Goal: Communication & Community: Answer question/provide support

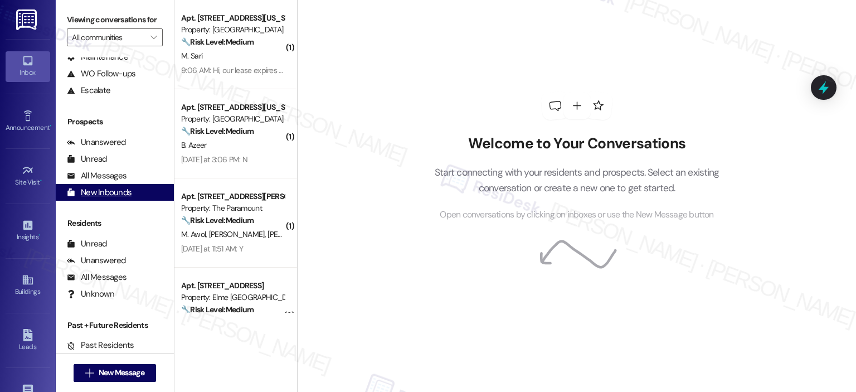
scroll to position [115, 0]
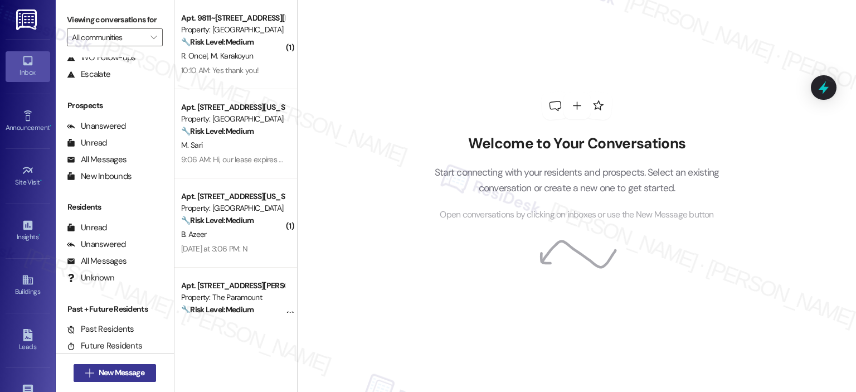
click at [145, 372] on button " New Message" at bounding box center [115, 373] width 82 height 18
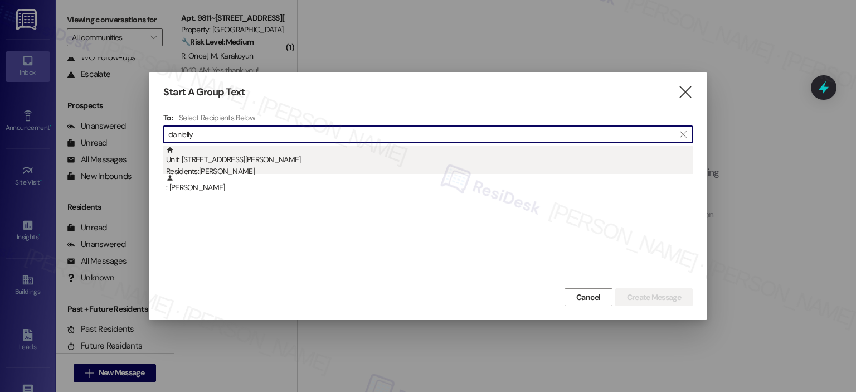
type input "danielly"
click at [283, 150] on div "Unit: 632 - 2000 North Adams Street Residents: Danielly Zuleta Carrero" at bounding box center [429, 162] width 526 height 32
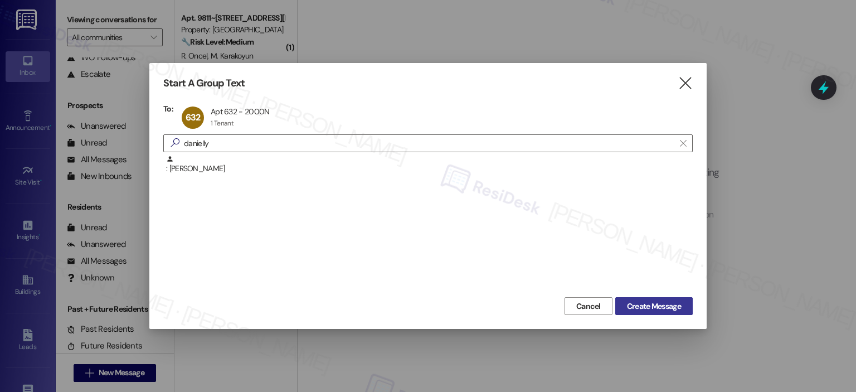
click at [675, 301] on span "Create Message" at bounding box center [654, 306] width 54 height 12
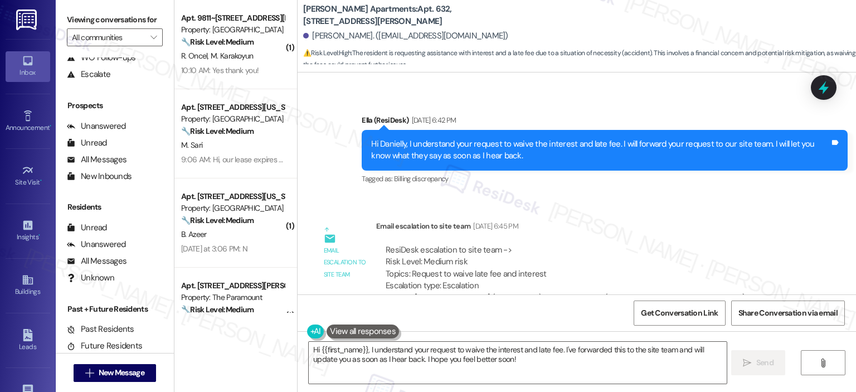
scroll to position [5849, 0]
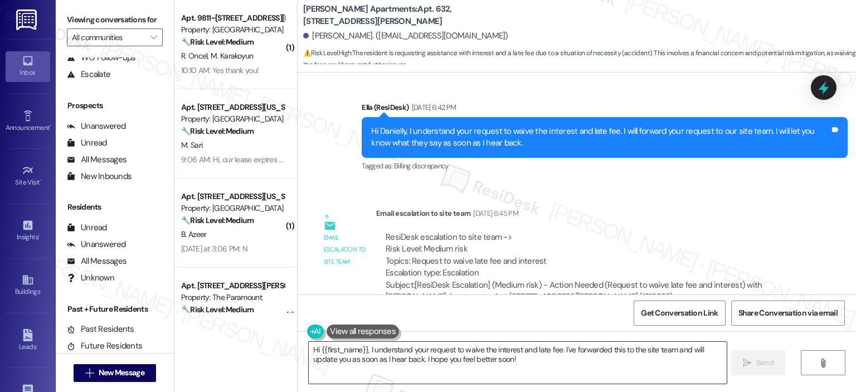
click at [461, 361] on textarea "Hi {{first_name}}, I understand your request to waive the interest and late fee…" at bounding box center [517, 362] width 417 height 42
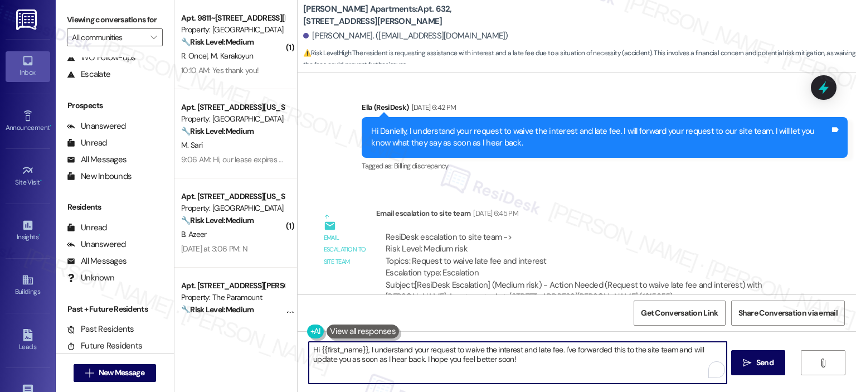
paste textarea "Thanks for reaching out to us regarding the late fee. We are sorry to hear abou…"
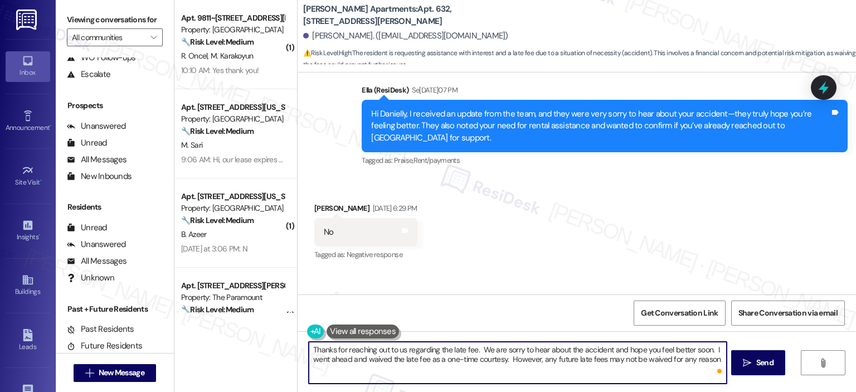
scroll to position [5570, 0]
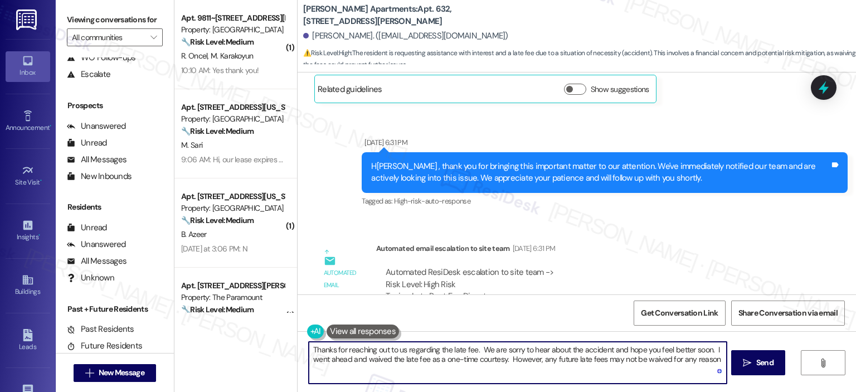
click at [309, 349] on textarea "Thanks for reaching out to us regarding the late fee. We are sorry to hear abou…" at bounding box center [517, 362] width 417 height 42
click at [654, 350] on textarea "Good morning, Danielly! Hope you had a great weekend. Thanks for reaching out t…" at bounding box center [517, 362] width 417 height 42
click at [652, 352] on textarea "Good morning, Danielly! Hope you had a great weekend. Thanks for reaching out t…" at bounding box center [517, 362] width 417 height 42
drag, startPoint x: 580, startPoint y: 349, endPoint x: 499, endPoint y: 354, distance: 80.9
click at [499, 354] on textarea "Good morning, Danielly! Hope you had a great weekend. Thanks for reaching out t…" at bounding box center [517, 362] width 417 height 42
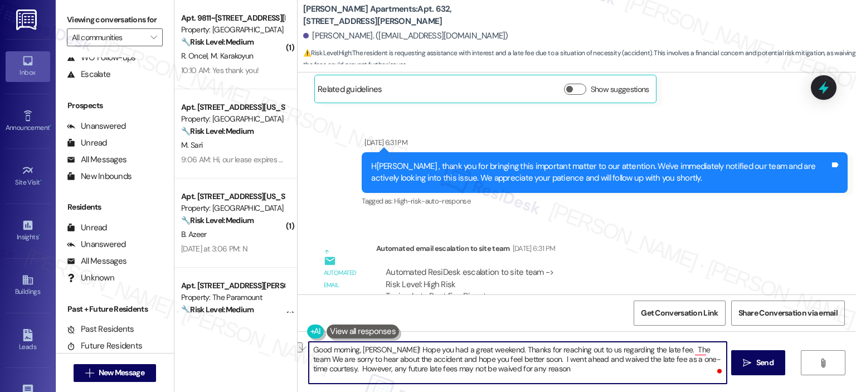
click at [549, 350] on textarea "Good morning, Danielly! Hope you had a great weekend. Thanks for reaching out t…" at bounding box center [517, 362] width 417 height 42
drag, startPoint x: 582, startPoint y: 347, endPoint x: 492, endPoint y: 353, distance: 89.9
click at [492, 353] on textarea "Good morning, Danielly! Hope you had a great weekend. Thanks for reaching out t…" at bounding box center [517, 362] width 417 height 42
click at [680, 351] on textarea "Good morning, Danielly! Hope you had a great weekend. I understand your concern…" at bounding box center [517, 362] width 417 height 42
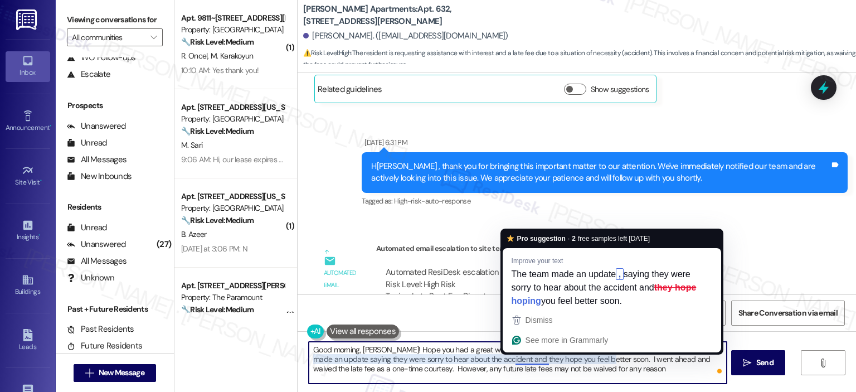
click at [519, 357] on textarea "Good morning, Danielly! Hope you had a great weekend. I understand your concern…" at bounding box center [517, 362] width 417 height 42
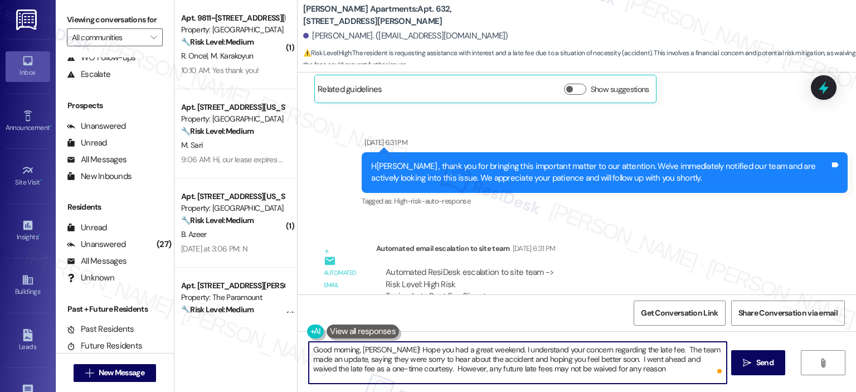
click at [607, 357] on textarea "Good morning, Danielly! Hope you had a great weekend. I understand your concern…" at bounding box center [517, 362] width 417 height 42
click at [647, 369] on textarea "Good morning, Danielly! Hope you had a great weekend. I understand your concern…" at bounding box center [517, 362] width 417 height 42
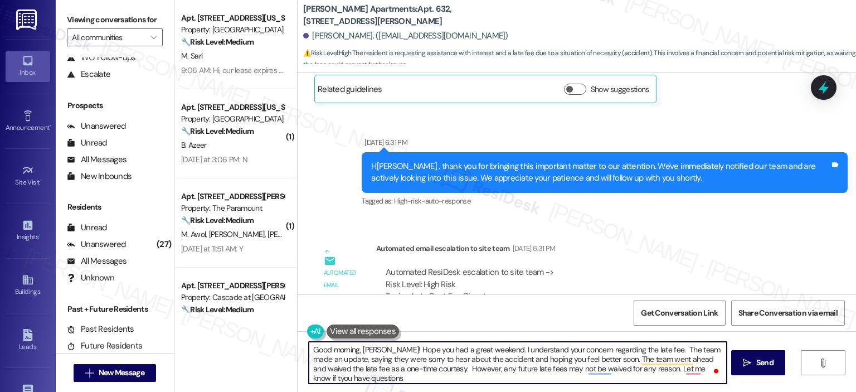
click at [309, 364] on textarea "Good morning, Danielly! Hope you had a great weekend. I understand your concern…" at bounding box center [517, 362] width 417 height 42
click at [335, 357] on textarea "Good morning, Danielly! Hope you had a great weekend. I understand your concern…" at bounding box center [517, 362] width 417 height 42
click at [370, 369] on textarea "Good morning, Danielly! Hope you had a great weekend. I understand your concern…" at bounding box center [517, 362] width 417 height 42
drag, startPoint x: 649, startPoint y: 349, endPoint x: 665, endPoint y: 389, distance: 43.8
click at [648, 349] on textarea "Good morning, Danielly! Hope you had a great weekend. I understand your concern…" at bounding box center [517, 362] width 417 height 42
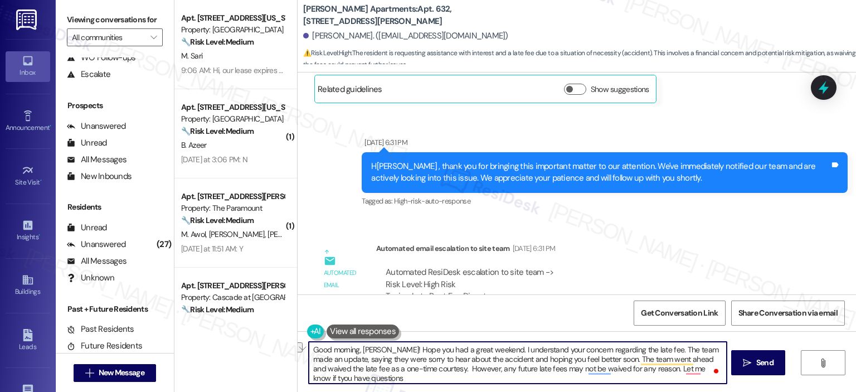
drag, startPoint x: 648, startPoint y: 348, endPoint x: 709, endPoint y: 349, distance: 60.2
click at [709, 349] on textarea "Good morning, Danielly! Hope you had a great weekend. I understand your concern…" at bounding box center [517, 362] width 417 height 42
click at [375, 365] on textarea "Good morning, Danielly! Hope you had a great weekend. I understand your concern…" at bounding box center [517, 362] width 417 height 42
drag, startPoint x: 380, startPoint y: 358, endPoint x: 359, endPoint y: 362, distance: 22.1
click at [359, 362] on textarea "Good morning, Danielly! Hope you had a great weekend. I understand your concern…" at bounding box center [517, 362] width 417 height 42
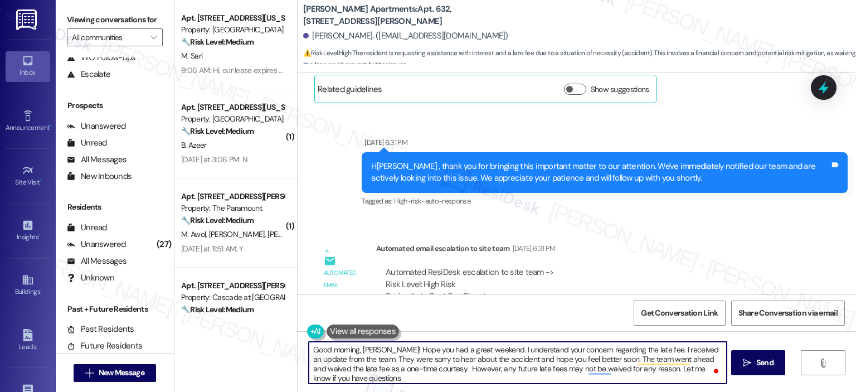
click at [350, 377] on textarea "Good morning, Danielly! Hope you had a great weekend. I understand your concern…" at bounding box center [517, 362] width 417 height 42
type textarea "Good morning, Danielly! Hope you had a great weekend. I understand your concern…"
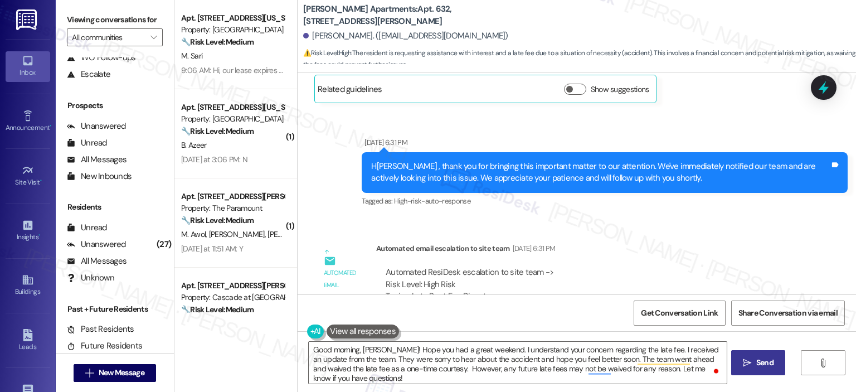
click at [754, 365] on span "Send" at bounding box center [765, 363] width 22 height 12
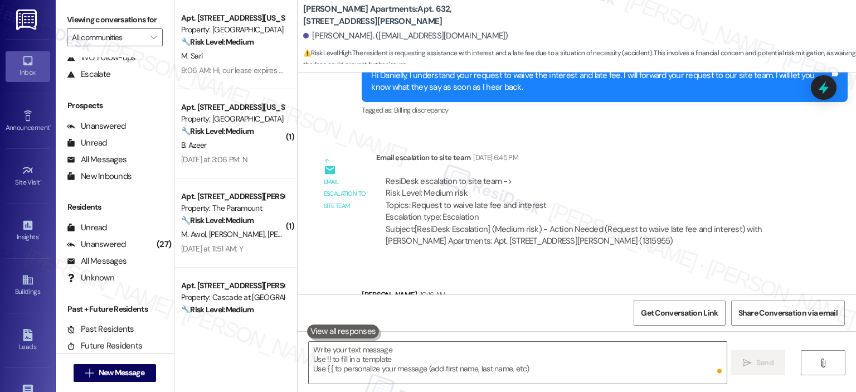
scroll to position [5950, 0]
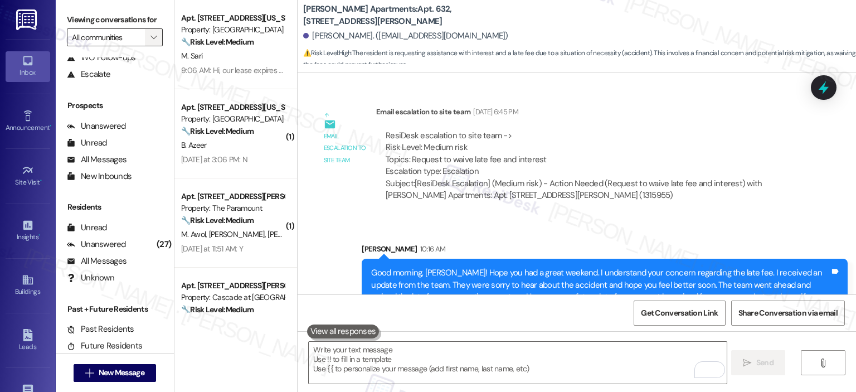
click at [150, 33] on icon "" at bounding box center [153, 37] width 6 height 9
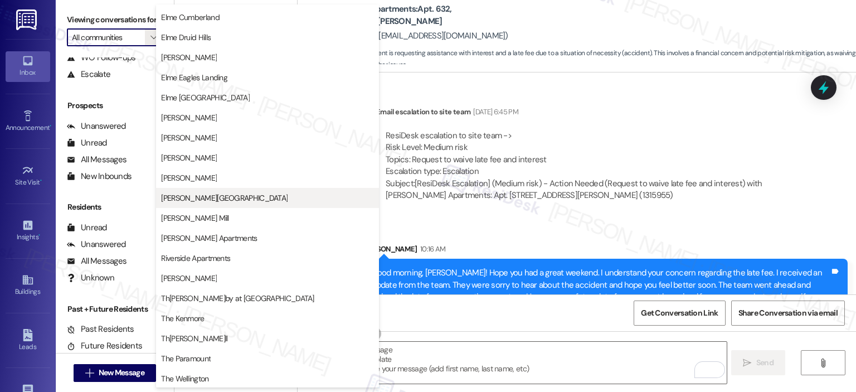
scroll to position [199, 0]
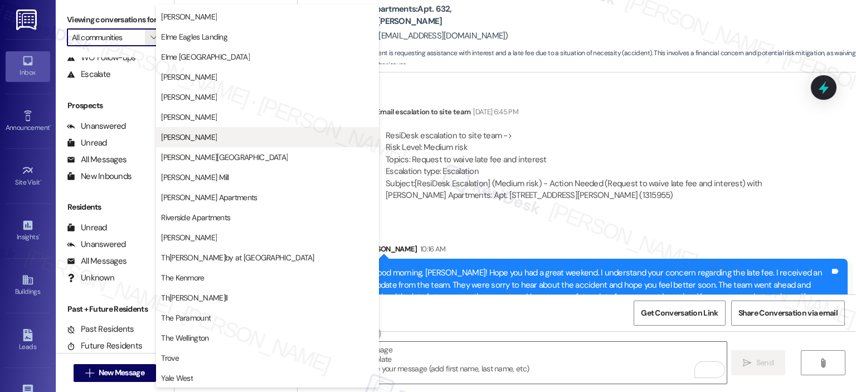
click at [225, 127] on button "Elme Marietta" at bounding box center [267, 137] width 223 height 20
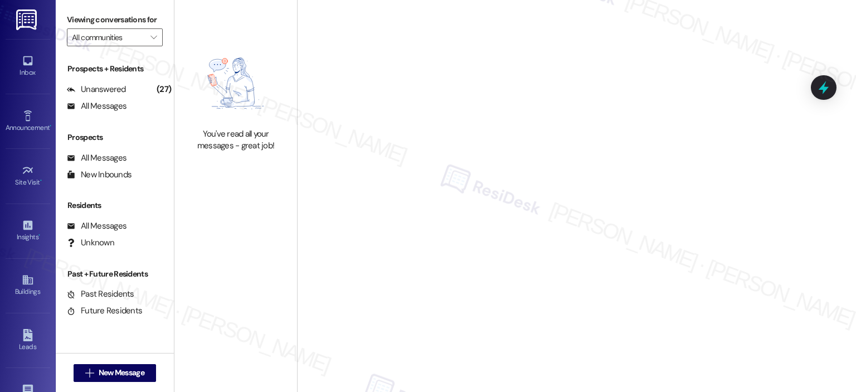
type input "Elme Marietta"
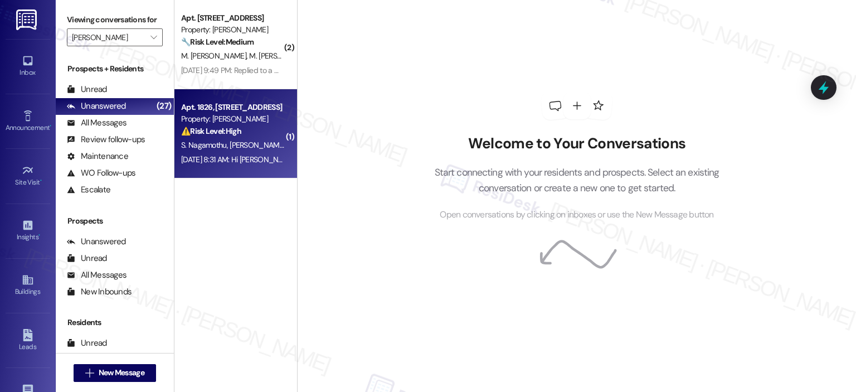
click at [243, 140] on span "S. Bathla" at bounding box center [258, 145] width 56 height 10
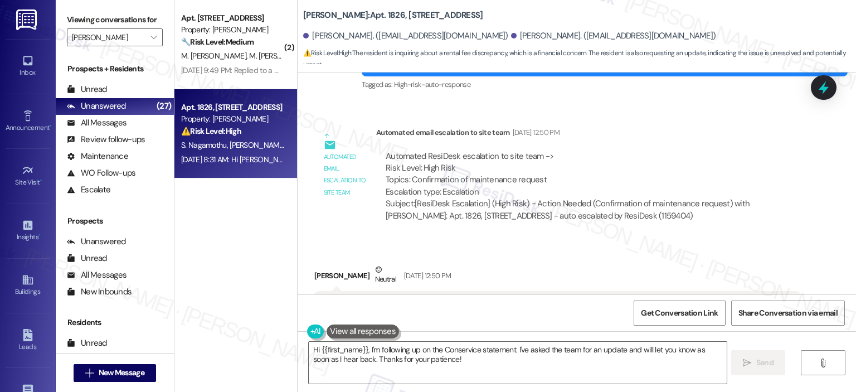
scroll to position [16572, 0]
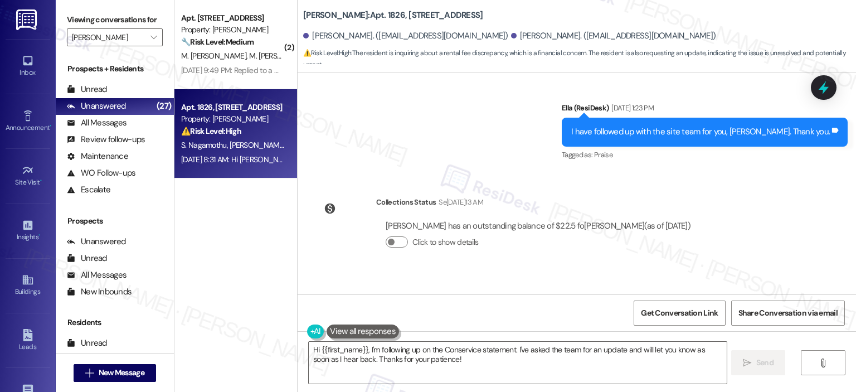
scroll to position [17922, 0]
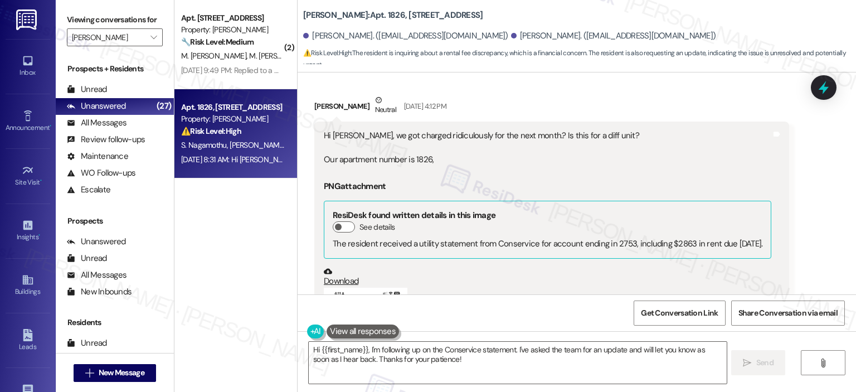
click at [385, 287] on button "Zoom image" at bounding box center [366, 377] width 84 height 181
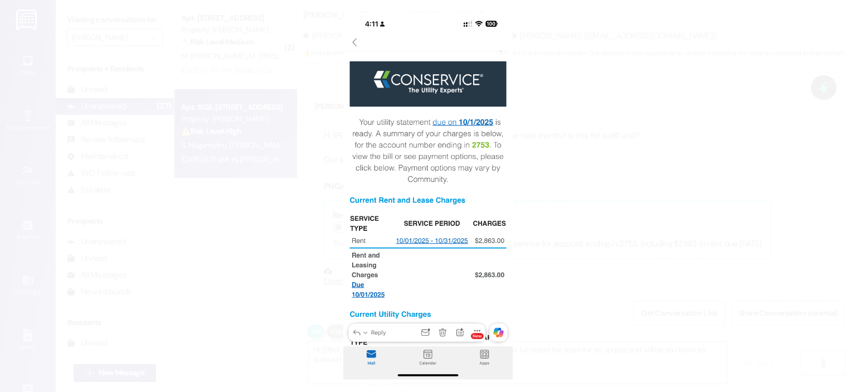
click at [582, 178] on button "Unzoom image" at bounding box center [428, 196] width 856 height 392
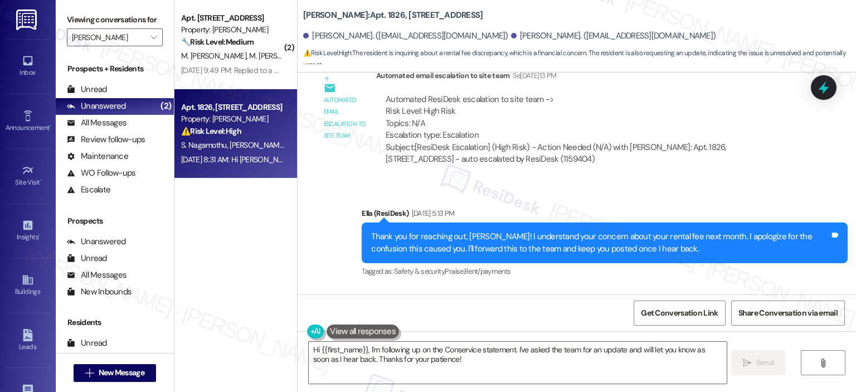
scroll to position [19559, 0]
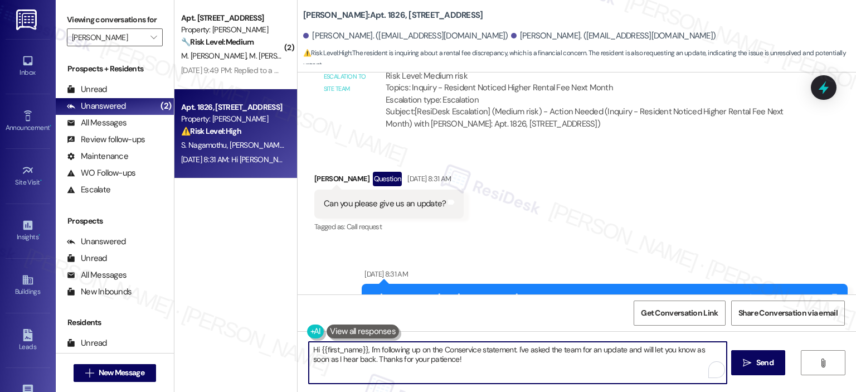
drag, startPoint x: 315, startPoint y: 350, endPoint x: 293, endPoint y: 351, distance: 21.8
click at [297, 351] on div "Hi {{first_name}}, I'm following up on the Conservice statement. I've asked the…" at bounding box center [576, 373] width 558 height 84
click at [367, 349] on textarea "Hi {{first_name}}, I'm following up on the Conservice statement. I've asked the…" at bounding box center [517, 362] width 417 height 42
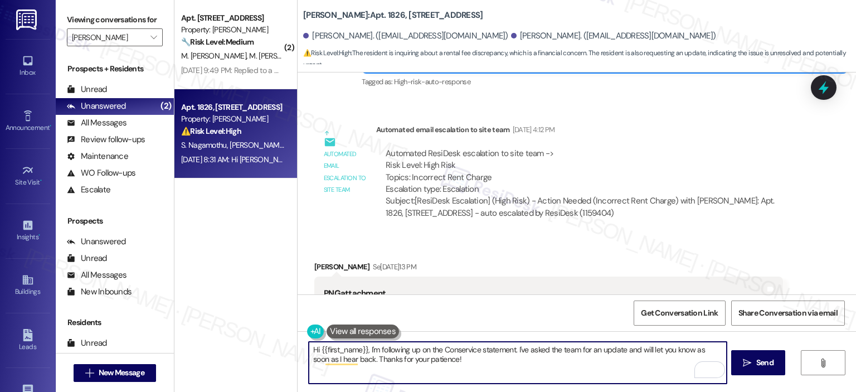
scroll to position [18445, 0]
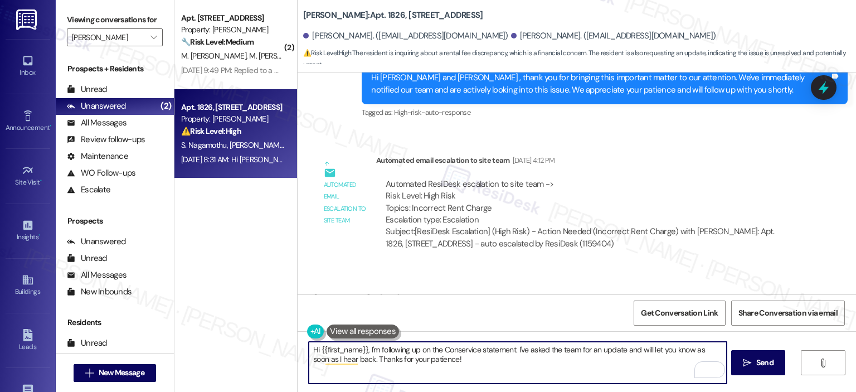
drag, startPoint x: 360, startPoint y: 346, endPoint x: 314, endPoint y: 349, distance: 46.9
click at [314, 349] on textarea "Hi {{first_name}}, I'm following up on the Conservice statement. I've asked the…" at bounding box center [517, 362] width 417 height 42
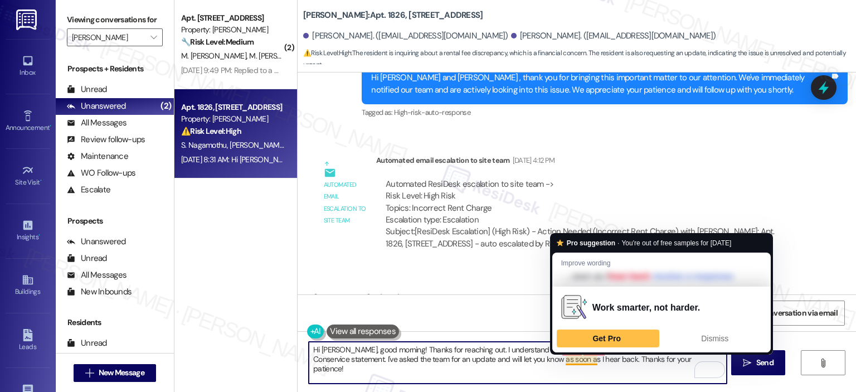
click at [519, 368] on textarea "Hi Sai Teja, good morning! Thanks for reaching out. I understand your concern a…" at bounding box center [517, 362] width 417 height 42
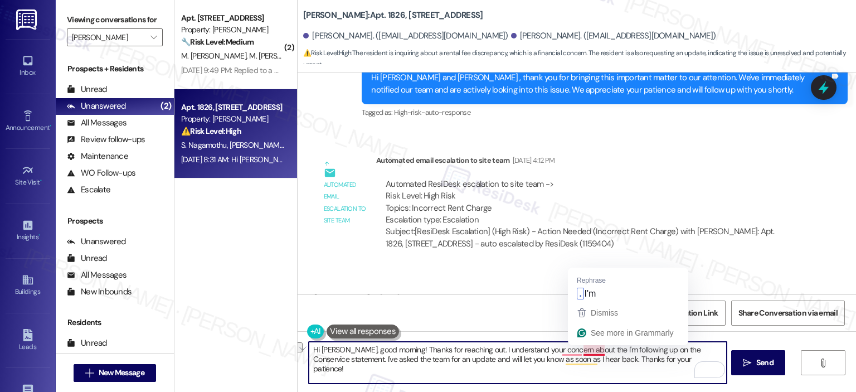
drag, startPoint x: 662, startPoint y: 349, endPoint x: 590, endPoint y: 351, distance: 71.9
click at [590, 351] on textarea "Hi Sai Teja, good morning! Thanks for reaching out. I understand your concern a…" at bounding box center [517, 362] width 417 height 42
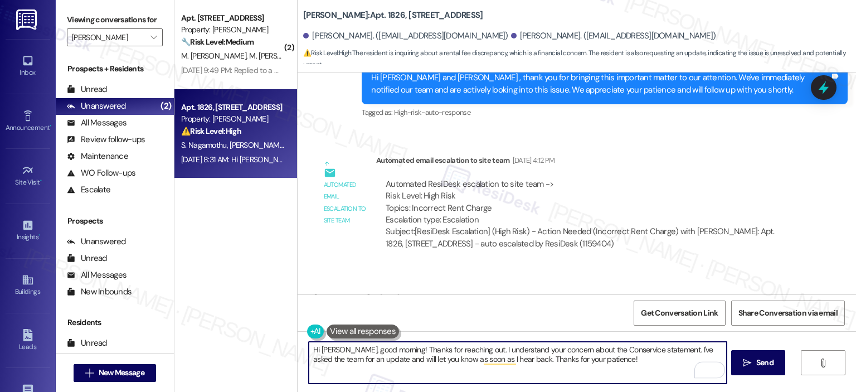
click at [663, 352] on textarea "Hi Sai Teja, good morning! Thanks for reaching out. I understand your concern a…" at bounding box center [517, 362] width 417 height 42
drag, startPoint x: 559, startPoint y: 356, endPoint x: 311, endPoint y: 363, distance: 248.0
click at [311, 363] on textarea "Hi Sai Teja, good morning! Thanks for reaching out. I understand your concern a…" at bounding box center [517, 362] width 417 height 42
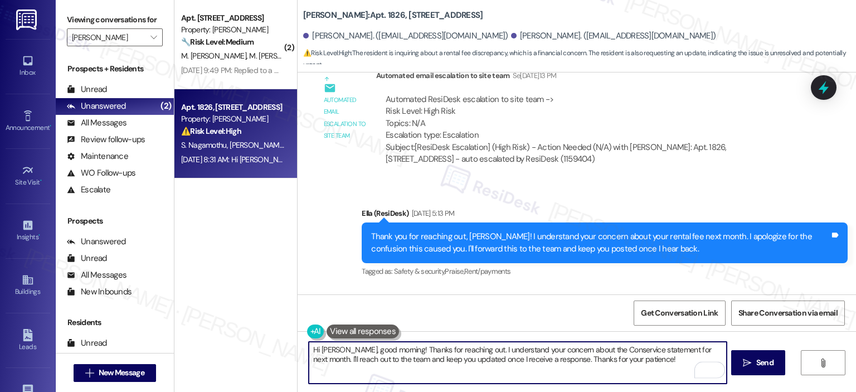
scroll to position [19559, 0]
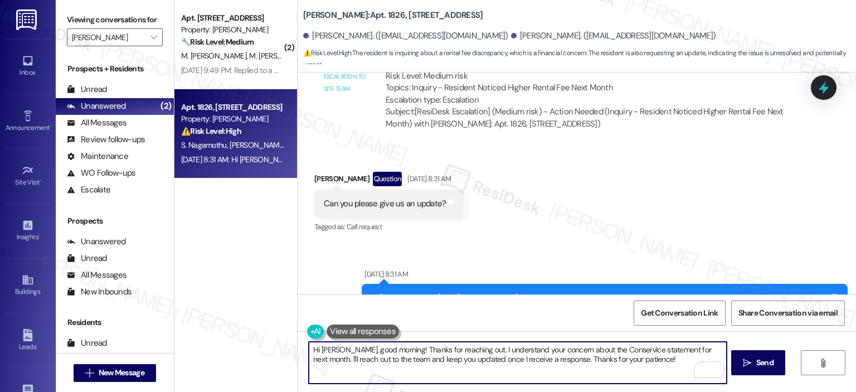
click at [542, 364] on textarea "Hi Sai Teja, good morning! Thanks for reaching out. I understand your concern a…" at bounding box center [517, 362] width 417 height 42
click at [541, 362] on textarea "Hi Sai Teja, good morning! Thanks for reaching out. I understand your concern a…" at bounding box center [517, 362] width 417 height 42
type textarea "Hi Sai Teja, good morning! Thanks for reaching out. I understand your concern a…"
click at [746, 367] on icon "" at bounding box center [747, 362] width 8 height 9
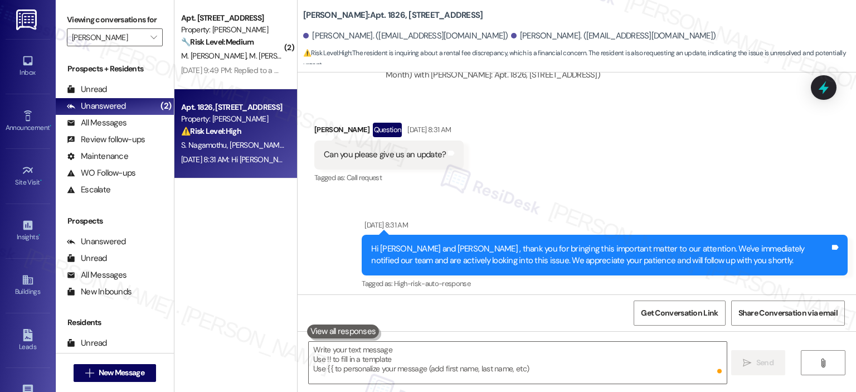
scroll to position [19661, 0]
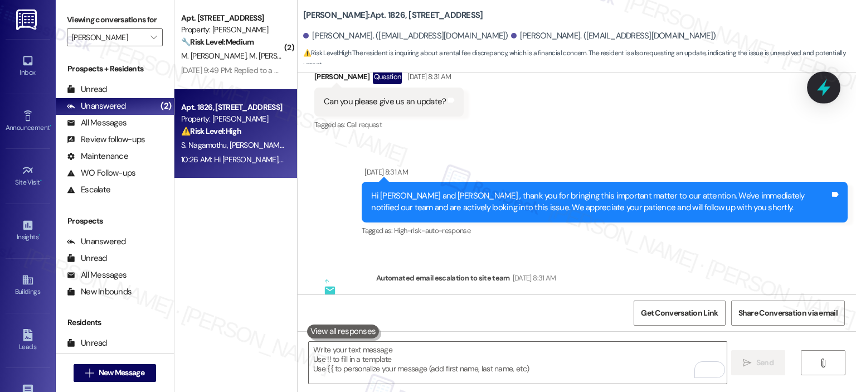
click at [831, 84] on icon at bounding box center [823, 87] width 19 height 19
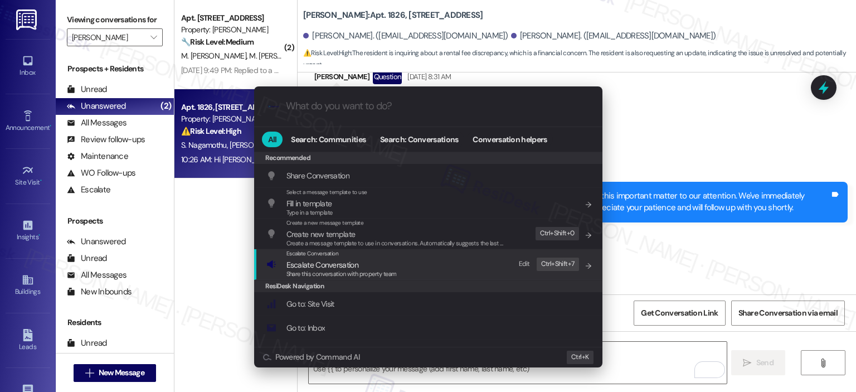
click at [373, 276] on span "Share this conversation with property team" at bounding box center [341, 274] width 110 height 8
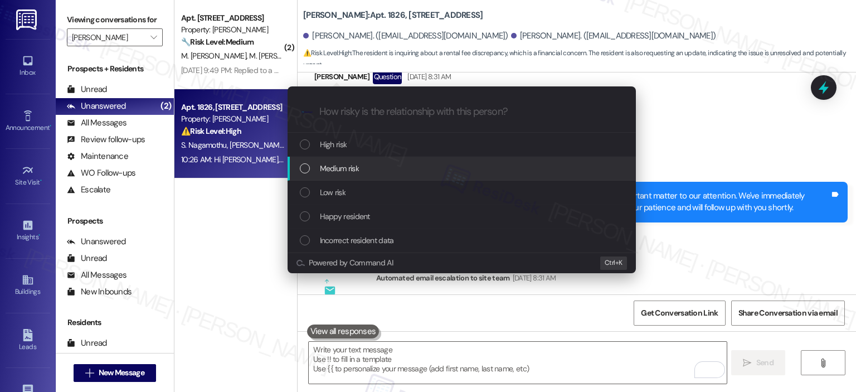
click at [343, 172] on span "Medium risk" at bounding box center [339, 168] width 39 height 12
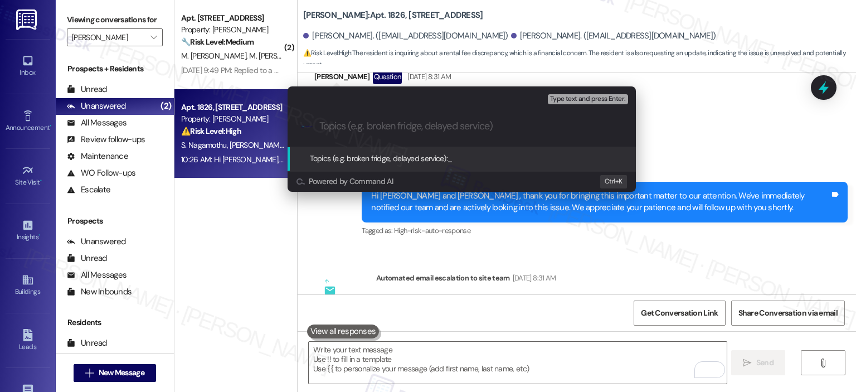
click at [350, 123] on input "Topics (e.g. broken fridge, delayed service)" at bounding box center [470, 126] width 302 height 12
type input "Inquiry - Higher Rent Next Month"
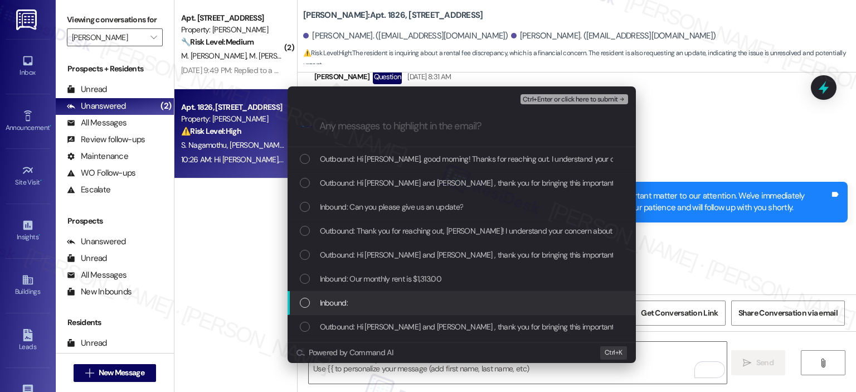
click at [365, 309] on div "Inbound:" at bounding box center [461, 303] width 348 height 24
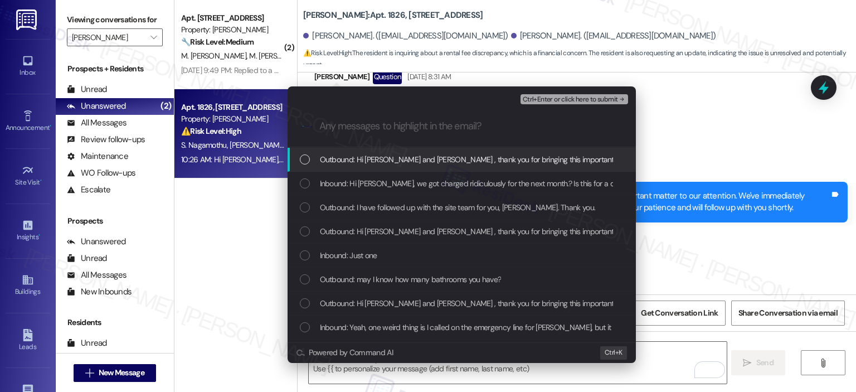
scroll to position [144, 0]
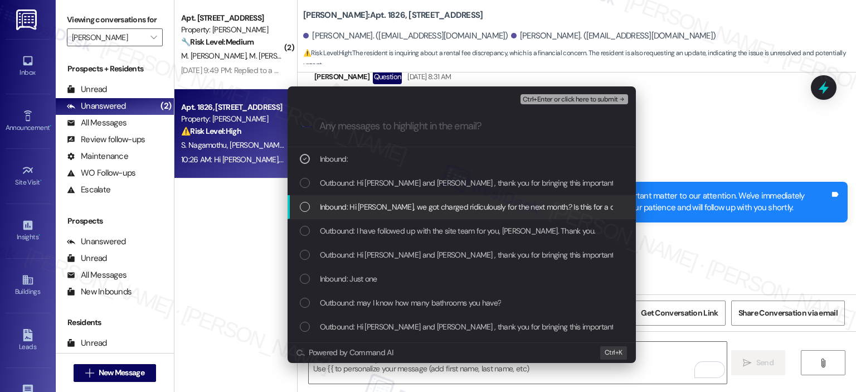
click at [468, 207] on span "Inbound: Hi Ella, we got charged ridiculously for the next month.? Is this for …" at bounding box center [530, 207] width 421 height 12
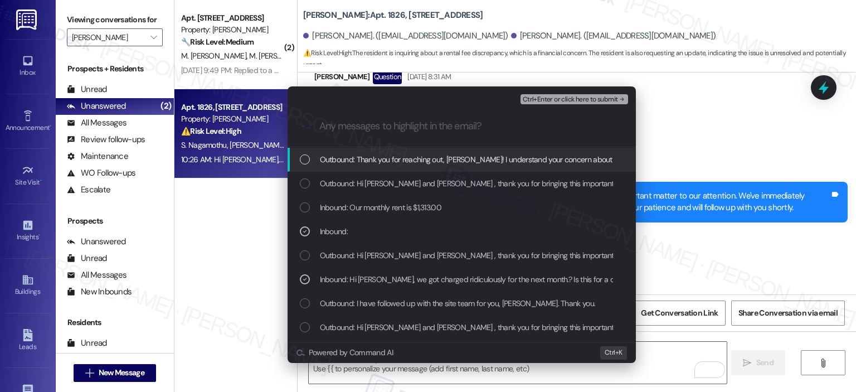
scroll to position [48, 0]
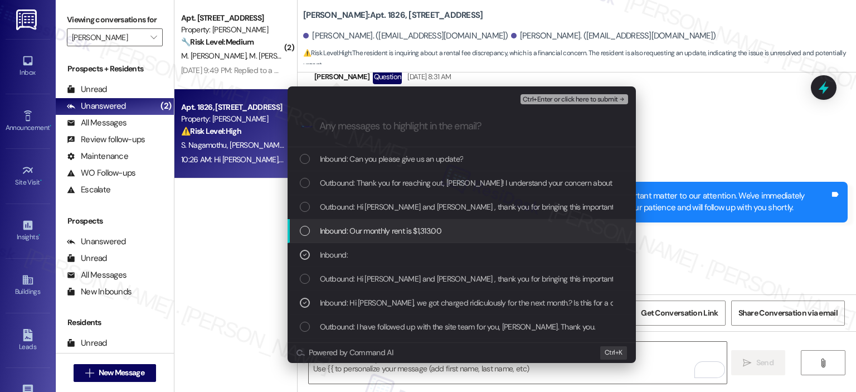
click at [409, 227] on span "Inbound: Our monthly rent is $1,313.00" at bounding box center [380, 230] width 121 height 12
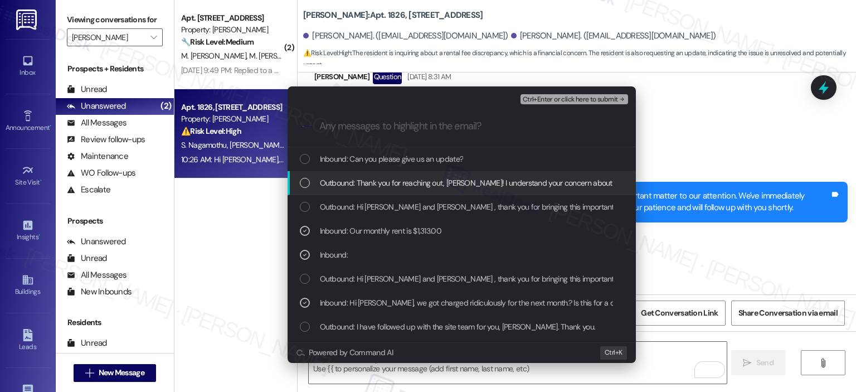
click at [399, 184] on span "Outbound: Thank you for reaching out, Sai Teja! I understand your concern about…" at bounding box center [690, 183] width 741 height 12
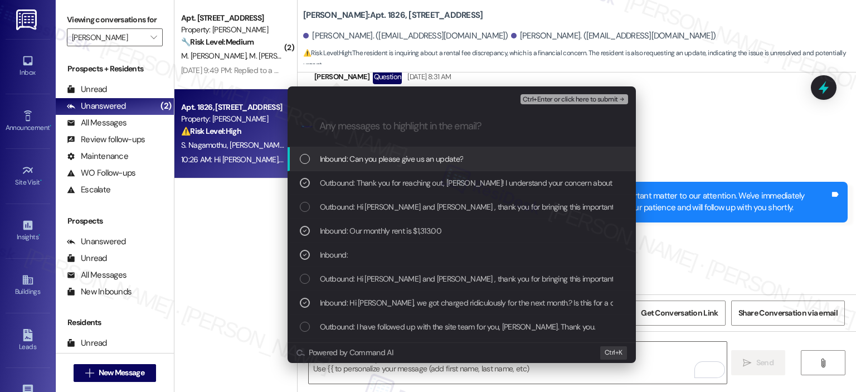
click at [403, 158] on span "Inbound: Can you please give us an update?" at bounding box center [392, 159] width 144 height 12
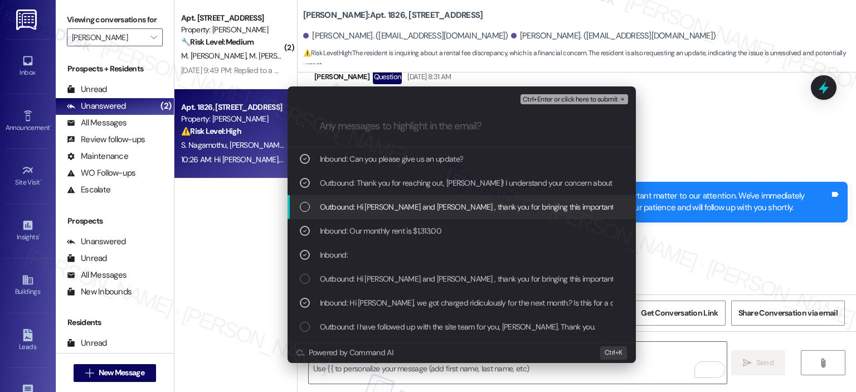
scroll to position [0, 0]
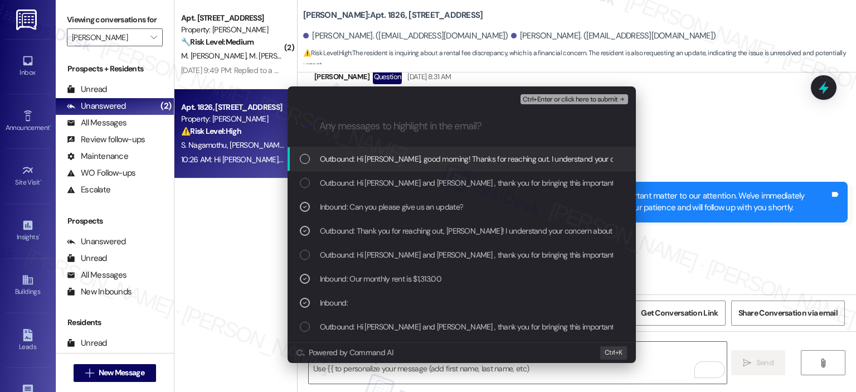
click at [484, 158] on span "Outbound: Hi Sai Teja, good morning! Thanks for reaching out. I understand your…" at bounding box center [830, 159] width 1021 height 12
click at [551, 99] on span "Ctrl+Enter or click here to submit" at bounding box center [570, 100] width 95 height 8
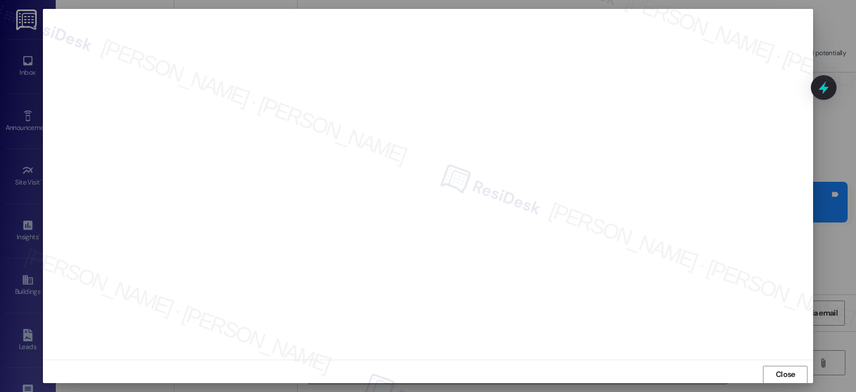
scroll to position [8, 0]
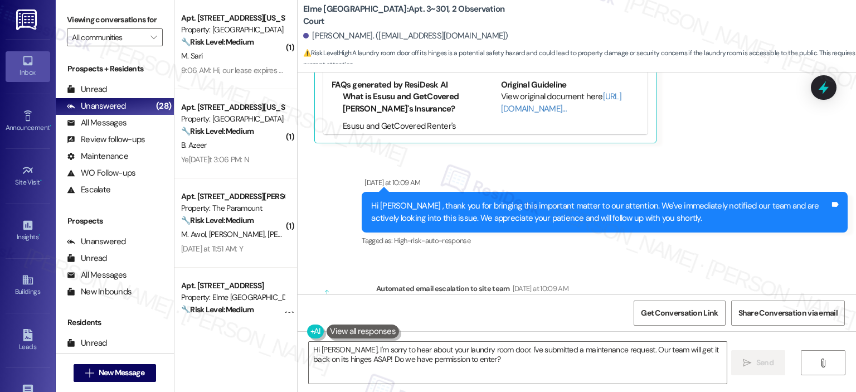
scroll to position [8159, 0]
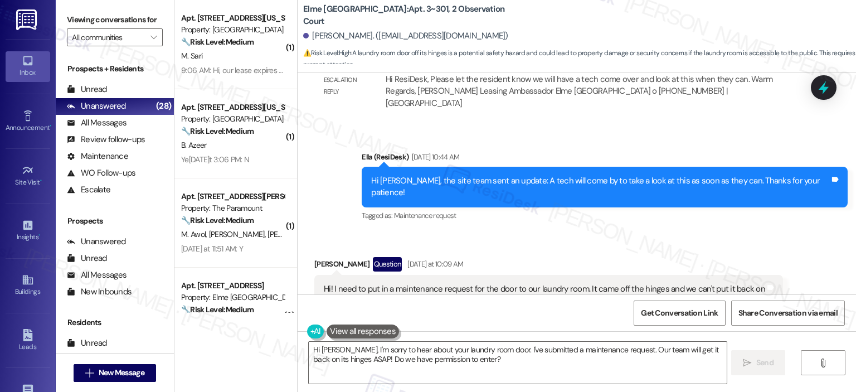
click at [566, 329] on button "Hide Suggestions" at bounding box center [577, 334] width 22 height 11
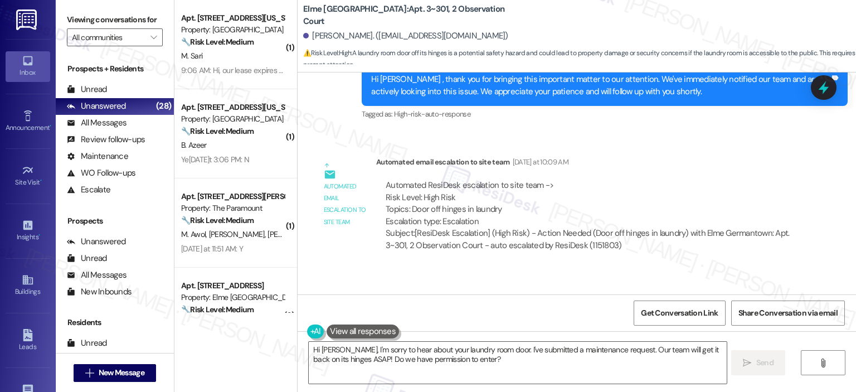
scroll to position [8212, 0]
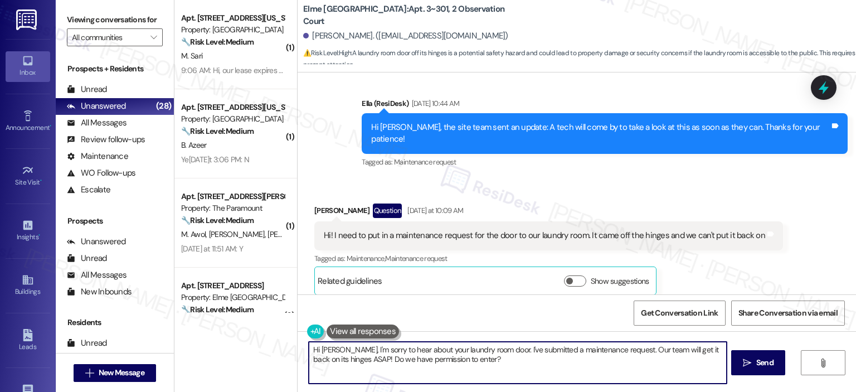
drag, startPoint x: 481, startPoint y: 350, endPoint x: 339, endPoint y: 350, distance: 141.5
click at [339, 350] on textarea "Hi Maya, I'm sorry to hear about your laundry room door. I've submitted a maint…" at bounding box center [517, 362] width 417 height 42
click at [383, 350] on textarea "Hi Maya, I'm sorry to hear about your laundry room door. I've submitted a maint…" at bounding box center [517, 362] width 417 height 42
drag, startPoint x: 482, startPoint y: 364, endPoint x: 333, endPoint y: 340, distance: 150.6
click at [333, 340] on div "Hi Maya, I'm sorry to hear about your laundry room door. I've submitted a maint…" at bounding box center [576, 373] width 558 height 84
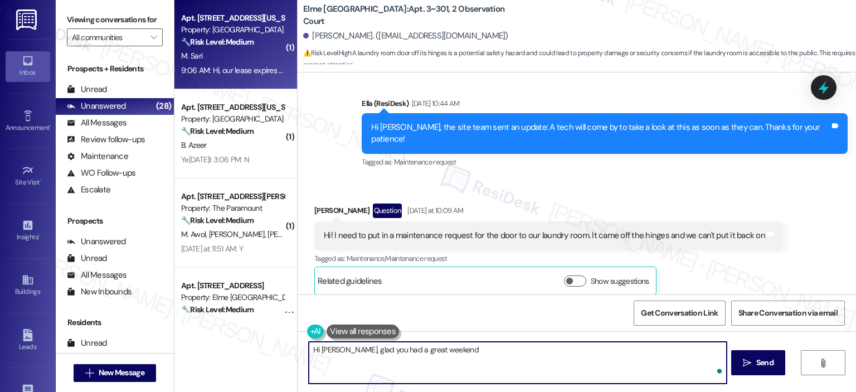
type textarea "Hi Maya, glad you had a great weekend"
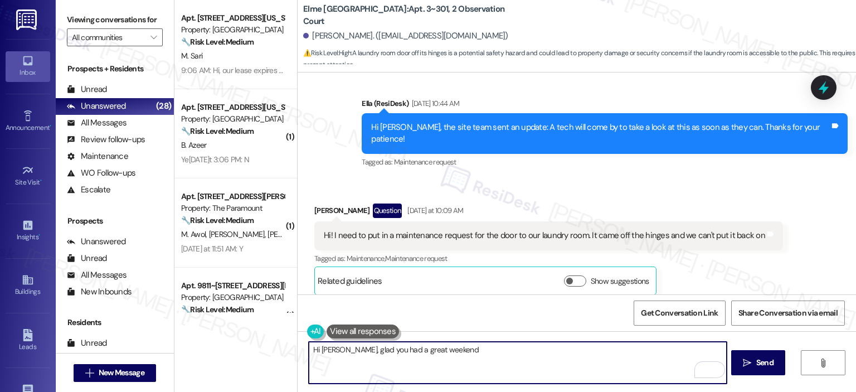
scroll to position [8491, 0]
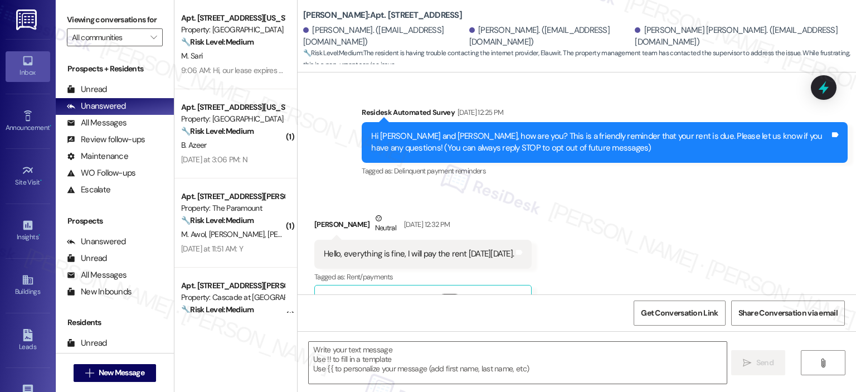
type textarea "Fetching suggested responses. Please feel free to read through the conversation…"
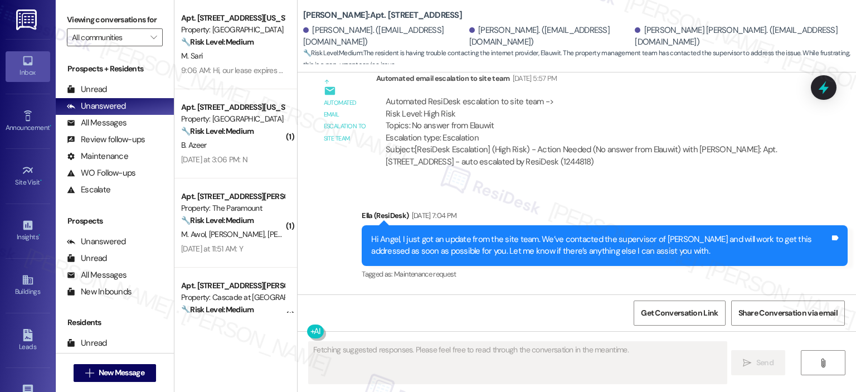
scroll to position [13232, 0]
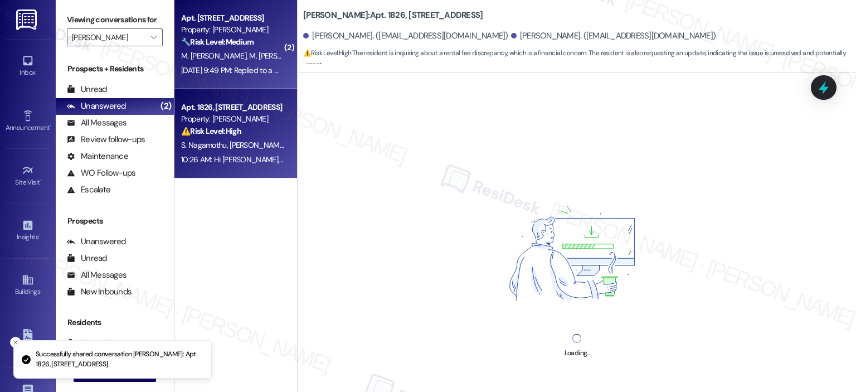
click at [246, 43] on strong "🔧 Risk Level: Medium" at bounding box center [217, 42] width 72 height 10
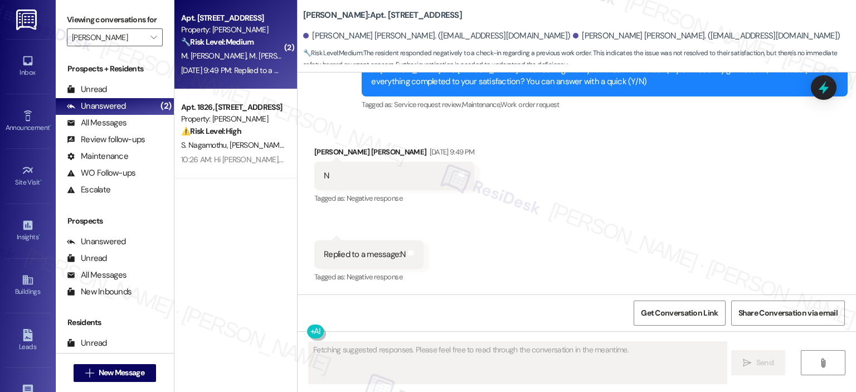
scroll to position [3497, 0]
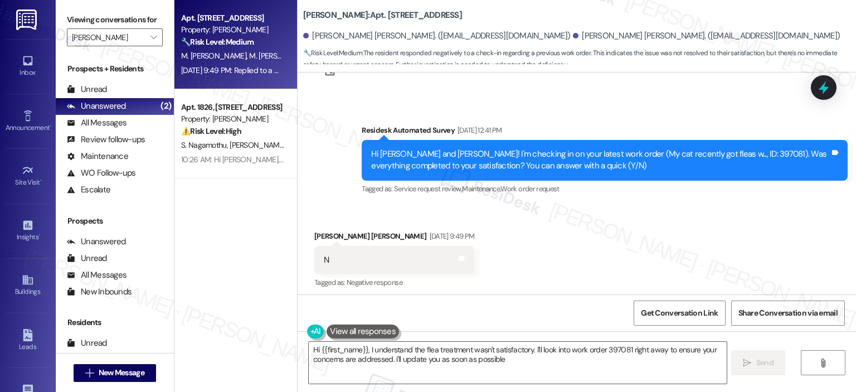
type textarea "Hi {{first_name}}, I understand the flea treatment wasn't satisfactory. I'll lo…"
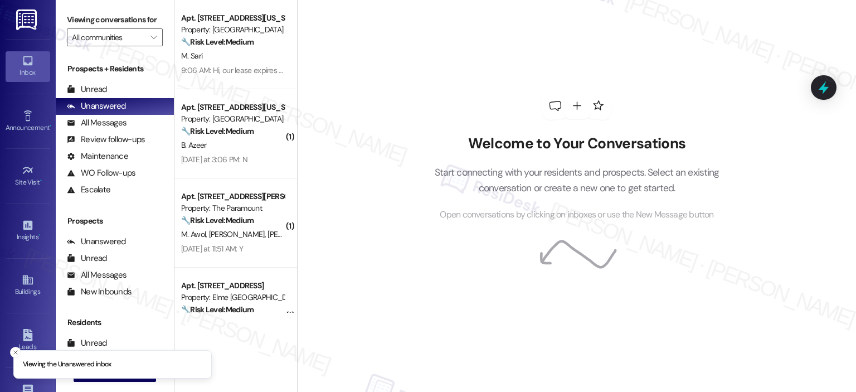
click at [157, 34] on div "Viewing conversations for All communities " at bounding box center [115, 28] width 118 height 57
click at [150, 37] on icon "" at bounding box center [153, 37] width 6 height 9
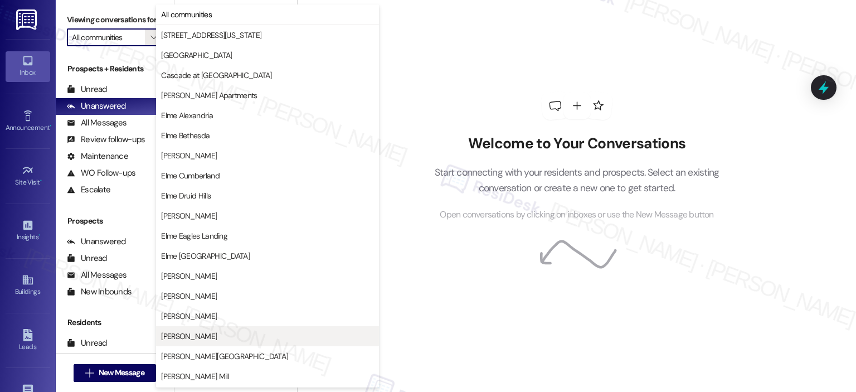
click at [200, 336] on span "[PERSON_NAME]" at bounding box center [189, 335] width 56 height 11
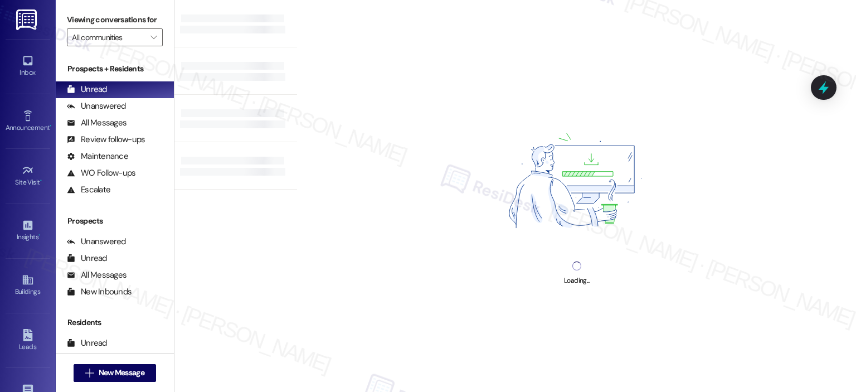
type input "[PERSON_NAME]"
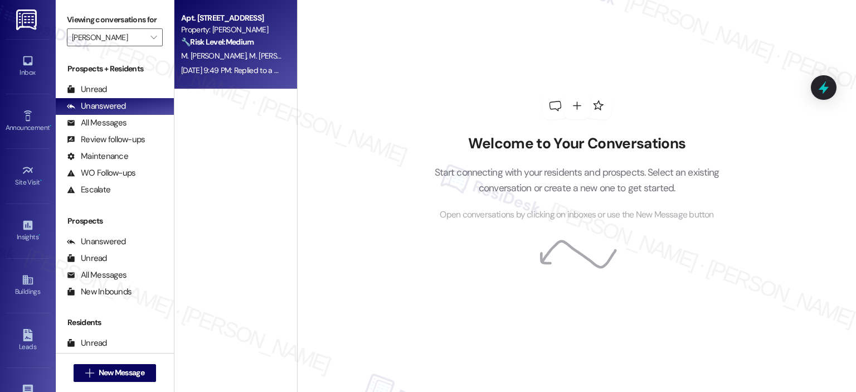
click at [249, 52] on span "M. [PERSON_NAME]" at bounding box center [281, 56] width 65 height 10
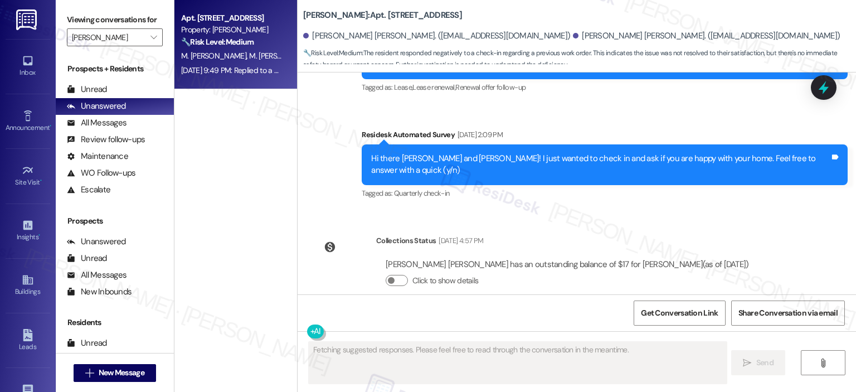
scroll to position [3497, 0]
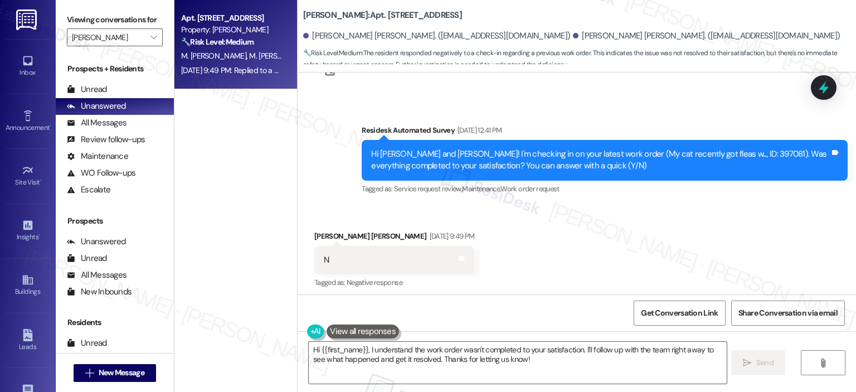
click at [721, 219] on div "Received via SMS [PERSON_NAME] [PERSON_NAME] [DATE] 9:49 PM N Tags and notes Ta…" at bounding box center [576, 291] width 558 height 173
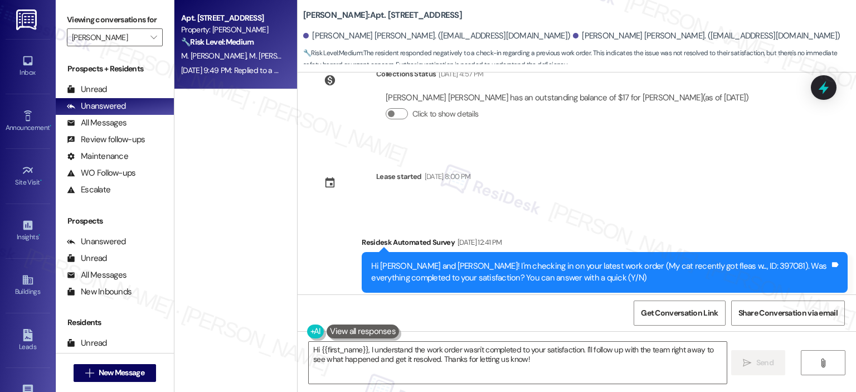
scroll to position [3392, 0]
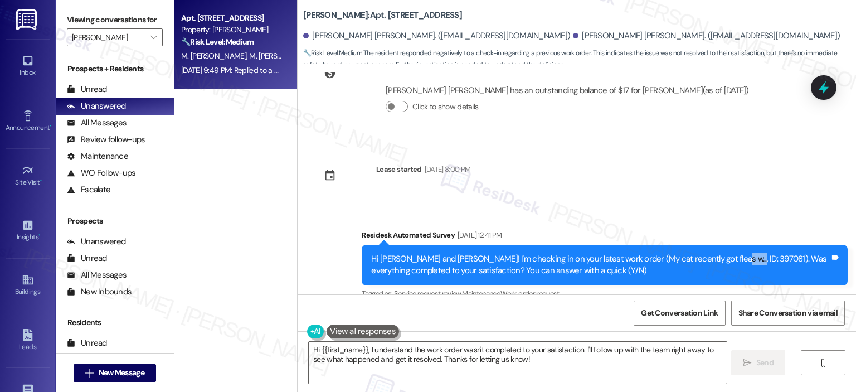
copy div "397081"
drag, startPoint x: 700, startPoint y: 175, endPoint x: 724, endPoint y: 173, distance: 24.7
click at [724, 253] on div "Hi [PERSON_NAME] and [PERSON_NAME]! I'm checking in on your latest work order (…" at bounding box center [600, 265] width 458 height 24
click at [361, 351] on textarea "Hi {{first_name}}, I understand the work order wasn't completed to your satisfa…" at bounding box center [517, 362] width 417 height 42
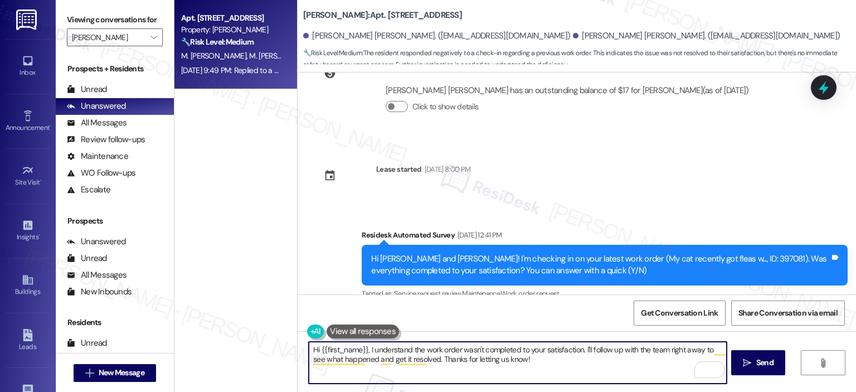
click at [506, 357] on textarea "Hi {{first_name}}, I understand the work order wasn't completed to your satisfa…" at bounding box center [517, 362] width 417 height 42
click at [364, 346] on textarea "Hi {{first_name}}, I understand the work order wasn't completed to your satisfa…" at bounding box center [517, 362] width 417 height 42
drag, startPoint x: 642, startPoint y: 364, endPoint x: 688, endPoint y: 351, distance: 47.8
click at [688, 351] on textarea "Hi {{first_name}}, thank for your honest response! I understand the work order …" at bounding box center [517, 362] width 417 height 42
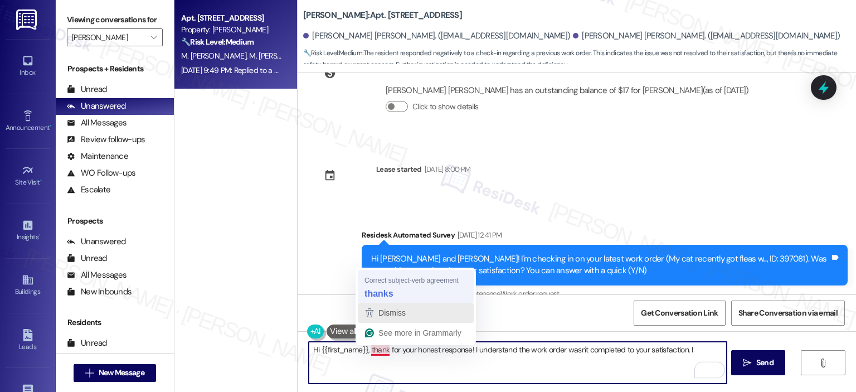
type textarea "Hi {{first_name}}, thanks for your honest response! I understand the work order…"
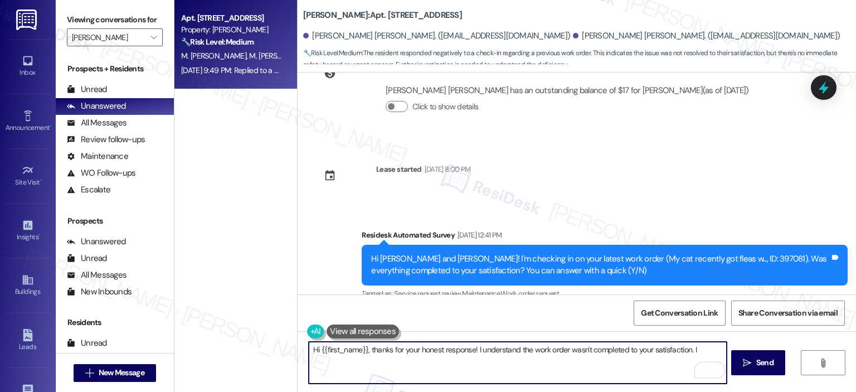
click at [705, 349] on textarea "Hi {{first_name}}, thanks for your honest response! I understand the work order…" at bounding box center [517, 362] width 417 height 42
click at [580, 353] on textarea "Hi {{first_name}}, thanks for your honest response! I understand the work order…" at bounding box center [518, 362] width 417 height 42
click at [595, 362] on textarea "Hi {{first_name}}, thanks for your honest response! I understand the work order…" at bounding box center [518, 362] width 417 height 42
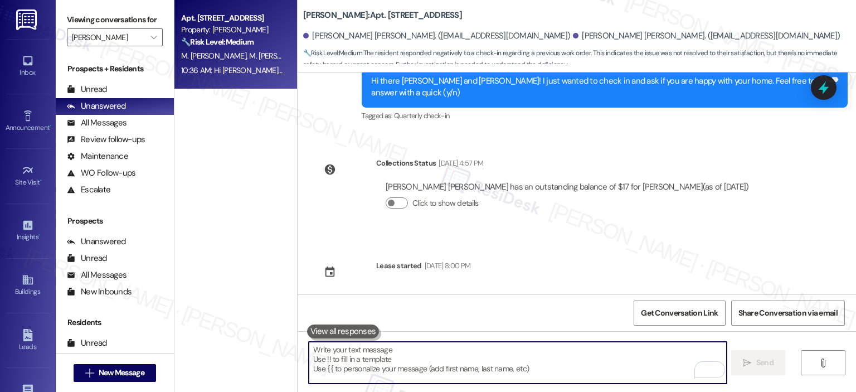
scroll to position [3574, 0]
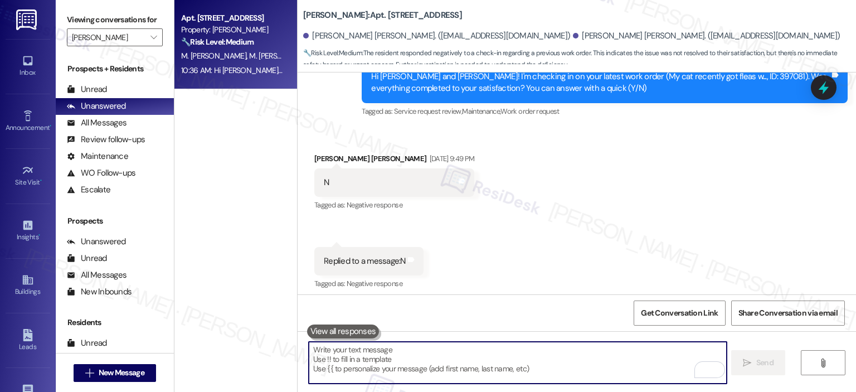
click at [486, 354] on textarea "To enrich screen reader interactions, please activate Accessibility in Grammarl…" at bounding box center [517, 362] width 417 height 42
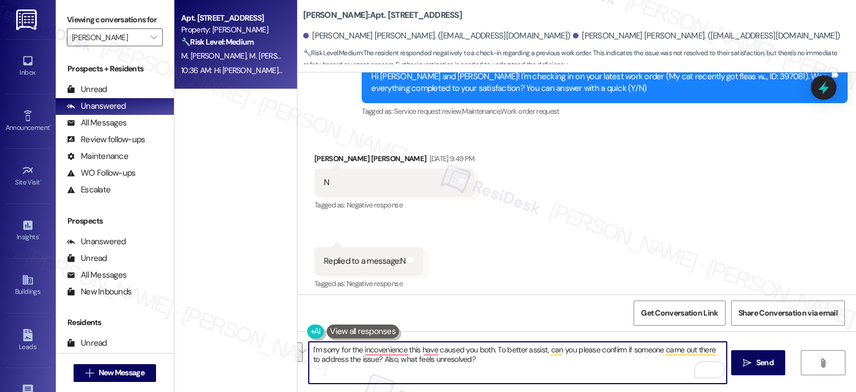
click at [414, 362] on textarea "I'm sorry for the incovenience this have caused you both. To better assist, can…" at bounding box center [517, 362] width 417 height 42
paste textarea "’m so sorry for the inconvenience this has caused you both. To better assist, c…"
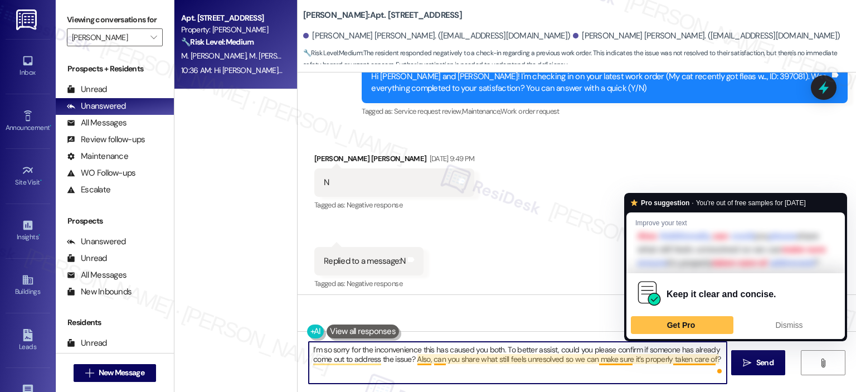
click at [629, 363] on textarea "I’m so sorry for the inconvenience this has caused you both. To better assist, …" at bounding box center [517, 362] width 417 height 42
drag, startPoint x: 592, startPoint y: 356, endPoint x: 678, endPoint y: 362, distance: 87.1
click at [678, 362] on textarea "I’m so sorry for the inconvenience this has caused you both. To better assist, …" at bounding box center [517, 362] width 417 height 42
click at [577, 375] on textarea "I’m so sorry for the inconvenience this has caused you both. To better assist, …" at bounding box center [517, 362] width 417 height 42
drag, startPoint x: 555, startPoint y: 358, endPoint x: 709, endPoint y: 357, distance: 153.2
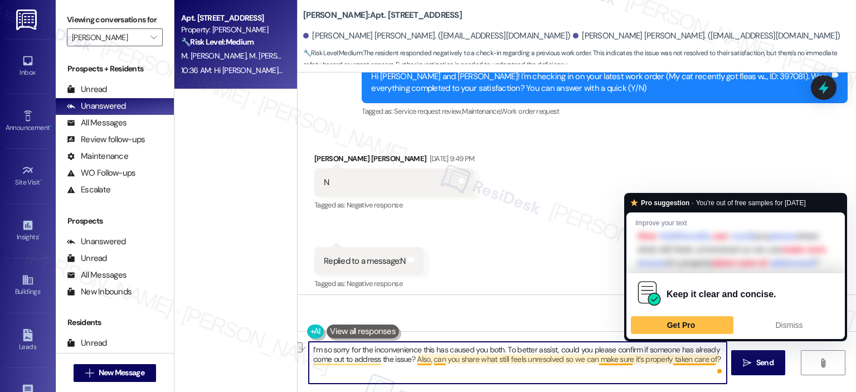
click at [709, 357] on textarea "I’m so sorry for the inconvenience this has caused you both. To better assist, …" at bounding box center [517, 362] width 417 height 42
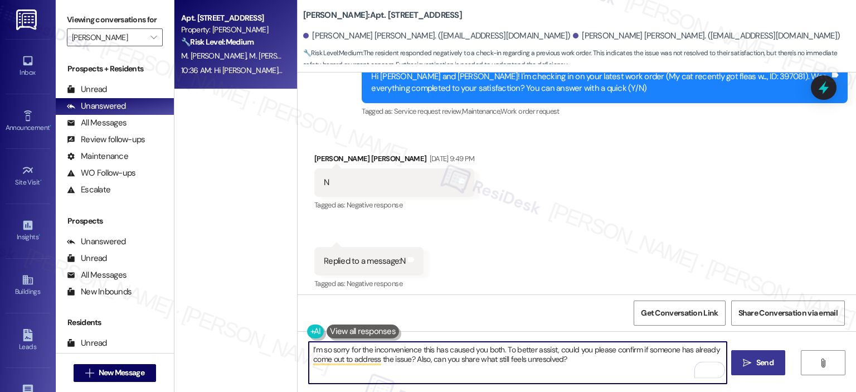
type textarea "I’m so sorry for the inconvenience this has caused you both. To better assist, …"
click at [765, 365] on span "Send" at bounding box center [764, 363] width 17 height 12
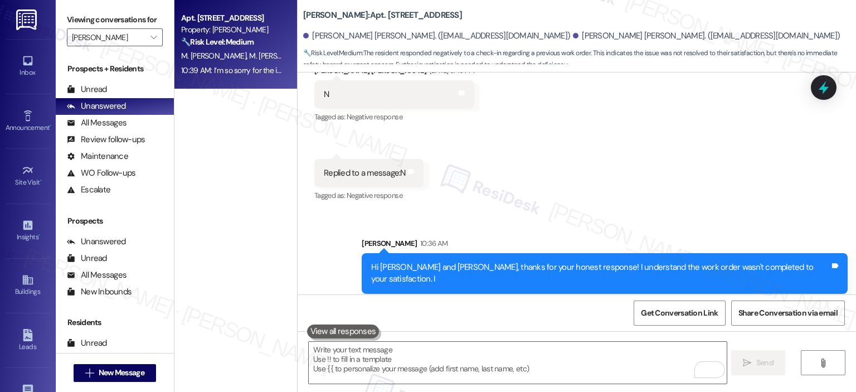
scroll to position [3664, 0]
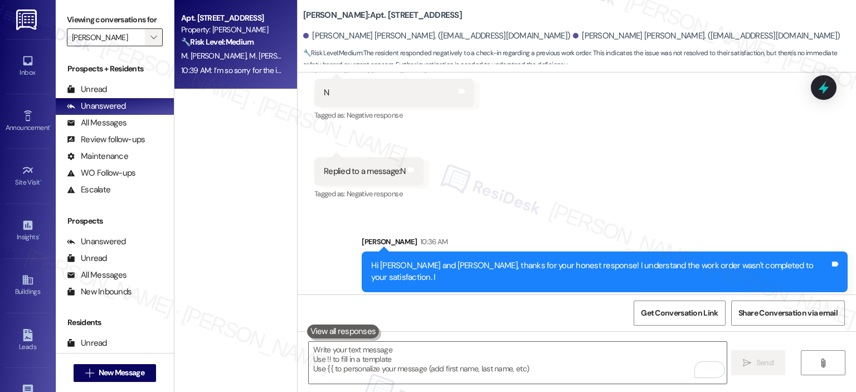
click at [151, 36] on span "" at bounding box center [153, 37] width 11 height 18
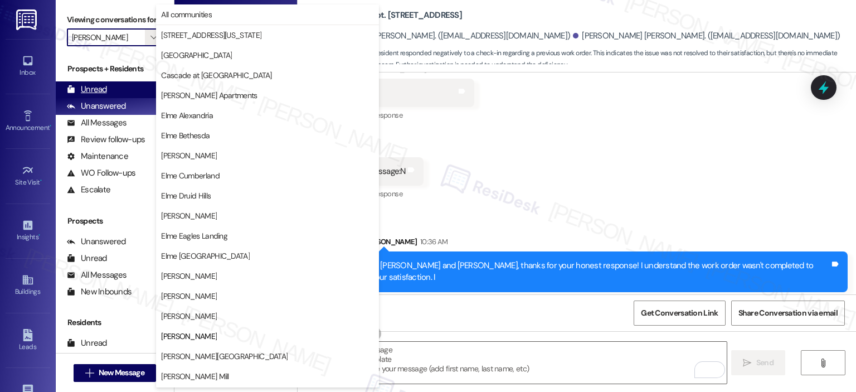
scroll to position [180, 0]
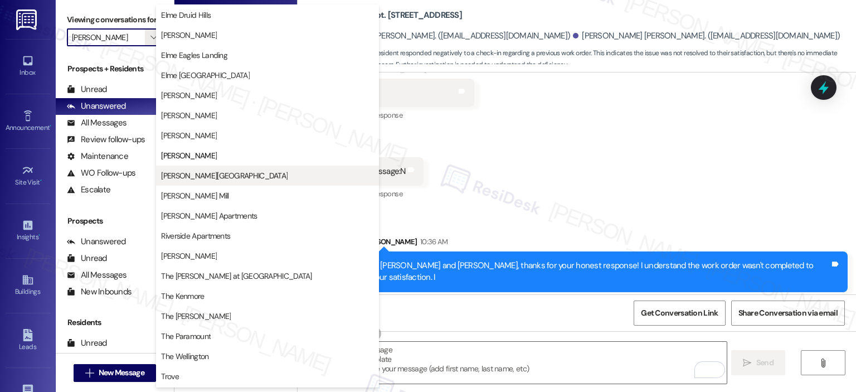
click at [198, 170] on span "[PERSON_NAME][GEOGRAPHIC_DATA]" at bounding box center [224, 175] width 126 height 11
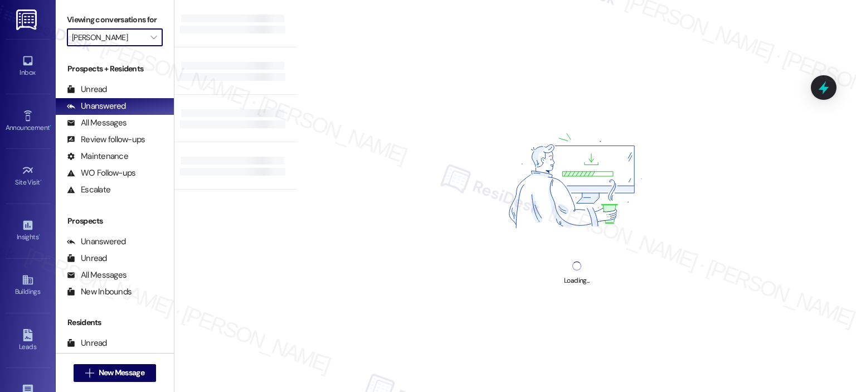
type input "[PERSON_NAME][GEOGRAPHIC_DATA]"
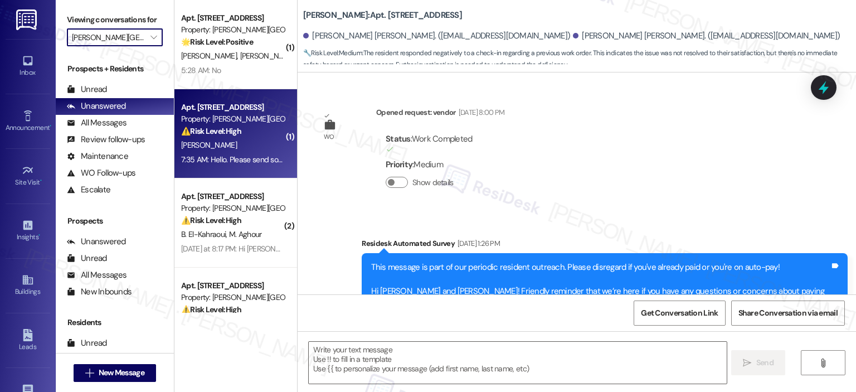
scroll to position [3681, 0]
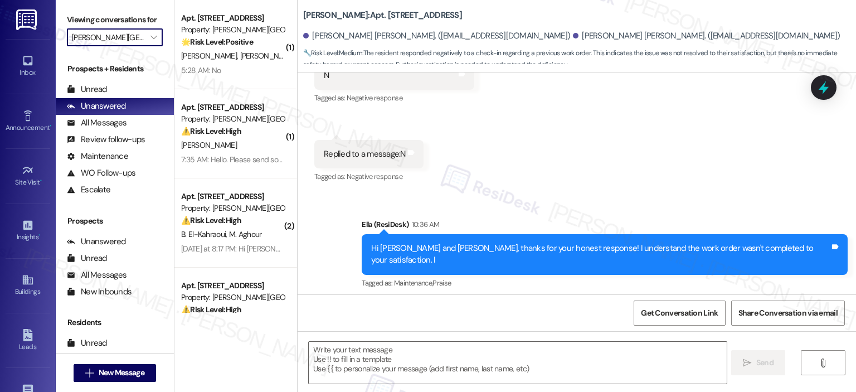
type textarea "Fetching suggested responses. Please feel free to read through the conversation…"
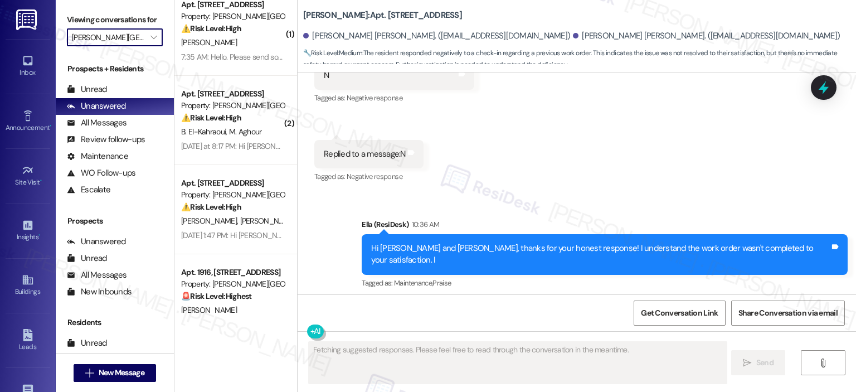
scroll to position [133, 0]
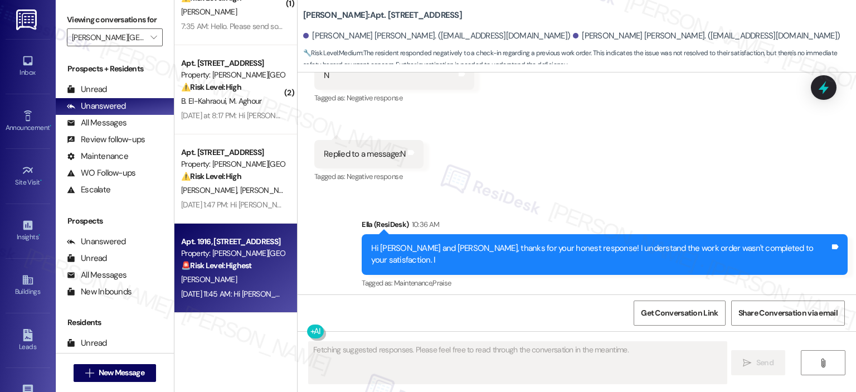
click at [204, 271] on div "🚨 Risk Level: Highest The resident reports a roach infestation and a broken dis…" at bounding box center [232, 266] width 103 height 12
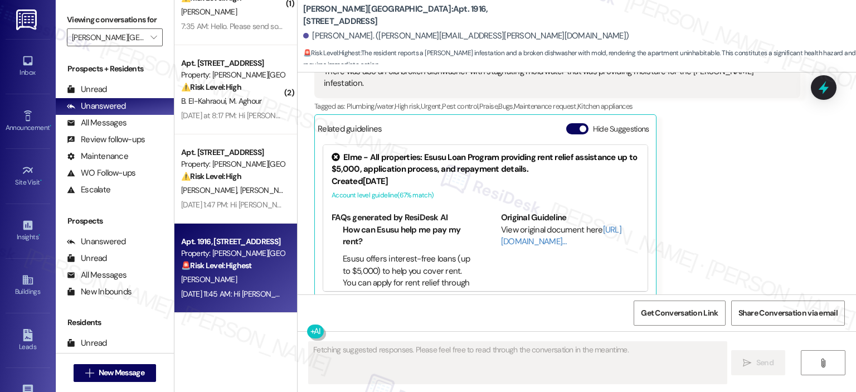
scroll to position [261, 0]
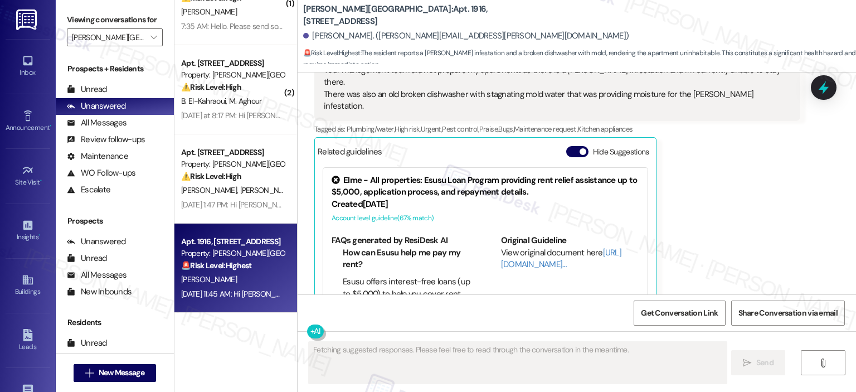
drag, startPoint x: 559, startPoint y: 113, endPoint x: 579, endPoint y: 139, distance: 32.6
click at [566, 146] on button "Hide Suggestions" at bounding box center [577, 151] width 22 height 11
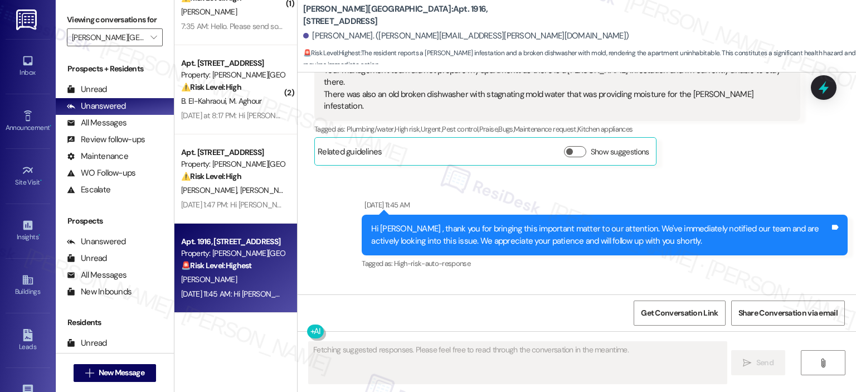
scroll to position [0, 0]
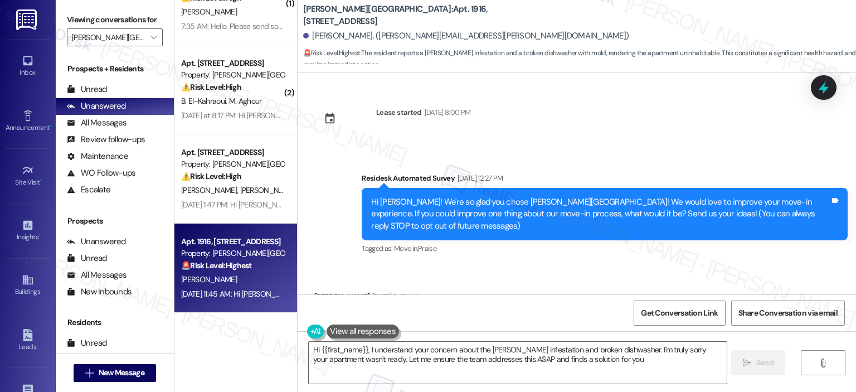
type textarea "Hi {{first_name}}, I understand your concern about the roach infestation and br…"
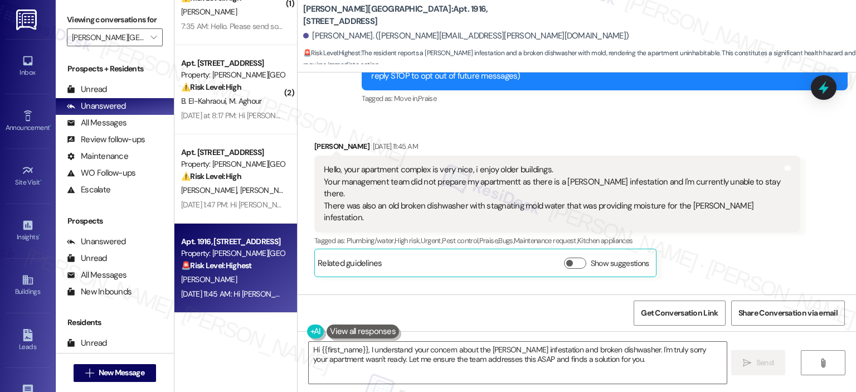
scroll to position [150, 0]
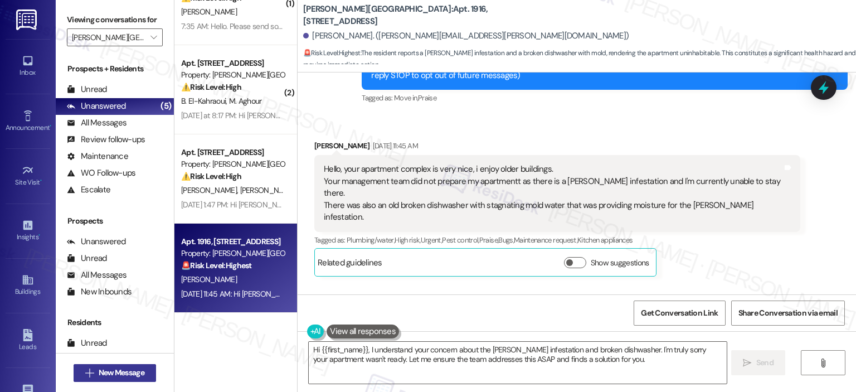
click at [114, 370] on span "New Message" at bounding box center [122, 373] width 46 height 12
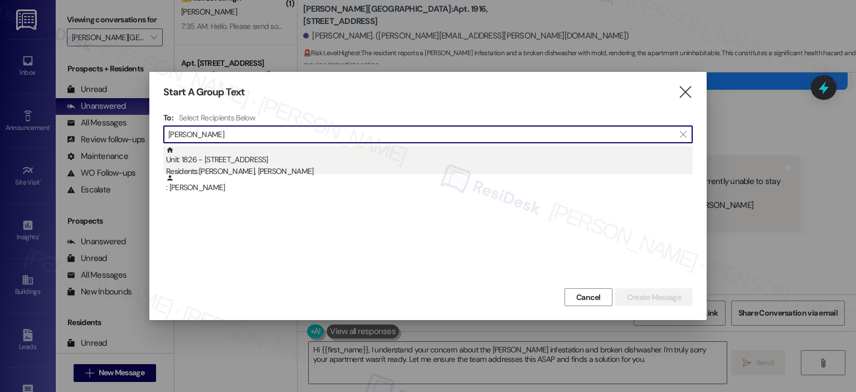
type input "[PERSON_NAME]"
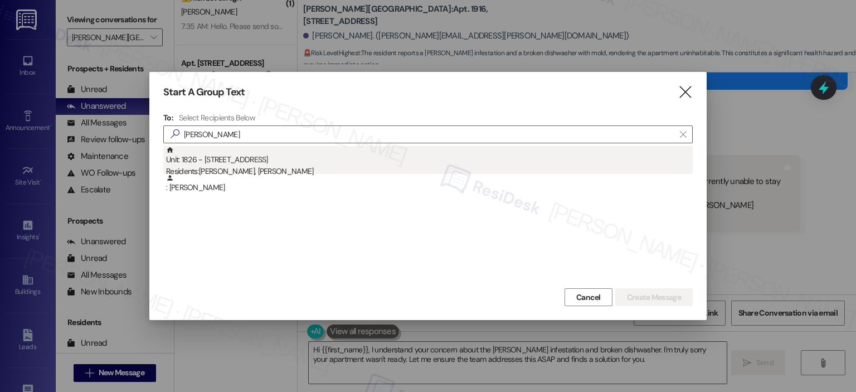
click at [263, 170] on div "Residents: Sai Teja Nagamothu, Shivya Bathla" at bounding box center [429, 171] width 526 height 12
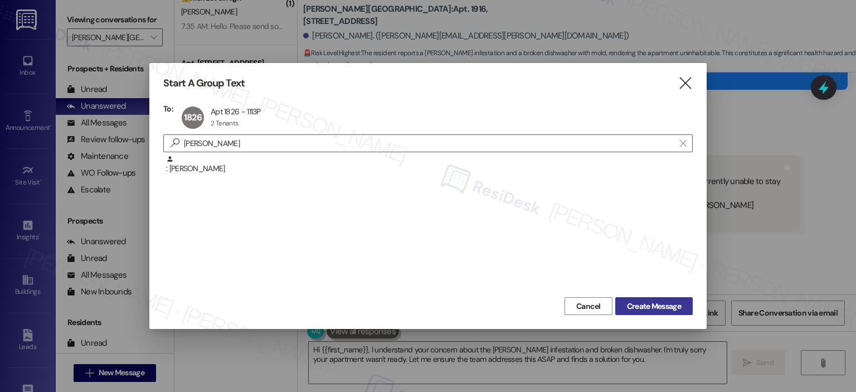
click at [656, 305] on span "Create Message" at bounding box center [654, 306] width 54 height 12
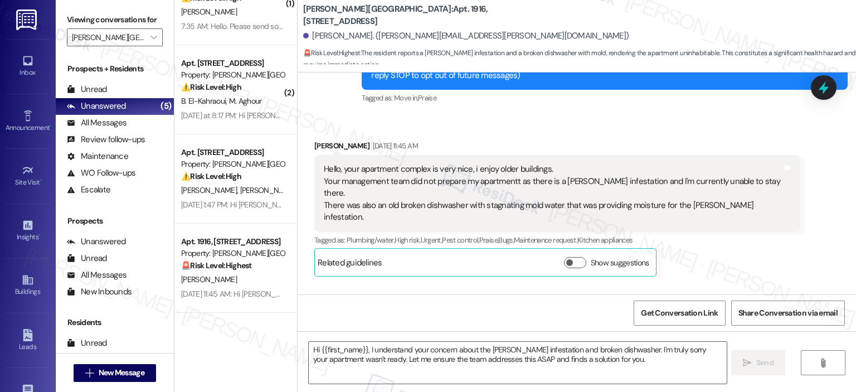
type textarea "Fetching suggested responses. Please feel free to read through the conversation…"
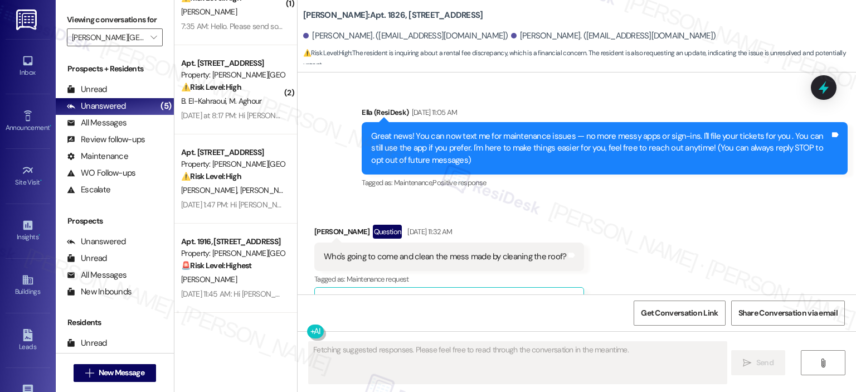
scroll to position [19815, 0]
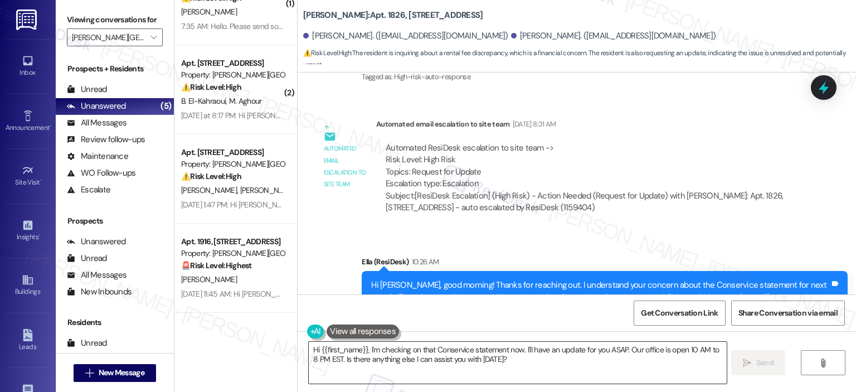
click at [497, 367] on textarea "Hi {{first_name}}, I'm checking on that Conservice statement now. I'll have an …" at bounding box center [517, 362] width 417 height 42
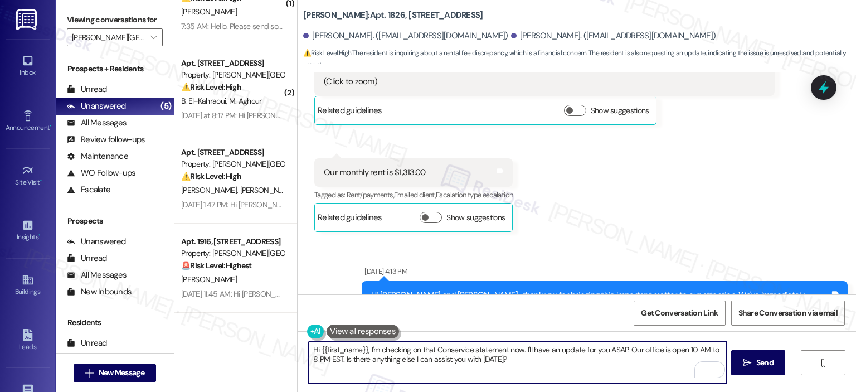
scroll to position [19258, 0]
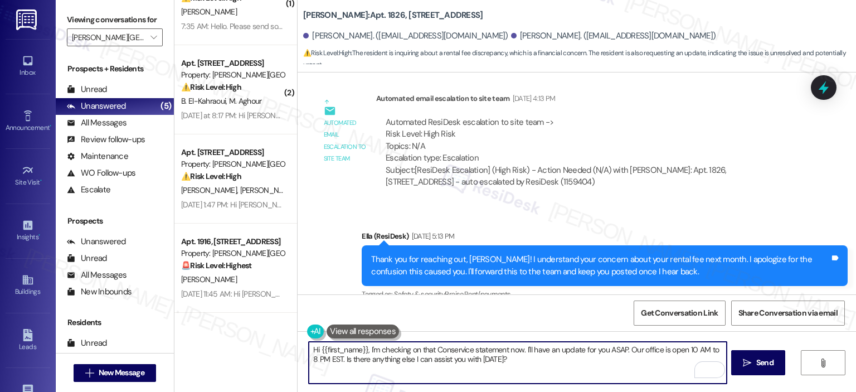
click at [492, 363] on textarea "Hi {{first_name}}, I'm checking on that Conservice statement now. I'll have an …" at bounding box center [517, 362] width 417 height 42
drag, startPoint x: 510, startPoint y: 357, endPoint x: 268, endPoint y: 340, distance: 242.3
click at [268, 340] on div "( 1 ) Apt. 3703, 501 North River Parkway Property: Elme Sandy Springs 🌟 Risk Le…" at bounding box center [514, 196] width 681 height 392
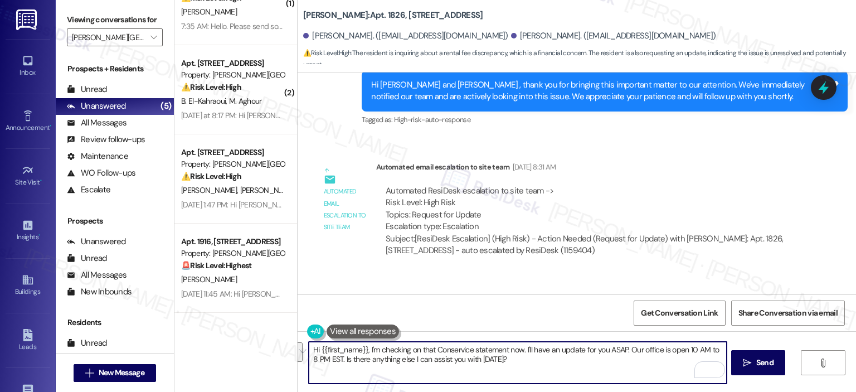
scroll to position [19815, 0]
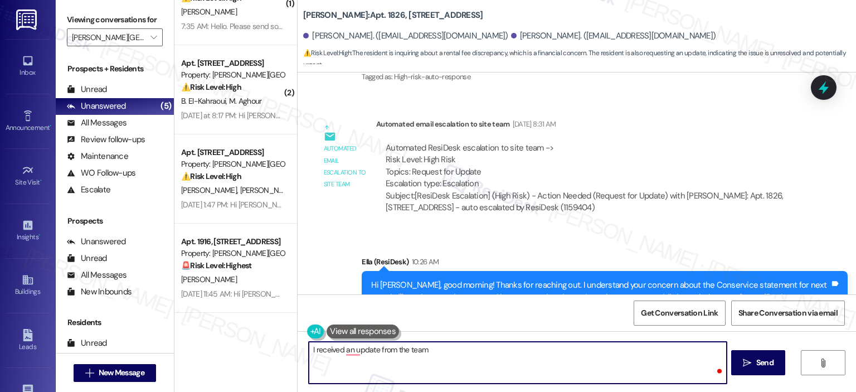
paste textarea "Sai Teja Nagamothu"
click at [446, 350] on textarea "I received an update from the team" at bounding box center [517, 362] width 417 height 42
paste textarea "Account looks accurate on our end"
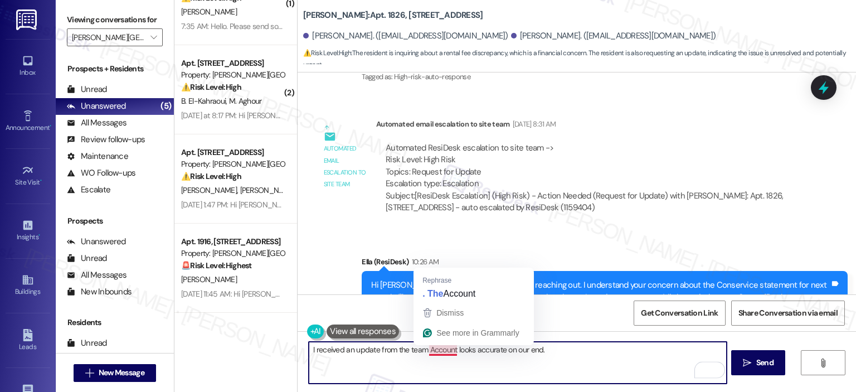
click at [425, 354] on textarea "I received an update from the team Account looks accurate on our end." at bounding box center [517, 362] width 417 height 42
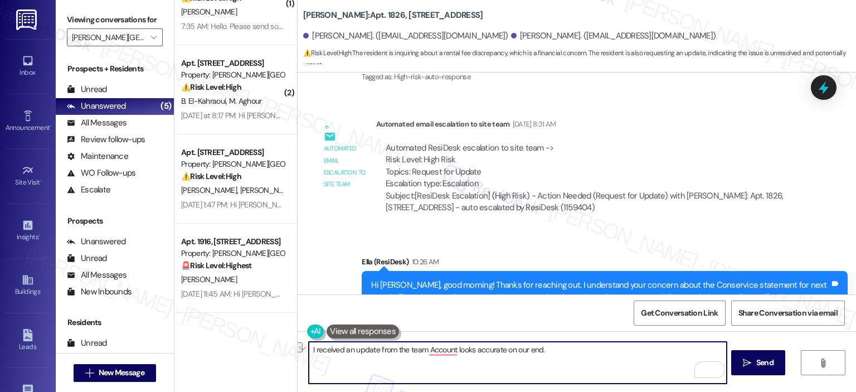
click at [438, 363] on textarea "I received an update from the team Account looks accurate on our end." at bounding box center [517, 362] width 417 height 42
paste textarea ", and they confirmed that the account looks accurate on our end. Could you plea…"
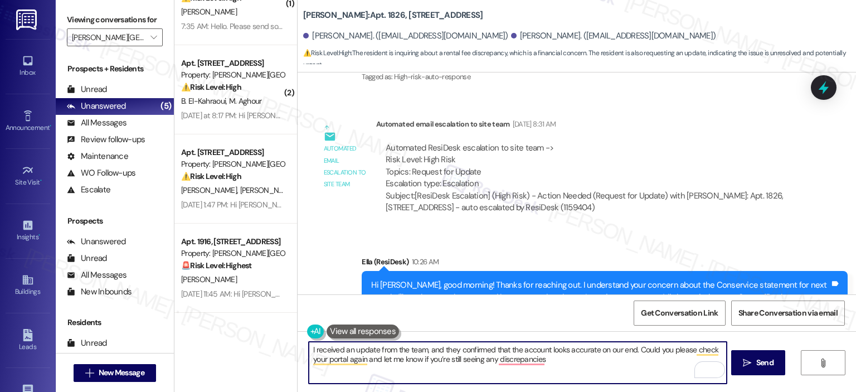
click at [424, 349] on textarea "I received an update from the team, and they confirmed that the account looks a…" at bounding box center [517, 362] width 417 height 42
drag, startPoint x: 575, startPoint y: 360, endPoint x: 499, endPoint y: 358, distance: 76.3
click at [499, 358] on textarea "I received an update from the team, Sai Teja. And they confirmed that the accou…" at bounding box center [517, 362] width 417 height 42
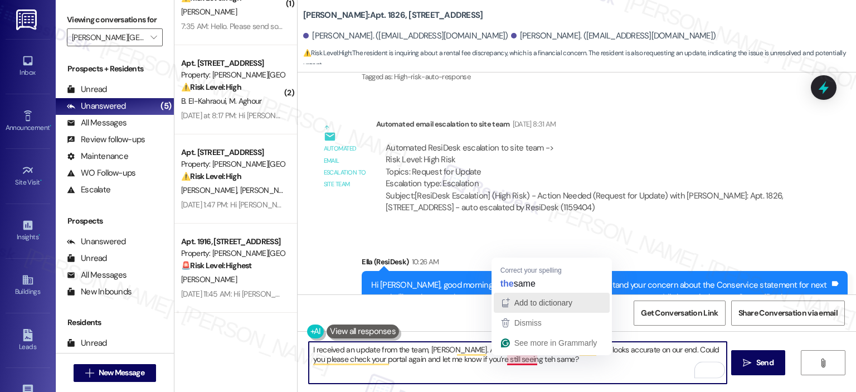
click at [541, 293] on button "Add to dictionary" at bounding box center [552, 302] width 116 height 20
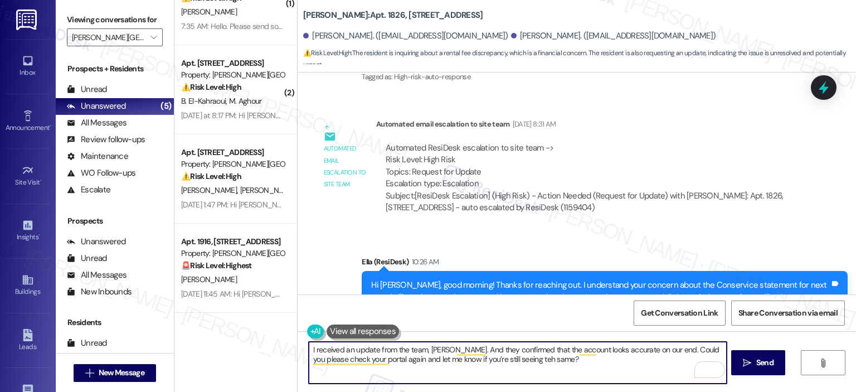
click at [507, 363] on textarea "I received an update from the team, Sai Teja. And they confirmed that the accou…" at bounding box center [517, 362] width 417 height 42
click at [510, 358] on textarea "I received an update from the team, Sai Teja. And they confirmed that the accou…" at bounding box center [517, 362] width 417 height 42
click at [572, 365] on textarea "I received an update from the team, Sai Teja. And they confirmed that the accou…" at bounding box center [517, 362] width 417 height 42
type textarea "I received an update from the team, Sai Teja. And they confirmed that the accou…"
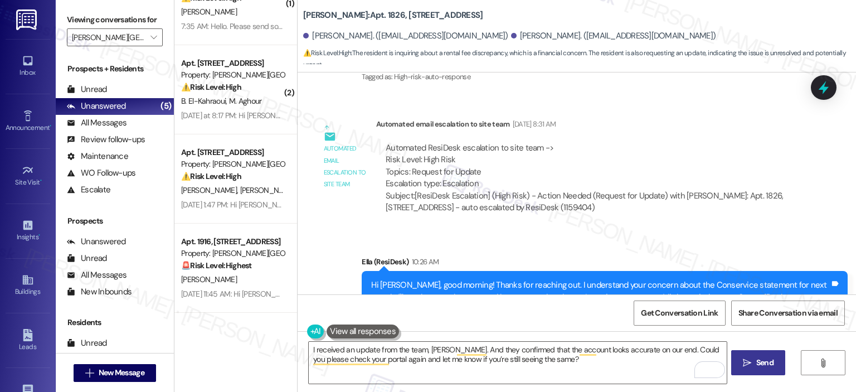
click at [768, 358] on span "Send" at bounding box center [764, 363] width 17 height 12
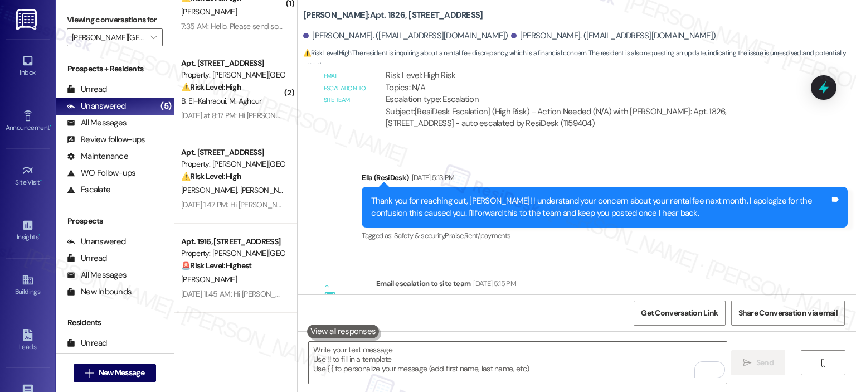
scroll to position [19904, 0]
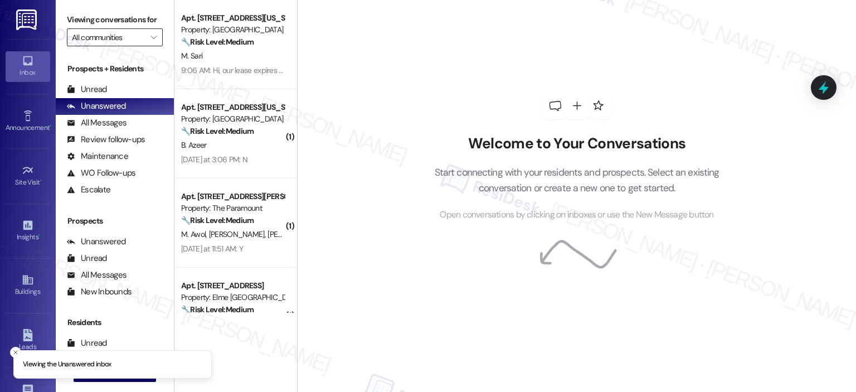
click at [126, 38] on input "All communities" at bounding box center [108, 37] width 73 height 18
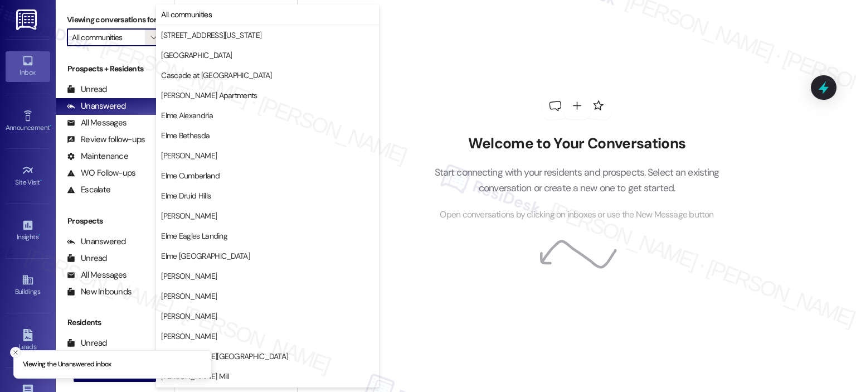
click at [14, 353] on icon "Close toast" at bounding box center [15, 352] width 7 height 7
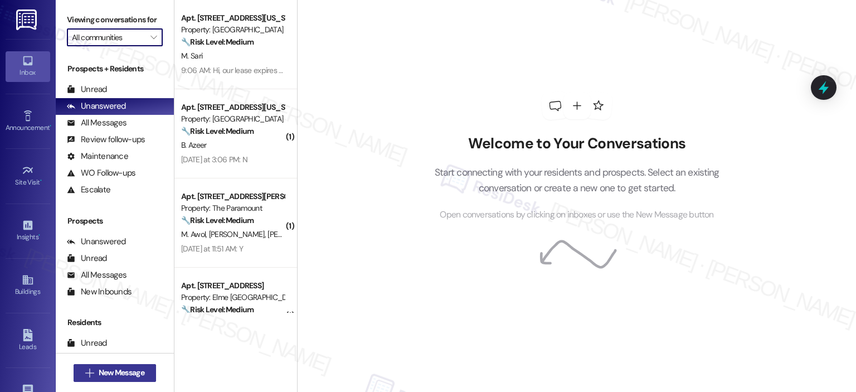
click at [85, 371] on icon "" at bounding box center [89, 372] width 8 height 9
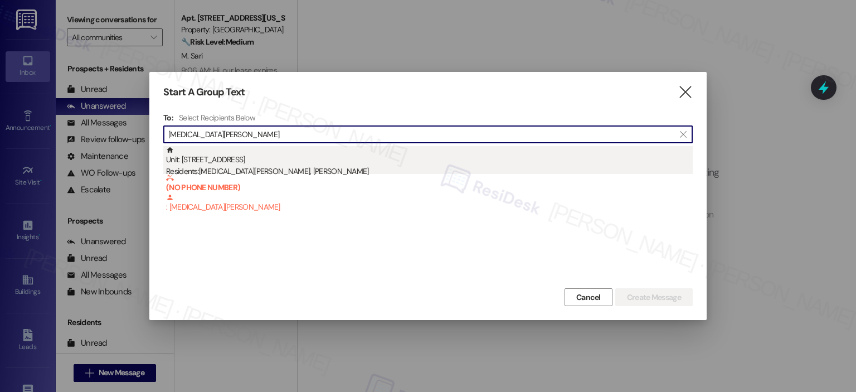
type input "[MEDICAL_DATA][PERSON_NAME]"
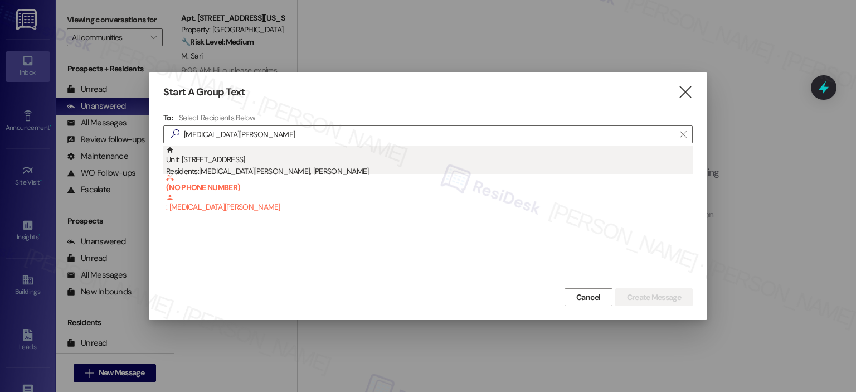
drag, startPoint x: 279, startPoint y: 160, endPoint x: 608, endPoint y: 198, distance: 331.4
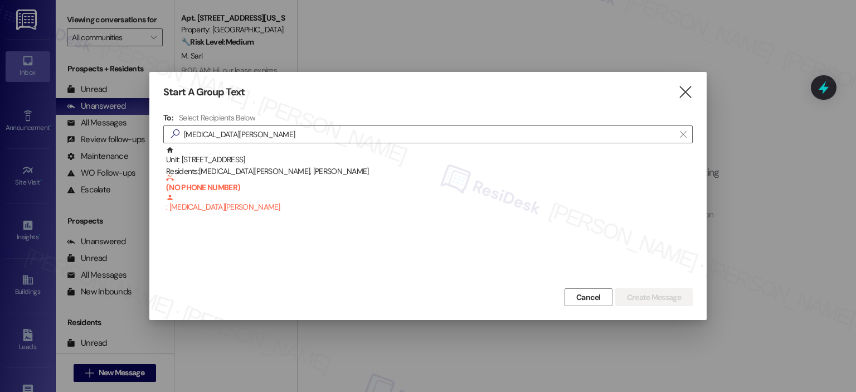
click at [279, 161] on div "Unit: [STREET_ADDRESS] Residents: [MEDICAL_DATA][PERSON_NAME], [PERSON_NAME]" at bounding box center [429, 162] width 526 height 32
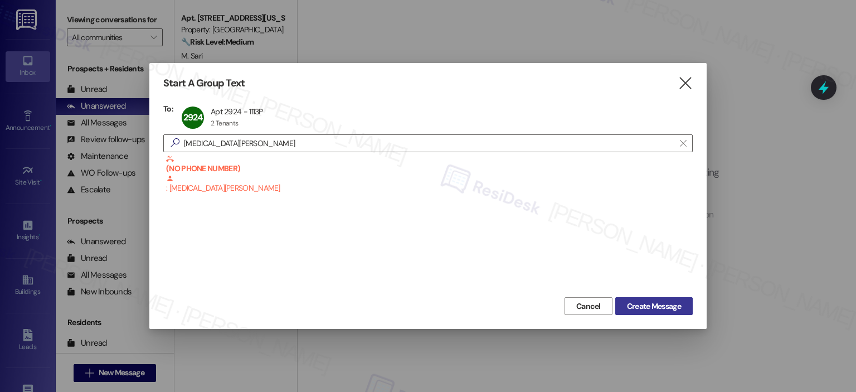
click at [648, 298] on button "Create Message" at bounding box center [653, 306] width 77 height 18
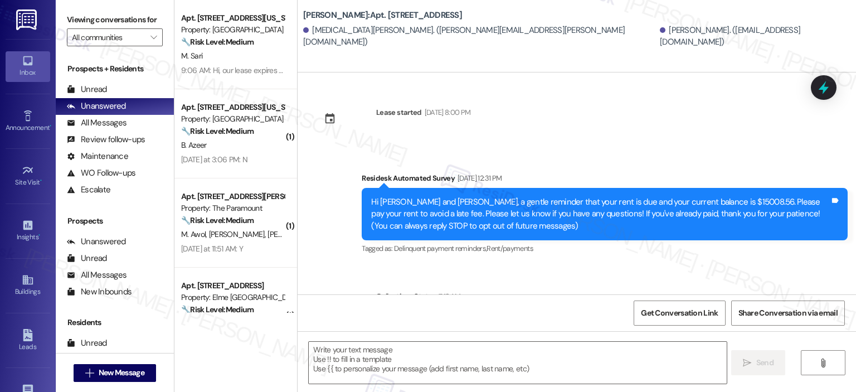
type textarea "Fetching suggested responses. Please feel free to read through the conversation…"
click at [126, 365] on button " New Message" at bounding box center [115, 373] width 82 height 18
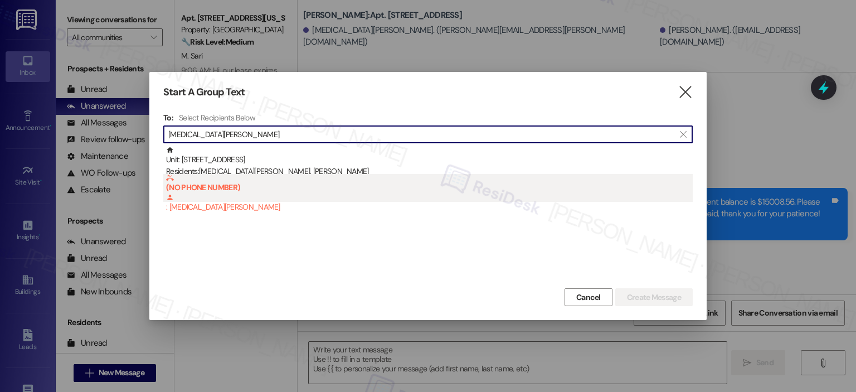
type input "Kyra Williams"
click at [215, 199] on div "(NO PHONE NUMBER) : Kyra Williams" at bounding box center [429, 194] width 526 height 40
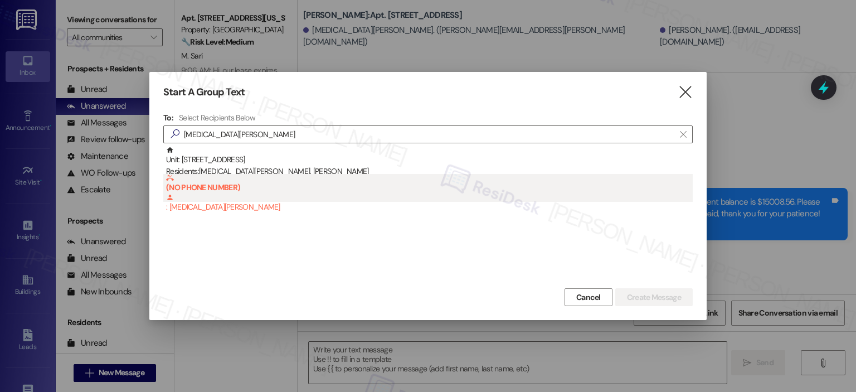
click at [192, 204] on div "(NO PHONE NUMBER) : Kyra Williams" at bounding box center [429, 194] width 526 height 40
click at [192, 178] on b "(NO PHONE NUMBER)" at bounding box center [429, 183] width 526 height 18
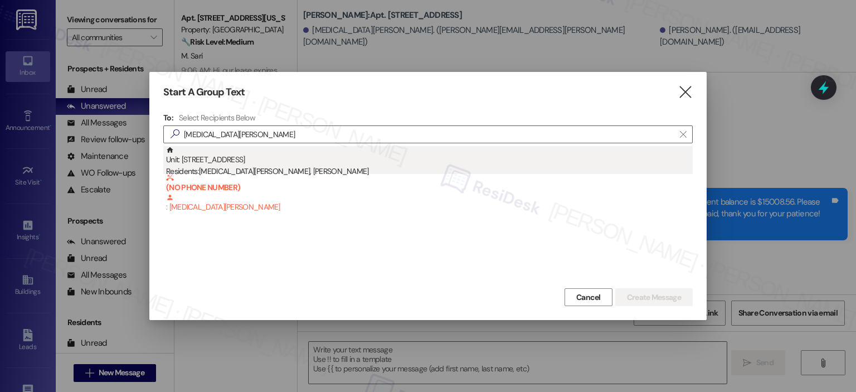
click at [211, 163] on div "Unit: 2924 - 1113 Powers Ferry Place SE Residents: Kyra Williams, Dannetta Will…" at bounding box center [429, 162] width 526 height 32
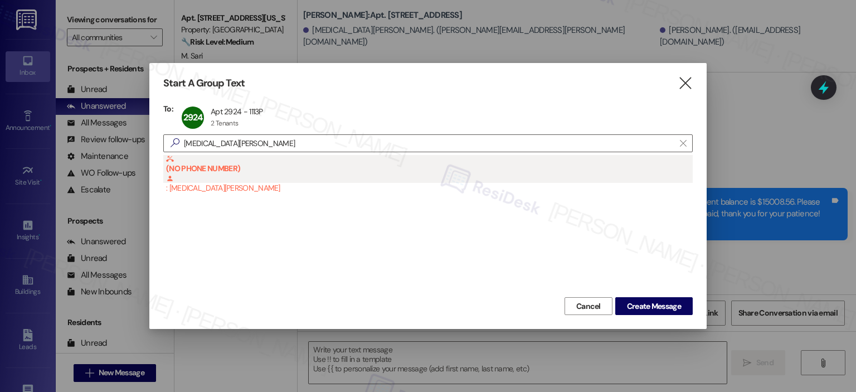
click at [254, 167] on div "(NO PHONE NUMBER) : Kyra Williams" at bounding box center [429, 175] width 526 height 40
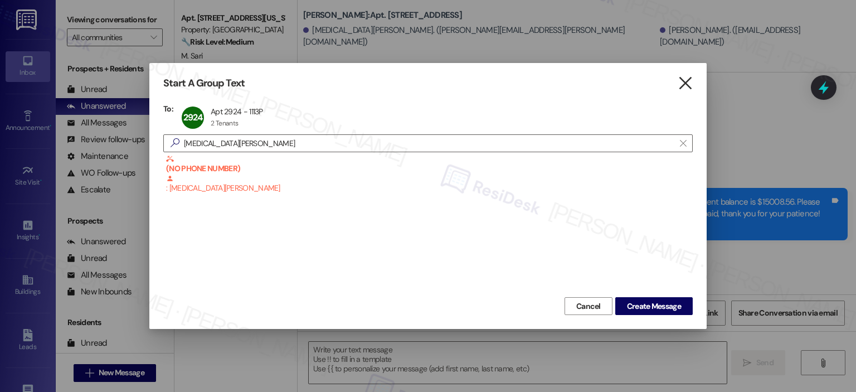
click at [686, 86] on icon "" at bounding box center [684, 83] width 15 height 12
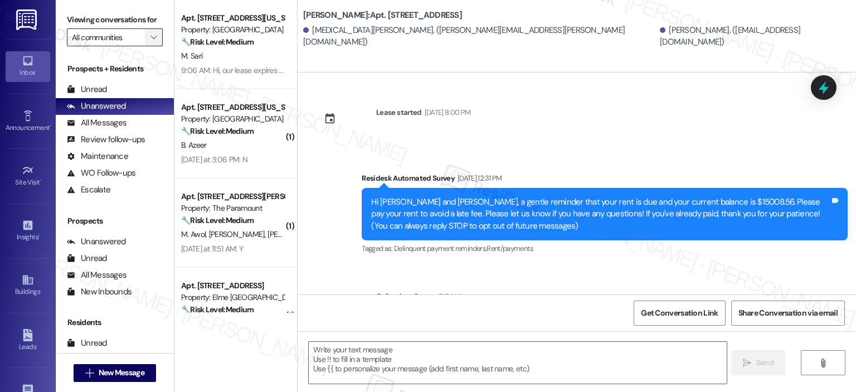
click at [150, 38] on span "" at bounding box center [153, 37] width 11 height 18
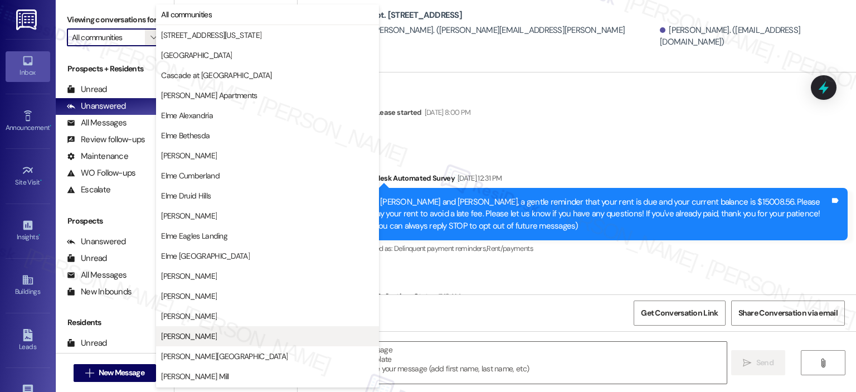
click at [243, 331] on span "Elme Marietta" at bounding box center [267, 335] width 213 height 11
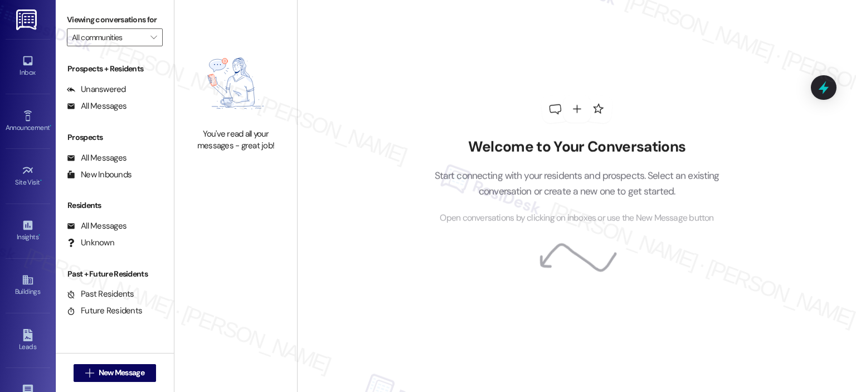
type input "Elme Marietta"
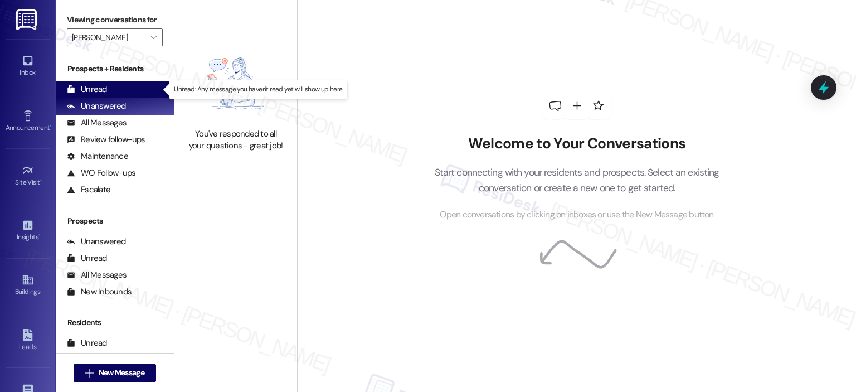
click at [97, 90] on div "Unread" at bounding box center [87, 90] width 40 height 12
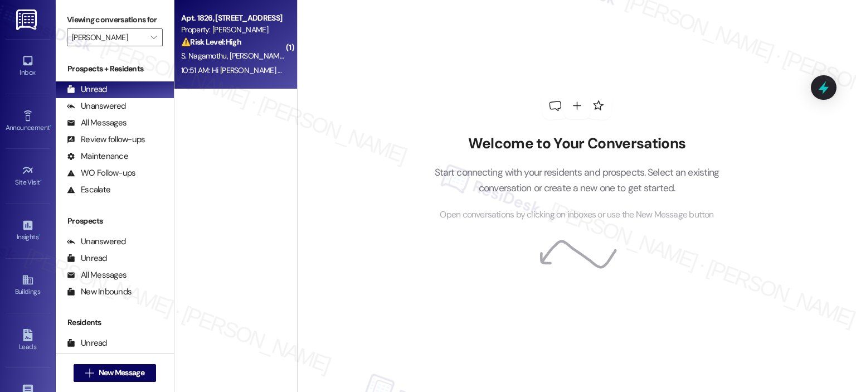
click at [212, 57] on span "S. Nagamothu" at bounding box center [205, 56] width 48 height 10
click at [250, 50] on div "S. Nagamothu S. Bathla" at bounding box center [232, 56] width 105 height 14
click at [254, 46] on div "⚠️ Risk Level: High The resident is reporting a discrepancy between the residen…" at bounding box center [232, 42] width 103 height 12
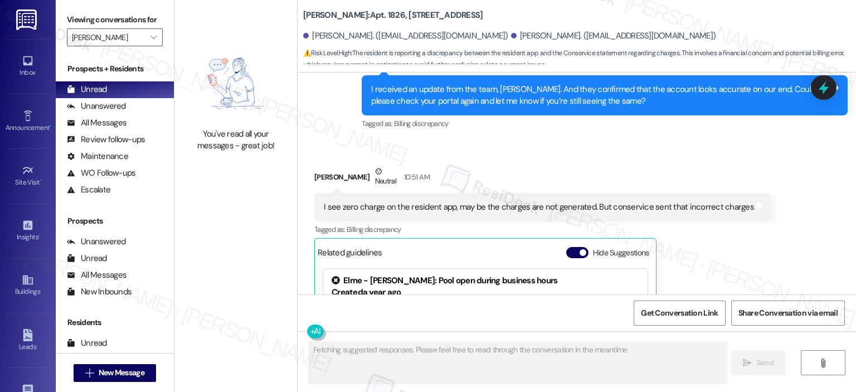
scroll to position [19987, 0]
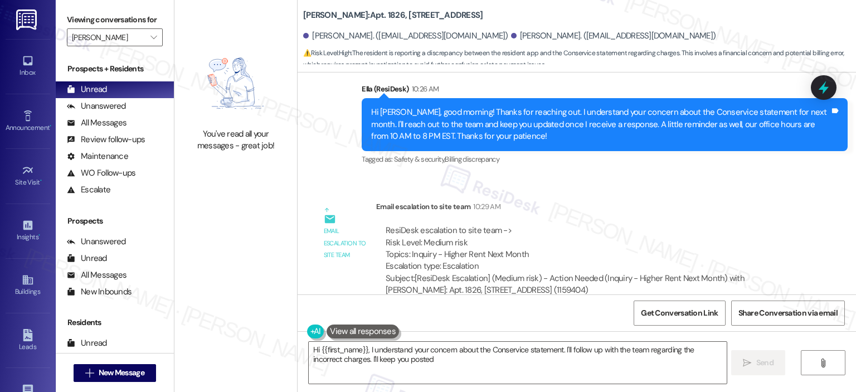
type textarea "Hi {{first_name}}, I understand your concern about the Conservice statement. I'…"
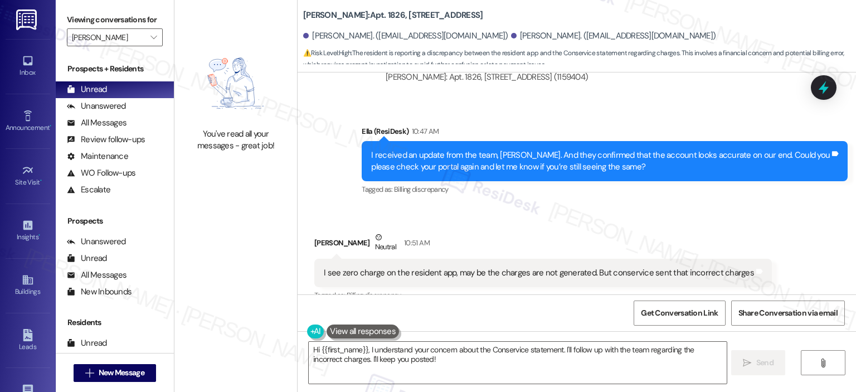
click at [568, 313] on button "Hide Suggestions" at bounding box center [577, 318] width 22 height 11
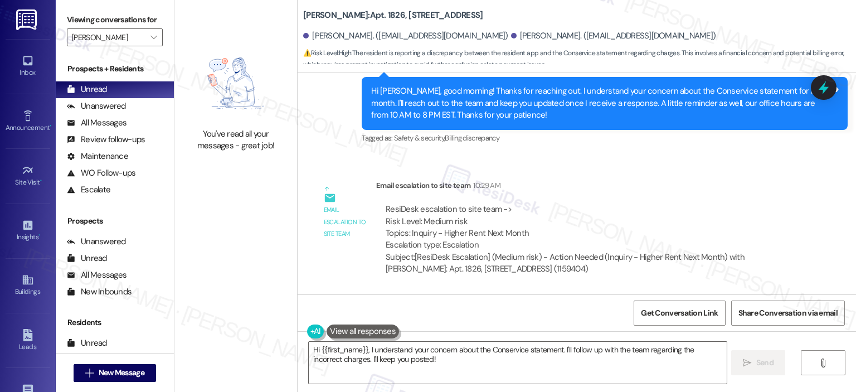
scroll to position [19831, 0]
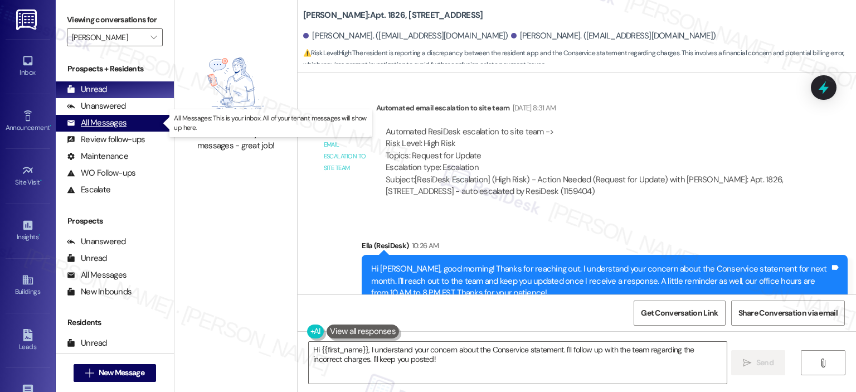
click at [69, 120] on icon at bounding box center [71, 123] width 8 height 8
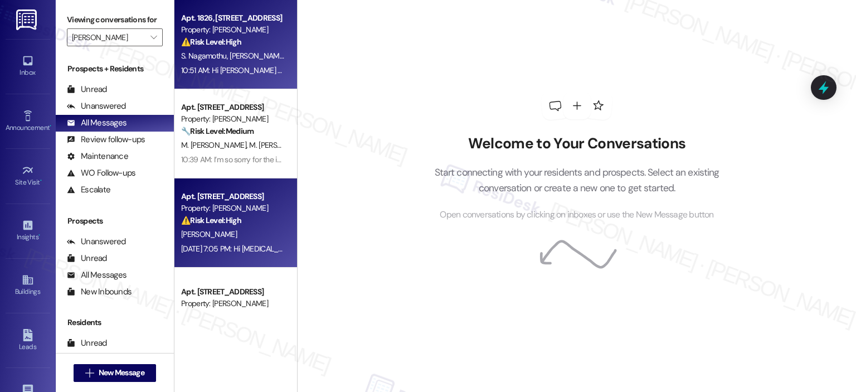
click at [224, 218] on strong "⚠️ Risk Level: High" at bounding box center [211, 220] width 60 height 10
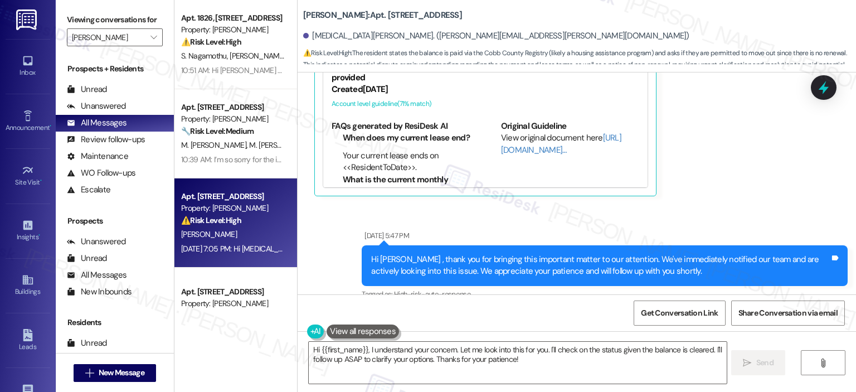
scroll to position [26725, 0]
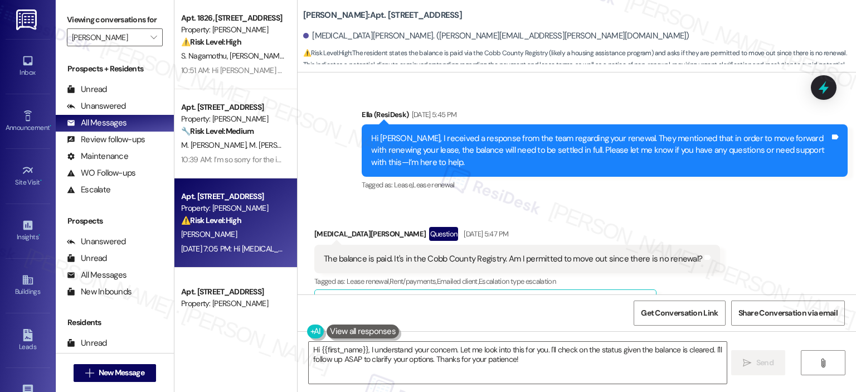
click at [573, 298] on button "Hide Suggestions" at bounding box center [577, 303] width 22 height 11
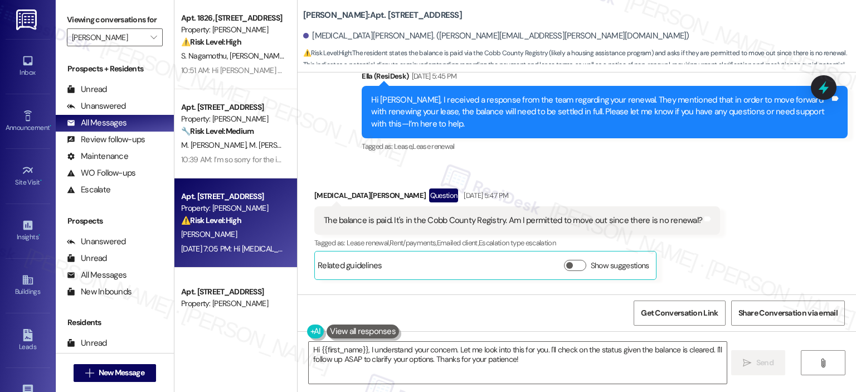
scroll to position [26568, 0]
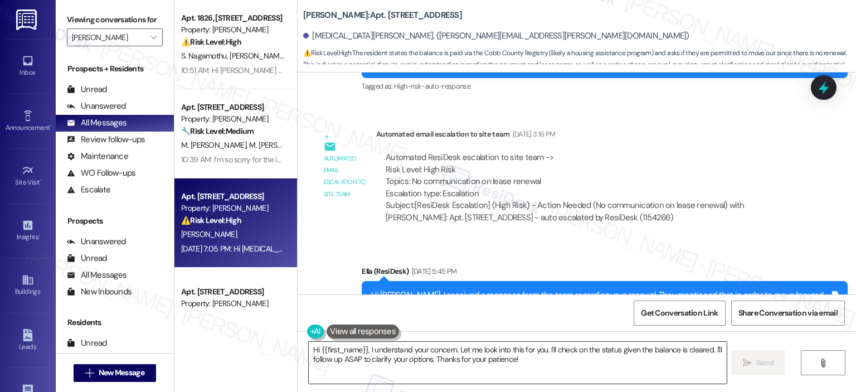
click at [419, 372] on textarea "Hi {{first_name}}, I understand your concern. Let me look into this for you. I'…" at bounding box center [517, 362] width 417 height 42
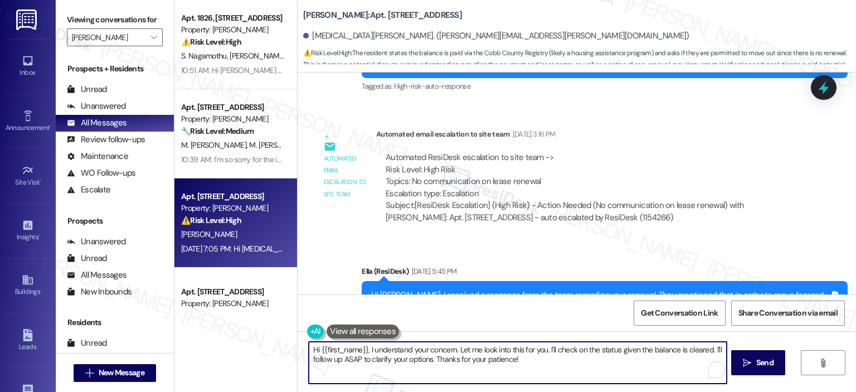
click at [421, 365] on textarea "Hi {{first_name}}, I understand your concern. Let me look into this for you. I'…" at bounding box center [517, 362] width 417 height 42
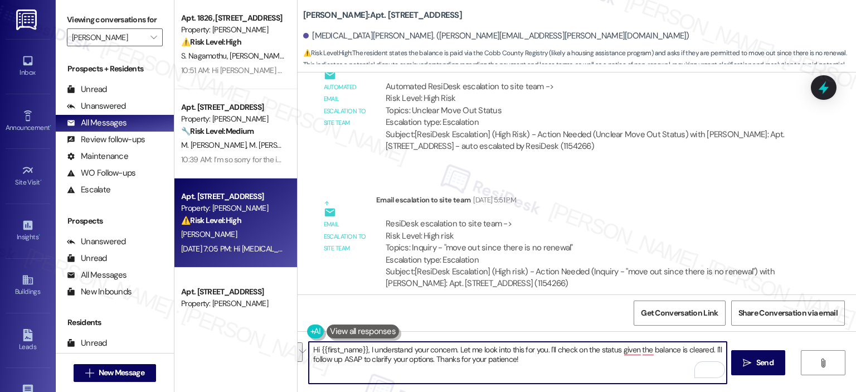
click at [536, 343] on textarea "Hi {{first_name}}, I understand your concern. Let me look into this for you. I'…" at bounding box center [517, 362] width 417 height 42
drag, startPoint x: 524, startPoint y: 367, endPoint x: 263, endPoint y: 338, distance: 262.8
click at [263, 338] on div "Apt. 1826, 1113 Powers Ferry Place SE Property: Elme Marietta ⚠️ Risk Level: Hi…" at bounding box center [514, 196] width 681 height 392
paste textarea "A 60-day Notice to Vacate (NTV) is required. Fees will apply if the 60-day noti…"
click at [309, 349] on textarea "A 60-day Notice to Vacate (NTV) is required. Fees will apply if the 60-day noti…" at bounding box center [517, 362] width 417 height 42
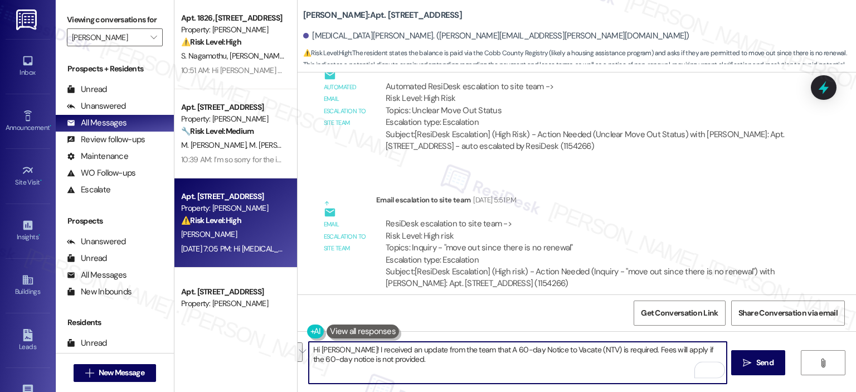
click at [499, 370] on textarea "Hi Kyra! I received an update from the team that A 60-day Notice to Vacate (NTV…" at bounding box center [517, 362] width 417 height 42
click at [470, 349] on textarea "Hi Kyra! I received an update from the team that A 60-day Notice to Vacate (NTV…" at bounding box center [517, 362] width 417 height 42
click at [424, 361] on textarea "Hi Kyra! I received an update from the team that a 60-day Notice to Vacate (NTV…" at bounding box center [517, 362] width 417 height 42
click at [447, 353] on textarea "Hi Kyra! I received an update from the team that a 60-day Notice to Vacate (NTV…" at bounding box center [517, 362] width 417 height 42
click at [524, 349] on textarea "Hi Kyra! I received an update from the team saying that a 60-day Notice to Vaca…" at bounding box center [517, 362] width 417 height 42
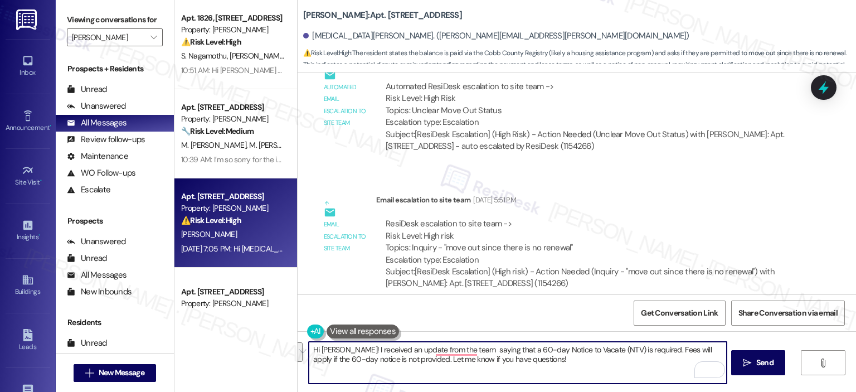
paste textarea ", and they confirmed that a 60-day Notice to Vacate (NTV) is required. Please n…"
type textarea "Hi Kyra! I received an update from the team, and they confirmed that a 60-day N…"
click at [769, 349] on div "Hi Kyra! I received an update from the team, and they confirmed that a 60-day N…" at bounding box center [576, 373] width 558 height 84
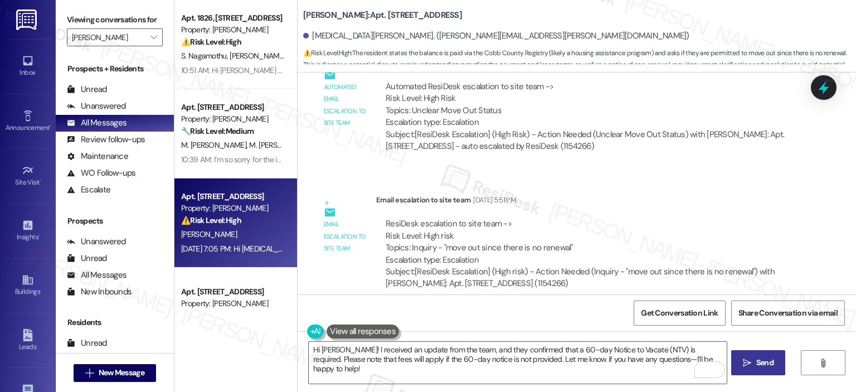
click at [749, 358] on icon "" at bounding box center [747, 362] width 8 height 9
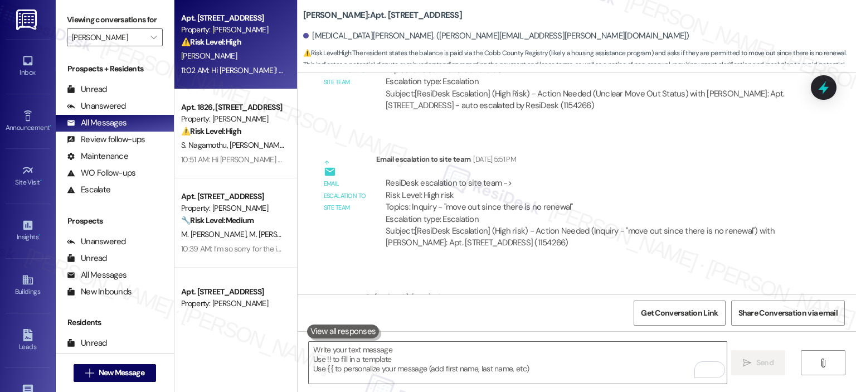
scroll to position [27215, 0]
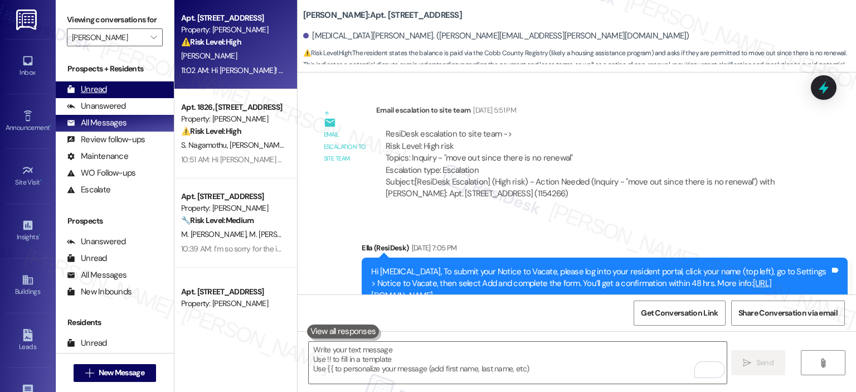
click at [124, 96] on div "Unread (0)" at bounding box center [115, 89] width 118 height 17
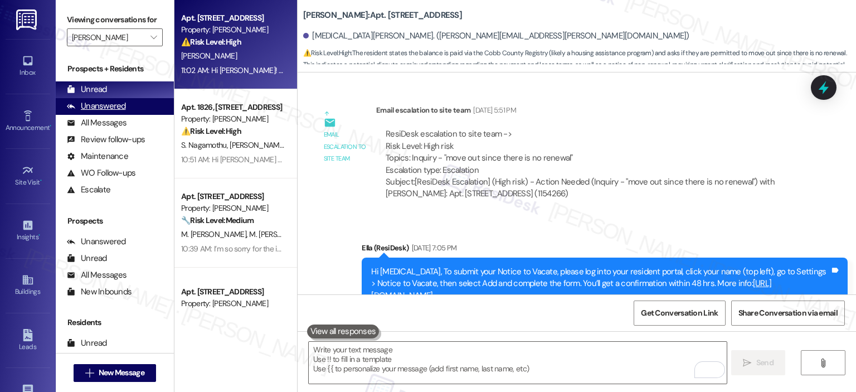
click at [105, 102] on div "Unanswered" at bounding box center [96, 106] width 59 height 12
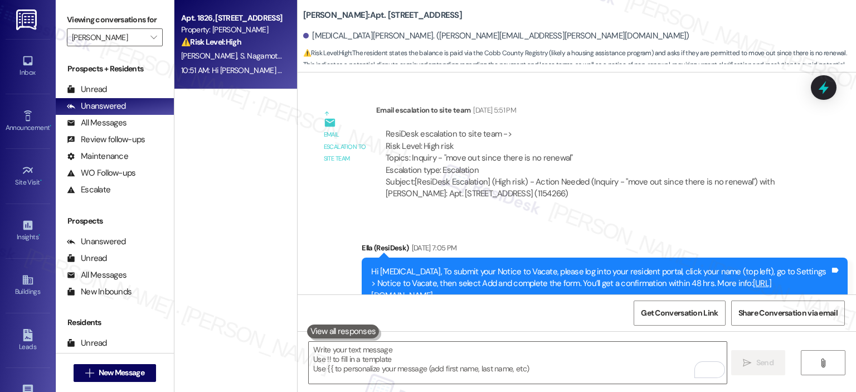
click at [240, 54] on span "S. Nagamothu" at bounding box center [263, 56] width 46 height 10
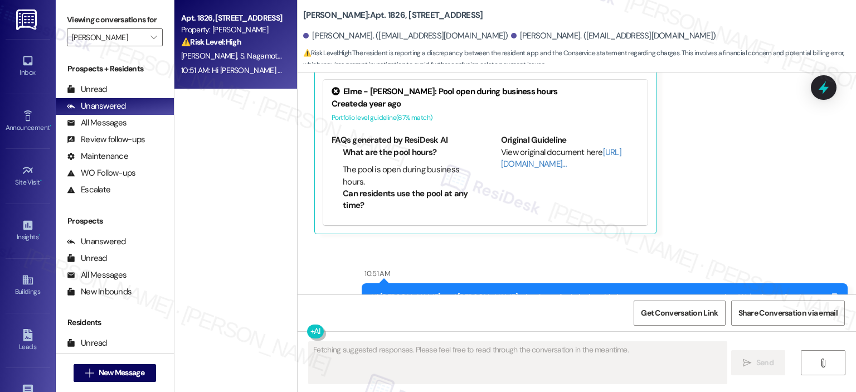
scroll to position [20176, 0]
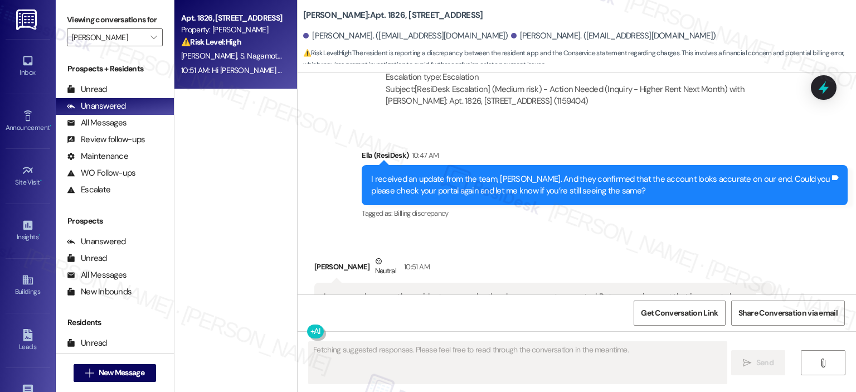
click at [570, 336] on button "Hide Suggestions" at bounding box center [577, 341] width 22 height 11
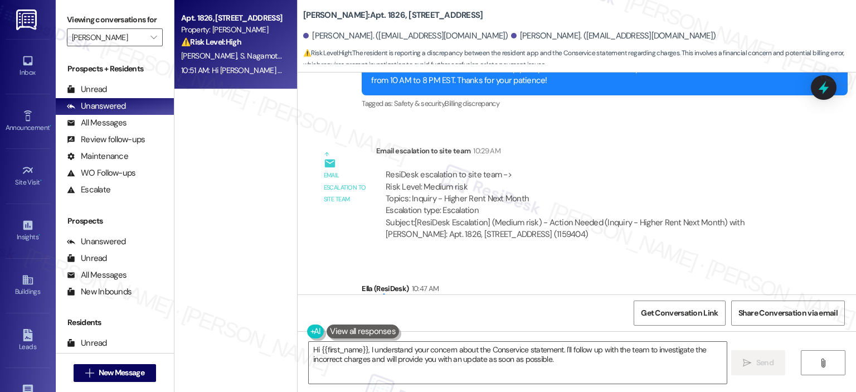
scroll to position [20298, 0]
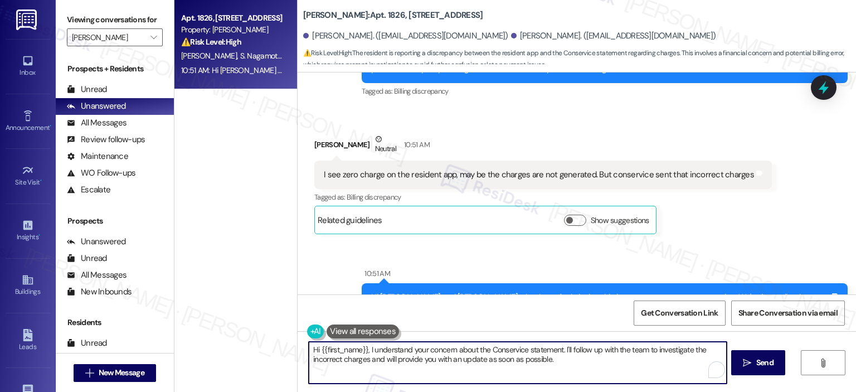
drag, startPoint x: 557, startPoint y: 363, endPoint x: 227, endPoint y: 341, distance: 330.5
click at [227, 341] on div "Apt. 1826, 1113 Powers Ferry Place SE Property: Elme Marietta ⚠️ Risk Level: Hi…" at bounding box center [514, 196] width 681 height 392
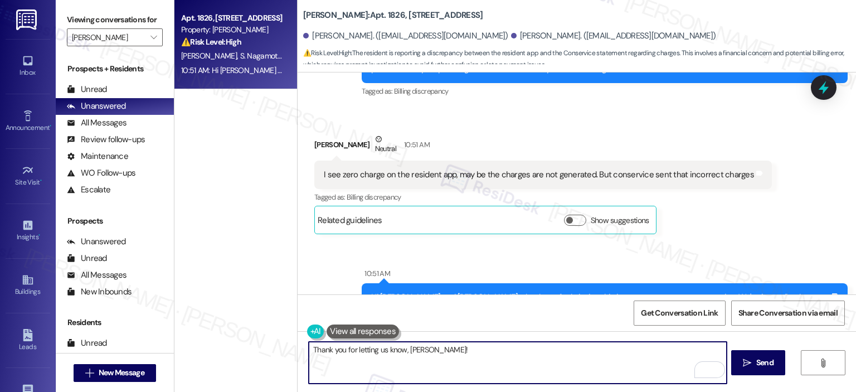
scroll to position [20001, 0]
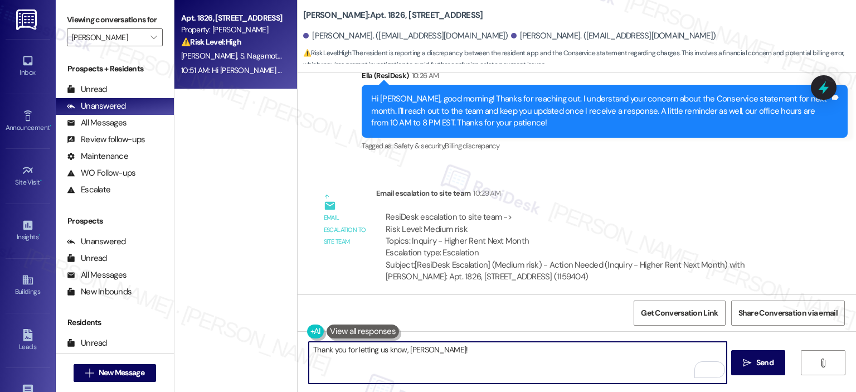
click at [489, 348] on textarea "Thank you for letting us know, Sai Teja!" at bounding box center [517, 362] width 417 height 42
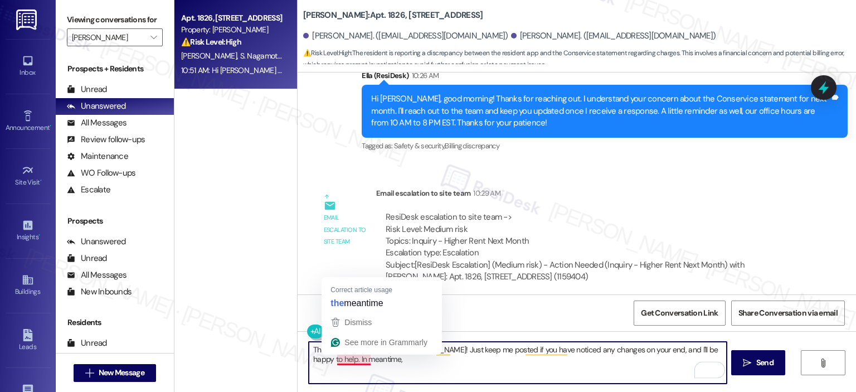
click at [399, 362] on textarea "Thank you for letting us know, Sai Teja! Just keep me posted if you have notice…" at bounding box center [517, 362] width 417 height 42
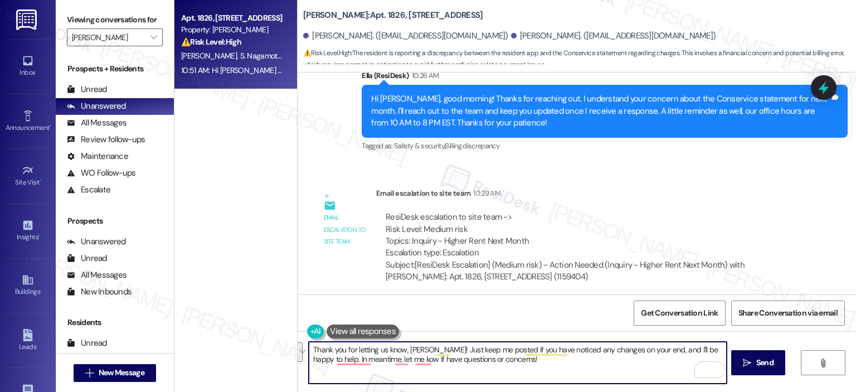
click at [480, 358] on textarea "Thank you for letting us know, Sai Teja! Just keep me posted if you have notice…" at bounding box center [517, 362] width 417 height 42
paste textarea "Please keep me posted if you notice any changes on your end, and I’ll be happy …"
drag, startPoint x: 632, startPoint y: 351, endPoint x: 711, endPoint y: 345, distance: 78.8
click at [711, 345] on textarea "Thank you for letting us know, Sai Teja! Please keep me posted if you notice an…" at bounding box center [517, 362] width 417 height 42
drag, startPoint x: 572, startPoint y: 367, endPoint x: 514, endPoint y: 368, distance: 57.9
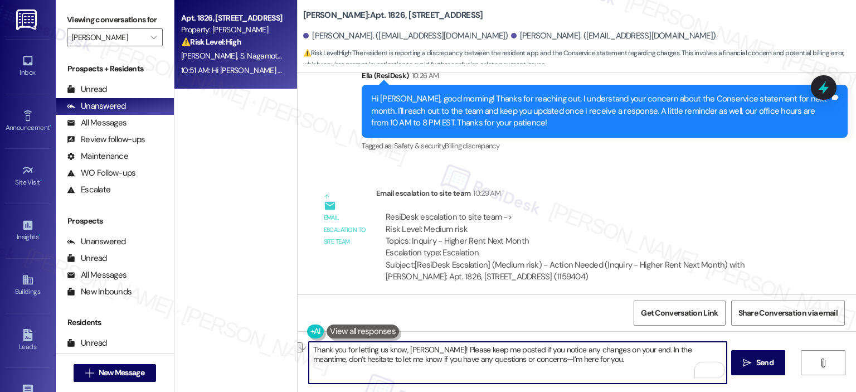
click at [514, 368] on textarea "Thank you for letting us know, Sai Teja! Please keep me posted if you notice an…" at bounding box center [517, 362] width 417 height 42
click at [628, 355] on textarea "Thank you for letting us know, Sai Teja! Please keep me posted if you notice an…" at bounding box center [517, 362] width 417 height 42
click at [606, 359] on textarea "Thank you for letting us know, Sai Teja! Please keep me posted if you notice an…" at bounding box center [517, 362] width 417 height 42
type textarea "Thank you for letting us know, Sai Teja! Please keep me posted if you notice an…"
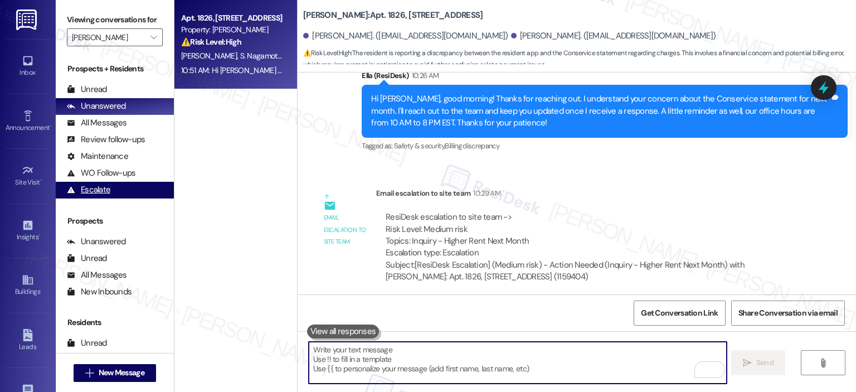
scroll to position [20054, 0]
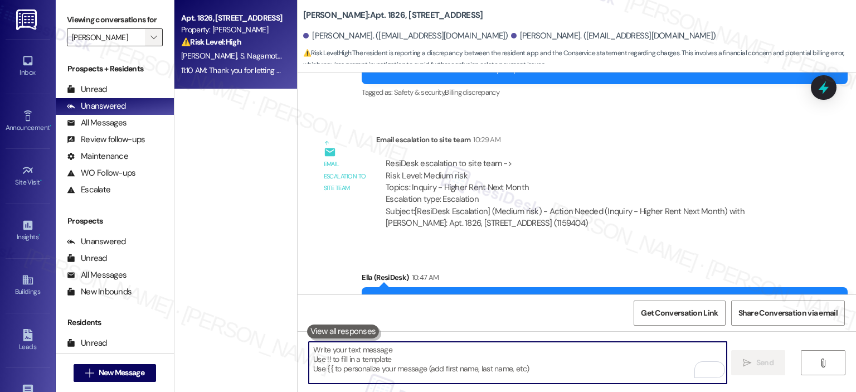
click at [145, 33] on button "" at bounding box center [154, 37] width 18 height 18
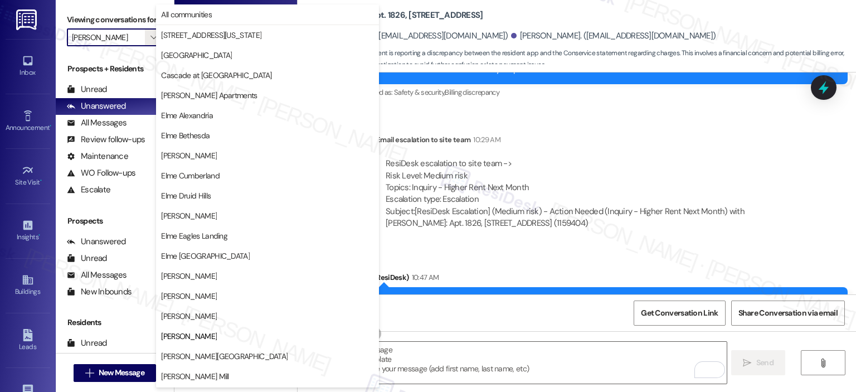
scroll to position [180, 0]
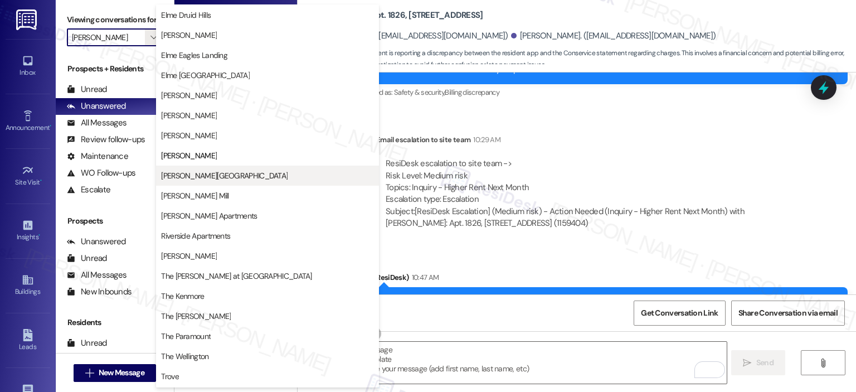
click at [177, 172] on span "[PERSON_NAME][GEOGRAPHIC_DATA]" at bounding box center [224, 175] width 126 height 11
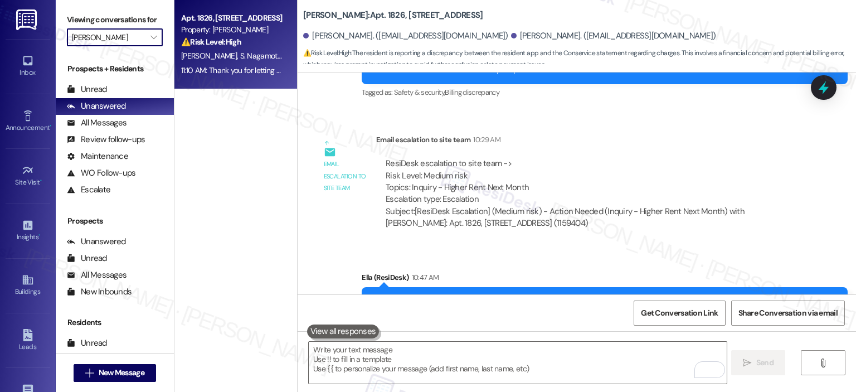
type input "[PERSON_NAME][GEOGRAPHIC_DATA]"
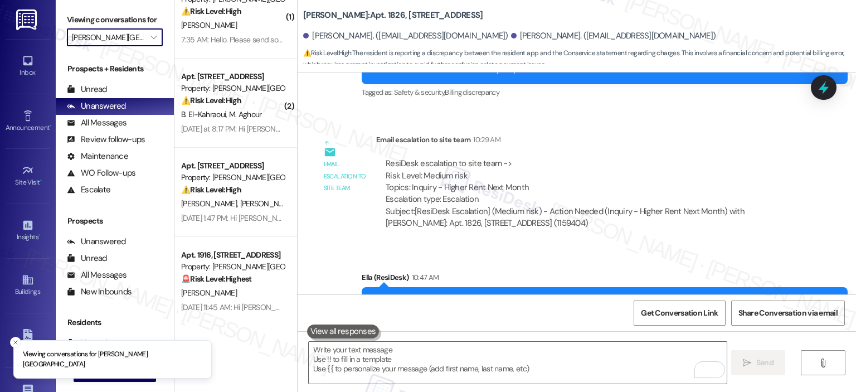
scroll to position [133, 0]
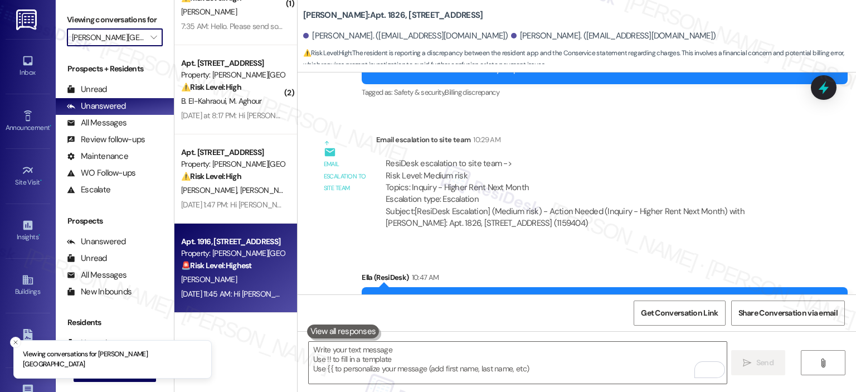
click at [231, 274] on div "R. Giordani" at bounding box center [232, 279] width 105 height 14
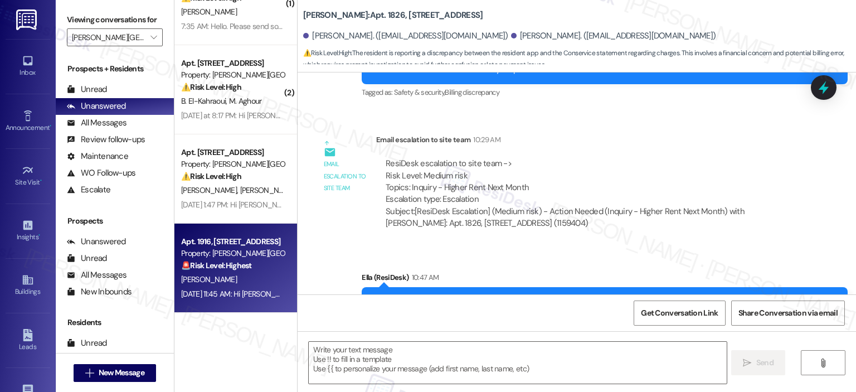
type textarea "Fetching suggested responses. Please feel free to read through the conversation…"
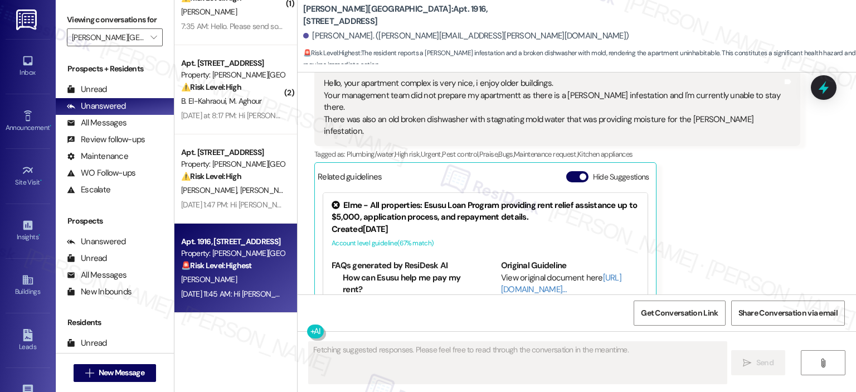
scroll to position [261, 0]
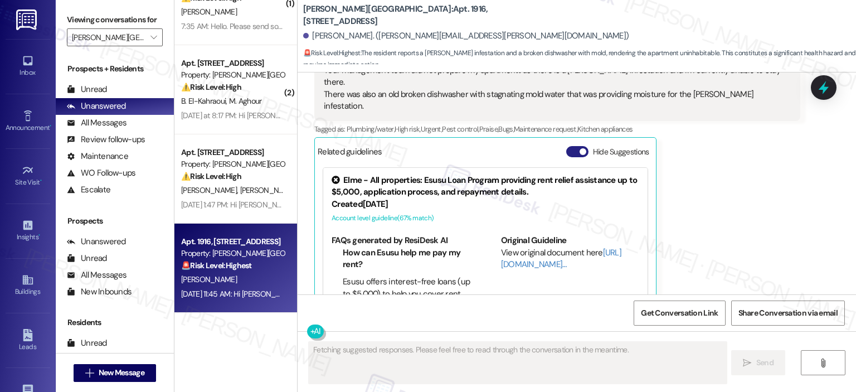
click at [566, 146] on button "Hide Suggestions" at bounding box center [577, 151] width 22 height 11
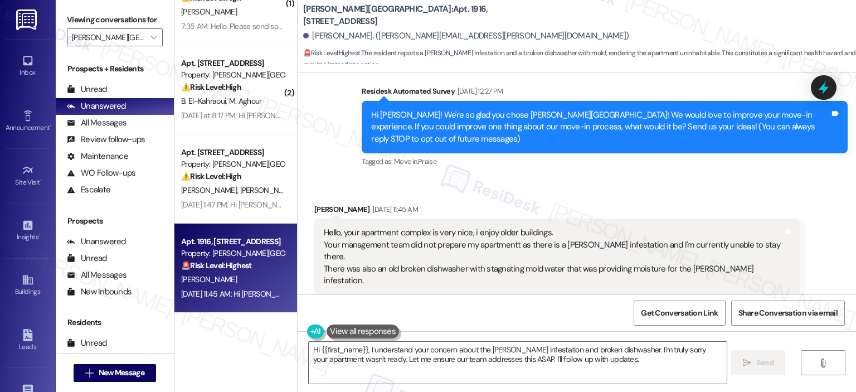
scroll to position [89, 0]
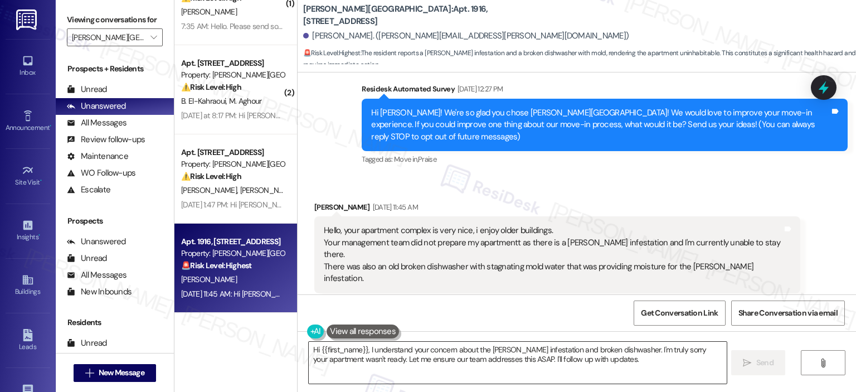
click at [363, 346] on textarea "Hi {{first_name}}, I understand your concern about the roach infestation and br…" at bounding box center [517, 362] width 417 height 42
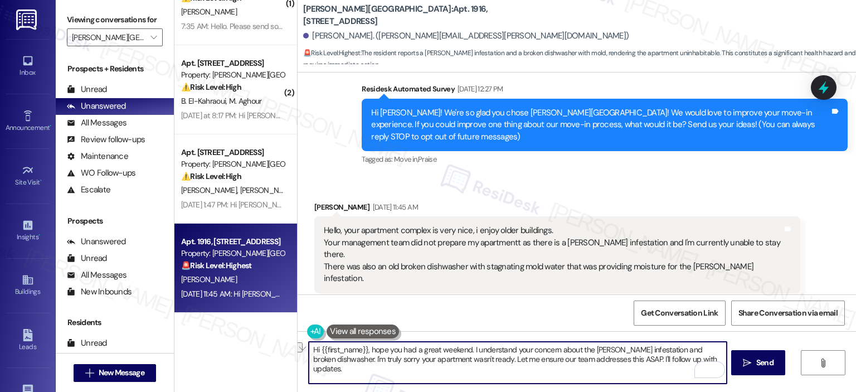
drag, startPoint x: 646, startPoint y: 349, endPoint x: 589, endPoint y: 346, distance: 56.4
click at [589, 346] on textarea "Hi {{first_name}}, hope you had a great weekend. I understand your concern abou…" at bounding box center [517, 362] width 417 height 42
click at [465, 348] on textarea "Hi {{first_name}}, hope you had a great weekend. I understand your concern abou…" at bounding box center [517, 362] width 417 height 42
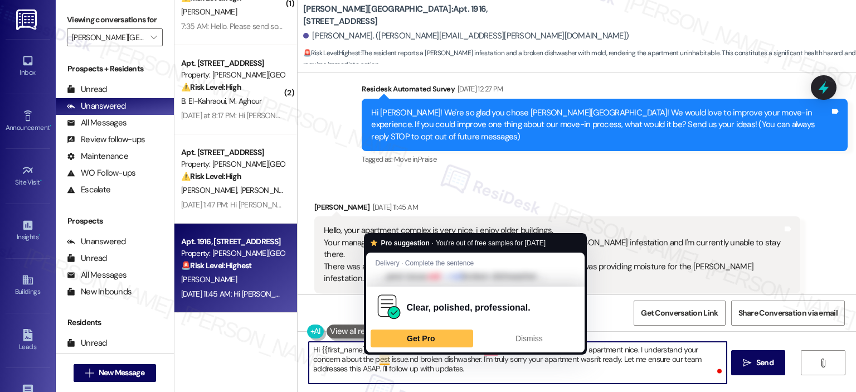
click at [384, 362] on textarea "Hi {{first_name}}, hope you had a great weekend. I'm gald to hear that you foun…" at bounding box center [517, 362] width 417 height 42
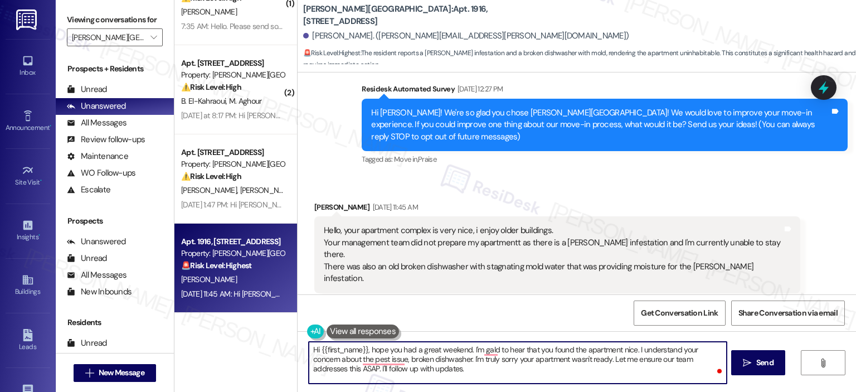
click at [439, 357] on textarea "Hi {{first_name}}, hope you had a great weekend. I'm gald to hear that you foun…" at bounding box center [517, 362] width 417 height 42
drag, startPoint x: 631, startPoint y: 358, endPoint x: 544, endPoint y: 358, distance: 86.3
click at [544, 358] on textarea "Hi {{first_name}}, hope you had a great weekend. I'm gald to hear that you foun…" at bounding box center [517, 362] width 417 height 42
drag, startPoint x: 534, startPoint y: 371, endPoint x: 714, endPoint y: 359, distance: 180.3
click at [714, 359] on textarea "Hi {{first_name}}, hope you had a great weekend. I'm gald to hear that you foun…" at bounding box center [517, 362] width 417 height 42
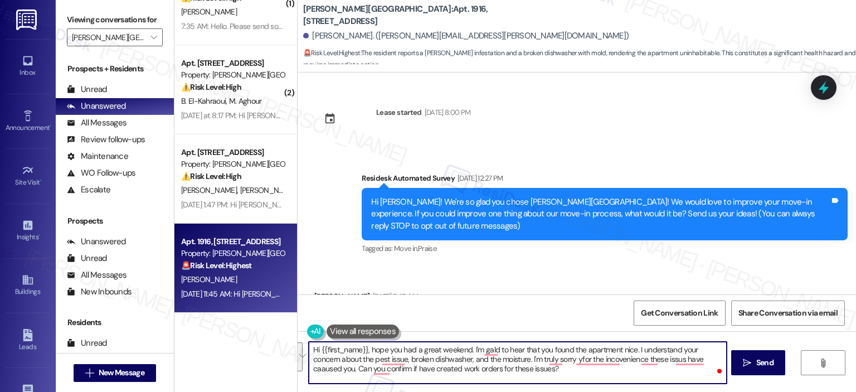
scroll to position [349, 0]
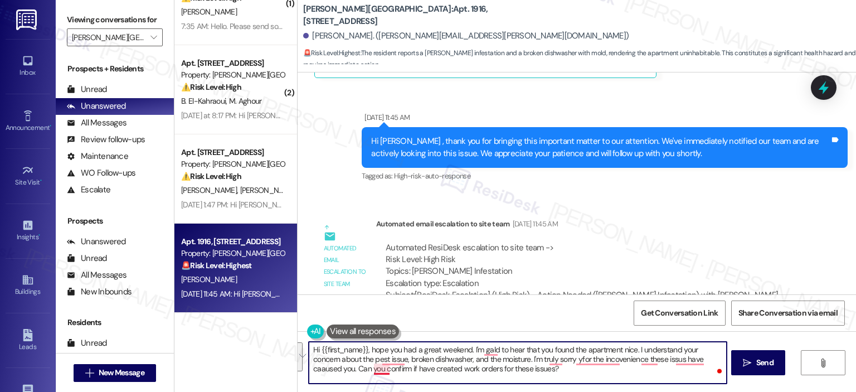
click at [383, 364] on textarea "Hi {{first_name}}, hope you had a great weekend. I'm gald to hear that you foun…" at bounding box center [517, 362] width 417 height 42
paste textarea "I hope you had a great weekend. I’m glad to hear you found the apartment nice, …"
type textarea "Hi {{first_name}}, I hope you had a great weekend. I’m glad to hear you found t…"
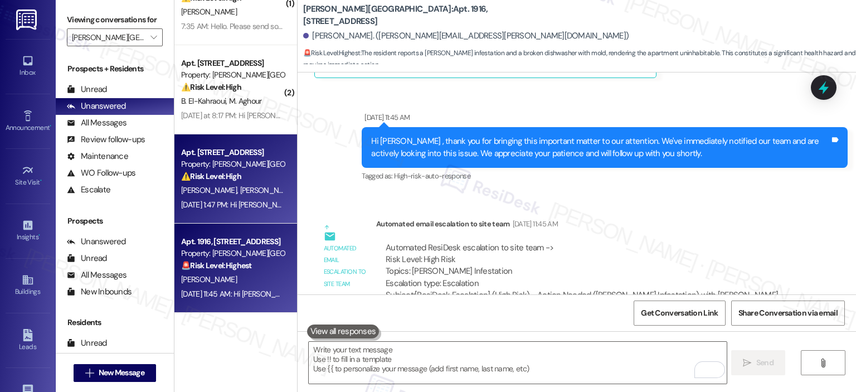
click at [201, 183] on div "J. Clark V. Clark" at bounding box center [232, 190] width 105 height 14
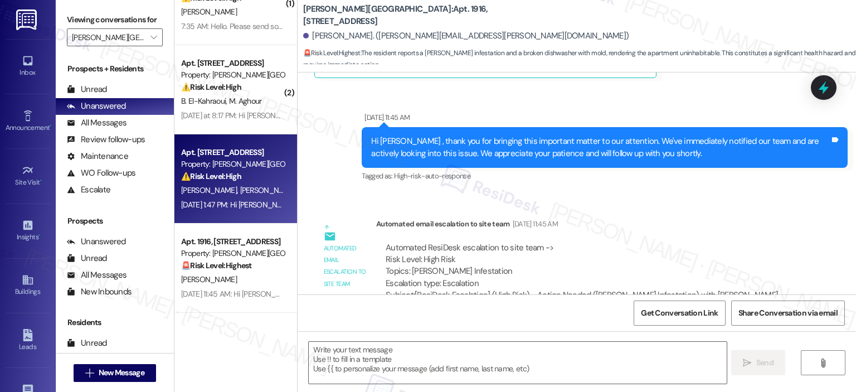
type textarea "Fetching suggested responses. Please feel free to read through the conversation…"
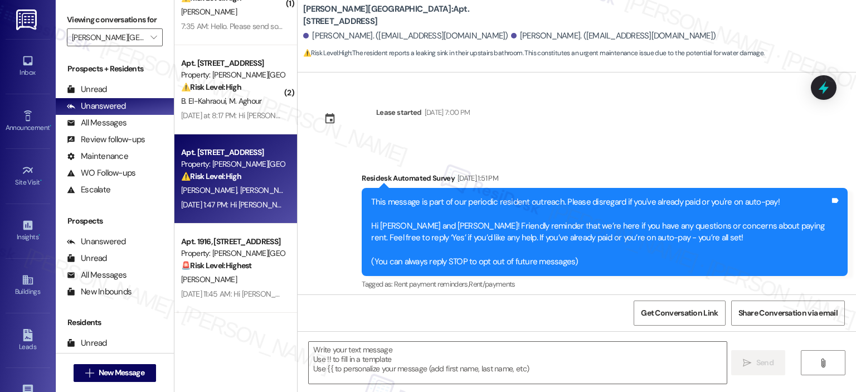
click at [203, 265] on strong "🚨 Risk Level: Highest" at bounding box center [216, 265] width 71 height 10
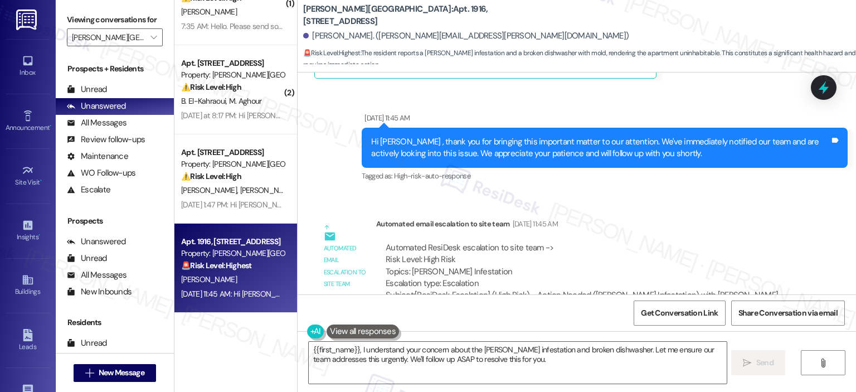
scroll to position [227, 0]
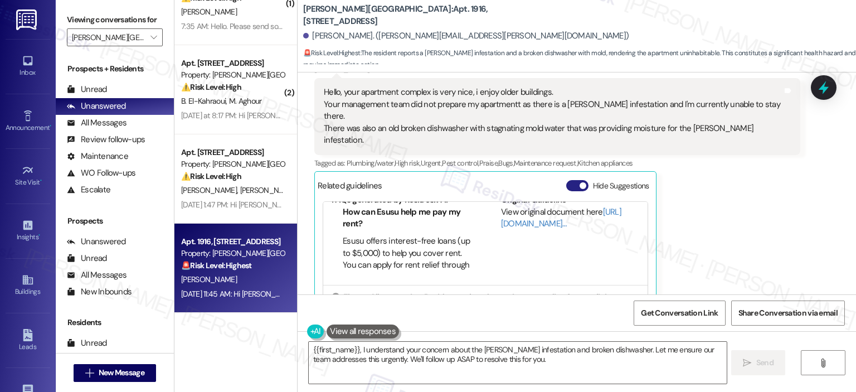
click at [566, 180] on button "Hide Suggestions" at bounding box center [577, 185] width 22 height 11
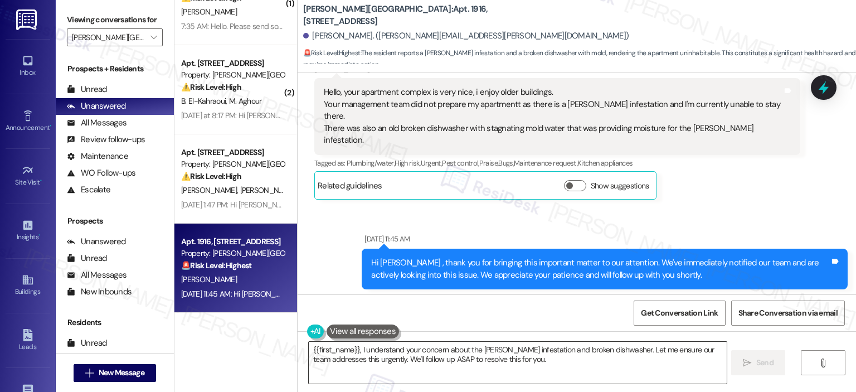
click at [448, 362] on textarea "{{first_name}}, I understand your concern about the roach infestation and broke…" at bounding box center [517, 362] width 417 height 42
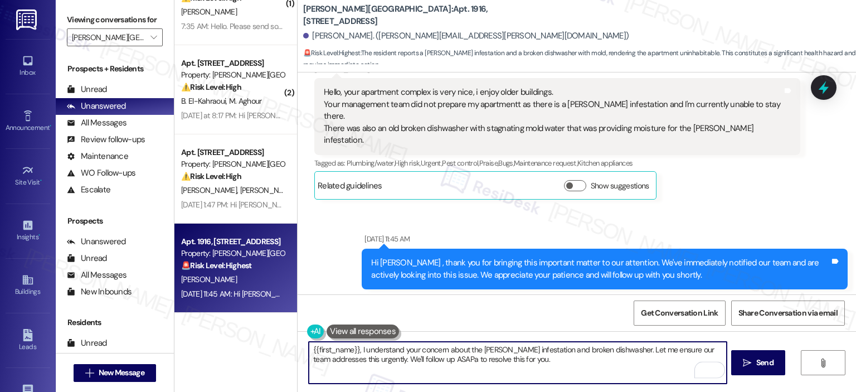
paste textarea "Hi {{first_name}}, I hope you had a great weekend. I’m glad to hear you found t…"
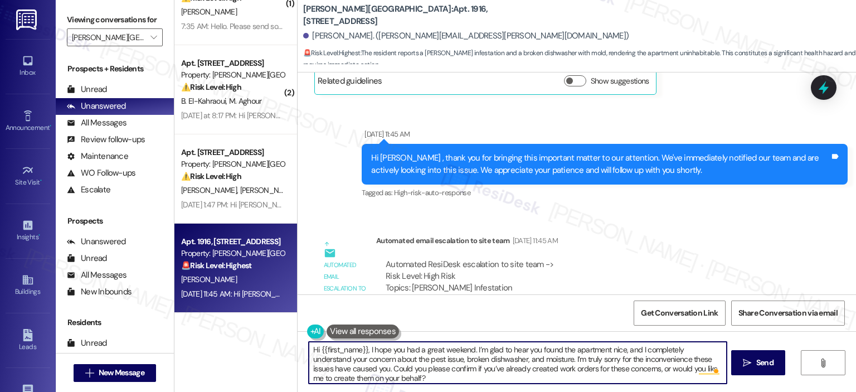
scroll to position [349, 0]
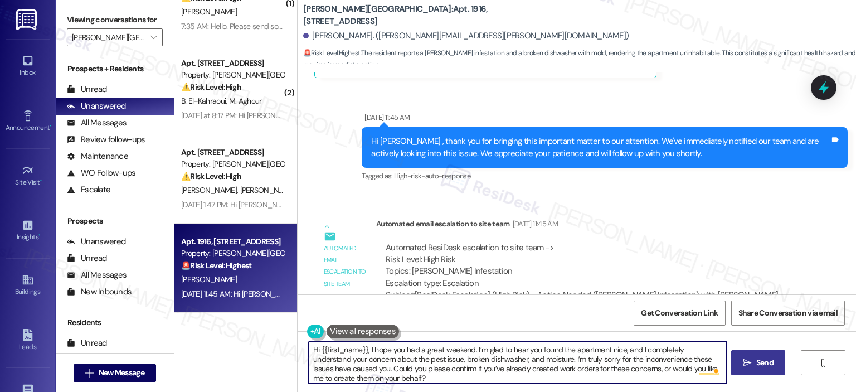
type textarea "Hi {{first_name}}, I hope you had a great weekend. I’m glad to hear you found t…"
click at [748, 366] on icon "" at bounding box center [747, 362] width 8 height 9
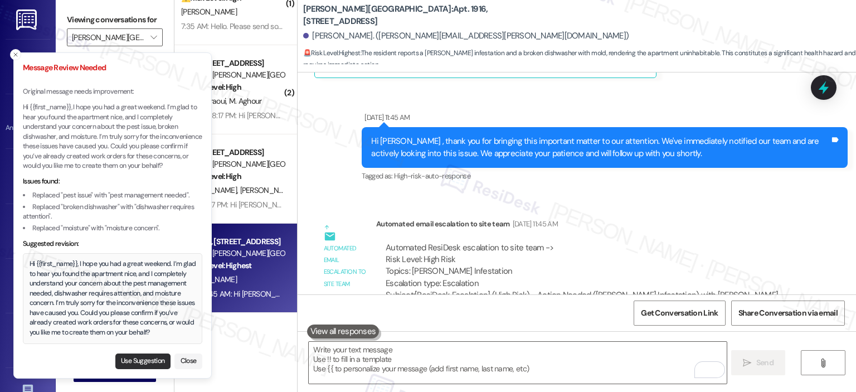
click at [132, 358] on button "Use Suggestion" at bounding box center [142, 361] width 55 height 16
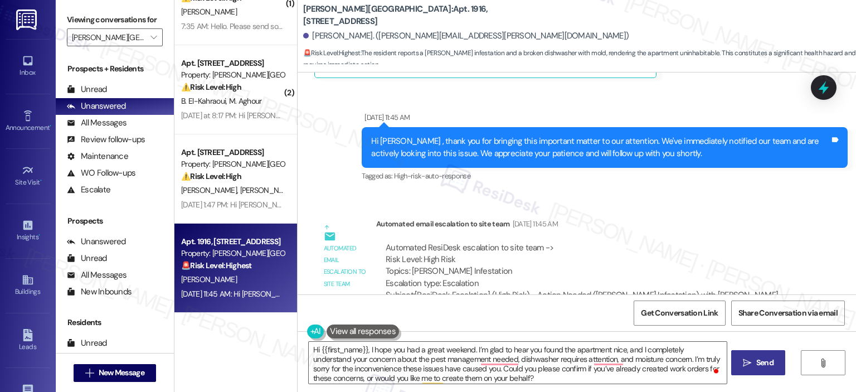
click at [743, 363] on icon "" at bounding box center [747, 362] width 8 height 9
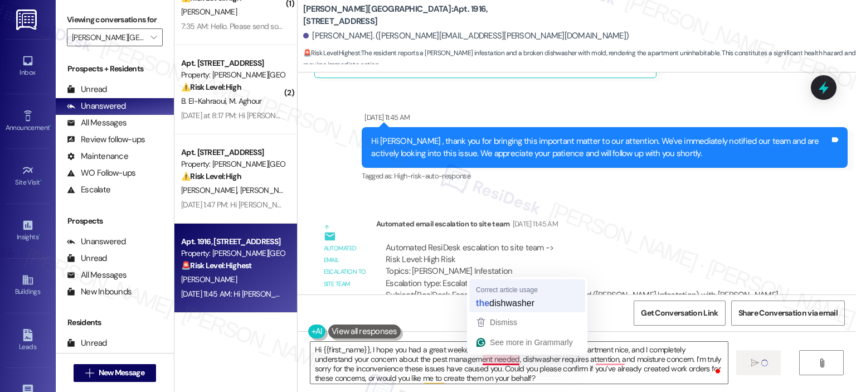
type textarea "Hi {{first_name}}, I hope you had a great weekend. I’m glad to hear you found t…"
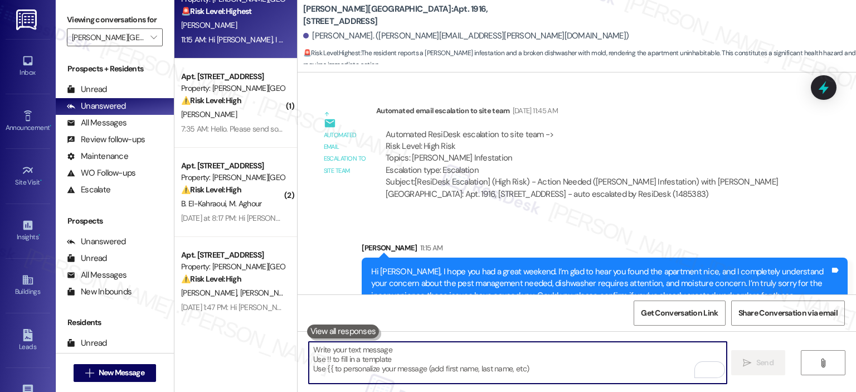
scroll to position [133, 0]
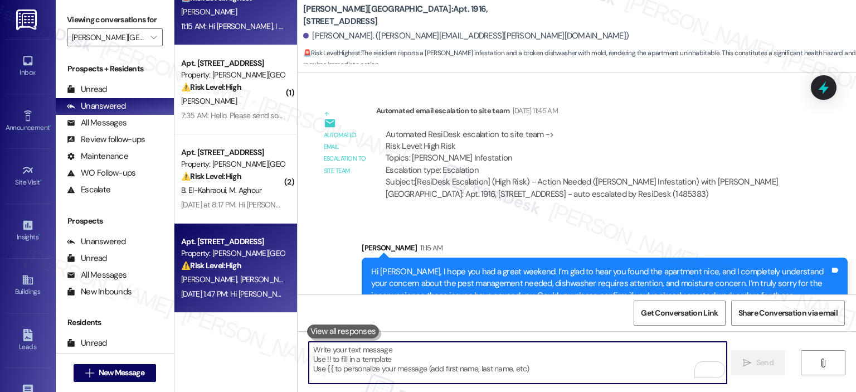
click at [243, 278] on div "J. Clark V. Clark" at bounding box center [232, 279] width 105 height 14
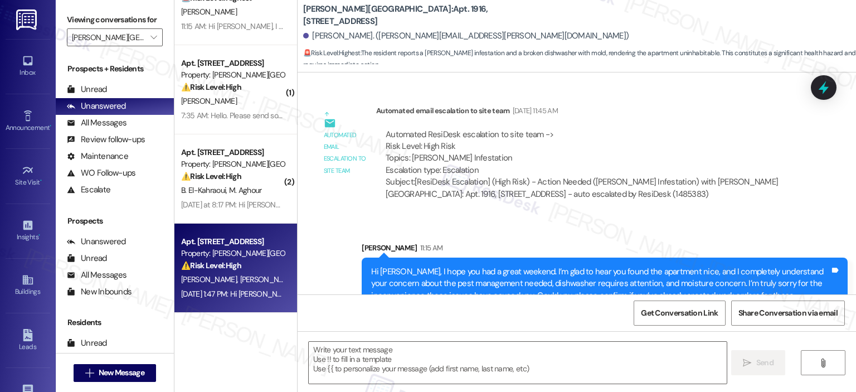
type textarea "Fetching suggested responses. Please feel free to read through the conversation…"
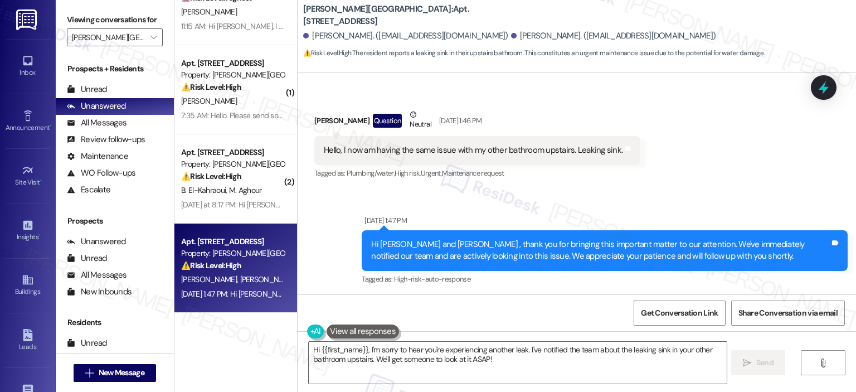
scroll to position [4805, 0]
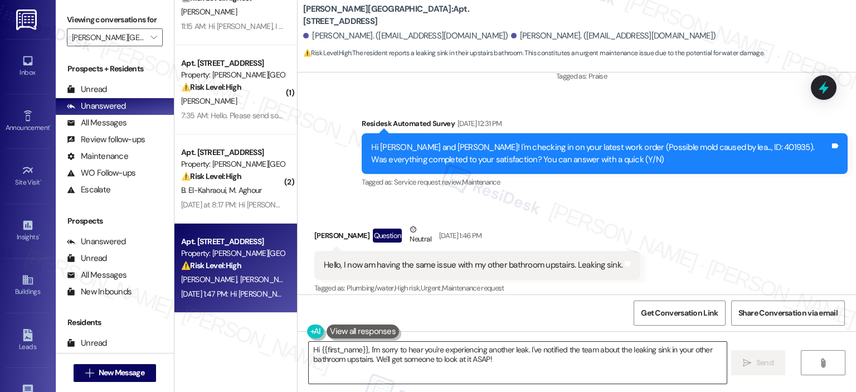
click at [375, 354] on textarea "Hi {{first_name}}, I'm sorry to hear you're experiencing another leak. I've not…" at bounding box center [517, 362] width 417 height 42
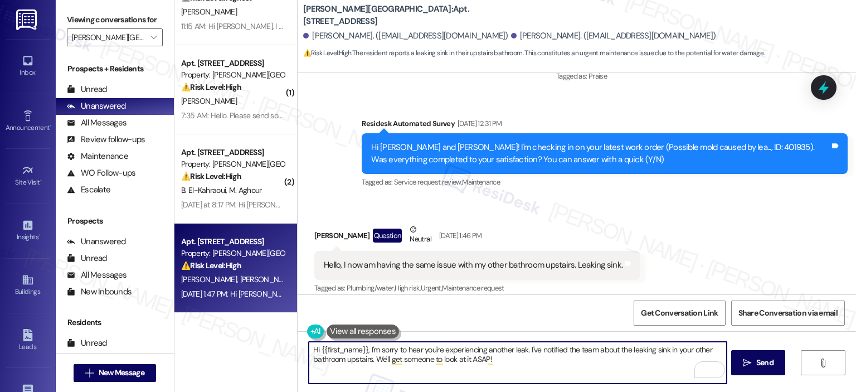
drag, startPoint x: 363, startPoint y: 345, endPoint x: 315, endPoint y: 351, distance: 48.3
click at [315, 351] on textarea "Hi {{first_name}}, I'm sorry to hear you're experiencing another leak. I've not…" at bounding box center [517, 362] width 417 height 42
drag, startPoint x: 575, startPoint y: 351, endPoint x: 536, endPoint y: 351, distance: 38.4
click at [536, 351] on textarea "Hi Jordan, thanks for reaching out. I'm sorry to hear you're experiencing anoth…" at bounding box center [517, 362] width 417 height 42
type textarea "Hi Jordan, thanks for reaching out. I'm sorry to hear you're experiencing the .…"
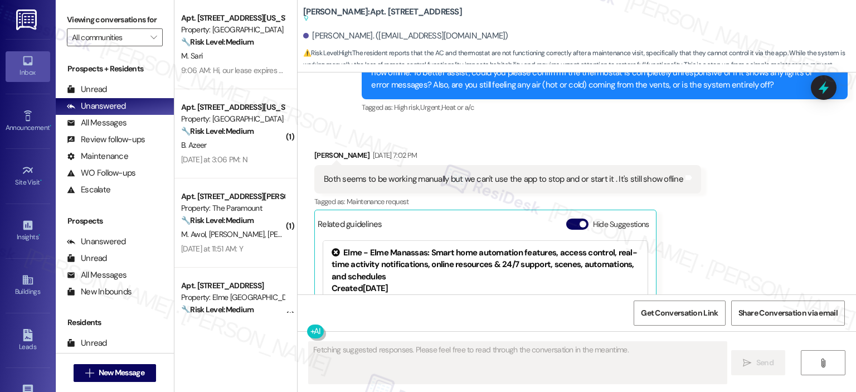
scroll to position [2349, 0]
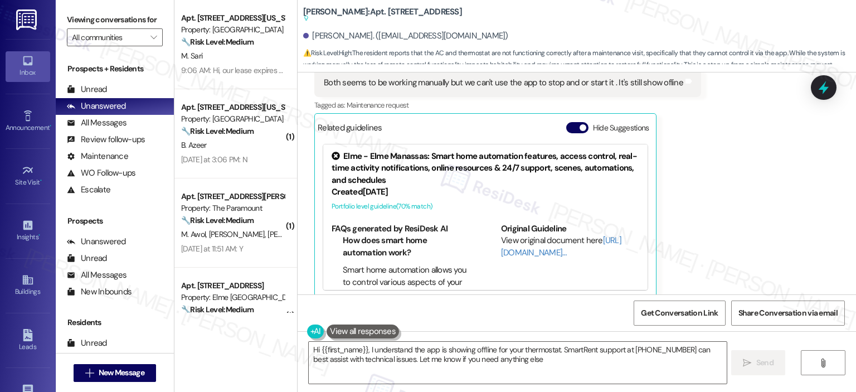
type textarea "Hi {{first_name}}, I understand the app is showing offline for your thermostat.…"
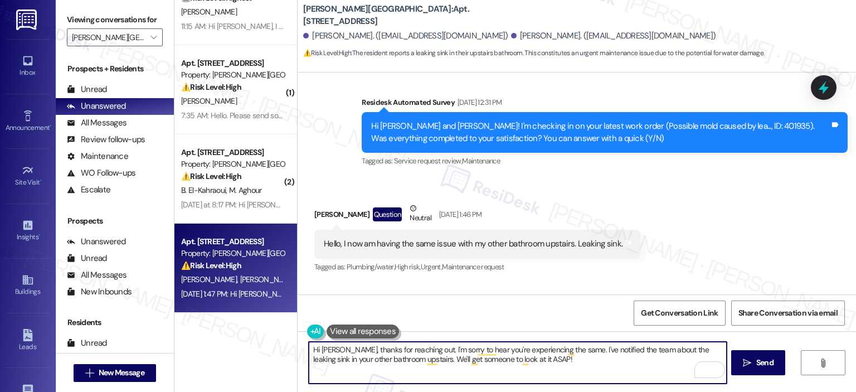
scroll to position [4836, 0]
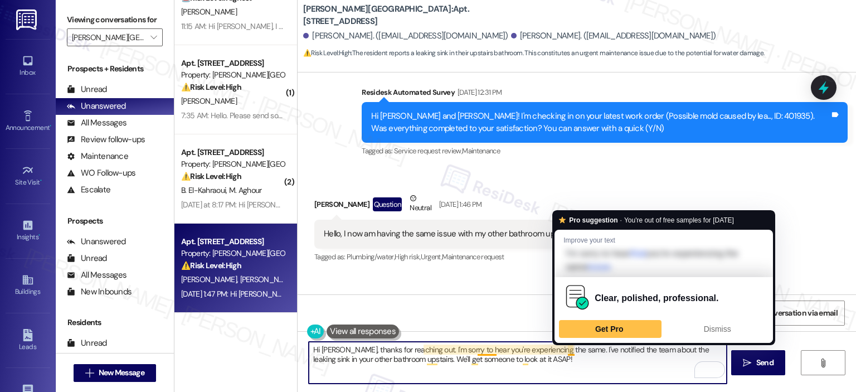
click at [565, 351] on textarea "Hi Jordan, thanks for reaching out. I'm sorry to hear you're experiencing the s…" at bounding box center [517, 362] width 417 height 42
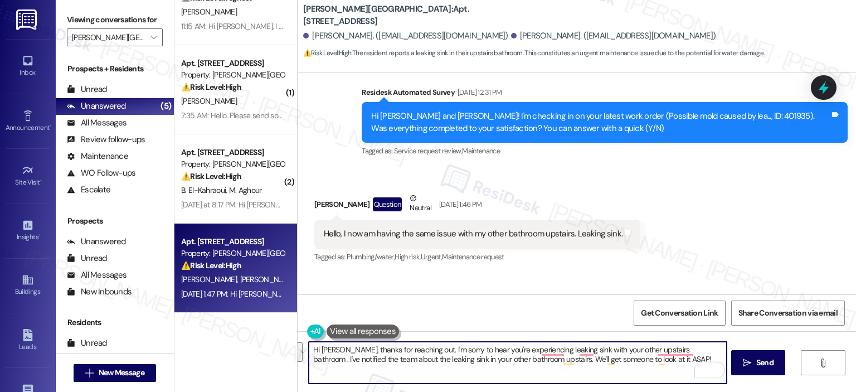
drag, startPoint x: 661, startPoint y: 365, endPoint x: 687, endPoint y: 347, distance: 31.7
click at [687, 347] on textarea "Hi Jordan, thanks for reaching out. I'm sorry to hear you're experiencing leaki…" at bounding box center [517, 362] width 417 height 42
click at [656, 356] on textarea "Hi Jordan, thanks for reaching out. I'm sorry to hear you're experiencing leaki…" at bounding box center [517, 362] width 417 height 42
click at [367, 219] on div "Hello, I now am having the same issue with my other bathroom upstairs. Leaking …" at bounding box center [477, 233] width 326 height 28
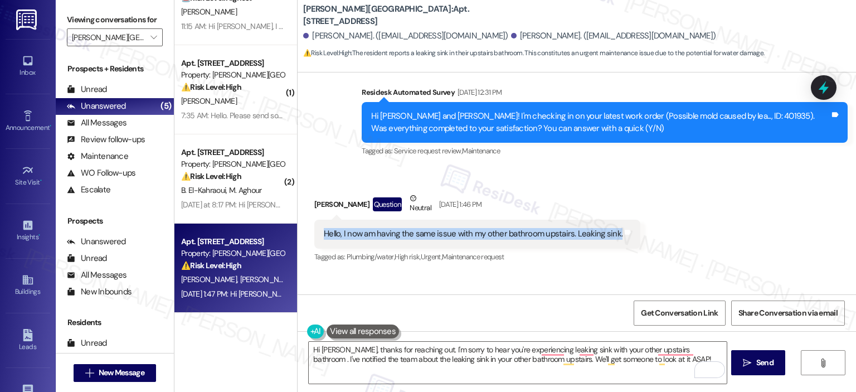
copy div "Hello, I now am having the same issue with my other bathroom upstairs. Leaking …"
drag, startPoint x: 312, startPoint y: 121, endPoint x: 608, endPoint y: 127, distance: 296.4
click at [608, 219] on div "Hello, I now am having the same issue with my other bathroom upstairs. Leaking …" at bounding box center [477, 233] width 326 height 28
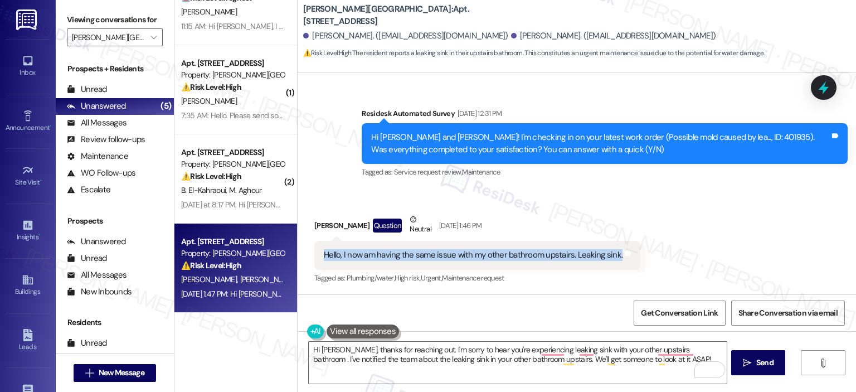
scroll to position [4951, 0]
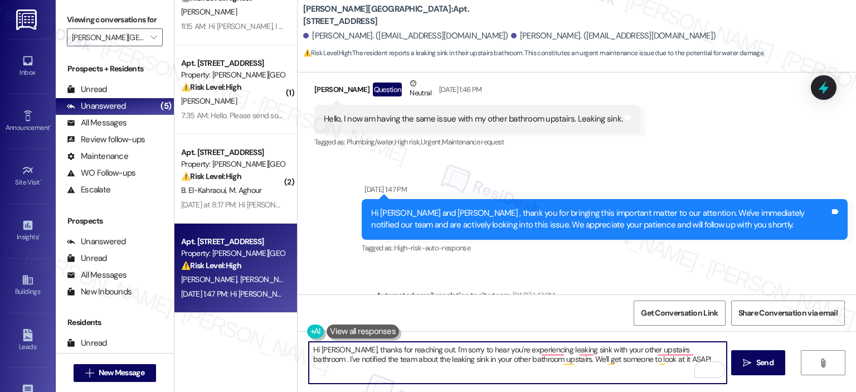
click at [652, 367] on textarea "Hi Jordan, thanks for reaching out. I'm sorry to hear you're experiencing leaki…" at bounding box center [517, 362] width 417 height 42
drag, startPoint x: 665, startPoint y: 367, endPoint x: 689, endPoint y: 347, distance: 30.8
click at [689, 347] on textarea "Hi Jordan, thanks for reaching out. I'm sorry to hear you're experiencing leaki…" at bounding box center [517, 362] width 417 height 42
paste textarea "Is the leak coming from the faucet, the pipes underneath the sink, or another a…"
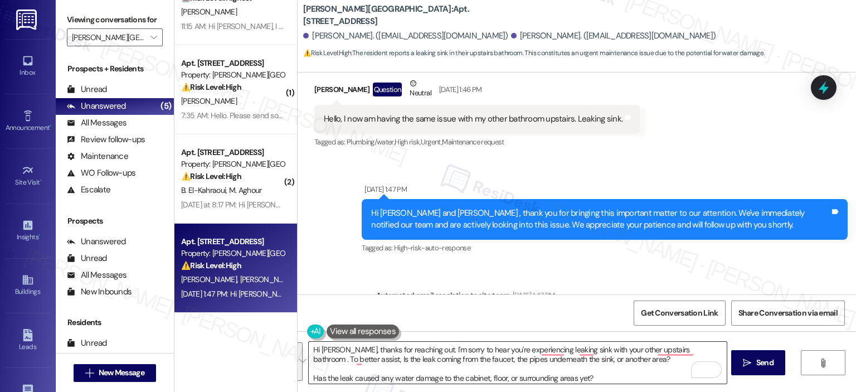
click at [484, 367] on textarea "Hi Jordan, thanks for reaching out. I'm sorry to hear you're experiencing leaki…" at bounding box center [517, 362] width 417 height 42
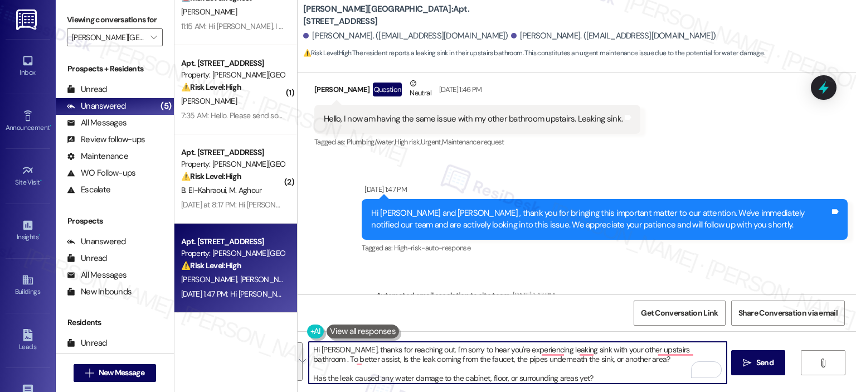
click at [463, 361] on textarea "Hi Jordan, thanks for reaching out. I'm sorry to hear you're experiencing leaki…" at bounding box center [517, 362] width 417 height 42
click at [532, 351] on textarea "Hi Jordan, thanks for reaching out. I'm sorry to hear you're experiencing leaki…" at bounding box center [517, 362] width 417 height 42
paste textarea "you for reaching out. I’m so sorry to hear you’re experiencing a leak with the …"
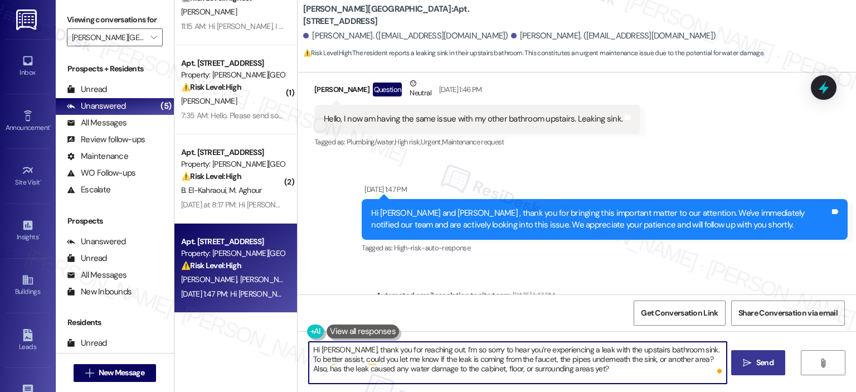
type textarea "Hi Jordan, thank you for reaching out. I’m so sorry to hear you’re experiencing…"
click at [756, 360] on span "Send" at bounding box center [764, 363] width 17 height 12
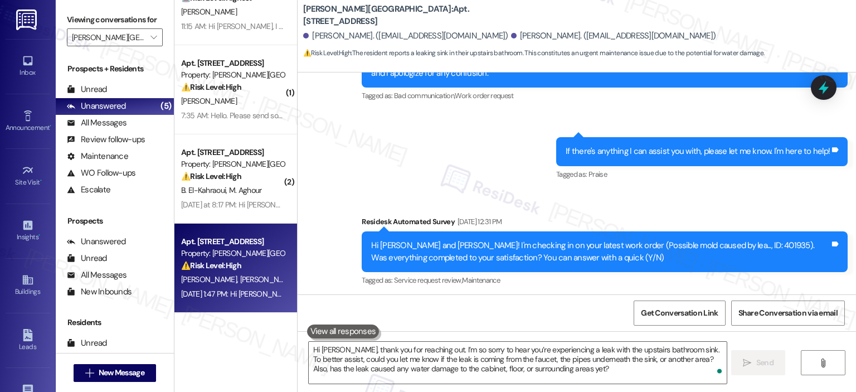
scroll to position [5052, 0]
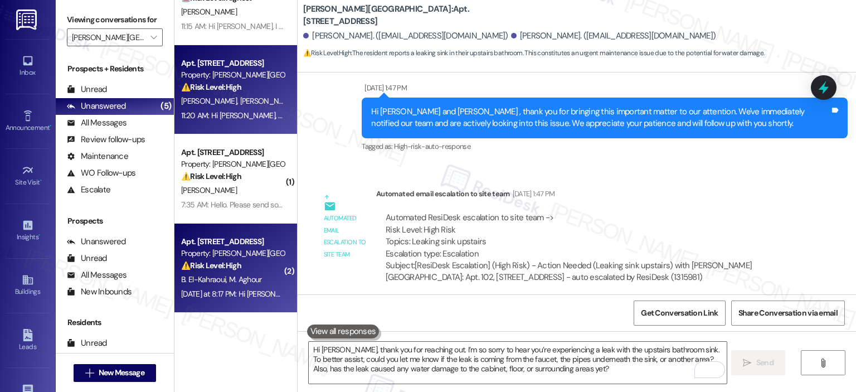
click at [256, 305] on div "Apt. 2805, 501 North River Parkway Property: Elme Sandy Springs ⚠️ Risk Level: …" at bounding box center [235, 267] width 123 height 89
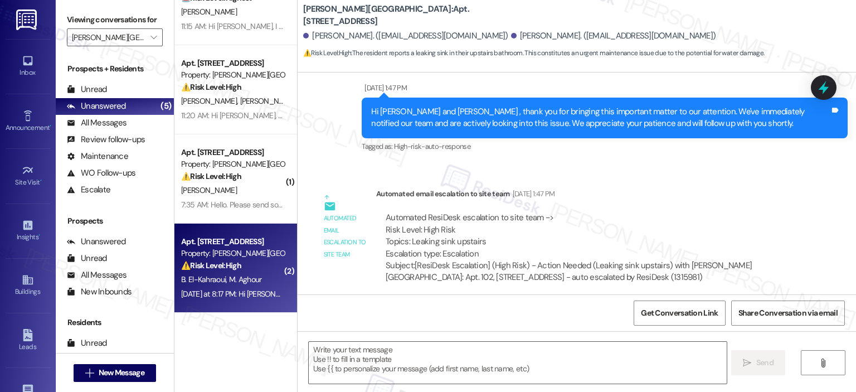
type textarea "Fetching suggested responses. Please feel free to read through the conversation…"
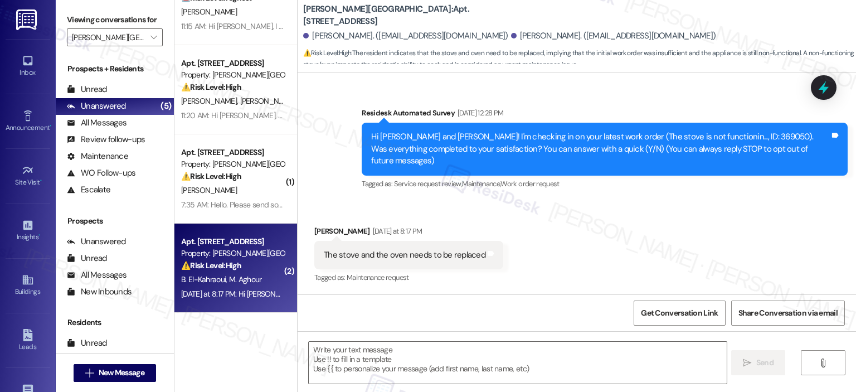
type textarea "Fetching suggested responses. Please feel free to read through the conversation…"
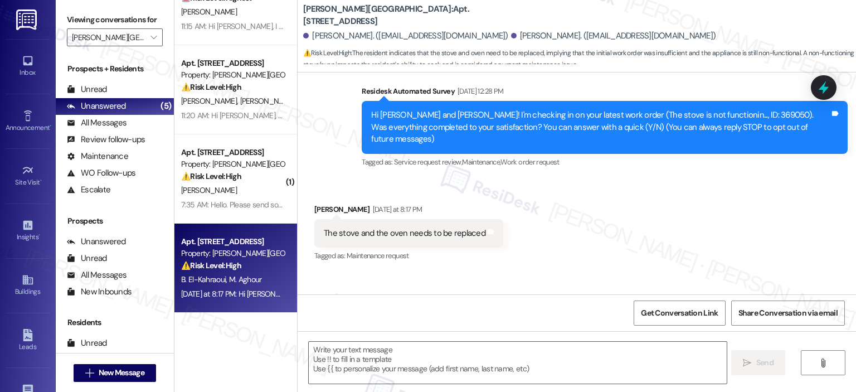
scroll to position [141, 0]
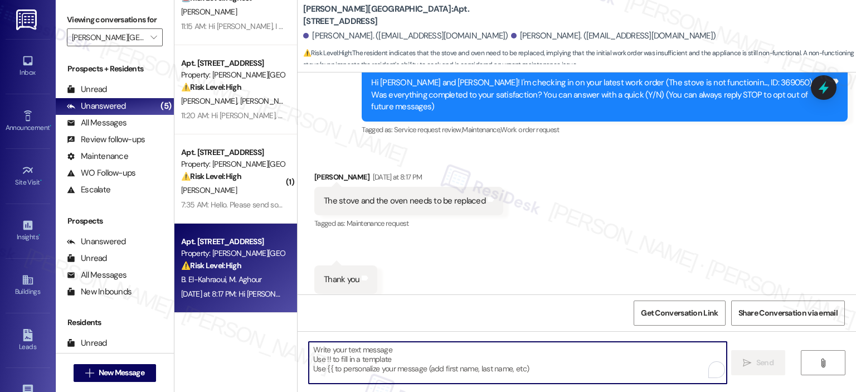
click at [492, 367] on textarea "To enrich screen reader interactions, please activate Accessibility in Grammarl…" at bounding box center [517, 362] width 417 height 42
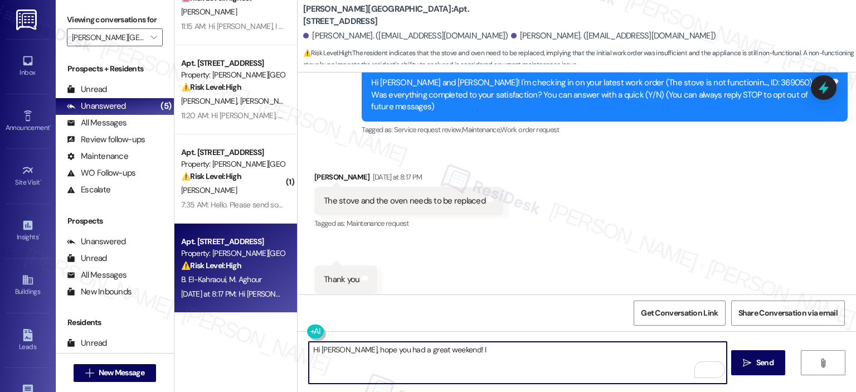
click at [442, 349] on textarea "Hi Brahim, hope you had a great weekend! I" at bounding box center [517, 362] width 417 height 42
paste textarea "Hi Jordan, thank you for reaching out. I’m so sorry to hear you’re experiencing…"
click at [474, 346] on textarea "Hi Brahim, hope you had a great weekend!" at bounding box center [517, 362] width 417 height 42
paste textarea "Thank you for your response! Great to know that the latest work order was compl…"
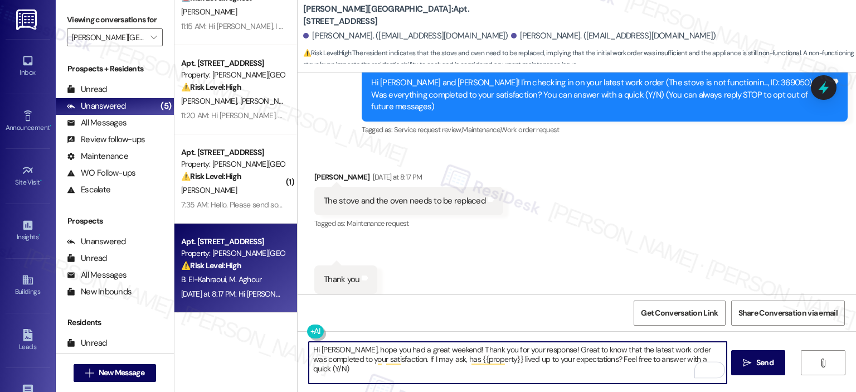
click at [540, 349] on textarea "Hi Brahim, hope you had a great weekend! Thank you for your response! Great to …" at bounding box center [517, 362] width 417 height 42
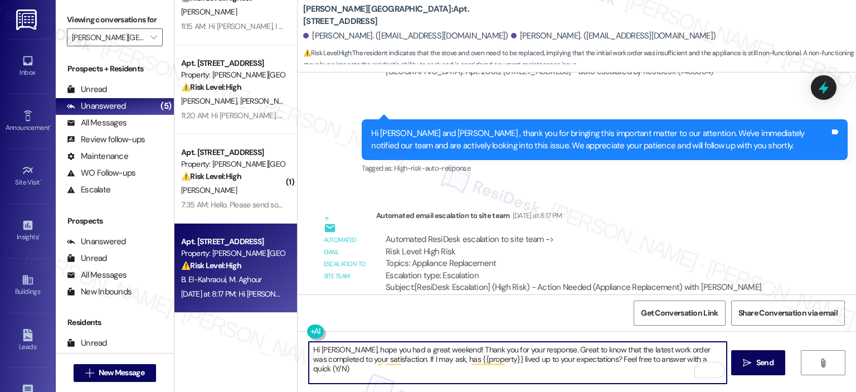
scroll to position [624, 0]
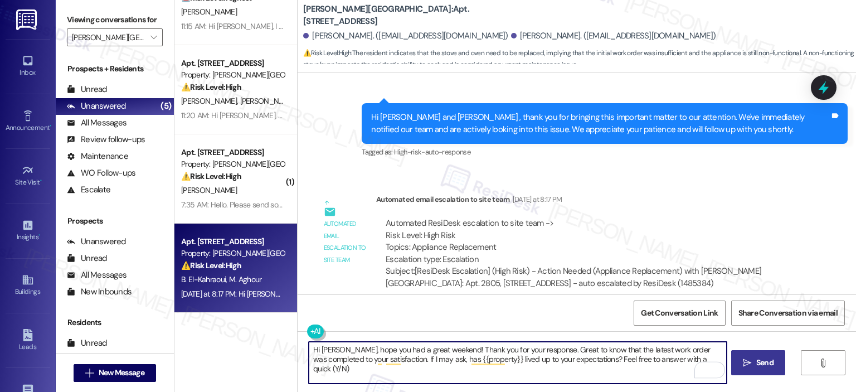
type textarea "Hi Brahim, hope you had a great weekend! Thank you for your response. Great to …"
click at [760, 355] on button " Send" at bounding box center [758, 362] width 54 height 25
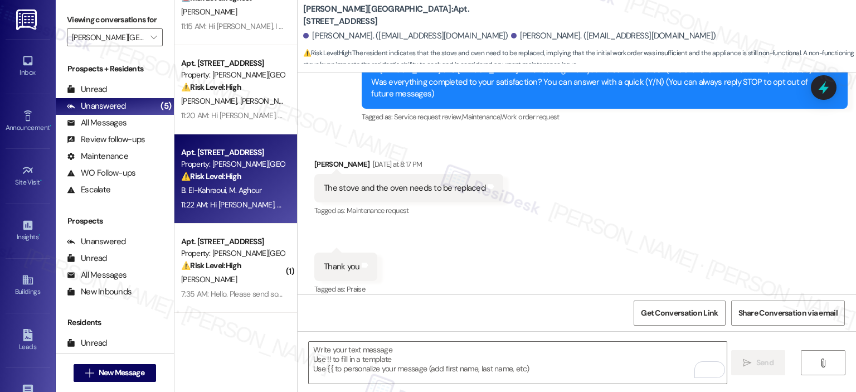
scroll to position [153, 0]
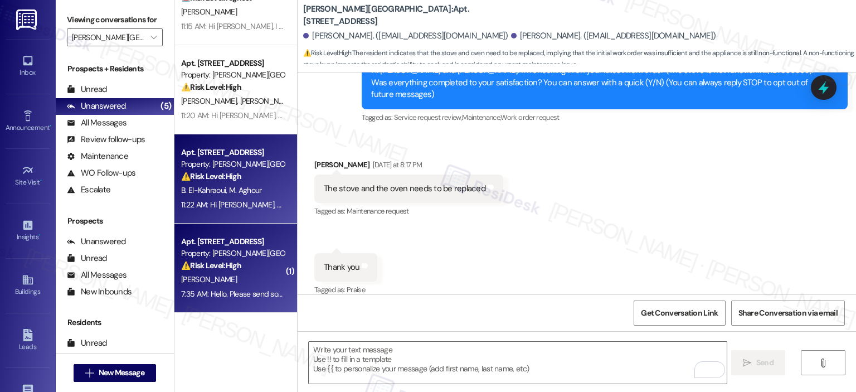
click at [247, 285] on div "K. John" at bounding box center [232, 279] width 105 height 14
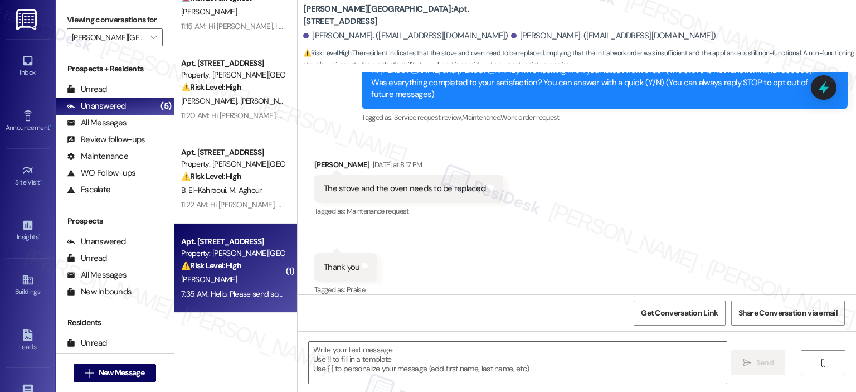
type textarea "Fetching suggested responses. Please feel free to read through the conversation…"
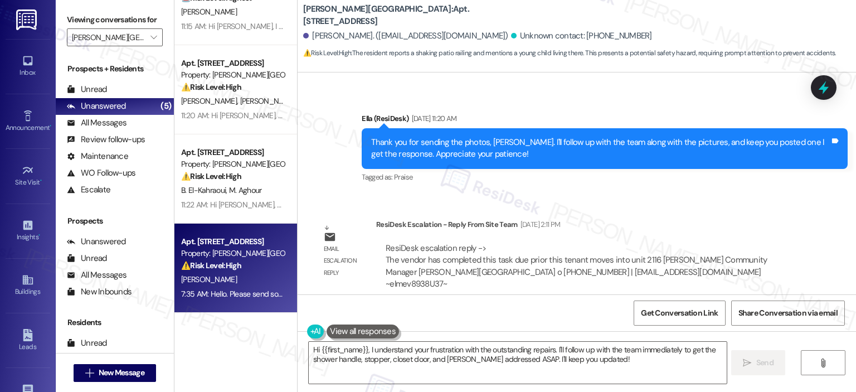
scroll to position [10732, 0]
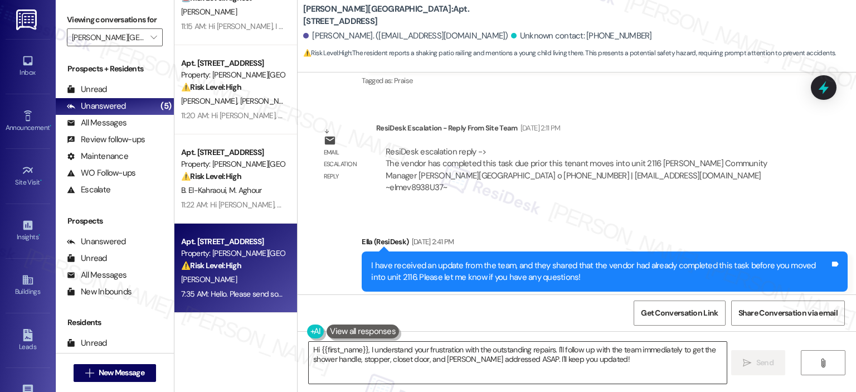
click at [363, 351] on textarea "Hi {{first_name}}, I understand your frustration with the outstanding repairs. …" at bounding box center [517, 362] width 417 height 42
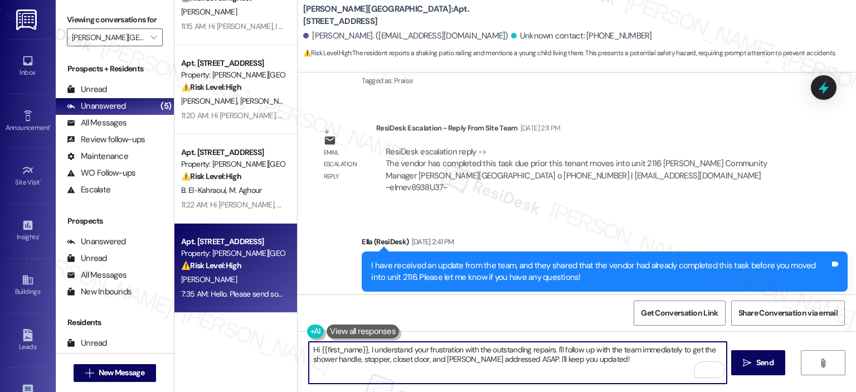
drag, startPoint x: 362, startPoint y: 350, endPoint x: 314, endPoint y: 352, distance: 47.4
click at [314, 352] on textarea "Hi {{first_name}}, I understand your frustration with the outstanding repairs. …" at bounding box center [517, 362] width 417 height 42
drag, startPoint x: 588, startPoint y: 350, endPoint x: 460, endPoint y: 348, distance: 128.7
click at [460, 348] on textarea "Hi, thank you for reaching out. I understand your frustration with the outstand…" at bounding box center [517, 362] width 417 height 42
drag, startPoint x: 662, startPoint y: 360, endPoint x: 604, endPoint y: 357, distance: 58.0
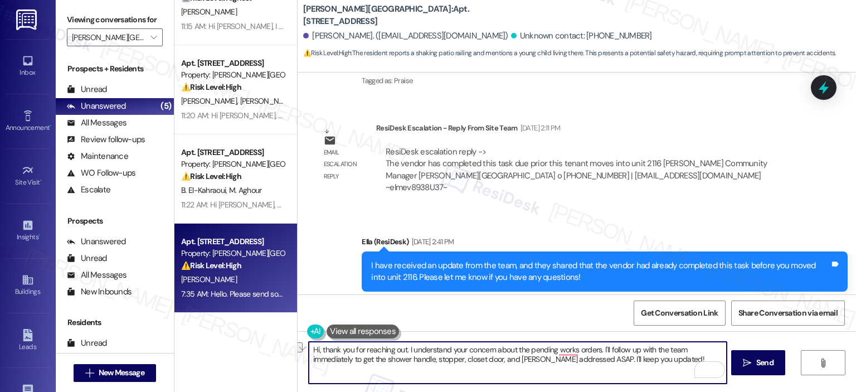
click at [604, 357] on textarea "Hi, thank you for reaching out. I understand your concern about the pending wor…" at bounding box center [517, 362] width 417 height 42
click at [604, 359] on textarea "Hi, thank you for reaching out. I understand your concern about the pending wor…" at bounding box center [517, 362] width 417 height 42
click at [592, 365] on textarea "Hi, thank you for reaching out. I understand your concern about the pending wor…" at bounding box center [517, 362] width 417 height 42
drag, startPoint x: 599, startPoint y: 360, endPoint x: 309, endPoint y: 375, distance: 290.0
click at [309, 375] on textarea "Hi, thank you for reaching out. I understand your concern about the pending wor…" at bounding box center [517, 362] width 417 height 42
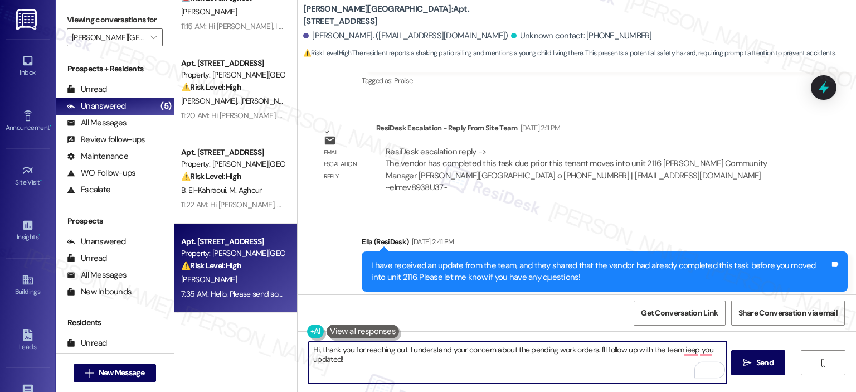
drag, startPoint x: 552, startPoint y: 350, endPoint x: 524, endPoint y: 354, distance: 28.7
click at [524, 354] on textarea "Hi, thank you for reaching out. I understand your concern about the pending wor…" at bounding box center [517, 362] width 417 height 42
click at [660, 354] on textarea "Hi, thank you for reaching out. I understand your concern about the work orders…" at bounding box center [517, 362] width 417 height 42
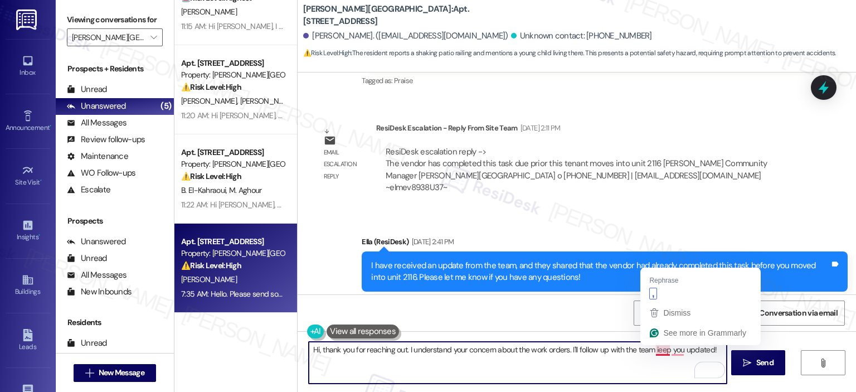
click at [655, 351] on textarea "Hi, thank you for reaching out. I understand your concern about the work orders…" at bounding box center [517, 362] width 417 height 42
click at [651, 348] on textarea "Hi, thank you for reaching out. I understand your concern about the work orders…" at bounding box center [517, 362] width 417 height 42
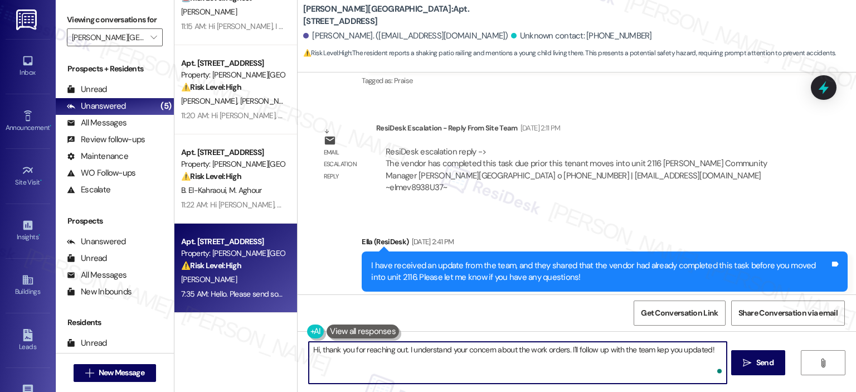
type textarea "Hi, thank you for reaching out. I understand your concern about the work orders…"
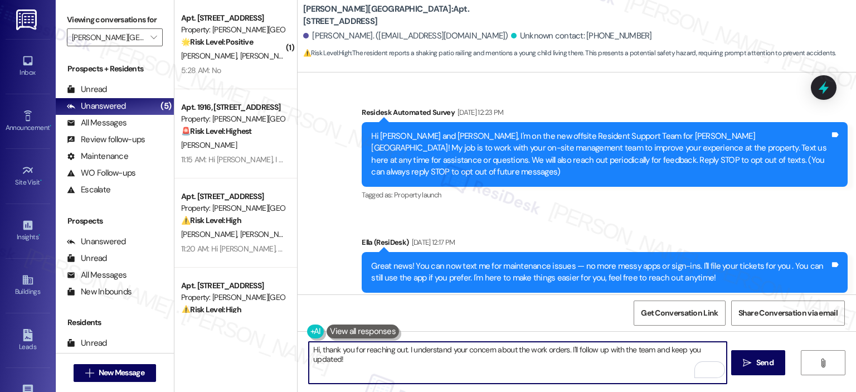
scroll to position [10732, 0]
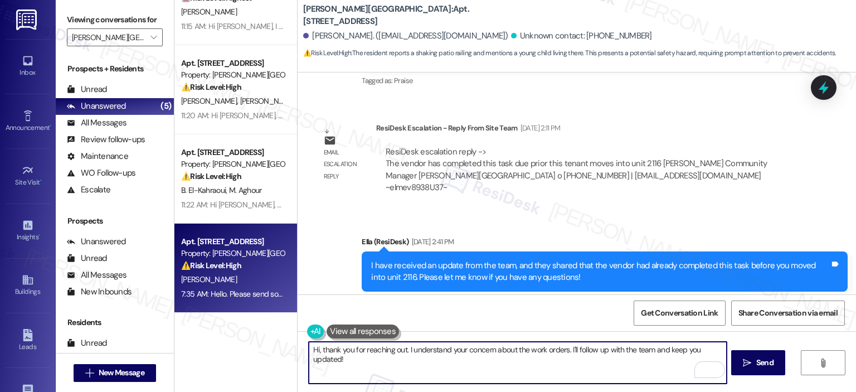
click at [463, 366] on textarea "Hi, thank you for reaching out. I understand your concern about the work orders…" at bounding box center [517, 362] width 417 height 42
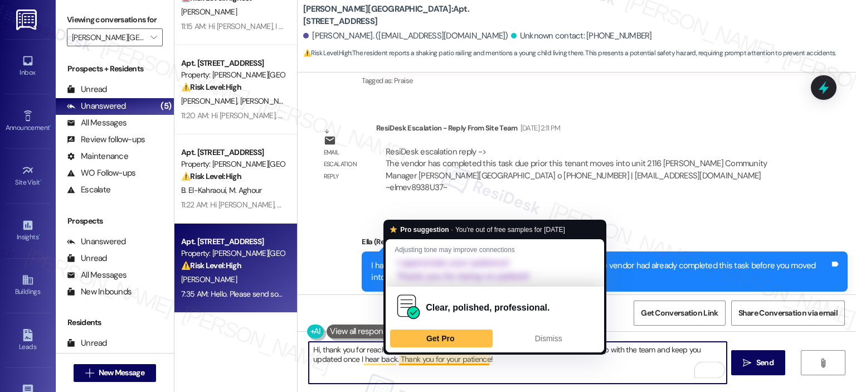
click at [550, 376] on textarea "Hi, thank you for reaching out. I understand your concern about the work orders…" at bounding box center [517, 362] width 417 height 42
click at [531, 374] on textarea "Hi, thank you for reaching out. I understand your concern about the work orders…" at bounding box center [517, 362] width 417 height 42
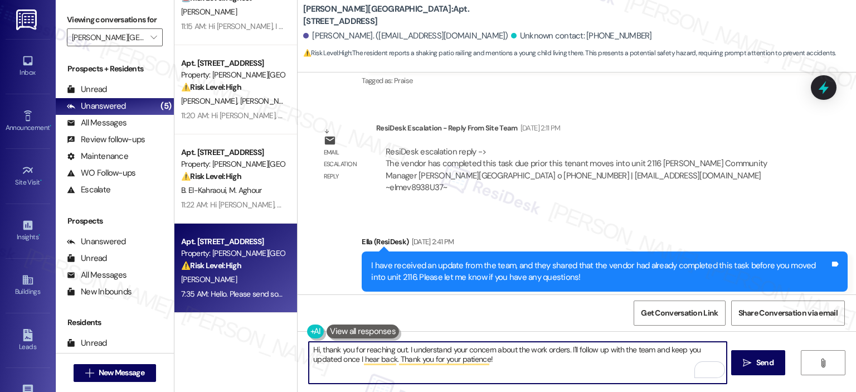
scroll to position [0, 0]
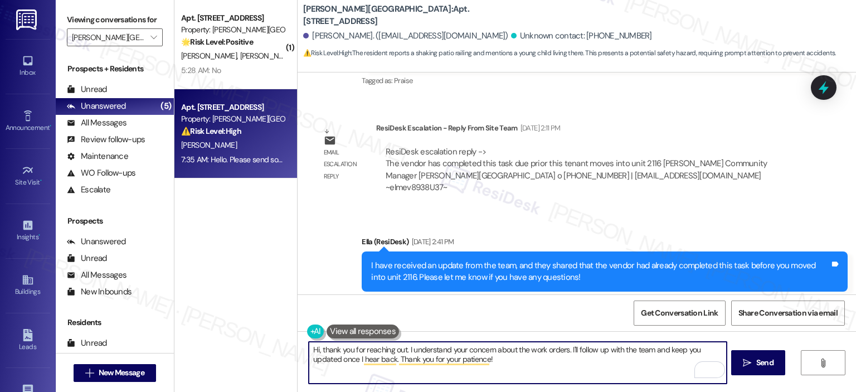
click at [508, 357] on textarea "Hi, thank you for reaching out. I understand your concern about the work orders…" at bounding box center [517, 362] width 417 height 42
type textarea "Hi, thank you for reaching out. I understand your concern about the work orders…"
click at [768, 364] on span "Send" at bounding box center [764, 363] width 17 height 12
click at [536, 368] on textarea "Hi, thank you for reaching out. I understand your concern about the work orders…" at bounding box center [518, 362] width 417 height 42
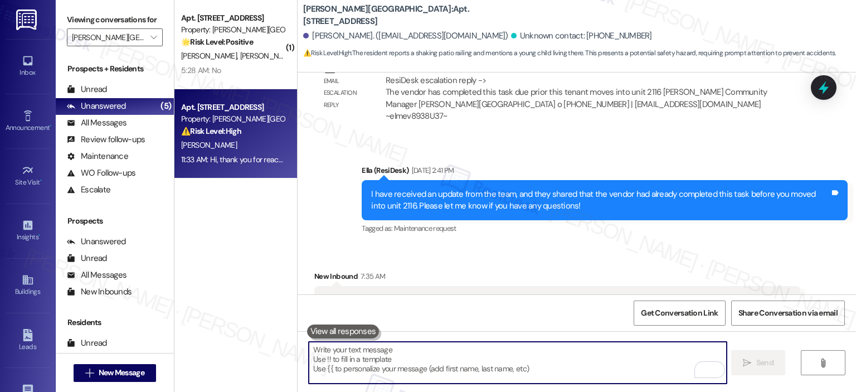
scroll to position [10822, 0]
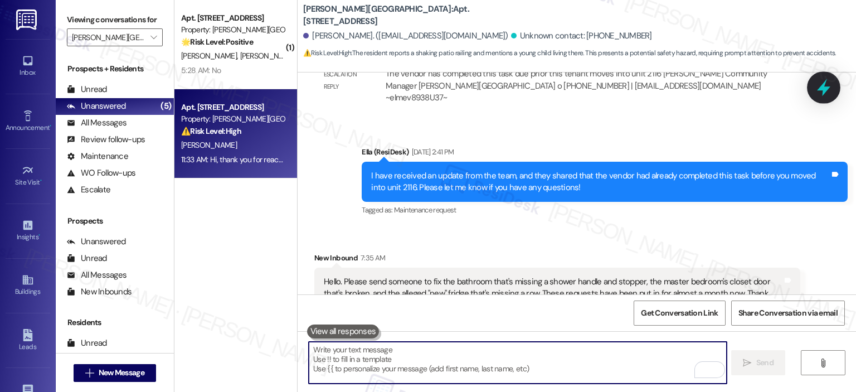
click at [822, 92] on icon at bounding box center [823, 87] width 19 height 19
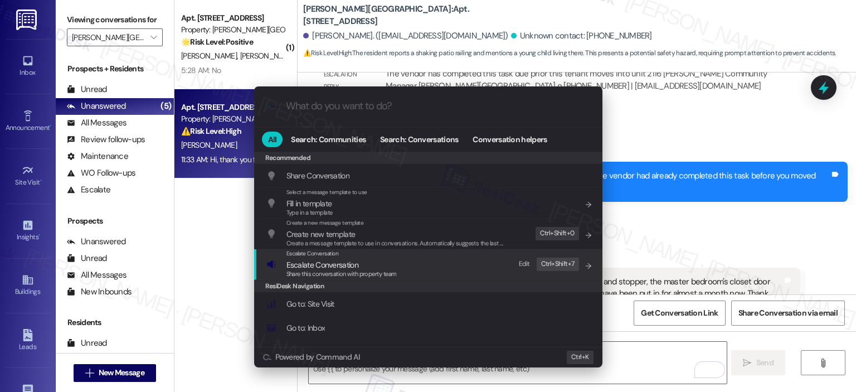
click at [332, 264] on span "Escalate Conversation" at bounding box center [322, 265] width 72 height 10
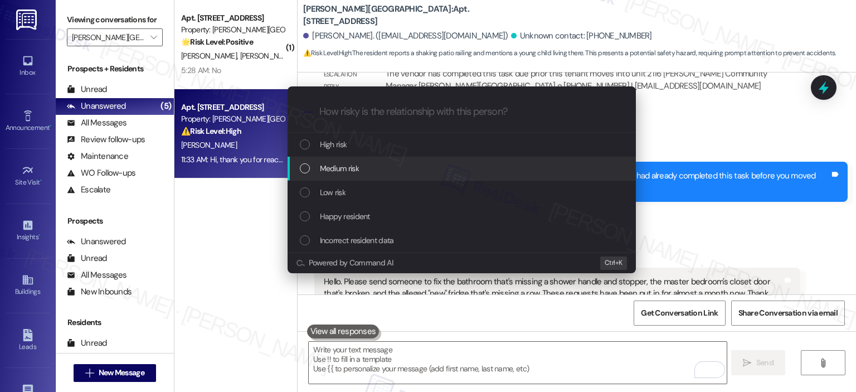
click at [357, 175] on div "Medium risk" at bounding box center [461, 169] width 348 height 24
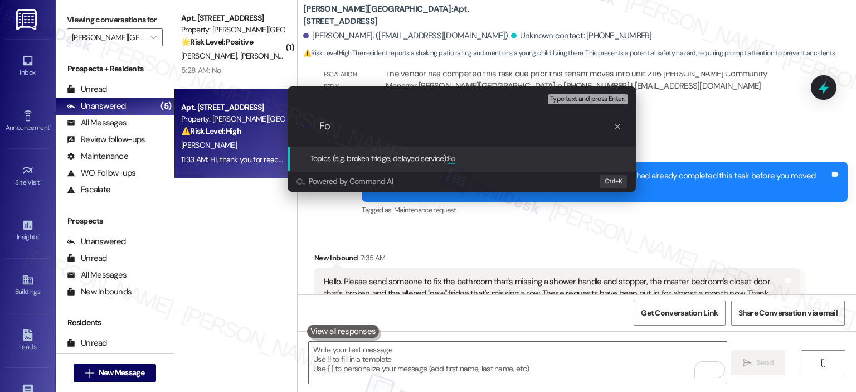
type input "F"
paste input "397218"
paste input "397219"
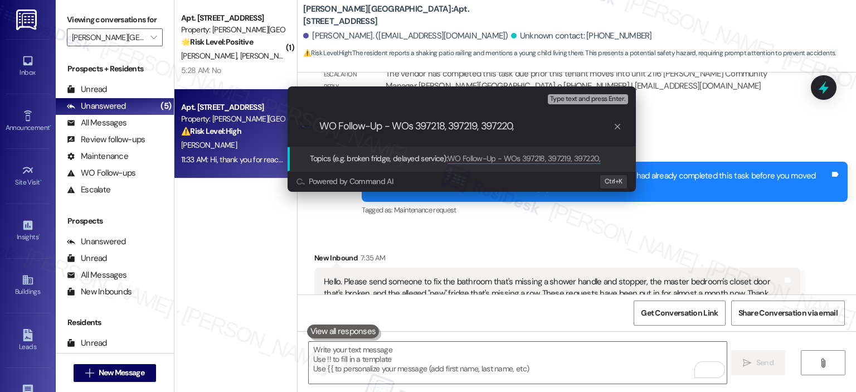
paste input "397219"
type input "WO Follow-Up - WOs 397218, 397219, 397220, 397221, & 397222"
click at [594, 95] on span "Type text and press Enter." at bounding box center [587, 99] width 75 height 8
click at [585, 134] on div ".cls-1{fill:#0a055f;}.cls-2{fill:#0cc4c4;} resideskLogoBlueOrange WO Follow-Up …" at bounding box center [461, 126] width 348 height 40
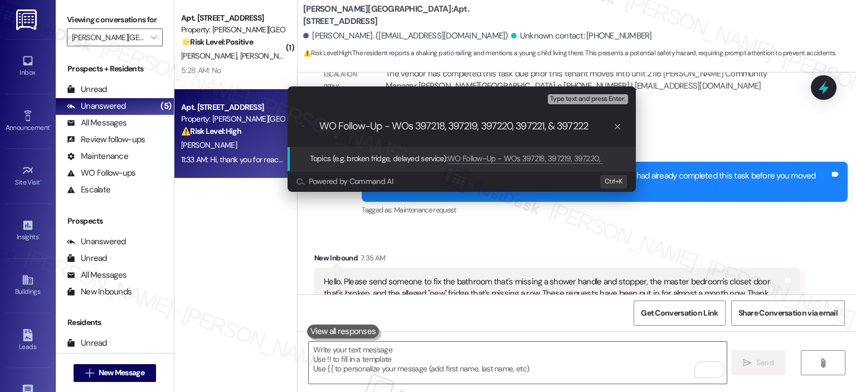
click at [584, 125] on input "WO Follow-Up - WOs 397218, 397219, 397220, 397221, & 397222" at bounding box center [466, 126] width 294 height 12
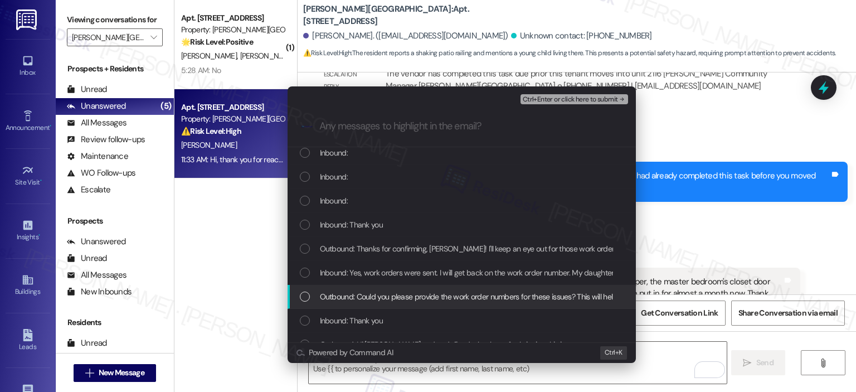
scroll to position [836, 0]
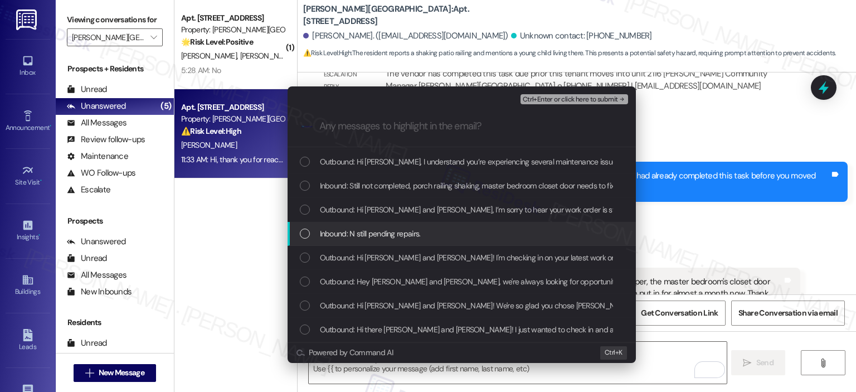
click at [488, 226] on div "Inbound: N still pending repairs." at bounding box center [461, 234] width 348 height 24
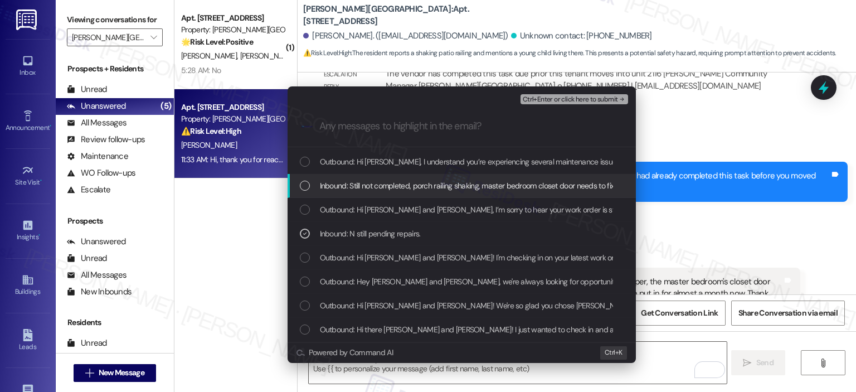
click at [486, 181] on span "Inbound: Still not completed, porch railing shaking, master bedroom closet door…" at bounding box center [711, 185] width 783 height 12
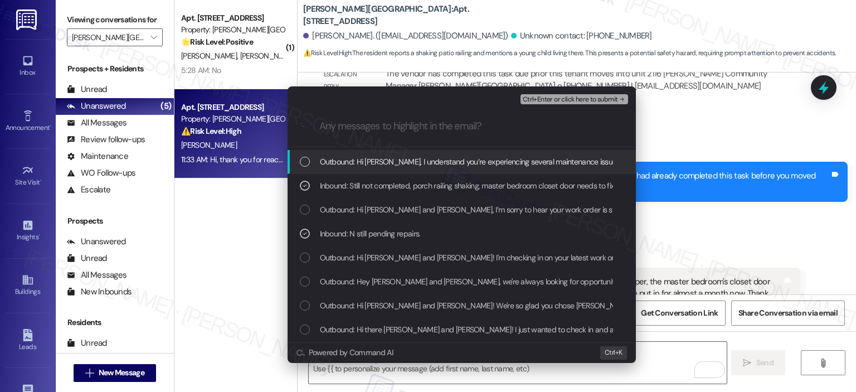
click at [491, 163] on span "Outbound: Hi [PERSON_NAME], I understand you’re experiencing several maintenanc…" at bounding box center [550, 161] width 461 height 12
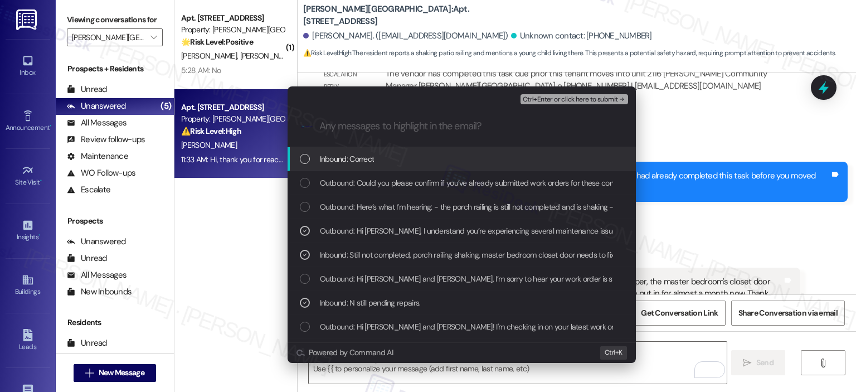
scroll to position [742, 0]
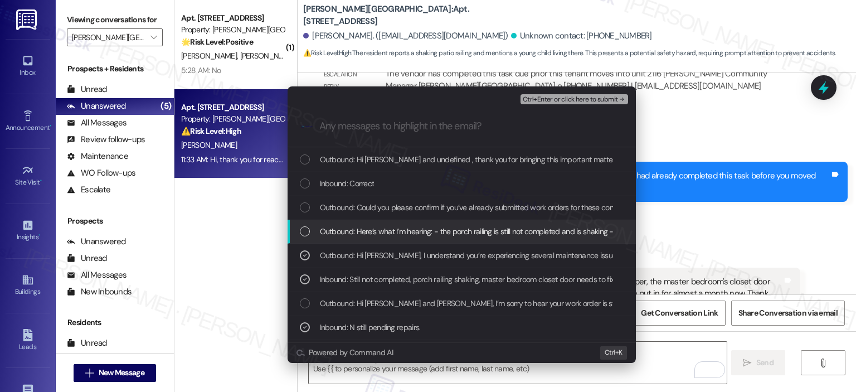
click at [476, 230] on span "Outbound: Here’s what I’m hearing: - the porch railing is still not completed a…" at bounding box center [770, 231] width 901 height 12
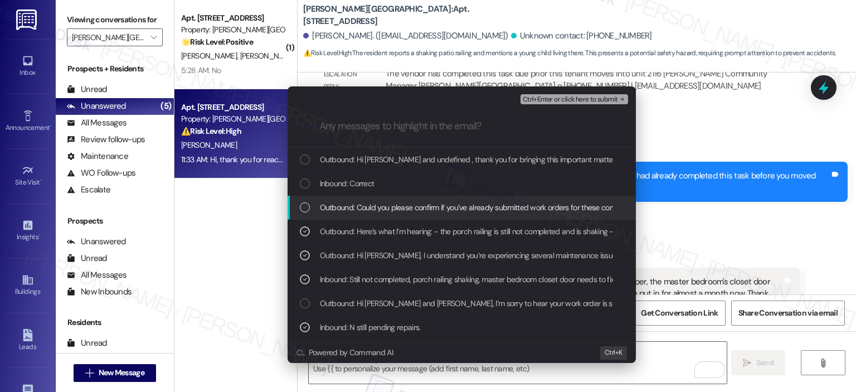
click at [476, 209] on span "Outbound: Could you please confirm if you’ve already submitted work orders for …" at bounding box center [477, 207] width 315 height 12
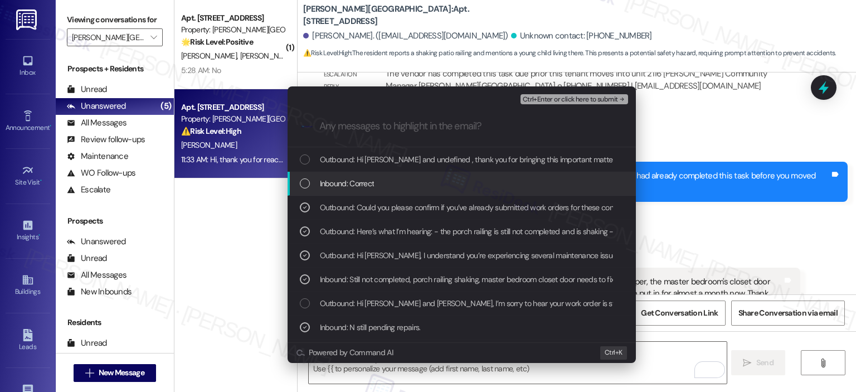
click at [467, 185] on div "Inbound: Correct" at bounding box center [463, 183] width 326 height 12
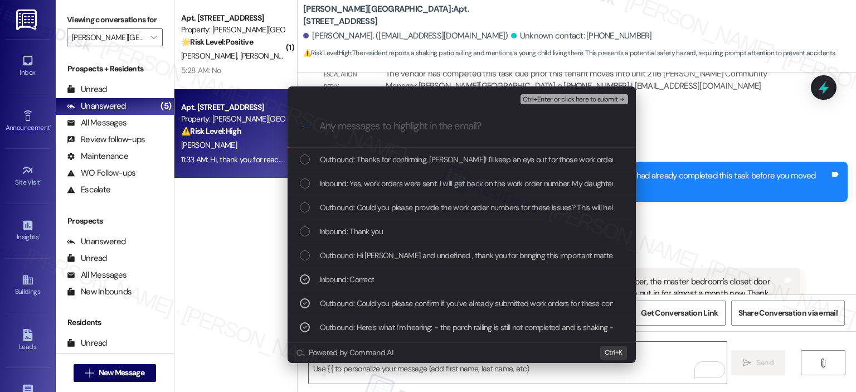
scroll to position [623, 0]
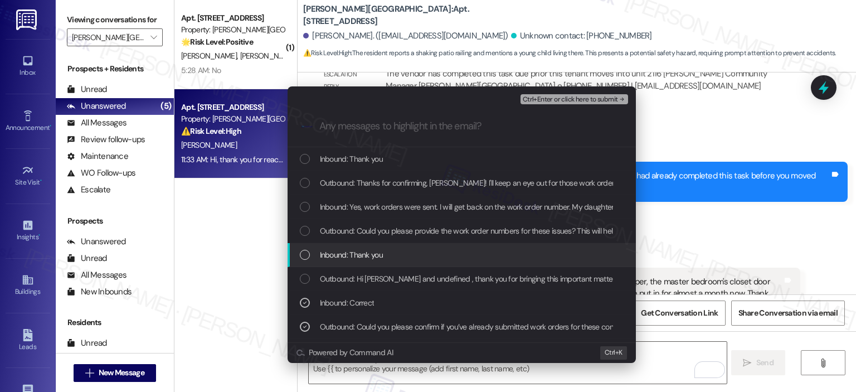
click at [434, 247] on div "Inbound: Thank you" at bounding box center [461, 255] width 348 height 24
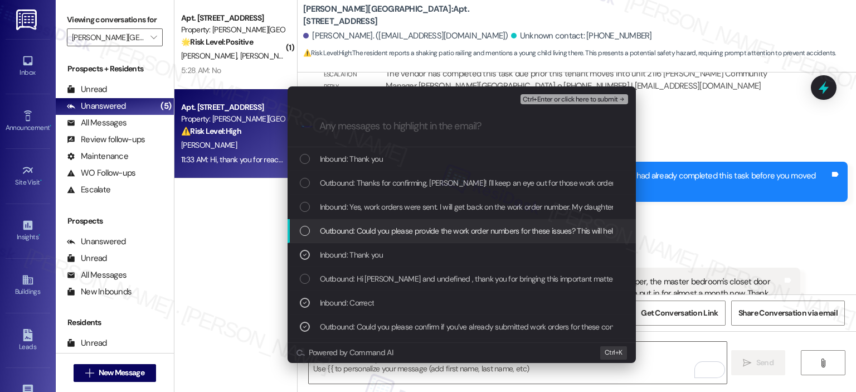
click at [439, 231] on span "Outbound: Could you please provide the work order numbers for these issues? Thi…" at bounding box center [620, 230] width 601 height 12
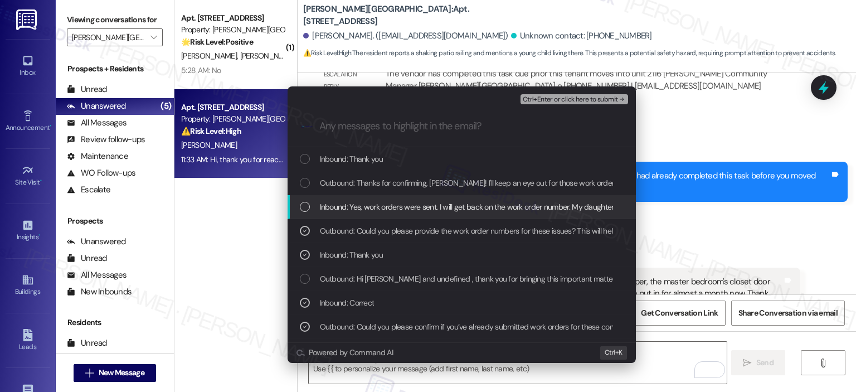
click at [440, 210] on span "Inbound: Yes, work orders were sent. I will get back on the work order number. …" at bounding box center [510, 207] width 380 height 12
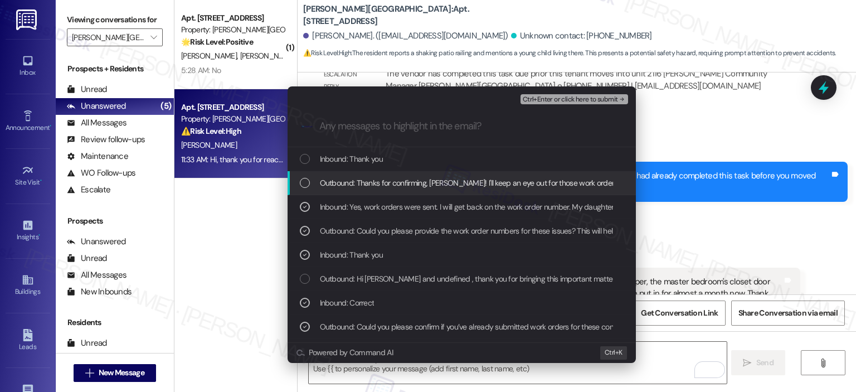
click at [440, 180] on span "Outbound: Thanks for confirming, [PERSON_NAME]! I'll keep an eye out for those …" at bounding box center [574, 183] width 509 height 12
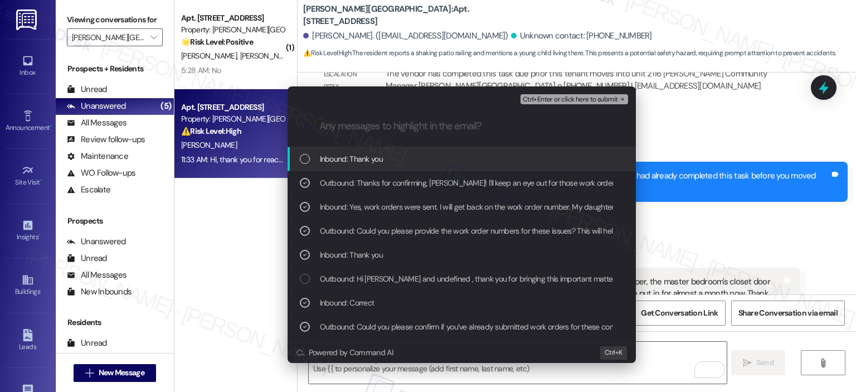
click at [439, 158] on div "Inbound: Thank you" at bounding box center [463, 159] width 326 height 12
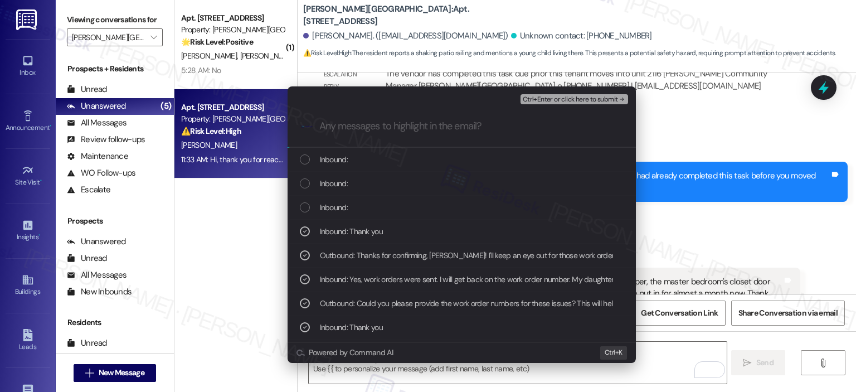
scroll to position [527, 0]
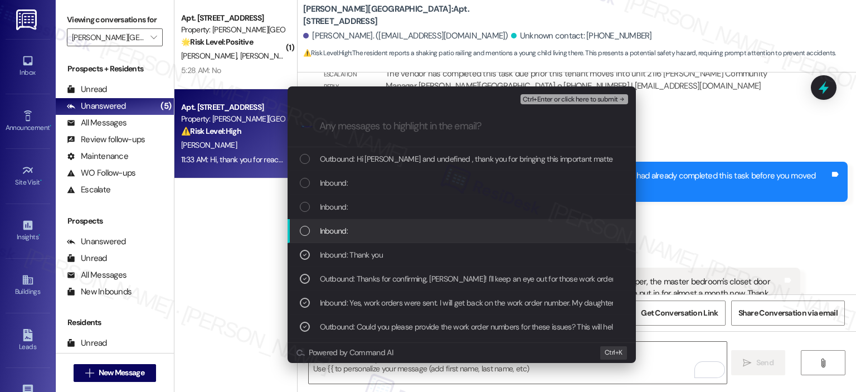
click at [427, 227] on div "Inbound:" at bounding box center [463, 230] width 326 height 12
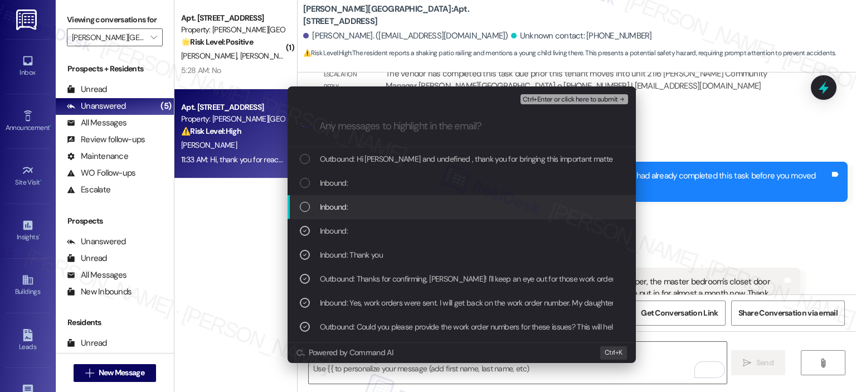
click at [432, 197] on div "Inbound:" at bounding box center [461, 207] width 348 height 24
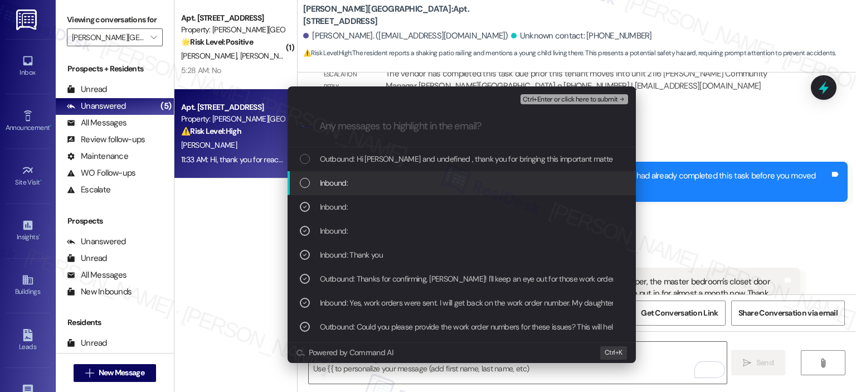
click at [437, 180] on div "Inbound:" at bounding box center [463, 183] width 326 height 12
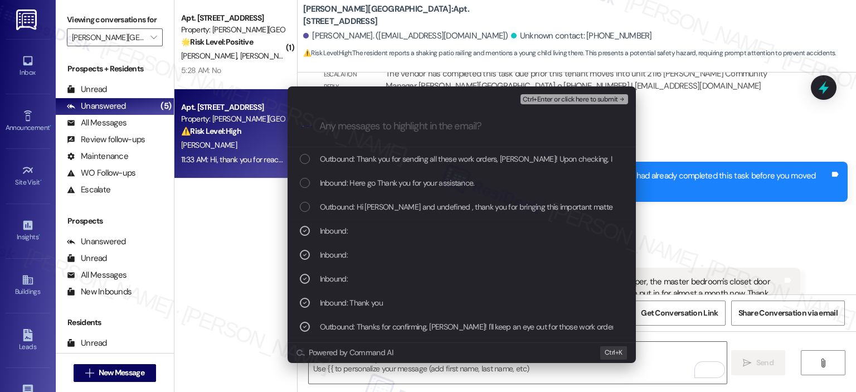
scroll to position [455, 0]
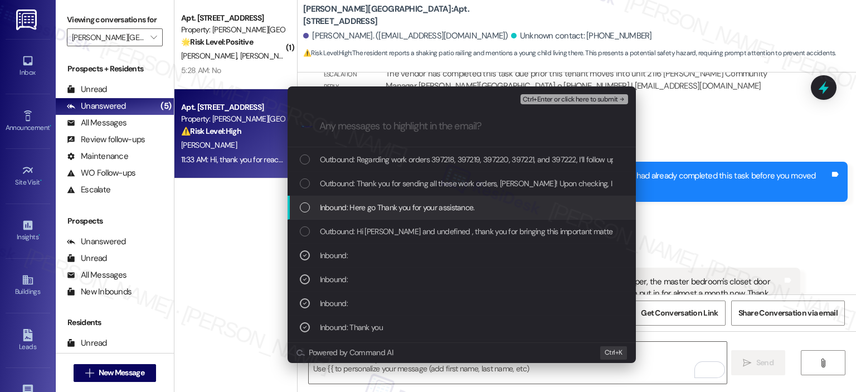
click at [438, 205] on span "Inbound: Here go Thank you for your assistance." at bounding box center [397, 207] width 155 height 12
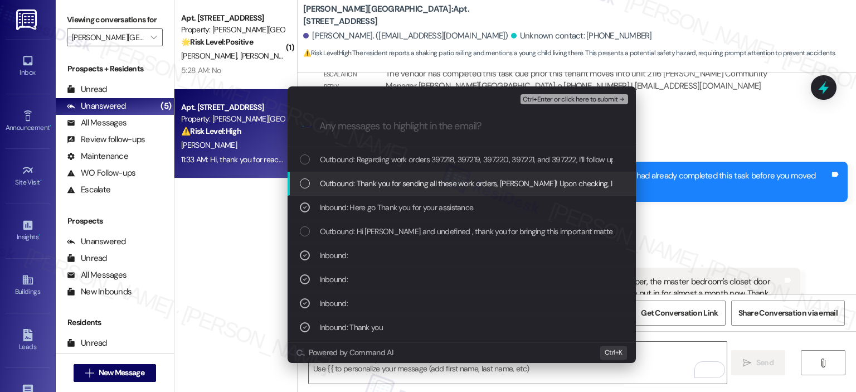
click at [439, 182] on span "Outbound: Thank you for sending all these work orders, [PERSON_NAME]! Upon chec…" at bounding box center [701, 183] width 763 height 12
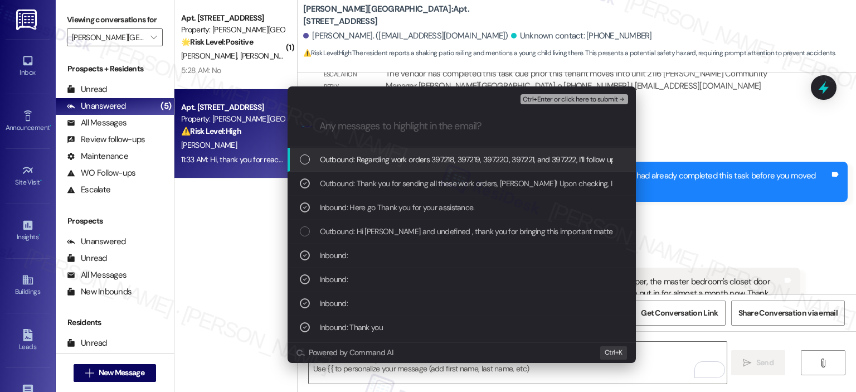
click at [439, 162] on span "Outbound: Regarding work orders 397218, 397219, 397220, 397221, and 397222, I’l…" at bounding box center [601, 159] width 562 height 12
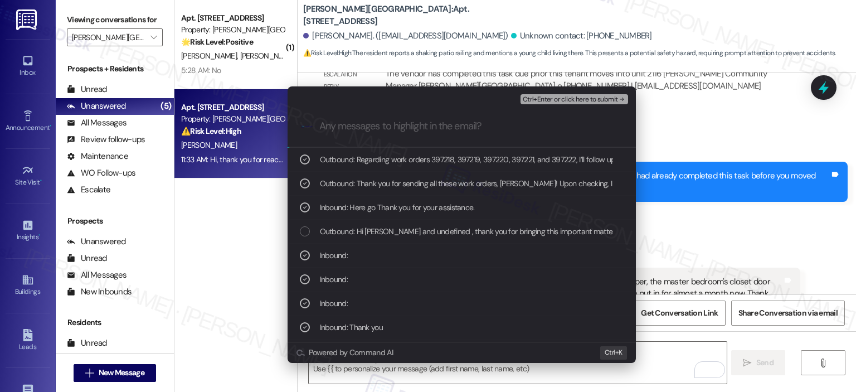
scroll to position [407, 0]
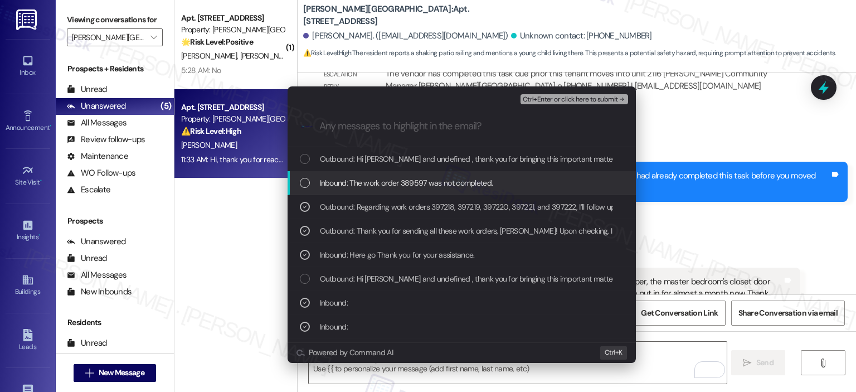
click at [443, 182] on span "Inbound: The work order 389597 was not completed." at bounding box center [406, 183] width 173 height 12
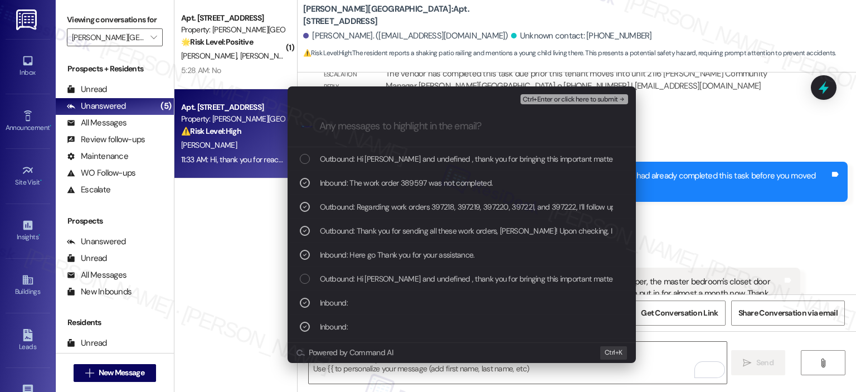
scroll to position [359, 0]
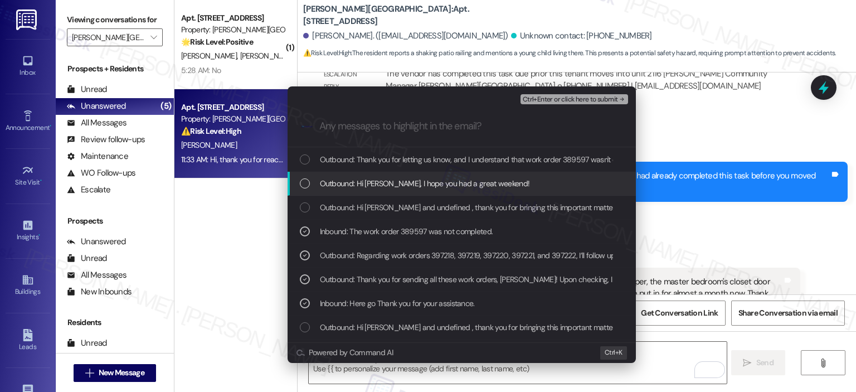
click at [432, 188] on span "Outbound: Hi [PERSON_NAME], I hope you had a great weekend!" at bounding box center [425, 183] width 210 height 12
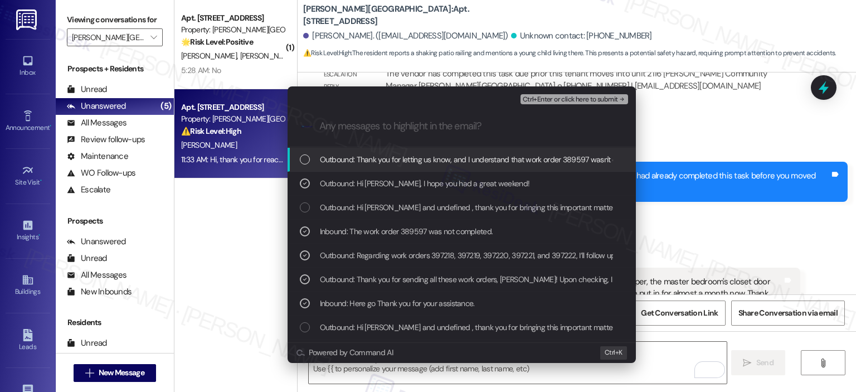
click at [482, 161] on span "Outbound: Thank you for letting us know, and I understand that work order 38959…" at bounding box center [753, 159] width 866 height 12
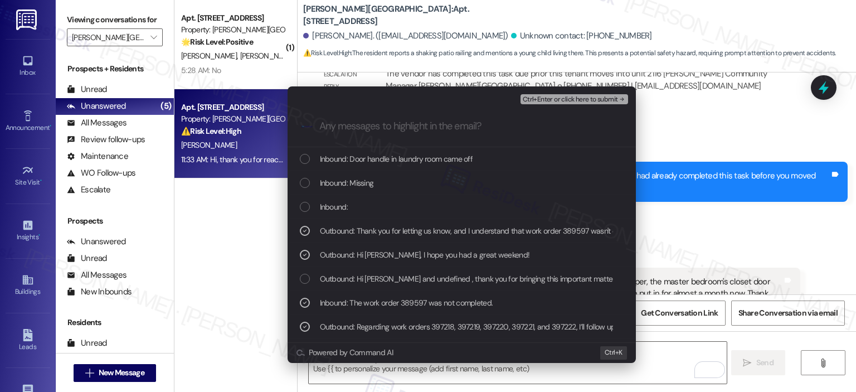
scroll to position [0, 0]
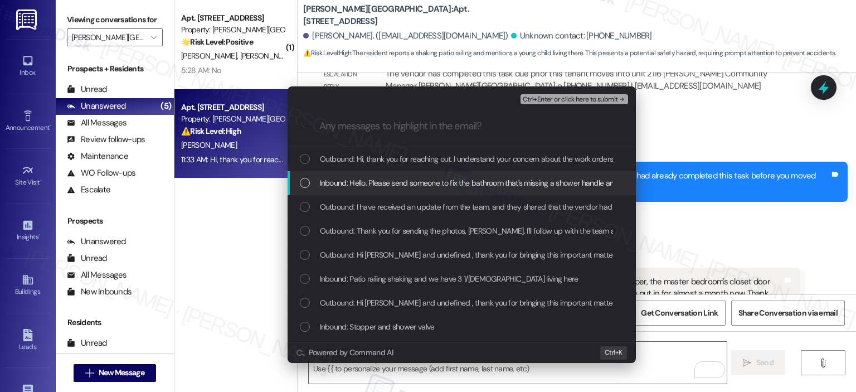
click at [477, 187] on span "Inbound: Hello. Please send someone to fix the bathroom that's missing a shower…" at bounding box center [753, 183] width 866 height 12
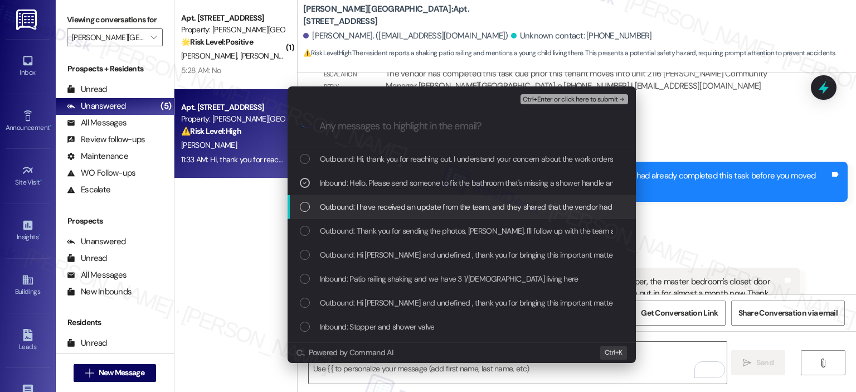
click at [476, 210] on span "Outbound: I have received an update from the team, and they shared that the ven…" at bounding box center [639, 207] width 638 height 12
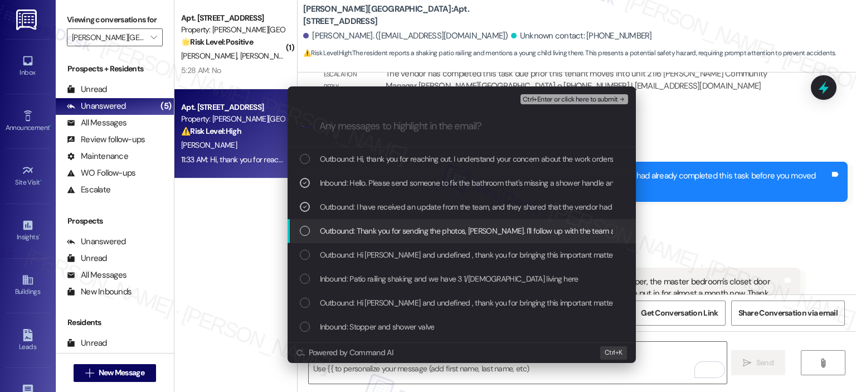
click at [428, 232] on span "Outbound: Thank you for sending the photos, [PERSON_NAME]. I'll follow up with …" at bounding box center [619, 230] width 598 height 12
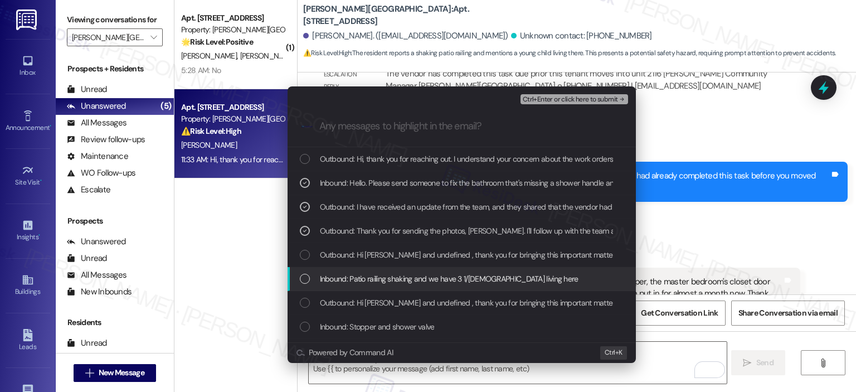
click at [415, 276] on span "Inbound: Patio railing shaking and we have 3 1/[DEMOGRAPHIC_DATA] living here" at bounding box center [449, 278] width 258 height 12
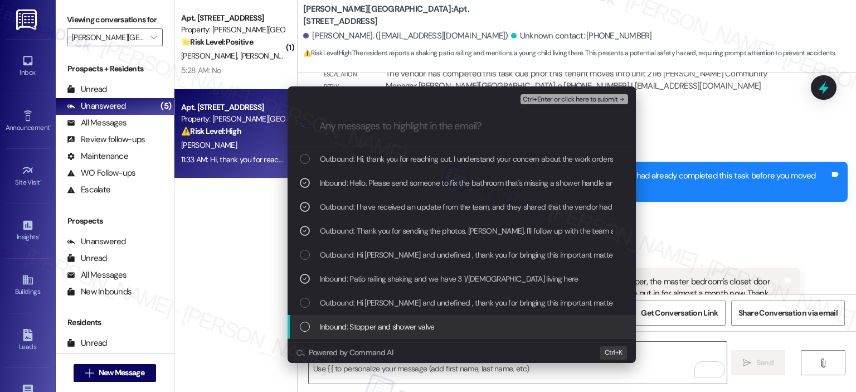
click at [403, 328] on span "Inbound: Stopper and shower valve" at bounding box center [377, 326] width 115 height 12
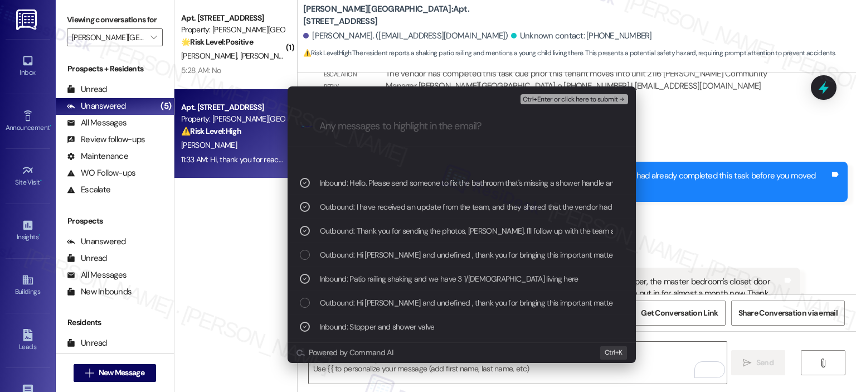
scroll to position [279, 0]
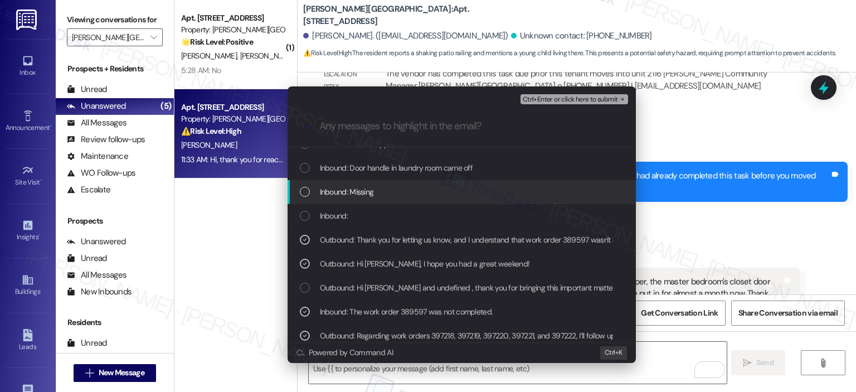
click at [419, 189] on div "Inbound: Missing" at bounding box center [463, 191] width 326 height 12
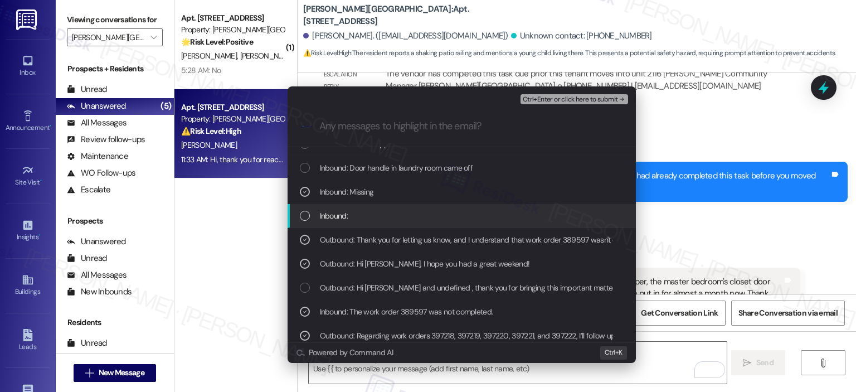
click at [417, 207] on div "Inbound:" at bounding box center [461, 216] width 348 height 24
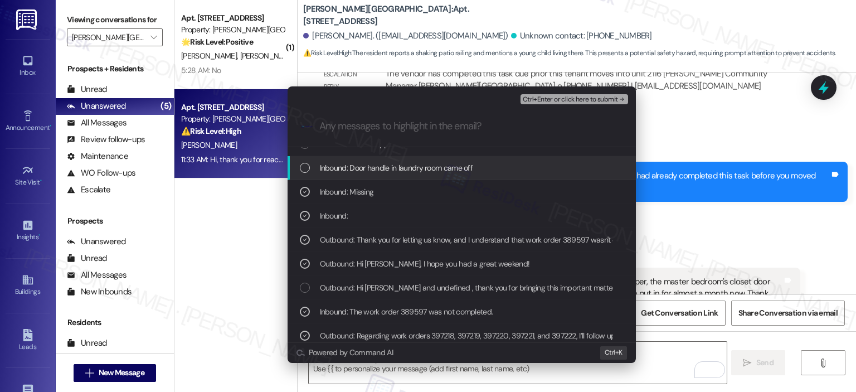
click at [419, 164] on span "Inbound: Door handle in laundry room came off" at bounding box center [396, 168] width 153 height 12
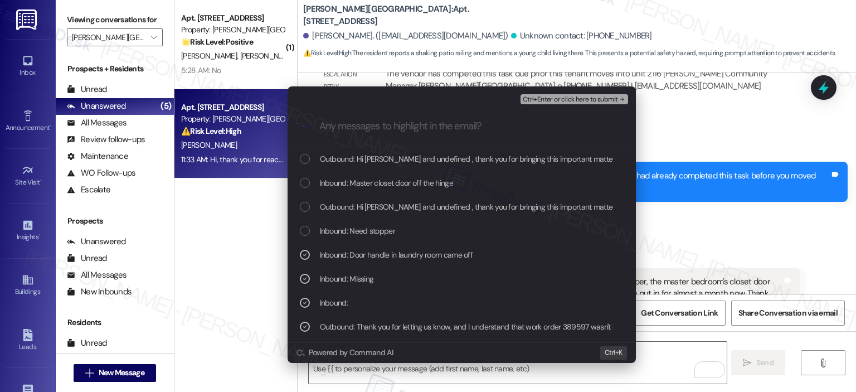
scroll to position [167, 0]
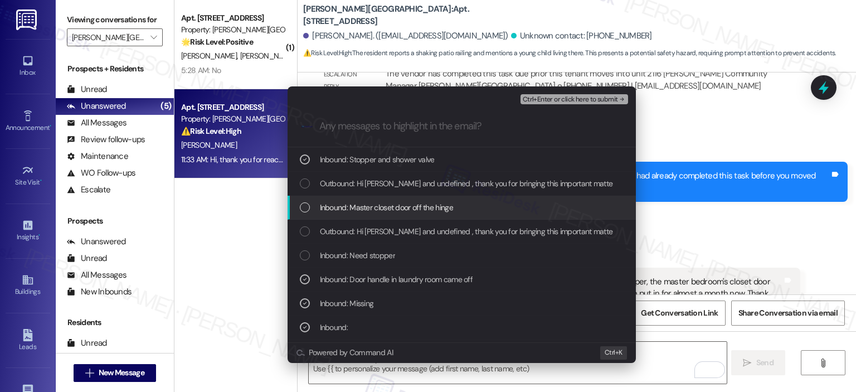
click at [477, 201] on div "Inbound: Master closet door off the hinge" at bounding box center [463, 207] width 326 height 12
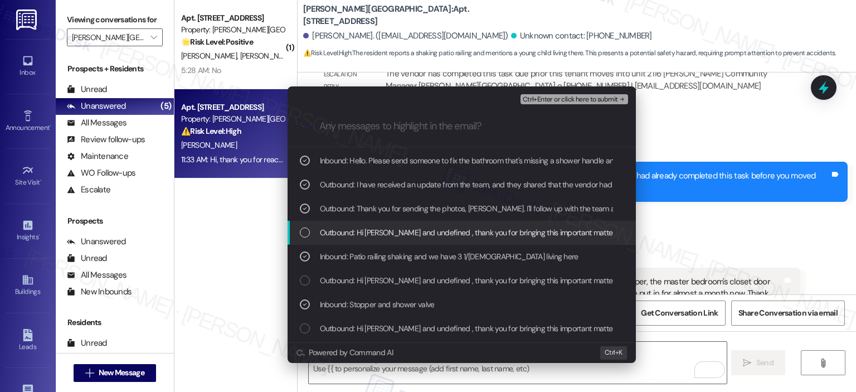
scroll to position [0, 0]
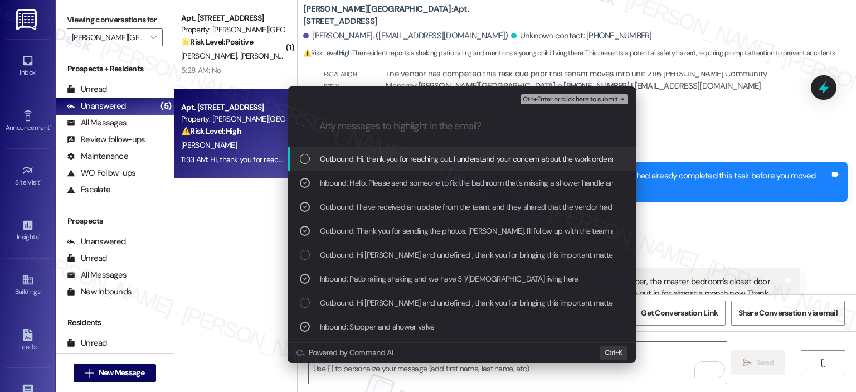
click at [475, 154] on span "Outbound: Hi, thank you for reaching out. I understand your concern about the w…" at bounding box center [623, 159] width 606 height 12
click at [545, 100] on span "Ctrl+Enter or click here to submit" at bounding box center [570, 100] width 95 height 8
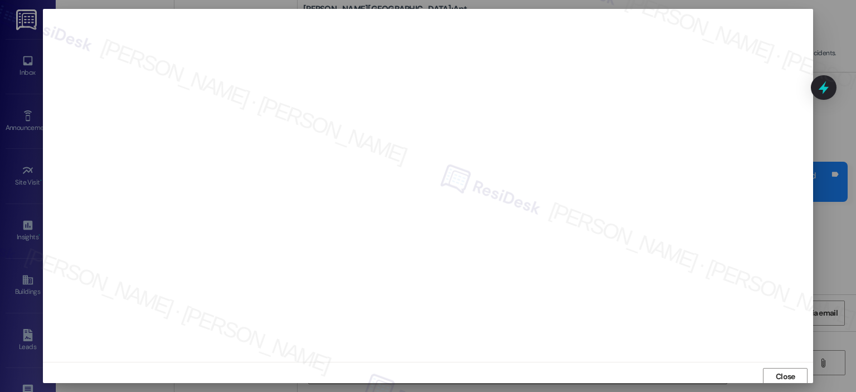
scroll to position [2, 0]
click at [782, 373] on span "Close" at bounding box center [784, 374] width 19 height 12
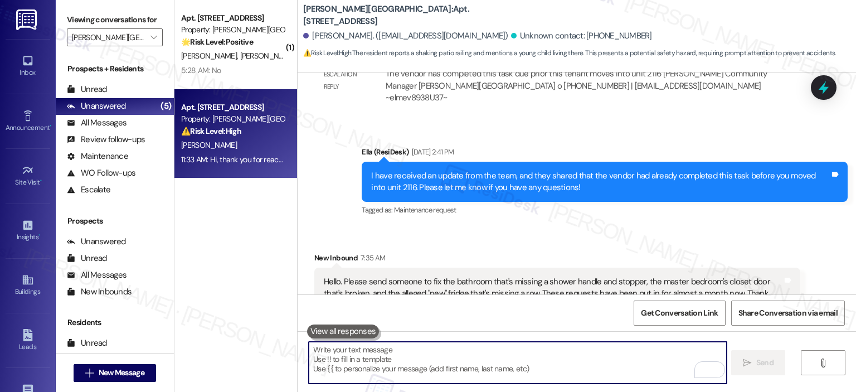
click at [813, 97] on div at bounding box center [824, 87] width 26 height 25
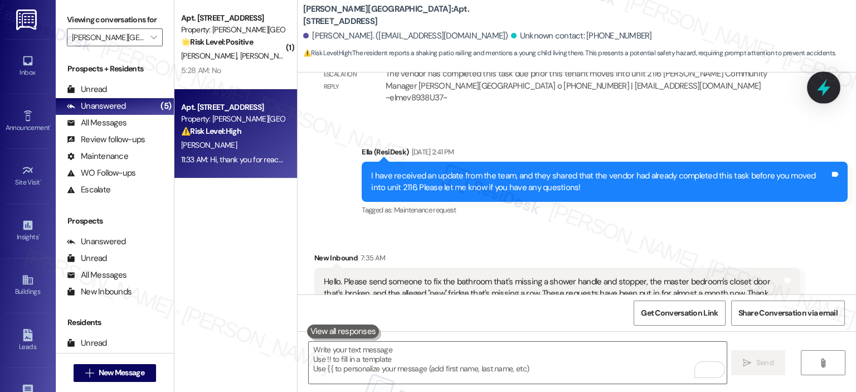
click at [814, 85] on icon at bounding box center [823, 87] width 19 height 19
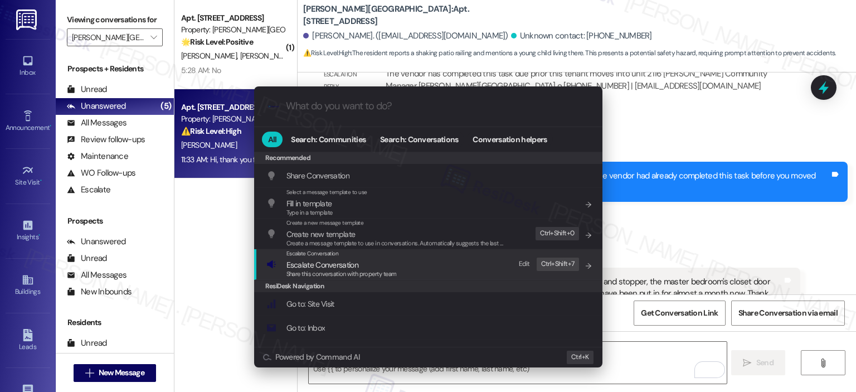
click at [455, 265] on div "Escalate Conversation Escalate Conversation Share this conversation with proper…" at bounding box center [429, 264] width 326 height 30
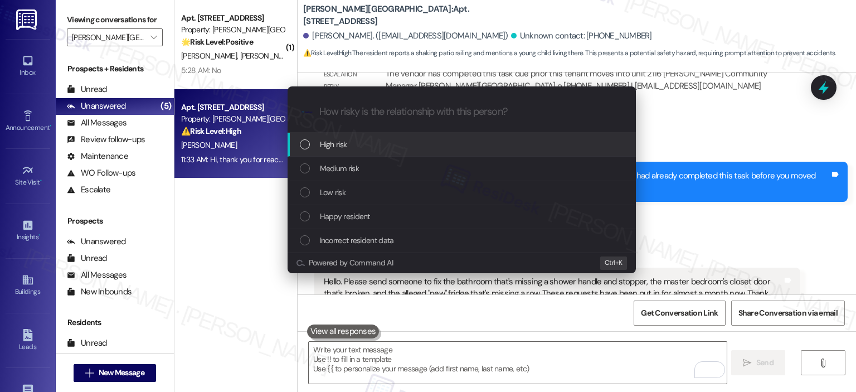
click at [428, 142] on div "High risk" at bounding box center [463, 144] width 326 height 12
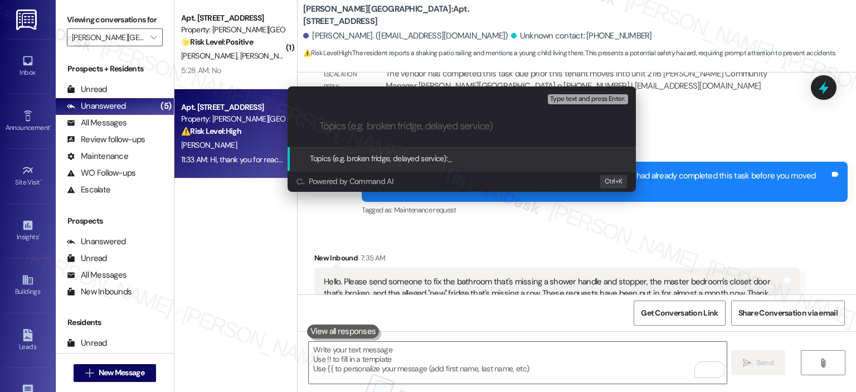
click at [417, 134] on div ".cls-1{fill:#0a055f;}.cls-2{fill:#0cc4c4;} resideskLogoBlueOrange" at bounding box center [461, 126] width 348 height 40
click at [499, 129] on input "Topics (e.g. broken fridge, delayed service)" at bounding box center [470, 126] width 302 height 12
paste input "397218"
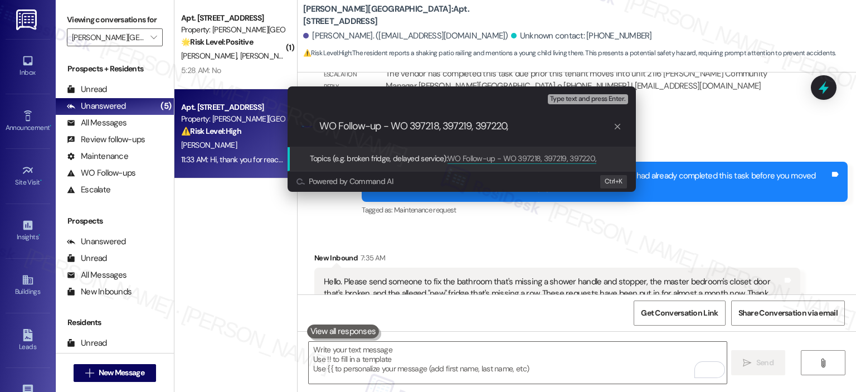
paste input "397218"
type input "WO Follow-up - WO 397218, 397219, 397220, 397221, & 397222"
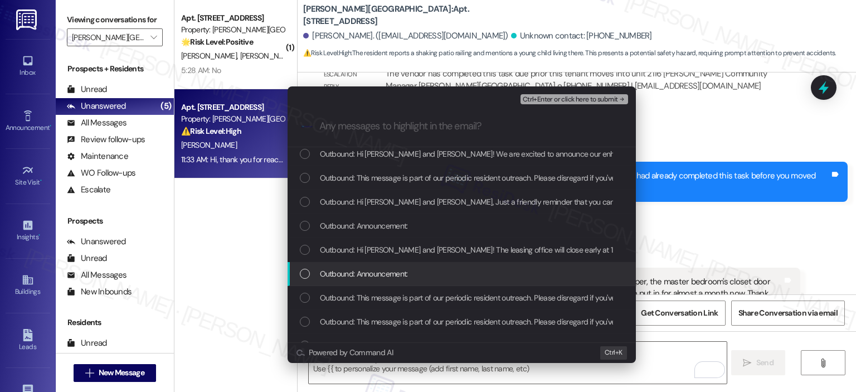
scroll to position [780, 0]
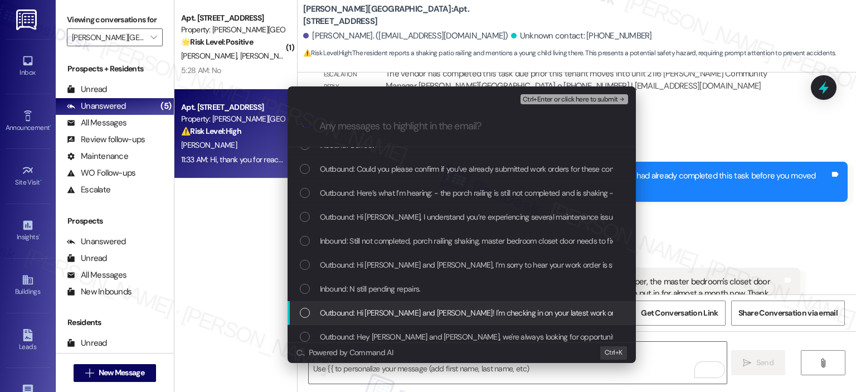
click at [455, 313] on span "Outbound: Hi Kathleen and Joanita! I'm checking in on your latest work order. W…" at bounding box center [607, 312] width 574 height 12
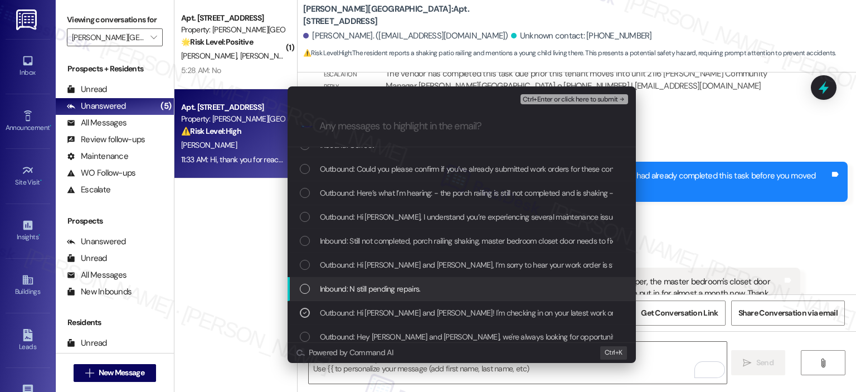
click at [456, 292] on div "Inbound: N still pending repairs." at bounding box center [463, 288] width 326 height 12
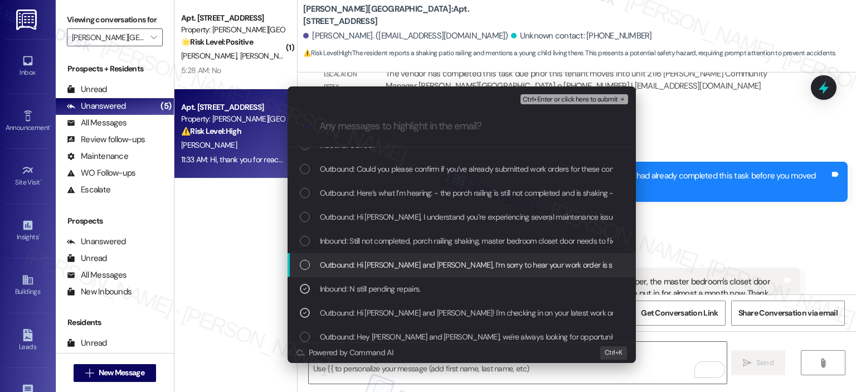
click at [469, 261] on span "Outbound: Hi Kathleen and Joanita, I’m sorry to hear your work order is still n…" at bounding box center [754, 264] width 869 height 12
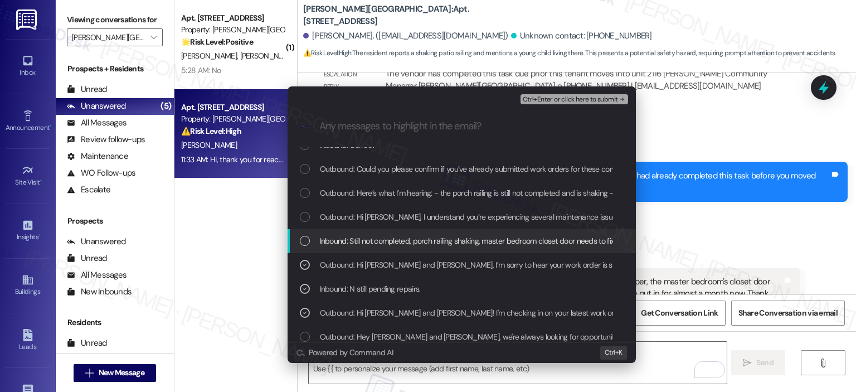
click at [468, 238] on span "Inbound: Still not completed, porch railing shaking, master bedroom closet door…" at bounding box center [711, 241] width 783 height 12
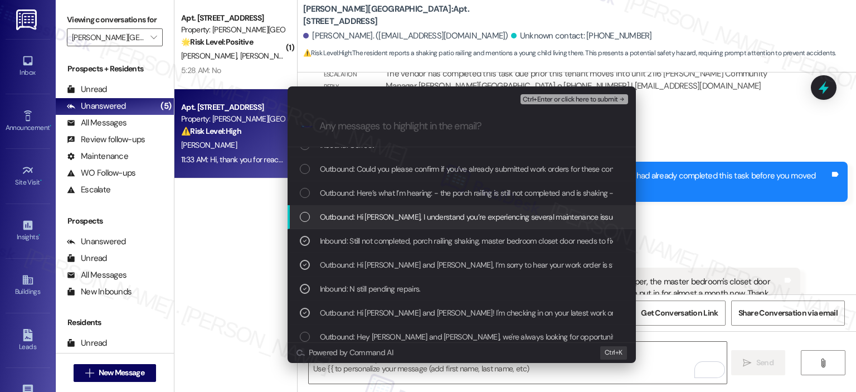
click at [467, 212] on span "Outbound: Hi Kathleen, I understand you’re experiencing several maintenance iss…" at bounding box center [550, 217] width 461 height 12
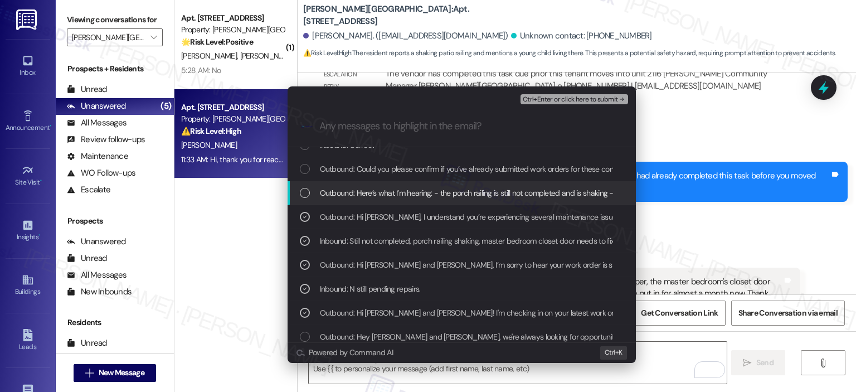
click at [471, 196] on span "Outbound: Here’s what I’m hearing: - the porch railing is still not completed a…" at bounding box center [770, 193] width 901 height 12
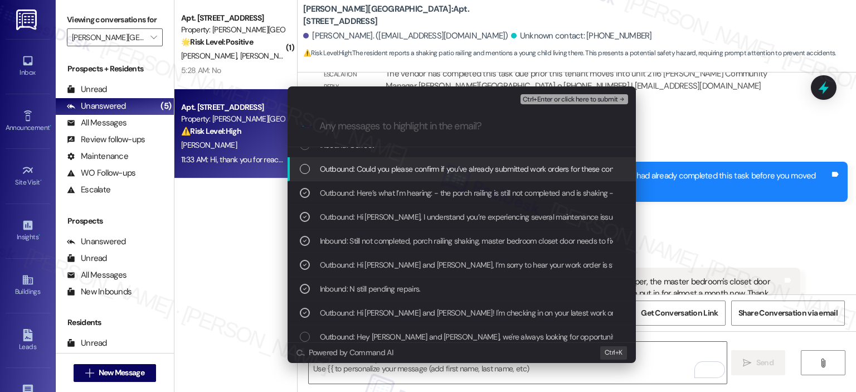
click at [488, 171] on span "Outbound: Could you please confirm if you’ve already submitted work orders for …" at bounding box center [477, 169] width 315 height 12
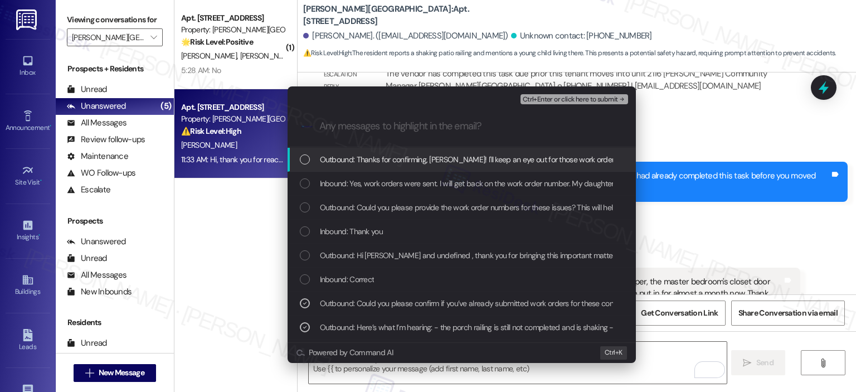
scroll to position [623, 0]
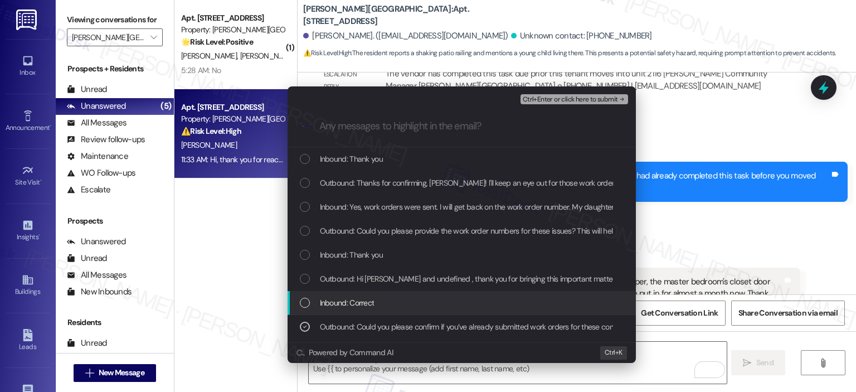
click at [451, 310] on div "Inbound: Correct" at bounding box center [461, 303] width 348 height 24
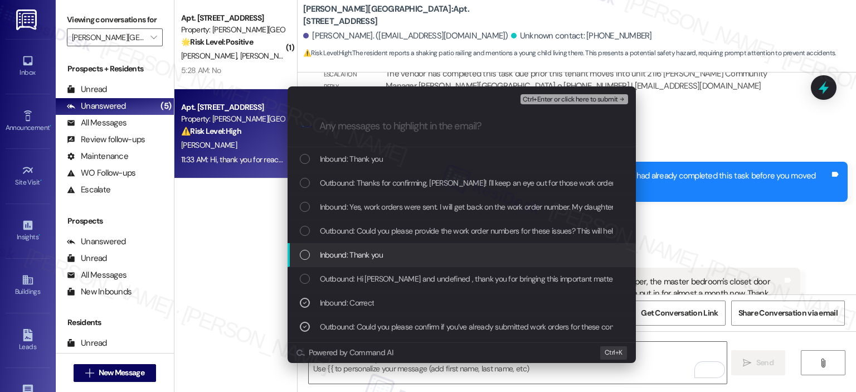
click at [459, 252] on div "Inbound: Thank you" at bounding box center [463, 254] width 326 height 12
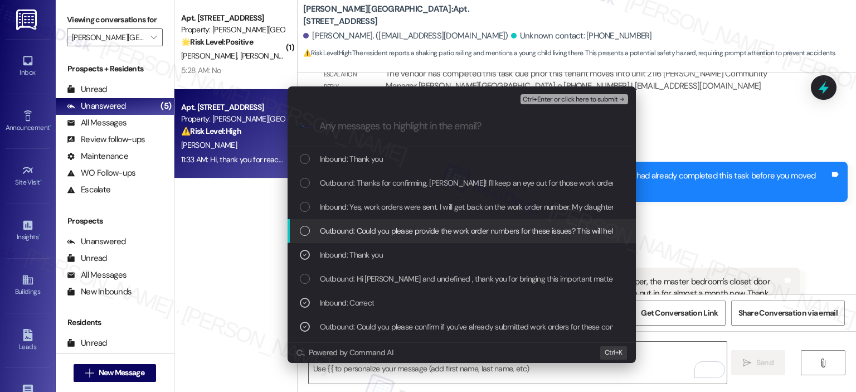
click at [461, 236] on span "Outbound: Could you please provide the work order numbers for these issues? Thi…" at bounding box center [620, 230] width 601 height 12
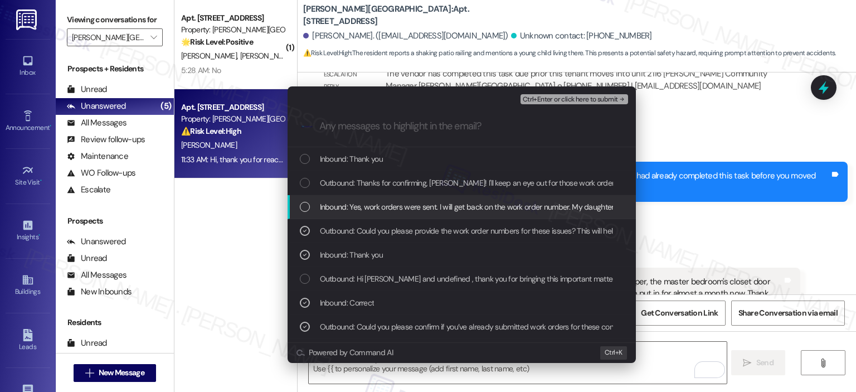
click at [458, 202] on span "Inbound: Yes, work orders were sent. I will get back on the work order number. …" at bounding box center [510, 207] width 380 height 12
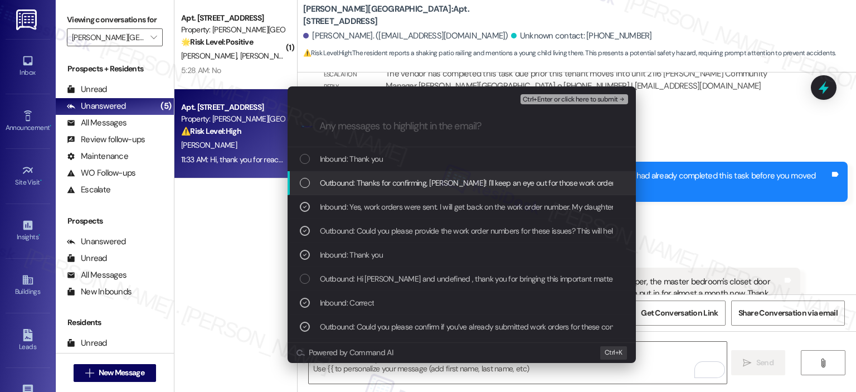
click at [443, 181] on span "Outbound: Thanks for confirming, Katheleen! I'll keep an eye out for those work…" at bounding box center [574, 183] width 509 height 12
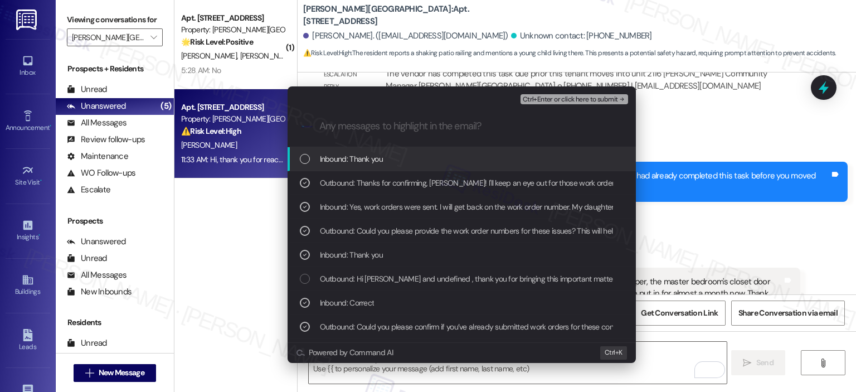
click at [443, 165] on div "Inbound: Thank you" at bounding box center [461, 159] width 348 height 24
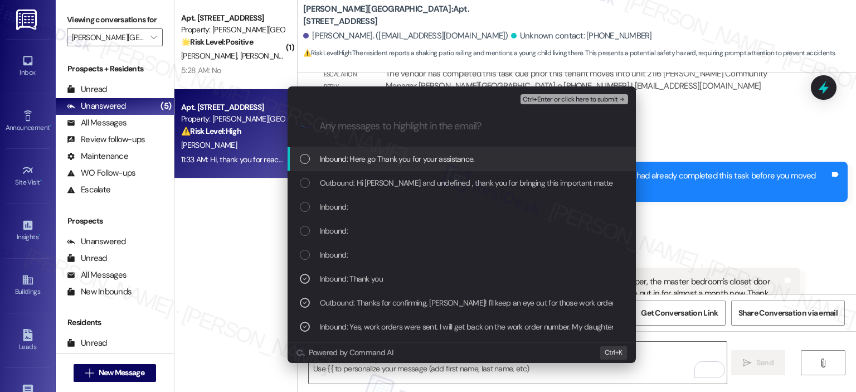
scroll to position [479, 0]
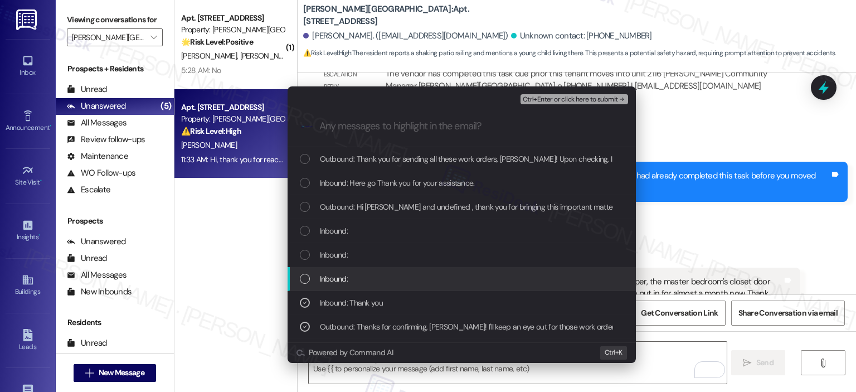
click at [351, 272] on div "Inbound:" at bounding box center [463, 278] width 326 height 12
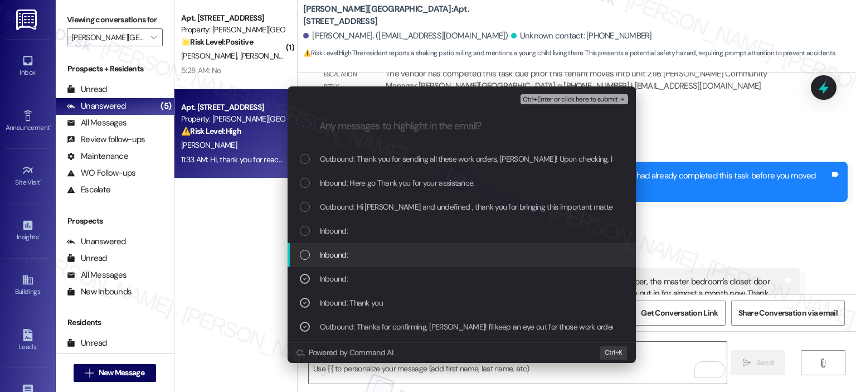
click at [357, 251] on div "Inbound:" at bounding box center [463, 254] width 326 height 12
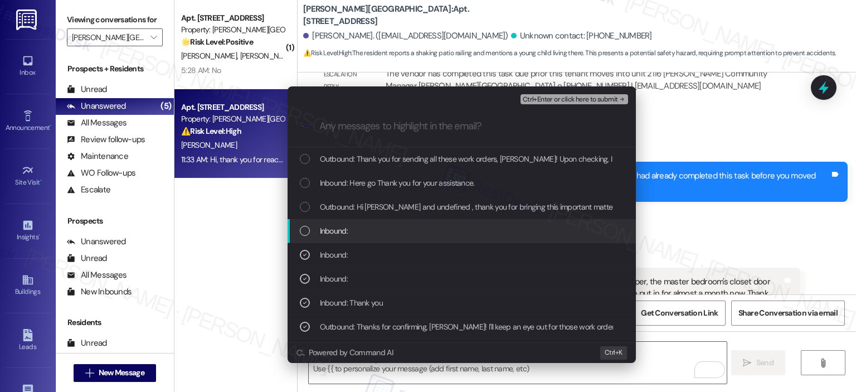
click at [358, 233] on div "Inbound:" at bounding box center [463, 230] width 326 height 12
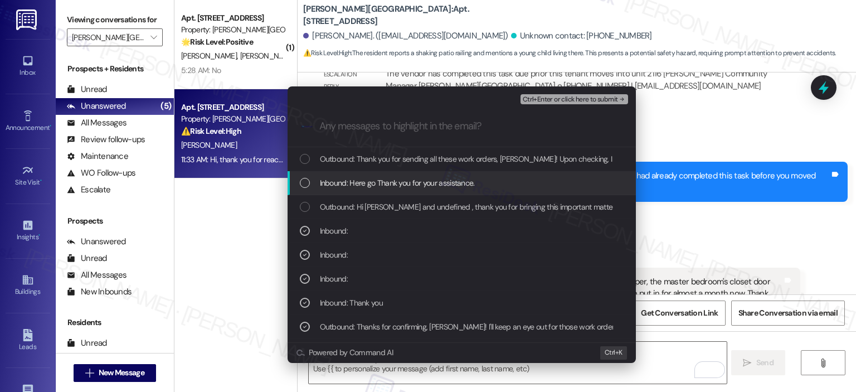
click at [373, 172] on div "Inbound: Here go Thank you for your assistance." at bounding box center [461, 183] width 348 height 24
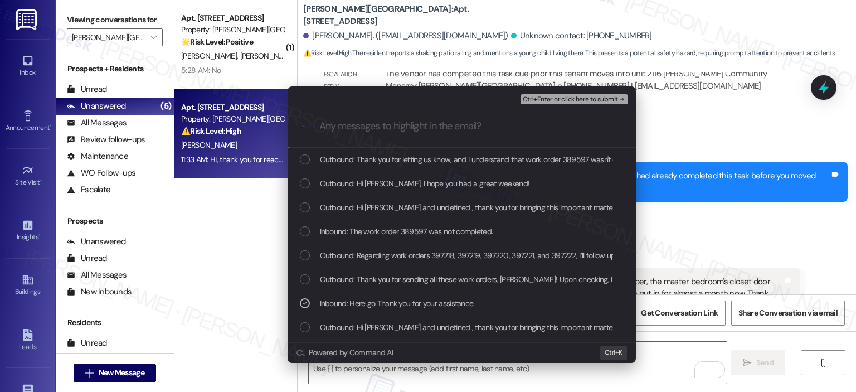
scroll to position [335, 0]
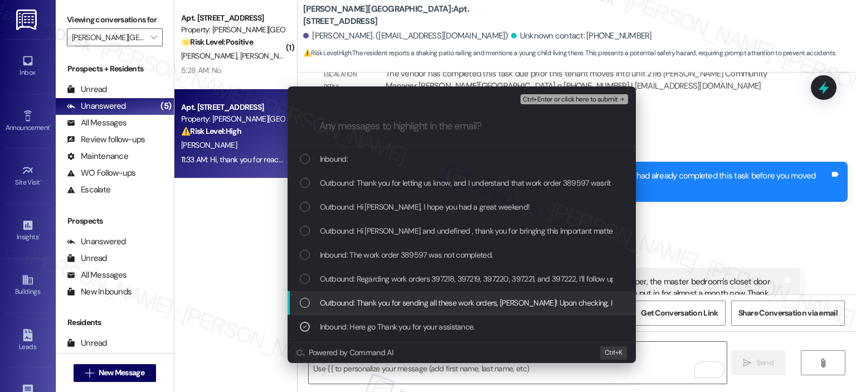
click at [382, 298] on span "Outbound: Thank you for sending all these work orders, Kathleen! Upon checking,…" at bounding box center [701, 302] width 763 height 12
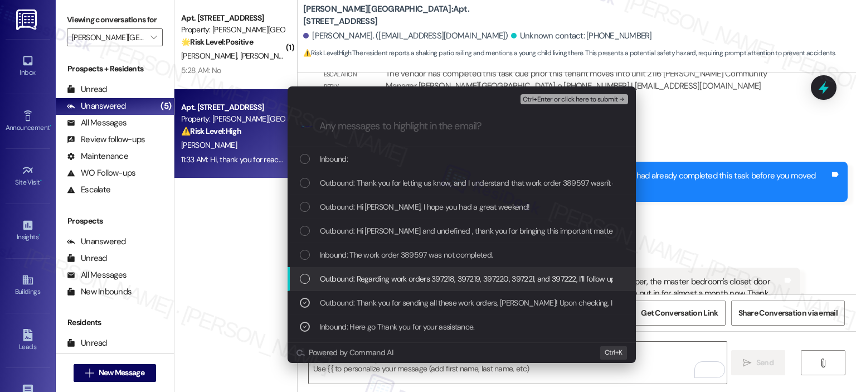
click at [393, 274] on span "Outbound: Regarding work orders 397218, 397219, 397220, 397221, and 397222, I’l…" at bounding box center [601, 278] width 562 height 12
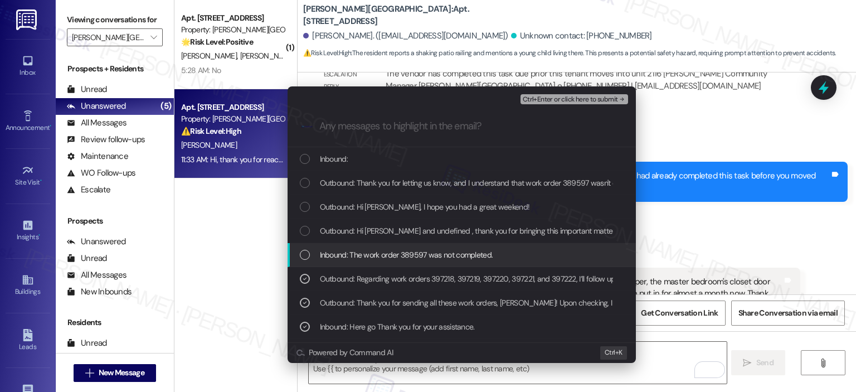
click at [399, 254] on span "Inbound: The work order 389597 was not completed." at bounding box center [406, 254] width 173 height 12
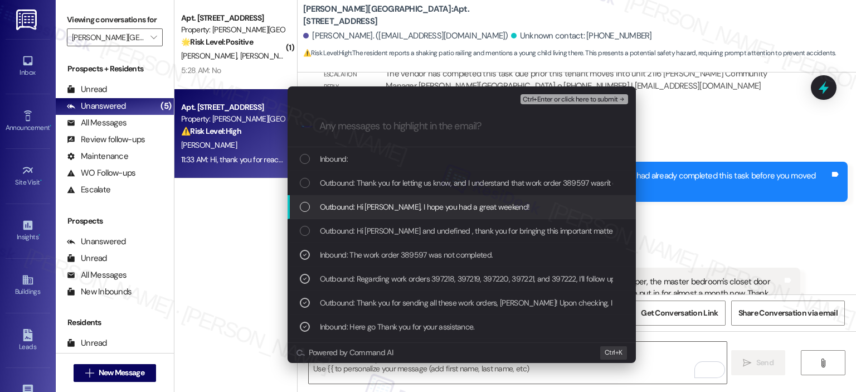
click at [402, 204] on span "Outbound: Hi Kathleen, I hope you had a great weekend!" at bounding box center [425, 207] width 210 height 12
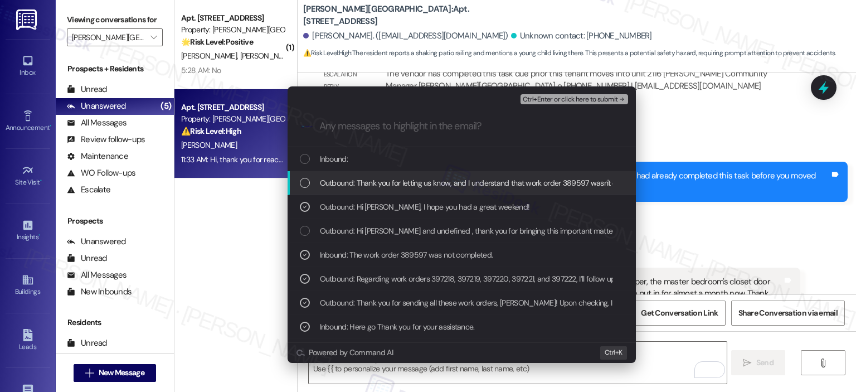
click at [375, 179] on span "Outbound: Thank you for letting us know, and I understand that work order 38959…" at bounding box center [753, 183] width 866 height 12
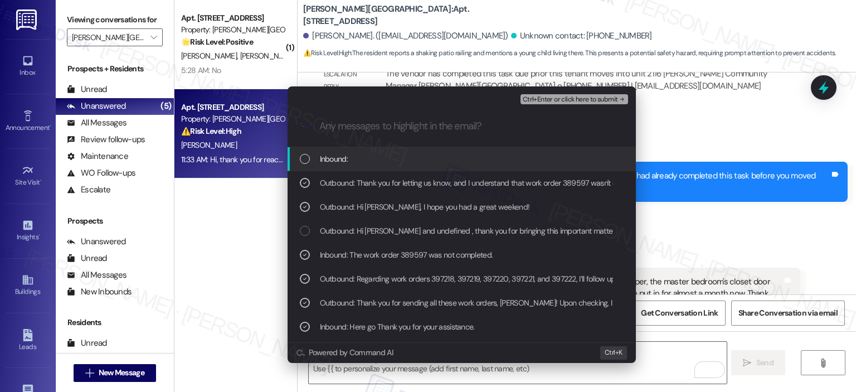
click at [374, 160] on div "Inbound:" at bounding box center [463, 159] width 326 height 12
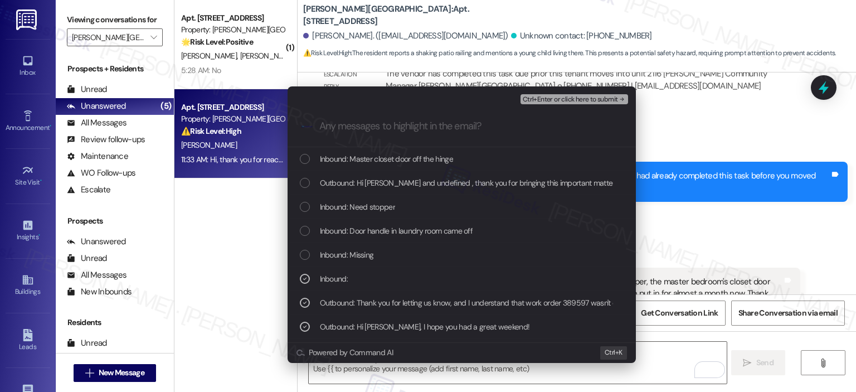
scroll to position [192, 0]
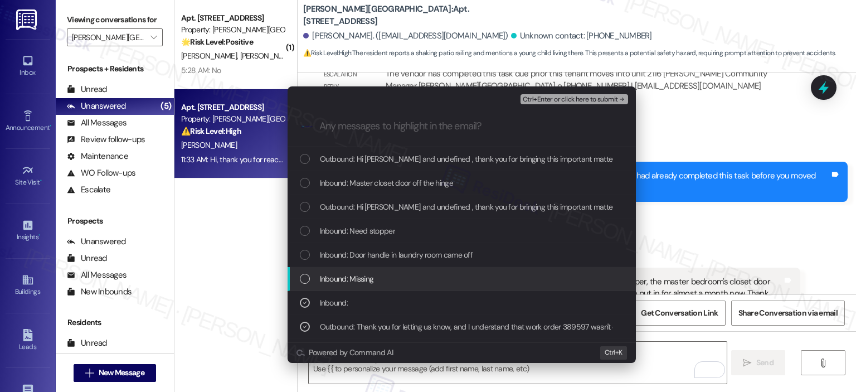
click at [456, 274] on div "Inbound: Missing" at bounding box center [463, 278] width 326 height 12
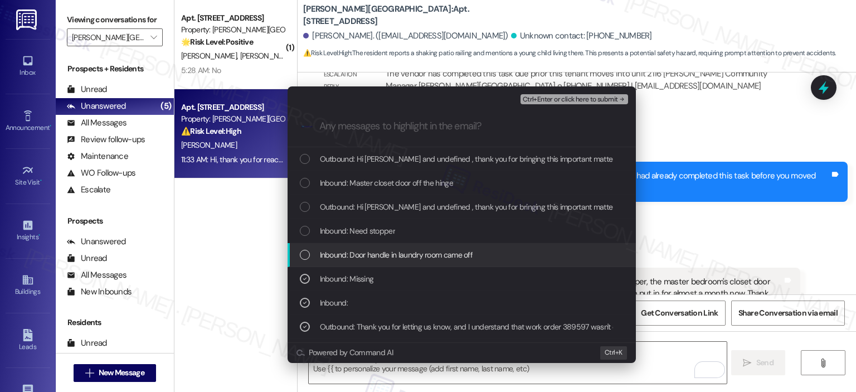
click at [461, 260] on span "Inbound: Door handle in laundry room came off" at bounding box center [396, 254] width 153 height 12
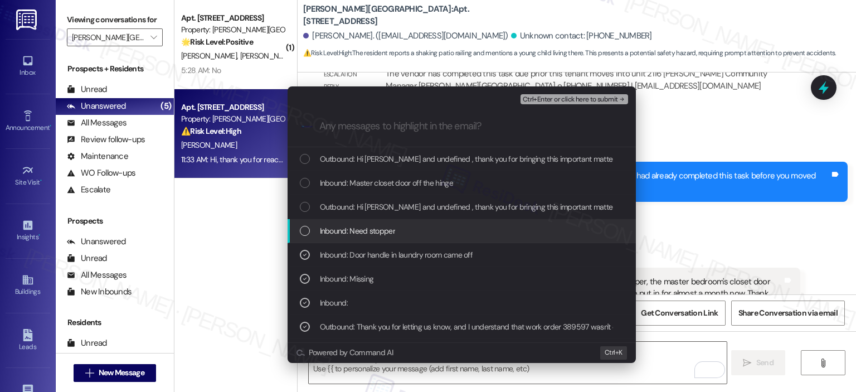
click at [461, 233] on div "Inbound: Need stopper" at bounding box center [463, 230] width 326 height 12
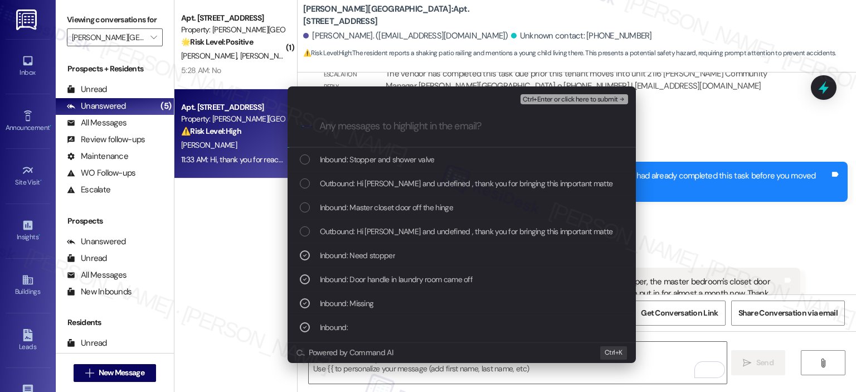
scroll to position [144, 0]
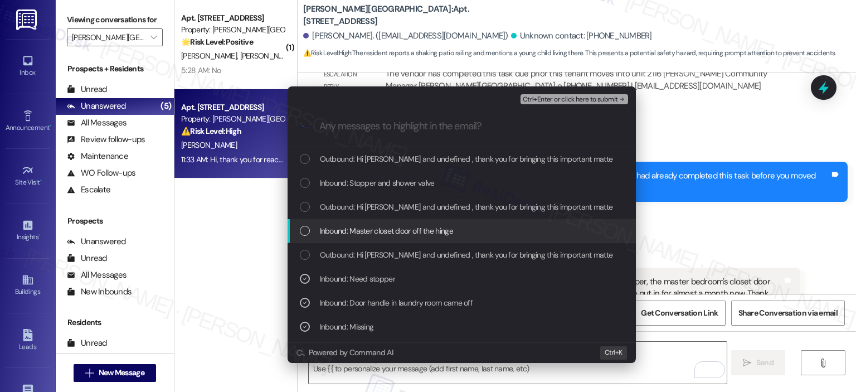
click at [444, 226] on span "Inbound: Master closet door off the hinge" at bounding box center [386, 230] width 133 height 12
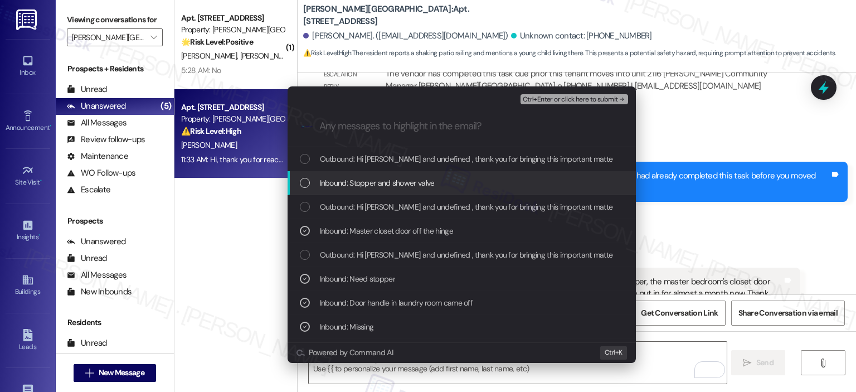
click at [439, 184] on div "Inbound: Stopper and shower valve" at bounding box center [463, 183] width 326 height 12
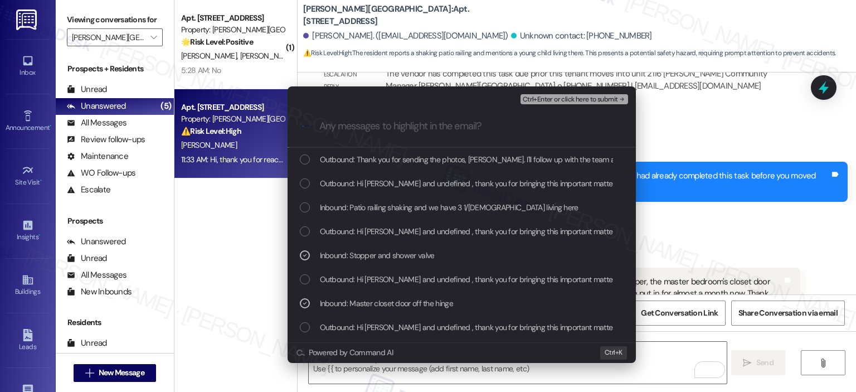
scroll to position [48, 0]
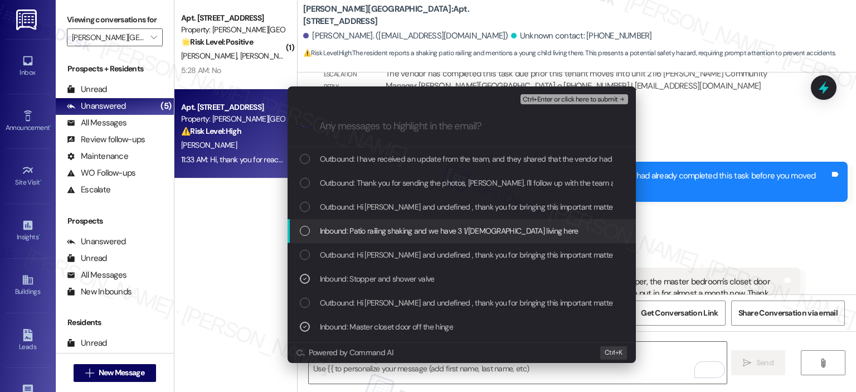
click at [415, 228] on span "Inbound: Patio railing shaking and we have 3 1/2 year old living here" at bounding box center [449, 230] width 258 height 12
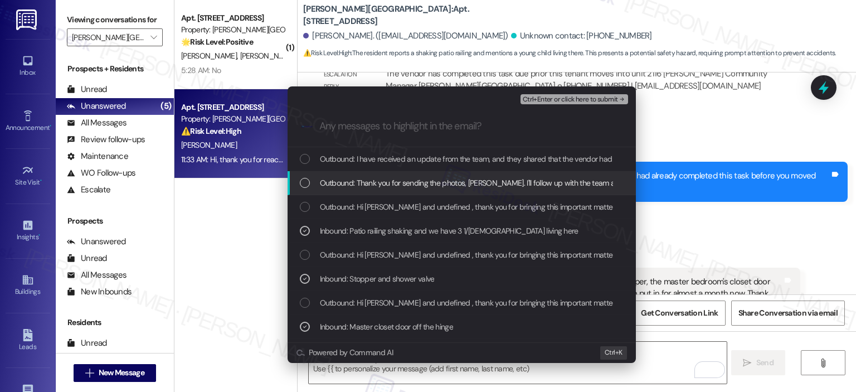
click at [412, 185] on span "Outbound: Thank you for sending the photos, Kathleen. I'll follow up with the t…" at bounding box center [619, 183] width 598 height 12
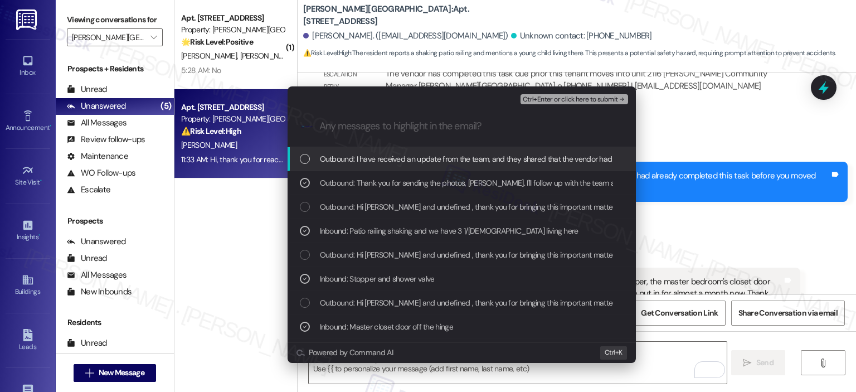
click at [474, 160] on span "Outbound: I have received an update from the team, and they shared that the ven…" at bounding box center [639, 159] width 638 height 12
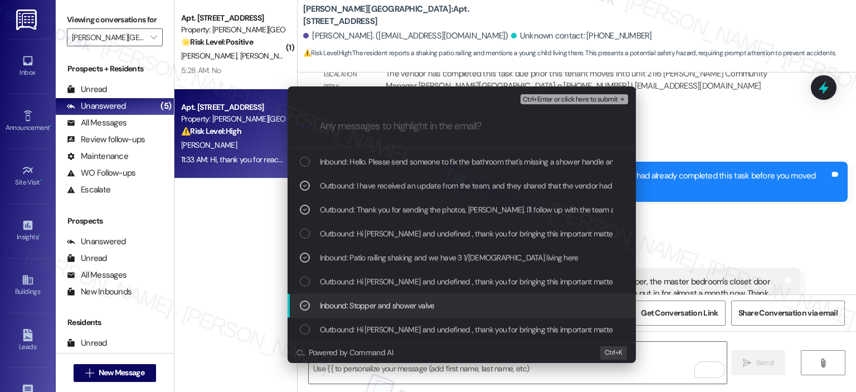
scroll to position [0, 0]
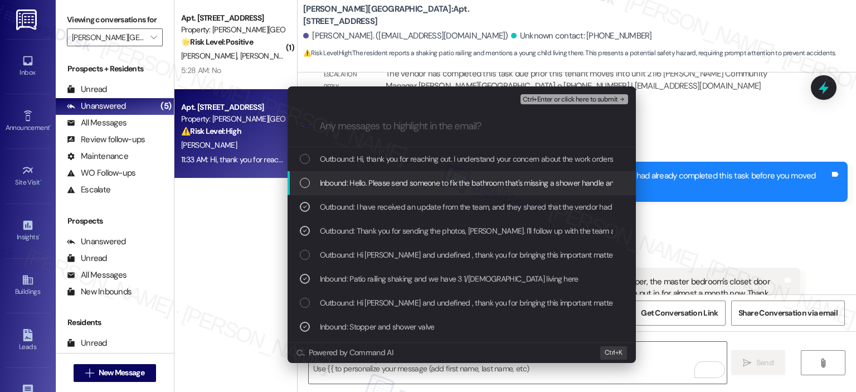
click at [426, 184] on span "Inbound: Hello. Please send someone to fix the bathroom that's missing a shower…" at bounding box center [753, 183] width 866 height 12
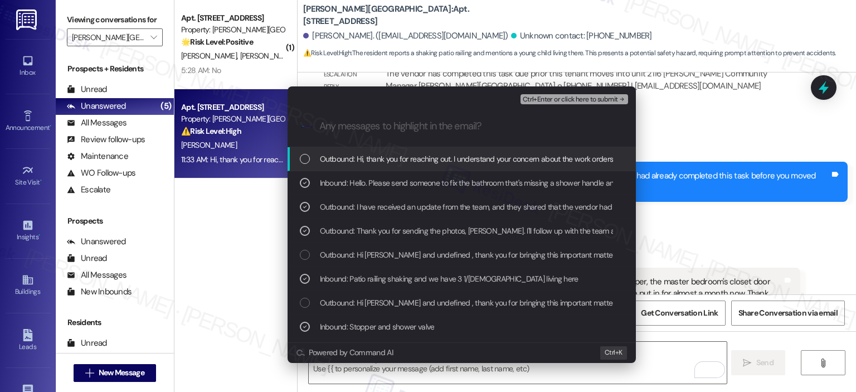
click at [438, 160] on span "Outbound: Hi, thank you for reaching out. I understand your concern about the w…" at bounding box center [623, 159] width 606 height 12
click at [556, 98] on span "Ctrl+Enter or click here to submit" at bounding box center [570, 100] width 95 height 8
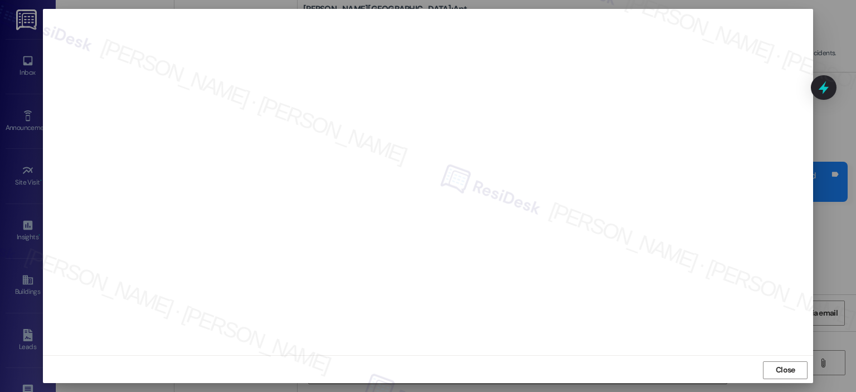
scroll to position [8, 0]
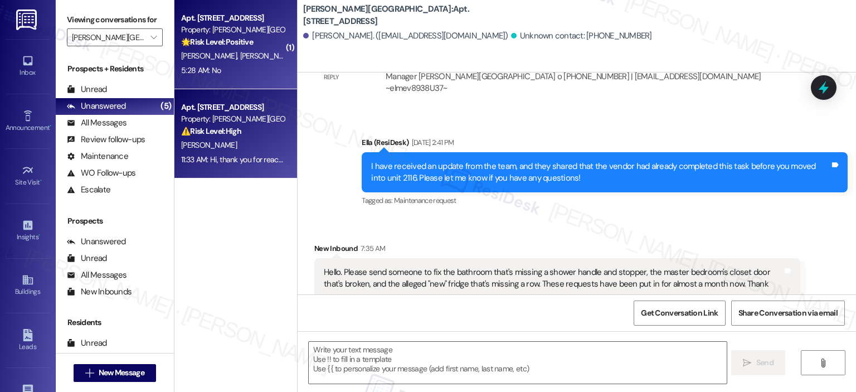
type textarea "Fetching suggested responses. Please feel free to read through the conversation…"
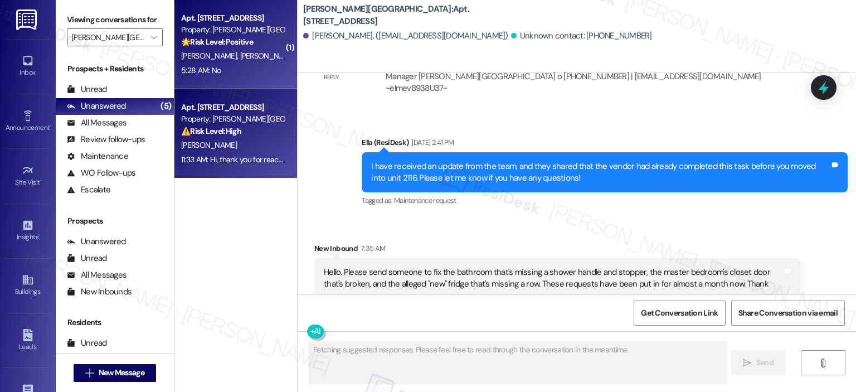
scroll to position [10748, 0]
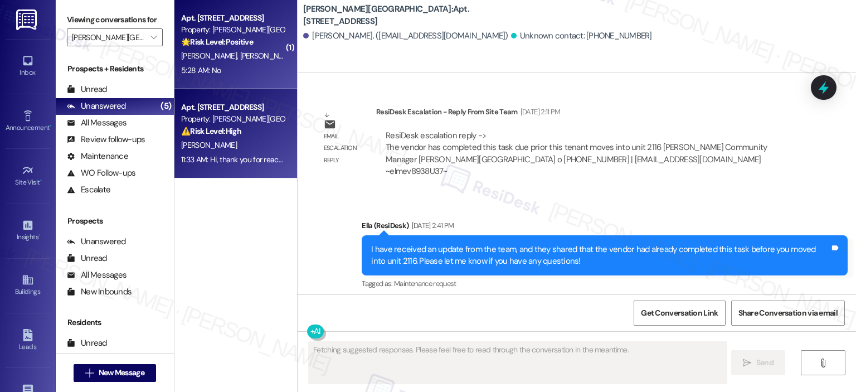
click at [221, 33] on div "Property: Elme Sandy Springs" at bounding box center [232, 30] width 103 height 12
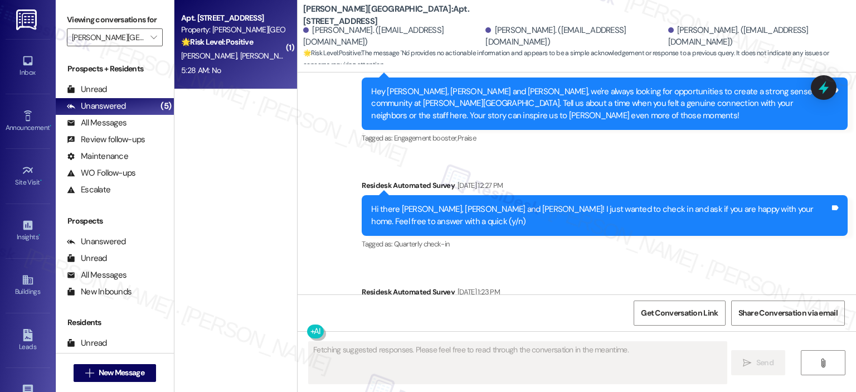
scroll to position [8140, 0]
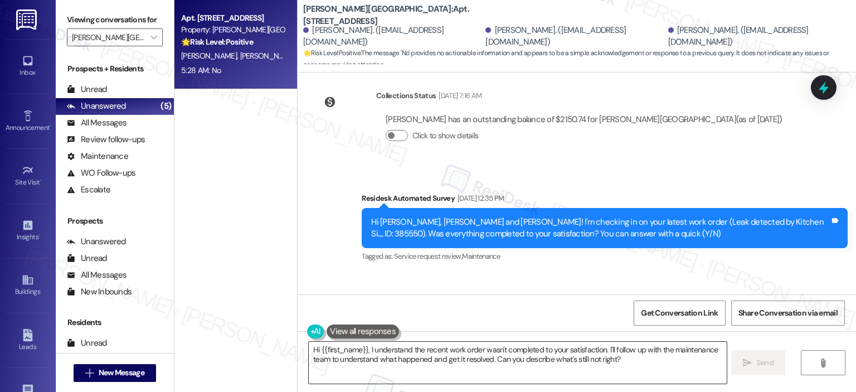
click at [397, 358] on textarea "Hi {{first_name}}, I understand the recent work order wasn't completed to your …" at bounding box center [517, 362] width 417 height 42
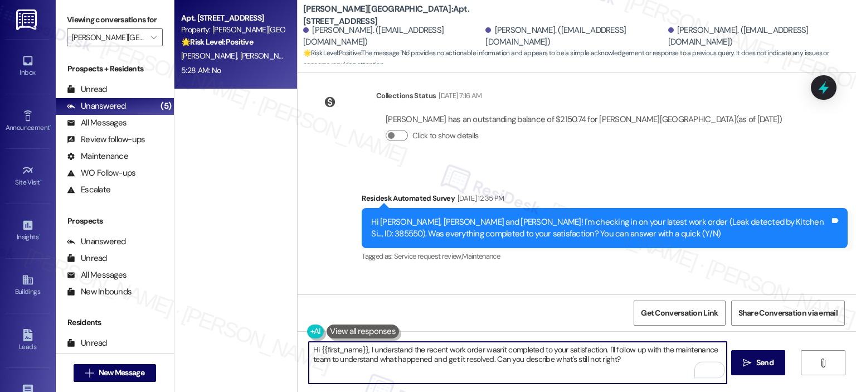
click at [363, 350] on textarea "Hi {{first_name}}, I understand the recent work order wasn't completed to your …" at bounding box center [517, 362] width 417 height 42
click at [380, 352] on textarea "Hi {{first_name}}, I understand the recent work order wasn't completed to your …" at bounding box center [517, 362] width 417 height 42
drag, startPoint x: 363, startPoint y: 348, endPoint x: 317, endPoint y: 349, distance: 45.7
click at [317, 349] on textarea "Hi {{first_name}}, I understand the recent work order wasn't completed to your …" at bounding box center [517, 362] width 417 height 42
drag, startPoint x: 570, startPoint y: 361, endPoint x: 686, endPoint y: 347, distance: 116.1
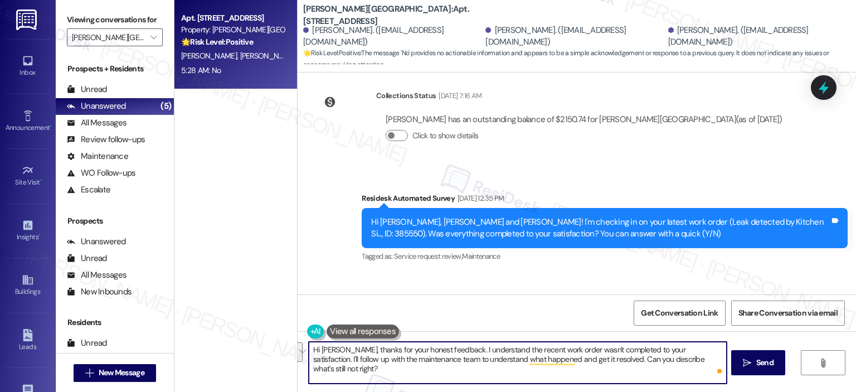
click at [686, 347] on textarea "Hi Susana, thanks for your honest feedback. I understand the recent work order …" at bounding box center [517, 362] width 417 height 42
drag, startPoint x: 456, startPoint y: 358, endPoint x: 401, endPoint y: 360, distance: 55.2
click at [401, 360] on textarea "Hi Susana, thanks for your honest feedback. I understand the recent work order …" at bounding box center [517, 362] width 417 height 42
click at [475, 364] on textarea "Hi Susana, thanks for your honest feedback. I understand the recent work order …" at bounding box center [517, 362] width 417 height 42
click at [506, 371] on textarea "Hi Susana, thanks for your honest feedback. I understand the recent work order …" at bounding box center [517, 362] width 417 height 42
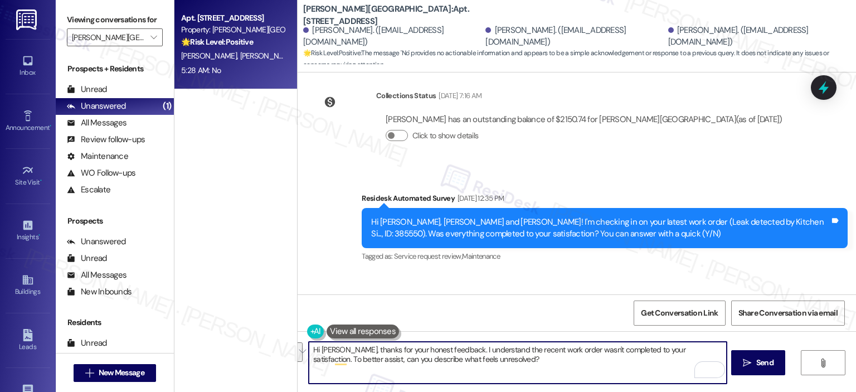
paste textarea "you for your honest feedback. I’m sorry to hear that the recent work order wasn…"
drag, startPoint x: 570, startPoint y: 358, endPoint x: 722, endPoint y: 359, distance: 152.1
click at [722, 359] on textarea "Hi Susana, thank you for your honest feedback. I’m sorry to hear that the recen…" at bounding box center [517, 362] width 417 height 42
type textarea "Hi Susana, thank you for your honest feedback. I’m sorry to hear that the recen…"
click at [751, 362] on span " Send" at bounding box center [757, 363] width 35 height 12
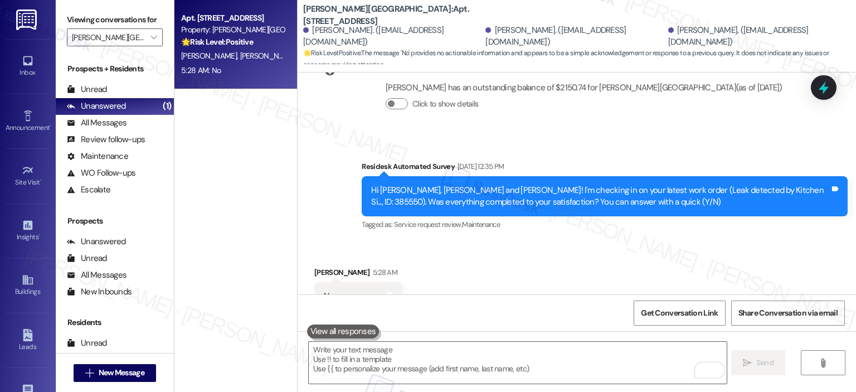
scroll to position [8230, 0]
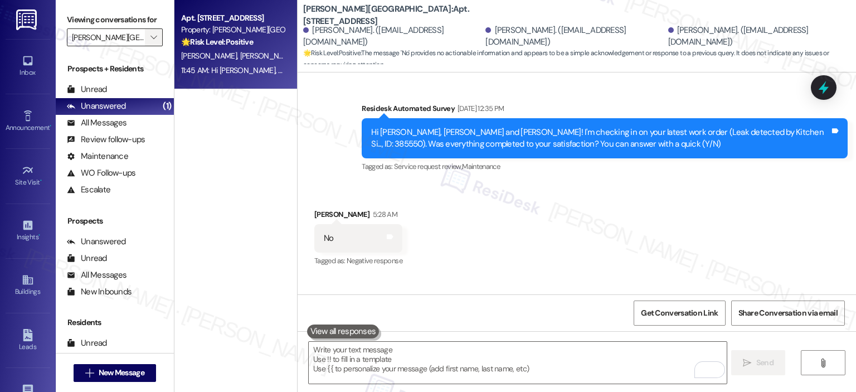
click at [150, 37] on icon "" at bounding box center [153, 37] width 6 height 9
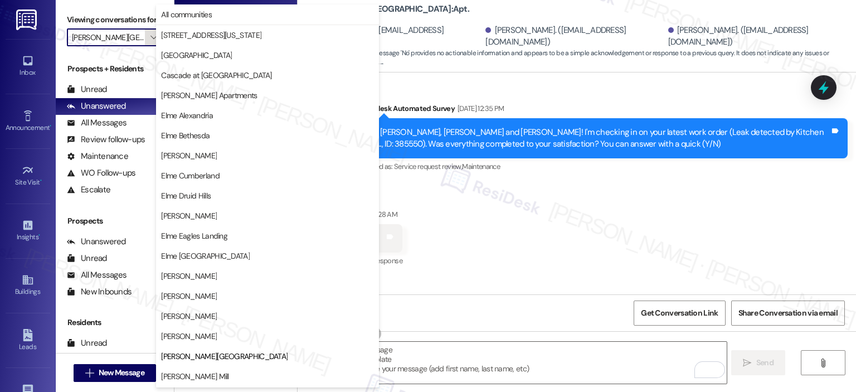
scroll to position [180, 0]
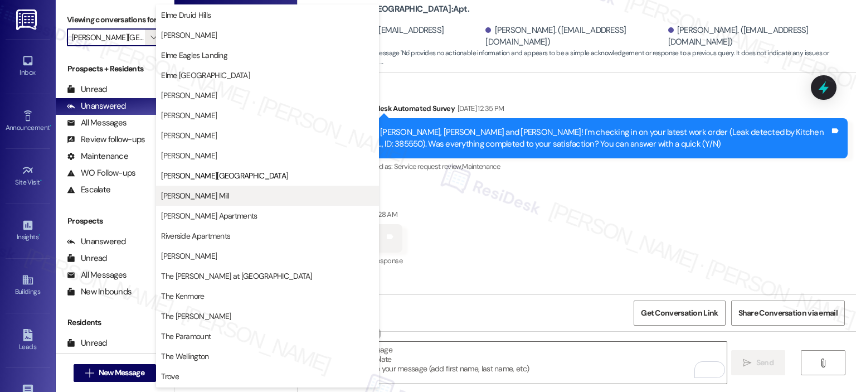
click at [218, 191] on span "[PERSON_NAME] Mill" at bounding box center [267, 195] width 213 height 11
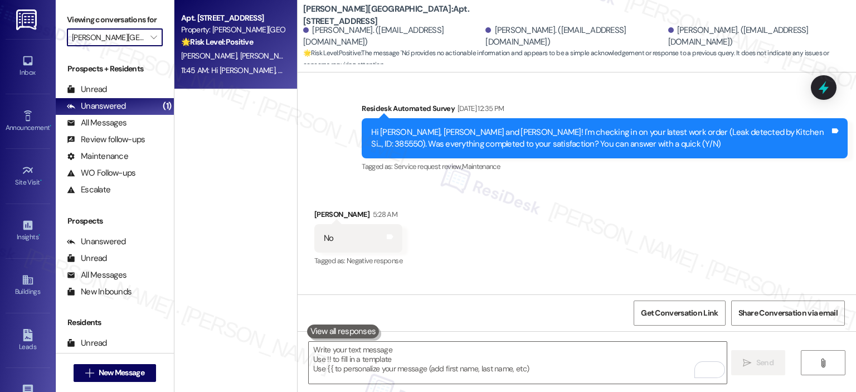
type input "[PERSON_NAME] Mill"
click at [233, 36] on div "⚠️ Risk Level: High The resident reports that the stove has not been fixed for …" at bounding box center [232, 42] width 103 height 12
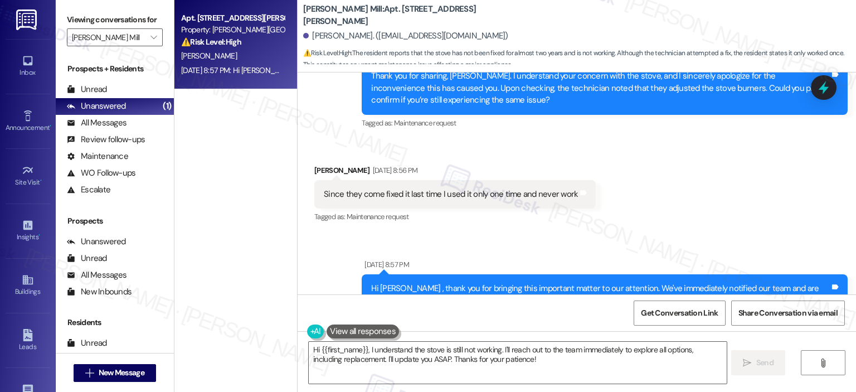
scroll to position [15584, 0]
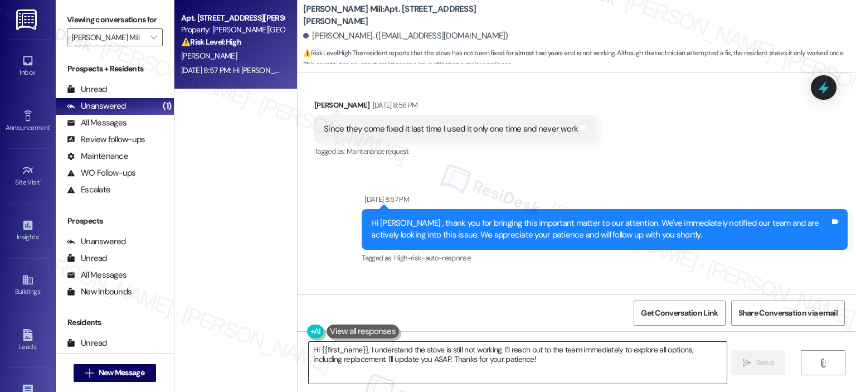
click at [364, 348] on textarea "Hi {{first_name}}, I understand the stove is still not working. I'll reach out …" at bounding box center [517, 362] width 417 height 42
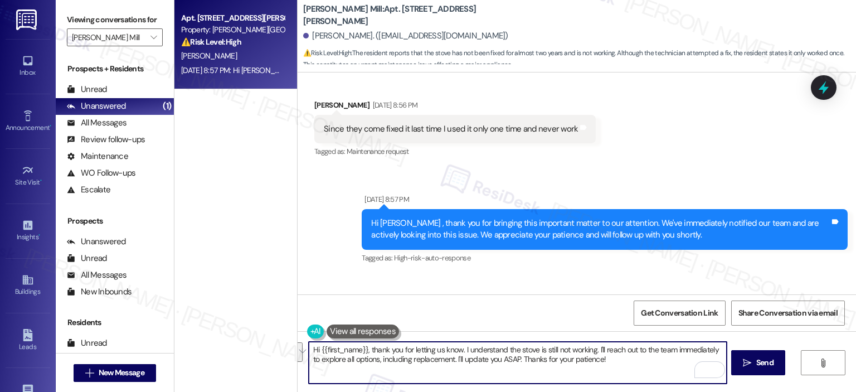
drag, startPoint x: 517, startPoint y: 359, endPoint x: 588, endPoint y: 349, distance: 71.5
click at [593, 353] on textarea "Hi {{first_name}}, thank you for letting us know. I understand the stove is sti…" at bounding box center [517, 362] width 417 height 42
drag, startPoint x: 496, startPoint y: 362, endPoint x: 404, endPoint y: 369, distance: 92.8
click at [404, 369] on textarea "Hi {{first_name}}, thank you for letting us know. I understand the stove is sti…" at bounding box center [517, 362] width 417 height 42
click at [418, 372] on textarea "Hi {{first_name}}, thank you for letting us know. I understand the stove is sti…" at bounding box center [517, 362] width 417 height 42
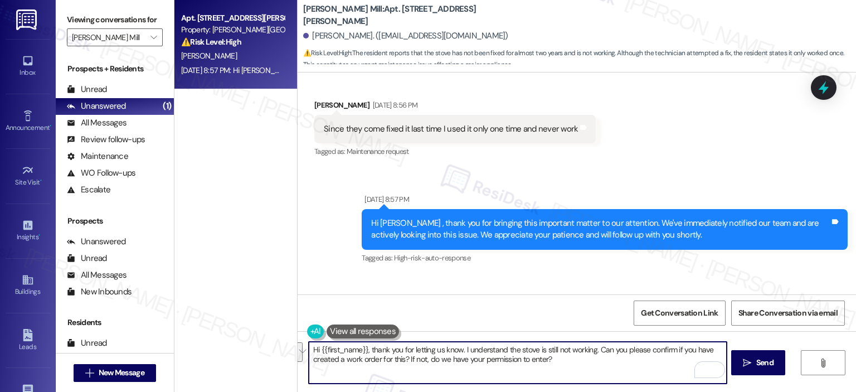
paste textarea ", and I’m sorry for the inconvenience this has caused. Could you please confirm…"
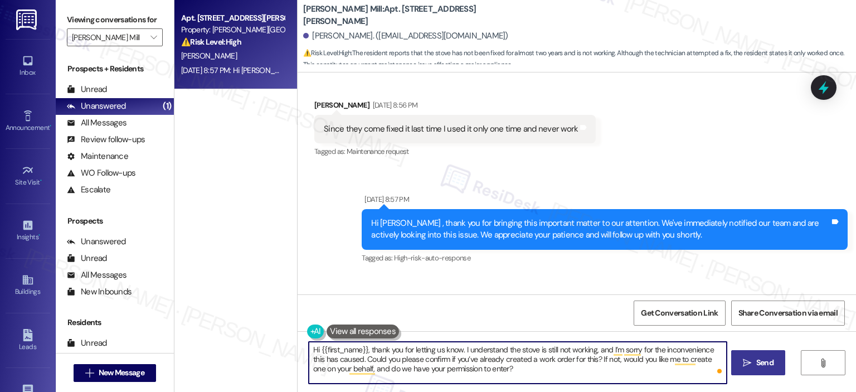
type textarea "Hi {{first_name}}, thank you for letting us know. I understand the stove is sti…"
click at [765, 367] on span "Send" at bounding box center [764, 363] width 17 height 12
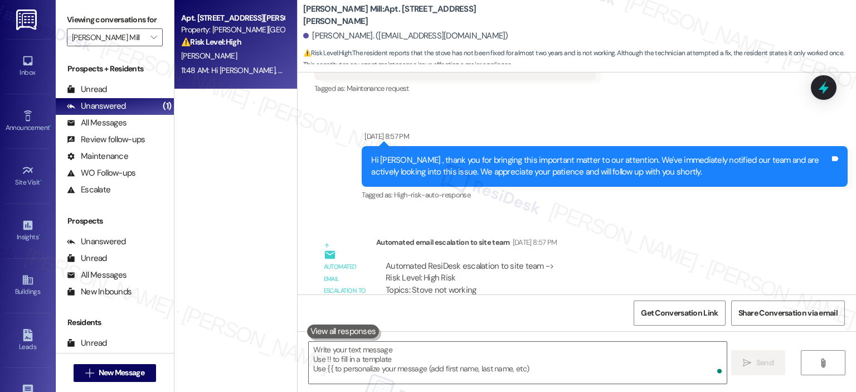
scroll to position [15685, 0]
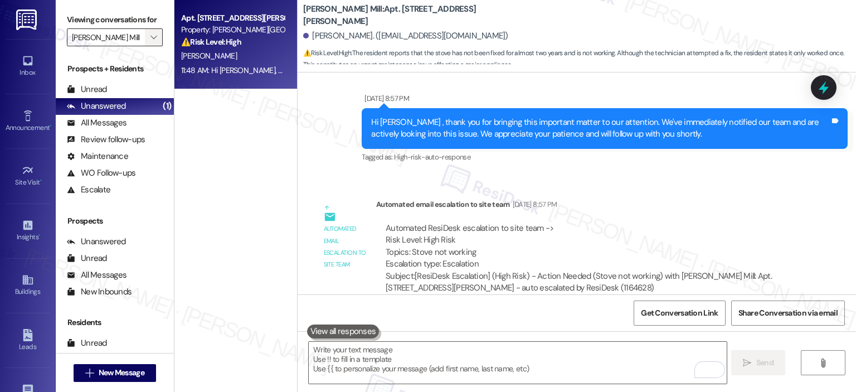
click at [150, 37] on icon "" at bounding box center [153, 37] width 6 height 9
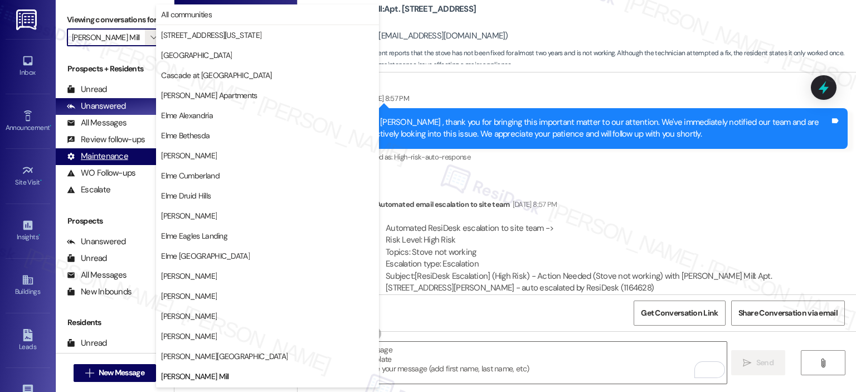
scroll to position [180, 0]
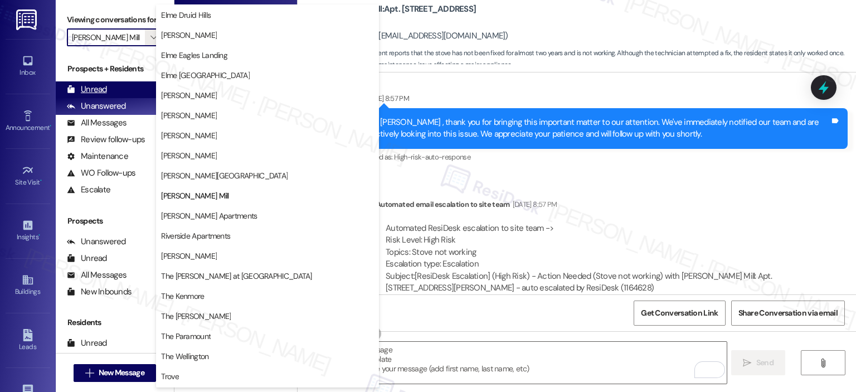
click at [101, 91] on div "Unread" at bounding box center [87, 90] width 40 height 12
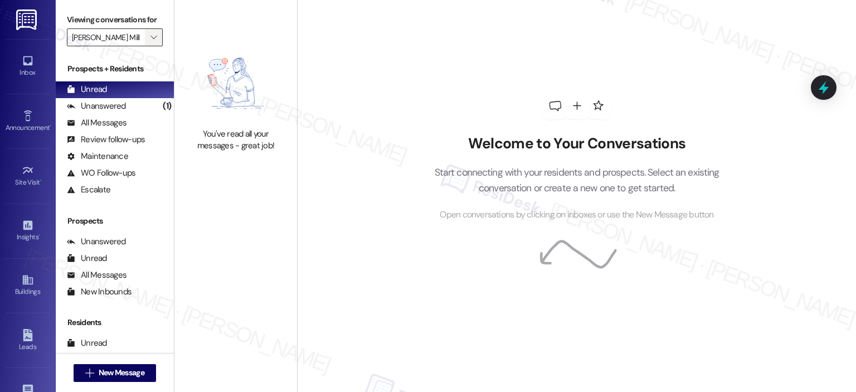
click at [150, 31] on span "" at bounding box center [153, 37] width 11 height 18
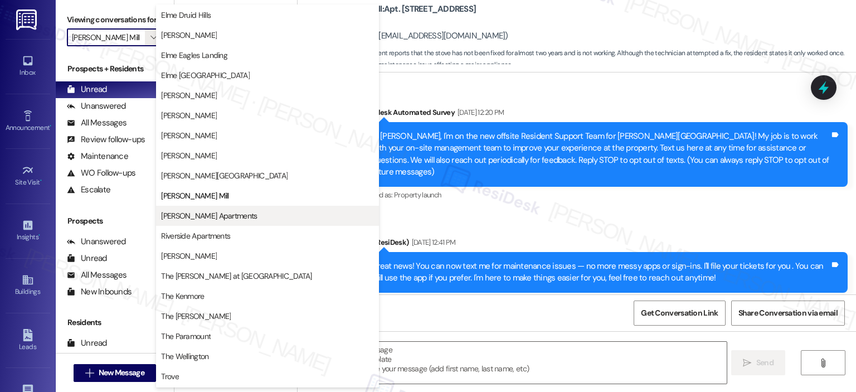
click at [198, 216] on span "[PERSON_NAME] Apartments" at bounding box center [209, 215] width 96 height 11
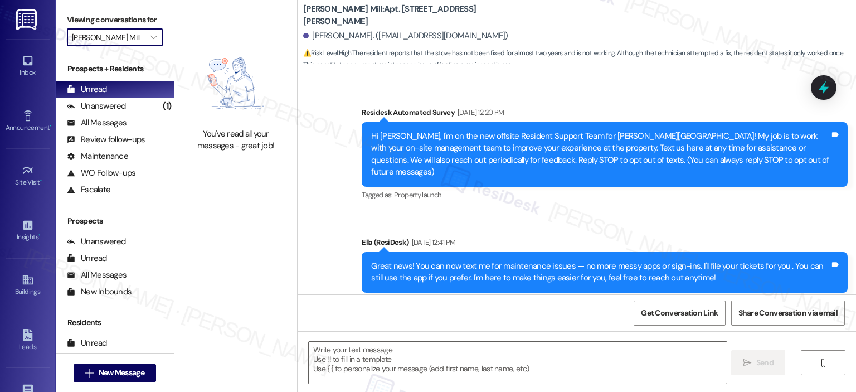
type input "[PERSON_NAME] Apartments"
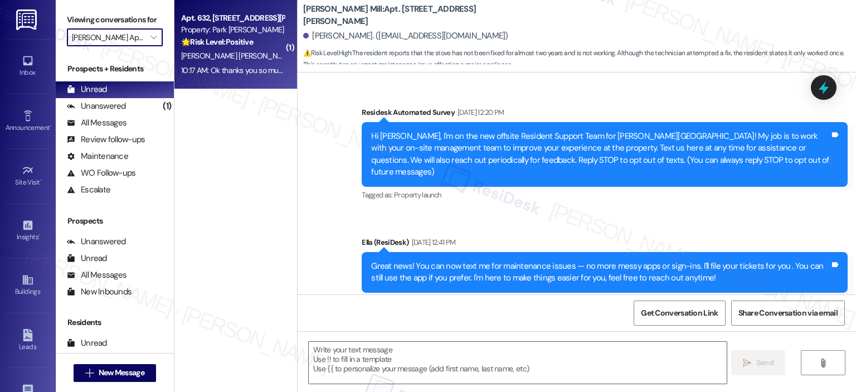
click at [203, 62] on div "[PERSON_NAME] [PERSON_NAME]" at bounding box center [232, 56] width 105 height 14
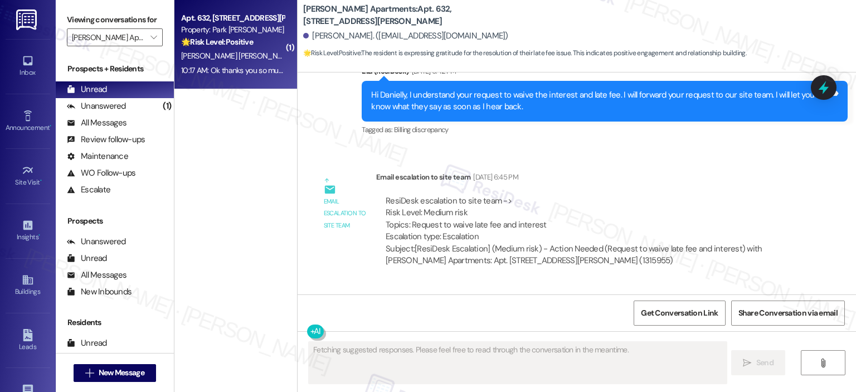
scroll to position [6061, 0]
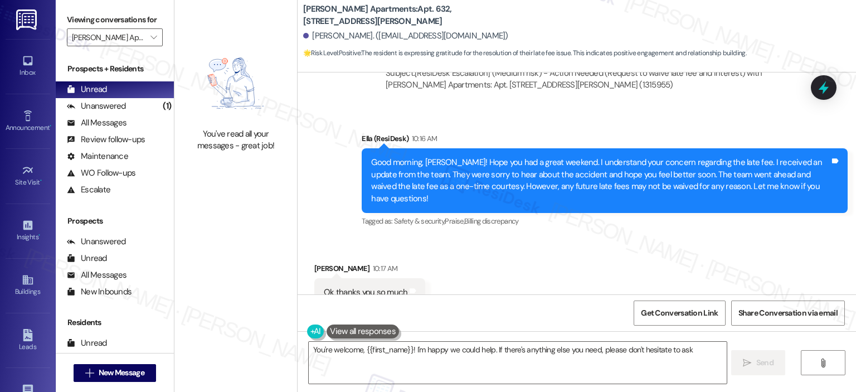
type textarea "You're welcome, {{first_name}}! I'm happy we could help. If there's anything el…"
drag, startPoint x: 701, startPoint y: 358, endPoint x: 717, endPoint y: 355, distance: 15.8
click at [701, 358] on textarea "You're welcome, {{first_name}}! I'm happy we could help. If there's anything el…" at bounding box center [517, 362] width 417 height 42
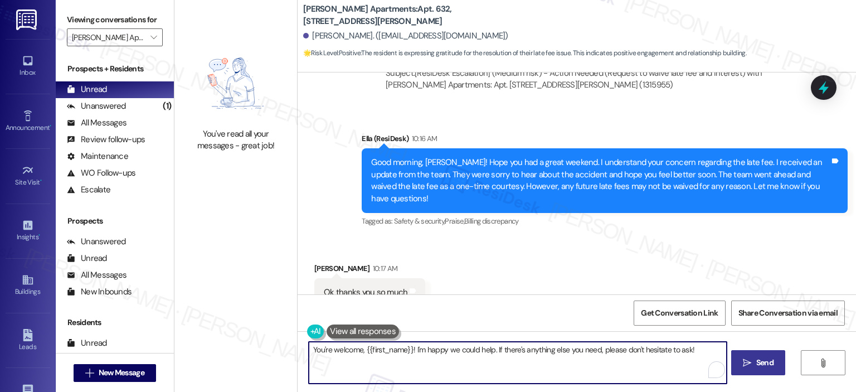
click at [763, 363] on span "Send" at bounding box center [764, 363] width 17 height 12
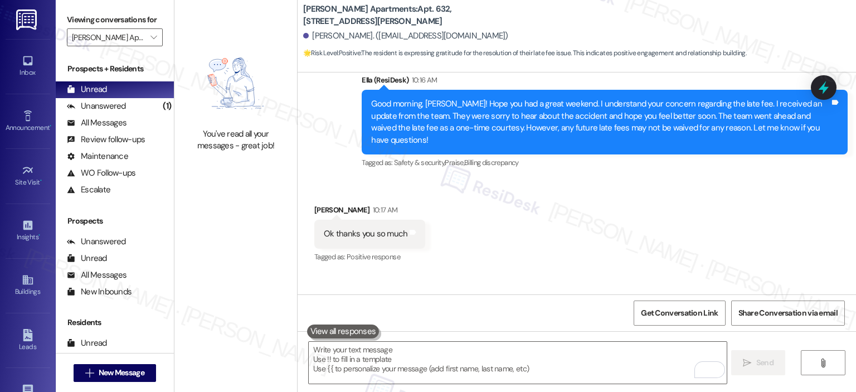
scroll to position [6139, 0]
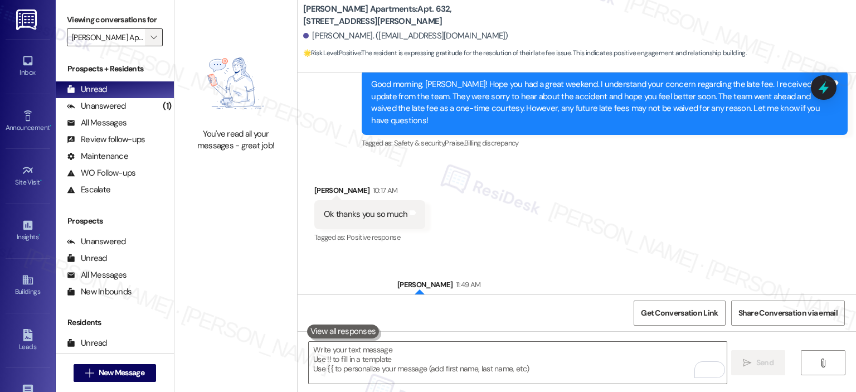
click at [150, 35] on icon "" at bounding box center [153, 37] width 6 height 9
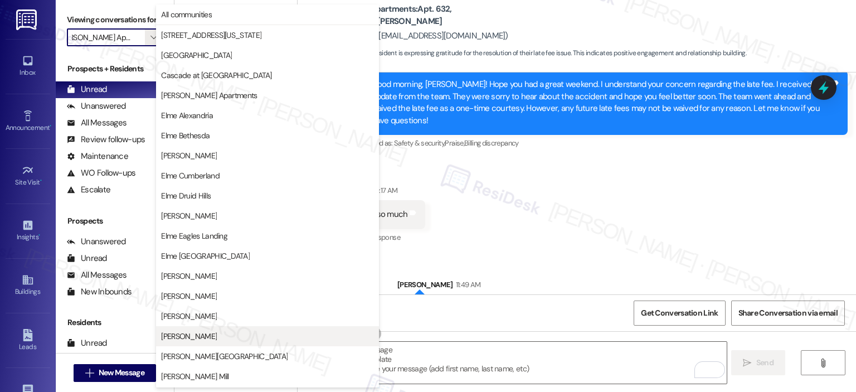
scroll to position [199, 0]
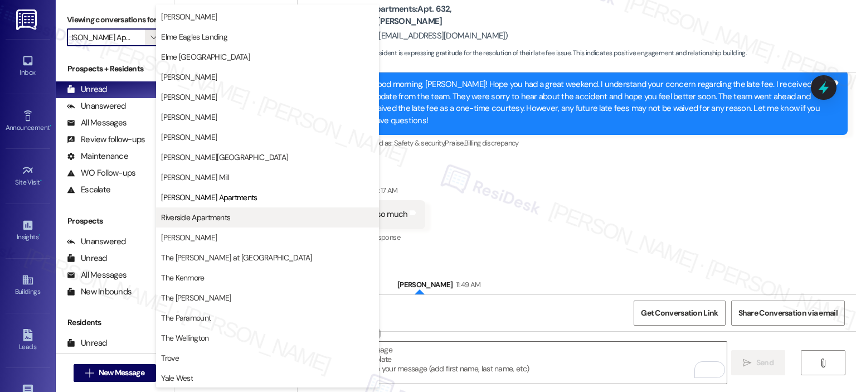
click at [208, 212] on span "Riverside Apartments" at bounding box center [195, 217] width 69 height 11
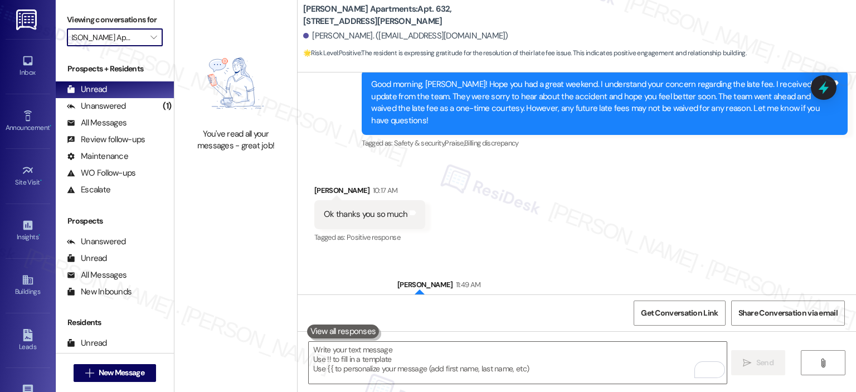
type input "Riverside Apartments"
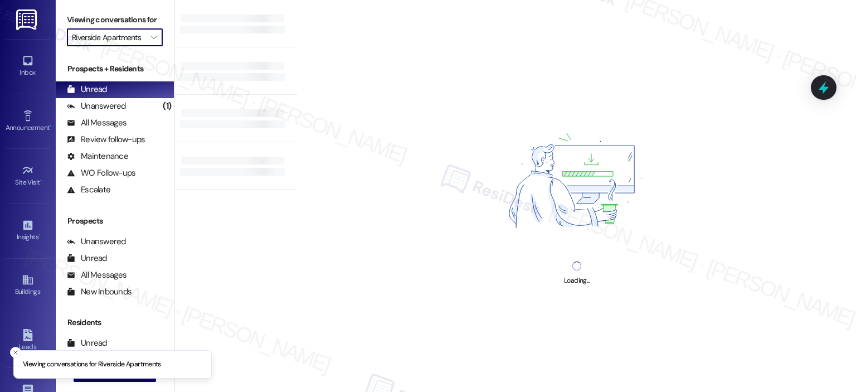
scroll to position [0, 4]
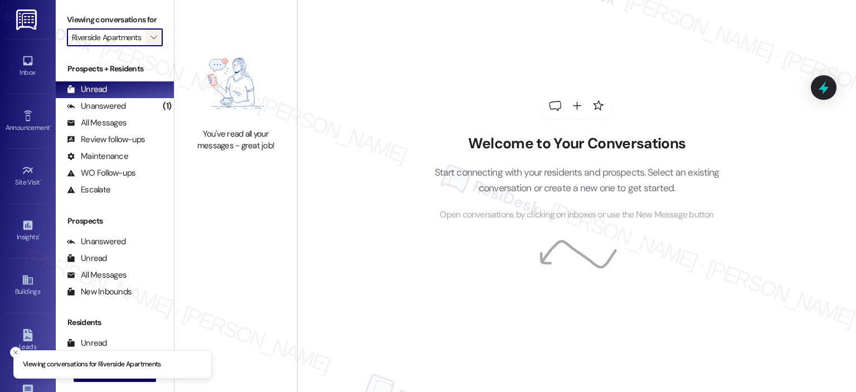
click at [150, 37] on icon "" at bounding box center [153, 37] width 6 height 9
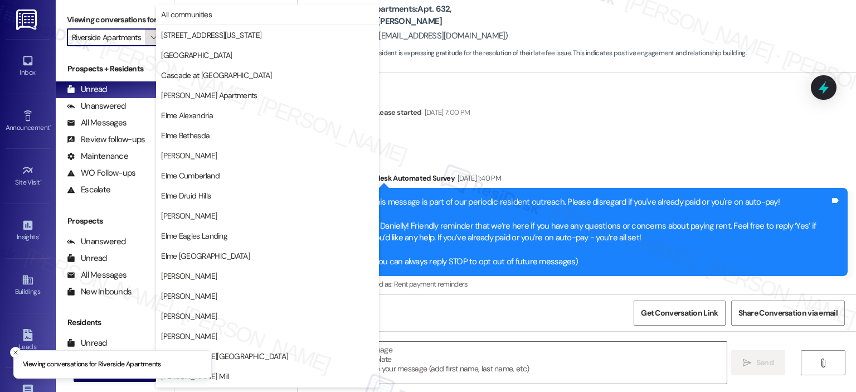
scroll to position [6155, 0]
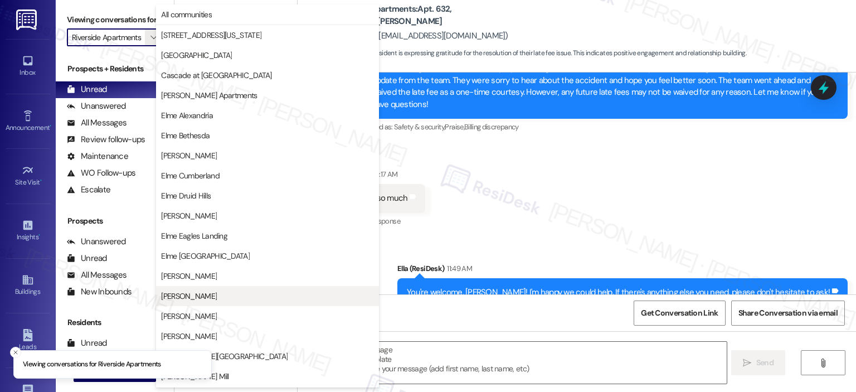
type textarea "Fetching suggested responses. Please feel free to read through the conversation…"
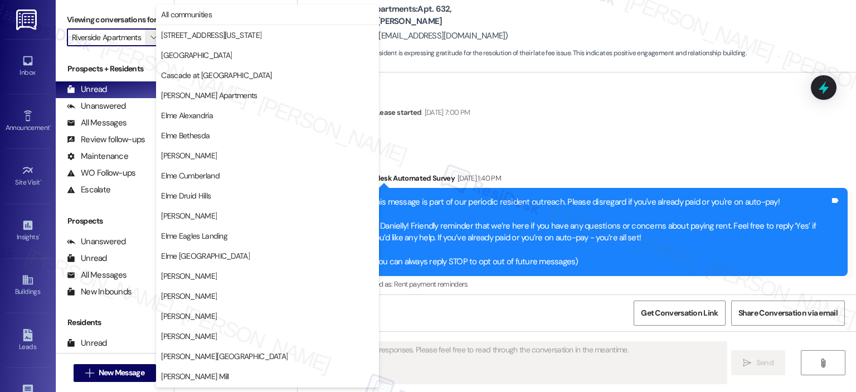
scroll to position [199, 0]
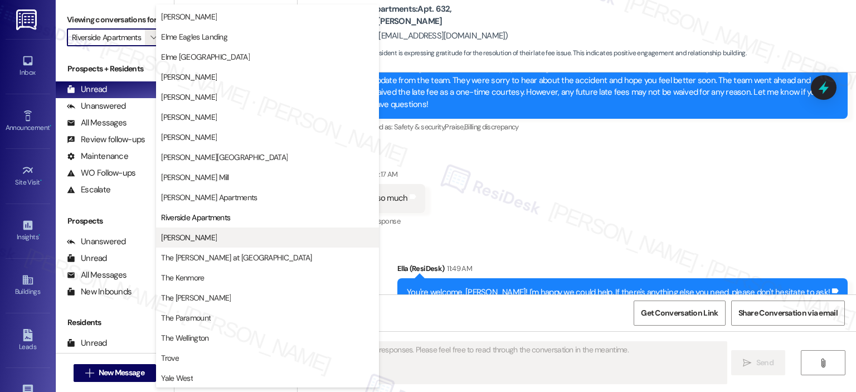
click at [203, 232] on span "[PERSON_NAME]" at bounding box center [189, 237] width 56 height 11
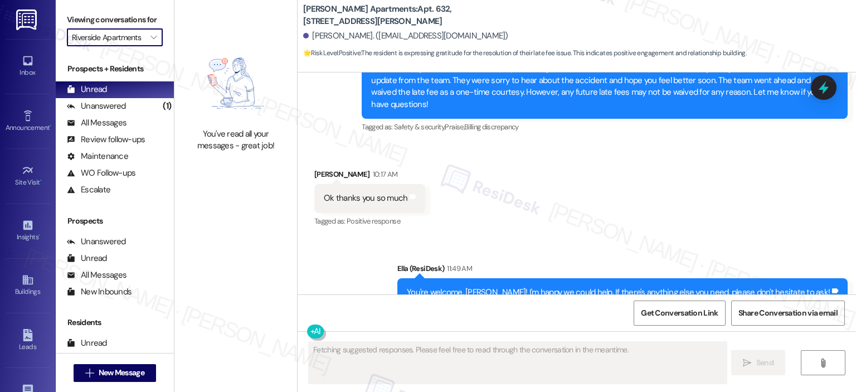
type input "[PERSON_NAME]"
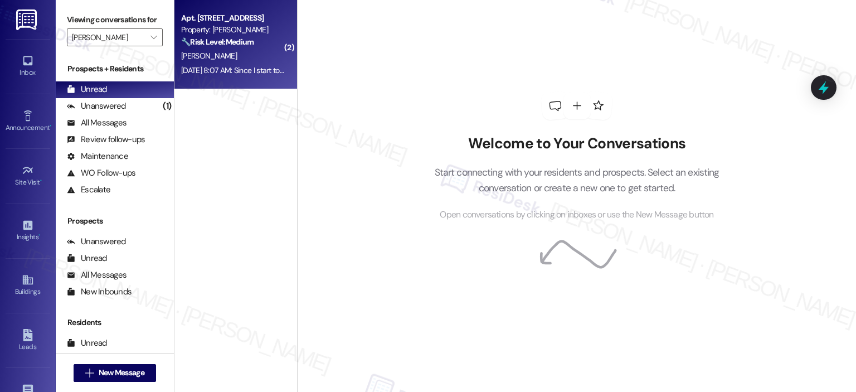
click at [245, 42] on strong "🔧 Risk Level: Medium" at bounding box center [217, 42] width 72 height 10
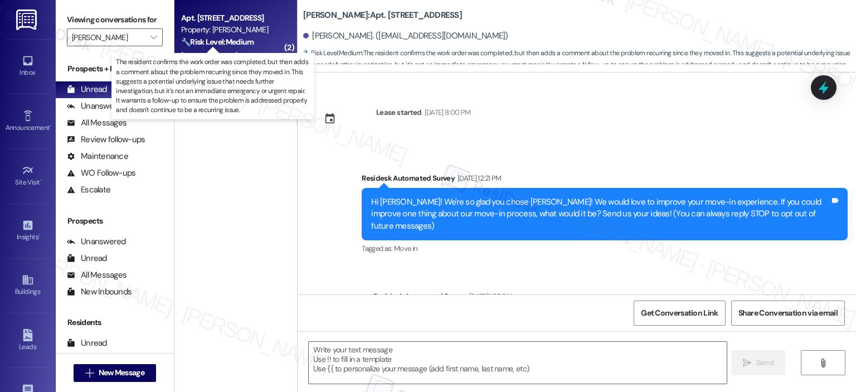
click at [233, 40] on strong "🔧 Risk Level: Medium" at bounding box center [217, 42] width 72 height 10
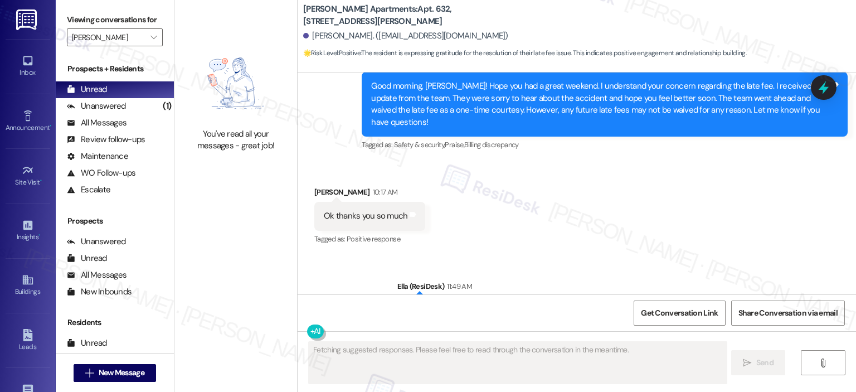
scroll to position [6155, 0]
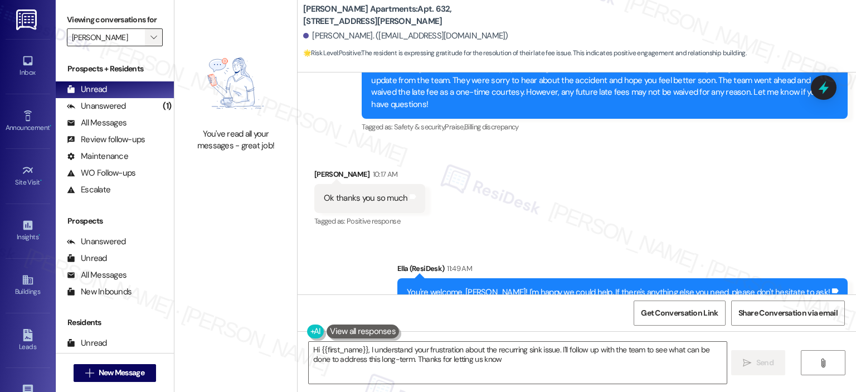
type textarea "Hi {{first_name}}, I understand your frustration about the recurring sink issue…"
click at [150, 40] on icon "" at bounding box center [153, 37] width 6 height 9
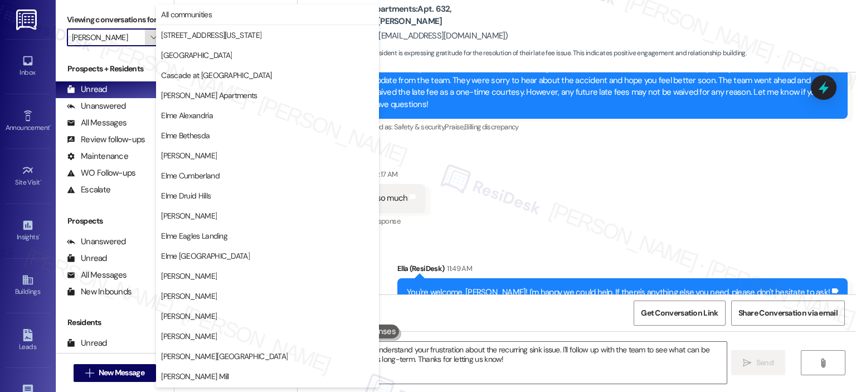
scroll to position [199, 0]
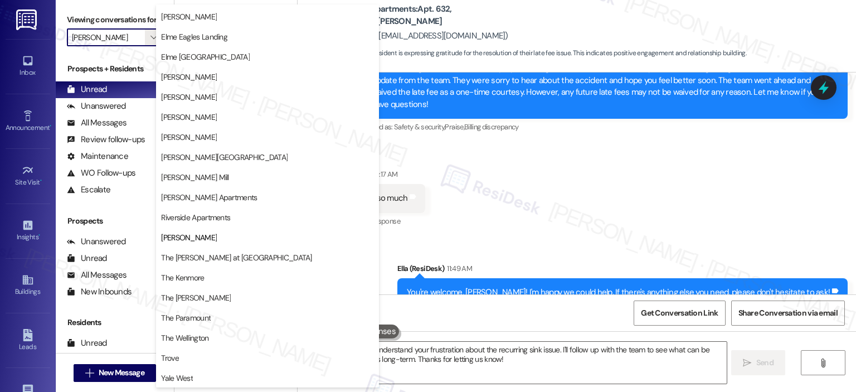
click at [199, 256] on span "The [PERSON_NAME] at [GEOGRAPHIC_DATA]" at bounding box center [236, 257] width 150 height 11
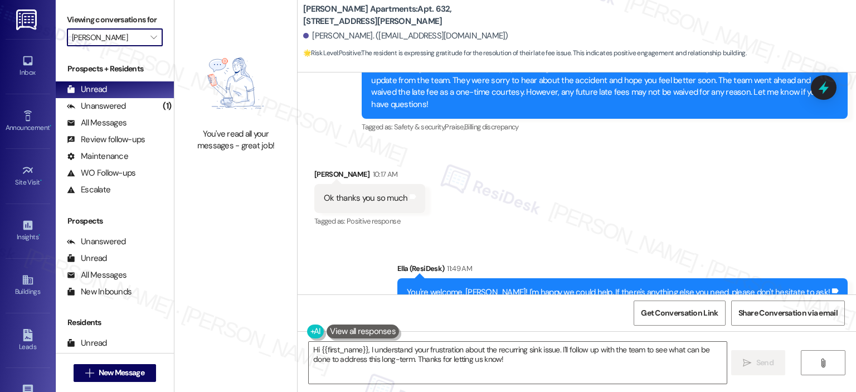
type input "The [PERSON_NAME] at [GEOGRAPHIC_DATA]"
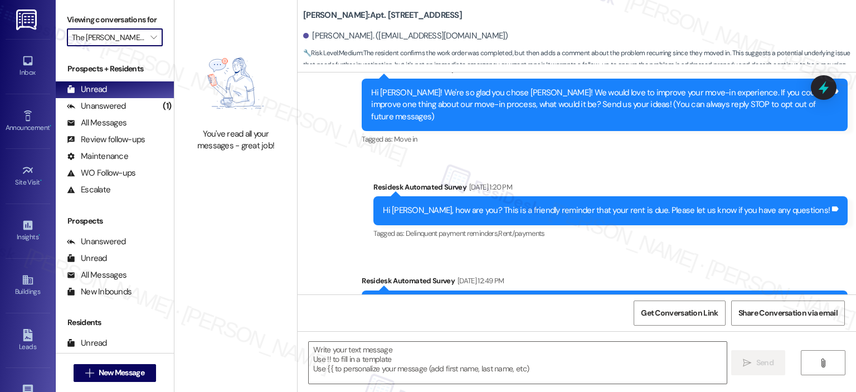
type textarea "Fetching suggested responses. Please feel free to read through the conversation…"
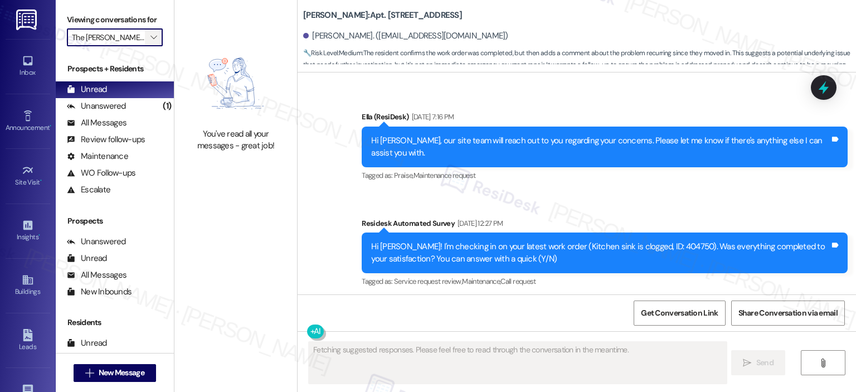
scroll to position [1482, 0]
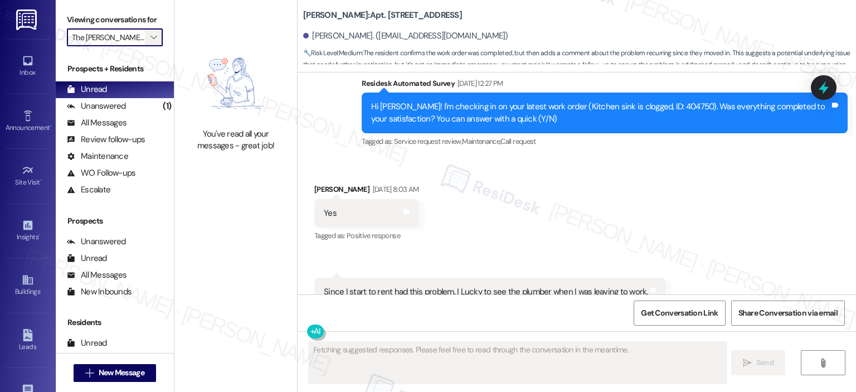
click at [154, 31] on button "" at bounding box center [154, 37] width 18 height 18
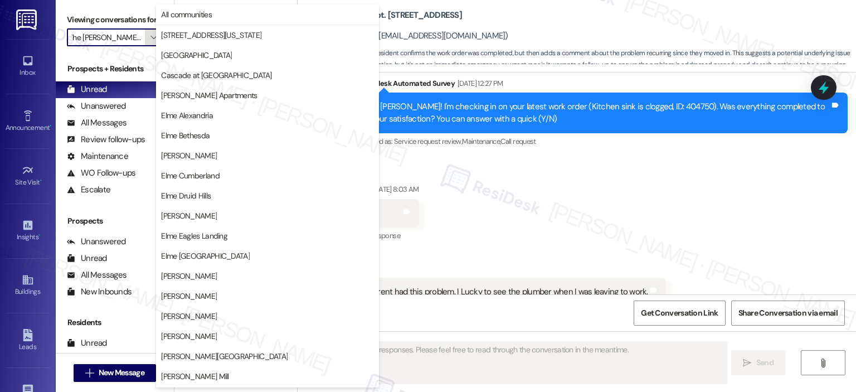
scroll to position [199, 0]
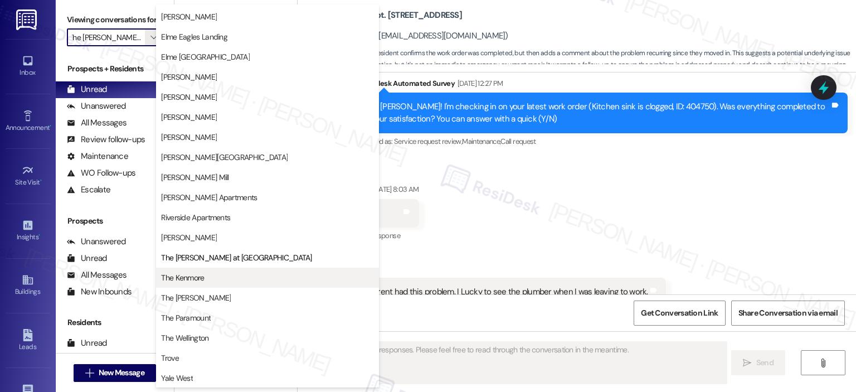
click at [245, 286] on button "The Kenmore" at bounding box center [267, 277] width 223 height 20
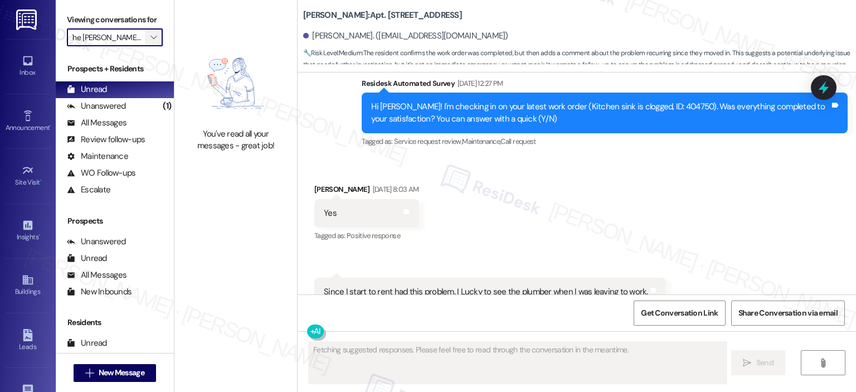
type input "The Kenmore"
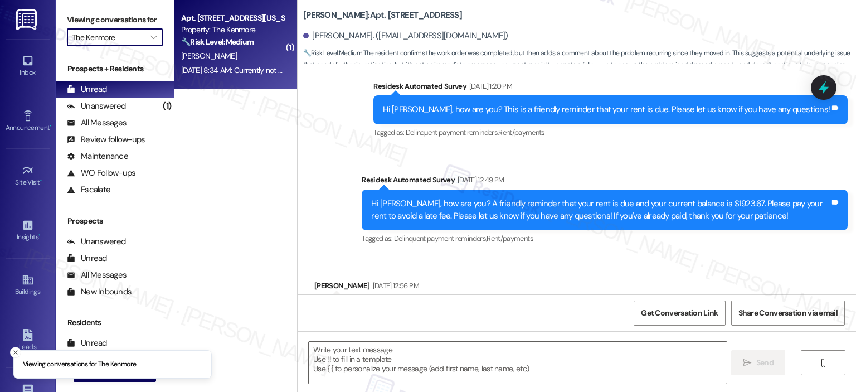
click at [187, 35] on div "Property: The Kenmore" at bounding box center [232, 30] width 103 height 12
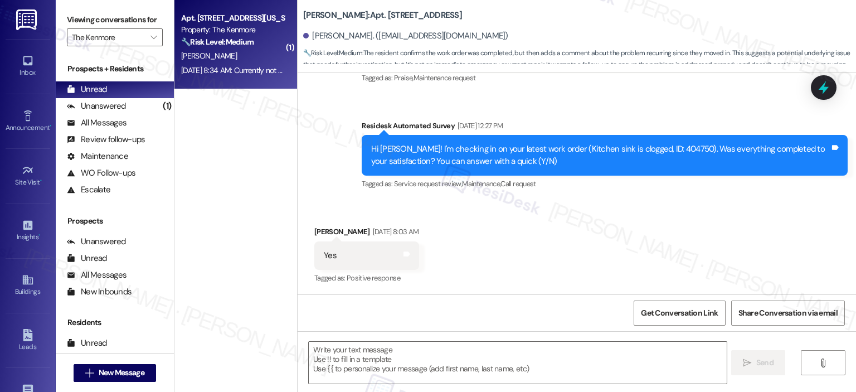
type textarea "Fetching suggested responses. Please feel free to read through the conversation…"
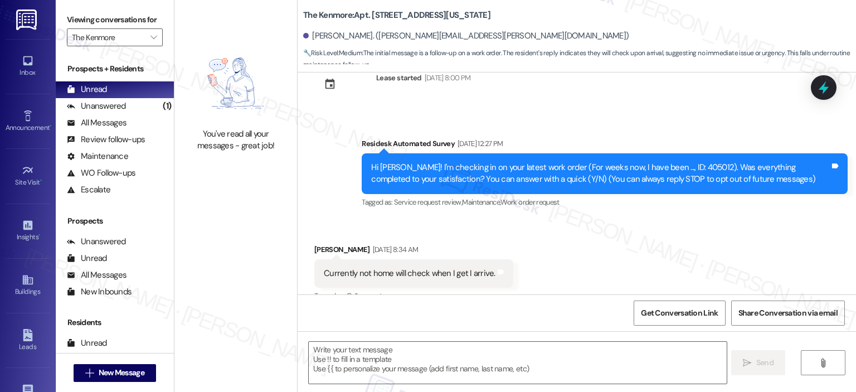
scroll to position [53, 0]
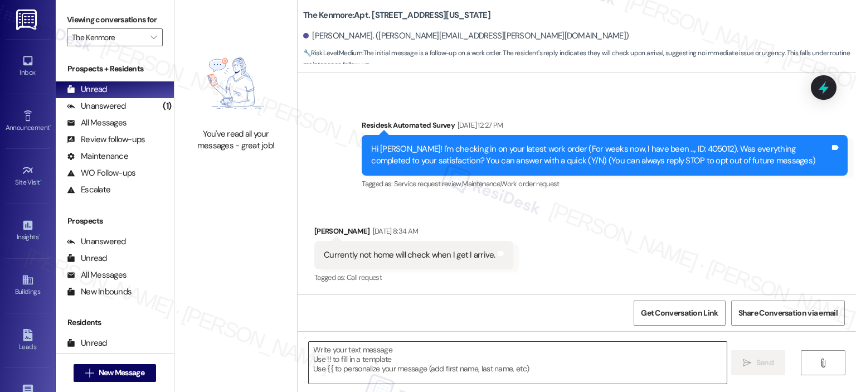
click at [407, 365] on textarea at bounding box center [517, 362] width 417 height 42
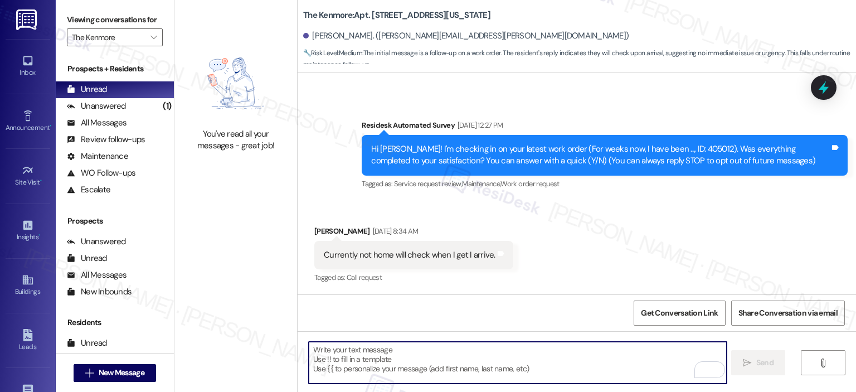
click at [633, 356] on textarea "To enrich screen reader interactions, please activate Accessibility in Grammarl…" at bounding box center [517, 362] width 417 height 42
click at [637, 354] on textarea "To enrich screen reader interactions, please activate Accessibility in Grammarl…" at bounding box center [517, 362] width 417 height 42
click at [638, 383] on div at bounding box center [517, 362] width 418 height 43
click at [428, 360] on textarea "To enrich screen reader interactions, please activate Accessibility in Grammarl…" at bounding box center [517, 362] width 417 height 42
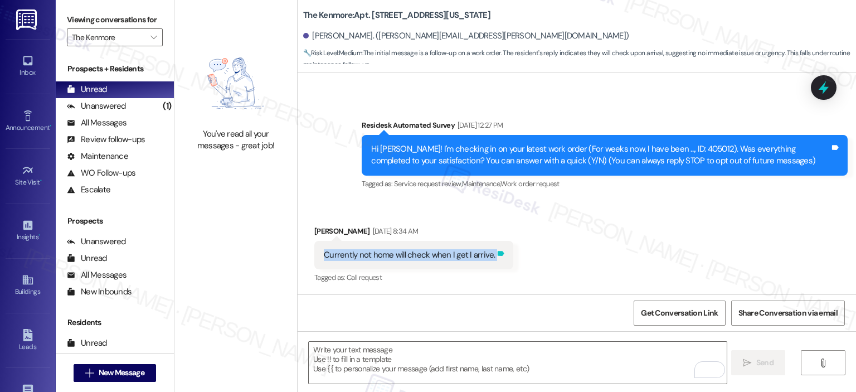
drag, startPoint x: 310, startPoint y: 253, endPoint x: 491, endPoint y: 258, distance: 181.1
click at [491, 258] on div "Currently not home will check when I get I arrive. Tags and notes" at bounding box center [413, 255] width 199 height 28
copy div "Currently not home will check when I get I arrive. Tags and notes"
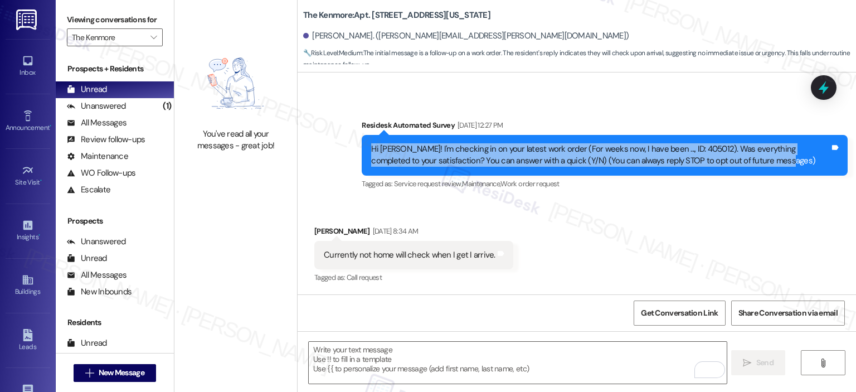
drag, startPoint x: 739, startPoint y: 155, endPoint x: 310, endPoint y: 143, distance: 429.1
click at [310, 142] on div "Survey, sent via SMS Residesk Automated Survey [DATE] 12:27 PM Hi [PERSON_NAME]…" at bounding box center [576, 147] width 558 height 106
copy div "Hi [PERSON_NAME]! I'm checking in on your latest work order (For weeks now, I h…"
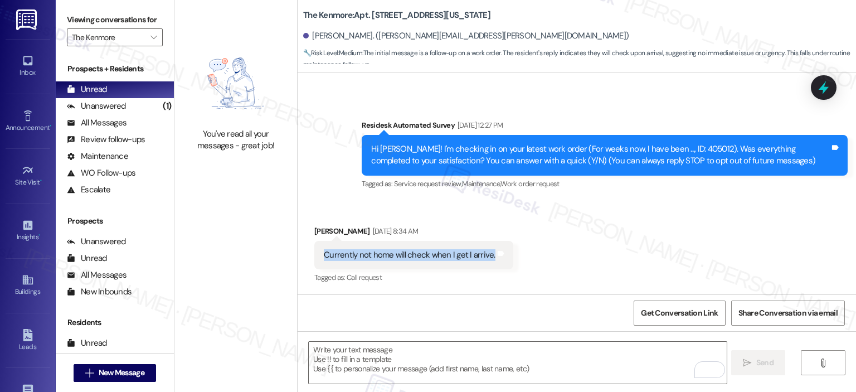
drag, startPoint x: 310, startPoint y: 256, endPoint x: 483, endPoint y: 260, distance: 173.3
click at [483, 260] on div "Currently not home will check when I get I arrive. Tags and notes" at bounding box center [413, 255] width 199 height 28
copy div "Currently not home will check when I get I arrive."
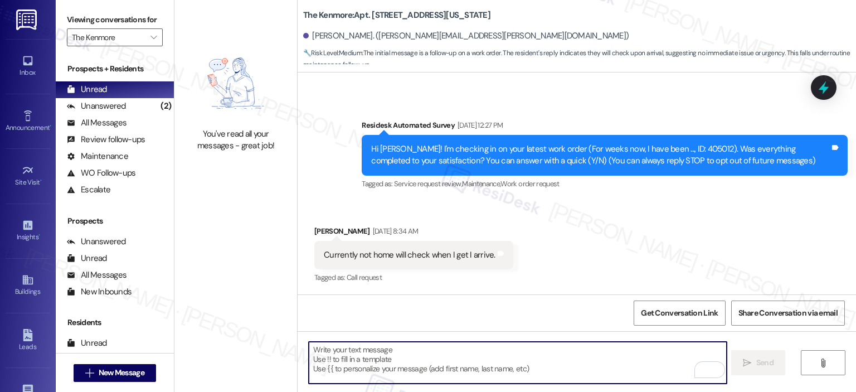
click at [454, 367] on textarea "To enrich screen reader interactions, please activate Accessibility in Grammarl…" at bounding box center [517, 362] width 417 height 42
paste textarea "Thanks for letting me know, [PERSON_NAME]. No worries—please check once you get…"
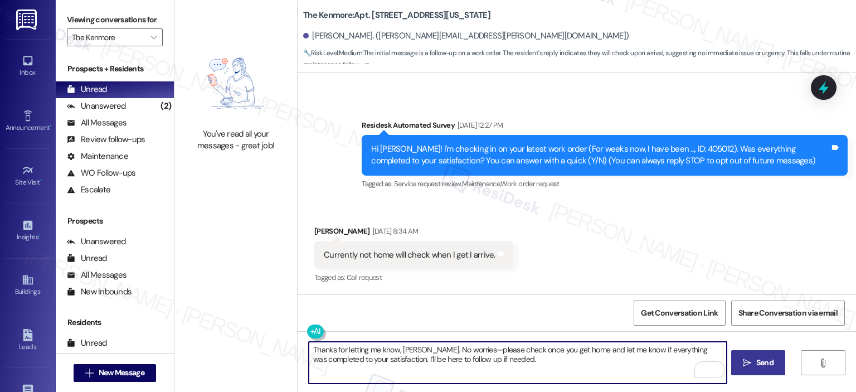
type textarea "Thanks for letting me know, [PERSON_NAME]. No worries—please check once you get…"
click at [749, 362] on icon "" at bounding box center [747, 362] width 8 height 9
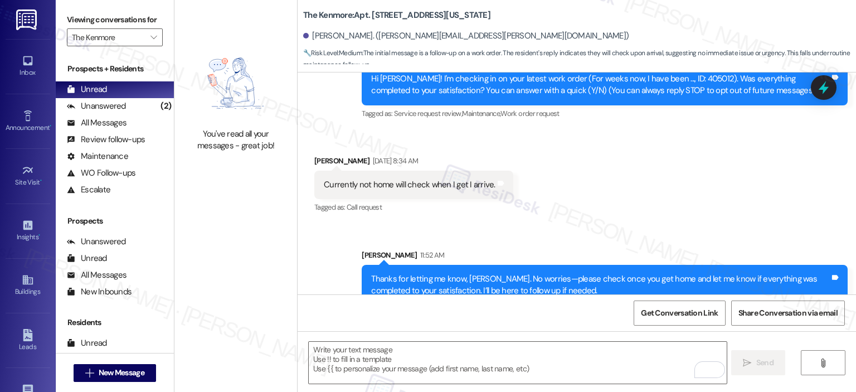
scroll to position [143, 0]
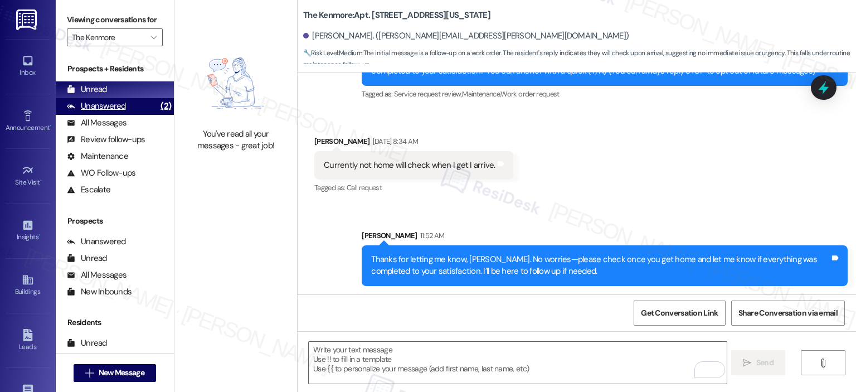
click at [100, 104] on div "Unanswered" at bounding box center [96, 106] width 59 height 12
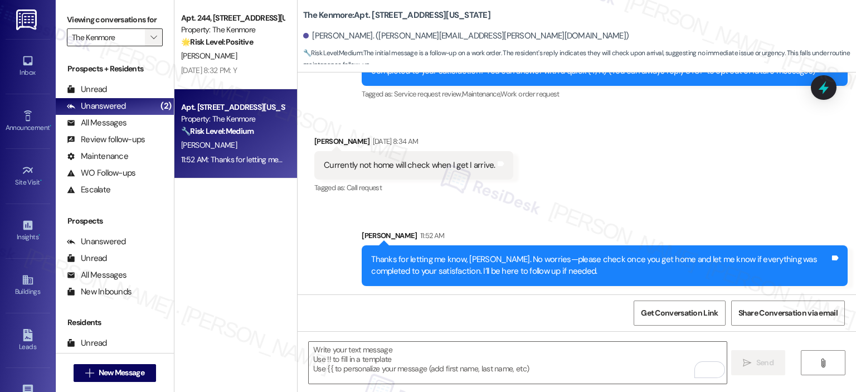
click at [150, 40] on icon "" at bounding box center [153, 37] width 6 height 9
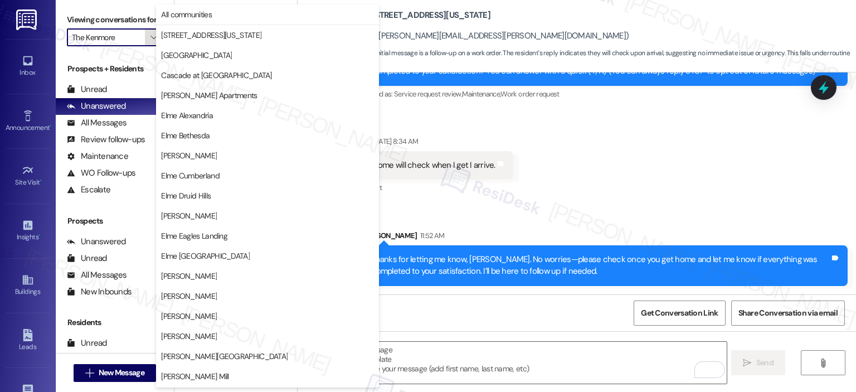
scroll to position [199, 0]
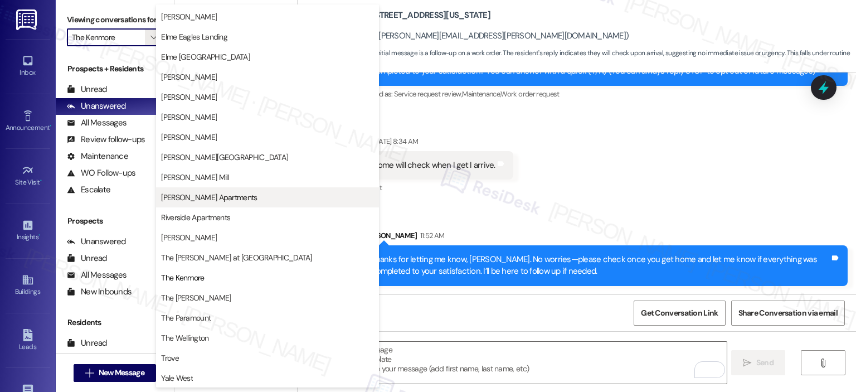
click at [213, 198] on span "[PERSON_NAME] Apartments" at bounding box center [209, 197] width 96 height 11
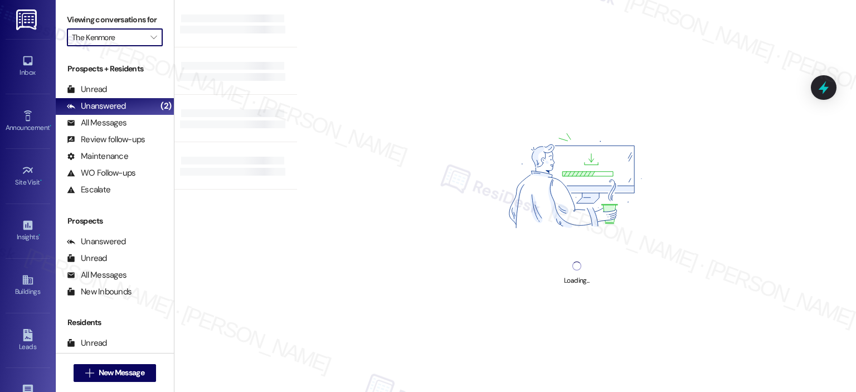
type input "[PERSON_NAME] Apartments"
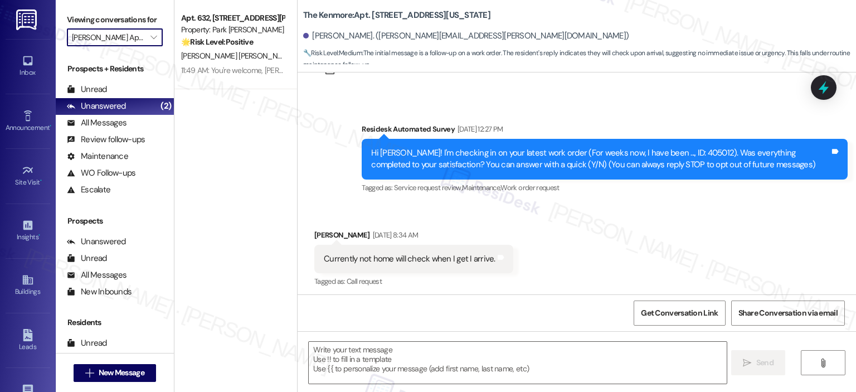
scroll to position [52, 0]
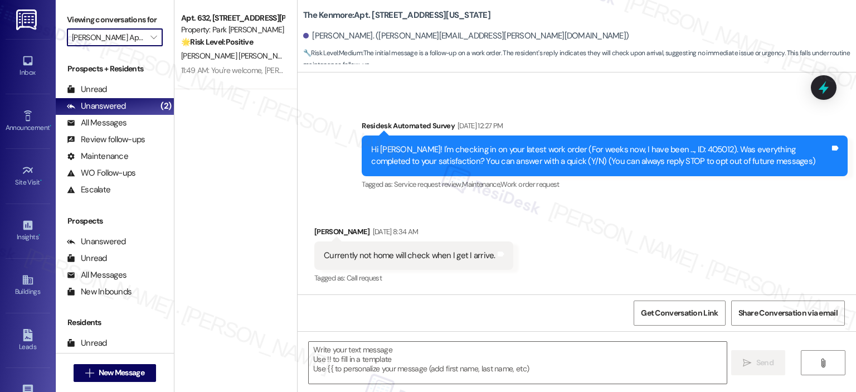
type textarea "Fetching suggested responses. Please feel free to read through the conversation…"
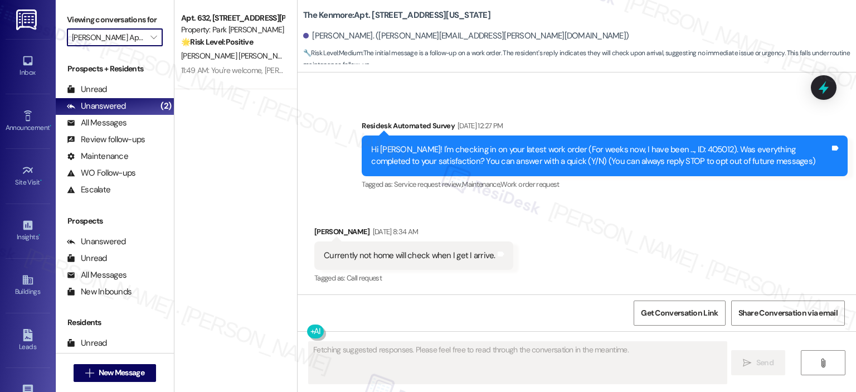
click at [207, 69] on div "11:49 AM: You're welcome, [PERSON_NAME]! I'm happy we could help. If there's an…" at bounding box center [391, 70] width 420 height 10
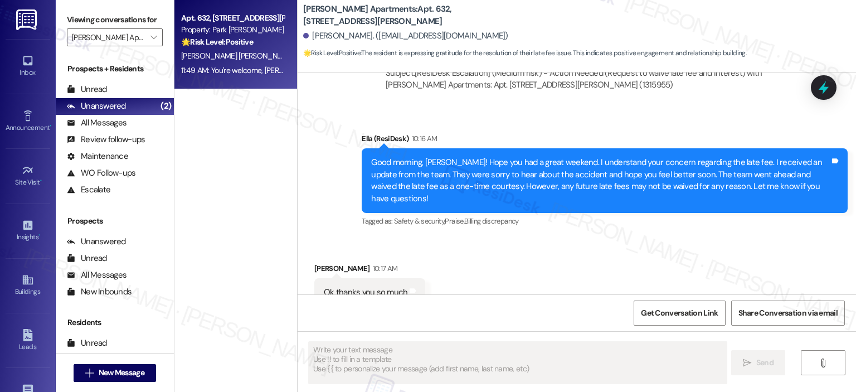
scroll to position [6155, 0]
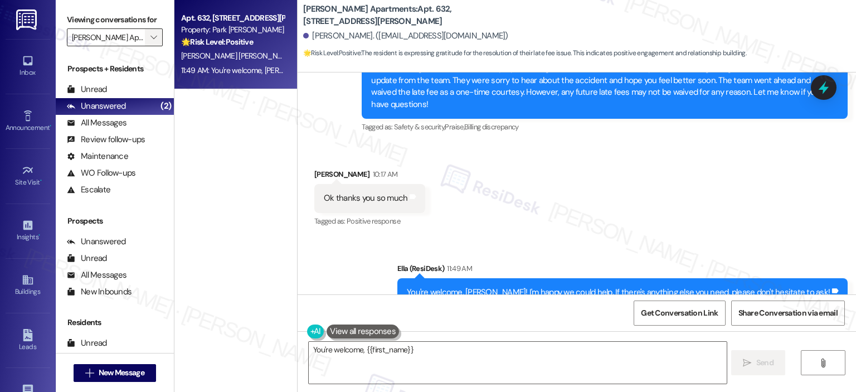
click at [150, 38] on icon "" at bounding box center [153, 37] width 6 height 9
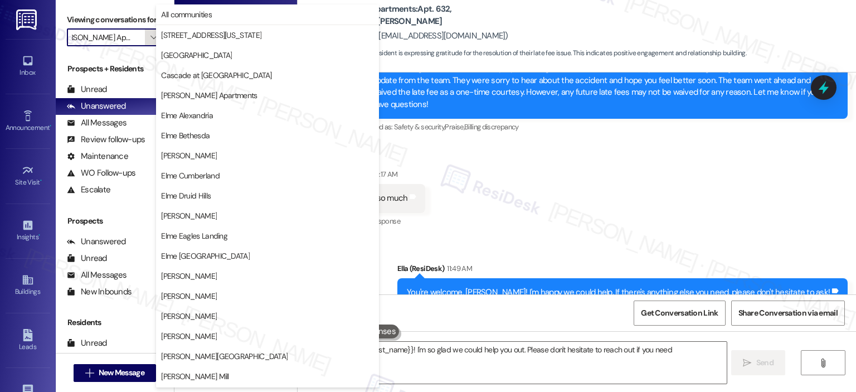
scroll to position [199, 0]
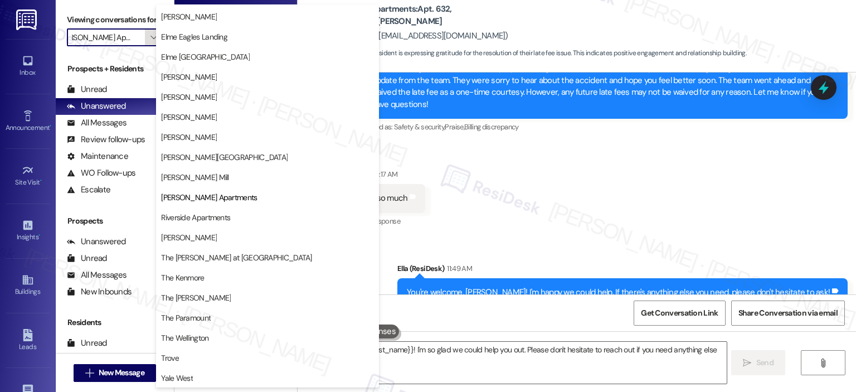
type textarea "You're welcome, {{first_name}}! I'm so glad we could help you out. Please don't…"
click at [180, 217] on span "Riverside Apartments" at bounding box center [195, 217] width 69 height 11
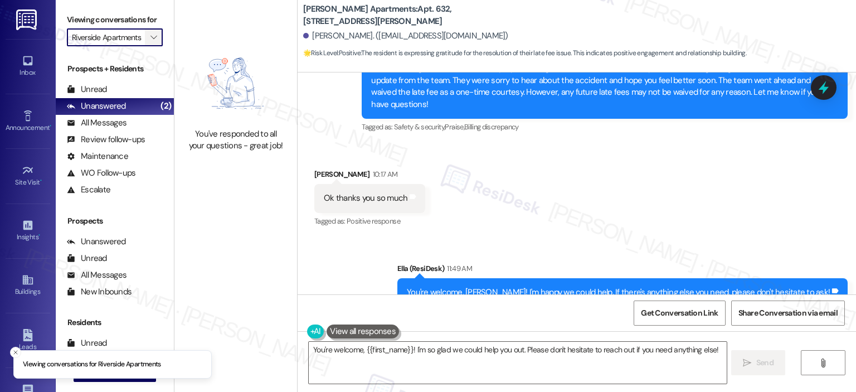
click at [150, 39] on icon "" at bounding box center [153, 37] width 6 height 9
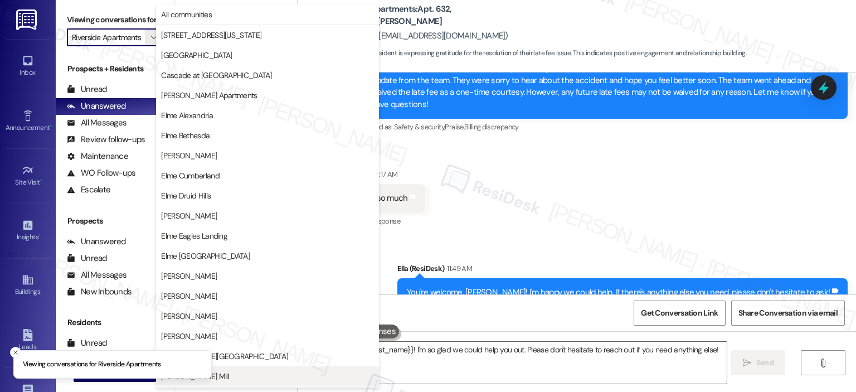
scroll to position [199, 0]
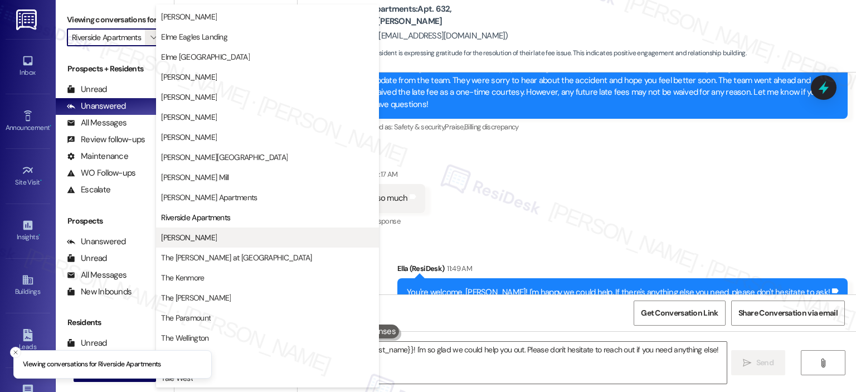
click at [170, 244] on button "[PERSON_NAME]" at bounding box center [267, 237] width 223 height 20
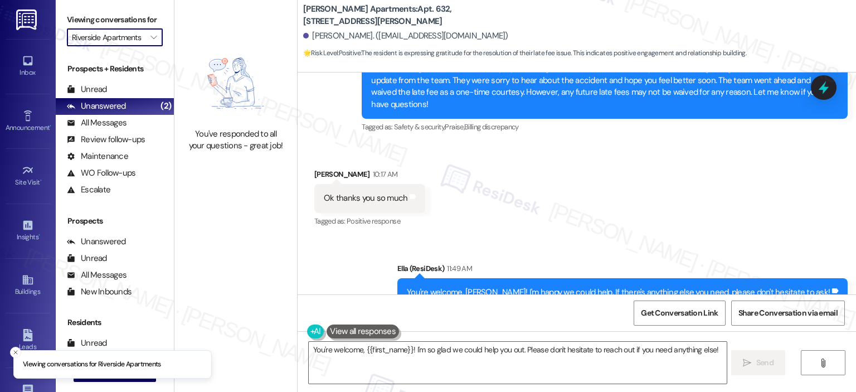
type input "[PERSON_NAME]"
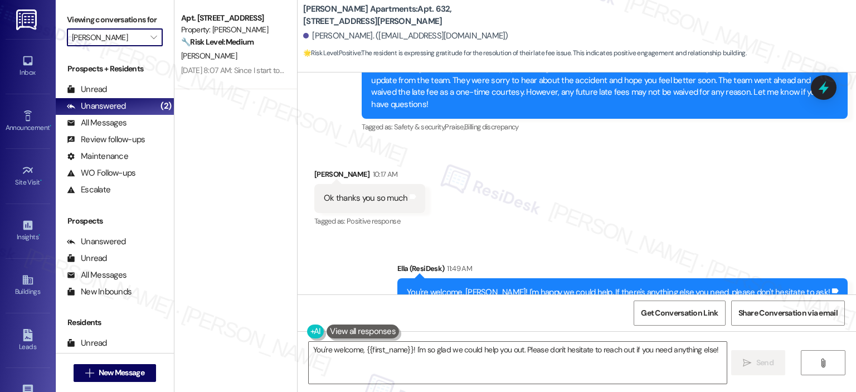
click at [199, 71] on div "[DATE] 8:07 AM: Since I start to rent had this problem. I Lucky to see the plum…" at bounding box center [355, 70] width 348 height 10
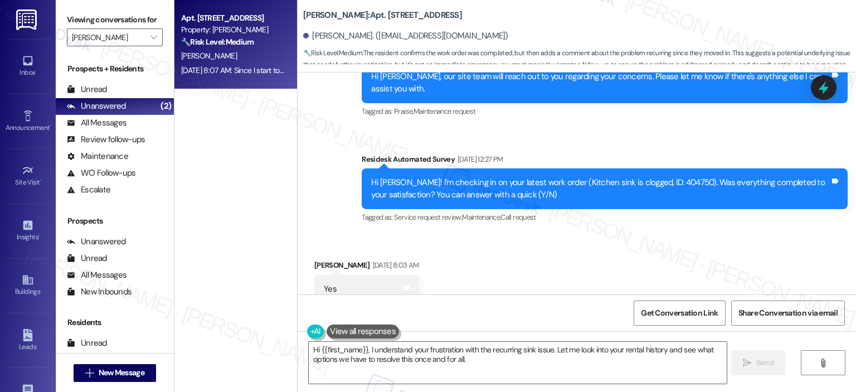
scroll to position [1482, 0]
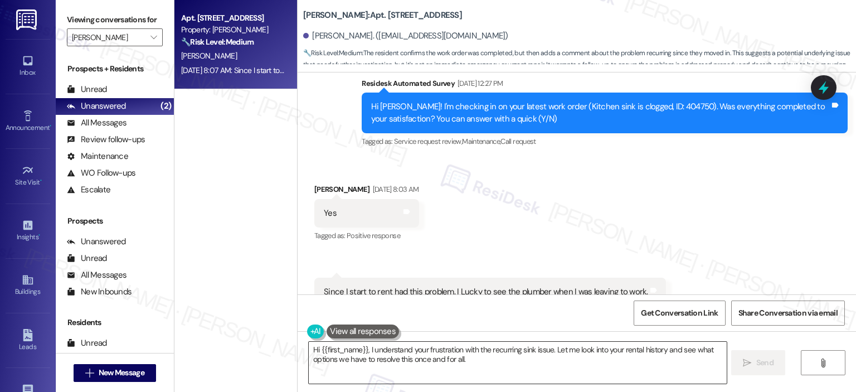
click at [365, 348] on textarea "Hi {{first_name}}, I understand your frustration with the recurring sink issue.…" at bounding box center [517, 362] width 417 height 42
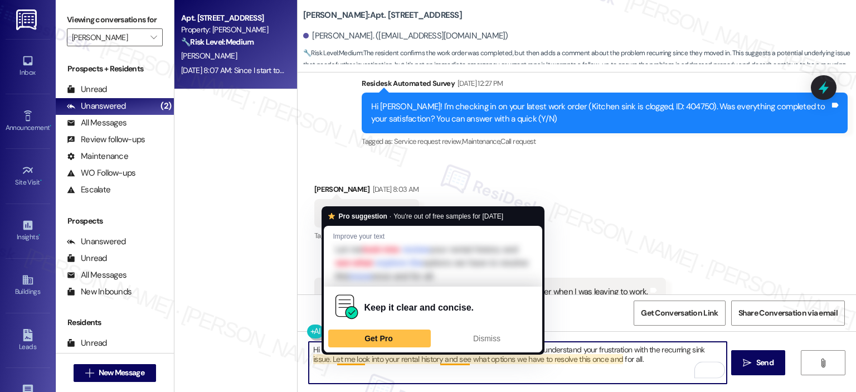
click at [629, 364] on textarea "Hi {{first_name}}, thank you for your response and for letting us know. I under…" at bounding box center [517, 362] width 417 height 42
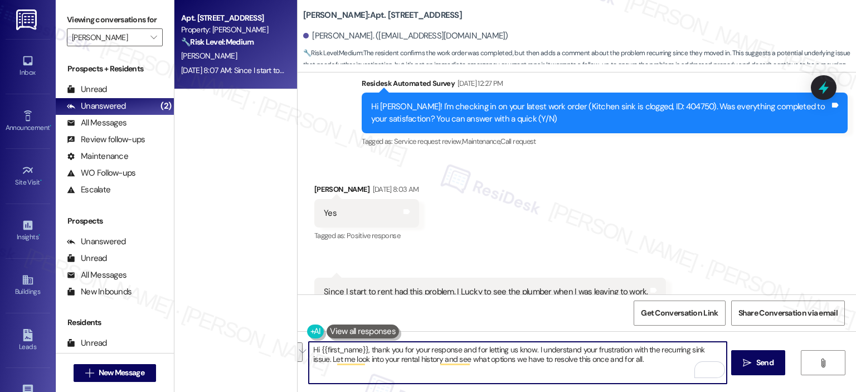
drag, startPoint x: 628, startPoint y: 364, endPoint x: 546, endPoint y: 351, distance: 83.3
click at [546, 351] on textarea "Hi {{first_name}}, thank you for your response and for letting us know. I under…" at bounding box center [517, 362] width 417 height 42
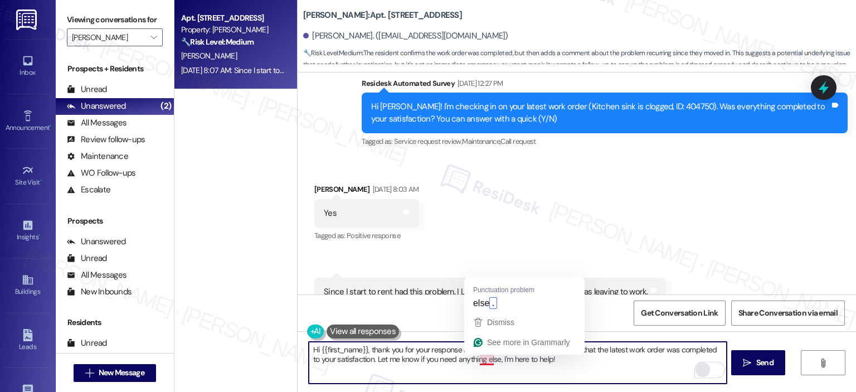
type textarea "Hi {{first_name}}, thank you for your response and for letting us know. Glad to…"
click at [696, 363] on div "Rewrite with Grammarly" at bounding box center [702, 369] width 12 height 13
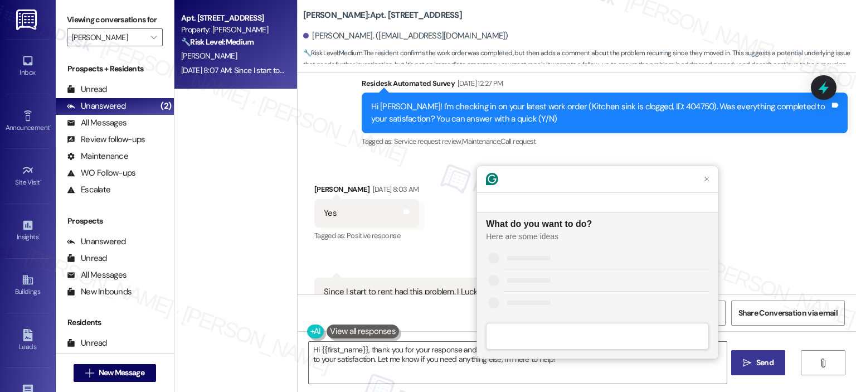
click at [772, 358] on span "Send" at bounding box center [764, 363] width 17 height 12
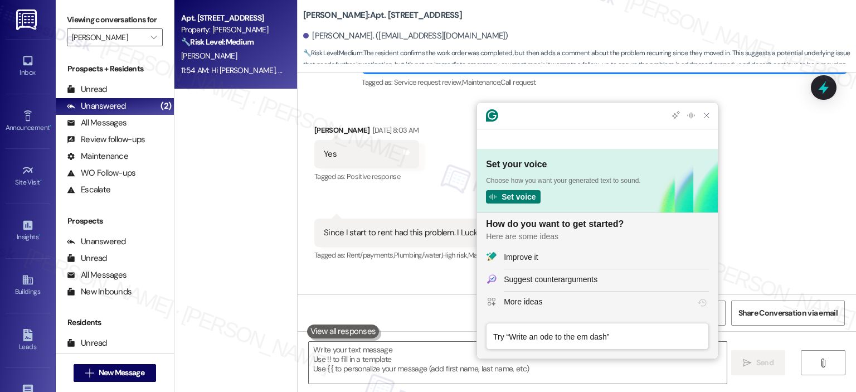
scroll to position [1571, 0]
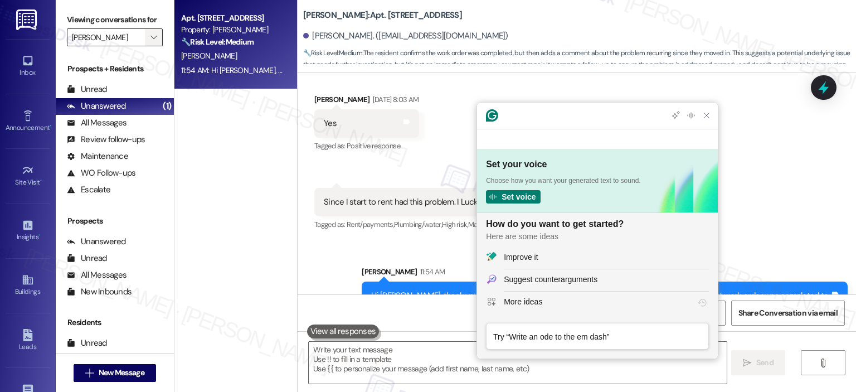
click at [150, 41] on icon "" at bounding box center [153, 37] width 6 height 9
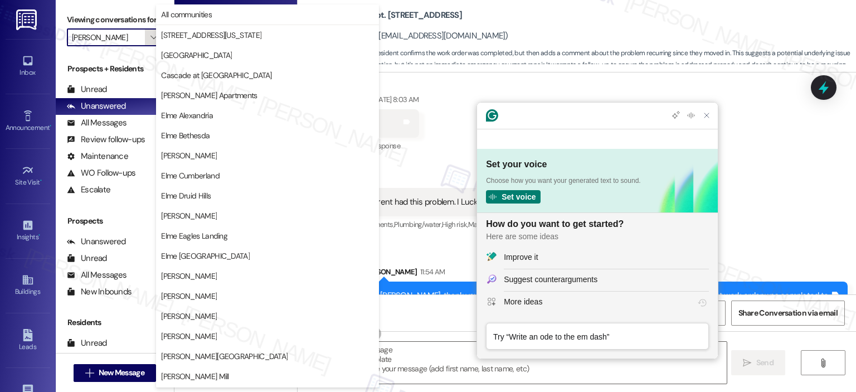
scroll to position [199, 0]
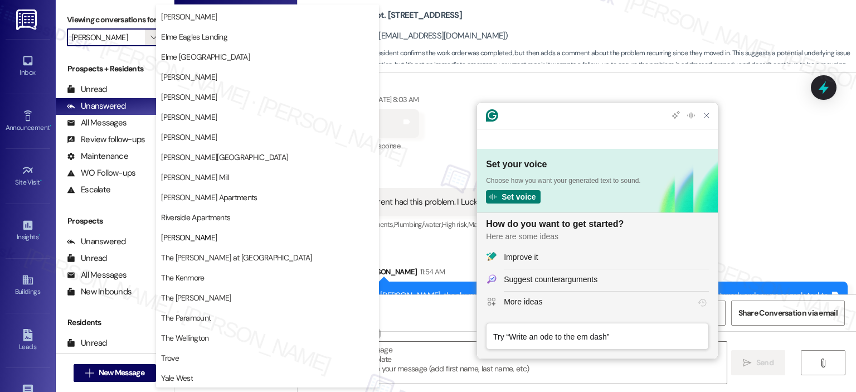
click at [184, 259] on span "The [PERSON_NAME] at [GEOGRAPHIC_DATA]" at bounding box center [236, 257] width 150 height 11
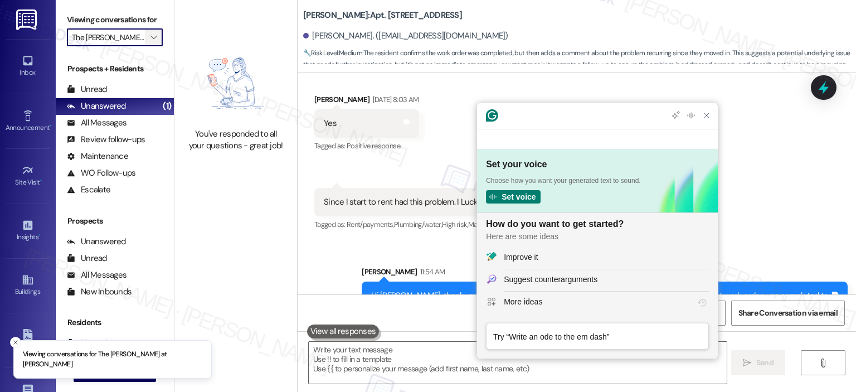
click at [150, 39] on icon "" at bounding box center [153, 37] width 6 height 9
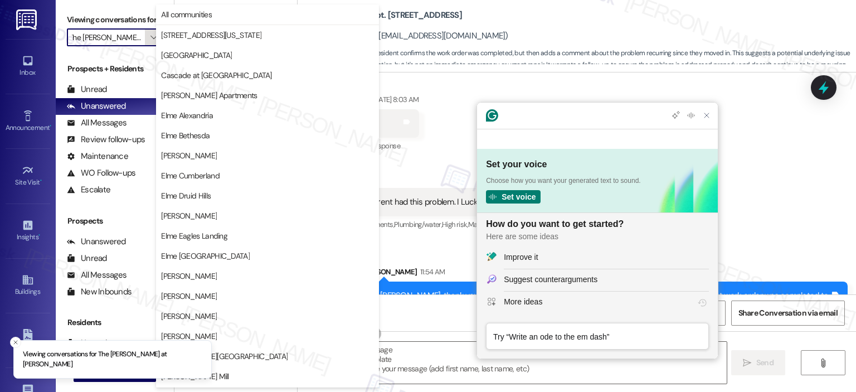
scroll to position [199, 0]
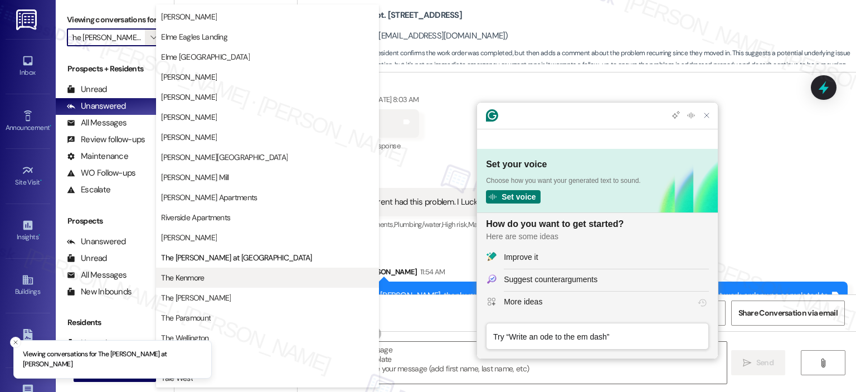
click at [199, 274] on span "The Kenmore" at bounding box center [182, 277] width 43 height 11
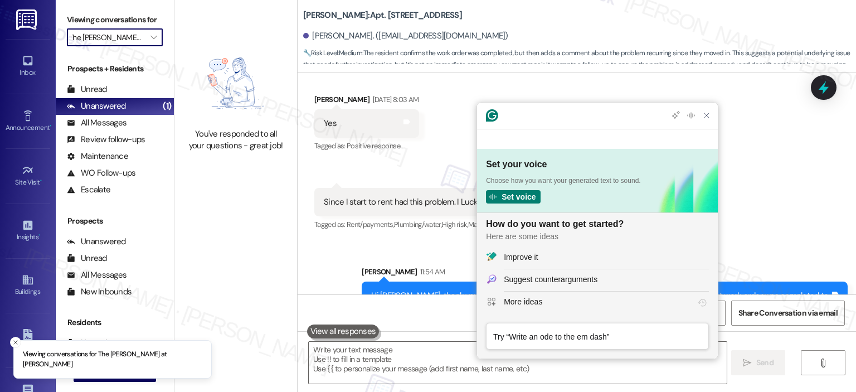
type input "The Kenmore"
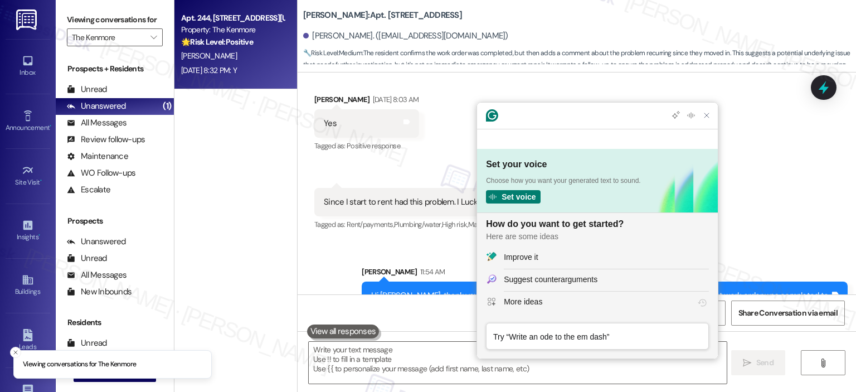
click at [221, 55] on div "[PERSON_NAME]" at bounding box center [232, 56] width 105 height 14
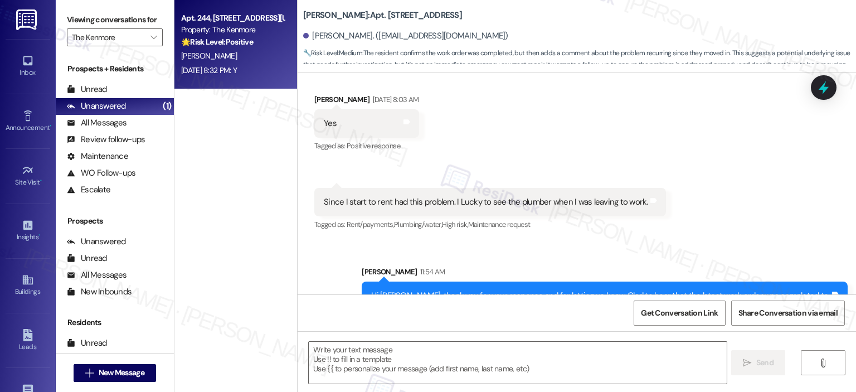
type textarea "Fetching suggested responses. Please feel free to read through the conversation…"
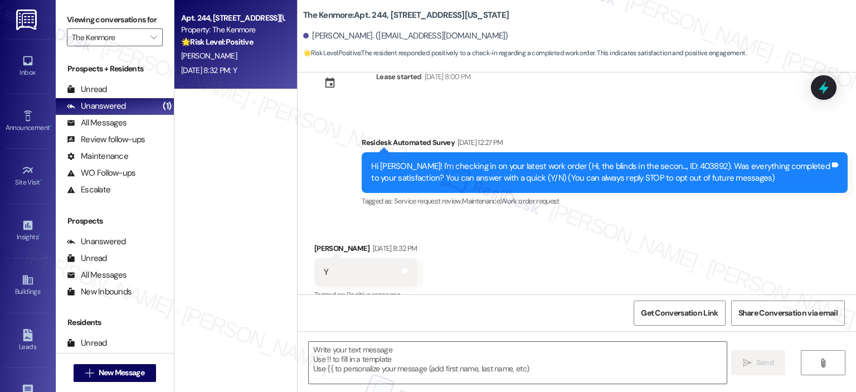
scroll to position [53, 0]
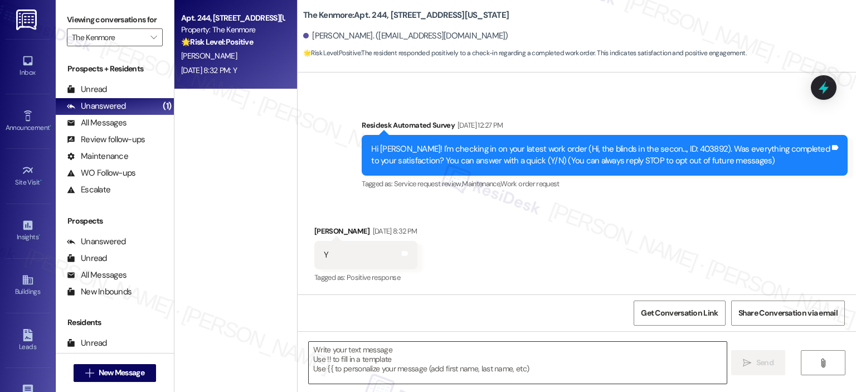
click at [428, 357] on textarea at bounding box center [517, 362] width 417 height 42
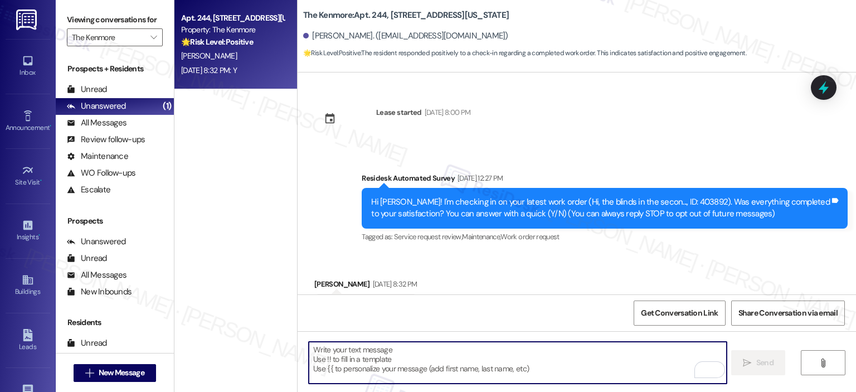
scroll to position [53, 0]
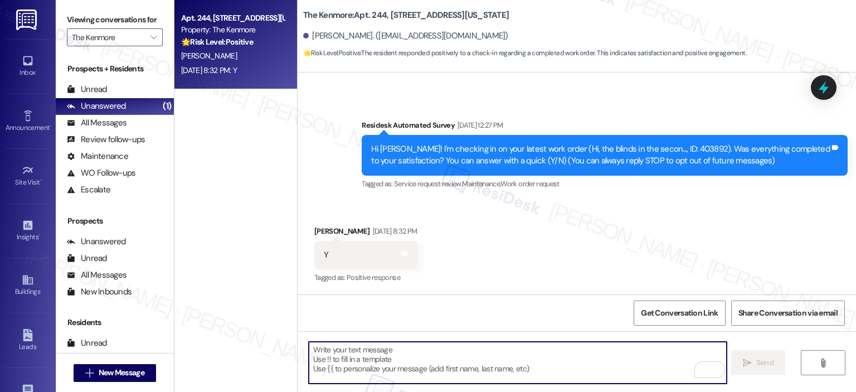
click at [434, 349] on textarea "To enrich screen reader interactions, please activate Accessibility in Grammarl…" at bounding box center [517, 362] width 417 height 42
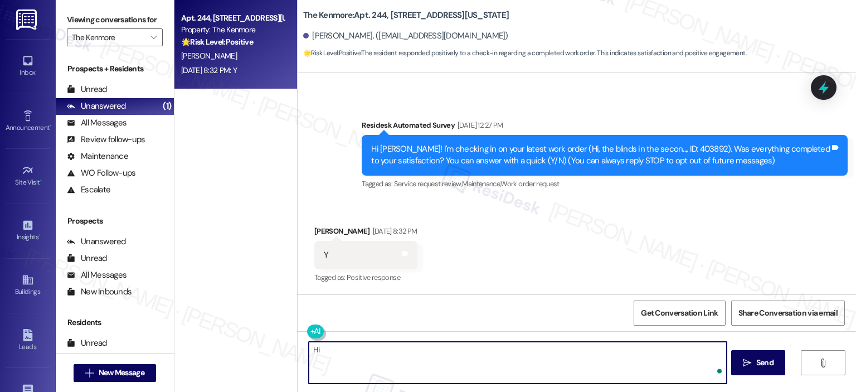
type textarea "H"
paste textarea "Great to know that the latest work order was completed to your satisfaction."
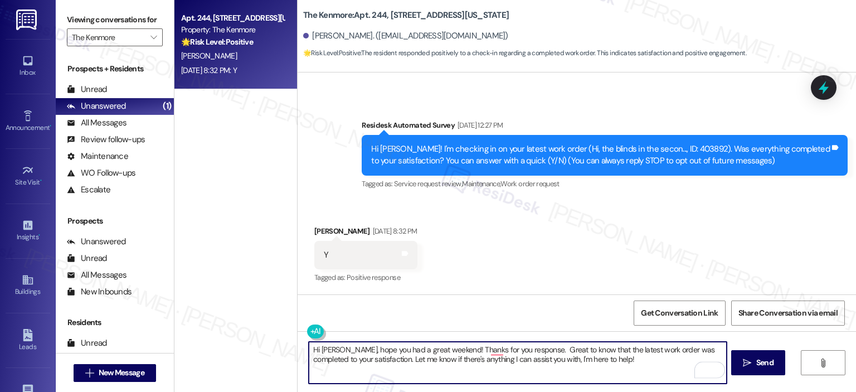
type textarea "Hi [PERSON_NAME], hope you had a great weekend! Thanks for your response. Great…"
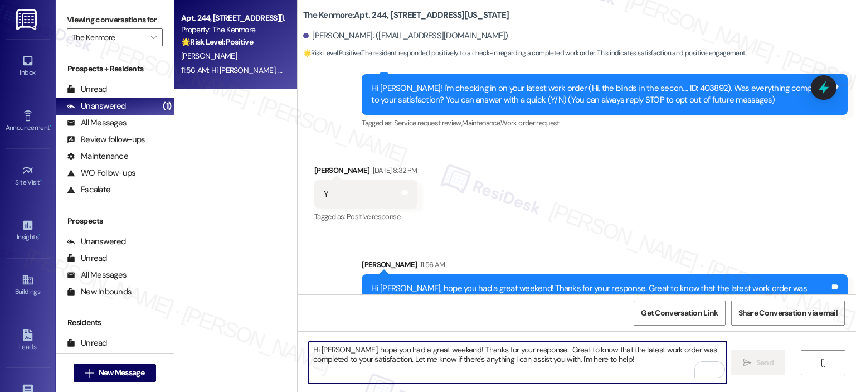
scroll to position [143, 0]
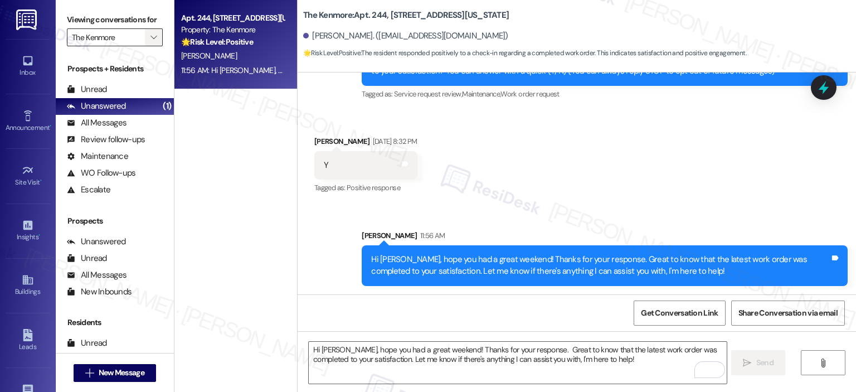
click at [154, 33] on button "" at bounding box center [154, 37] width 18 height 18
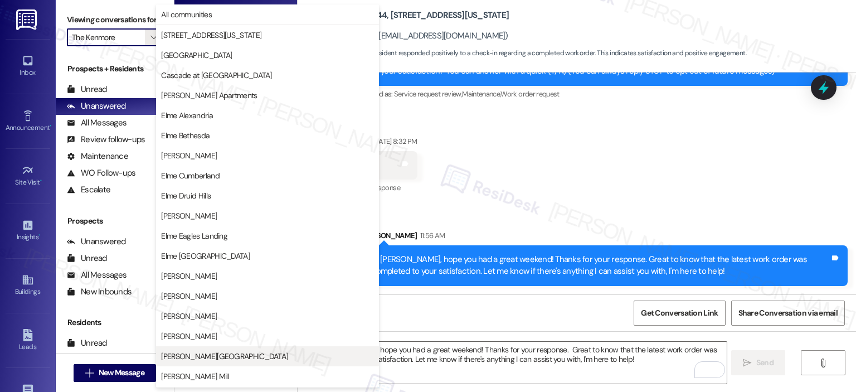
scroll to position [199, 0]
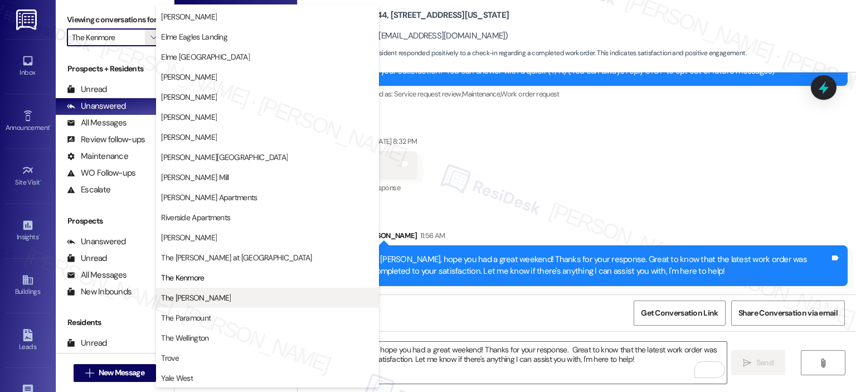
click at [178, 302] on span "The [PERSON_NAME]" at bounding box center [196, 297] width 70 height 11
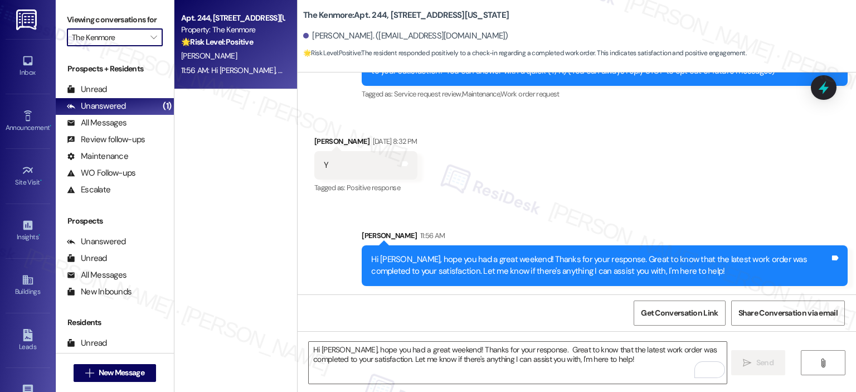
type input "The [PERSON_NAME]"
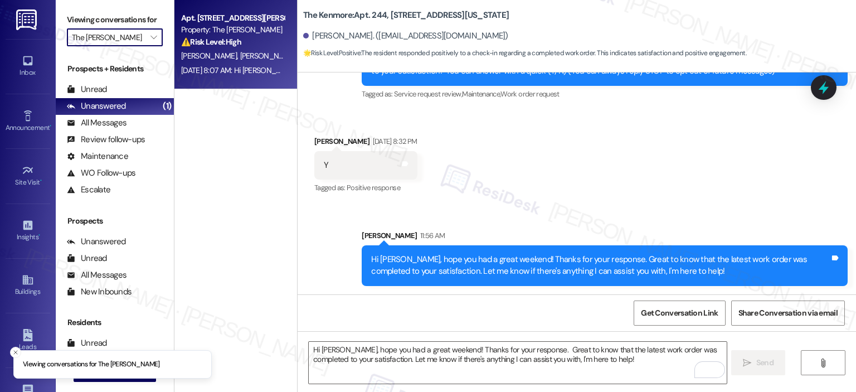
click at [240, 59] on span "[PERSON_NAME]" at bounding box center [268, 56] width 56 height 10
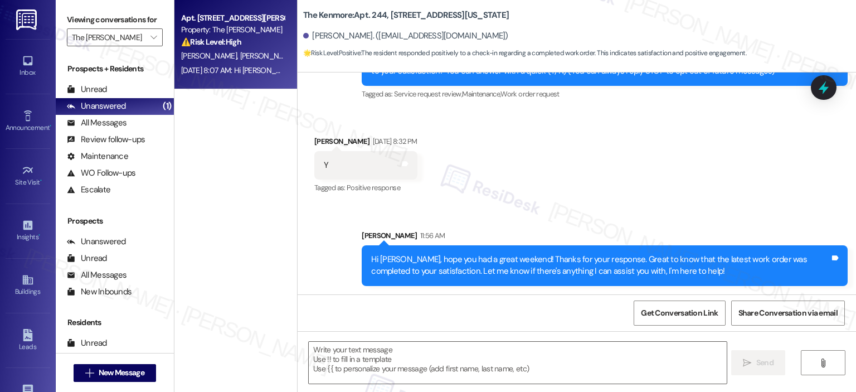
type textarea "Fetching suggested responses. Please feel free to read through the conversation…"
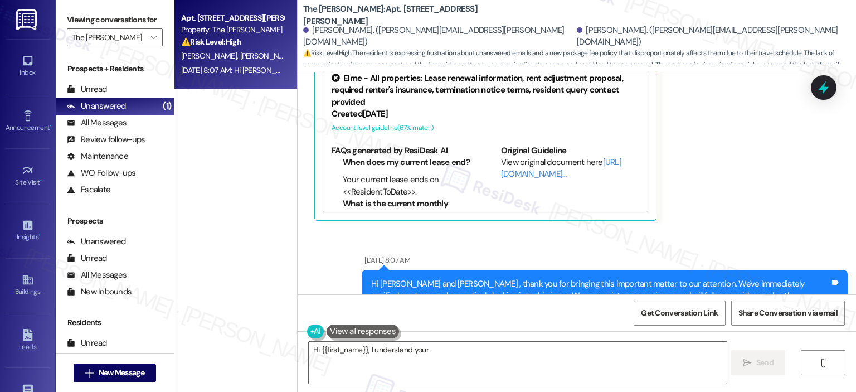
scroll to position [8509, 0]
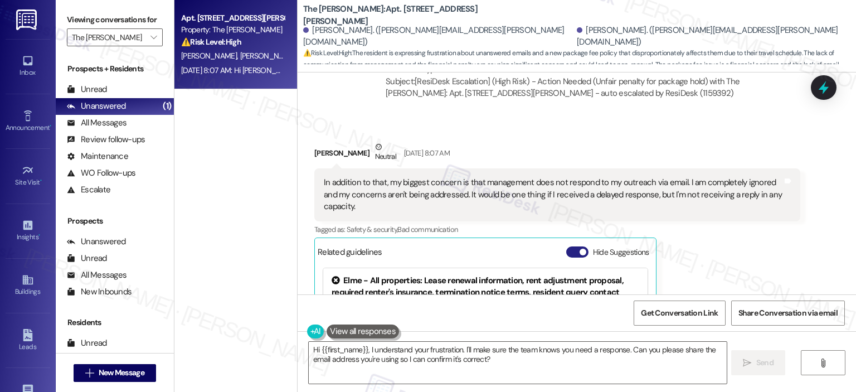
click at [575, 246] on button "Hide Suggestions" at bounding box center [577, 251] width 22 height 11
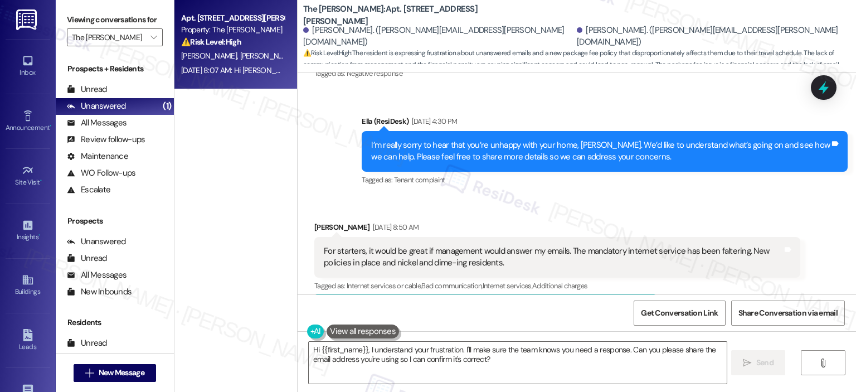
scroll to position [7760, 0]
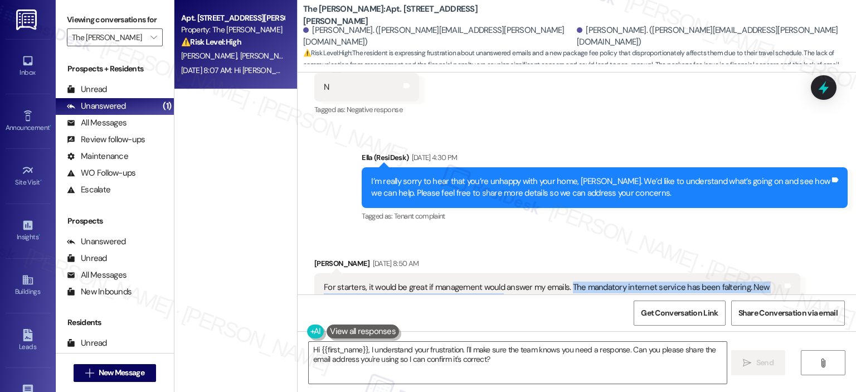
drag, startPoint x: 563, startPoint y: 202, endPoint x: 576, endPoint y: 207, distance: 13.6
click at [566, 281] on div "For starters, it would be great if management would answer my emails. The manda…" at bounding box center [553, 293] width 458 height 24
copy div "The mandatory internet service has been faltering. New policies in place and ni…"
click at [422, 281] on div "For starters, it would be great if management would answer my emails. The manda…" at bounding box center [553, 293] width 458 height 24
drag, startPoint x: 505, startPoint y: 208, endPoint x: 306, endPoint y: 201, distance: 198.4
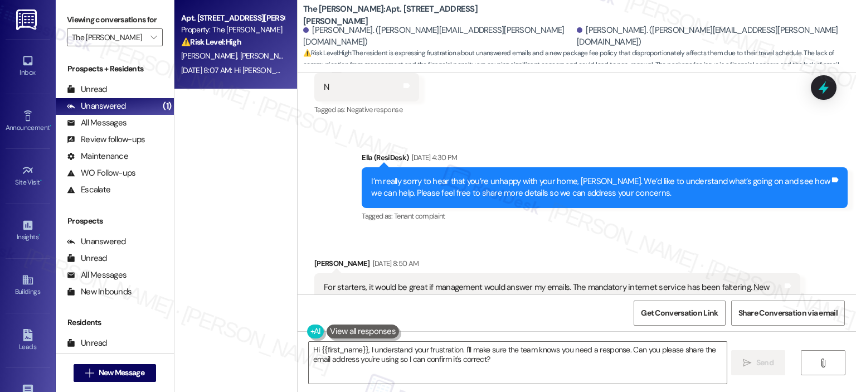
click at [306, 249] on div "Received via SMS [PERSON_NAME] [DATE] 8:50 AM For starters, it would be great i…" at bounding box center [557, 308] width 502 height 118
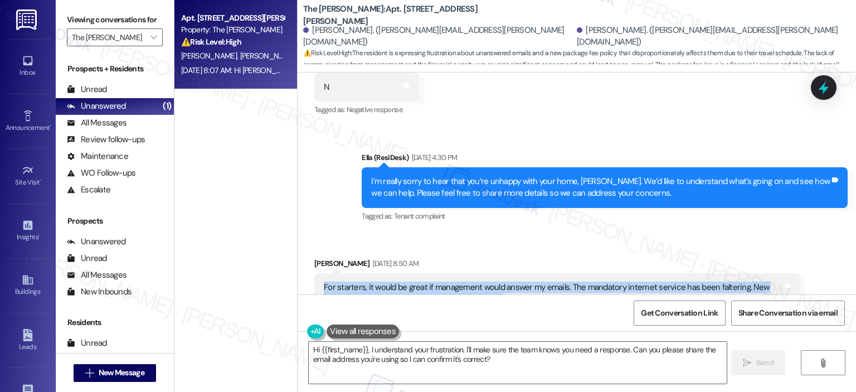
drag, startPoint x: 310, startPoint y: 201, endPoint x: 500, endPoint y: 215, distance: 189.9
click at [500, 273] on div "For starters, it would be great if management would answer my emails. The manda…" at bounding box center [557, 293] width 486 height 41
copy div "For starters, it would be great if management would answer my emails. The manda…"
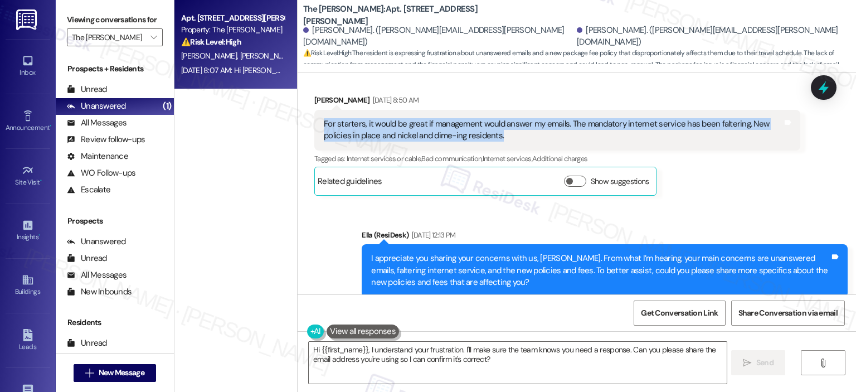
scroll to position [8032, 0]
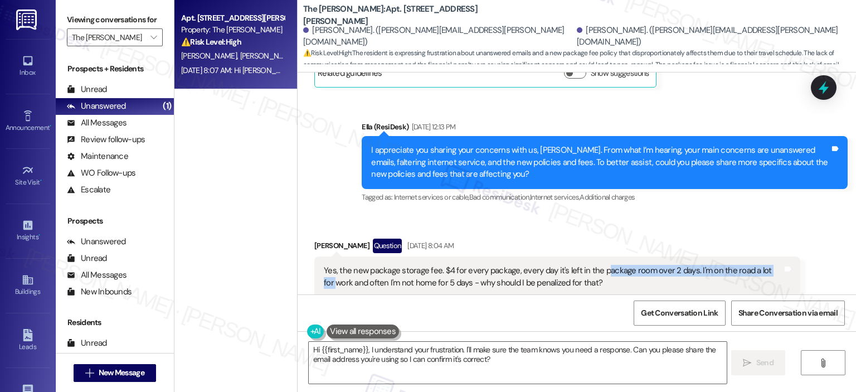
drag, startPoint x: 596, startPoint y: 191, endPoint x: 311, endPoint y: 198, distance: 285.3
click at [314, 256] on div "Yes, the new package storage fee. $4 for every package, every day it's left in …" at bounding box center [557, 276] width 486 height 41
click at [358, 265] on div "Yes, the new package storage fee. $4 for every package, every day it's left in …" at bounding box center [553, 277] width 458 height 24
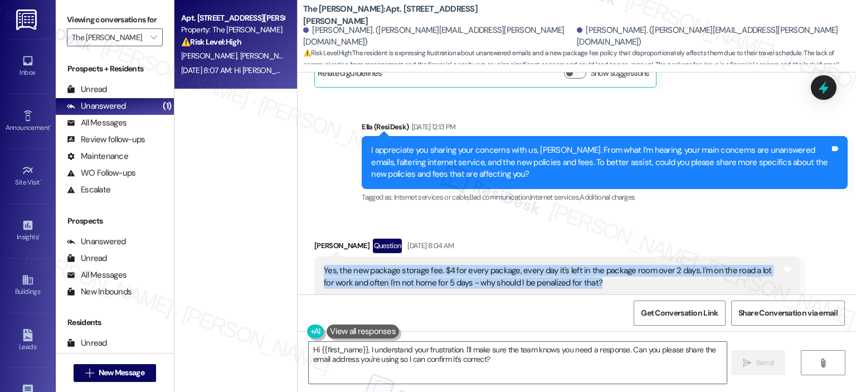
drag, startPoint x: 316, startPoint y: 179, endPoint x: 600, endPoint y: 196, distance: 284.6
click at [600, 265] on div "Yes, the new package storage fee. $4 for every package, every day it's left in …" at bounding box center [553, 277] width 458 height 24
copy div "Yes, the new package storage fee. $4 for every package, every day it's left in …"
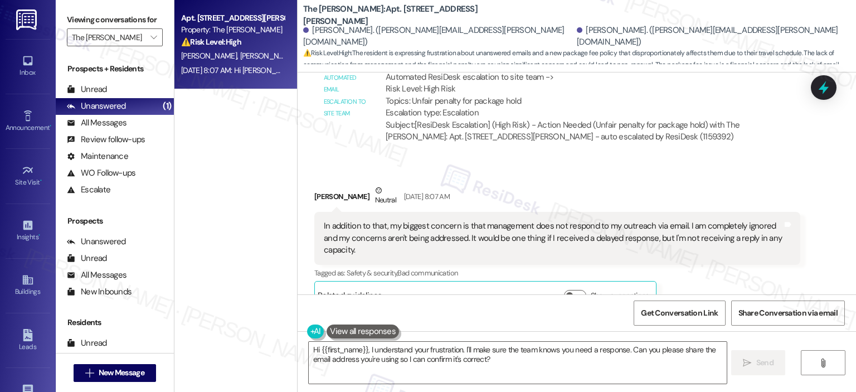
scroll to position [8411, 0]
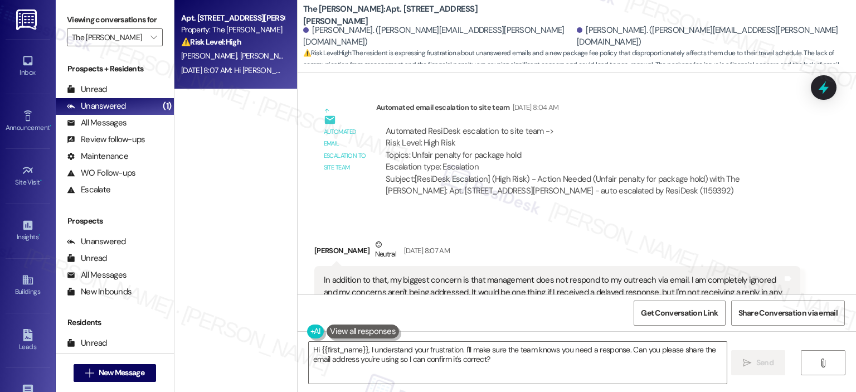
click at [566, 346] on span "button" at bounding box center [569, 349] width 7 height 7
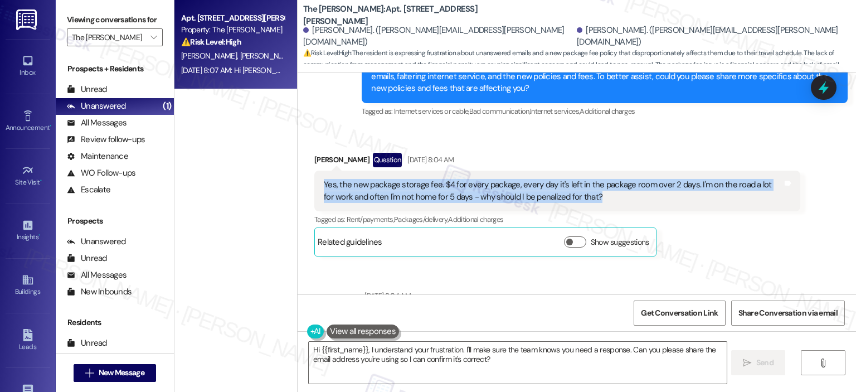
scroll to position [8099, 0]
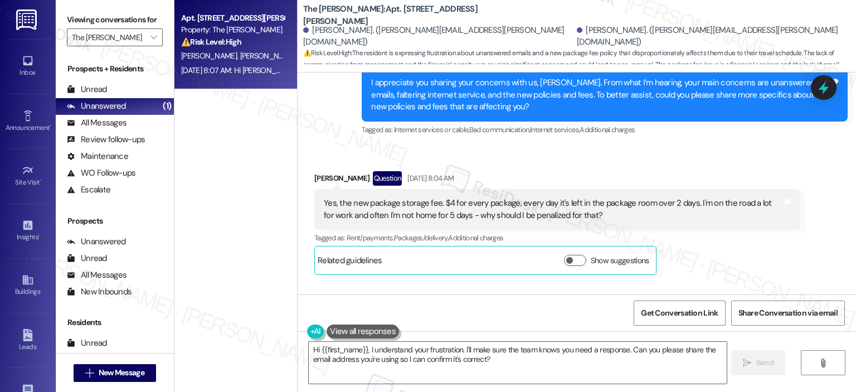
click at [671, 230] on div "Tagged as: Rent/payments , Click to highlight conversations about Rent/payments…" at bounding box center [557, 238] width 486 height 16
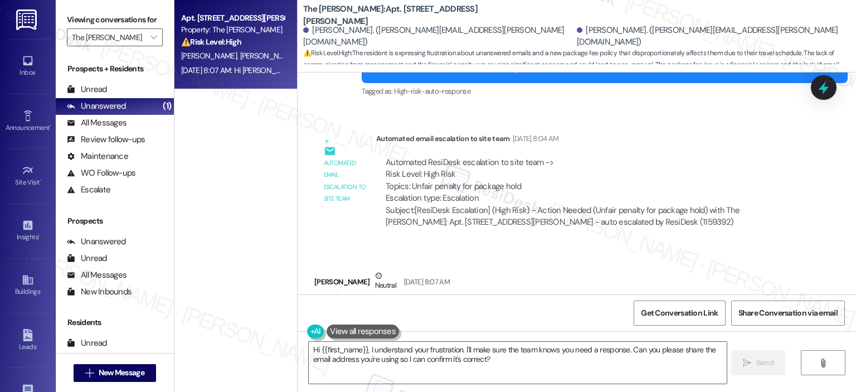
scroll to position [8398, 0]
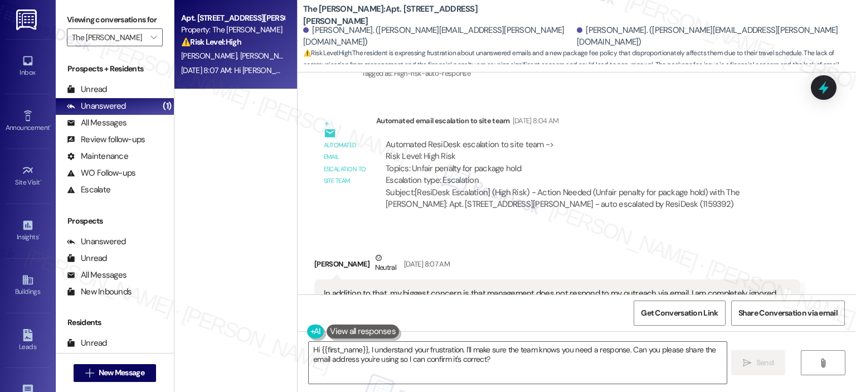
click at [572, 357] on button "Hide Suggestions" at bounding box center [577, 362] width 22 height 11
copy div "In addition to that, my biggest concern is that management does not respond to …"
drag, startPoint x: 361, startPoint y: 245, endPoint x: 333, endPoint y: 67, distance: 179.9
click at [314, 252] on div "Margaret Soto Neutral Sep 20, 2025 at 8:07 AM In addition to that, my biggest c…" at bounding box center [557, 314] width 486 height 125
click at [148, 41] on span "" at bounding box center [153, 37] width 11 height 18
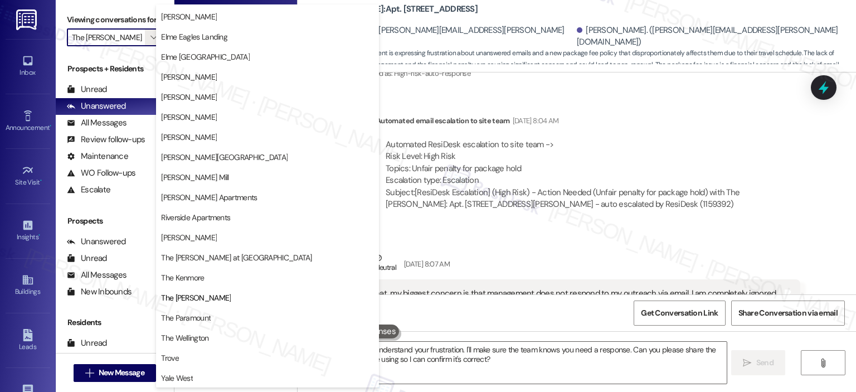
scroll to position [8647, 0]
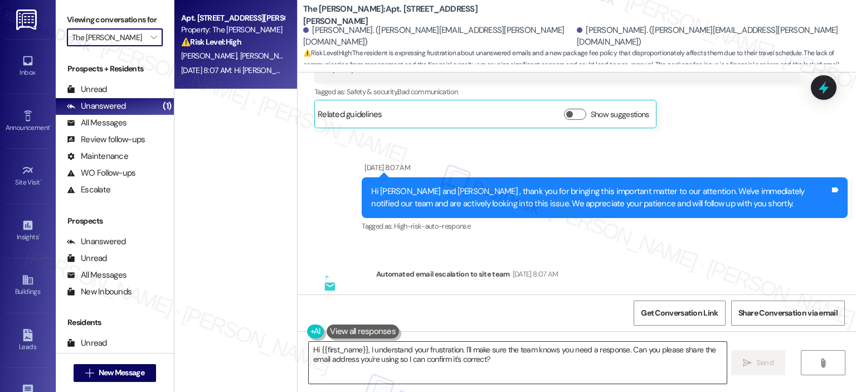
click at [514, 358] on textarea "Hi {{first_name}}, I understand your frustration. I'll make sure the team knows…" at bounding box center [517, 362] width 417 height 42
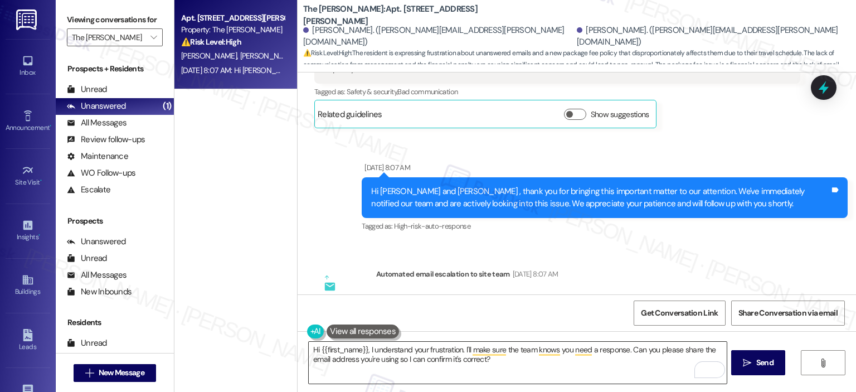
click at [414, 372] on textarea "Hi {{first_name}}, I understand your frustration. I'll make sure the team knows…" at bounding box center [517, 362] width 417 height 42
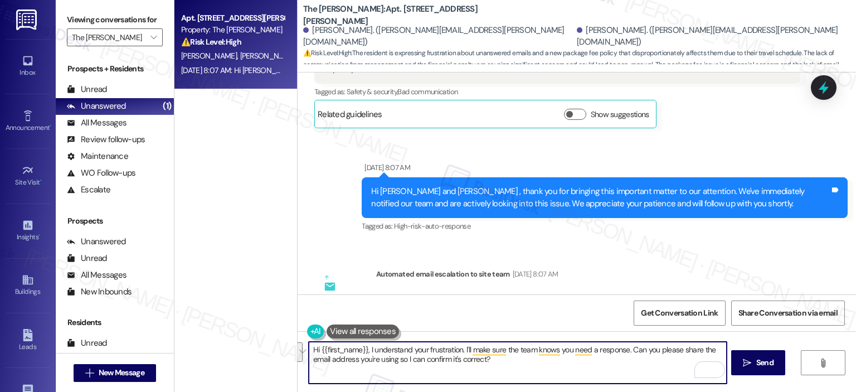
paste textarea "’m so sorry for the frustration you’ve experienced with the internet, new fees,…"
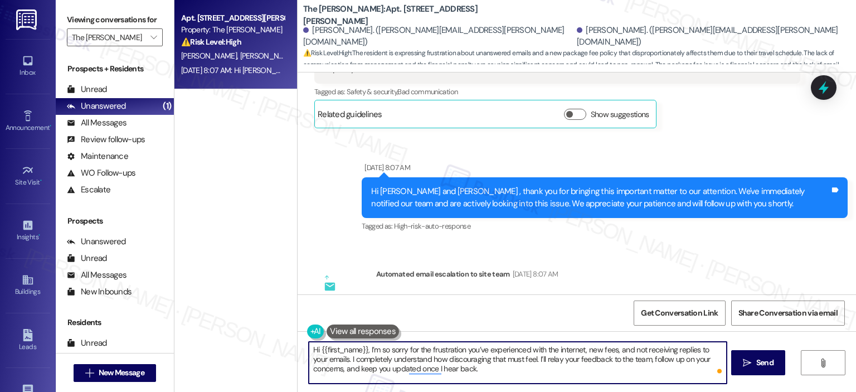
click at [379, 358] on textarea "Hi {{first_name}}, I’m so sorry for the frustration you’ve experienced with the…" at bounding box center [517, 362] width 417 height 42
drag, startPoint x: 359, startPoint y: 349, endPoint x: 319, endPoint y: 350, distance: 40.1
click at [319, 350] on textarea "Hi {{first_name}}, I’m so sorry for the frustration you’ve experienced with the…" at bounding box center [517, 362] width 417 height 42
drag, startPoint x: 536, startPoint y: 349, endPoint x: 441, endPoint y: 354, distance: 94.8
click at [441, 354] on textarea "Hi Maragret, thank you for letting us know. I’m so sorry for the frustration yo…" at bounding box center [517, 362] width 417 height 42
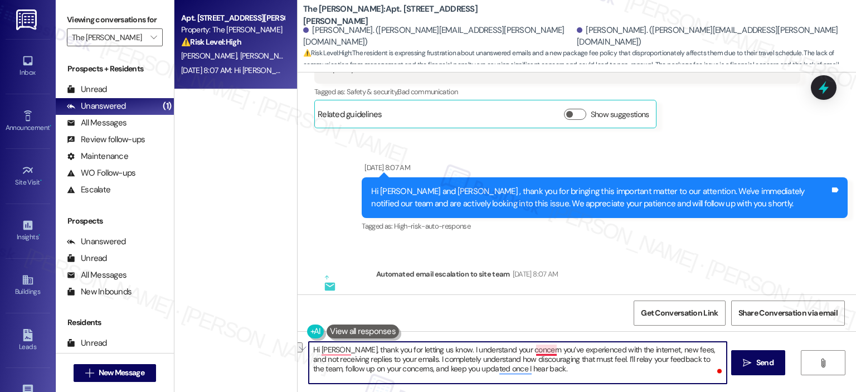
drag, startPoint x: 609, startPoint y: 349, endPoint x: 534, endPoint y: 349, distance: 75.2
click at [534, 349] on textarea "Hi Maragret, thank you for letting us know. I understand your concern you’ve ex…" at bounding box center [517, 362] width 417 height 42
drag, startPoint x: 533, startPoint y: 358, endPoint x: 350, endPoint y: 359, distance: 182.7
click at [350, 359] on textarea "Hi Maragret, thank you for letting us know. I understand your concern about the…" at bounding box center [517, 362] width 417 height 42
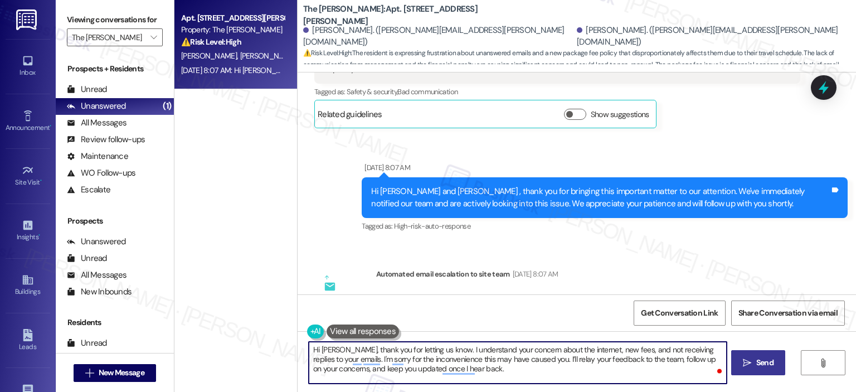
type textarea "Hi Margaret, thank you for letting us know. I understand your concern about the…"
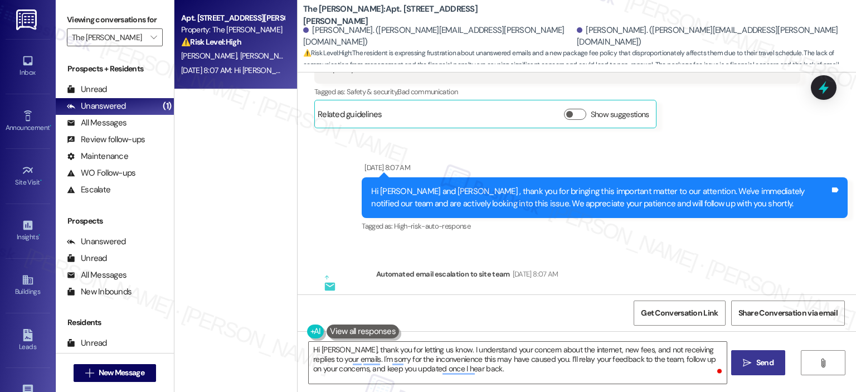
click at [740, 362] on span " Send" at bounding box center [757, 363] width 35 height 12
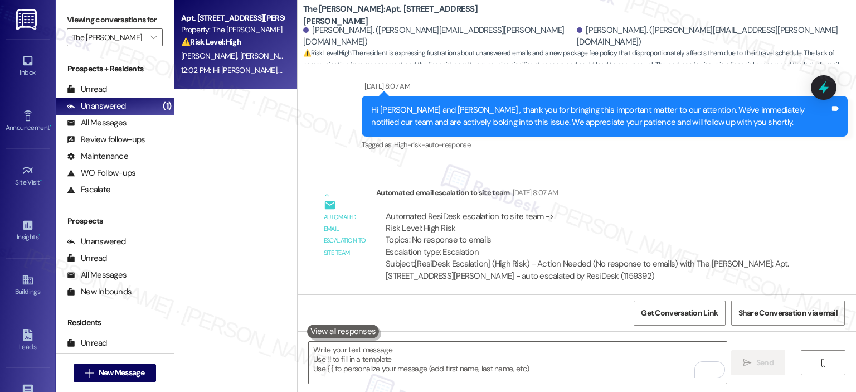
scroll to position [8748, 0]
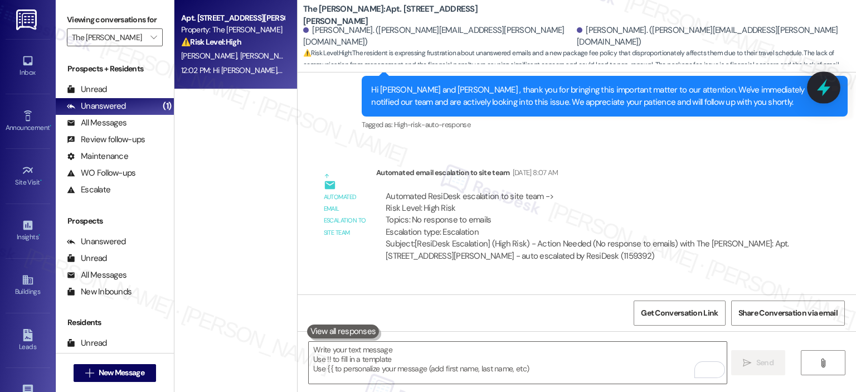
click at [826, 82] on icon at bounding box center [823, 87] width 19 height 19
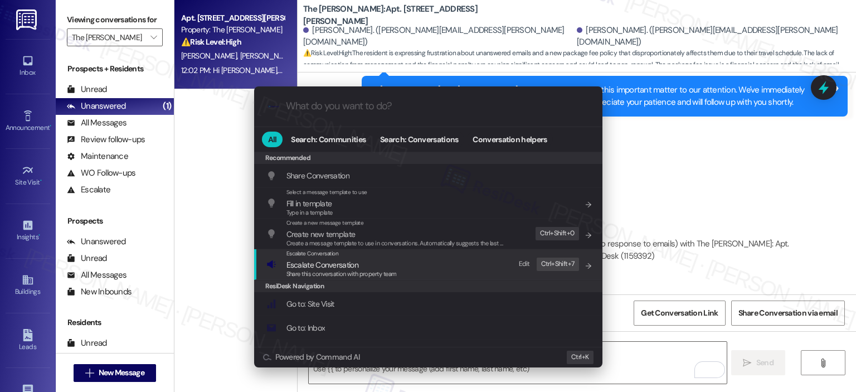
click at [392, 269] on div "Share this conversation with property team" at bounding box center [341, 274] width 110 height 10
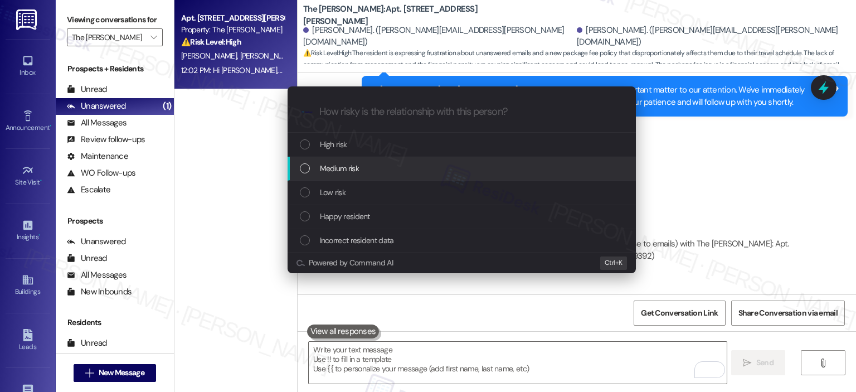
click at [378, 169] on div "Medium risk" at bounding box center [463, 168] width 326 height 12
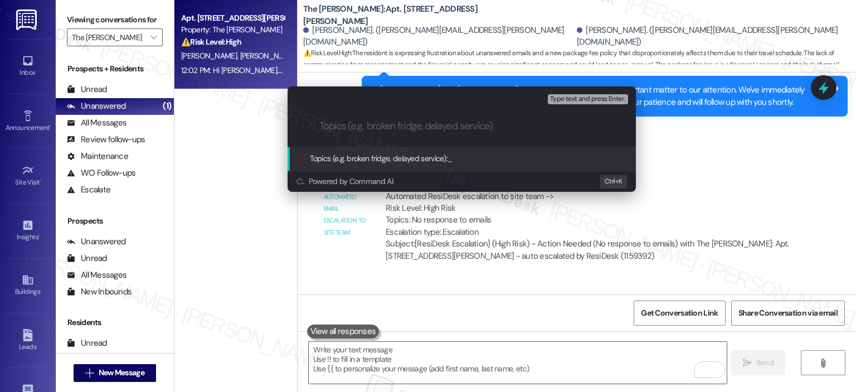
click at [383, 129] on input "Topics (e.g. broken fridge, delayed service)" at bounding box center [470, 126] width 302 height 12
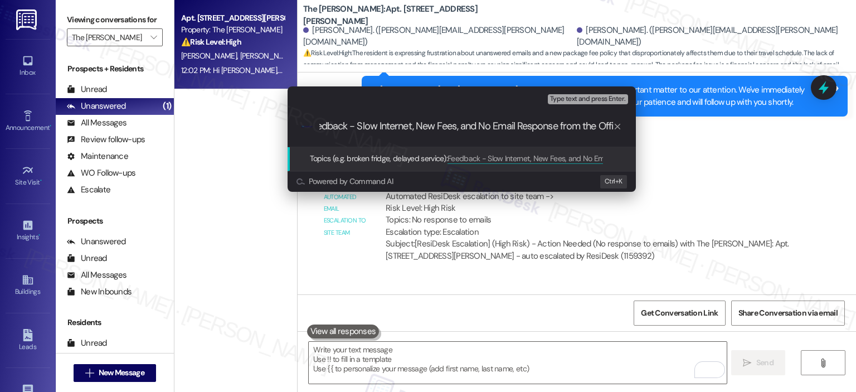
scroll to position [0, 25]
type input "Feedback - Slow Internet, New Fees, and No Email Response from the Office"
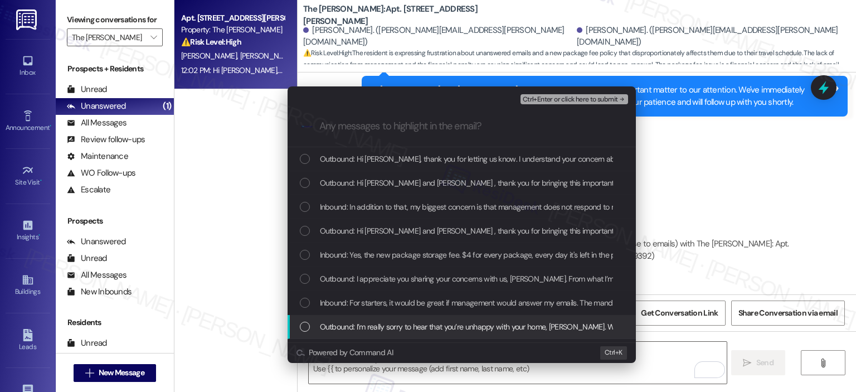
click at [407, 325] on span "Outbound: I’m really sorry to hear that you’re unhappy with your home, Margaret…" at bounding box center [688, 326] width 737 height 12
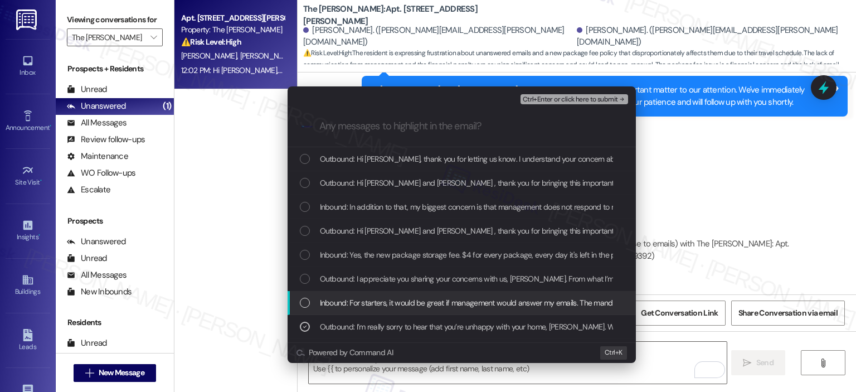
click at [406, 307] on span "Inbound: For starters, it would be great if management would answer my emails. …" at bounding box center [623, 302] width 606 height 12
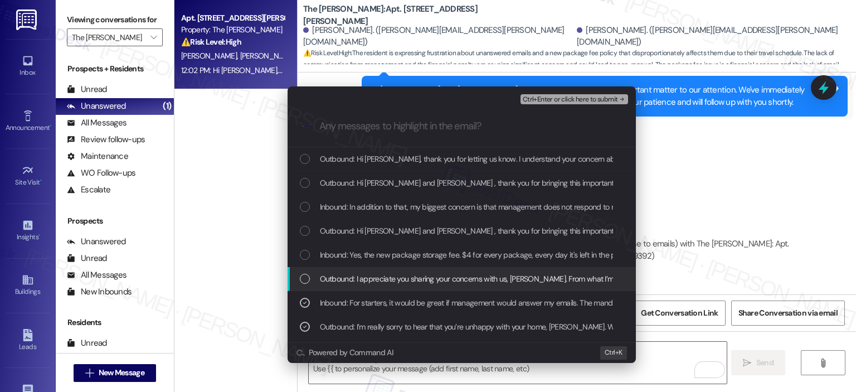
click at [404, 274] on span "Outbound: I appreciate you sharing your concerns with us, Margaret. From what I…" at bounding box center [822, 278] width 1005 height 12
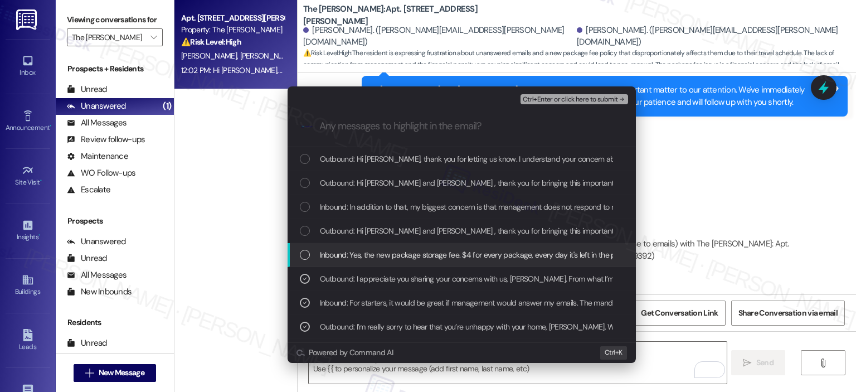
click at [408, 253] on span "Inbound: Yes, the new package storage fee. $4 for every package, every day it's…" at bounding box center [672, 254] width 705 height 12
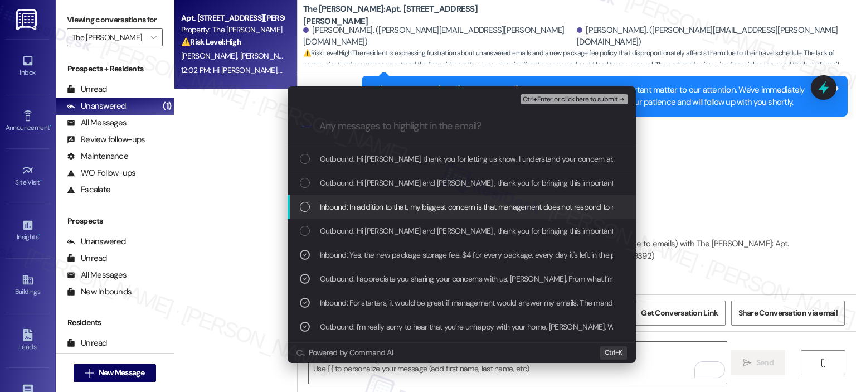
click at [410, 209] on span "Inbound: In addition to that, my biggest concern is that management does not re…" at bounding box center [769, 207] width 898 height 12
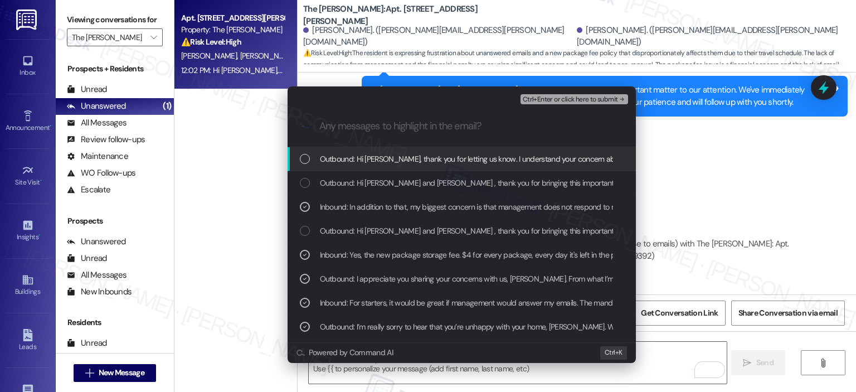
click at [409, 161] on span "Outbound: Hi Margaret, thank you for letting us know. I understand your concern…" at bounding box center [837, 159] width 1034 height 12
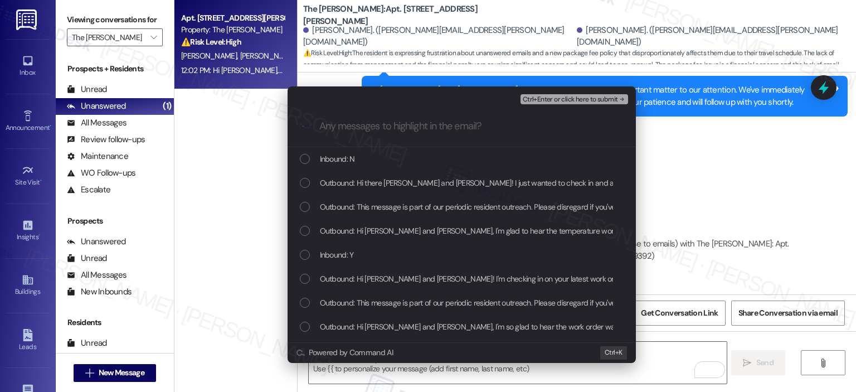
scroll to position [167, 0]
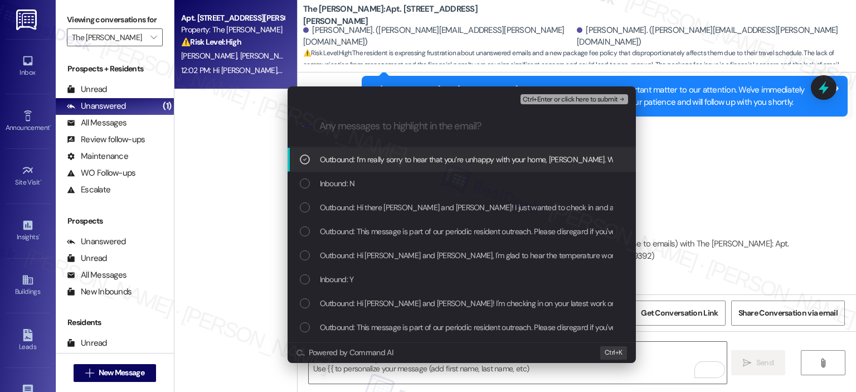
click at [490, 207] on span "Outbound: Hi there Joseph and Margaret! I just wanted to check in and ask if yo…" at bounding box center [584, 207] width 529 height 12
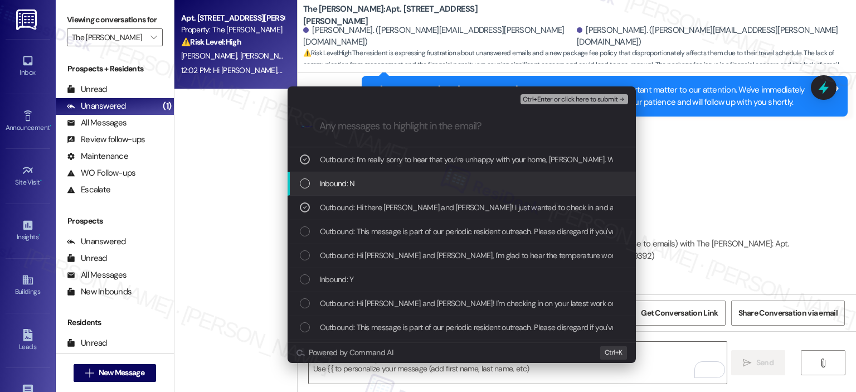
click at [488, 183] on div "Inbound: N" at bounding box center [463, 183] width 326 height 12
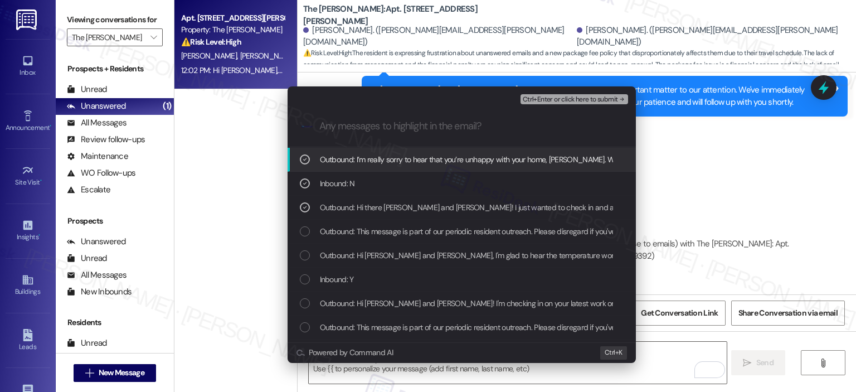
click at [558, 96] on span "Ctrl+Enter or click here to submit" at bounding box center [570, 100] width 95 height 8
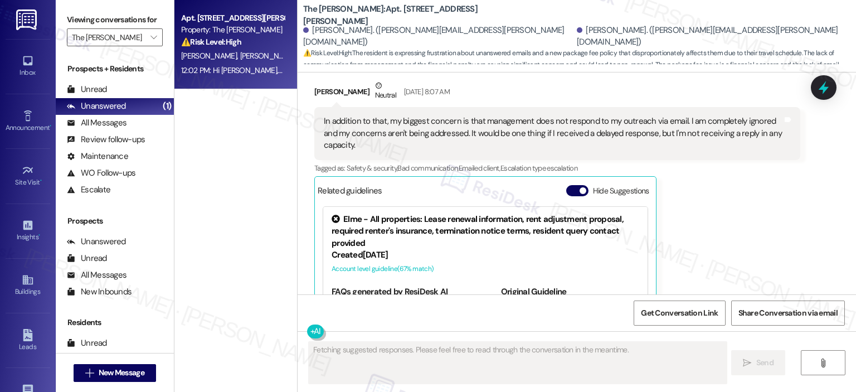
scroll to position [8560, 0]
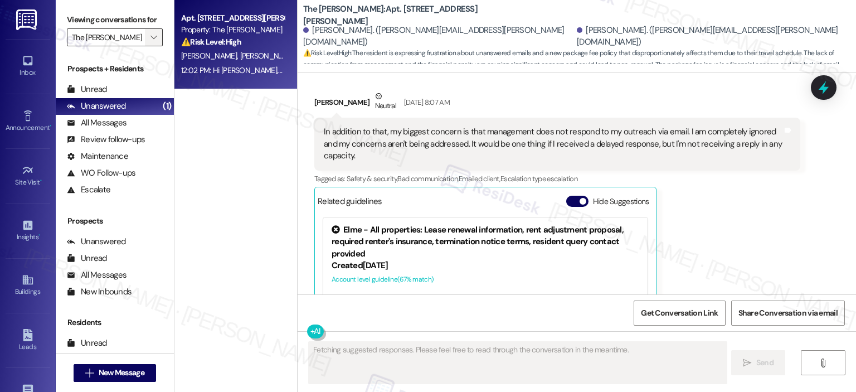
click at [148, 31] on span "" at bounding box center [153, 37] width 11 height 18
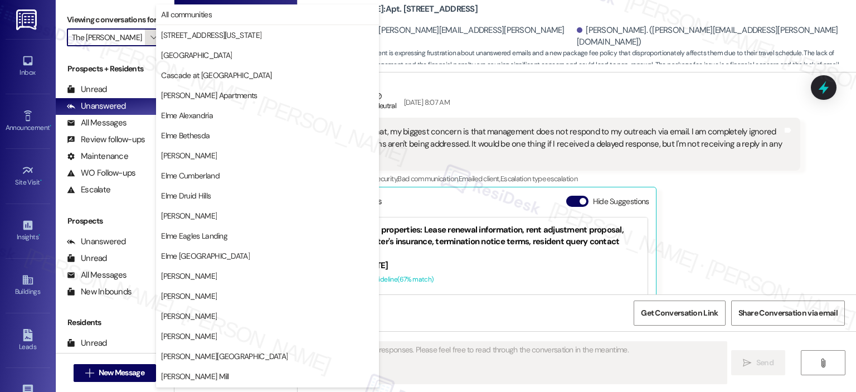
scroll to position [199, 0]
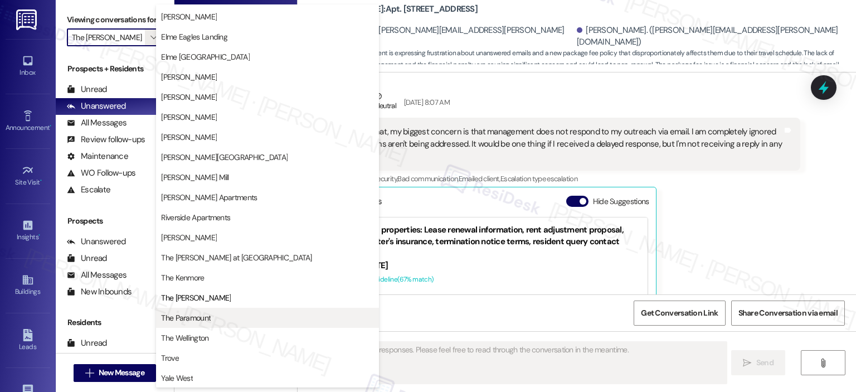
click at [207, 311] on button "The Paramount" at bounding box center [267, 317] width 223 height 20
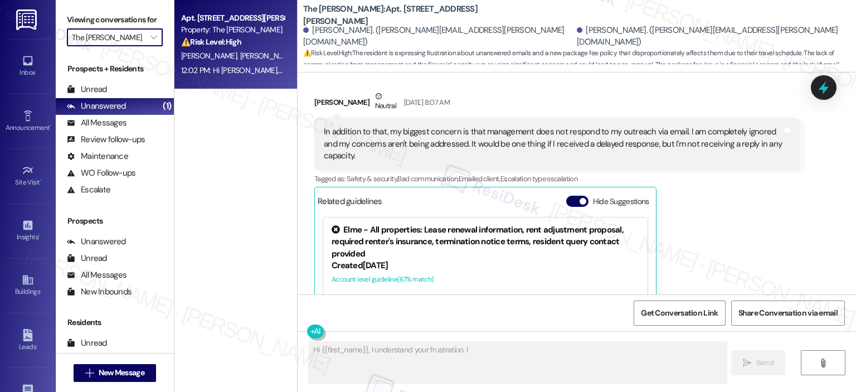
type textarea "Hi {{first_name}}, I understand your frustration. I"
type input "The Paramount"
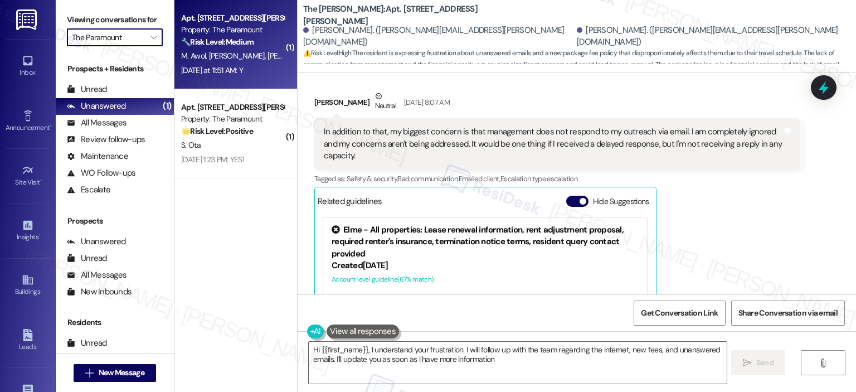
type textarea "Hi {{first_name}}, I understand your frustration. I will follow up with the tea…"
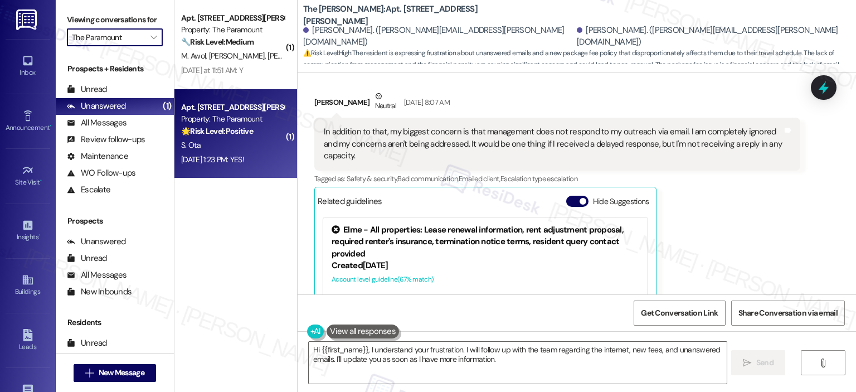
click at [230, 144] on div "S. Ota" at bounding box center [232, 145] width 105 height 14
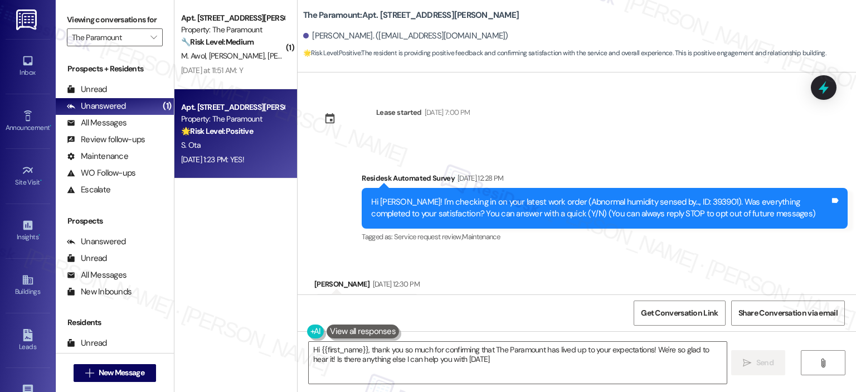
type textarea "Hi {{first_name}}, thank you so much for confirming that The Paramount has live…"
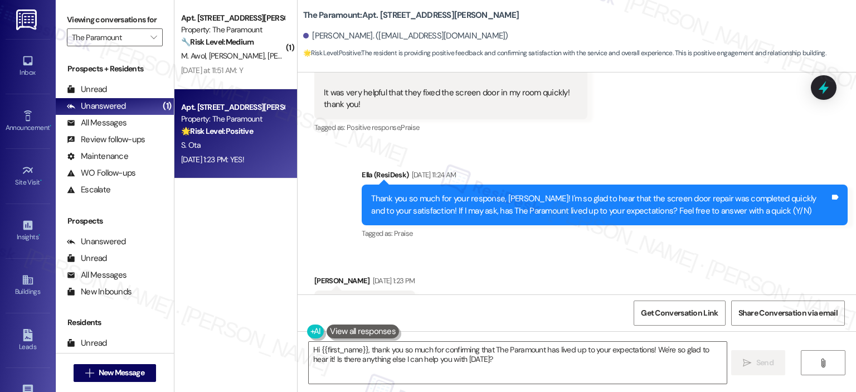
scroll to position [595, 0]
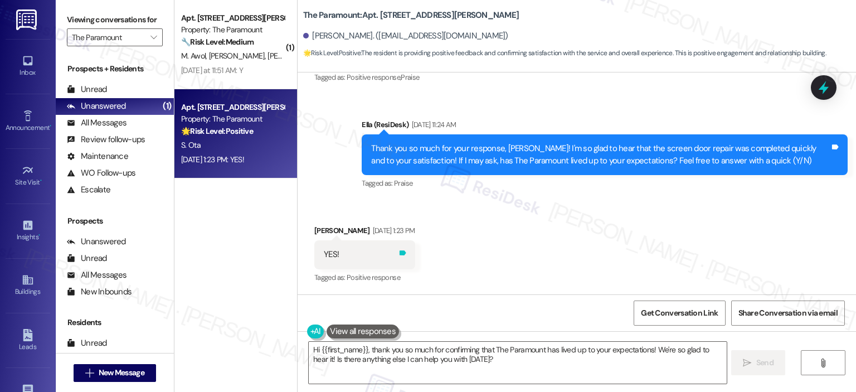
click at [405, 254] on icon at bounding box center [402, 253] width 7 height 5
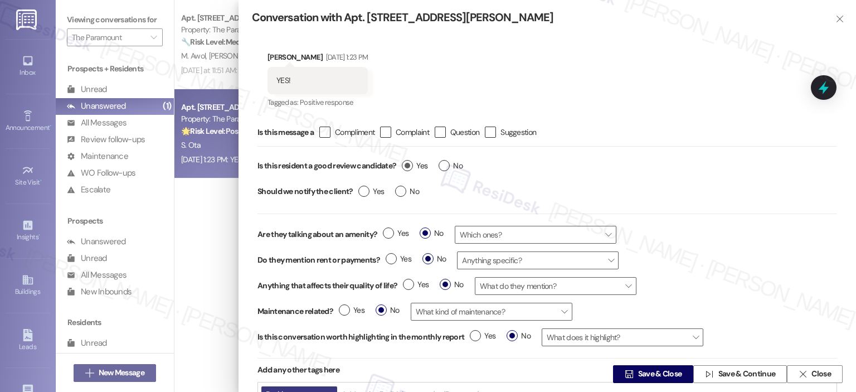
click at [408, 167] on label "Yes" at bounding box center [415, 166] width 26 height 12
click at [408, 167] on input "Yes" at bounding box center [415, 167] width 26 height 14
radio input "true"
click at [636, 372] on span "Save & Close" at bounding box center [660, 374] width 48 height 12
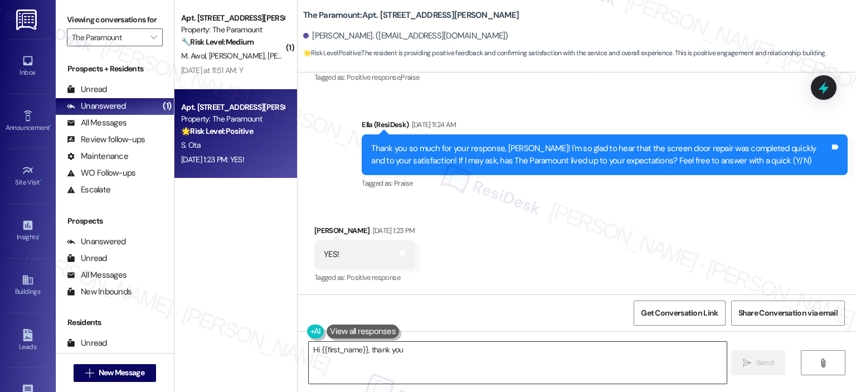
scroll to position [594, 0]
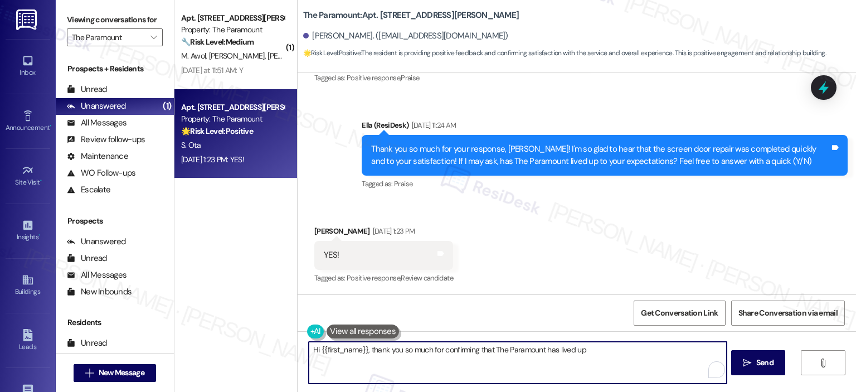
click at [465, 363] on textarea "Hi {{first_name}}, thank you so much for confirming that The Paramount has live…" at bounding box center [517, 362] width 417 height 42
paste textarea "Thanks so much, {{first_name}}! It makes me really happy to hear you’re enjoyin…"
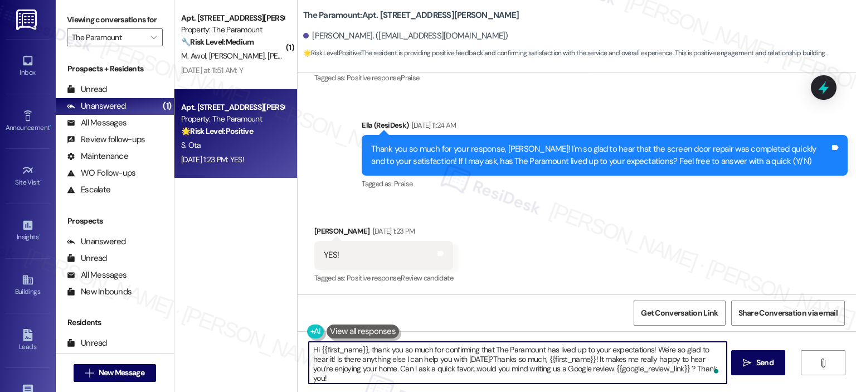
scroll to position [9, 0]
paste textarea "To enrich screen reader interactions, please activate Accessibility in Grammarl…"
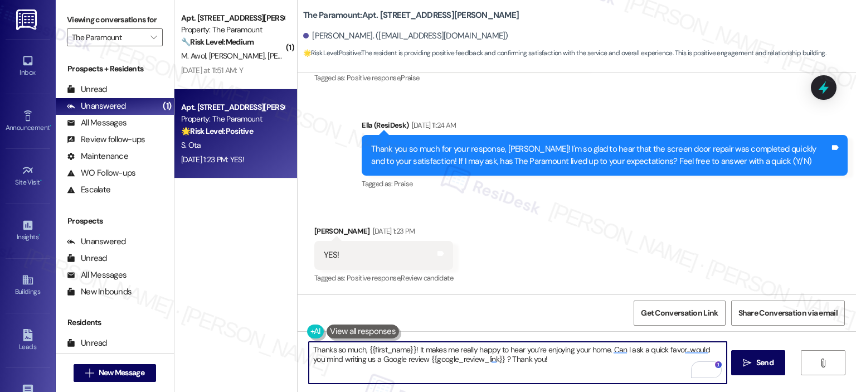
scroll to position [2, 0]
type textarea "Thanks so much, {{first_name}}! It makes me really happy to hear you’re enjoyin…"
click at [759, 360] on span "Send" at bounding box center [764, 363] width 17 height 12
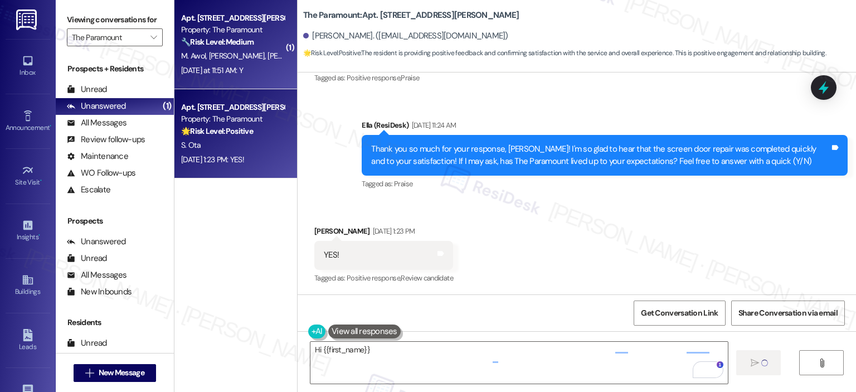
scroll to position [0, 0]
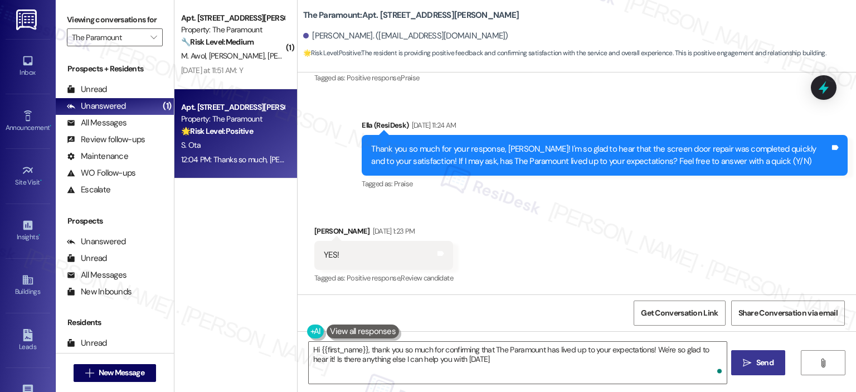
type textarea "Hi {{first_name}}, thank you so much for confirming that The Paramount has live…"
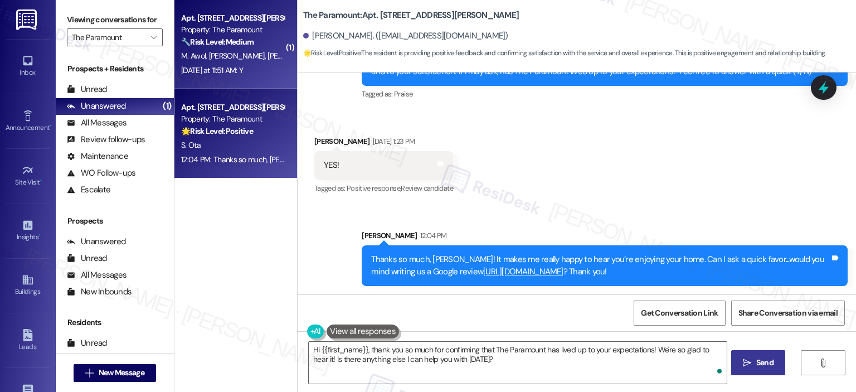
click at [223, 42] on strong "🔧 Risk Level: Medium" at bounding box center [217, 42] width 72 height 10
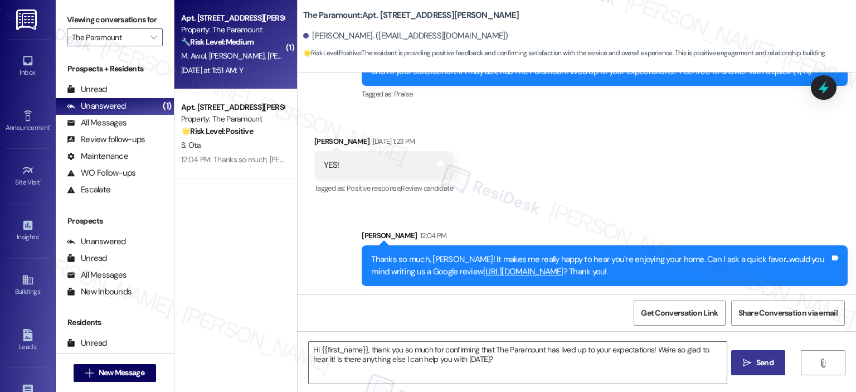
type textarea "Fetching suggested responses. Please feel free to read through the conversation…"
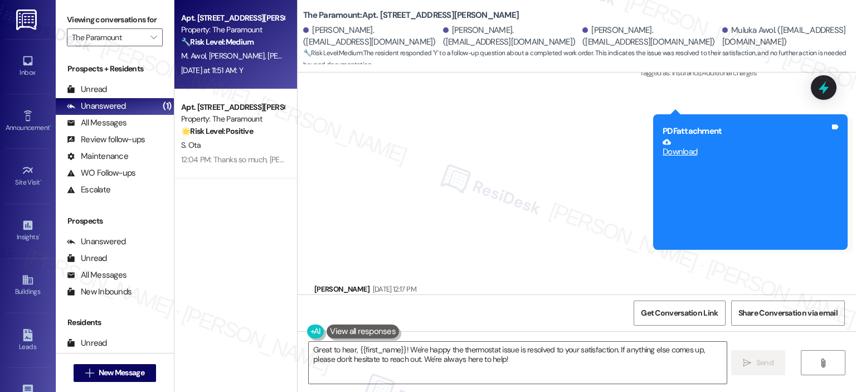
scroll to position [0, 0]
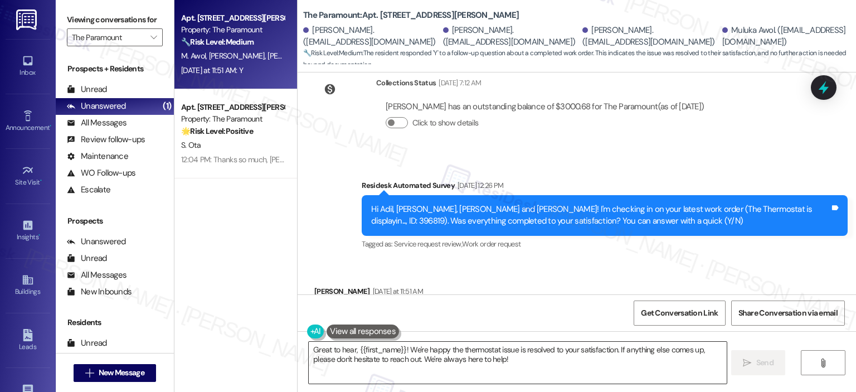
click at [415, 356] on textarea "Great to hear, {{first_name}}! We're happy the thermostat issue is resolved to …" at bounding box center [517, 362] width 417 height 42
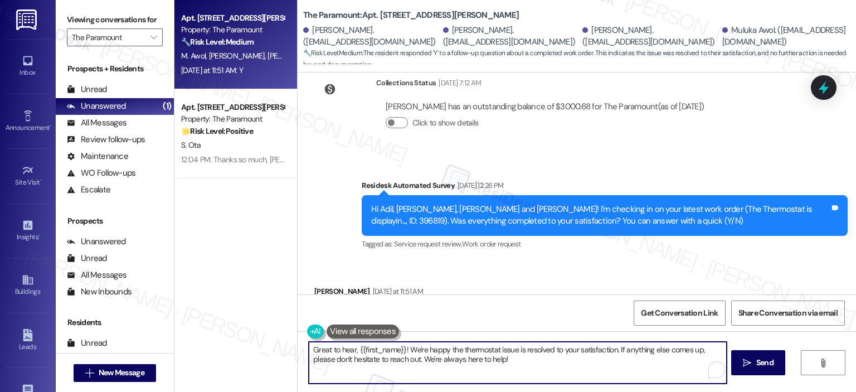
paste textarea "Thank you for your response! Great to know that the latest work order was compl…"
click at [397, 347] on textarea "Thank you for your response! Great to know that the latest work order was compl…" at bounding box center [517, 362] width 417 height 42
type textarea "Thank you for your response, Dinia! Great to know that the latest work order wa…"
click at [759, 363] on span "Send" at bounding box center [764, 363] width 17 height 12
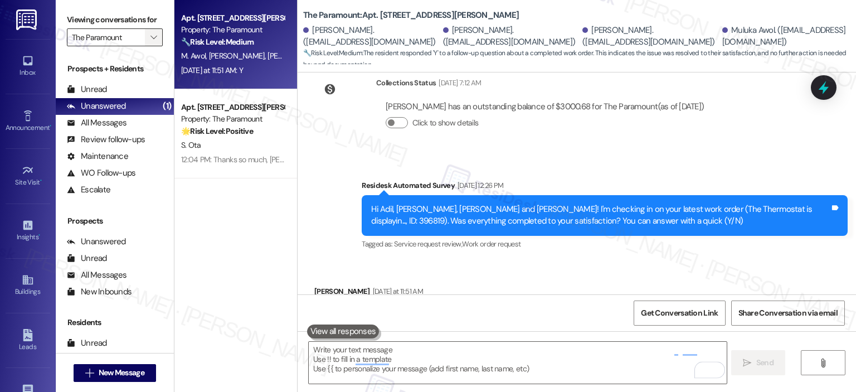
scroll to position [4839, 0]
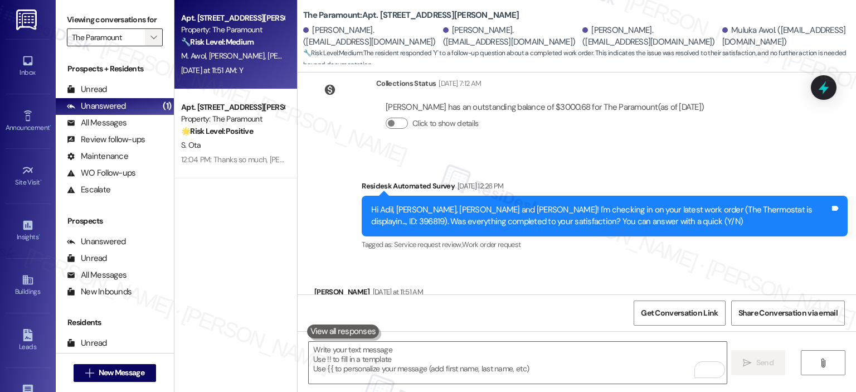
click at [153, 35] on button "" at bounding box center [154, 37] width 18 height 18
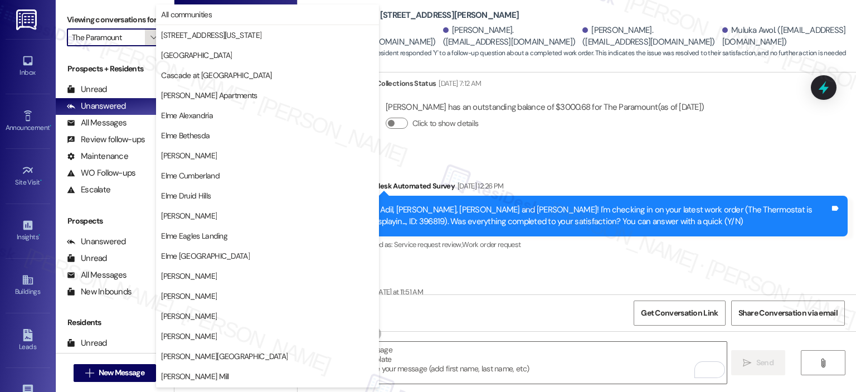
scroll to position [199, 0]
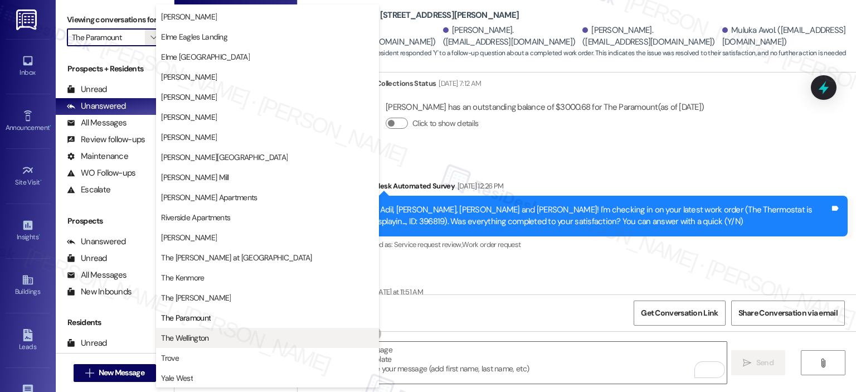
click at [180, 336] on span "The Wellington" at bounding box center [184, 337] width 47 height 11
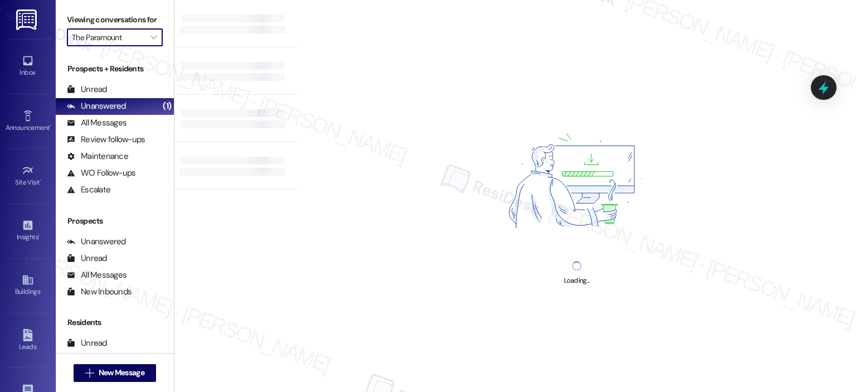
type input "The Wellington"
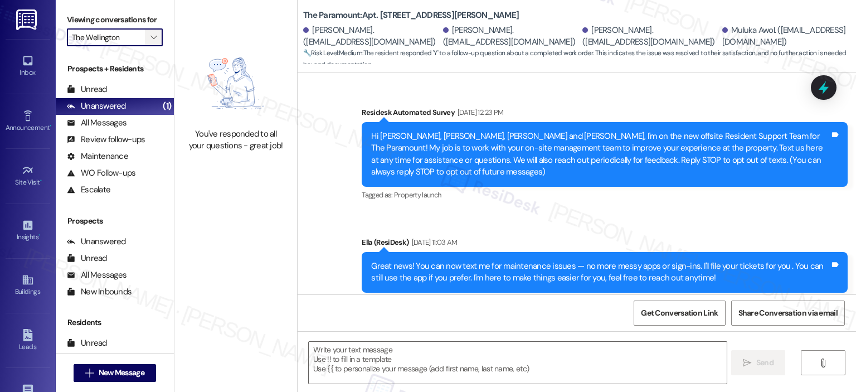
type textarea "Fetching suggested responses. Please feel free to read through the conversation…"
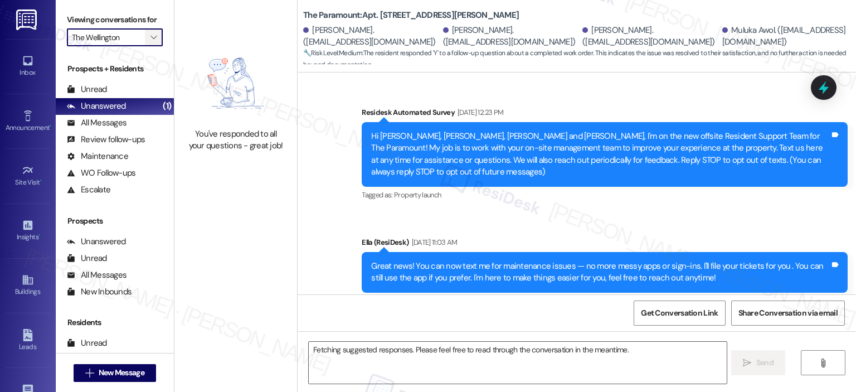
scroll to position [4839, 0]
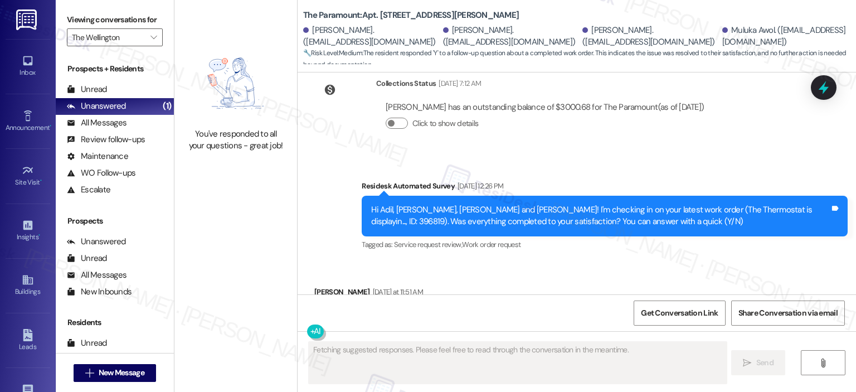
click at [156, 26] on div "Viewing conversations for The Wellington " at bounding box center [115, 28] width 118 height 57
click at [149, 32] on span "" at bounding box center [153, 37] width 11 height 18
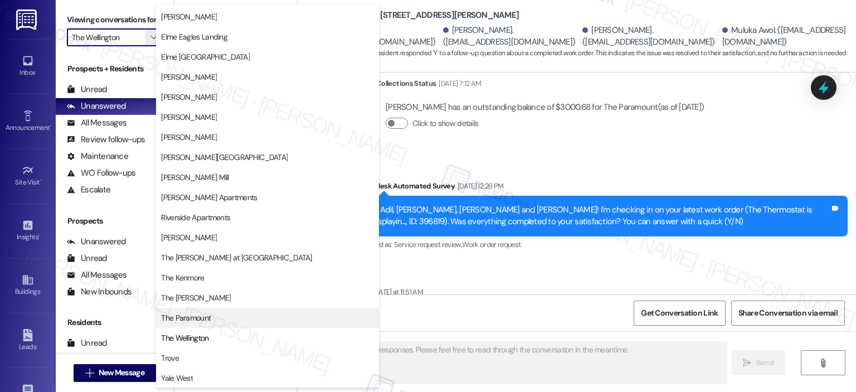
click at [194, 312] on span "The Paramount" at bounding box center [186, 317] width 50 height 11
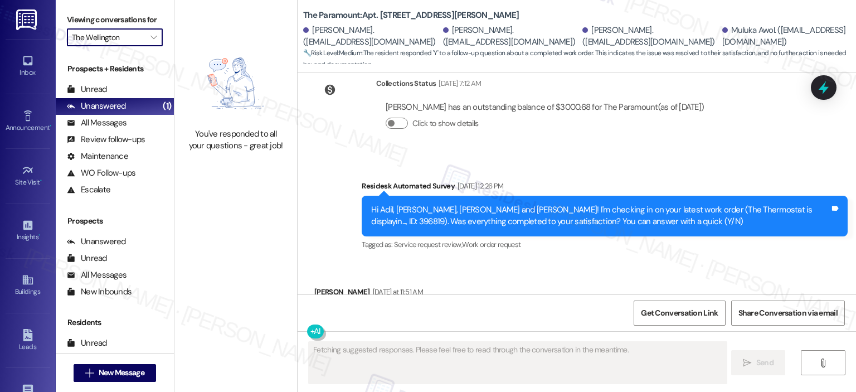
type input "The Paramount"
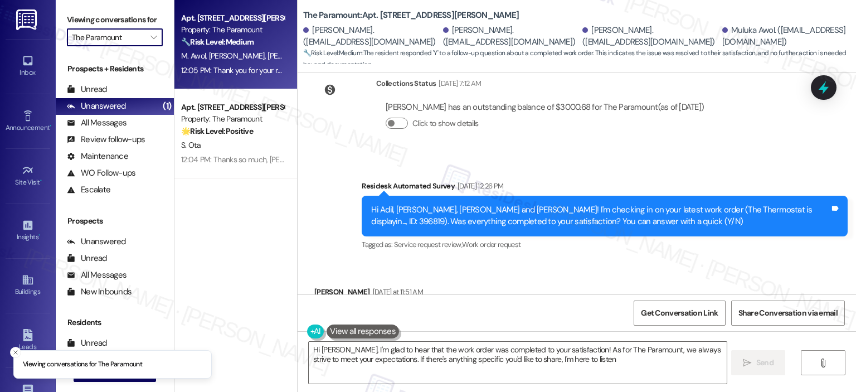
type textarea "Hi Dinia, I'm glad to hear that the work order was completed to your satisfacti…"
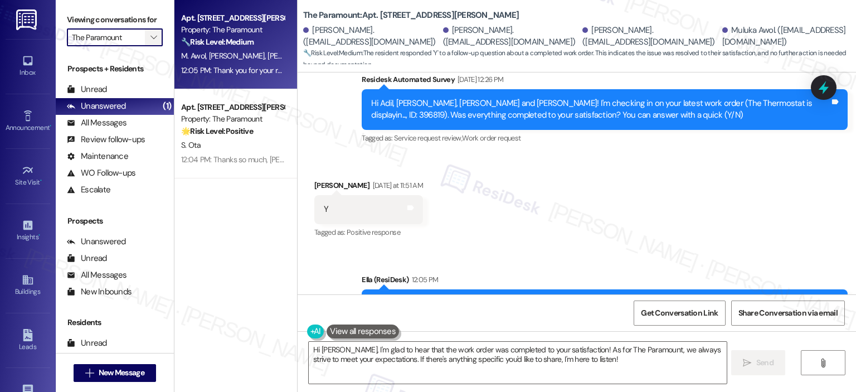
click at [150, 36] on icon "" at bounding box center [153, 37] width 6 height 9
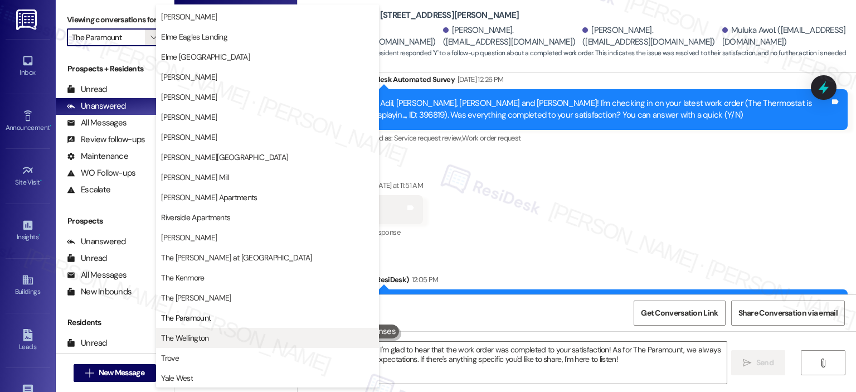
click at [205, 340] on span "The Wellington" at bounding box center [184, 337] width 47 height 11
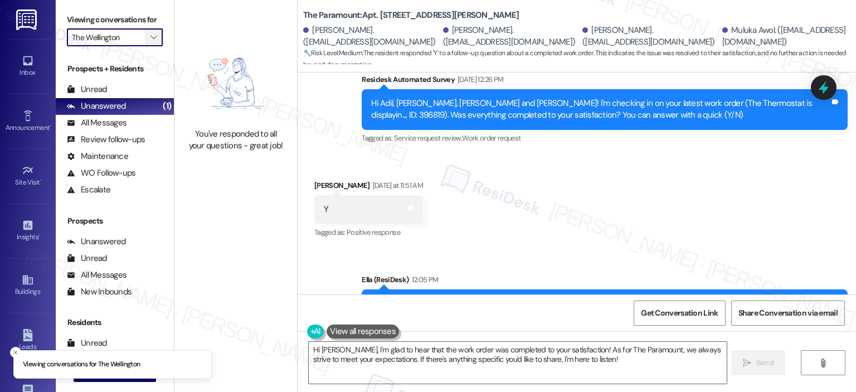
click at [148, 31] on span "" at bounding box center [153, 37] width 11 height 18
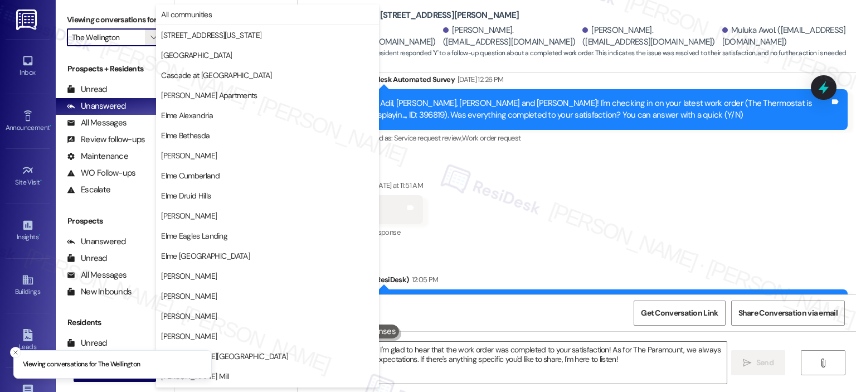
scroll to position [199, 0]
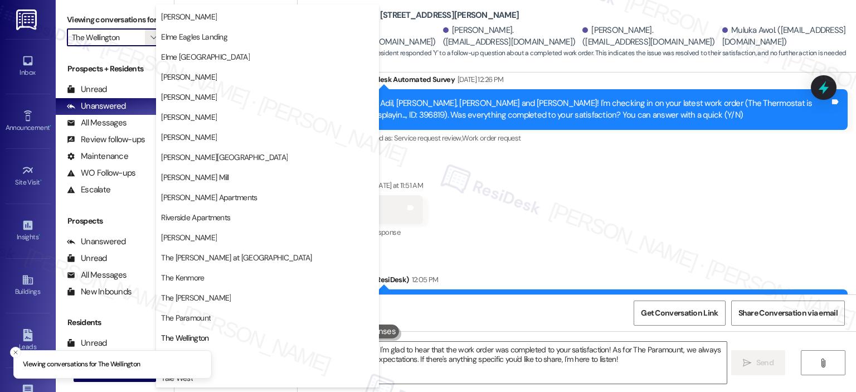
drag, startPoint x: 266, startPoint y: 365, endPoint x: 263, endPoint y: 354, distance: 11.6
click at [267, 365] on button "Trove" at bounding box center [267, 358] width 223 height 20
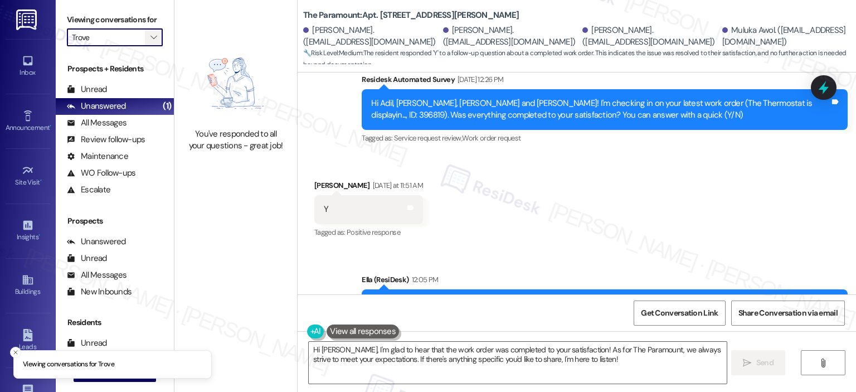
click at [150, 37] on icon "" at bounding box center [153, 37] width 6 height 9
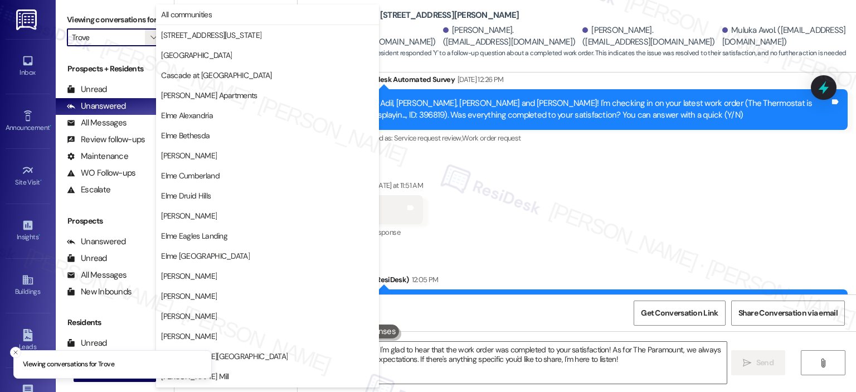
scroll to position [199, 0]
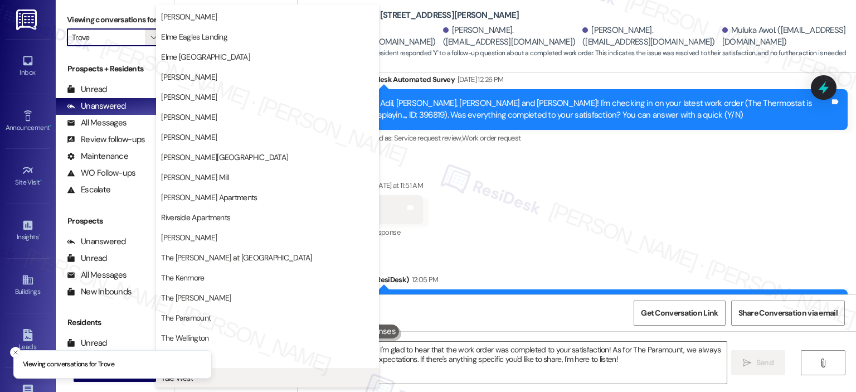
click at [300, 374] on span "Yale West" at bounding box center [267, 377] width 213 height 11
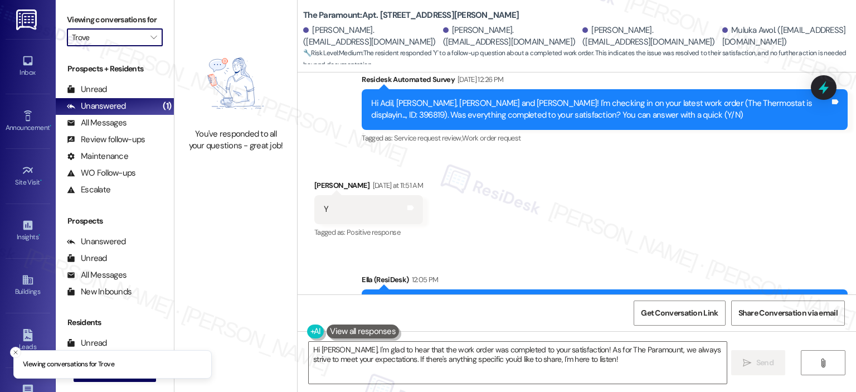
type input "Yale West"
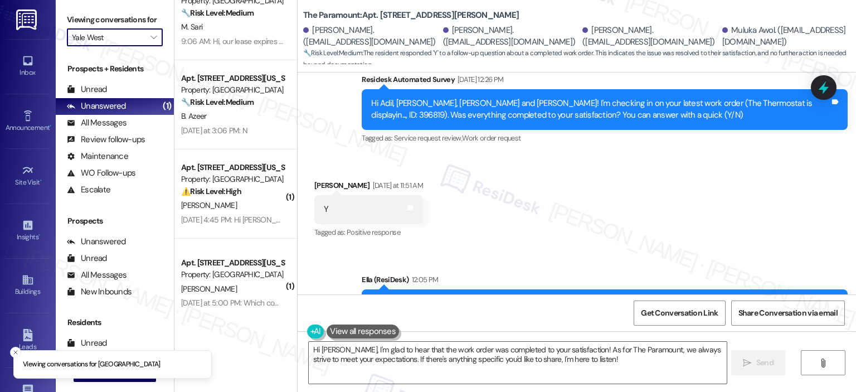
scroll to position [44, 0]
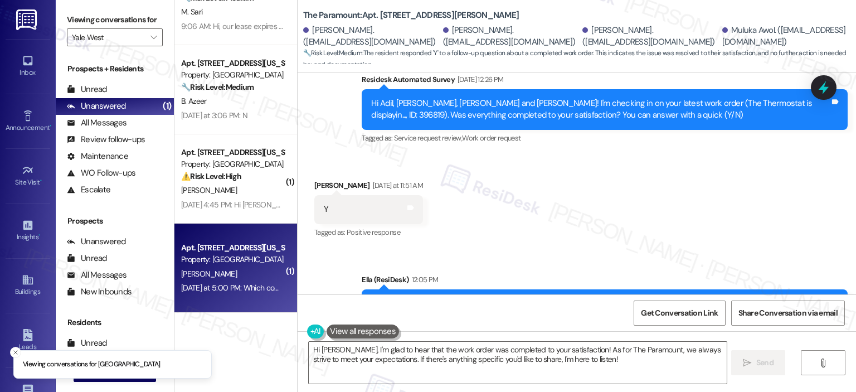
click at [237, 278] on div "[PERSON_NAME]" at bounding box center [232, 274] width 105 height 14
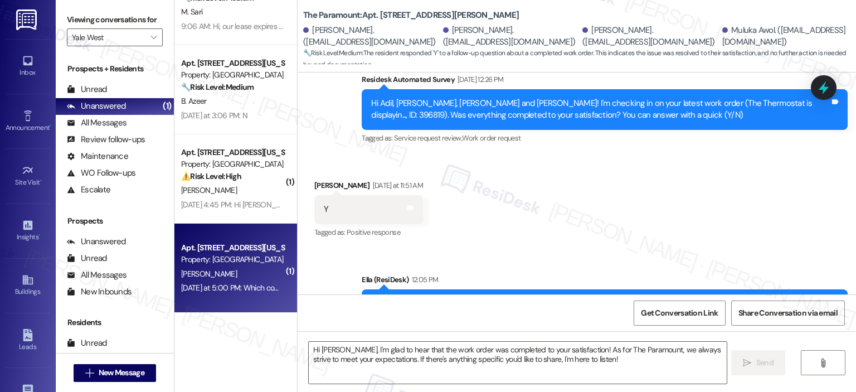
type textarea "Fetching suggested responses. Please feel free to read through the conversation…"
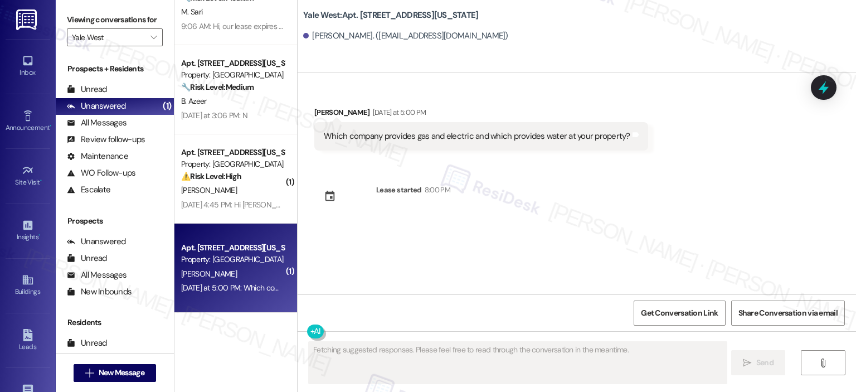
scroll to position [0, 0]
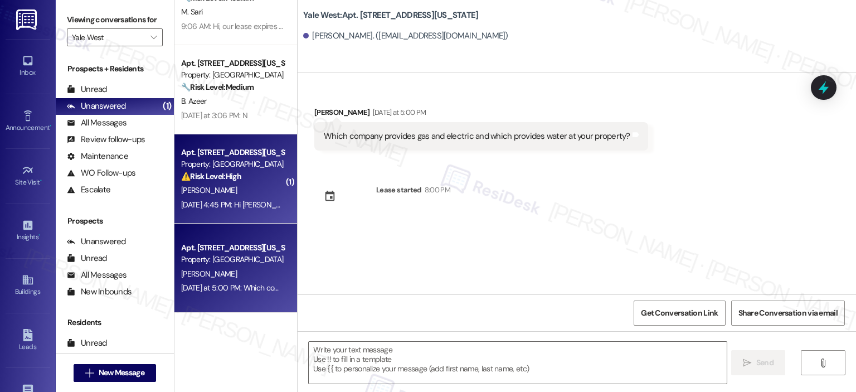
click at [243, 193] on div "[PERSON_NAME]" at bounding box center [232, 190] width 105 height 14
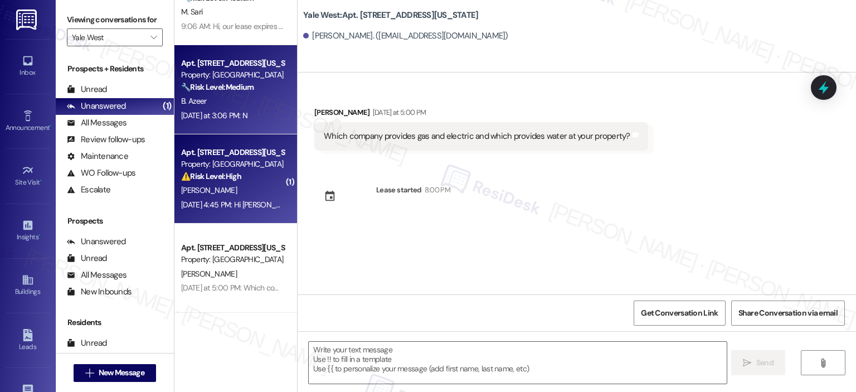
type textarea "Fetching suggested responses. Please feel free to read through the conversation…"
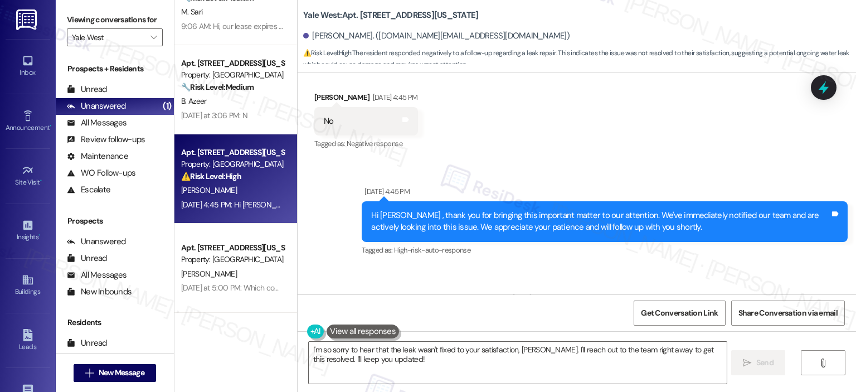
scroll to position [9509, 0]
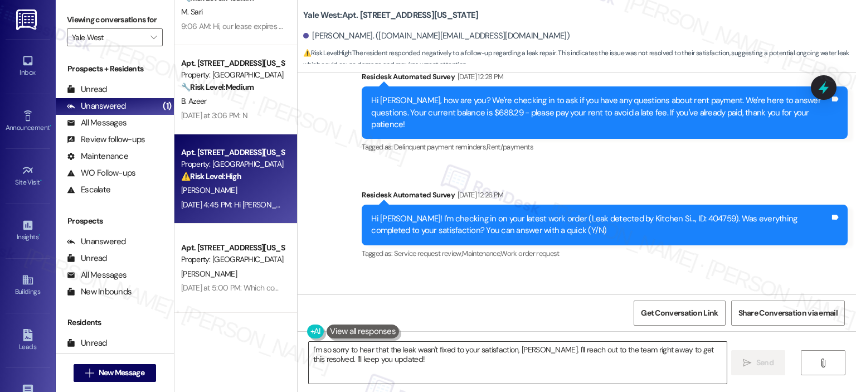
click at [309, 348] on textarea "I'm so sorry to hear that the leak wasn't fixed to your satisfaction, Adam. I'l…" at bounding box center [517, 362] width 417 height 42
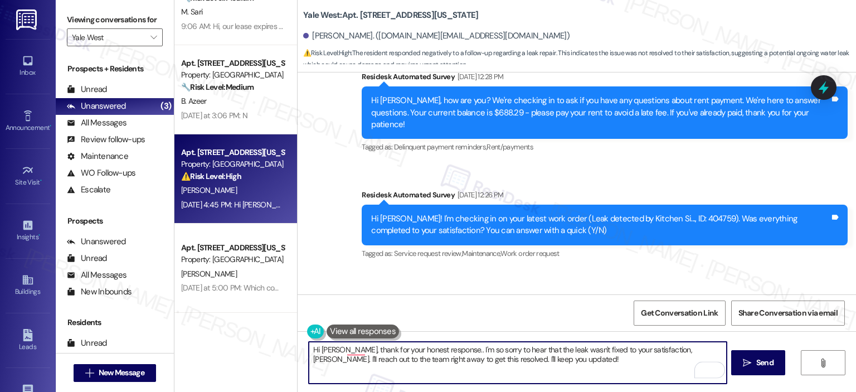
click at [525, 365] on textarea "Hi Adams, thank for your honest response.. I'm so sorry to hear that the leak w…" at bounding box center [517, 362] width 417 height 42
drag, startPoint x: 532, startPoint y: 365, endPoint x: 679, endPoint y: 344, distance: 148.6
click at [679, 344] on textarea "Hi Adams, thanks for your honest response.. I'm so sorry to hear that the leak …" at bounding box center [517, 362] width 417 height 42
type textarea "Hi Adams, thanks for your honest response.. I'm so sorry to hear that the leak …"
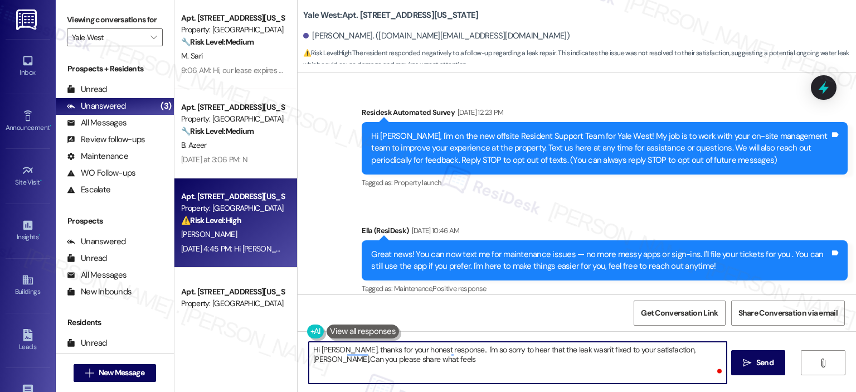
scroll to position [9509, 0]
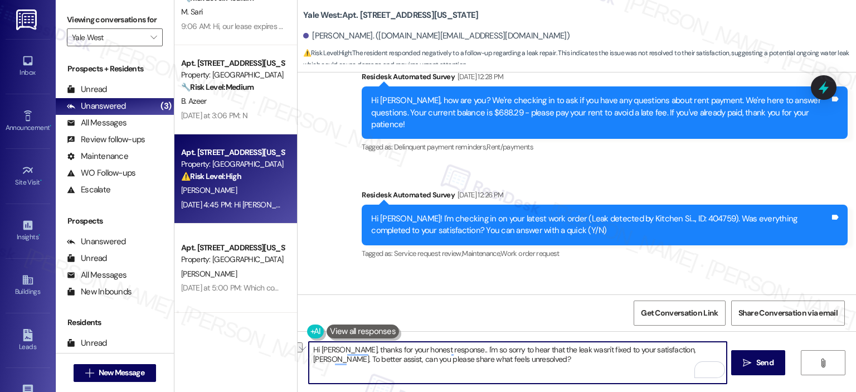
drag, startPoint x: 681, startPoint y: 349, endPoint x: 655, endPoint y: 351, distance: 26.3
click at [655, 351] on textarea "Hi [PERSON_NAME], thanks for your honest response.. I'm so sorry to hear that t…" at bounding box center [517, 362] width 417 height 42
type textarea "Hi [PERSON_NAME], thanks for your honest response.. I'm so sorry to hear that t…"
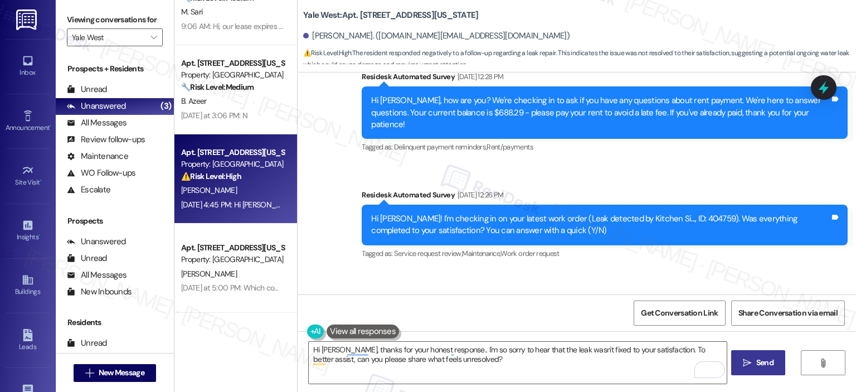
click at [763, 358] on span "Send" at bounding box center [764, 363] width 17 height 12
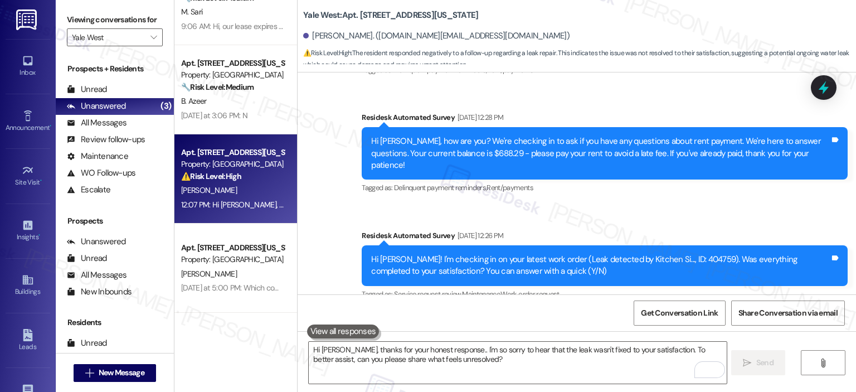
scroll to position [9747, 0]
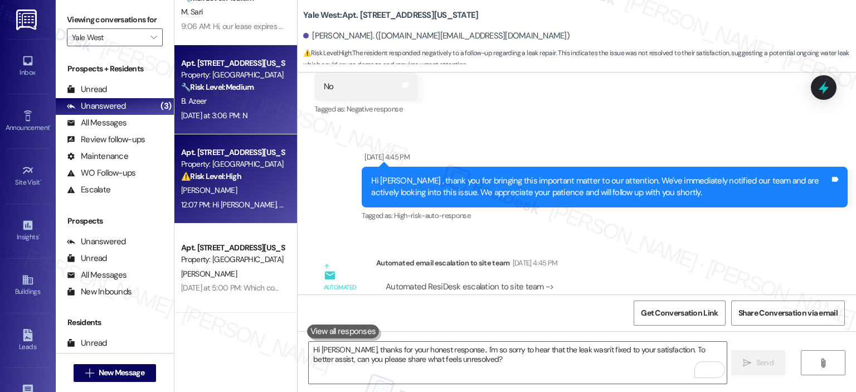
click at [216, 106] on div "B. Azeer" at bounding box center [232, 101] width 105 height 14
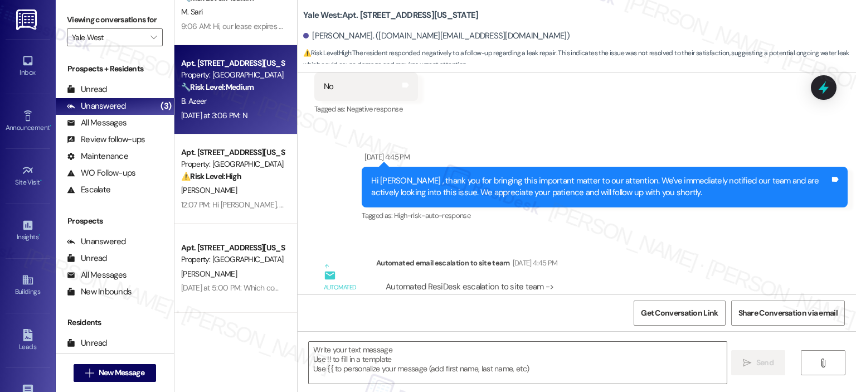
type textarea "Fetching suggested responses. Please feel free to read through the conversation…"
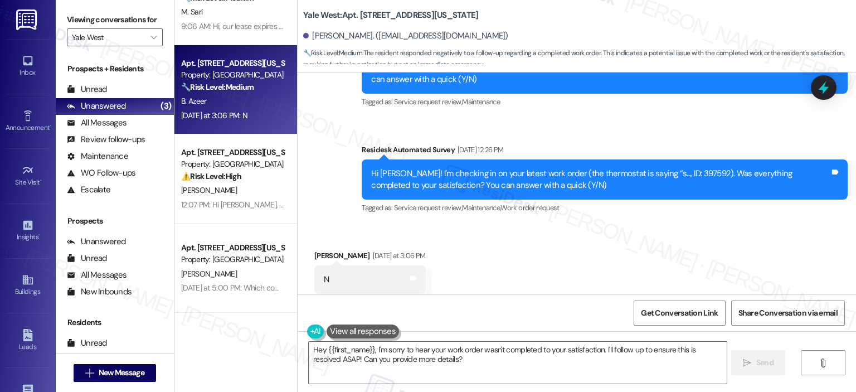
scroll to position [2237, 0]
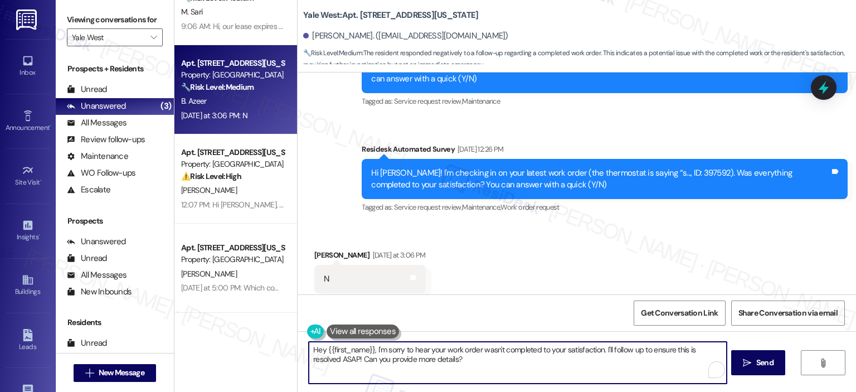
drag, startPoint x: 319, startPoint y: 349, endPoint x: 309, endPoint y: 349, distance: 9.5
click at [309, 349] on textarea "Hey {{first_name}}, I'm sorry to hear your work order wasn't completed to your …" at bounding box center [517, 362] width 417 height 42
click at [366, 347] on textarea "Hi {{first_name}}, I'm sorry to hear your work order wasn't completed to your s…" at bounding box center [517, 362] width 417 height 42
drag, startPoint x: 439, startPoint y: 358, endPoint x: 702, endPoint y: 346, distance: 263.7
click at [702, 346] on textarea "Hi {{first_name}}, thanks for your honest response. I'm sorry to hear your work…" at bounding box center [517, 362] width 417 height 42
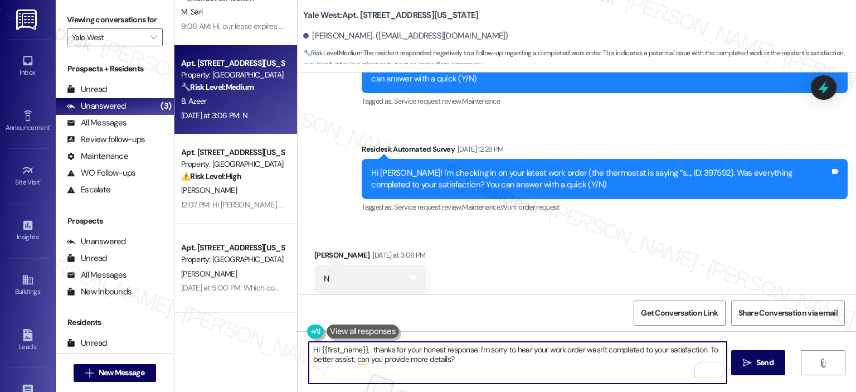
click at [507, 358] on textarea "Hi {{first_name}}, thanks for your honest response. I'm sorry to hear your work…" at bounding box center [517, 362] width 417 height 42
type textarea "Hi {{first_name}}, thanks for your honest response. I'm sorry to hear your work…"
click at [745, 357] on span " Send" at bounding box center [757, 363] width 35 height 12
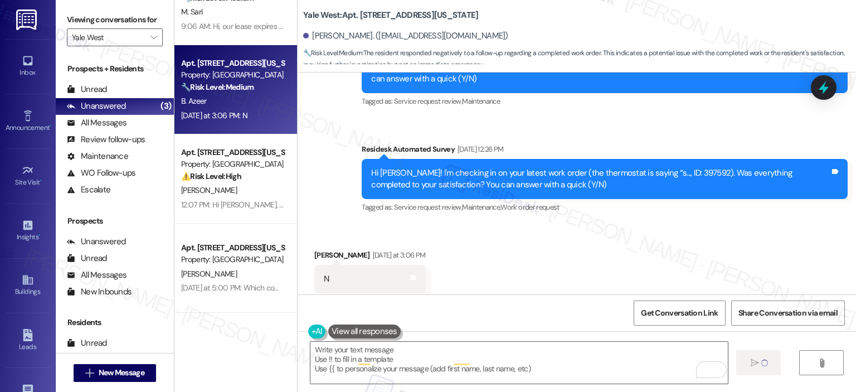
type textarea "Fetching suggested responses. Please feel free to read through the conversation…"
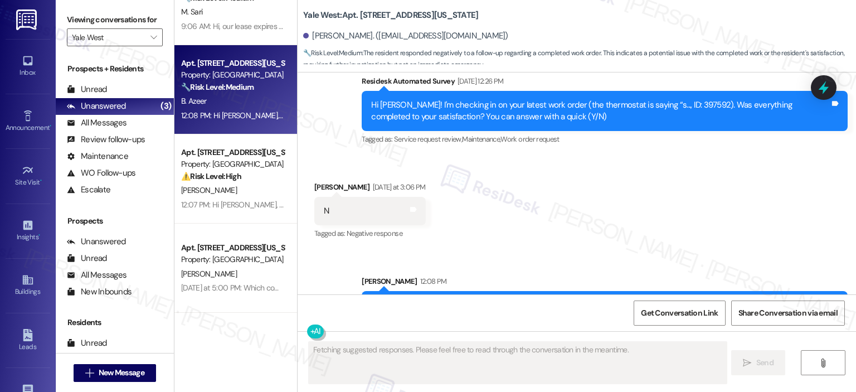
scroll to position [2326, 0]
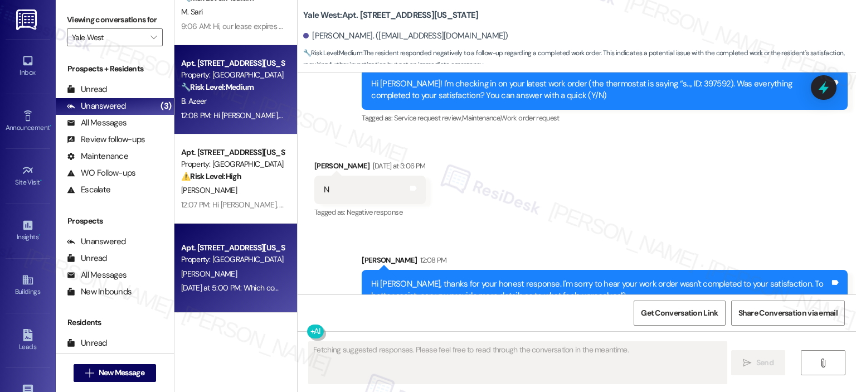
click at [216, 262] on div "Property: [GEOGRAPHIC_DATA]" at bounding box center [232, 259] width 103 height 12
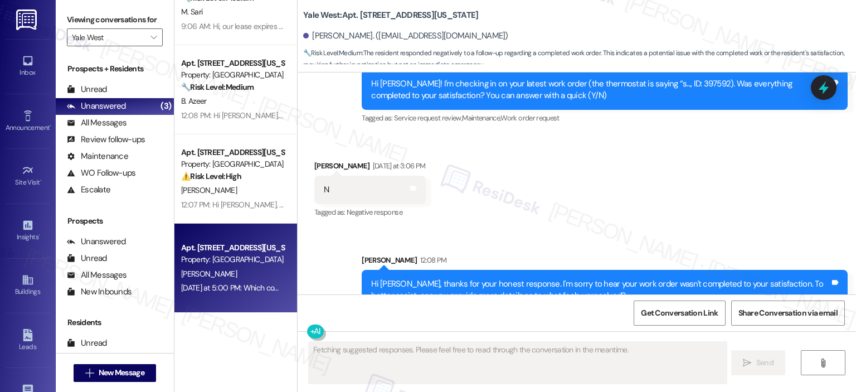
scroll to position [0, 0]
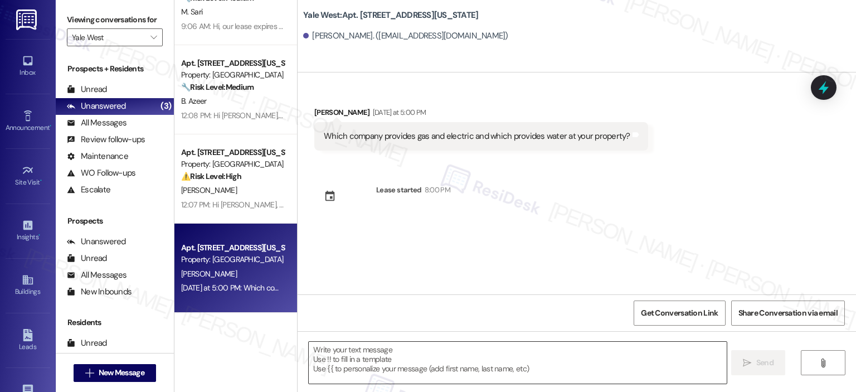
click at [417, 345] on textarea at bounding box center [517, 362] width 417 height 42
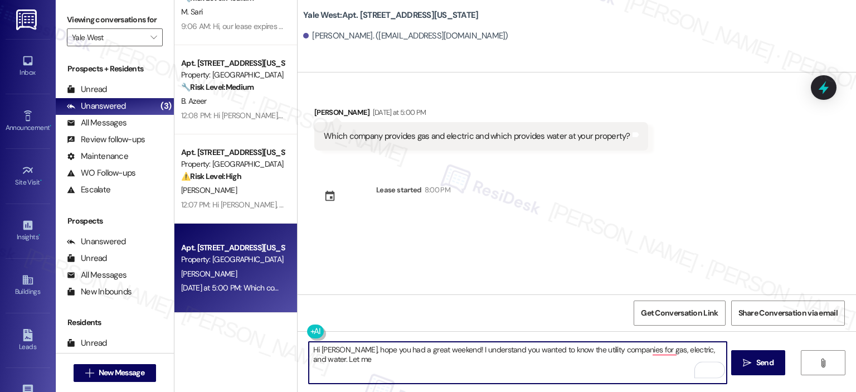
click at [379, 359] on textarea "Hi James, hope you had a great weekend! I understand you wanted to know the uti…" at bounding box center [517, 362] width 417 height 42
drag, startPoint x: 381, startPoint y: 359, endPoint x: 648, endPoint y: 356, distance: 267.4
click at [649, 354] on textarea "Hi James, hope you had a great weekend! I understand you wanted to know the uti…" at bounding box center [517, 362] width 417 height 42
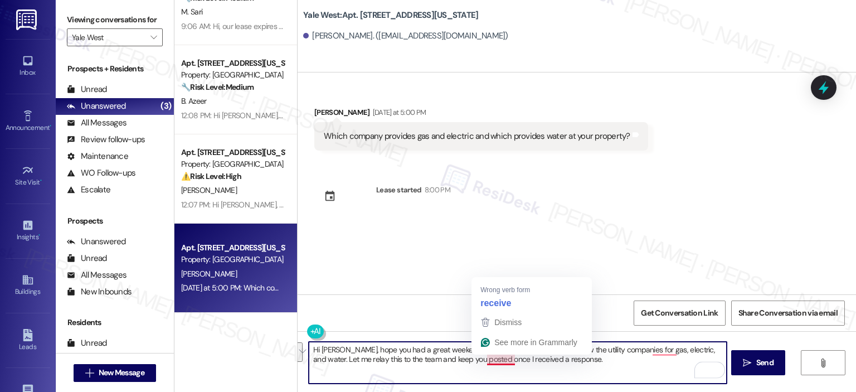
click at [496, 358] on textarea "Hi James, hope you had a great weekend! I understand you wanted to know the uti…" at bounding box center [517, 362] width 417 height 42
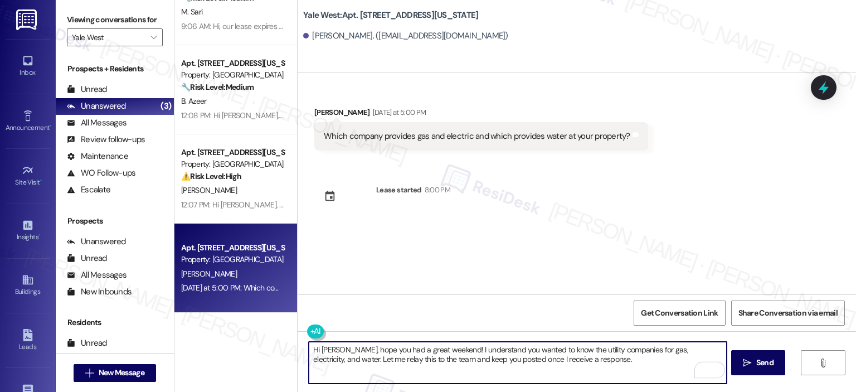
click at [604, 360] on textarea "Hi James, hope you had a great weekend! I understand you wanted to know the uti…" at bounding box center [517, 362] width 417 height 42
type textarea "Hi James, hope you had a great weekend! I understand you wanted to know the uti…"
click at [761, 360] on span "Send" at bounding box center [764, 363] width 17 height 12
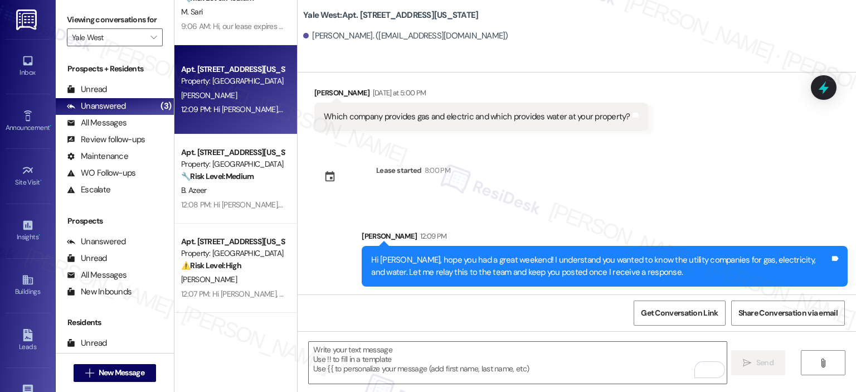
scroll to position [20, 0]
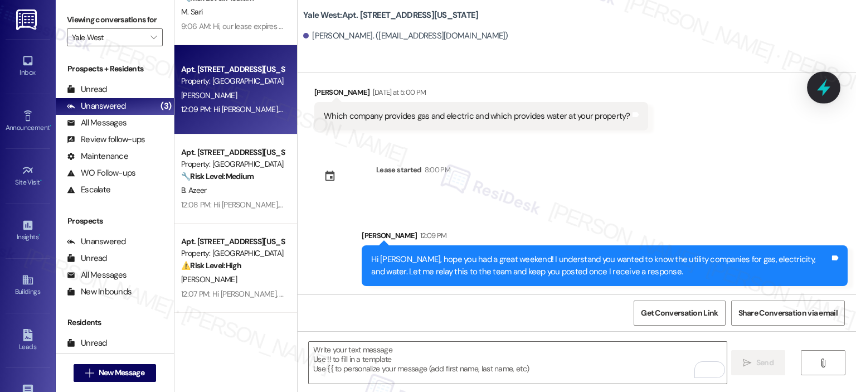
click at [818, 88] on icon at bounding box center [823, 87] width 19 height 19
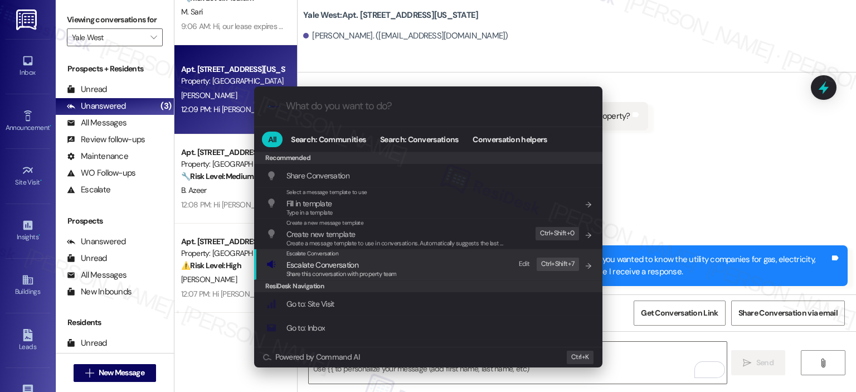
click at [301, 262] on span "Escalate Conversation" at bounding box center [322, 265] width 72 height 10
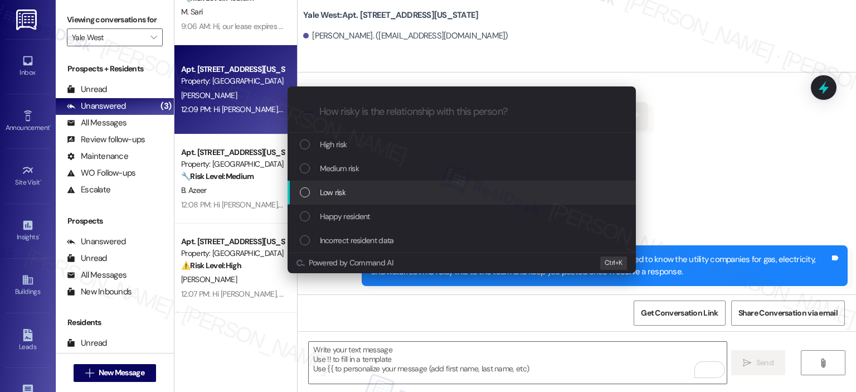
click at [333, 193] on span "Low risk" at bounding box center [333, 192] width 26 height 12
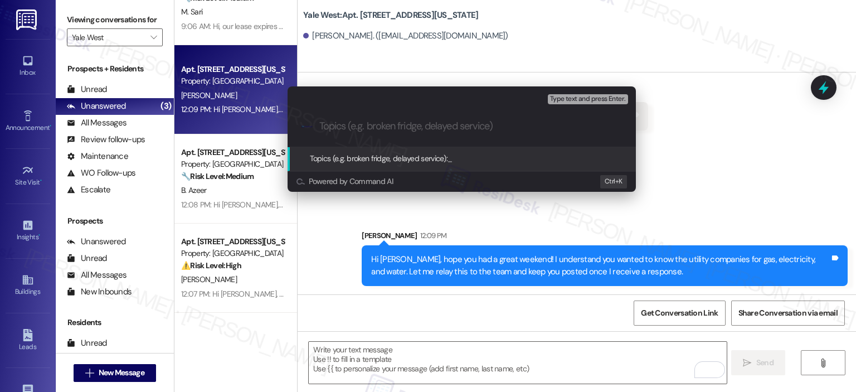
click at [349, 130] on input "Topics (e.g. broken fridge, delayed service)" at bounding box center [470, 126] width 302 height 12
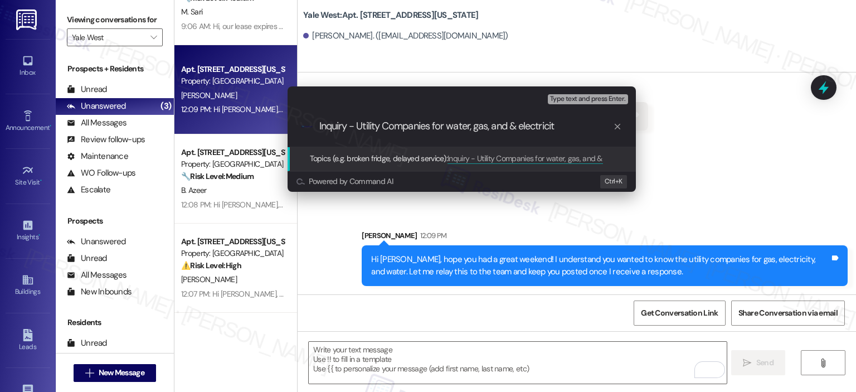
type input "Inquiry - Utility Companies for water, gas, and & electricity"
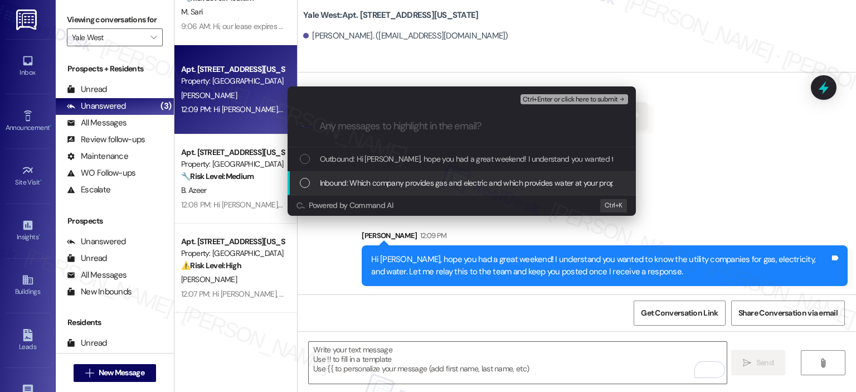
click at [459, 175] on div "Inbound: Which company provides gas and electric and which provides water at yo…" at bounding box center [461, 183] width 348 height 24
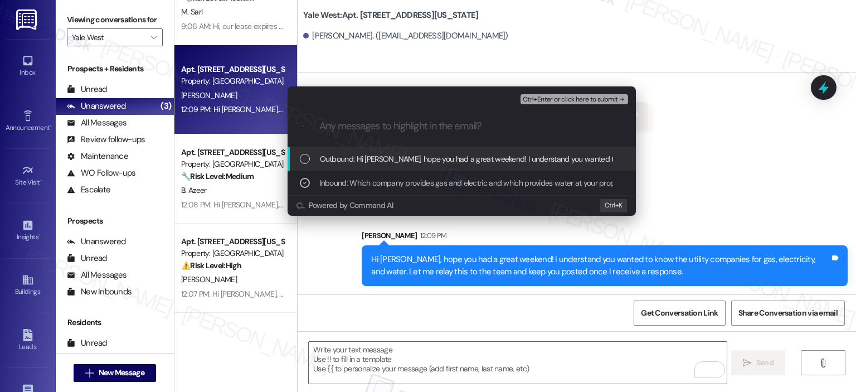
click at [462, 158] on span "Outbound: Hi James, hope you had a great weekend! I understand you wanted to kn…" at bounding box center [686, 159] width 732 height 12
click at [542, 97] on span "Ctrl+Enter or click here to submit" at bounding box center [570, 100] width 95 height 8
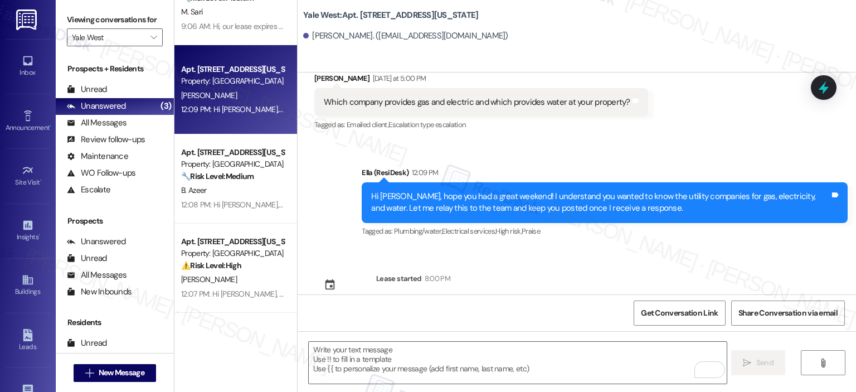
scroll to position [53, 0]
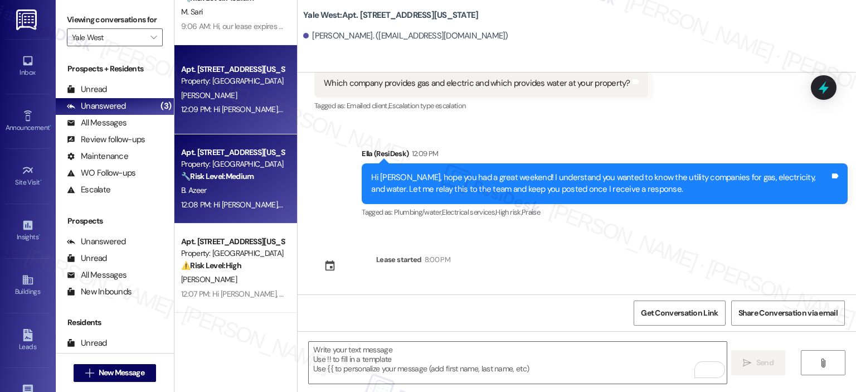
click at [223, 196] on div "B. Azeer" at bounding box center [232, 190] width 105 height 14
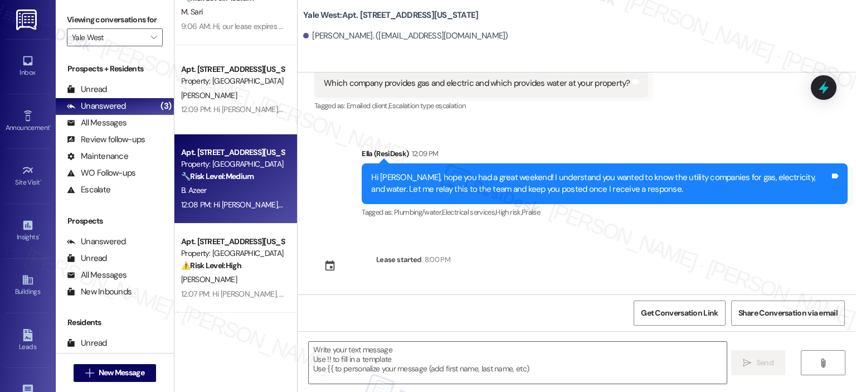
type textarea "Fetching suggested responses. Please feel free to read through the conversation…"
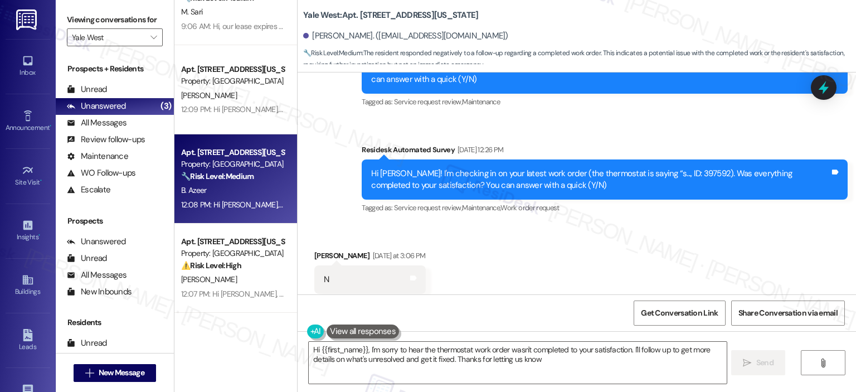
type textarea "Hi {{first_name}}, I'm sorry to hear the thermostat work order wasn't completed…"
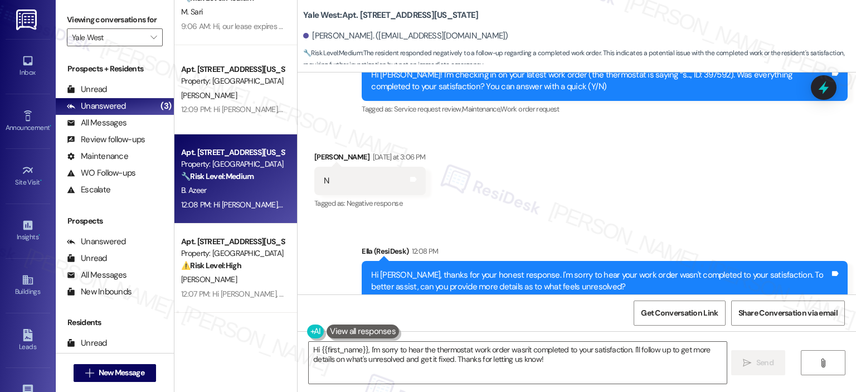
scroll to position [2343, 0]
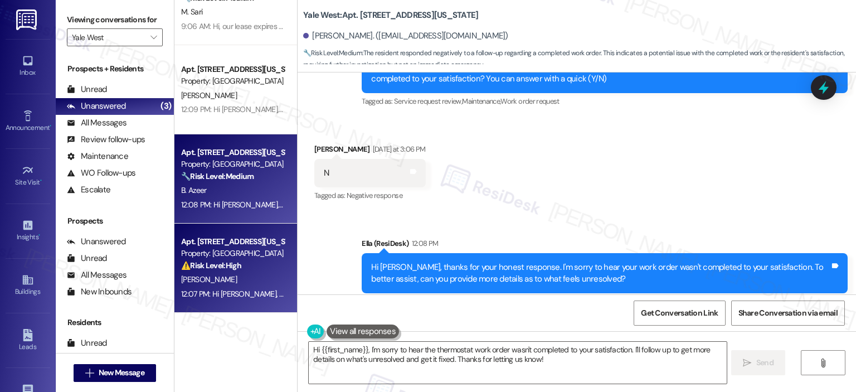
click at [204, 289] on div "12:07 PM: Hi Adams, thanks for your honest response.. I'm so sorry to hear that…" at bounding box center [488, 294] width 614 height 10
type textarea "Hi {{first_name}}, I'm sorry to hear the thermostat work order wasn't completed…"
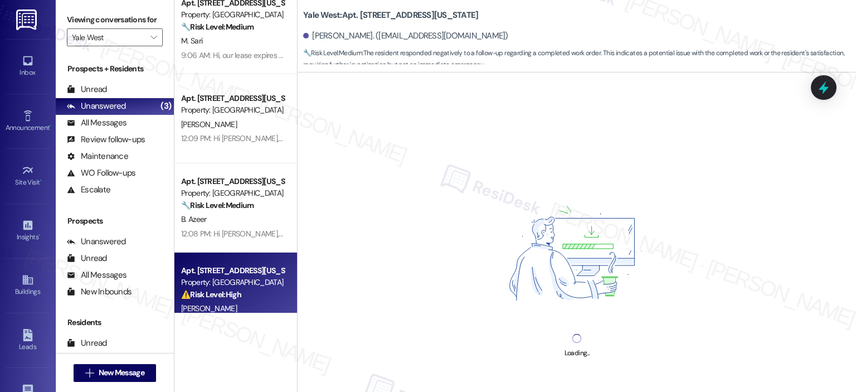
scroll to position [0, 0]
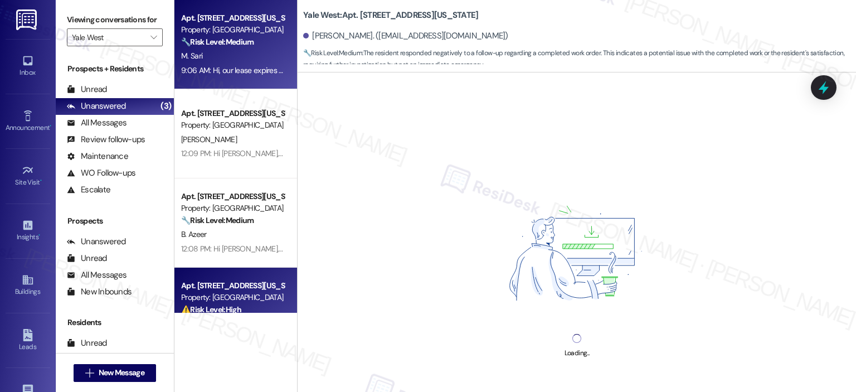
click at [238, 69] on div "9:06 AM: Hi, our lease expires on Sunday Sep 28, does that mean we should move …" at bounding box center [582, 70] width 802 height 10
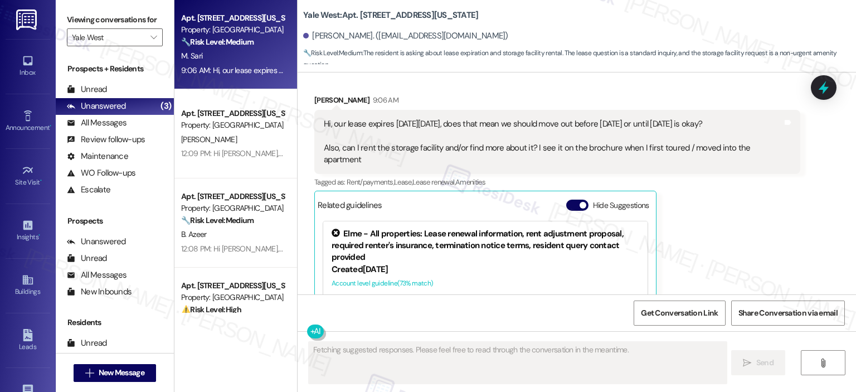
scroll to position [1365, 0]
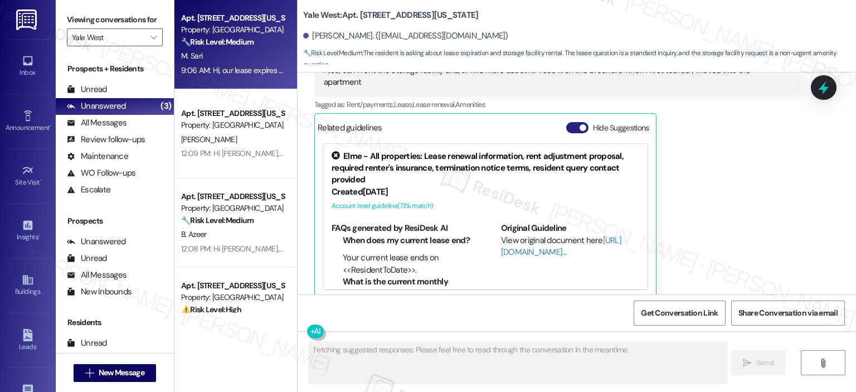
click at [568, 122] on button "Hide Suggestions" at bounding box center [577, 127] width 22 height 11
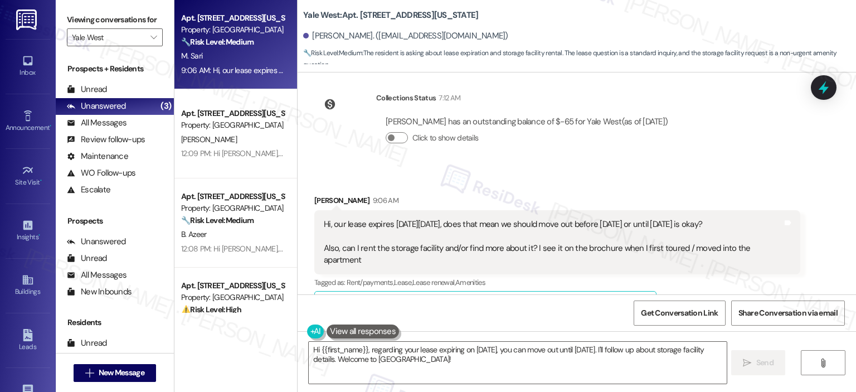
scroll to position [1209, 0]
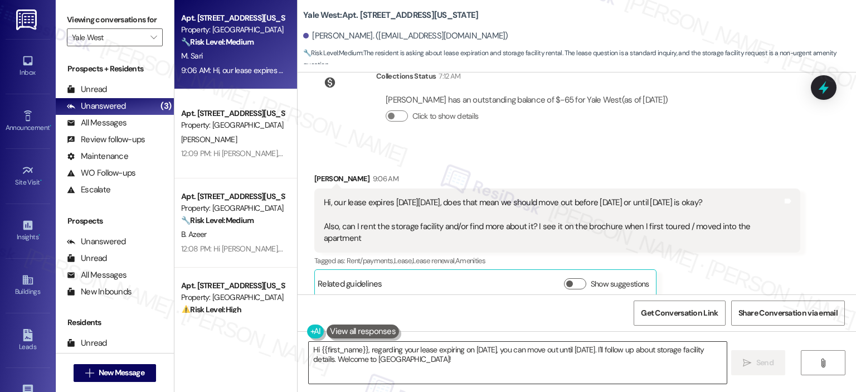
click at [393, 360] on textarea "Hi {{first_name}}, regarding your lease expiring on Sept 28, you can move out u…" at bounding box center [517, 362] width 417 height 42
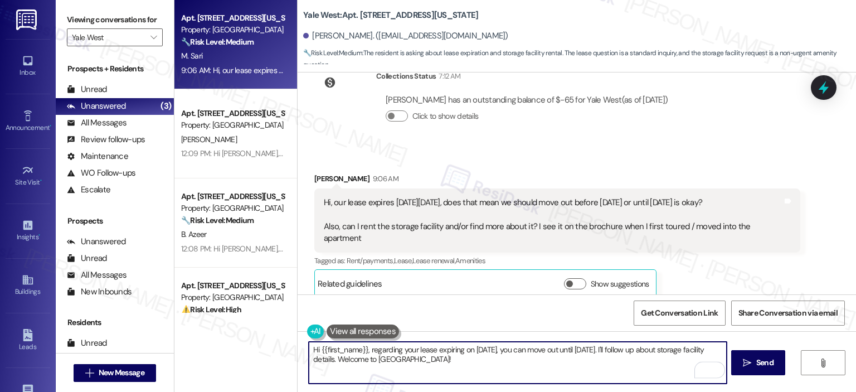
click at [363, 349] on textarea "Hi {{first_name}}, regarding your lease expiring on Sept 28, you can move out u…" at bounding box center [517, 362] width 417 height 42
type textarea "Hi {{first_name}}, hope you had great weekend. Thanks for reaching out. I under…"
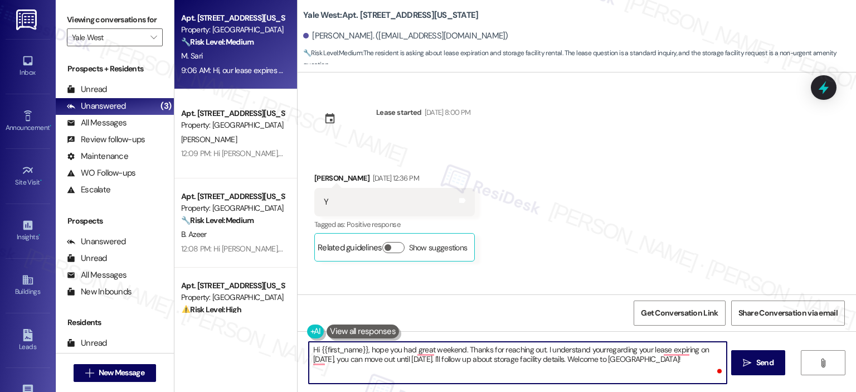
scroll to position [1209, 0]
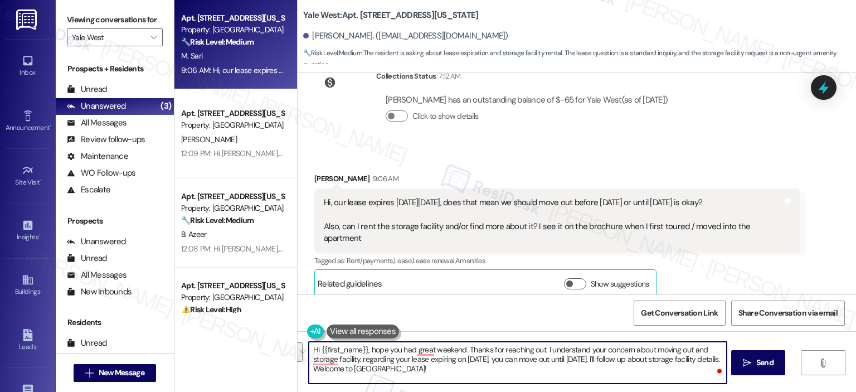
drag, startPoint x: 368, startPoint y: 367, endPoint x: 354, endPoint y: 358, distance: 16.1
click at [354, 358] on textarea "Hi {{first_name}}, hope you had great weekend. Thanks for reaching out. I under…" at bounding box center [517, 362] width 417 height 42
click at [622, 365] on textarea "Hi {{first_name}}, hope you had great weekend. Thanks for reaching out. I under…" at bounding box center [517, 362] width 417 height 42
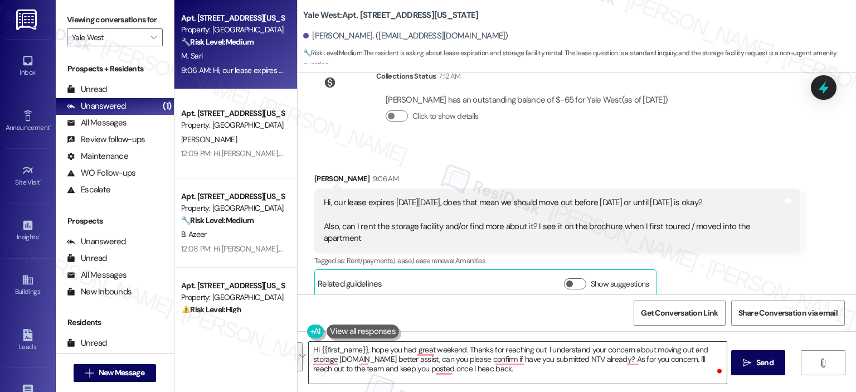
click at [466, 363] on textarea "Hi {{first_name}}, hope you had great weekend. Thanks for reaching out. I under…" at bounding box center [517, 362] width 417 height 42
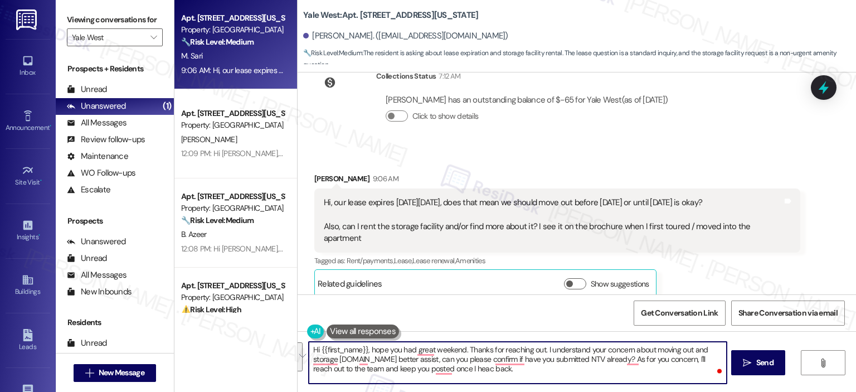
click at [466, 363] on textarea "Hi {{first_name}}, hope you had great weekend. Thanks for reaching out. I under…" at bounding box center [517, 362] width 417 height 42
paste textarea "I hope you had a great weekend, and thank you for reaching out. I understand yo…"
click at [386, 369] on textarea "Hi {{first_name}}, I hope you had a great weekend, and thank you for reaching o…" at bounding box center [517, 362] width 417 height 42
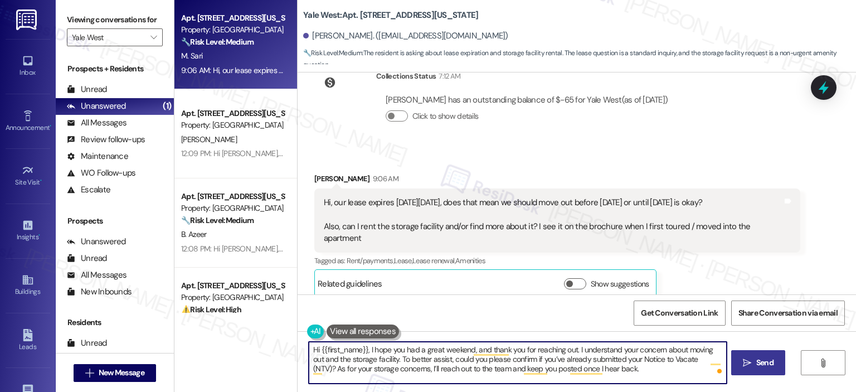
type textarea "Hi {{first_name}}, I hope you had a great weekend, and thank you for reaching o…"
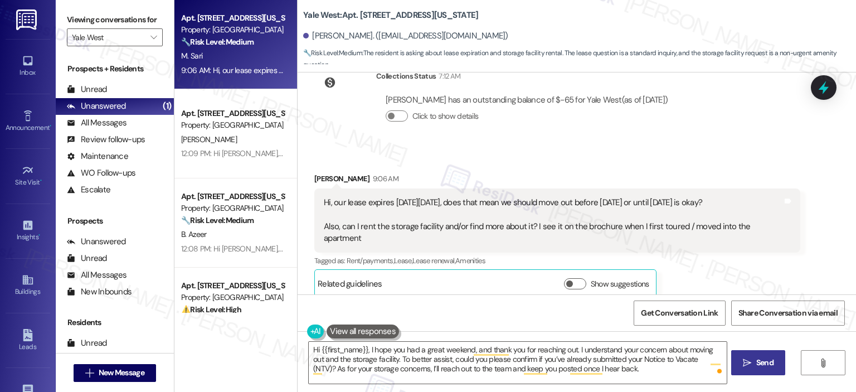
click at [757, 360] on span "Send" at bounding box center [764, 363] width 17 height 12
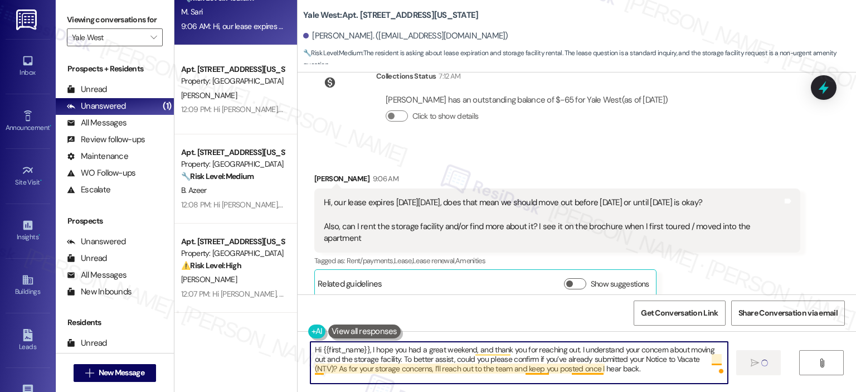
click at [570, 364] on textarea "Hi {{first_name}}, I hope you had a great weekend, and thank you for reaching o…" at bounding box center [518, 362] width 417 height 42
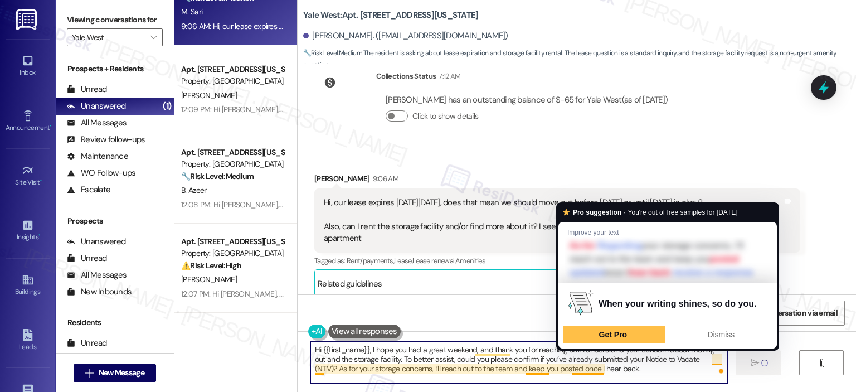
click at [442, 349] on textarea "Hi {{first_name}}, I hope you had a great weekend, and thank you for reaching o…" at bounding box center [518, 362] width 417 height 42
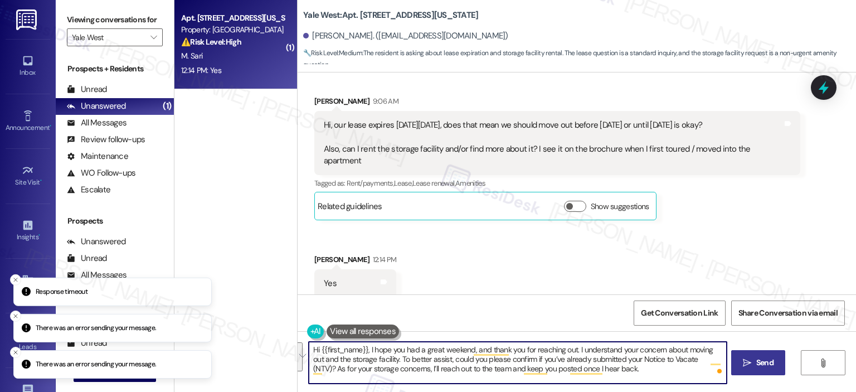
scroll to position [1286, 0]
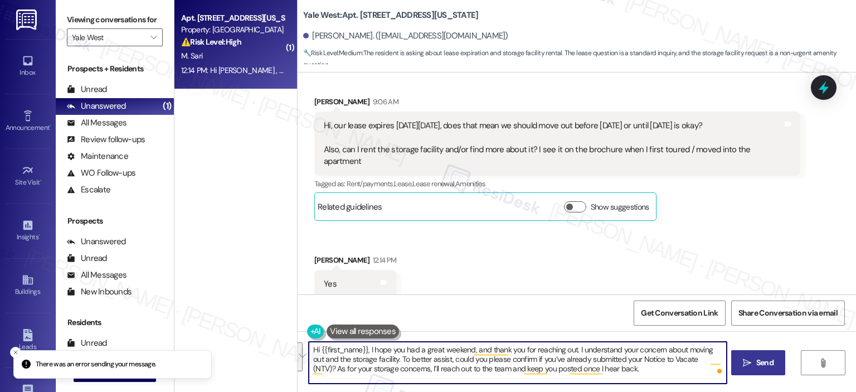
click at [615, 372] on textarea "Hi {{first_name}}, I hope you had a great weekend, and thank you for reaching o…" at bounding box center [517, 362] width 417 height 42
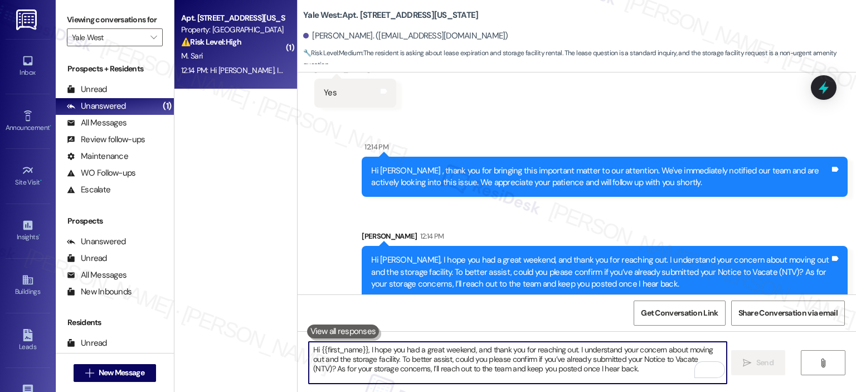
scroll to position [1199, 0]
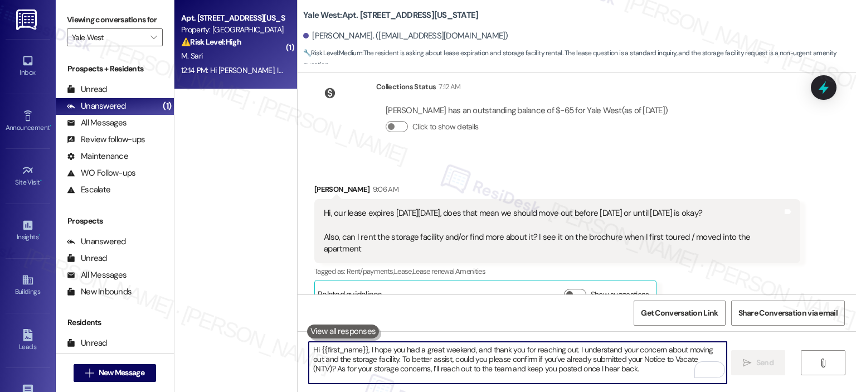
click at [223, 56] on div "M. Sari" at bounding box center [232, 56] width 105 height 14
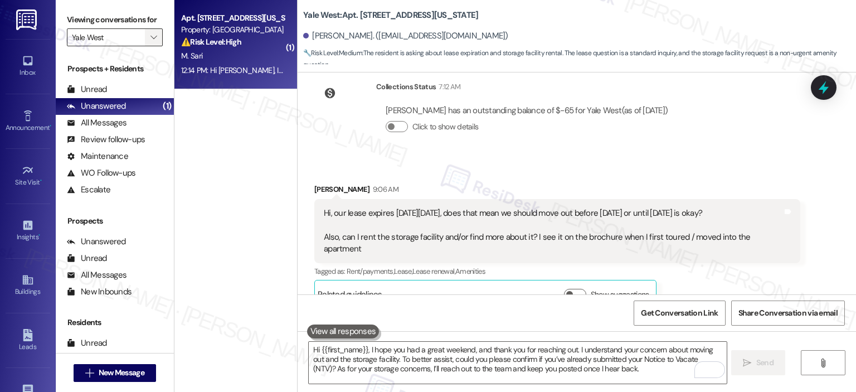
click at [150, 36] on icon "" at bounding box center [153, 37] width 6 height 9
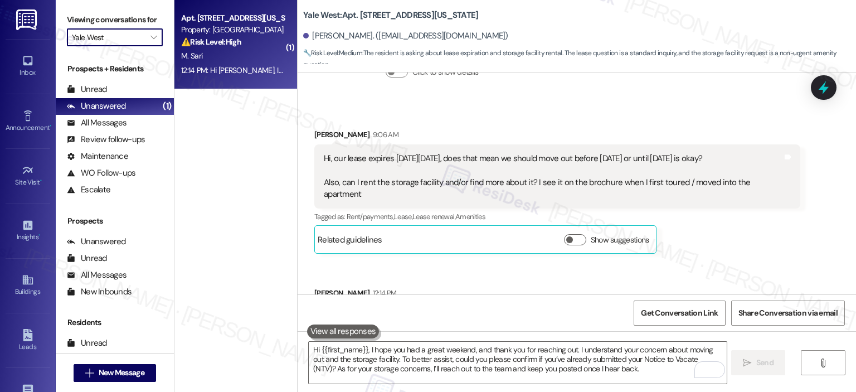
scroll to position [1286, 0]
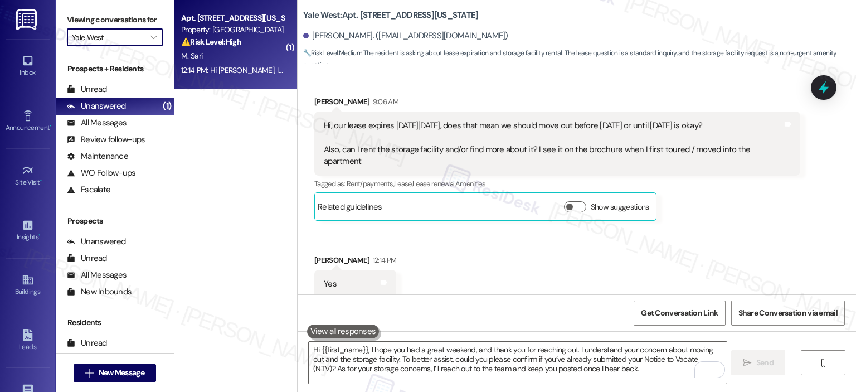
click at [256, 135] on div "( 1 ) Apt. [STREET_ADDRESS][US_STATE] Property: Yale West ⚠️ Risk Level: High T…" at bounding box center [235, 156] width 123 height 313
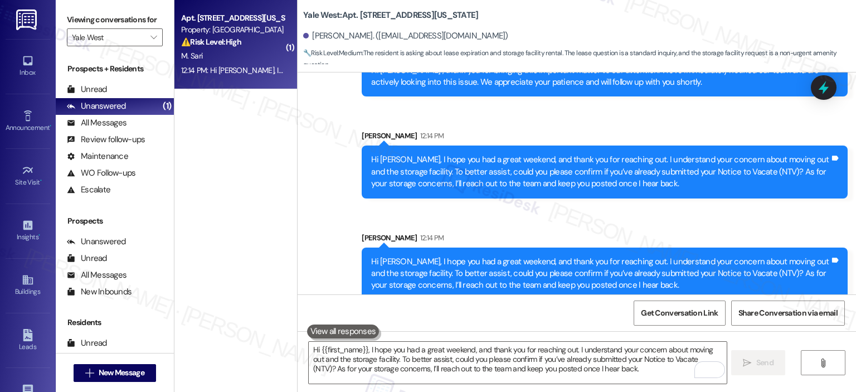
scroll to position [1579, 0]
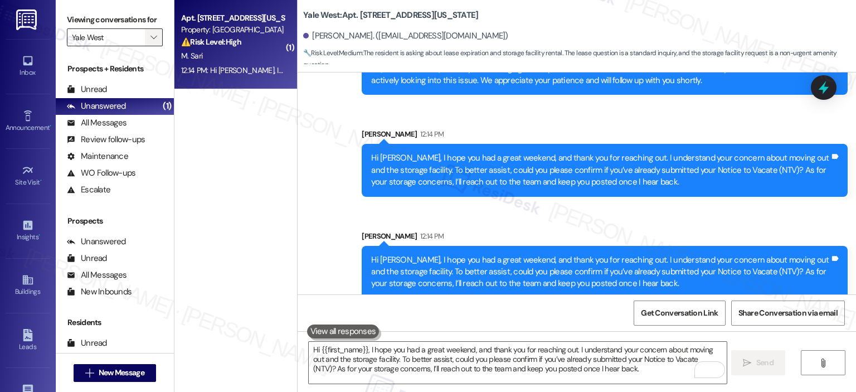
click at [154, 36] on button "" at bounding box center [154, 37] width 18 height 18
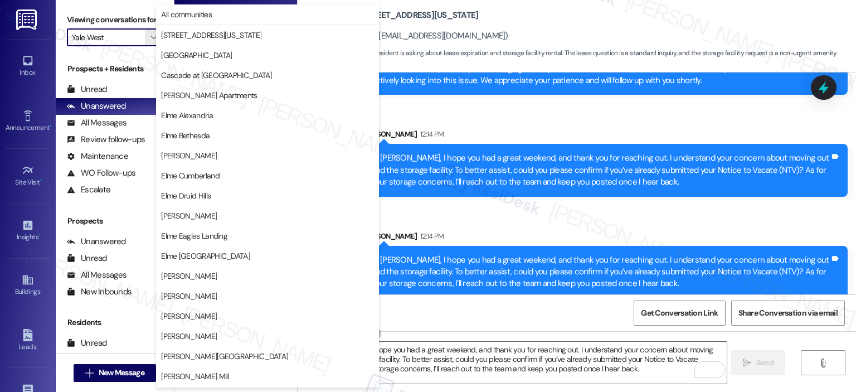
scroll to position [199, 0]
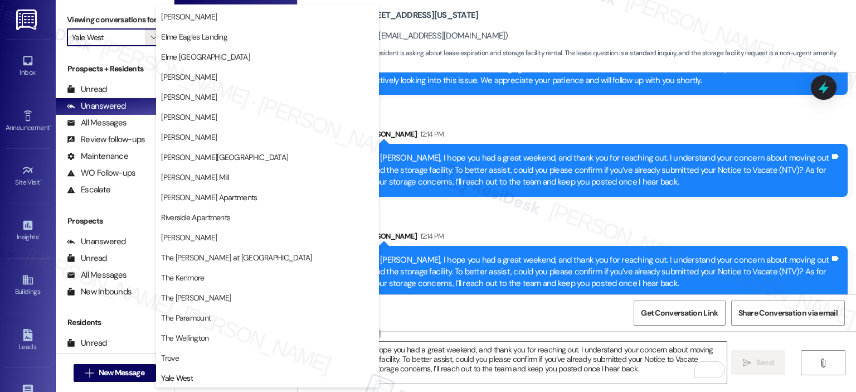
click at [138, 30] on input "Yale West" at bounding box center [108, 37] width 73 height 18
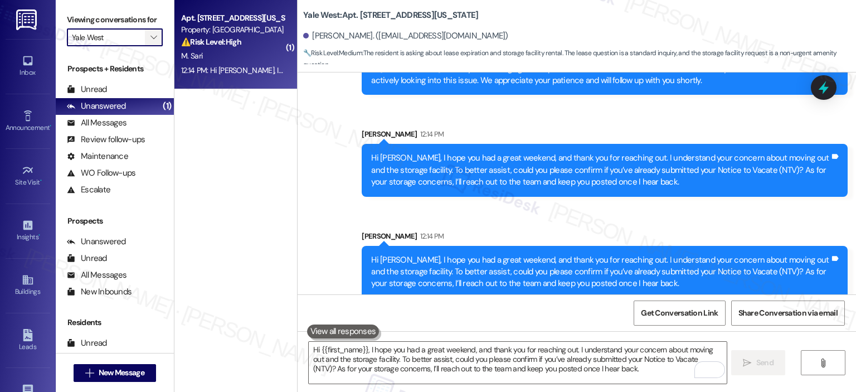
click at [148, 31] on span "" at bounding box center [153, 37] width 11 height 18
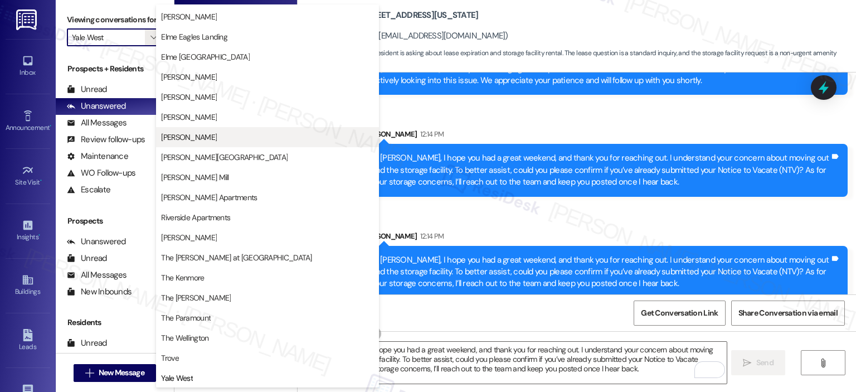
click at [205, 141] on span "Elme Marietta" at bounding box center [189, 136] width 56 height 11
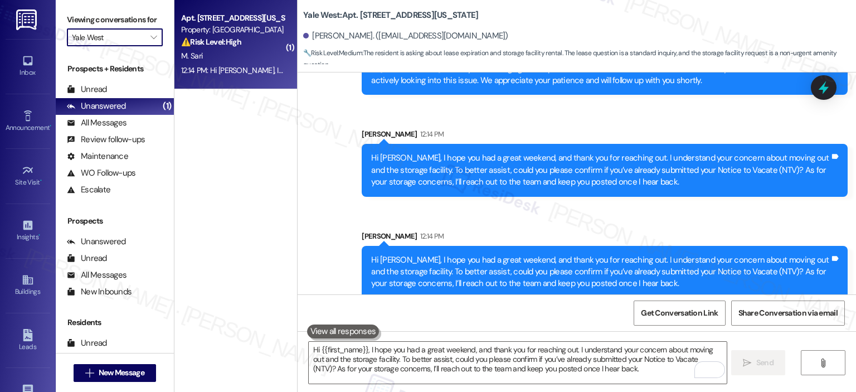
type input "Elme Marietta"
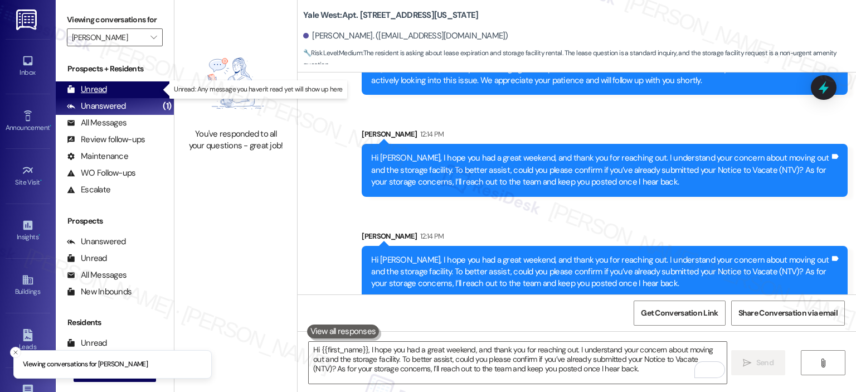
click at [90, 86] on div "Unread" at bounding box center [87, 90] width 40 height 12
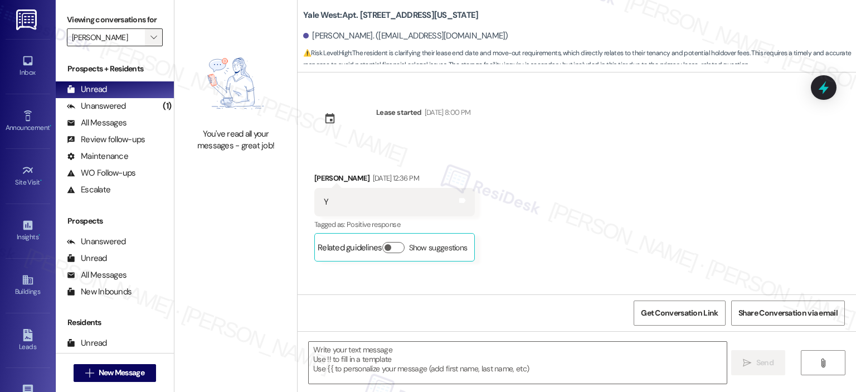
click at [150, 37] on icon "" at bounding box center [153, 37] width 6 height 9
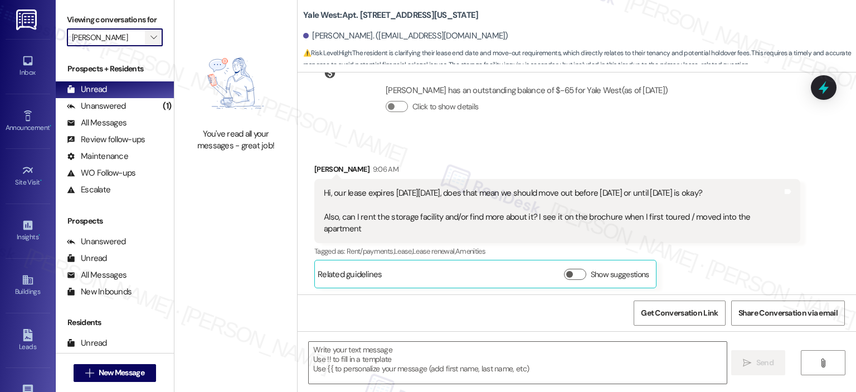
type textarea "Fetching suggested responses. Please feel free to read through the conversation…"
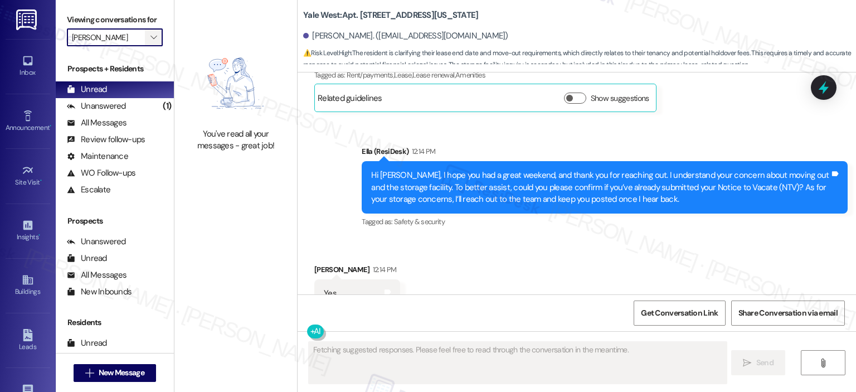
scroll to position [1420, 0]
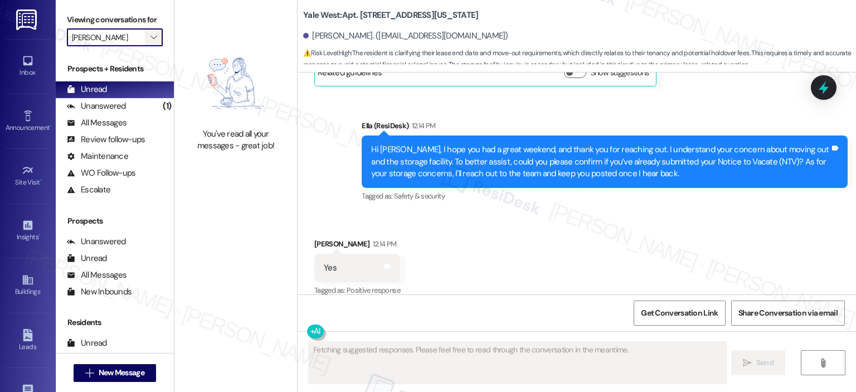
click at [150, 40] on icon "" at bounding box center [153, 37] width 6 height 9
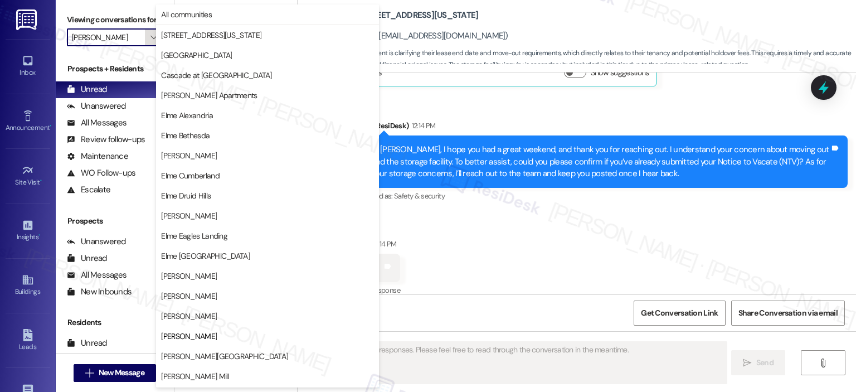
scroll to position [180, 0]
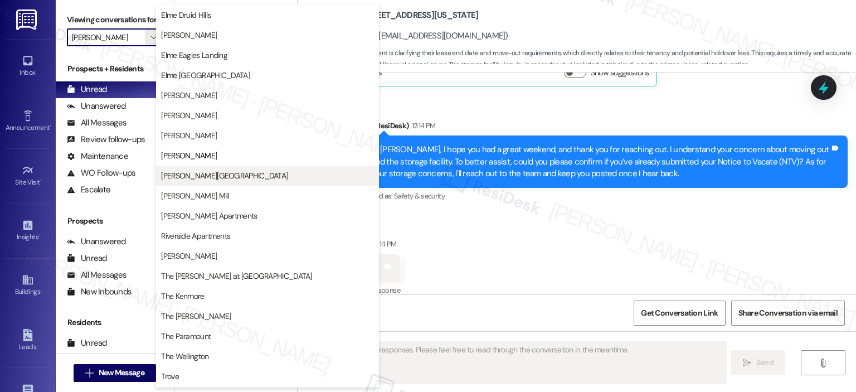
click at [183, 175] on span "Elme Sandy Springs" at bounding box center [224, 175] width 126 height 11
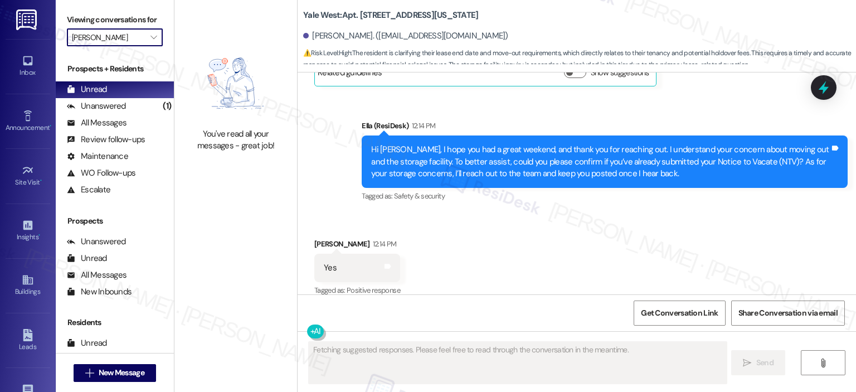
type input "Elme Sandy Springs"
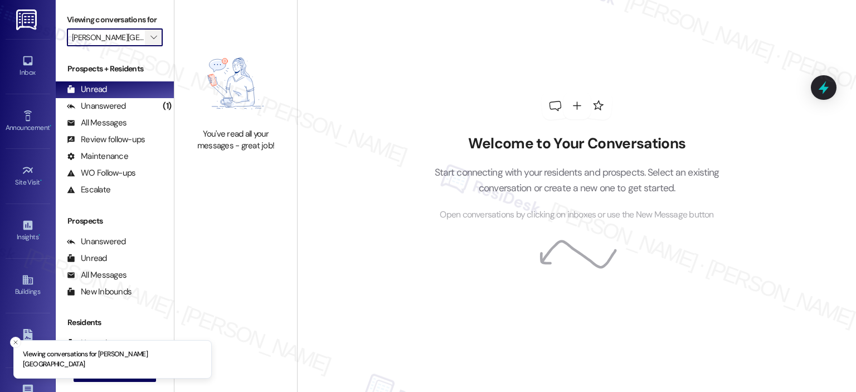
click at [152, 35] on span "" at bounding box center [153, 37] width 11 height 18
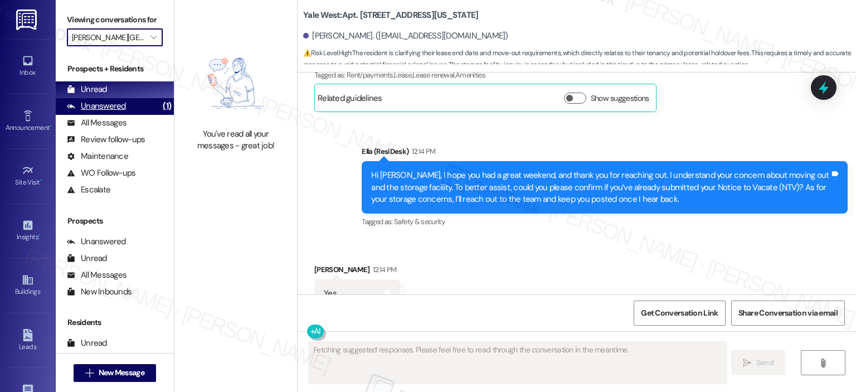
scroll to position [1420, 0]
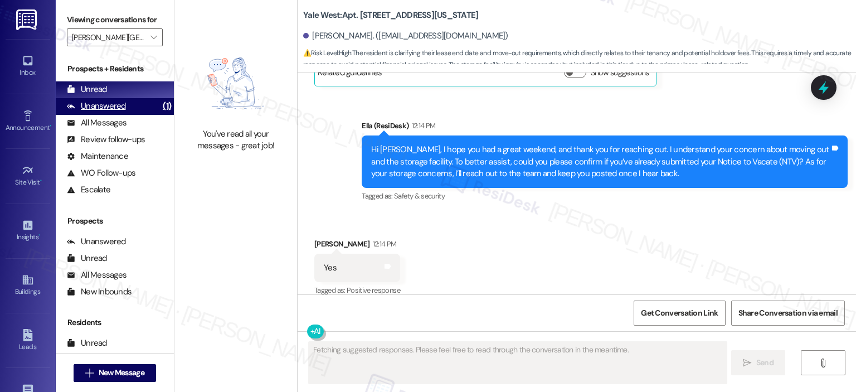
click at [104, 99] on div "Unanswered (1)" at bounding box center [115, 106] width 118 height 17
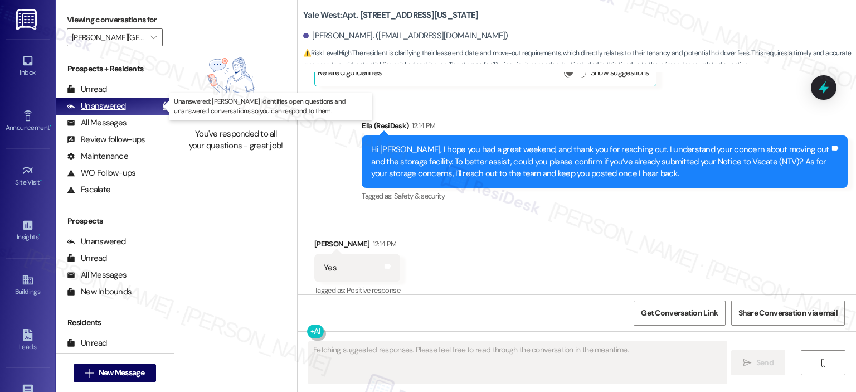
click at [107, 105] on div "Unanswered" at bounding box center [96, 106] width 59 height 12
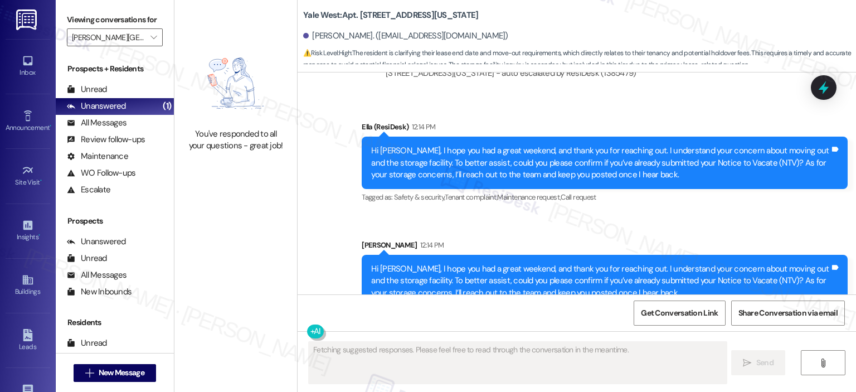
scroll to position [1883, 0]
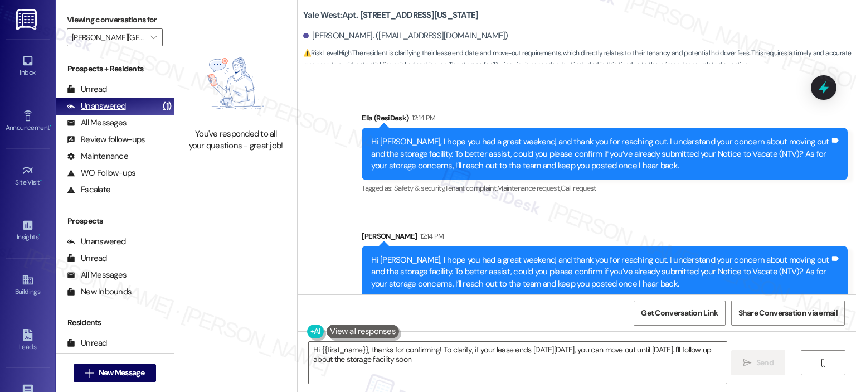
type textarea "Hi {{first_name}}, thanks for confirming! To clarify, if your lease ends on Sun…"
click at [148, 37] on span "" at bounding box center [153, 37] width 11 height 18
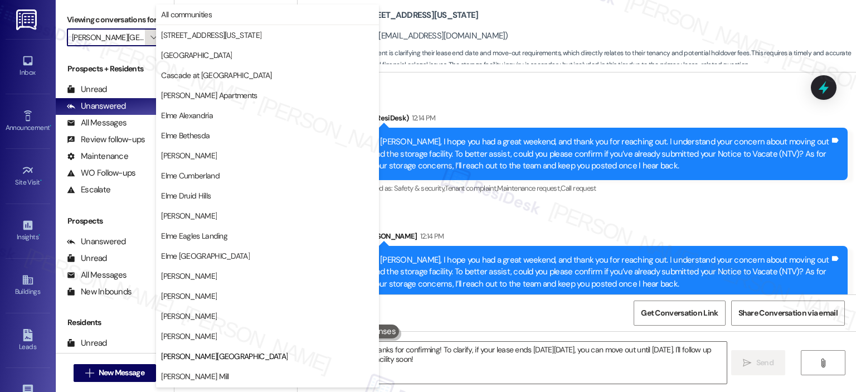
scroll to position [180, 0]
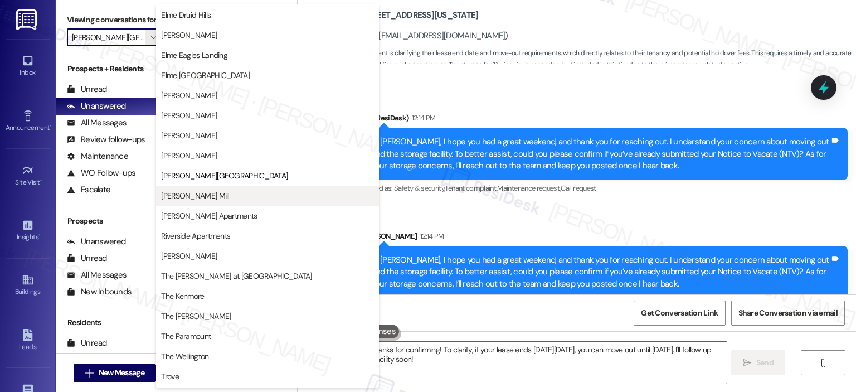
click at [170, 197] on span "Elme Watkins Mill" at bounding box center [194, 195] width 67 height 11
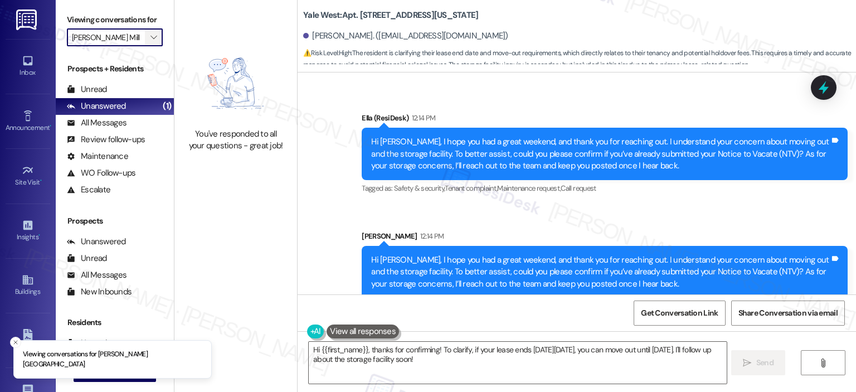
click at [152, 36] on span "" at bounding box center [153, 37] width 11 height 18
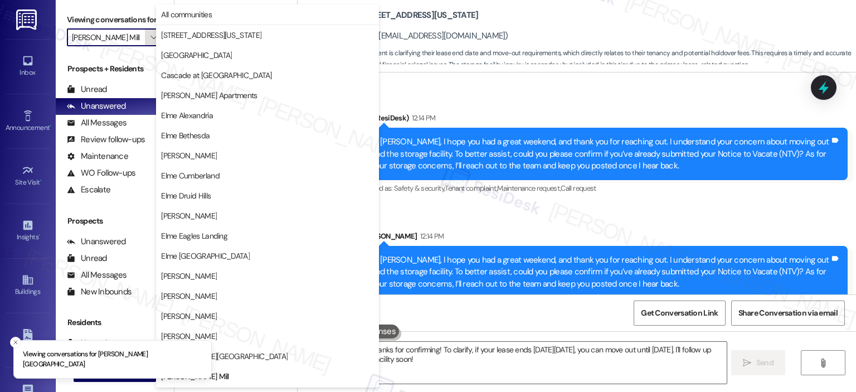
scroll to position [180, 0]
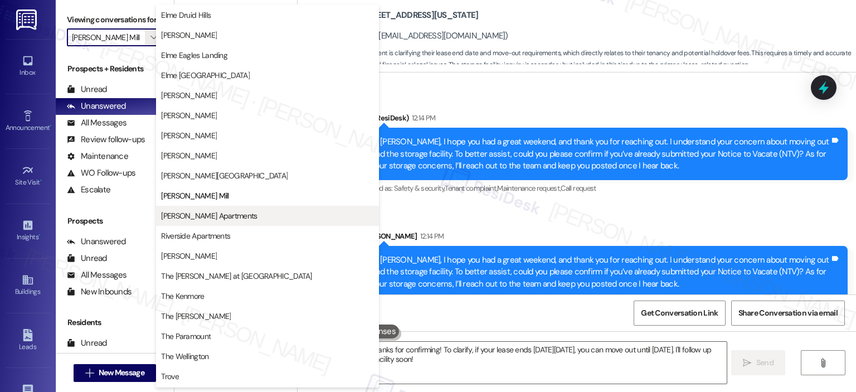
click at [216, 211] on span "Park Adams Apartments" at bounding box center [209, 215] width 96 height 11
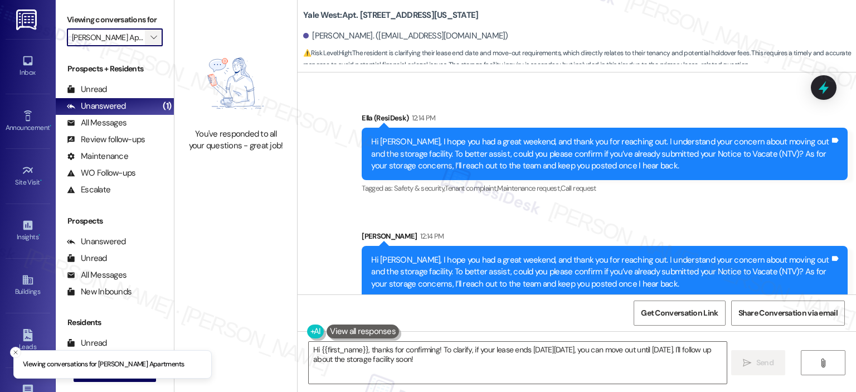
click at [148, 42] on span "" at bounding box center [153, 37] width 11 height 18
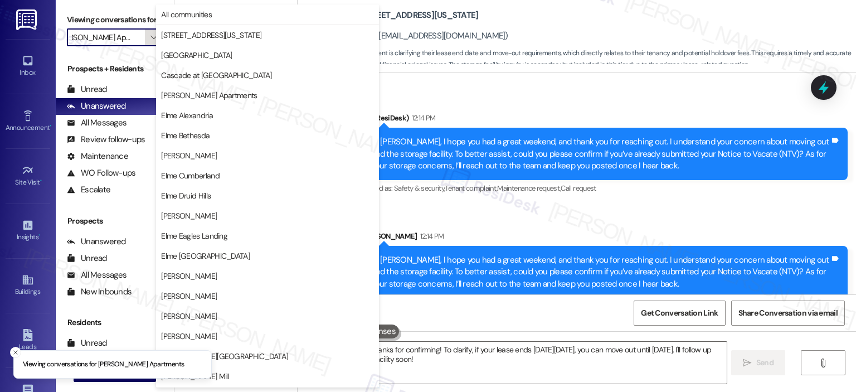
scroll to position [199, 0]
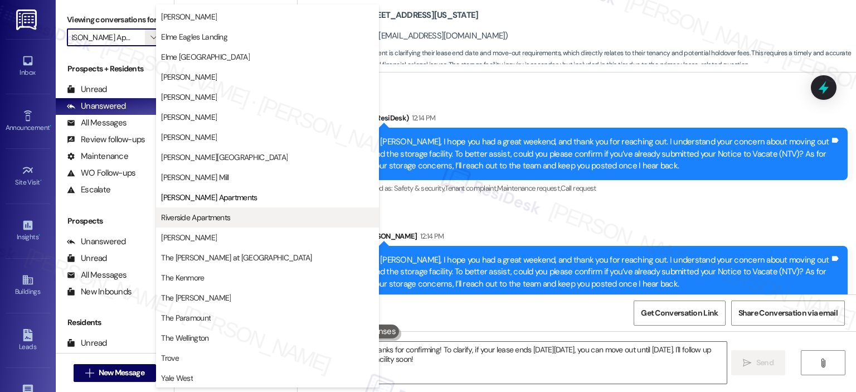
click at [197, 218] on span "Riverside Apartments" at bounding box center [195, 217] width 69 height 11
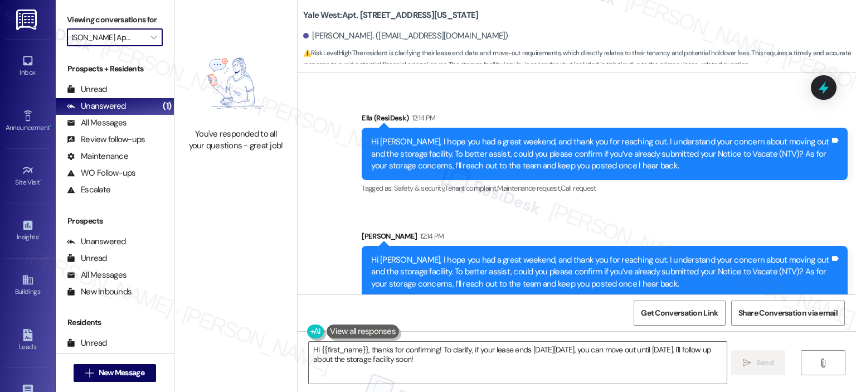
type input "Riverside Apartments"
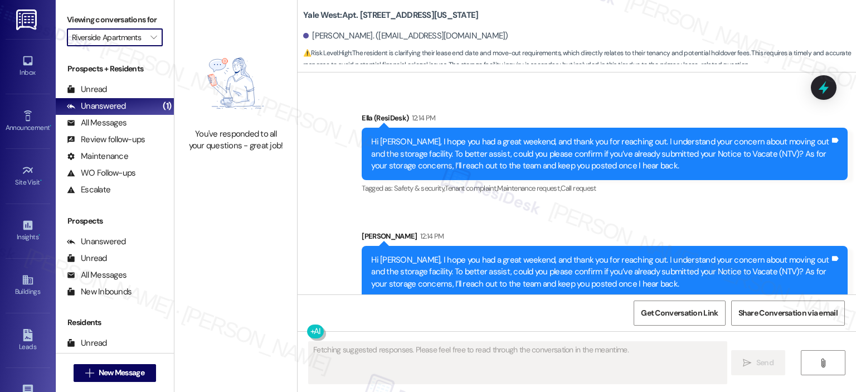
scroll to position [1605, 0]
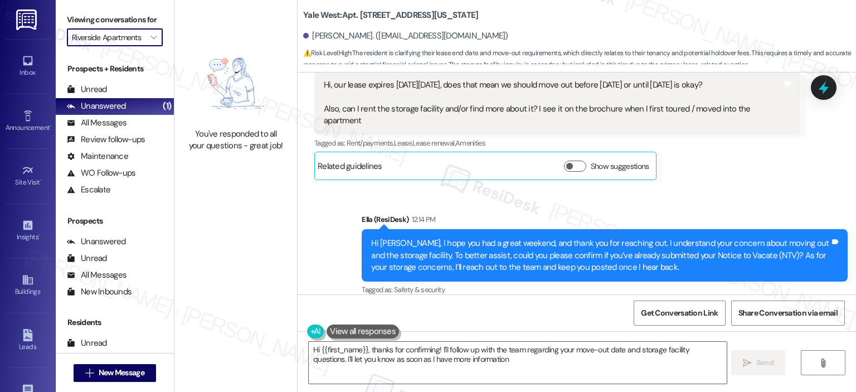
type textarea "Hi {{first_name}}, thanks for confirming! I'll follow up with the team regardin…"
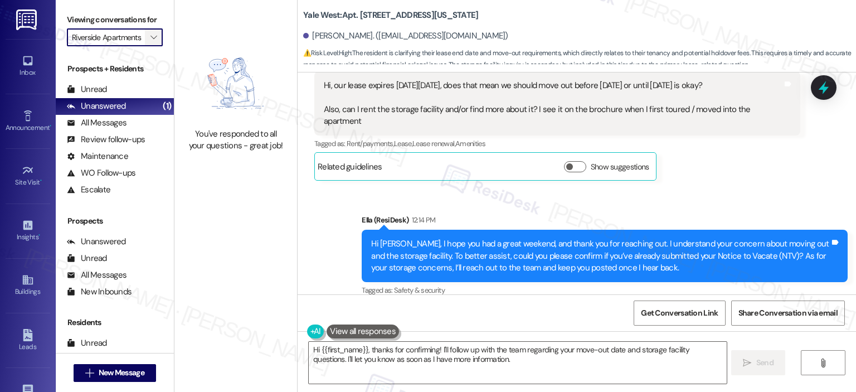
scroll to position [0, 0]
click at [151, 35] on span "" at bounding box center [153, 37] width 11 height 18
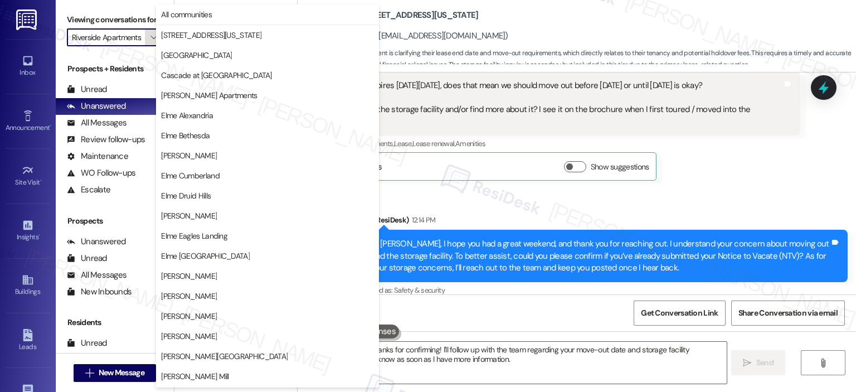
scroll to position [199, 0]
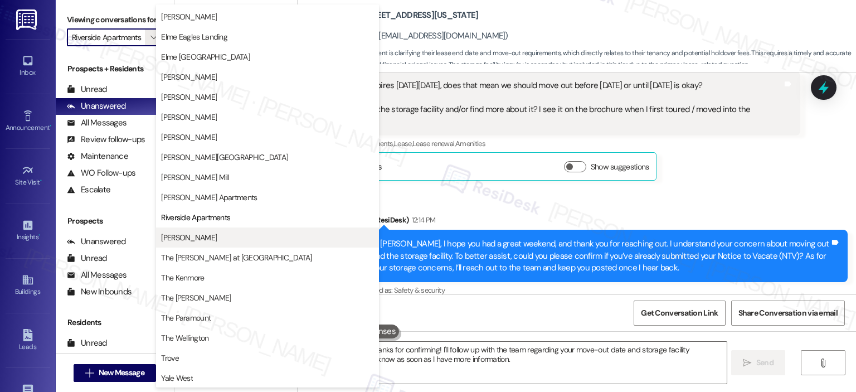
click at [237, 235] on span "Roosevelt Towers" at bounding box center [267, 237] width 213 height 11
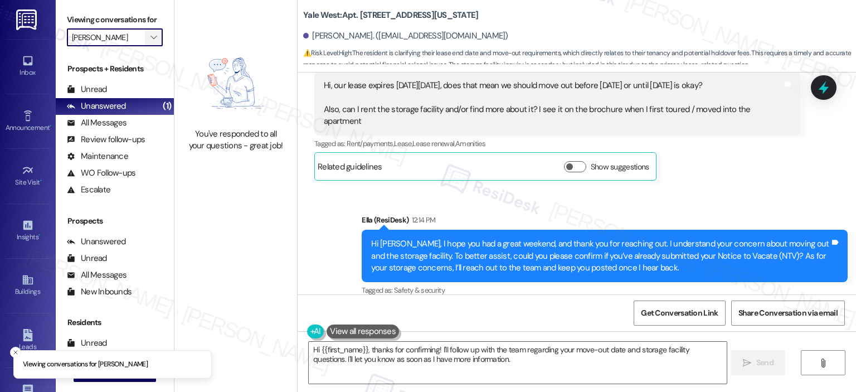
click at [155, 42] on button "" at bounding box center [154, 37] width 18 height 18
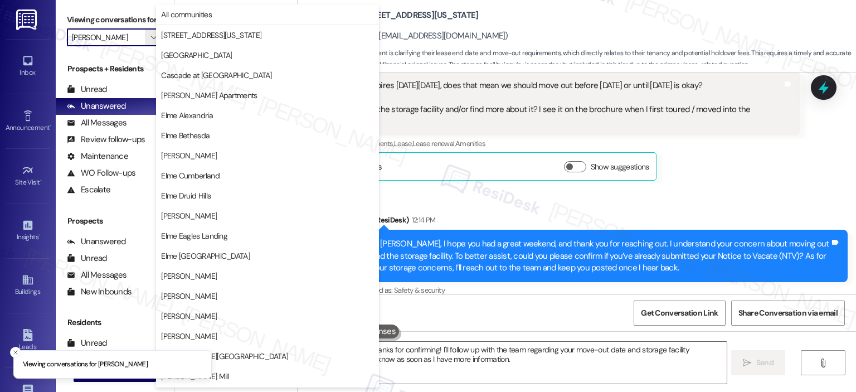
scroll to position [199, 0]
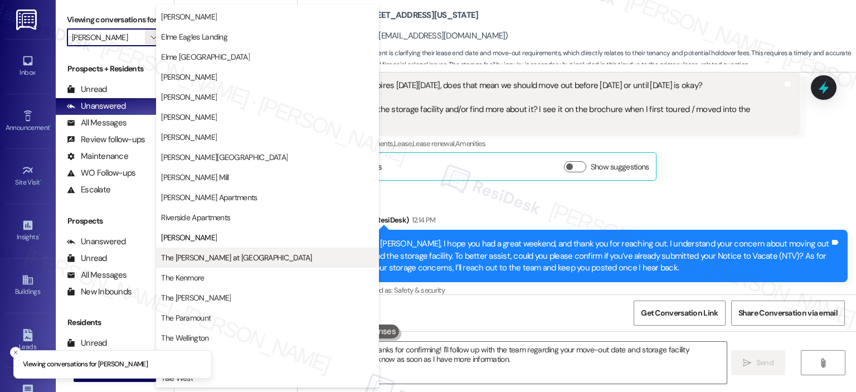
click at [214, 260] on span "The Ashby at McLean" at bounding box center [236, 257] width 150 height 11
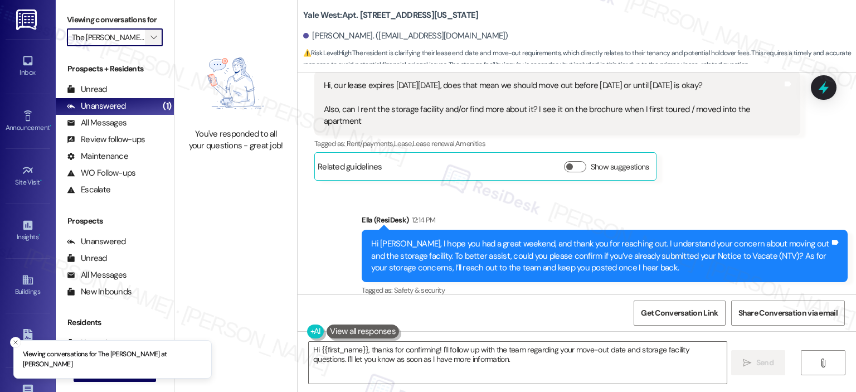
click at [150, 36] on icon "" at bounding box center [153, 37] width 6 height 9
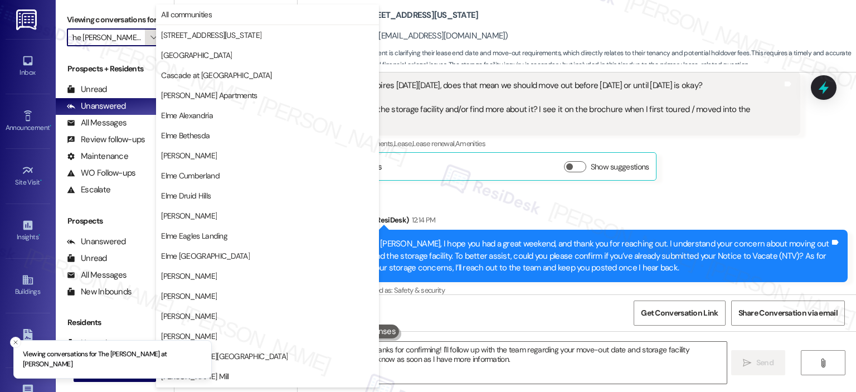
scroll to position [199, 0]
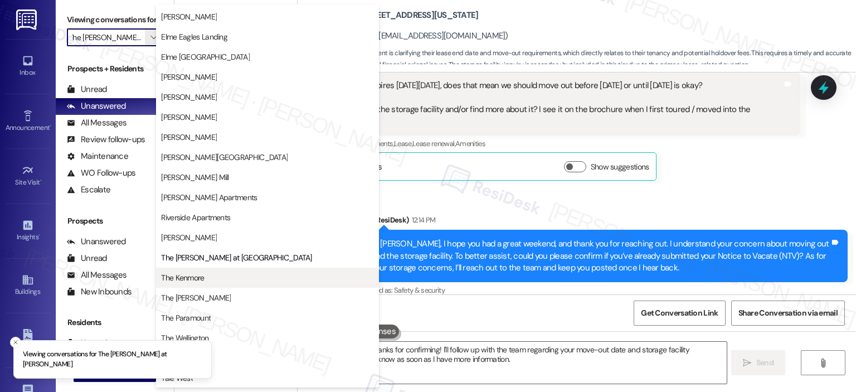
click at [176, 280] on span "The Kenmore" at bounding box center [182, 277] width 43 height 11
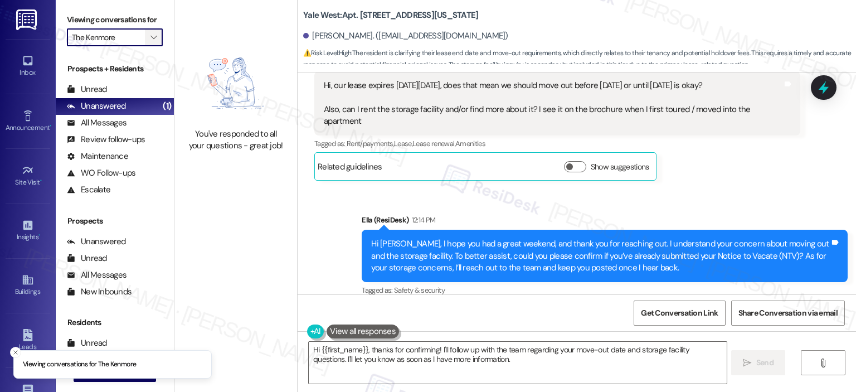
click at [150, 36] on icon "" at bounding box center [153, 37] width 6 height 9
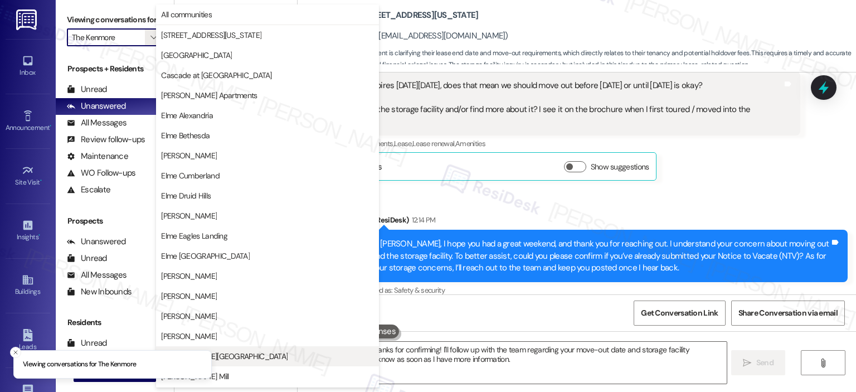
scroll to position [199, 0]
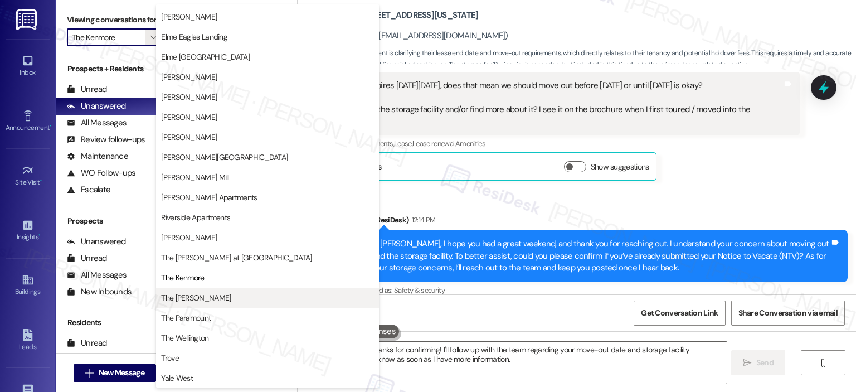
click at [203, 304] on button "The Maxwell" at bounding box center [267, 297] width 223 height 20
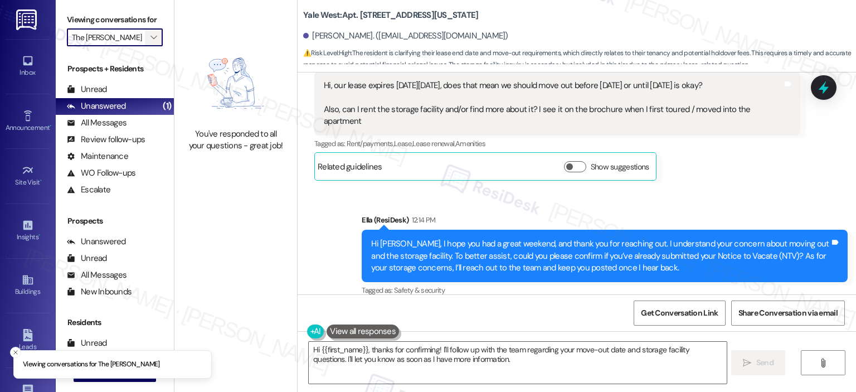
click at [150, 37] on icon "" at bounding box center [153, 37] width 6 height 9
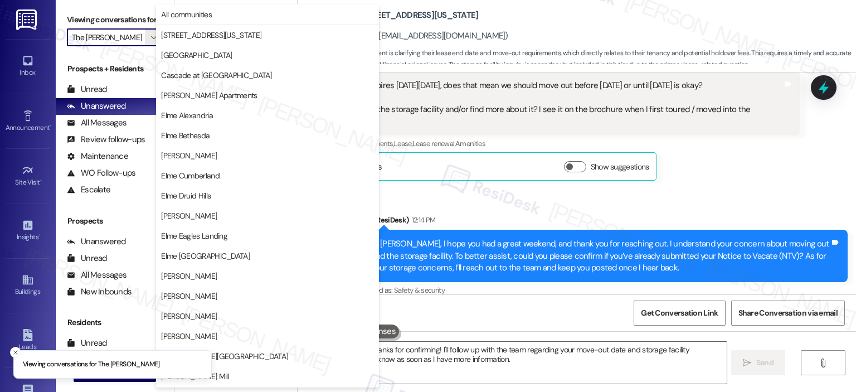
scroll to position [199, 0]
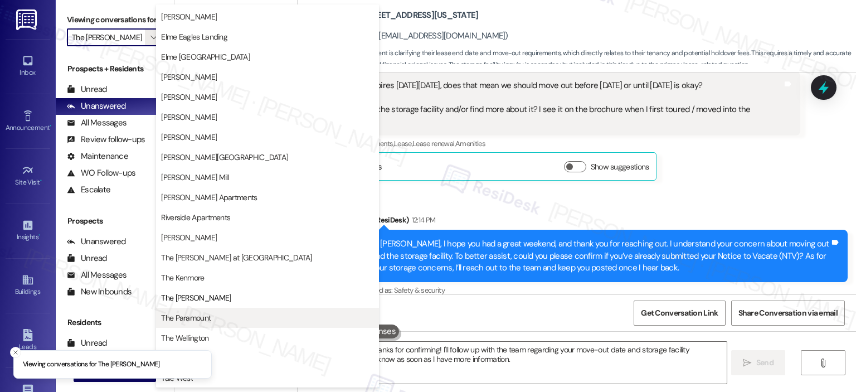
click at [205, 313] on span "The Paramount" at bounding box center [186, 317] width 50 height 11
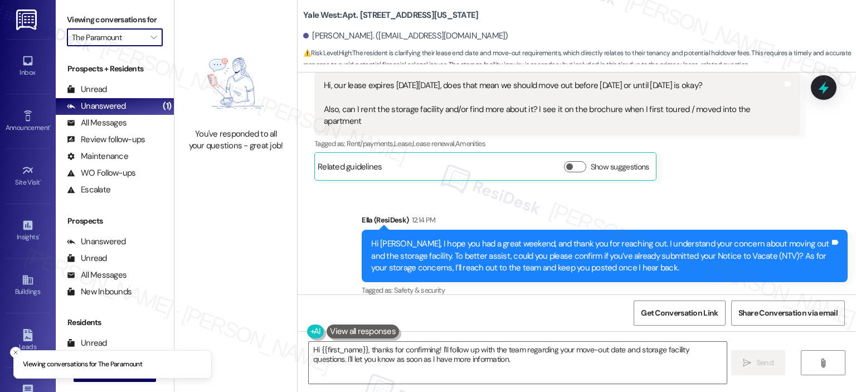
click at [148, 46] on span "" at bounding box center [153, 37] width 11 height 18
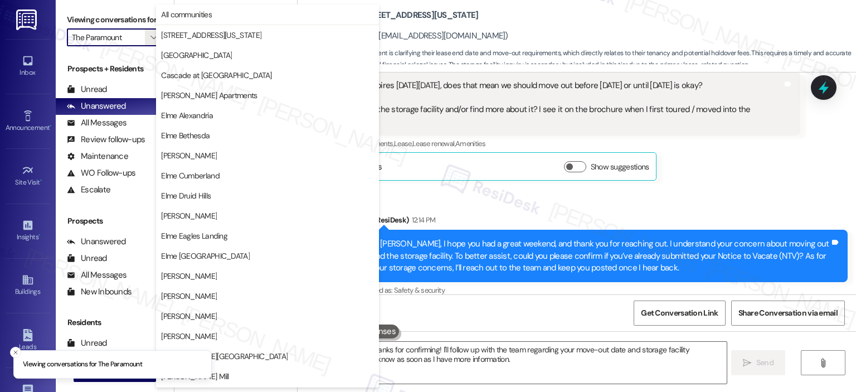
scroll to position [199, 0]
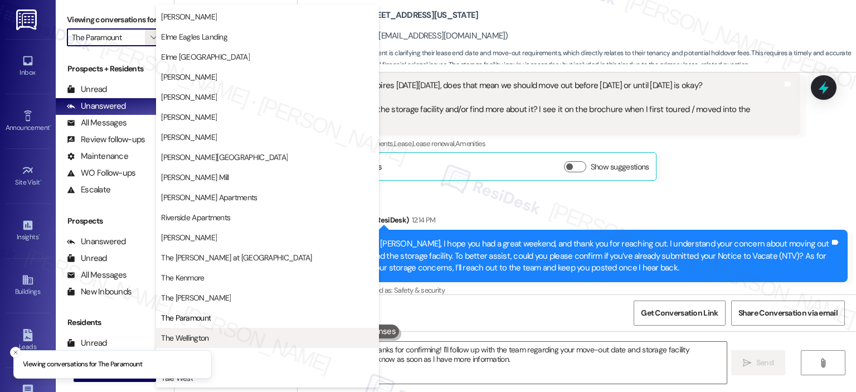
click at [212, 333] on span "The Wellington" at bounding box center [267, 337] width 213 height 11
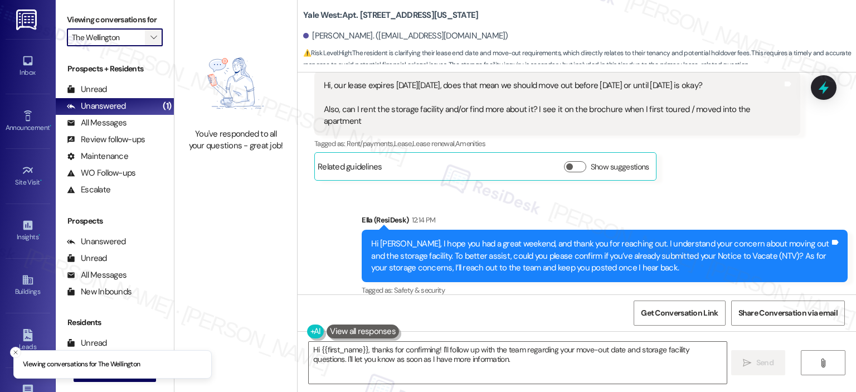
click at [150, 37] on icon "" at bounding box center [153, 37] width 6 height 9
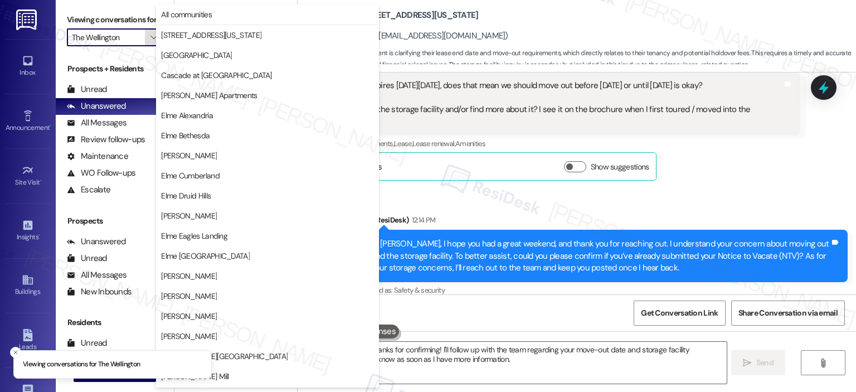
scroll to position [199, 0]
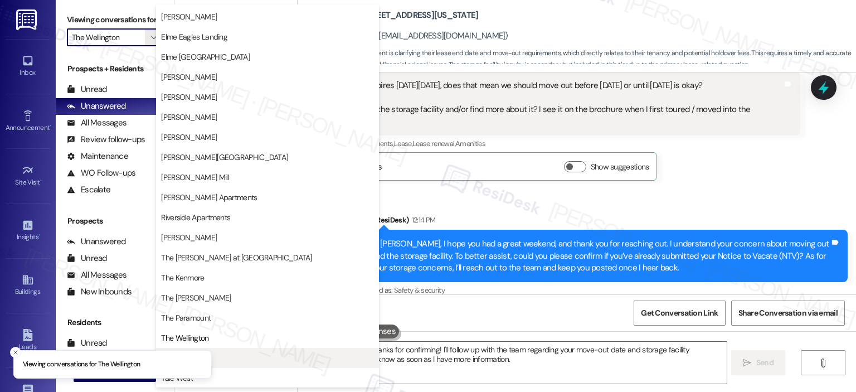
click at [238, 354] on span "Trove" at bounding box center [267, 357] width 213 height 11
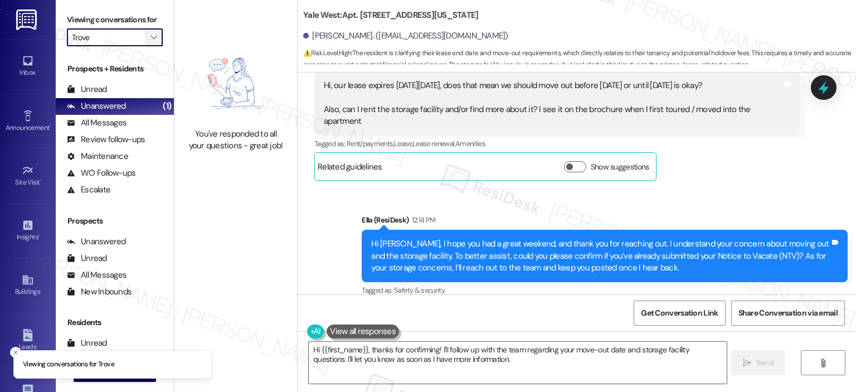
click at [150, 35] on icon "" at bounding box center [153, 37] width 6 height 9
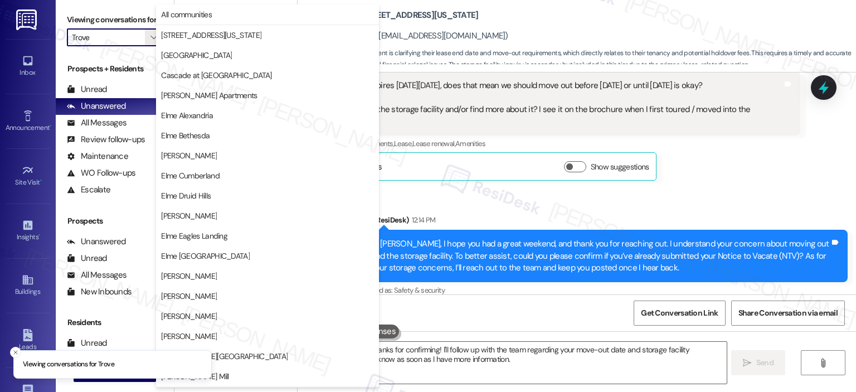
scroll to position [199, 0]
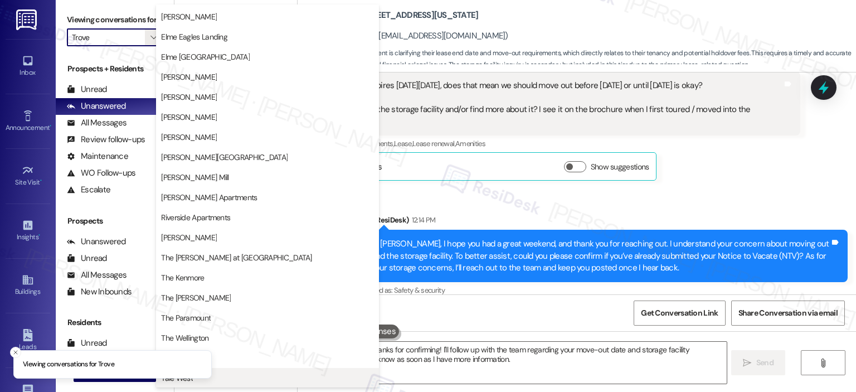
click at [258, 373] on span "Yale West" at bounding box center [267, 377] width 213 height 11
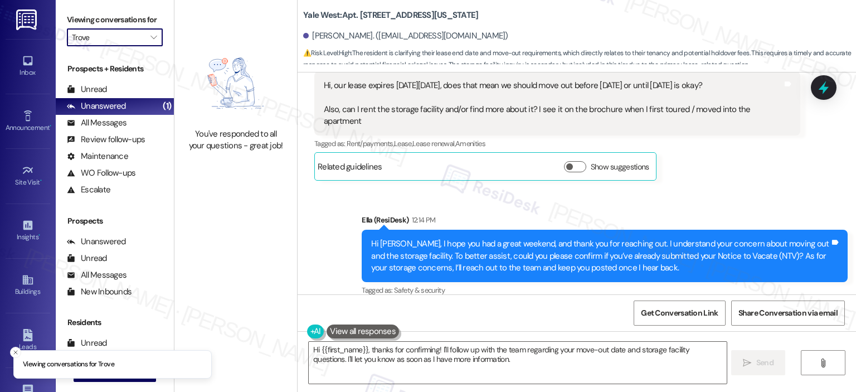
type input "Yale West"
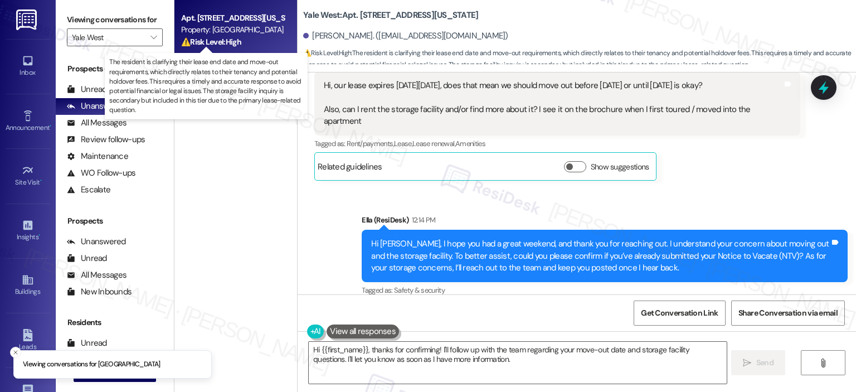
click at [227, 45] on strong "⚠️ Risk Level: High" at bounding box center [211, 42] width 60 height 10
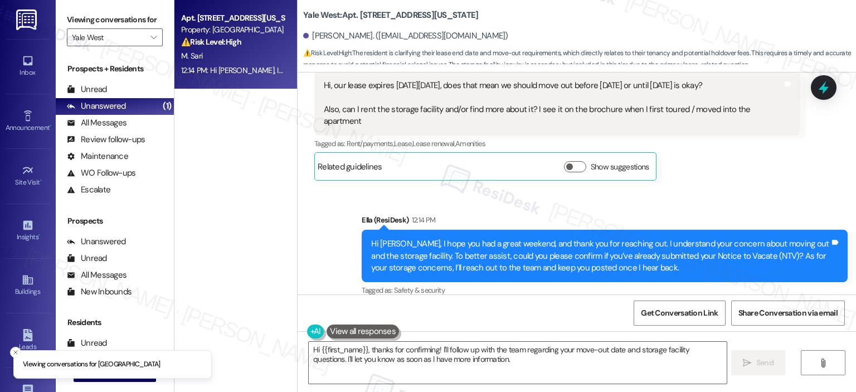
scroll to position [1883, 0]
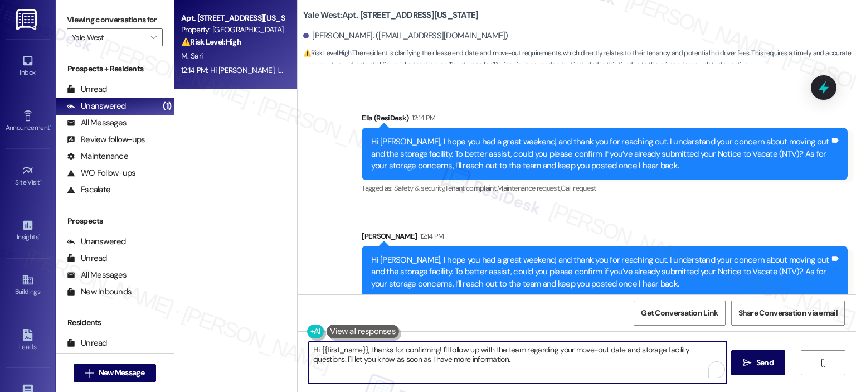
drag, startPoint x: 362, startPoint y: 348, endPoint x: 303, endPoint y: 344, distance: 58.6
click at [309, 344] on textarea "Hi {{first_name}}, thanks for confirming! I'll follow up with the team regardin…" at bounding box center [517, 362] width 417 height 42
click at [380, 346] on textarea "Thanks for confirming! I'll follow up with the team regarding your move-out dat…" at bounding box center [517, 362] width 417 height 42
click at [624, 367] on textarea "Thanks for confirming! Apologies for the repeated messages and kindly disregard…" at bounding box center [517, 362] width 417 height 42
click at [647, 359] on textarea "Thanks for confirming! Apologies for the repeated messages, and kindly disregar…" at bounding box center [517, 362] width 417 height 42
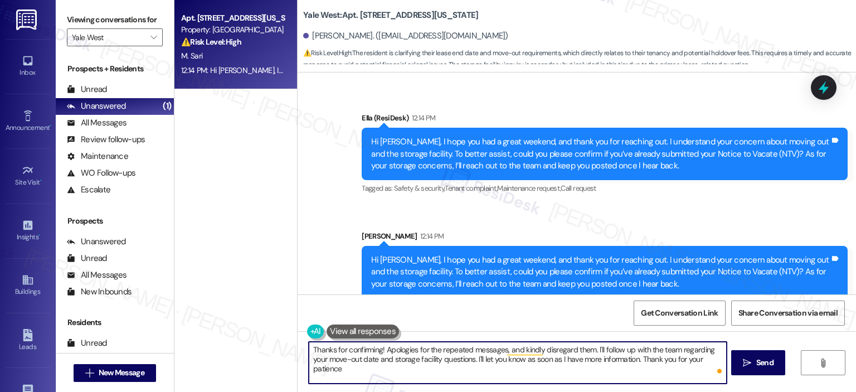
type textarea "Thanks for confirming! Apologies for the repeated messages, and kindly disregar…"
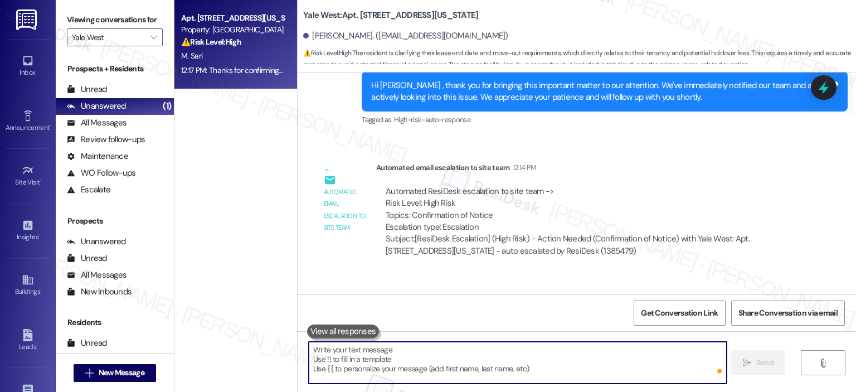
scroll to position [1973, 0]
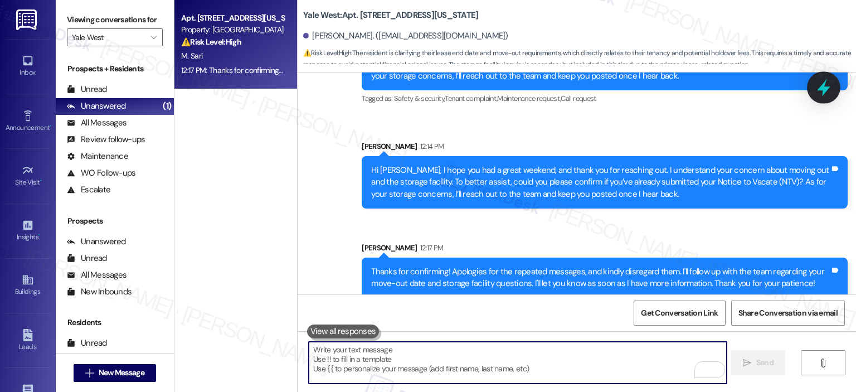
click at [814, 86] on div at bounding box center [823, 87] width 33 height 32
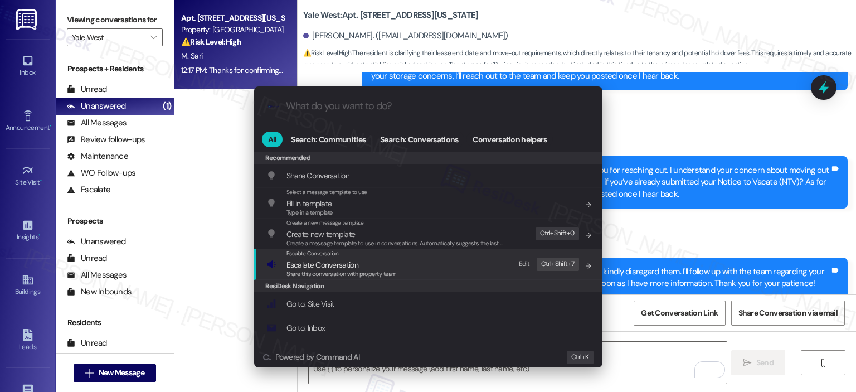
click at [479, 264] on div "Escalate Conversation Escalate Conversation Share this conversation with proper…" at bounding box center [429, 264] width 326 height 30
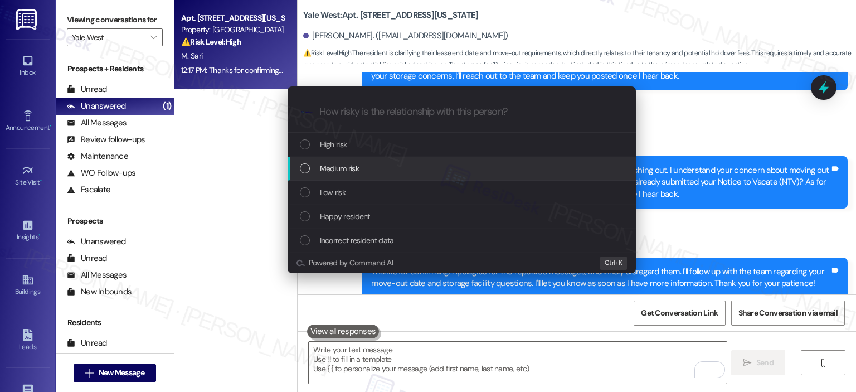
click at [401, 166] on div "Medium risk" at bounding box center [463, 168] width 326 height 12
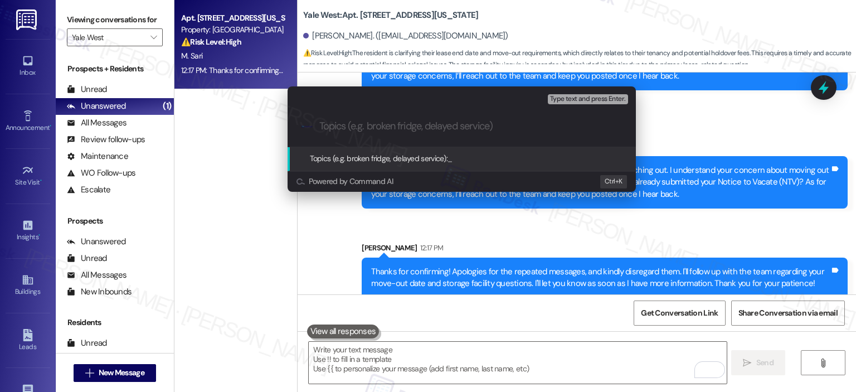
click at [392, 133] on div ".cls-1{fill:#0a055f;}.cls-2{fill:#0cc4c4;} resideskLogoBlueOrange" at bounding box center [461, 126] width 348 height 40
click at [393, 125] on input "Topics (e.g. broken fridge, delayed service)" at bounding box center [470, 126] width 302 height 12
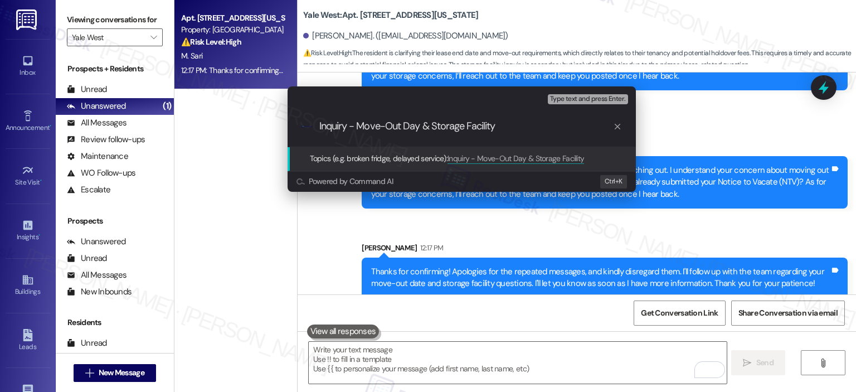
type input "Inquiry - Move-Out Day & Storage Facility"
click at [564, 97] on span "Type text and press Enter." at bounding box center [587, 99] width 75 height 8
click at [510, 129] on input "Inquiry - Move-Out Day & Storage Facility" at bounding box center [466, 126] width 294 height 12
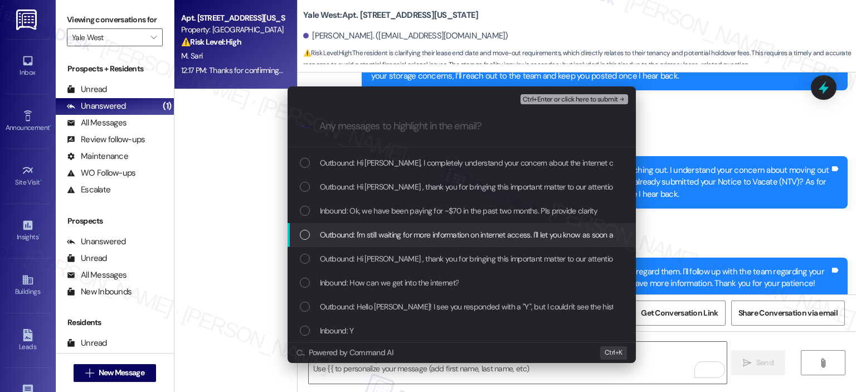
scroll to position [0, 0]
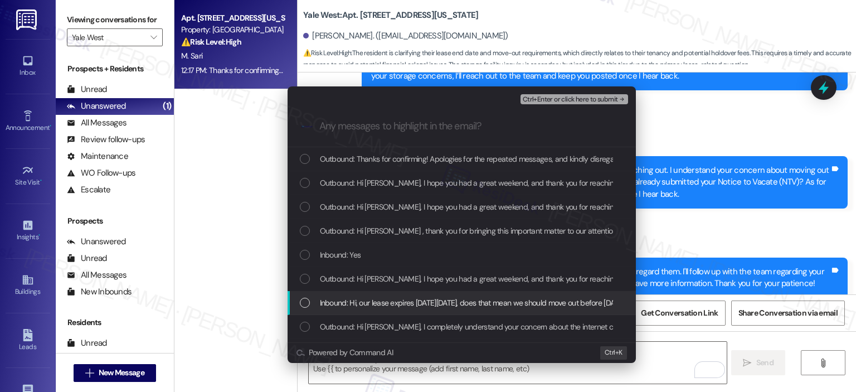
click at [421, 305] on span "Inbound: Hi, our lease expires on Sunday Sep 28, does that mean we should move …" at bounding box center [720, 302] width 800 height 12
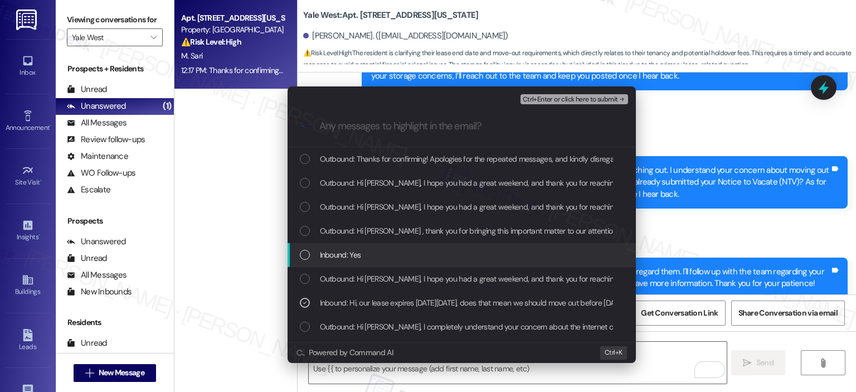
click at [361, 255] on div "Inbound: Yes" at bounding box center [463, 254] width 326 height 12
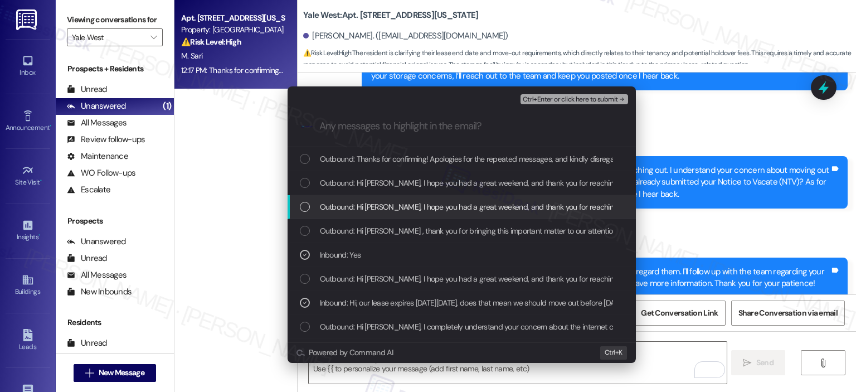
click at [389, 213] on div "Outbound: Hi Maya, I hope you had a great weekend, and thank you for reaching o…" at bounding box center [461, 207] width 348 height 24
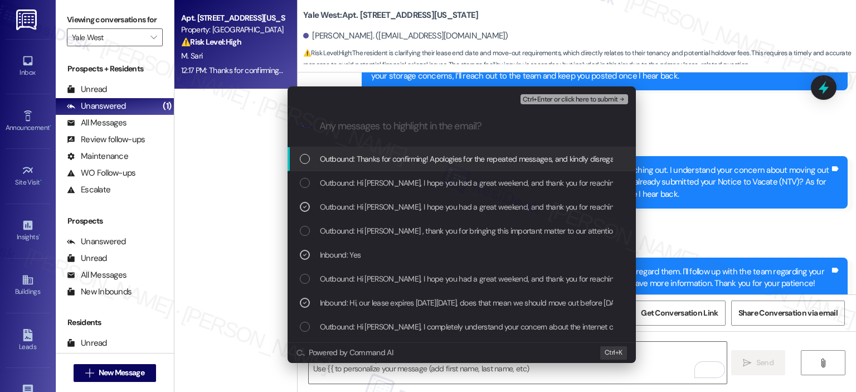
click at [389, 159] on span "Outbound: Thanks for confirming! Apologies for the repeated messages, and kindl…" at bounding box center [751, 159] width 862 height 12
click at [539, 97] on span "Ctrl+Enter or click here to submit" at bounding box center [570, 100] width 95 height 8
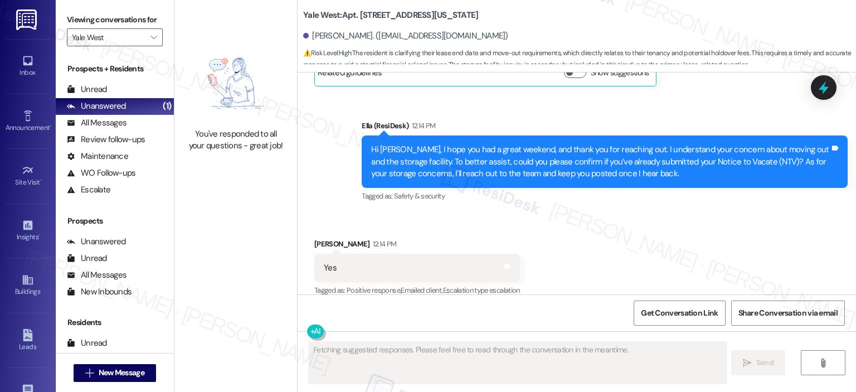
scroll to position [1872, 0]
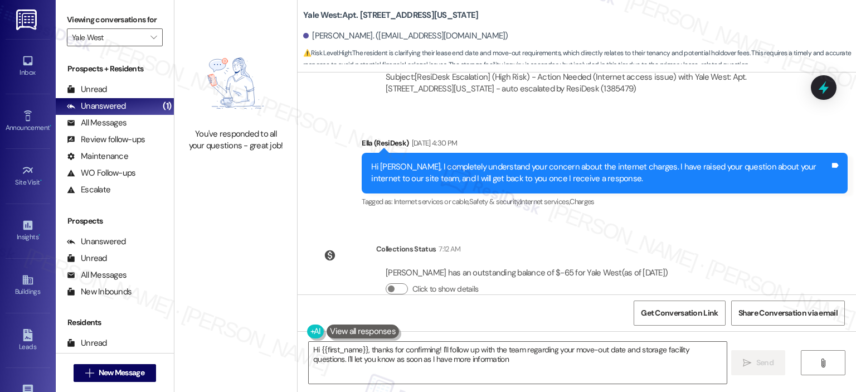
type textarea "Hi {{first_name}}, thanks for confirming! I'll follow up with the team regardin…"
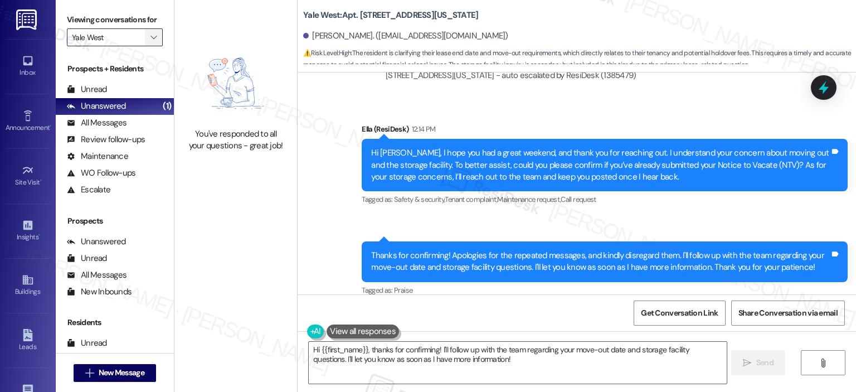
click at [150, 33] on icon "" at bounding box center [153, 37] width 6 height 9
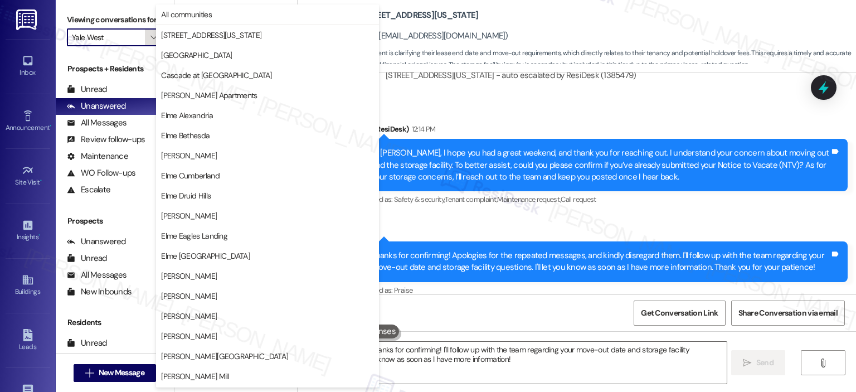
scroll to position [199, 0]
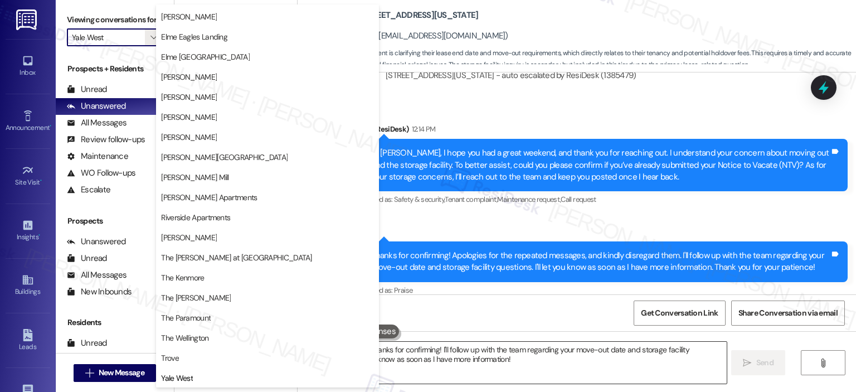
click at [552, 370] on textarea "Hi {{first_name}}, thanks for confirming! I'll follow up with the team regardin…" at bounding box center [517, 362] width 417 height 42
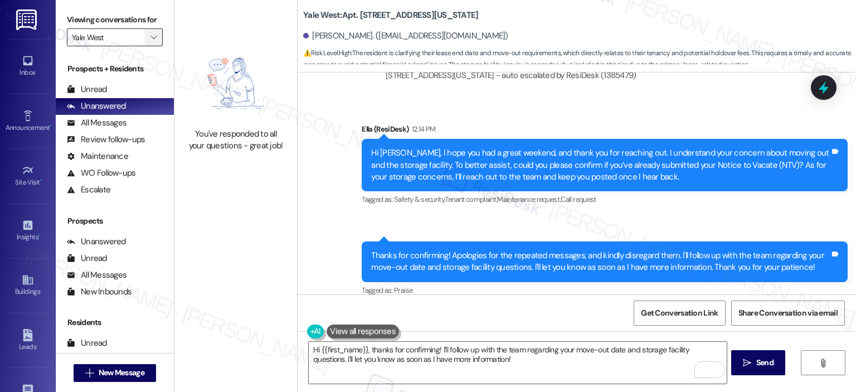
click at [145, 30] on button "" at bounding box center [154, 37] width 18 height 18
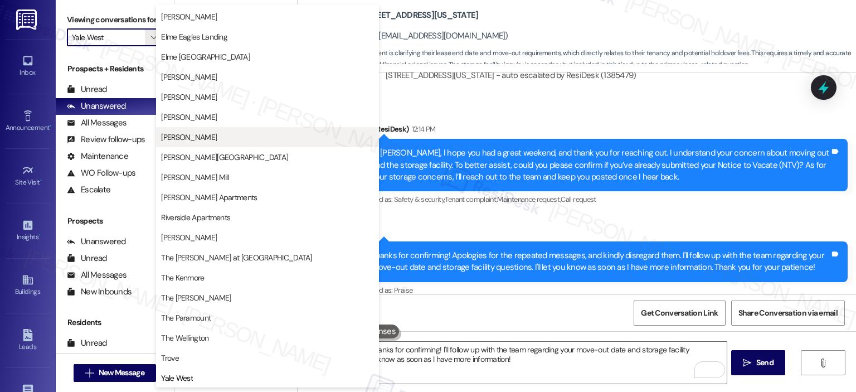
click at [209, 137] on span "Elme Marietta" at bounding box center [267, 136] width 213 height 11
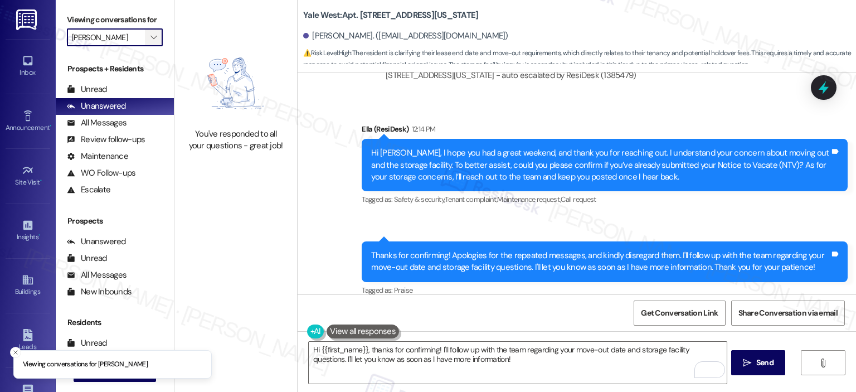
click at [152, 37] on span "" at bounding box center [153, 37] width 11 height 18
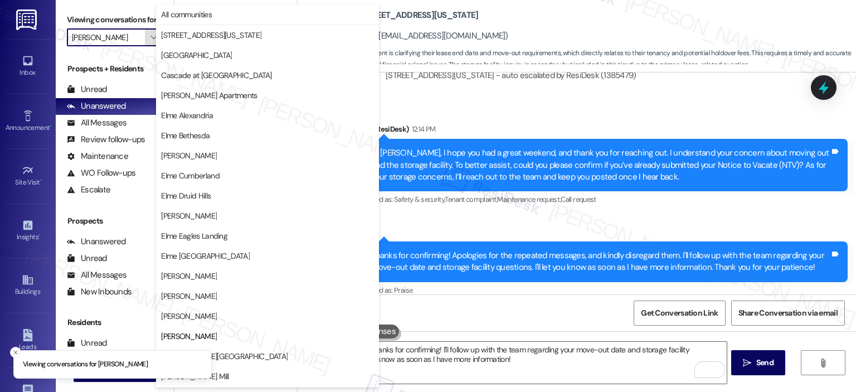
scroll to position [180, 0]
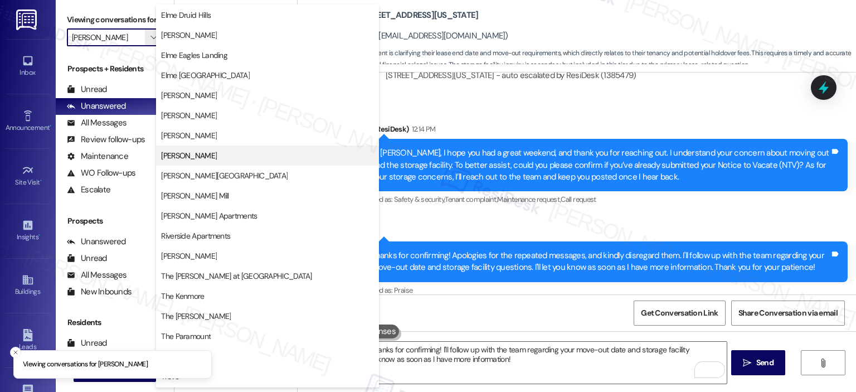
click at [196, 159] on span "Elme Marietta" at bounding box center [189, 155] width 56 height 11
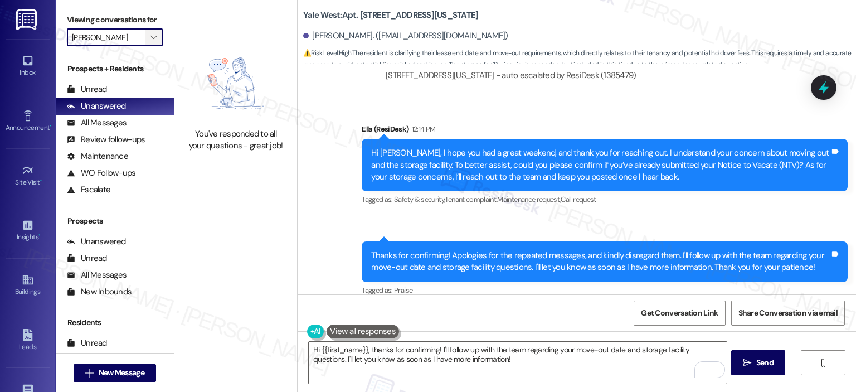
click at [149, 42] on span "" at bounding box center [153, 37] width 11 height 18
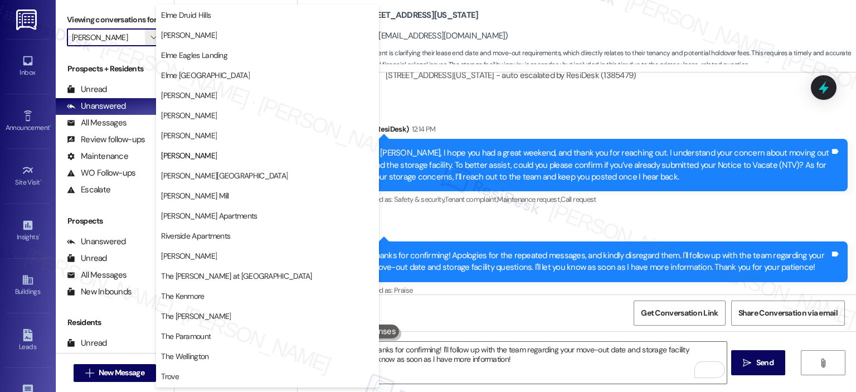
click at [202, 153] on span "Elme Marietta" at bounding box center [189, 155] width 56 height 11
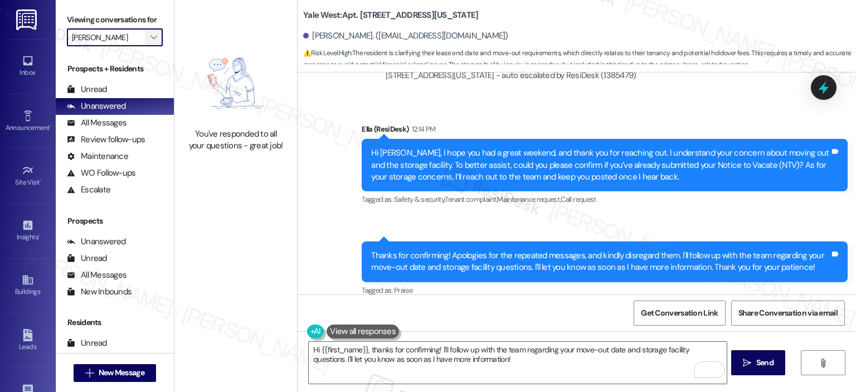
click at [153, 33] on button "" at bounding box center [154, 37] width 18 height 18
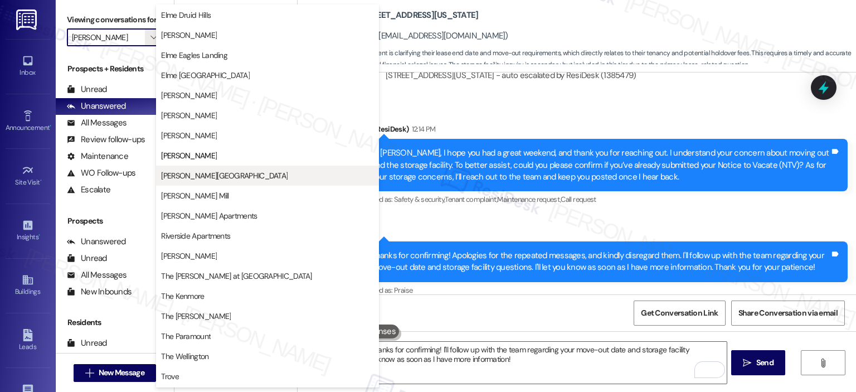
click at [203, 175] on span "Elme Sandy Springs" at bounding box center [224, 175] width 126 height 11
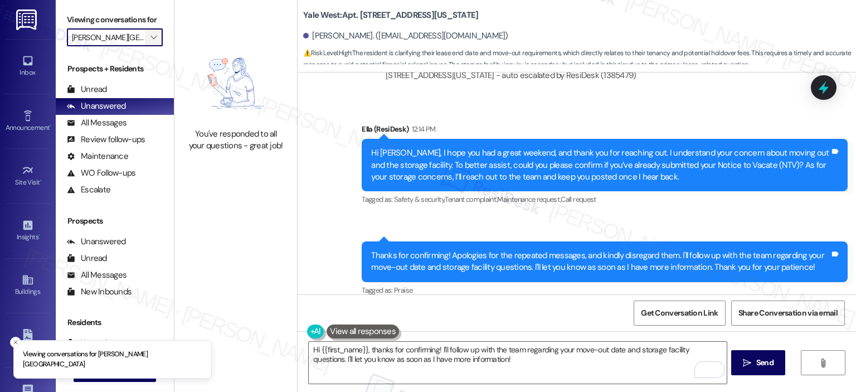
click at [150, 37] on icon "" at bounding box center [153, 37] width 6 height 9
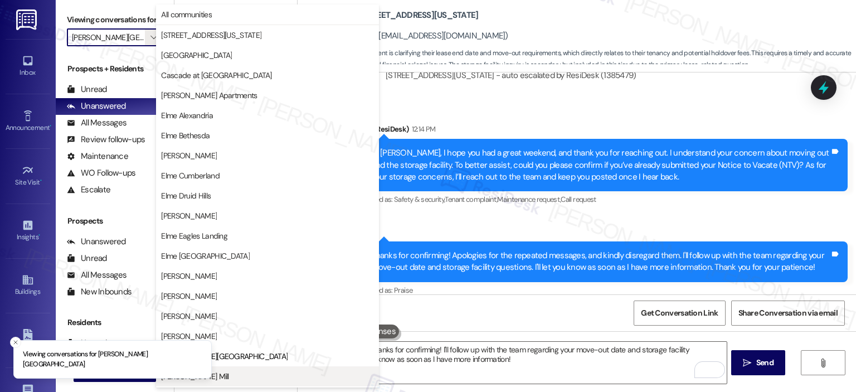
scroll to position [180, 0]
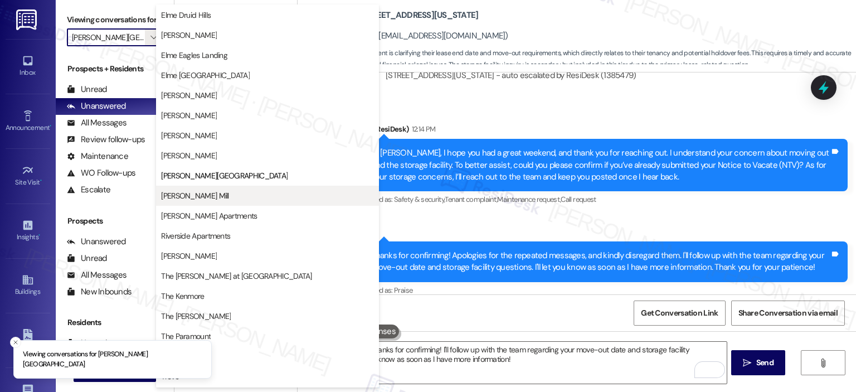
click at [237, 190] on span "Elme Watkins Mill" at bounding box center [267, 195] width 213 height 11
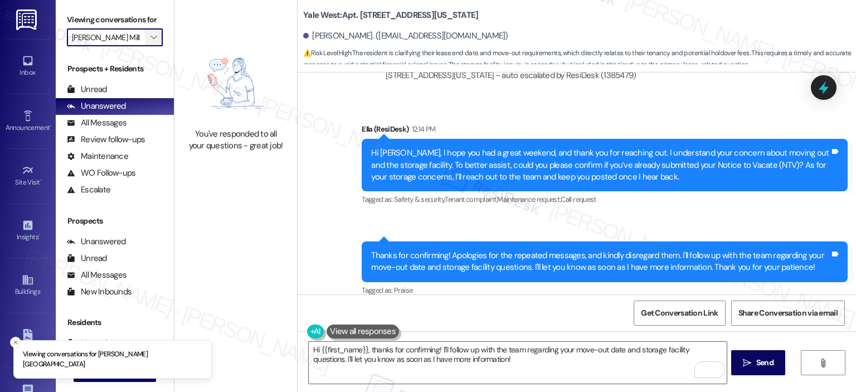
click at [150, 37] on icon "" at bounding box center [153, 37] width 6 height 9
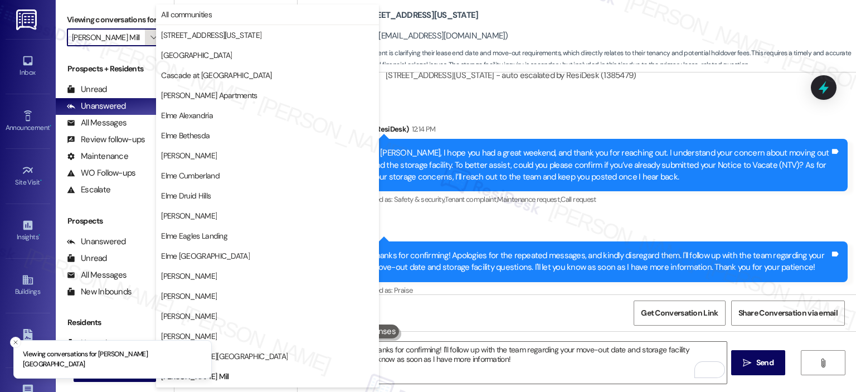
scroll to position [180, 0]
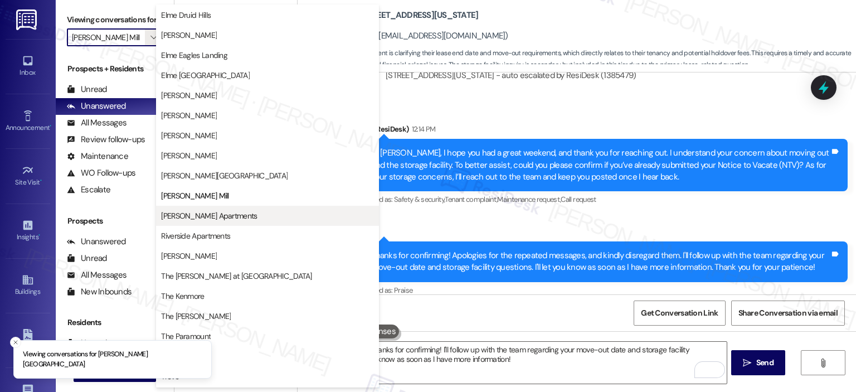
click at [201, 212] on span "Park Adams Apartments" at bounding box center [209, 215] width 96 height 11
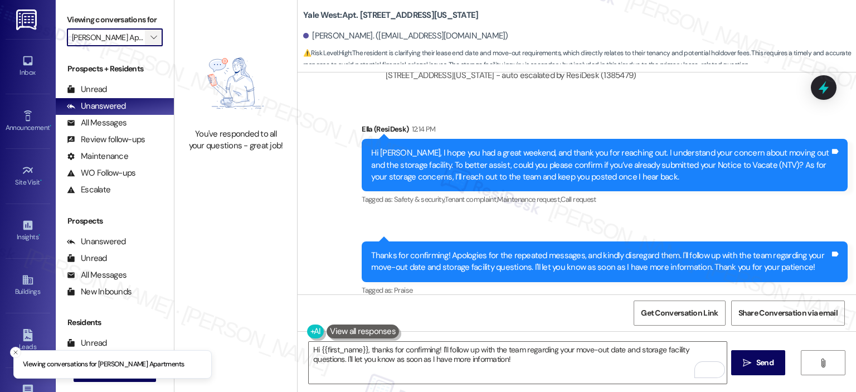
click at [149, 44] on span "" at bounding box center [153, 37] width 11 height 18
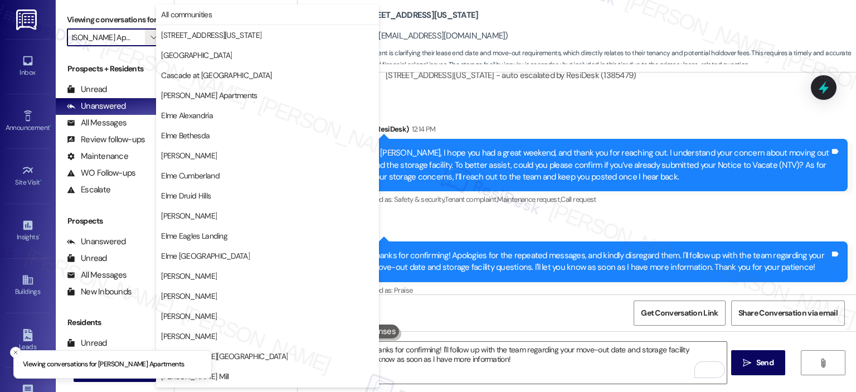
scroll to position [199, 0]
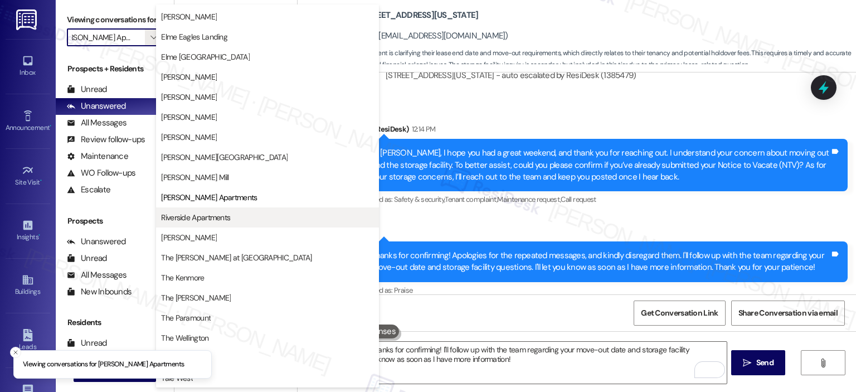
click at [230, 218] on span "Riverside Apartments" at bounding box center [195, 217] width 69 height 11
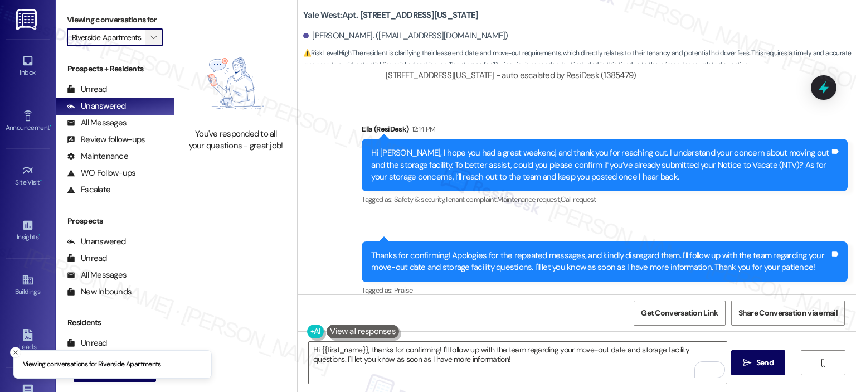
scroll to position [0, 4]
click at [148, 32] on span "" at bounding box center [153, 37] width 11 height 18
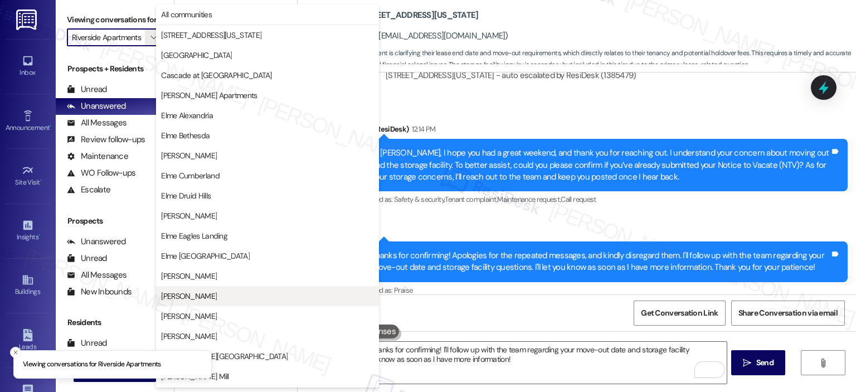
scroll to position [199, 0]
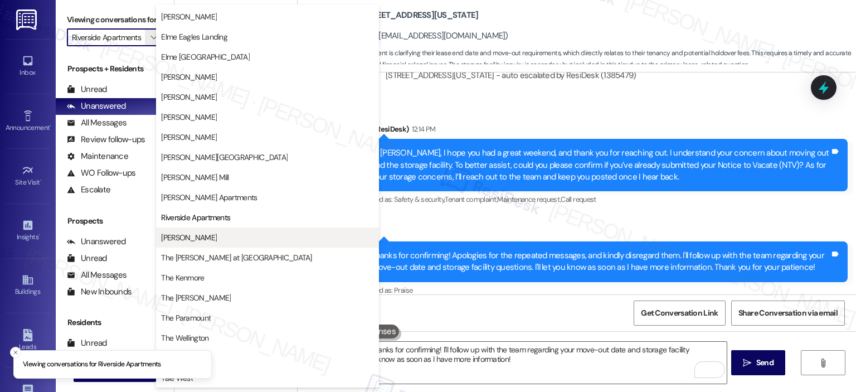
click at [218, 235] on span "Roosevelt Towers" at bounding box center [267, 237] width 213 height 11
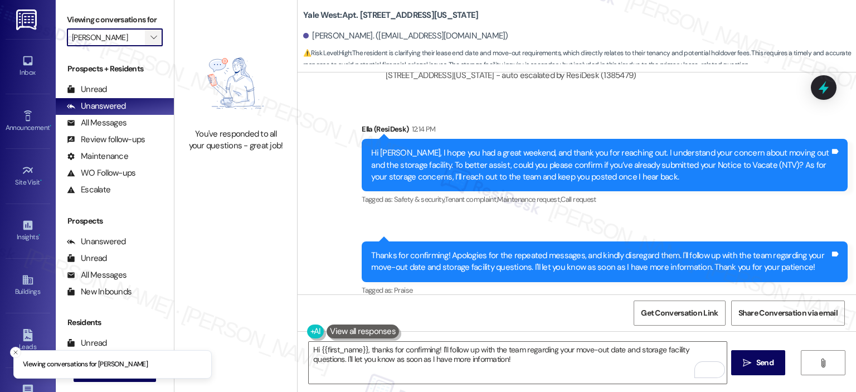
click at [150, 38] on icon "" at bounding box center [153, 37] width 6 height 9
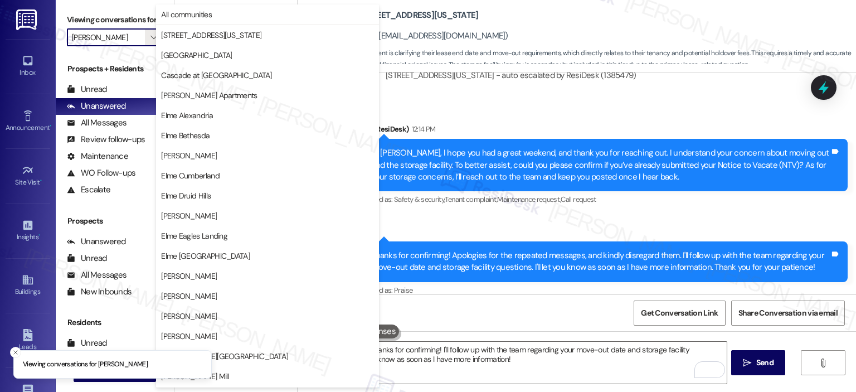
scroll to position [199, 0]
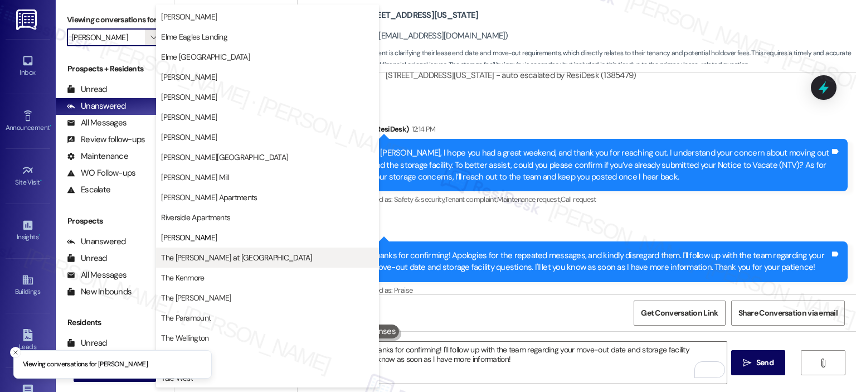
click at [192, 252] on span "The Ashby at McLean" at bounding box center [236, 257] width 150 height 11
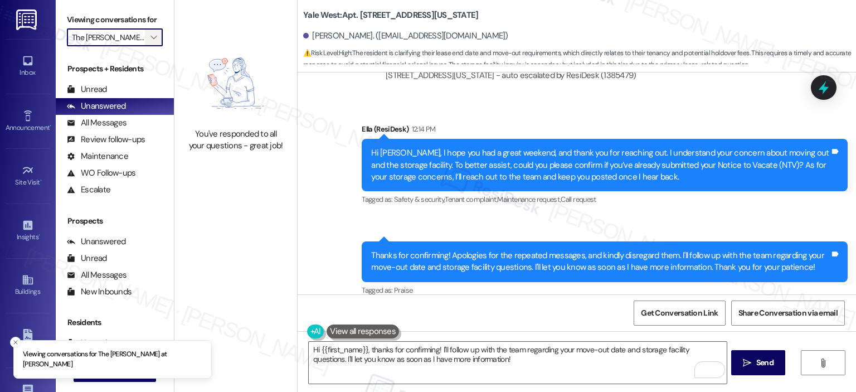
click at [150, 38] on icon "" at bounding box center [153, 37] width 6 height 9
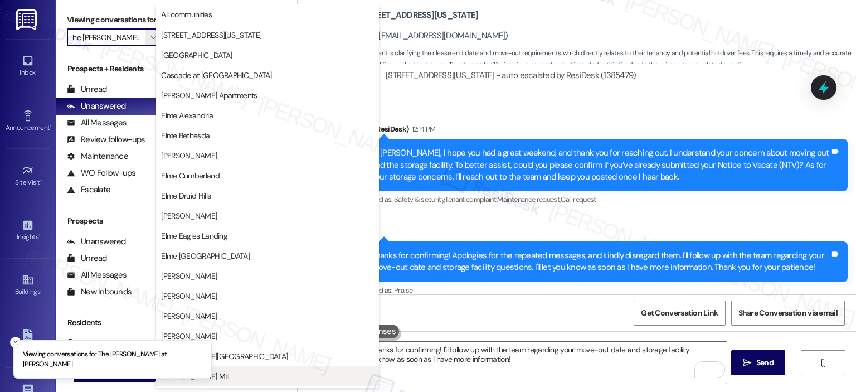
scroll to position [199, 0]
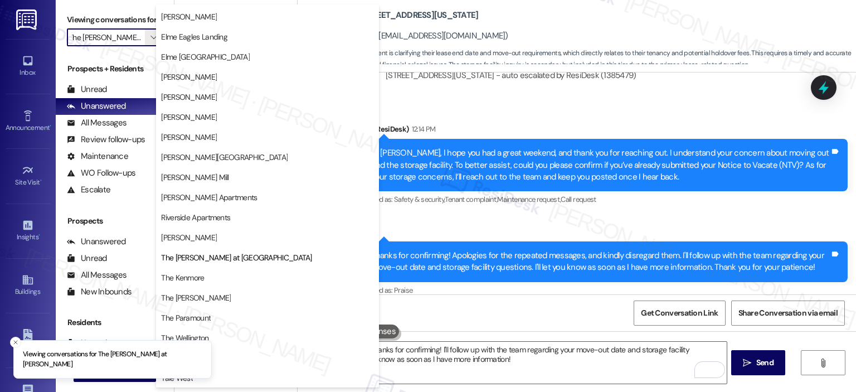
drag, startPoint x: 209, startPoint y: 272, endPoint x: 191, endPoint y: 226, distance: 50.3
click at [209, 273] on span "The Kenmore" at bounding box center [267, 277] width 213 height 11
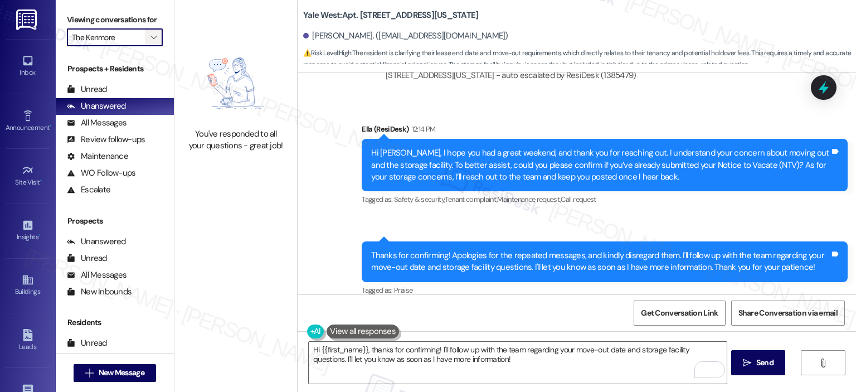
click at [148, 32] on span "" at bounding box center [153, 37] width 11 height 18
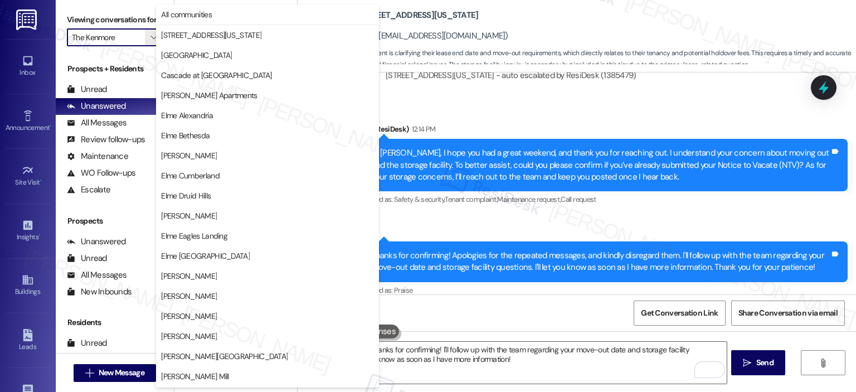
scroll to position [199, 0]
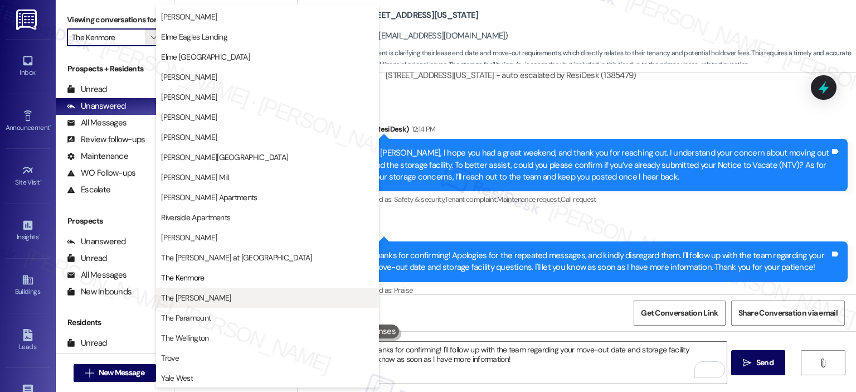
click at [209, 292] on span "The Maxwell" at bounding box center [267, 297] width 213 height 11
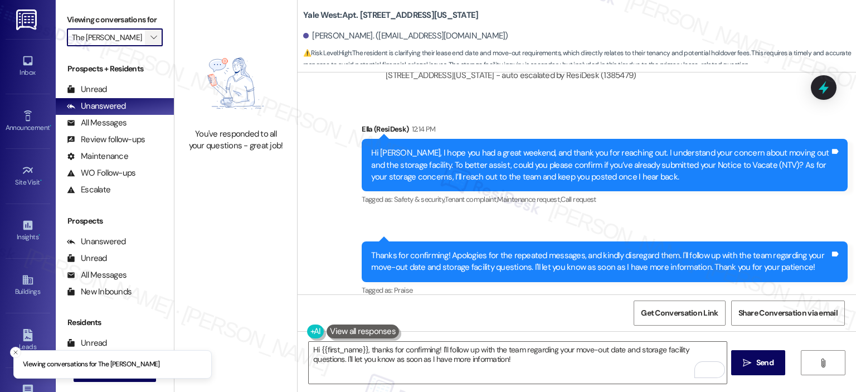
click at [150, 35] on icon "" at bounding box center [153, 37] width 6 height 9
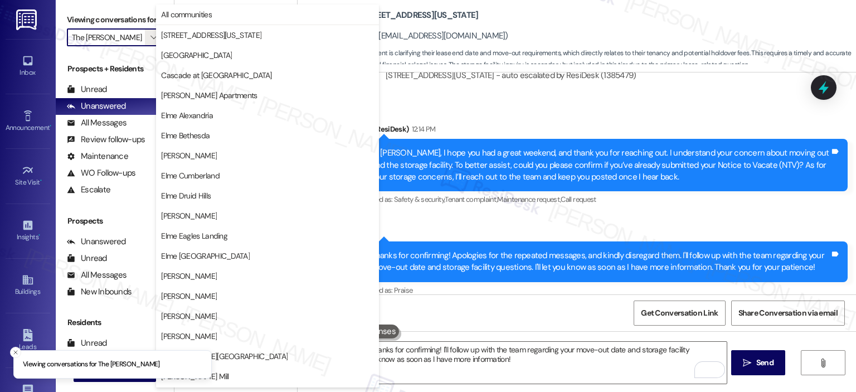
scroll to position [199, 0]
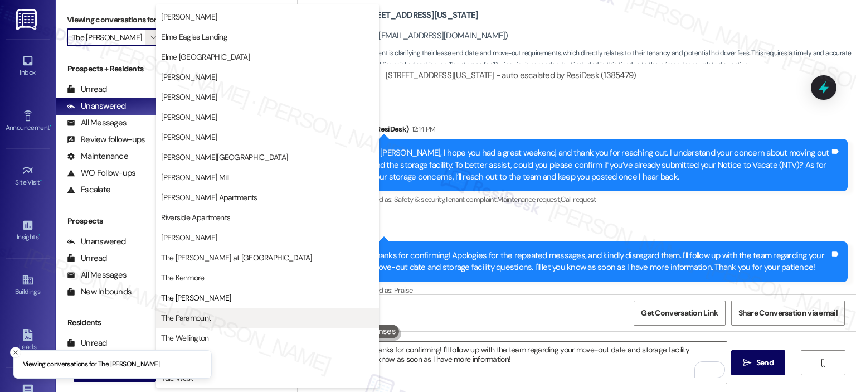
click at [176, 319] on span "The Paramount" at bounding box center [186, 317] width 50 height 11
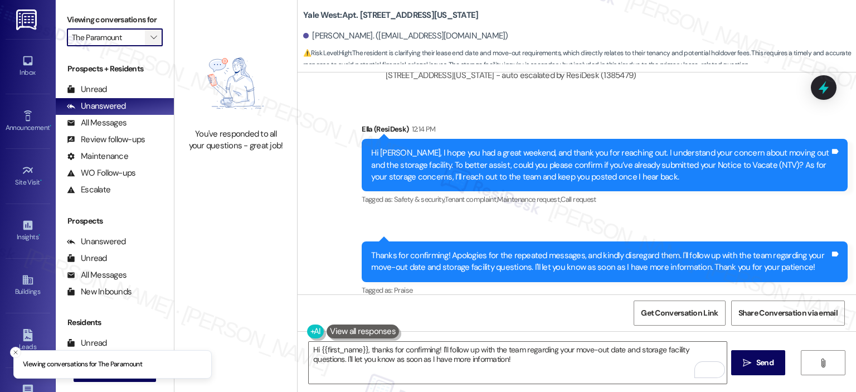
click at [150, 40] on icon "" at bounding box center [153, 37] width 6 height 9
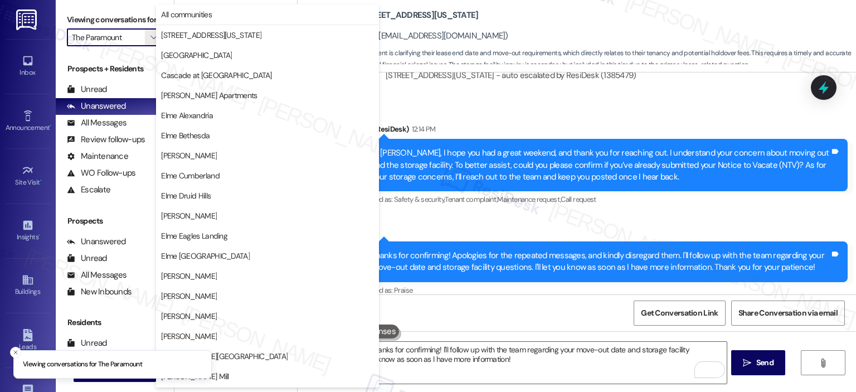
scroll to position [199, 0]
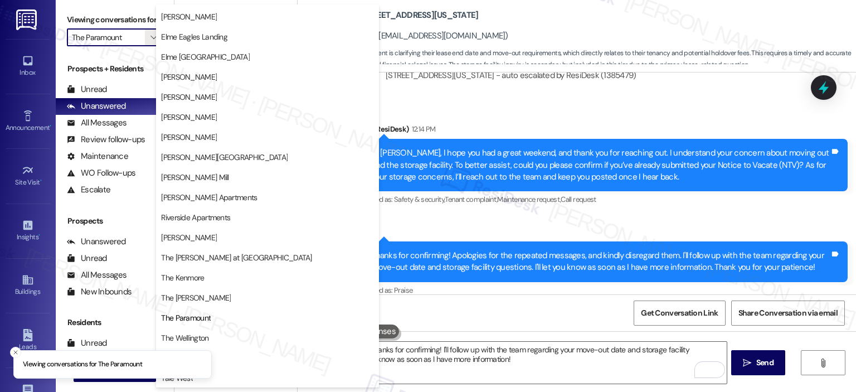
click at [241, 334] on span "The Wellington" at bounding box center [267, 337] width 213 height 11
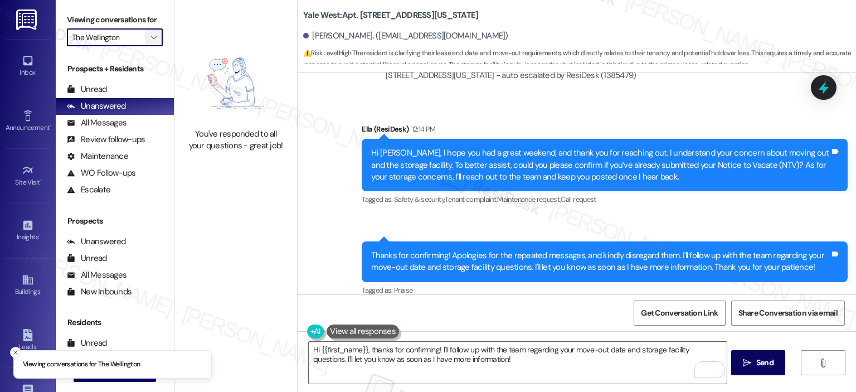
click at [150, 37] on icon "" at bounding box center [153, 37] width 6 height 9
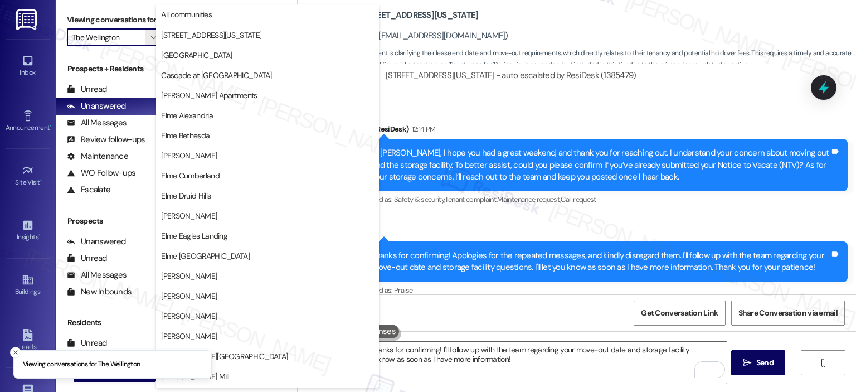
scroll to position [199, 0]
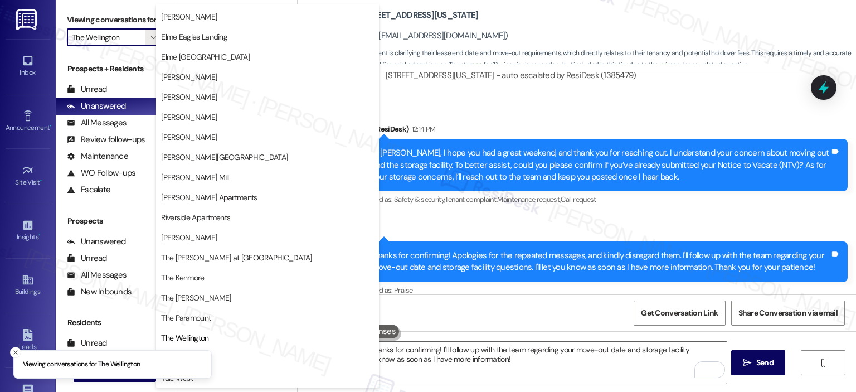
click at [245, 358] on span "Trove" at bounding box center [267, 357] width 213 height 11
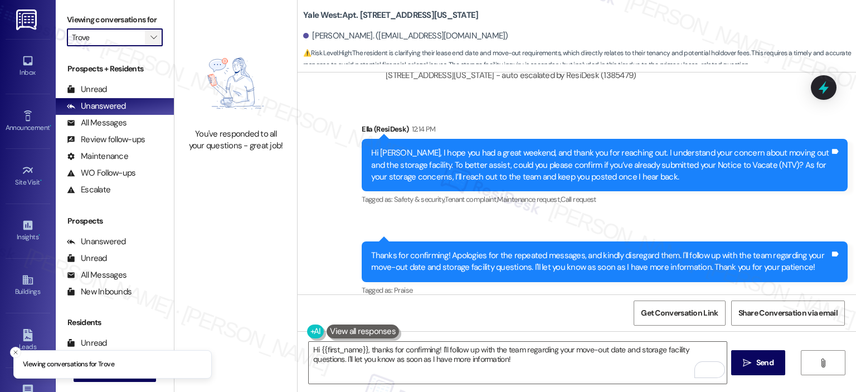
click at [150, 33] on icon "" at bounding box center [153, 37] width 6 height 9
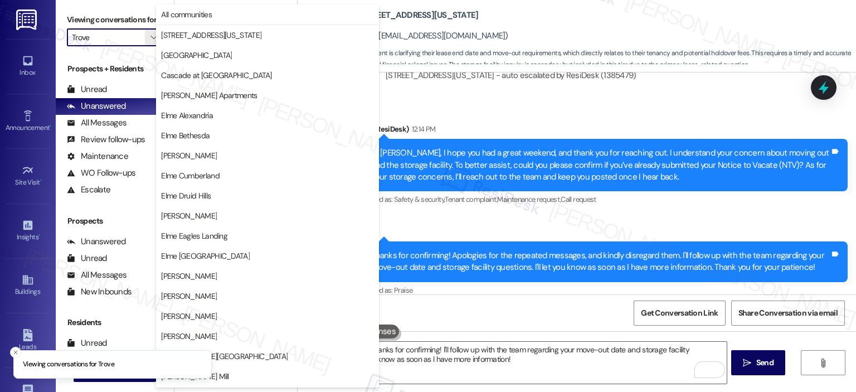
scroll to position [199, 0]
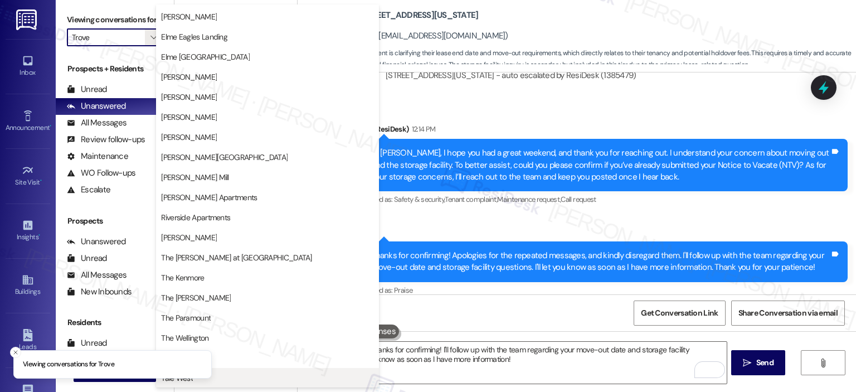
click at [270, 376] on span "Yale West" at bounding box center [267, 377] width 213 height 11
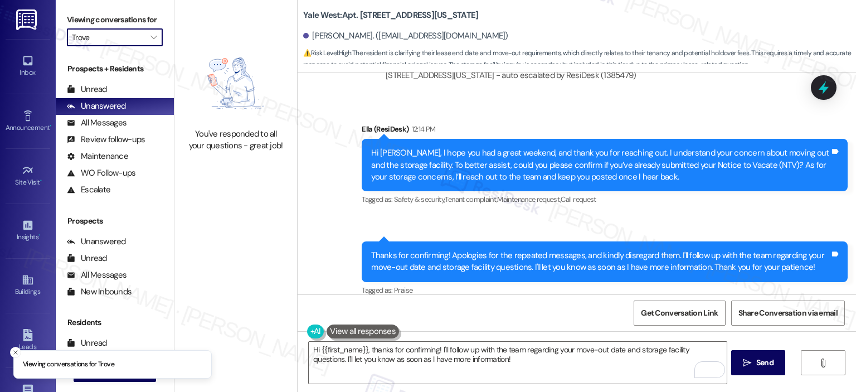
type input "Yale West"
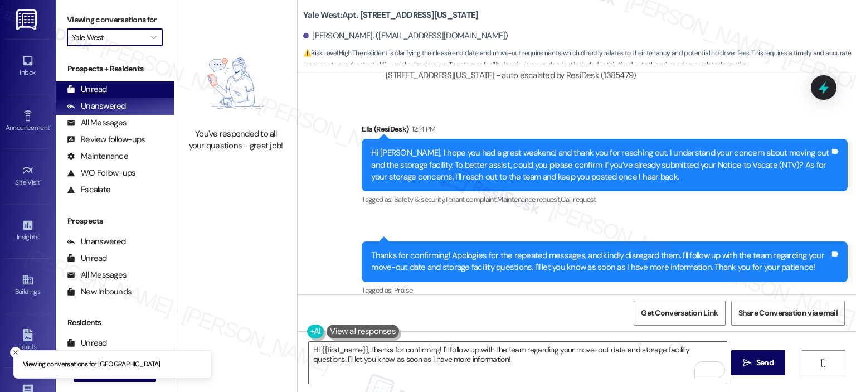
click at [83, 89] on div "Unread" at bounding box center [87, 90] width 40 height 12
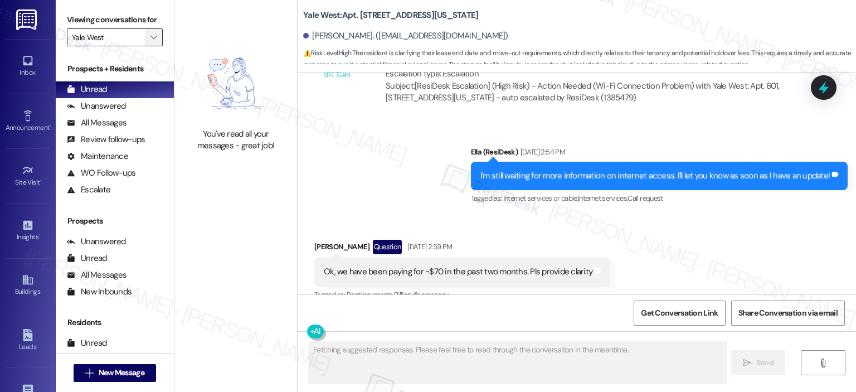
click at [148, 30] on span "" at bounding box center [153, 37] width 11 height 18
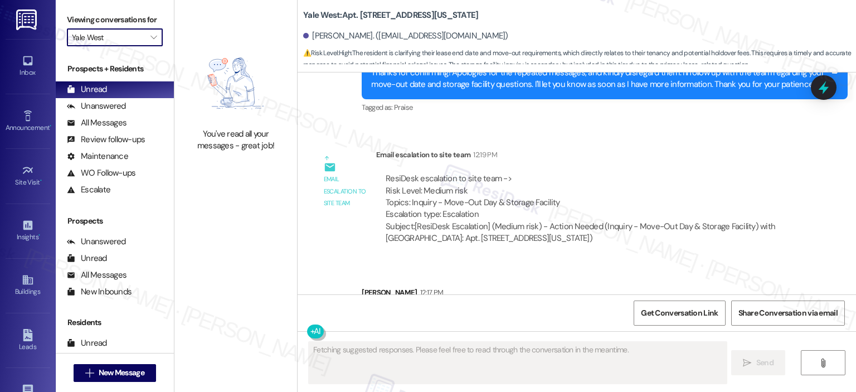
scroll to position [2099, 0]
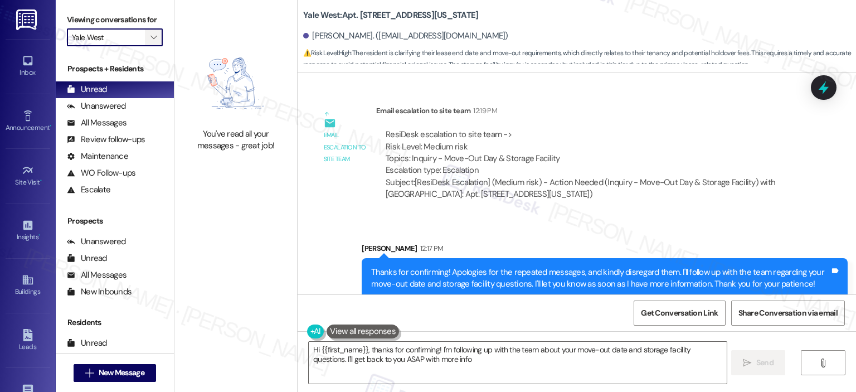
type textarea "Hi {{first_name}}, thanks for confirming! I'm following up with the team about …"
click at [151, 31] on span "" at bounding box center [153, 37] width 11 height 18
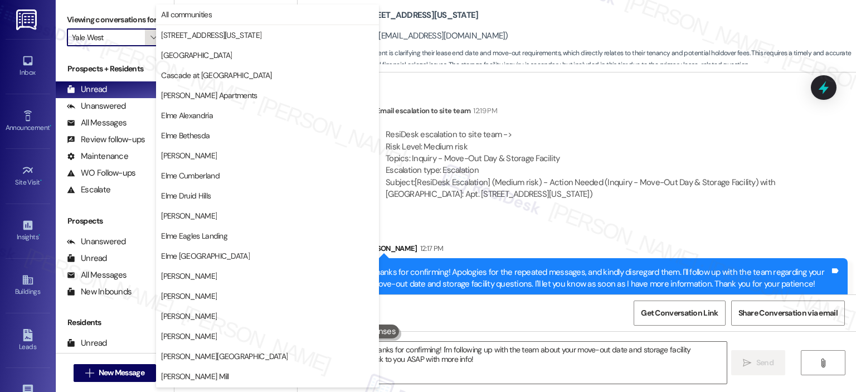
scroll to position [199, 0]
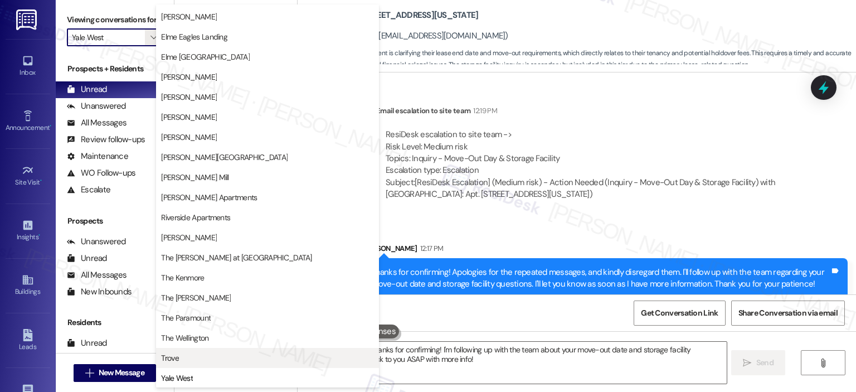
click at [202, 352] on span "Trove" at bounding box center [267, 357] width 213 height 11
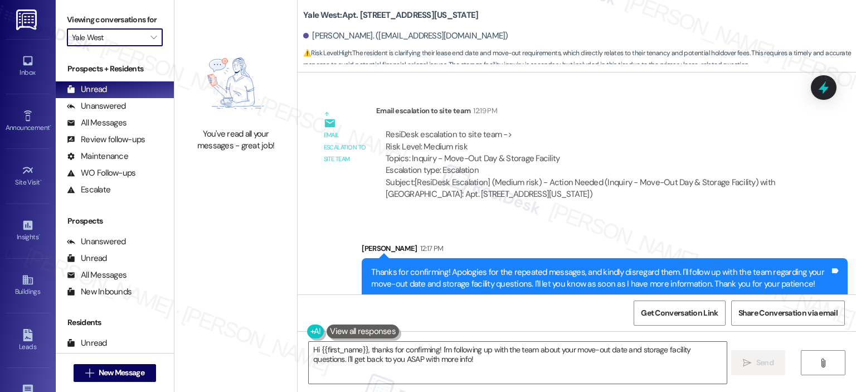
type input "Trove"
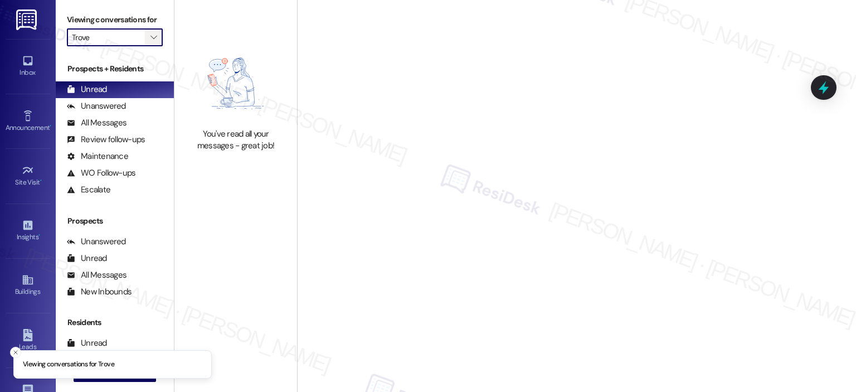
click at [150, 40] on icon "" at bounding box center [153, 37] width 6 height 9
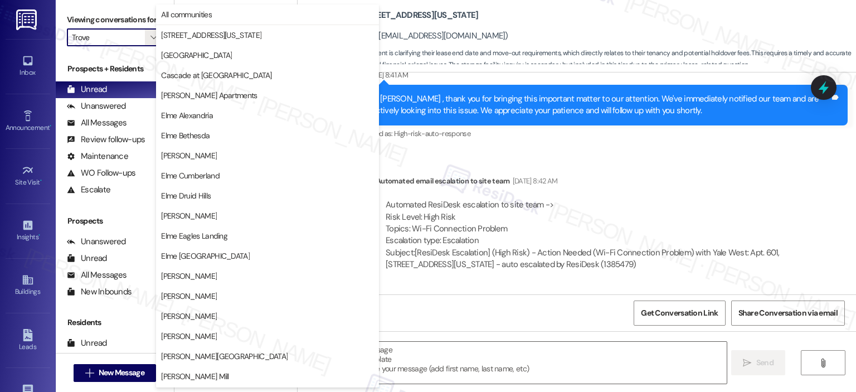
type textarea "Fetching suggested responses. Please feel free to read through the conversation…"
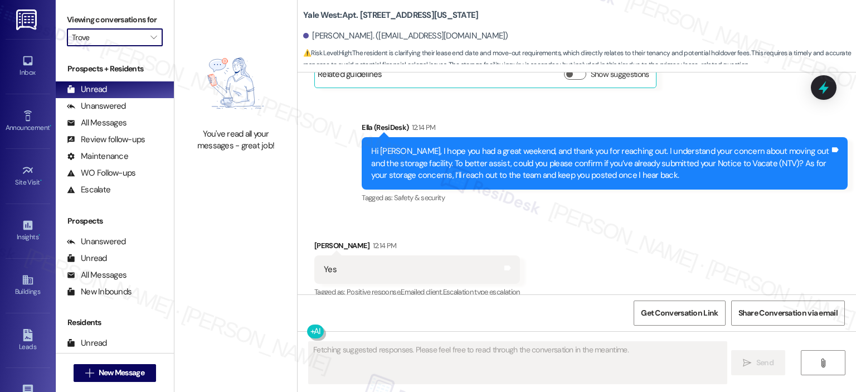
scroll to position [1420, 0]
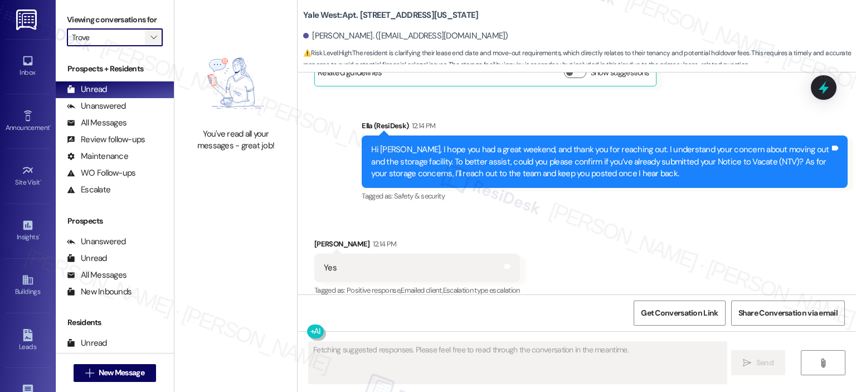
click at [153, 37] on button "" at bounding box center [154, 37] width 18 height 18
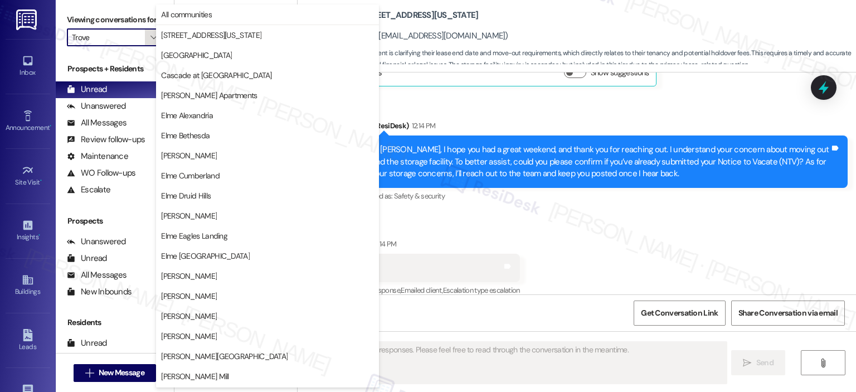
scroll to position [199, 0]
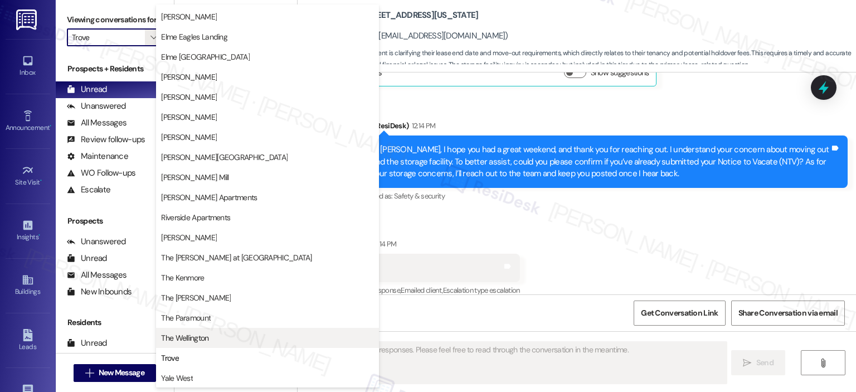
click at [199, 330] on button "The Wellington" at bounding box center [267, 338] width 223 height 20
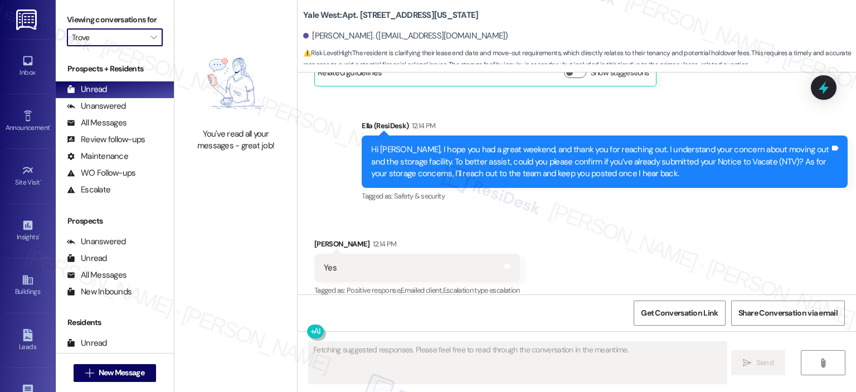
type input "The Wellington"
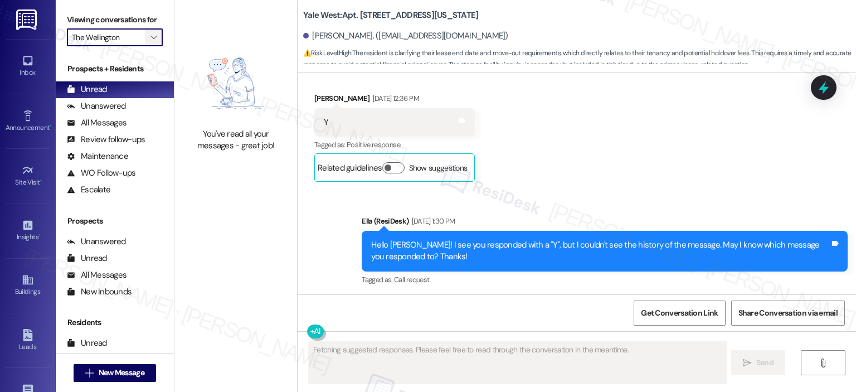
type textarea "Fetching suggested responses. Please feel free to read through the conversation…"
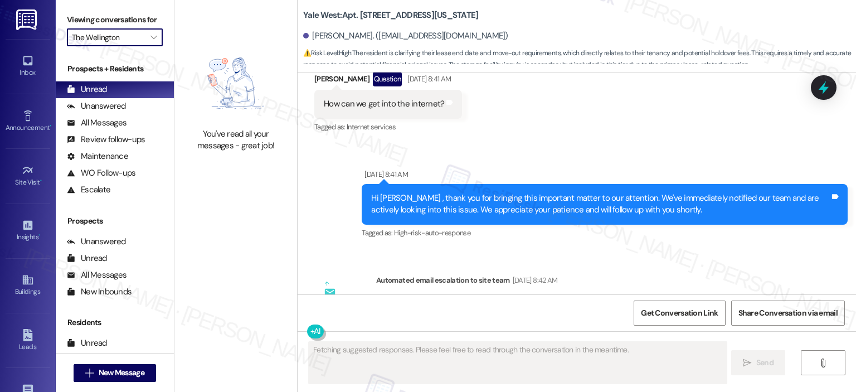
drag, startPoint x: 145, startPoint y: 40, endPoint x: 222, endPoint y: 247, distance: 221.7
click at [150, 39] on icon "" at bounding box center [153, 37] width 6 height 9
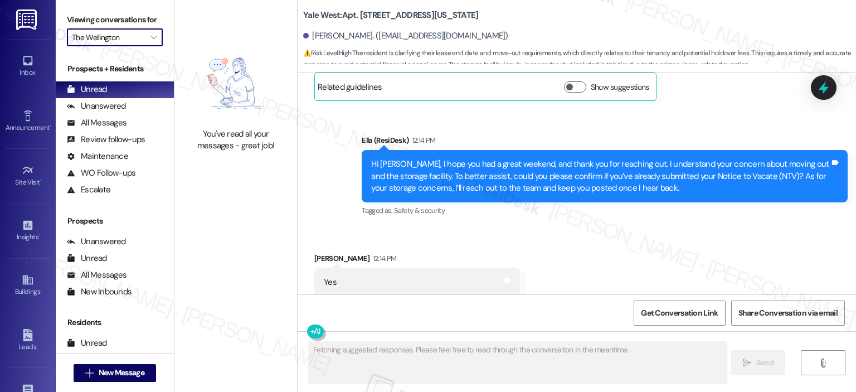
scroll to position [1420, 0]
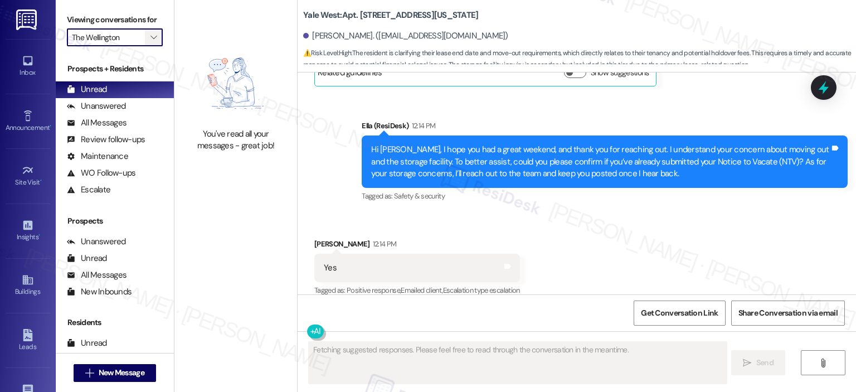
click at [150, 40] on icon "" at bounding box center [153, 37] width 6 height 9
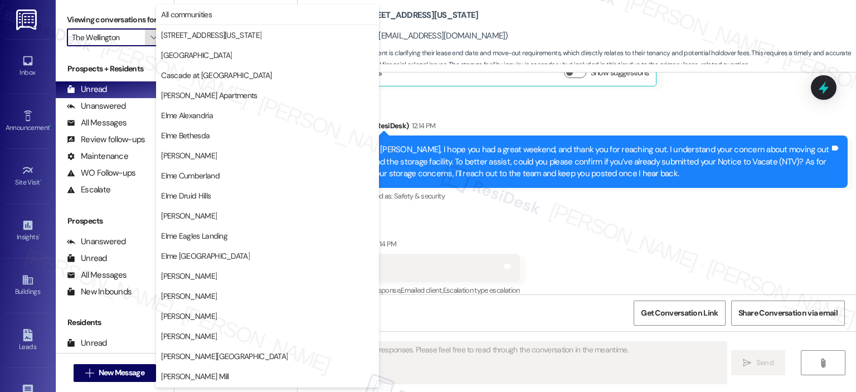
scroll to position [199, 0]
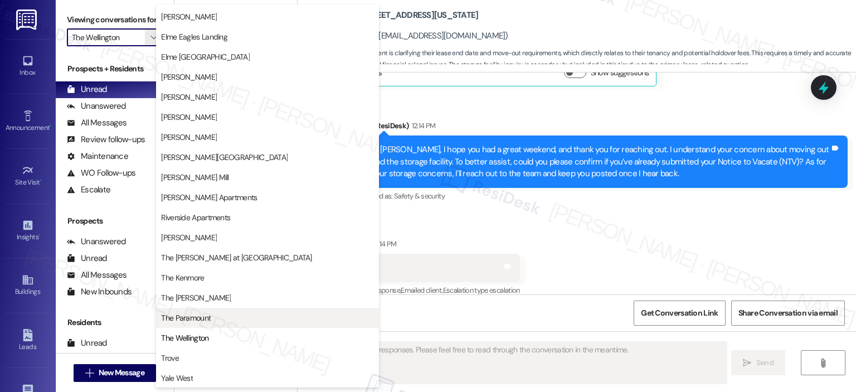
click at [188, 320] on span "The Paramount" at bounding box center [186, 317] width 50 height 11
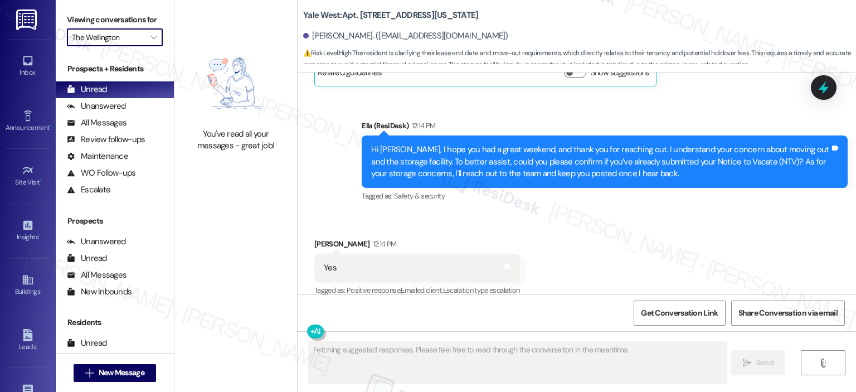
type input "The Paramount"
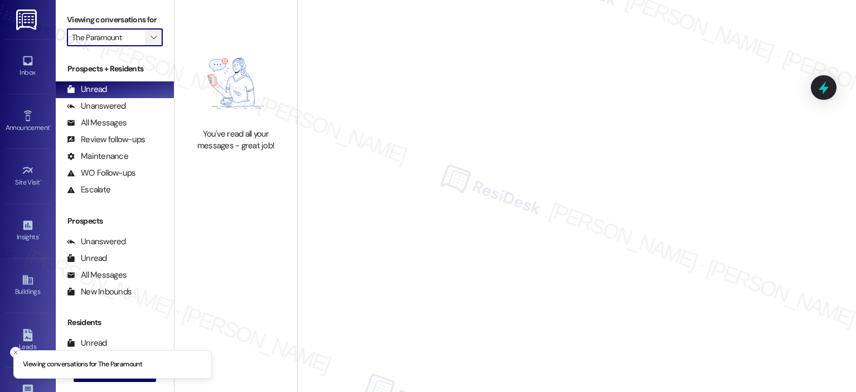
click at [151, 37] on span "" at bounding box center [153, 37] width 11 height 18
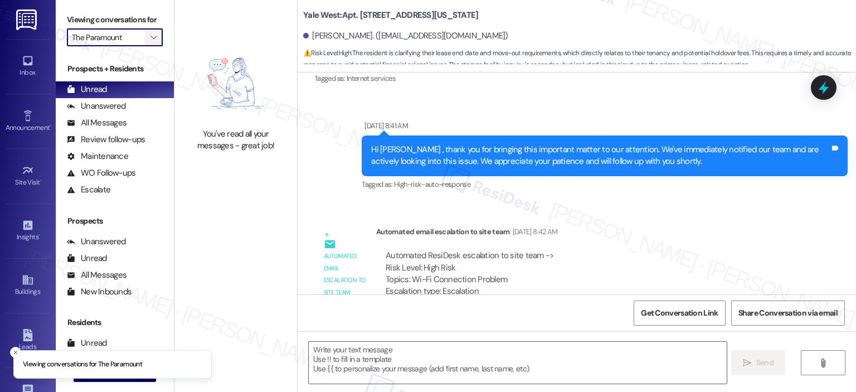
type textarea "Fetching suggested responses. Please feel free to read through the conversation…"
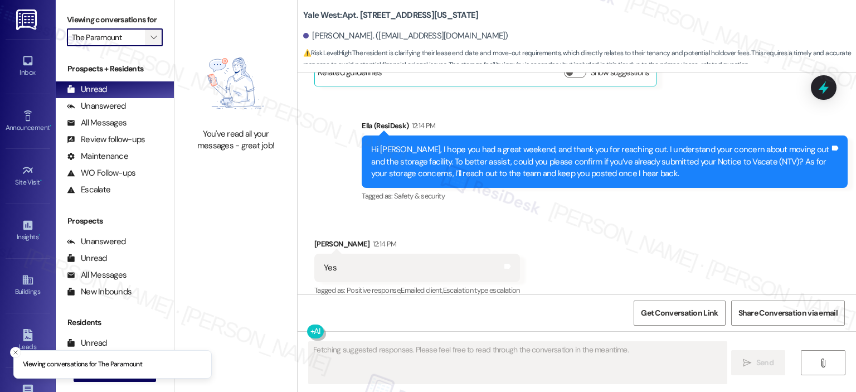
click at [151, 37] on span "" at bounding box center [153, 37] width 11 height 18
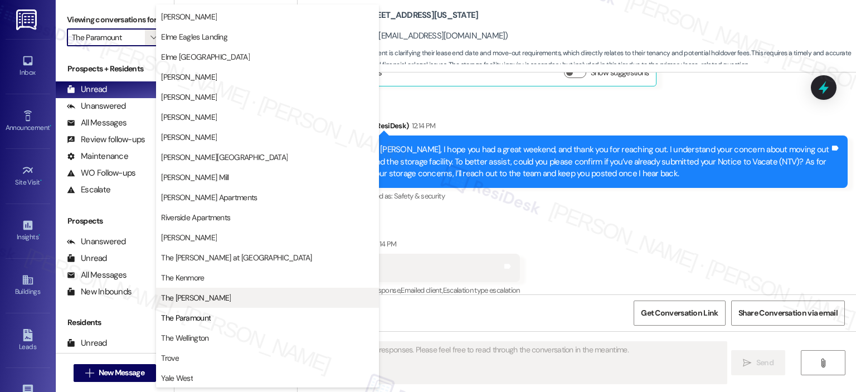
click at [209, 302] on span "The Maxwell" at bounding box center [267, 297] width 213 height 11
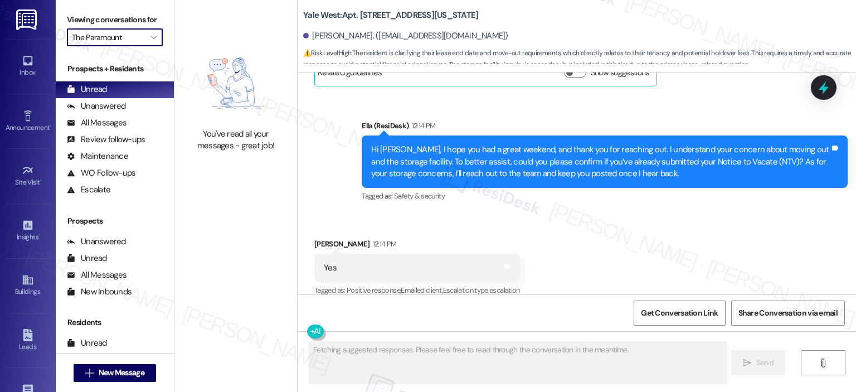
type input "The Maxwell"
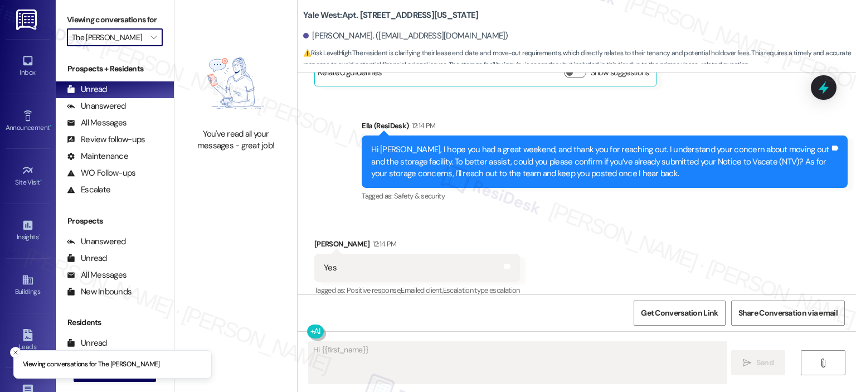
type textarea "Hi {{first_name}},"
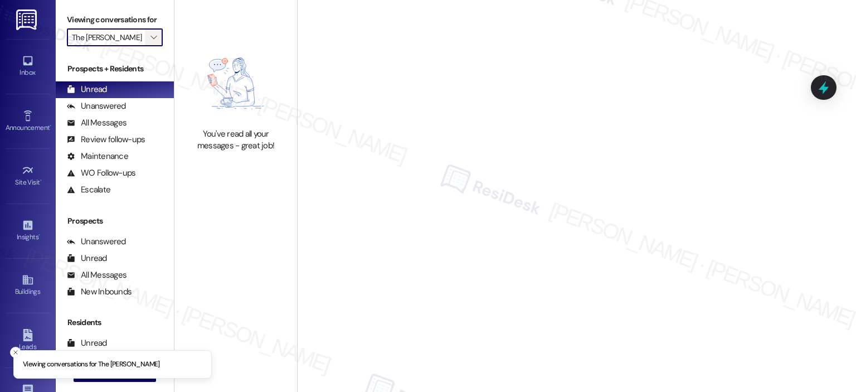
click at [150, 36] on icon "" at bounding box center [153, 37] width 6 height 9
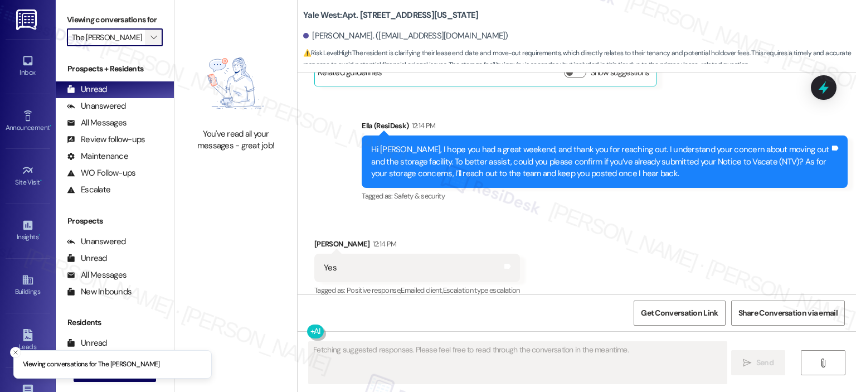
click at [150, 33] on icon "" at bounding box center [153, 37] width 6 height 9
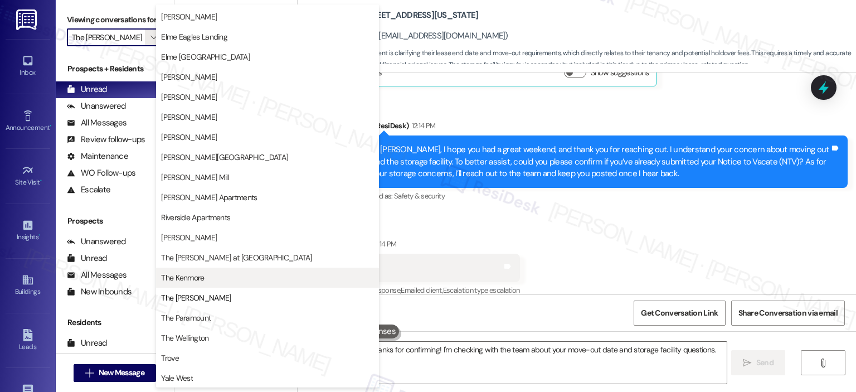
click at [216, 275] on span "The Kenmore" at bounding box center [267, 277] width 213 height 11
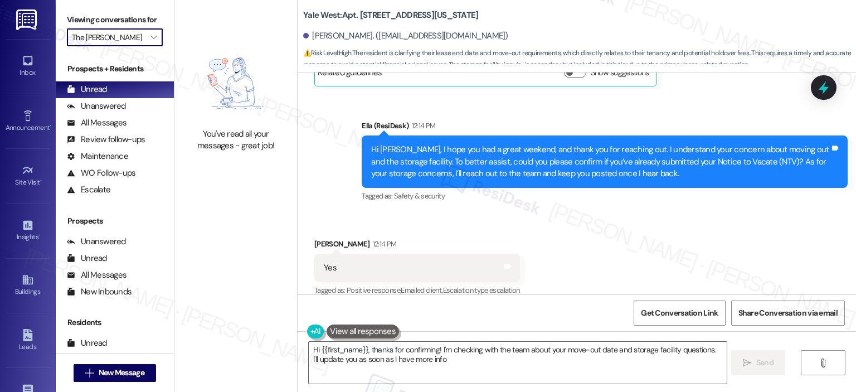
type textarea "Hi {{first_name}}, thanks for confirming! I'm checking with the team about your…"
type input "The Kenmore"
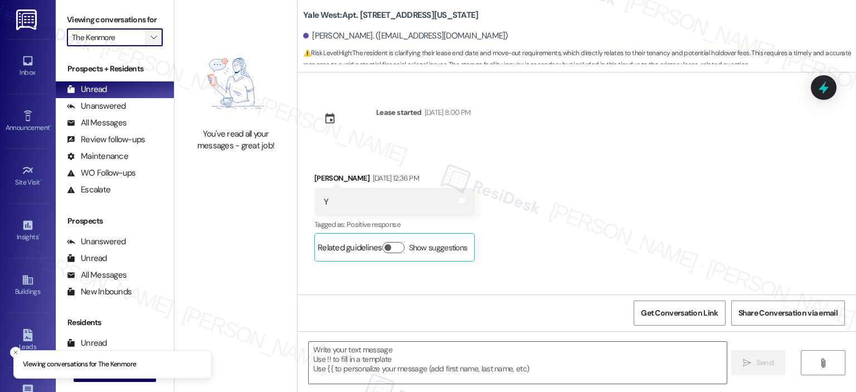
click at [150, 34] on icon "" at bounding box center [153, 37] width 6 height 9
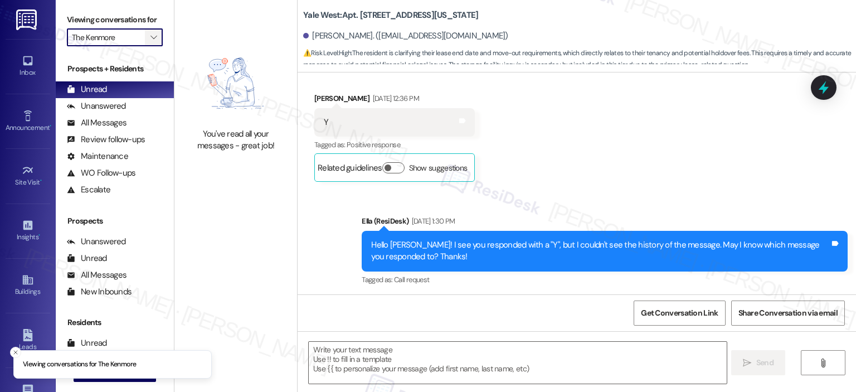
type textarea "Fetching suggested responses. Please feel free to read through the conversation…"
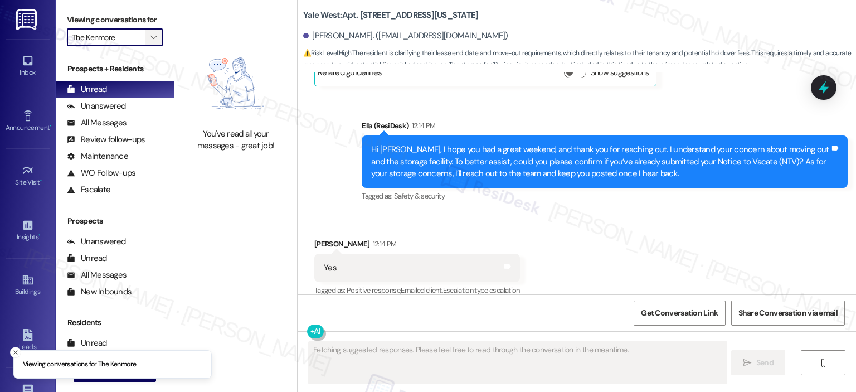
click at [150, 29] on span "" at bounding box center [153, 37] width 11 height 18
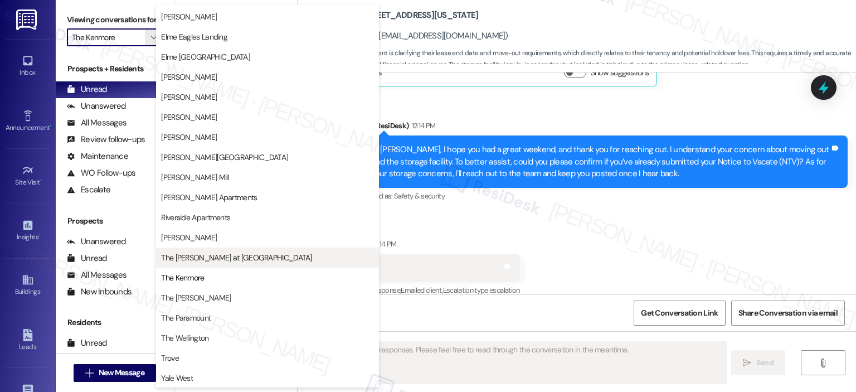
click at [196, 252] on span "The Ashby at McLean" at bounding box center [236, 257] width 150 height 11
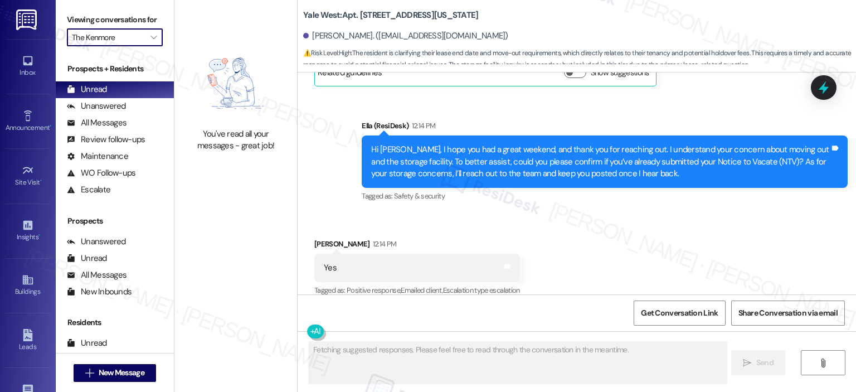
type input "The Ashby at McLean"
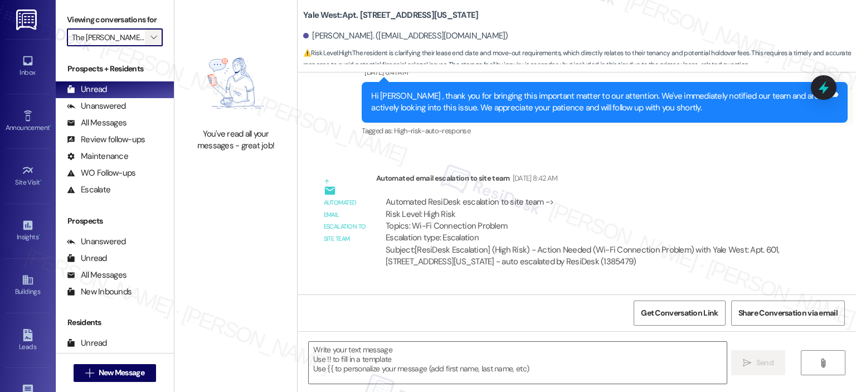
type textarea "Fetching suggested responses. Please feel free to read through the conversation…"
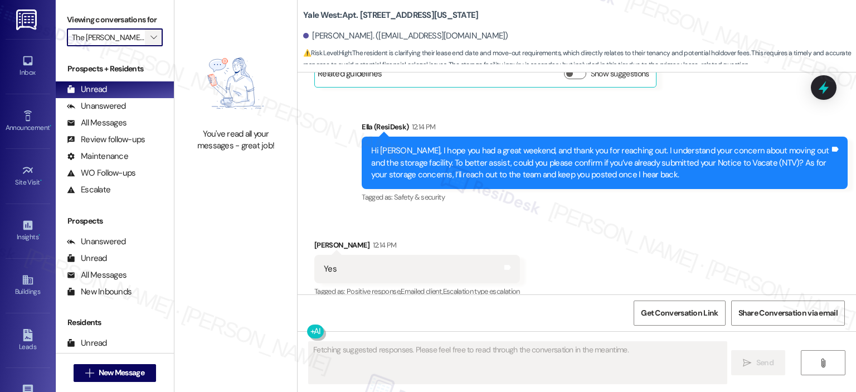
click at [154, 37] on button "" at bounding box center [154, 37] width 18 height 18
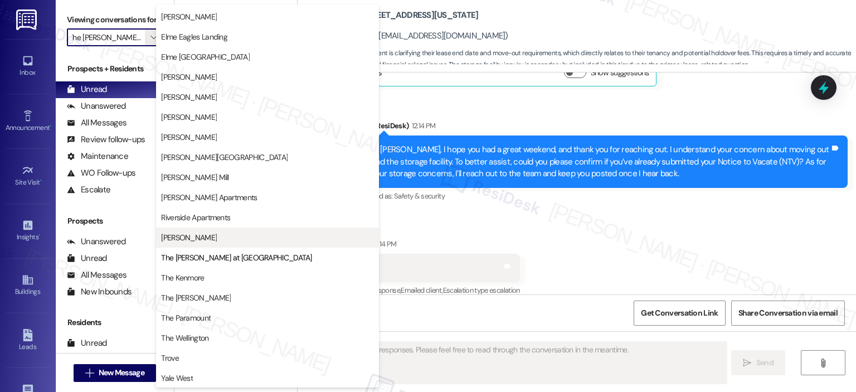
click at [236, 234] on span "Roosevelt Towers" at bounding box center [267, 237] width 213 height 11
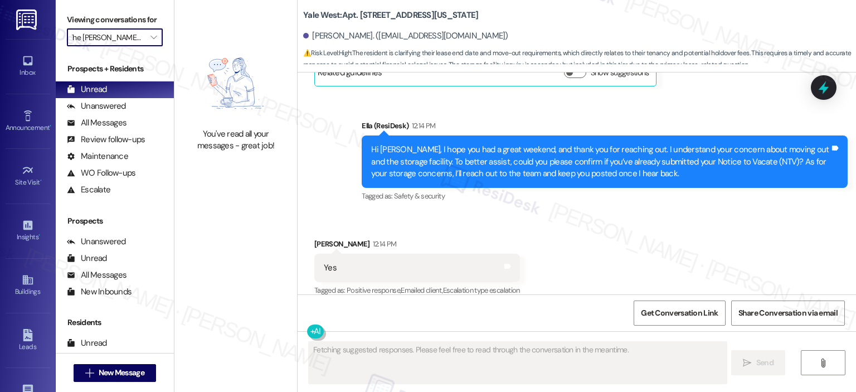
type input "Roosevelt Towers"
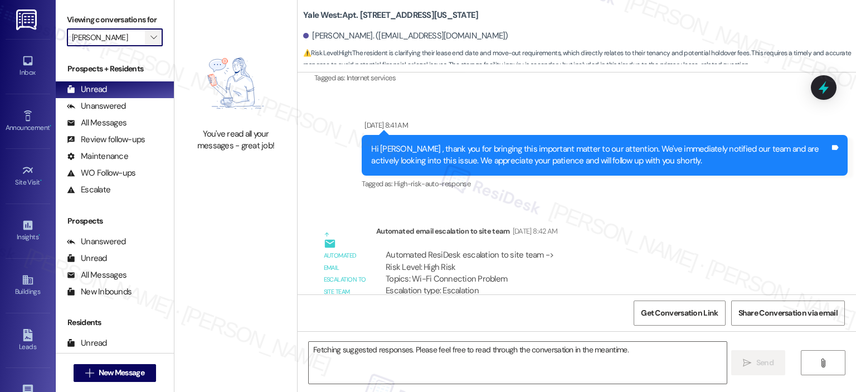
click at [150, 36] on icon "" at bounding box center [153, 37] width 6 height 9
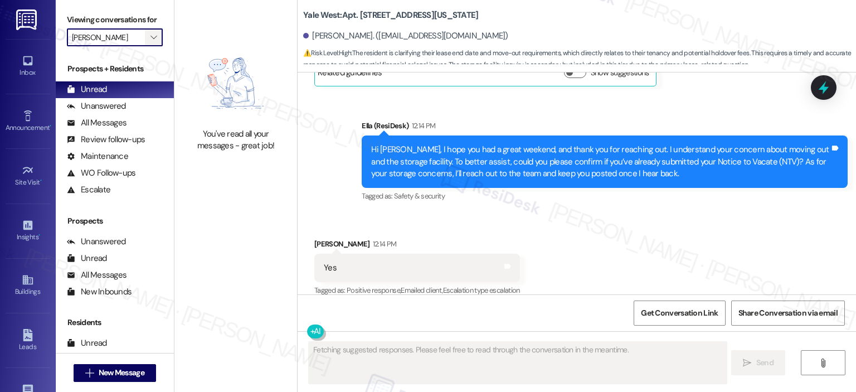
click at [150, 36] on icon "" at bounding box center [153, 37] width 6 height 9
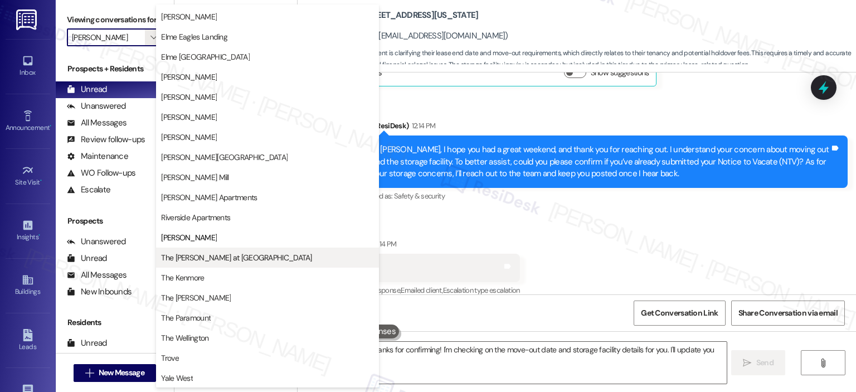
type textarea "Hi {{first_name}}, thanks for confirming! I'm checking on the move-out date and…"
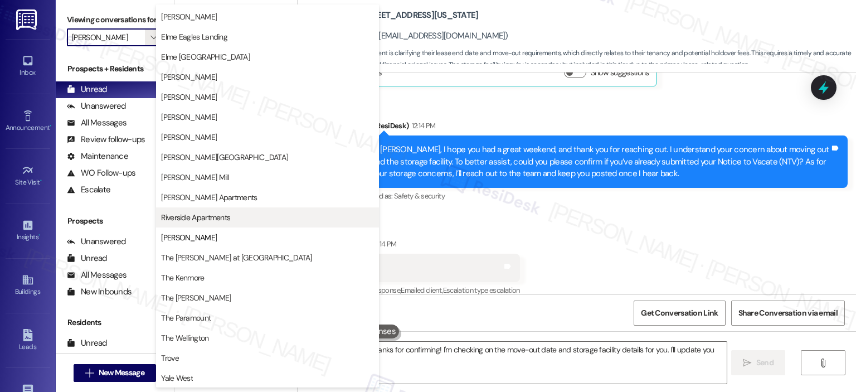
click at [213, 218] on span "Riverside Apartments" at bounding box center [195, 217] width 69 height 11
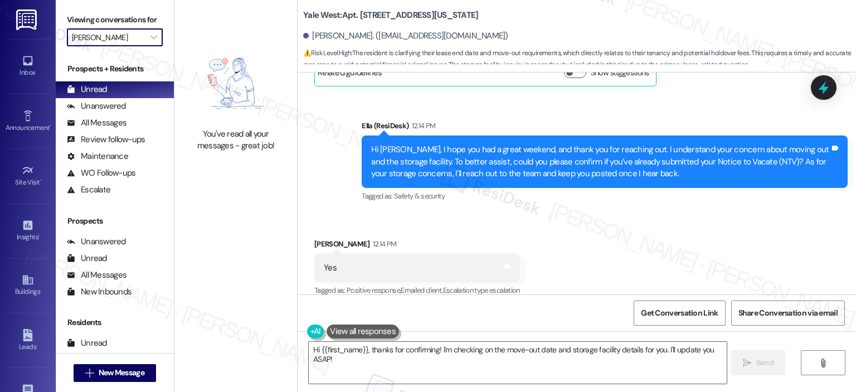
type input "Riverside Apartments"
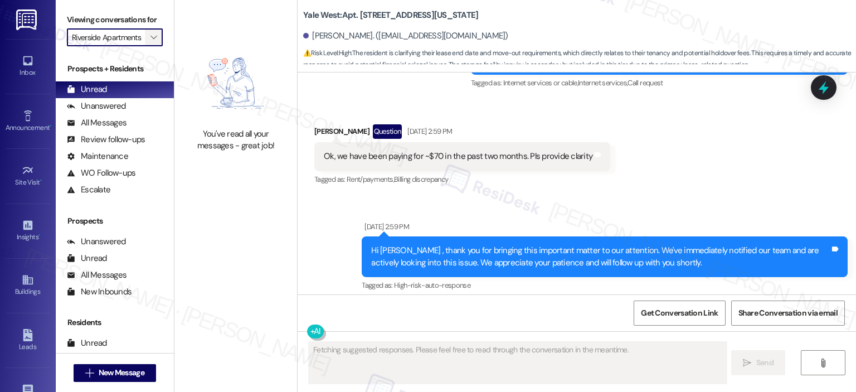
click at [152, 41] on span "" at bounding box center [153, 37] width 11 height 18
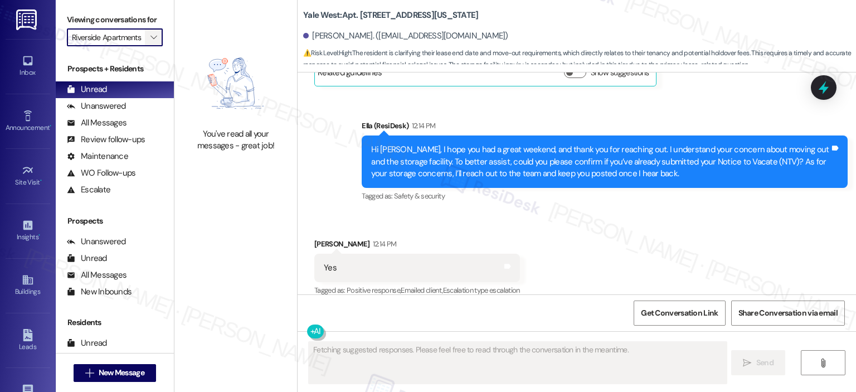
click at [150, 40] on span "" at bounding box center [153, 37] width 11 height 18
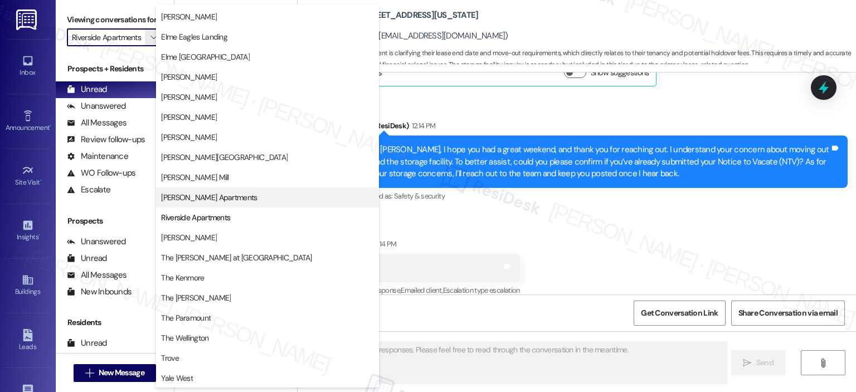
click at [195, 199] on span "Park Adams Apartments" at bounding box center [209, 197] width 96 height 11
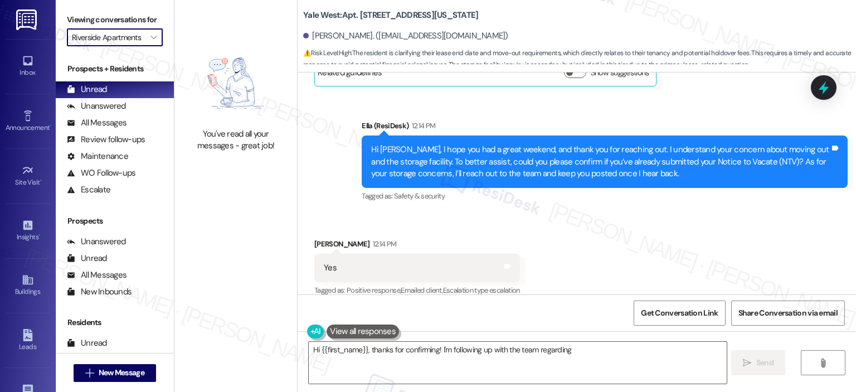
type textarea "Hi {{first_name}}, thanks for confirming! I'm following up with the team regard…"
type input "Park Adams Apartments"
type textarea "Hi {{first_name}}, thanks for confirming! I'm following up with the team regard…"
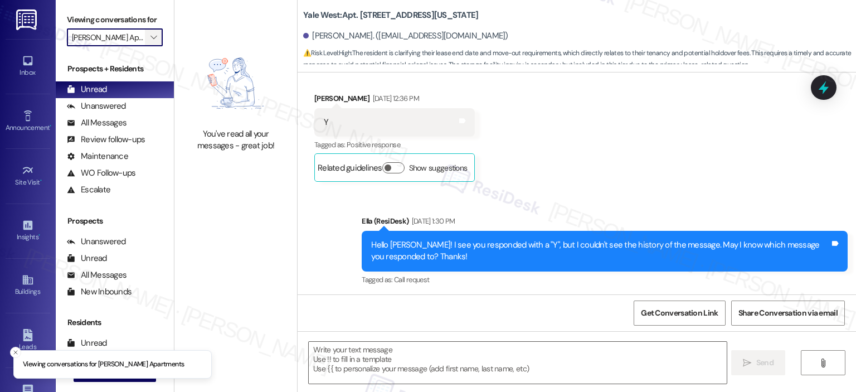
click at [150, 36] on icon "" at bounding box center [153, 37] width 6 height 9
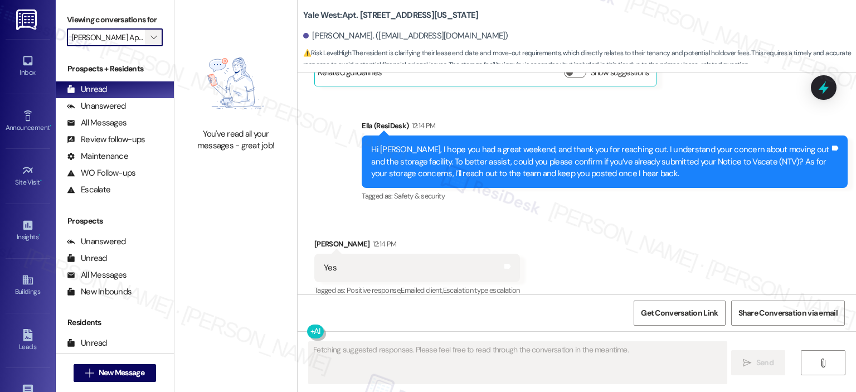
click at [148, 31] on span "" at bounding box center [153, 37] width 11 height 18
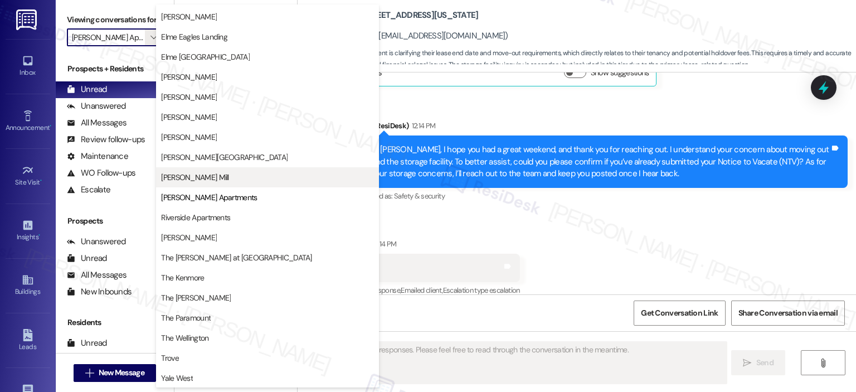
click at [216, 182] on button "Elme Watkins Mill" at bounding box center [267, 177] width 223 height 20
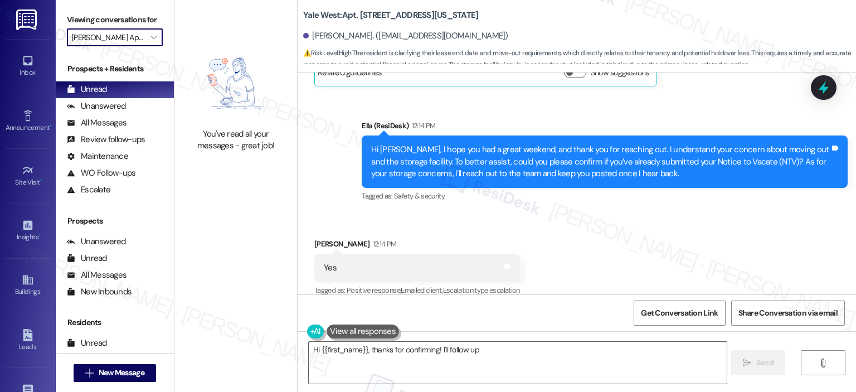
type textarea "Hi {{first_name}}, thanks for confirming! I'll follow up"
type input "Elme Watkins Mill"
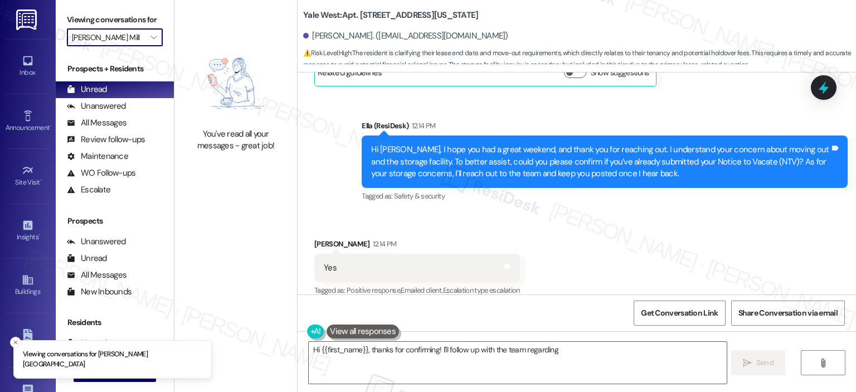
type textarea "Hi {{first_name}}, thanks for confirming! I'll follow up with the team regardin…"
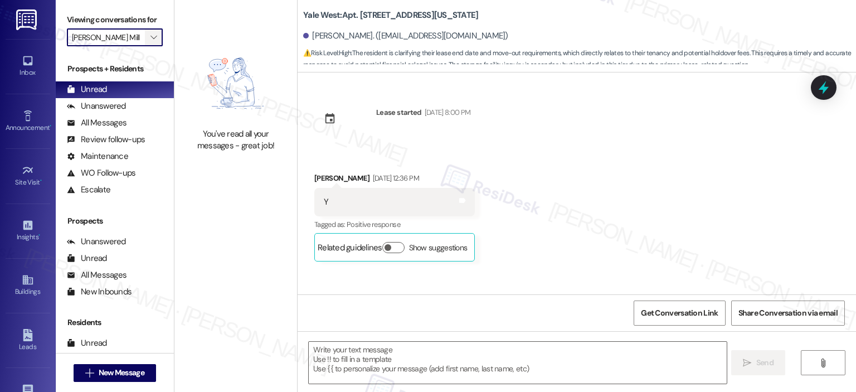
click at [152, 46] on span "" at bounding box center [153, 37] width 11 height 18
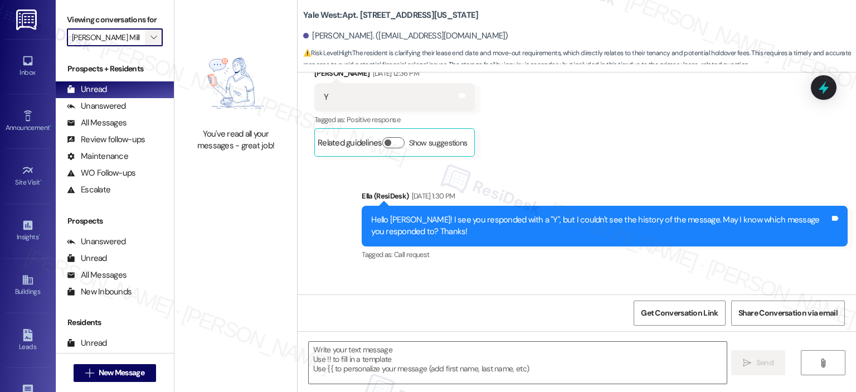
type textarea "Fetching suggested responses. Please feel free to read through the conversation…"
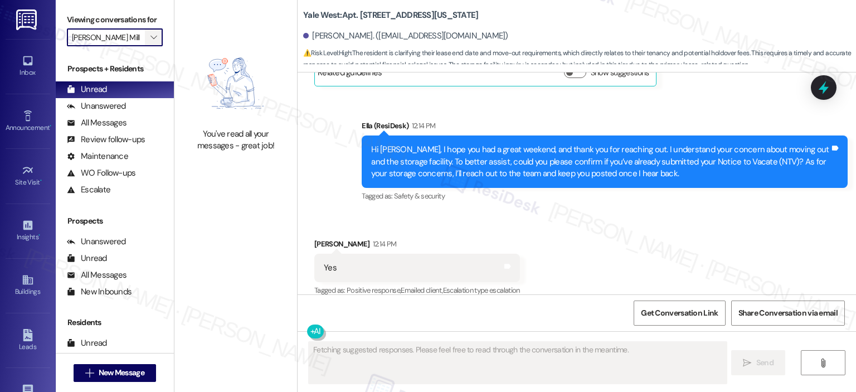
click at [148, 28] on span "" at bounding box center [153, 37] width 11 height 18
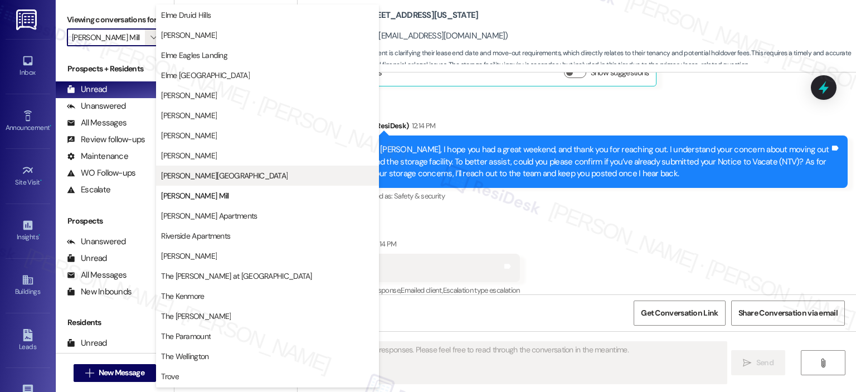
click at [185, 175] on span "Elme Sandy Springs" at bounding box center [224, 175] width 126 height 11
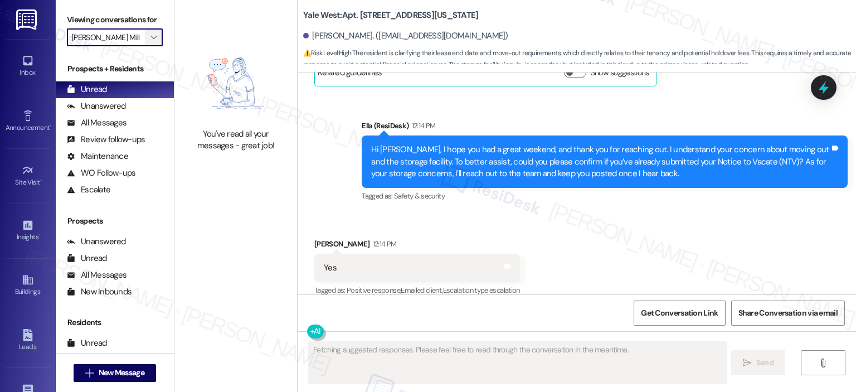
type input "Elme Sandy Springs"
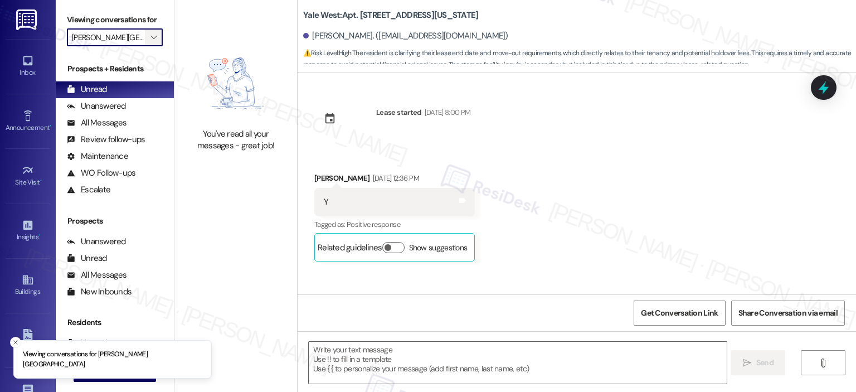
click at [150, 36] on icon "" at bounding box center [153, 37] width 6 height 9
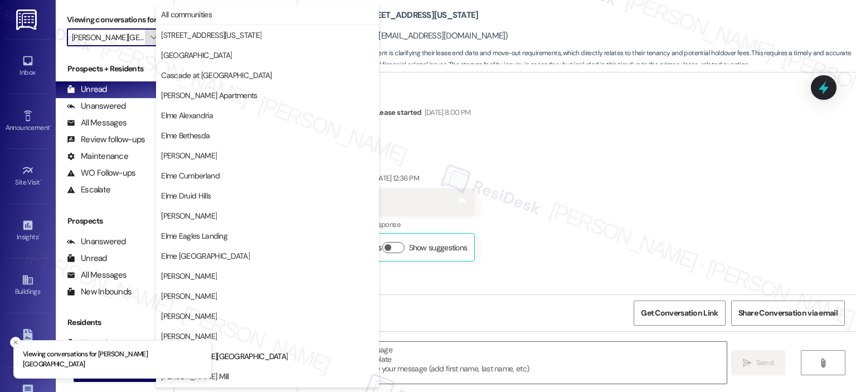
type textarea "Fetching suggested responses. Please feel free to read through the conversation…"
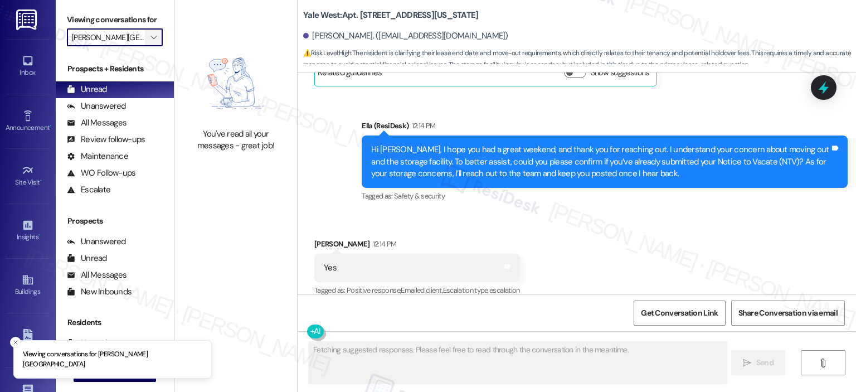
click at [152, 35] on span "" at bounding box center [153, 37] width 11 height 18
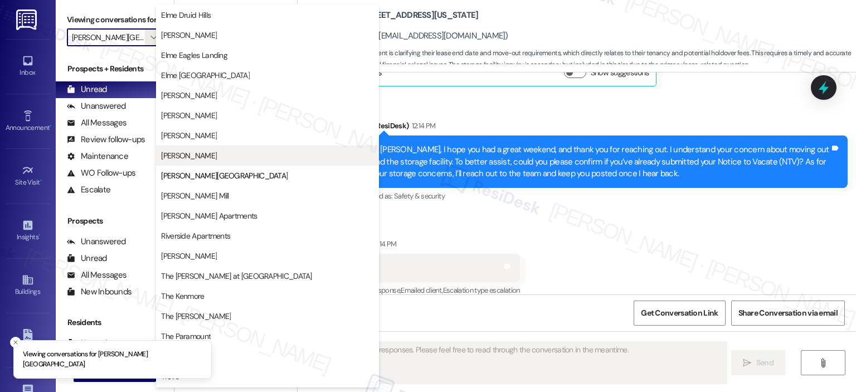
click at [211, 147] on button "Elme Marietta" at bounding box center [267, 155] width 223 height 20
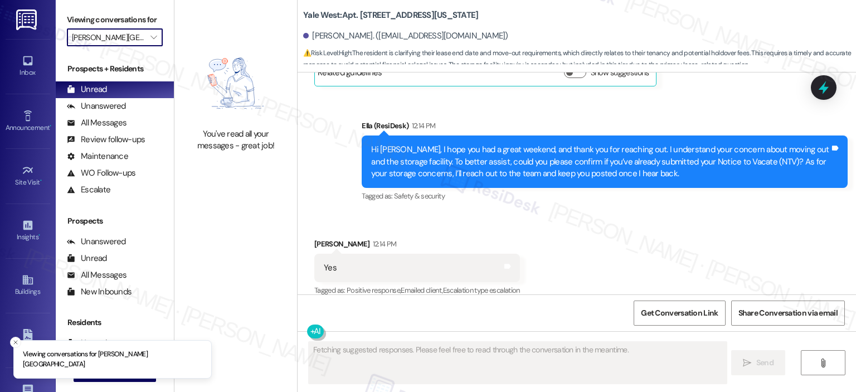
type input "Elme Marietta"
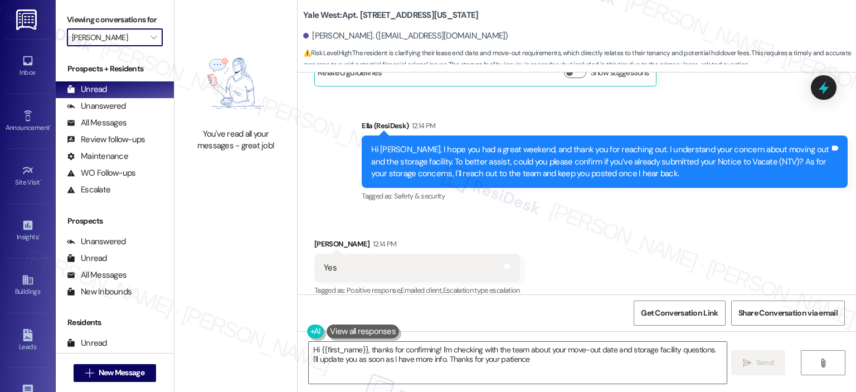
type textarea "Hi {{first_name}}, thanks for confirming! I'm checking with the team about your…"
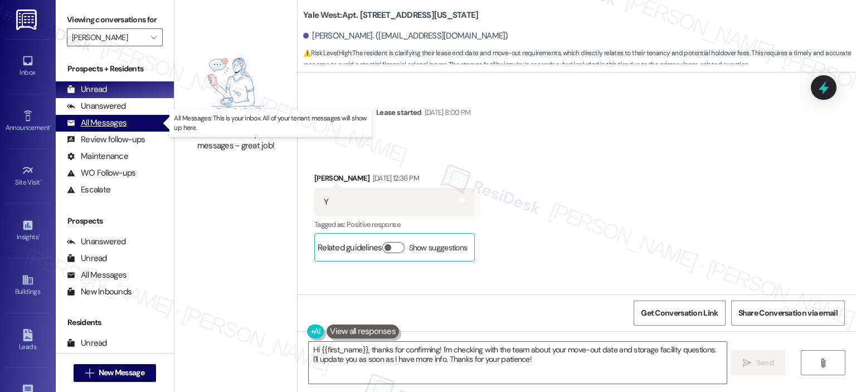
click at [138, 123] on div "All Messages (undefined)" at bounding box center [115, 123] width 118 height 17
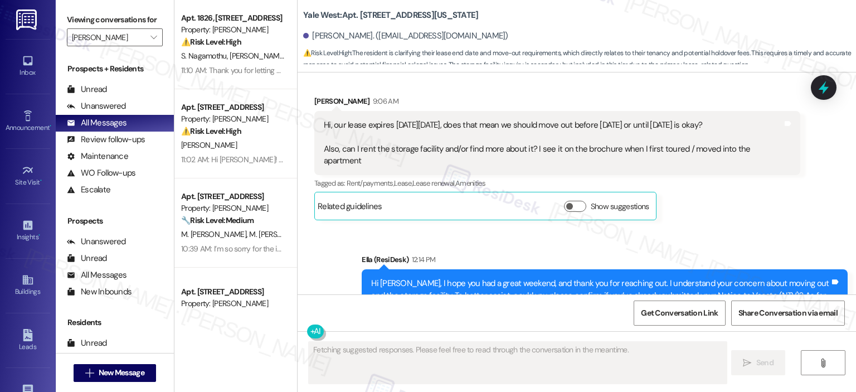
scroll to position [1420, 0]
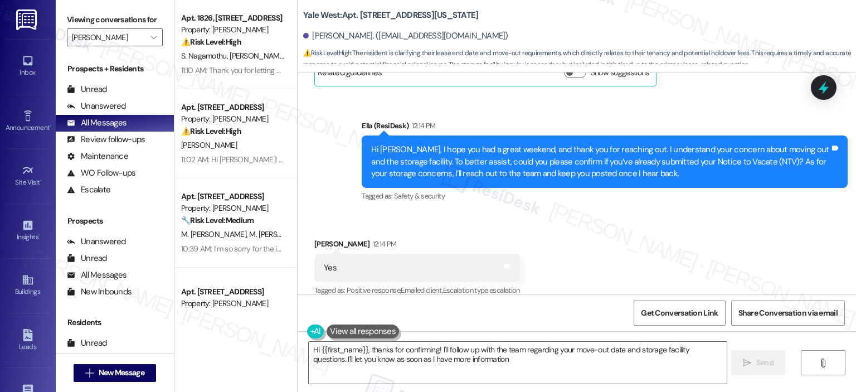
type textarea "Hi {{first_name}}, thanks for confirming! I'll follow up with the team regardin…"
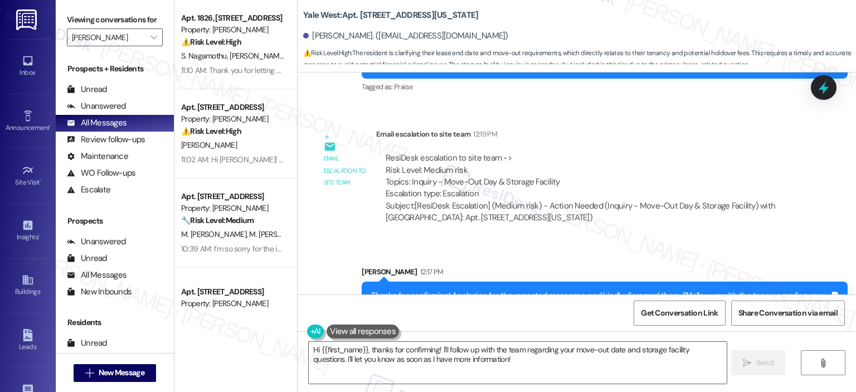
scroll to position [2099, 0]
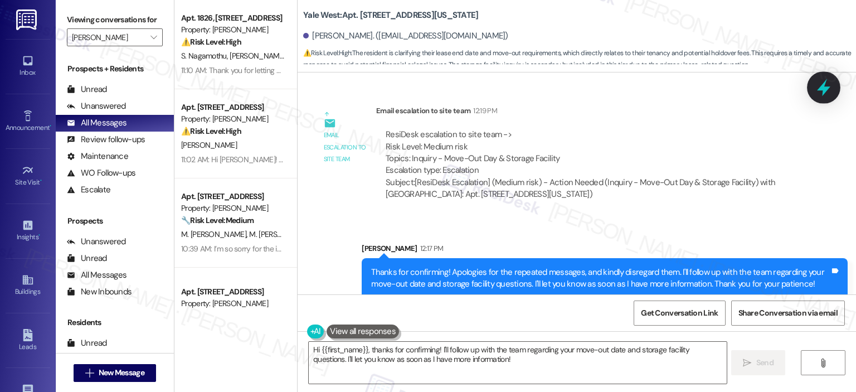
click at [820, 89] on icon at bounding box center [823, 87] width 13 height 17
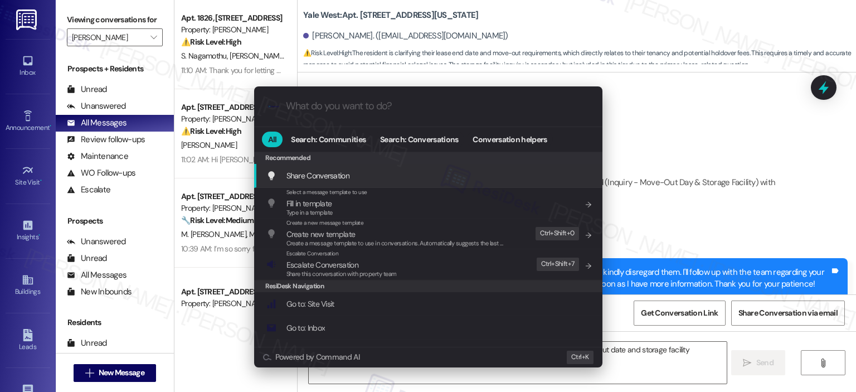
click at [411, 108] on input "What do you want to do?" at bounding box center [437, 106] width 302 height 12
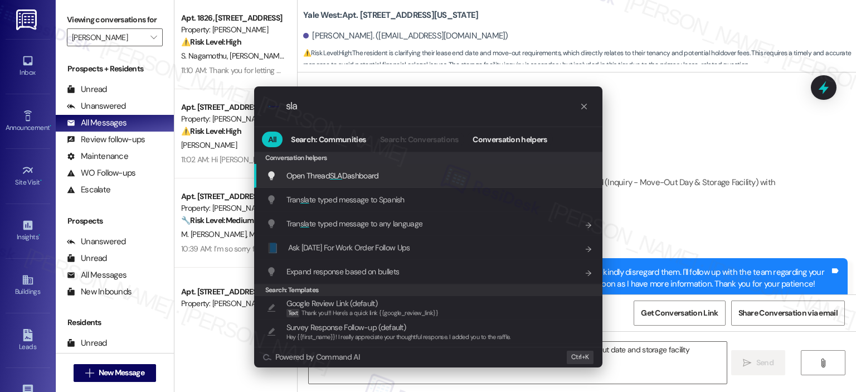
type input "sla"
click at [385, 178] on div "Open Thread SLA Dashboard Add shortcut" at bounding box center [429, 175] width 326 height 12
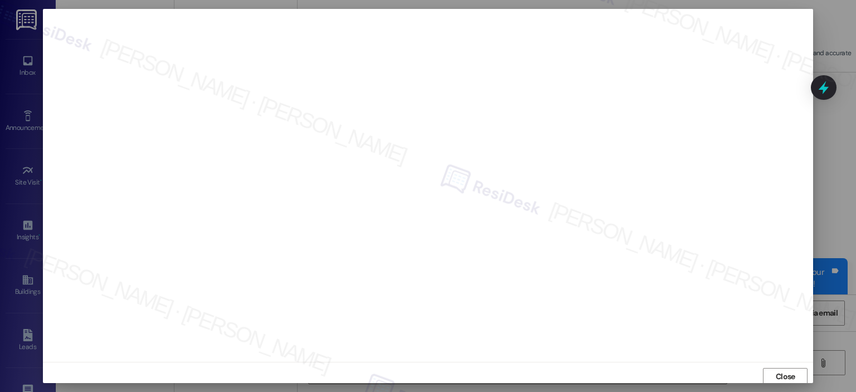
scroll to position [2, 0]
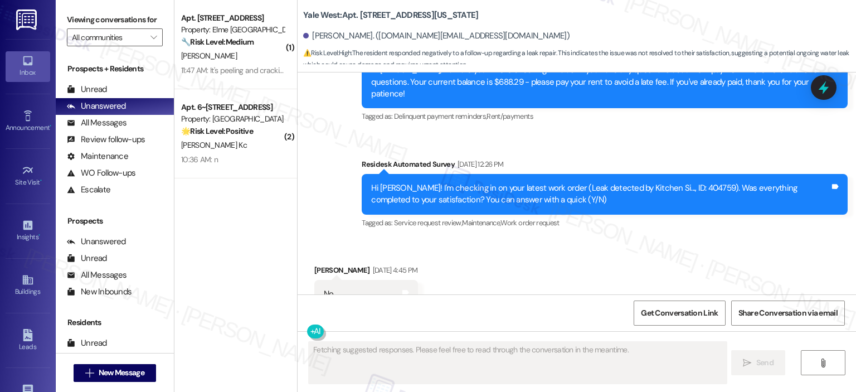
scroll to position [9819, 0]
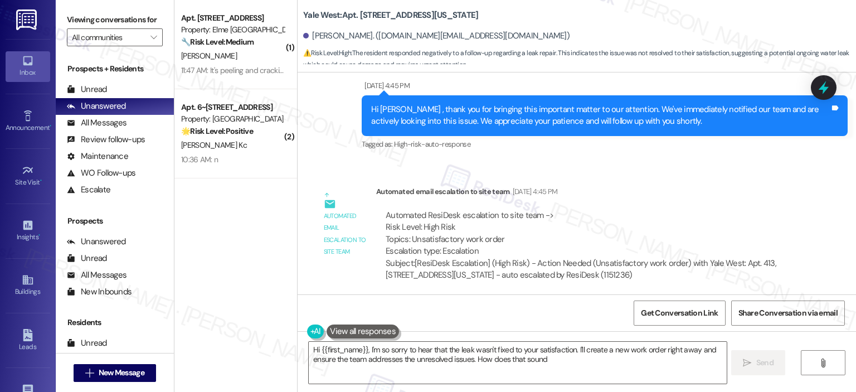
type textarea "Hi {{first_name}}, I'm so sorry to hear that the leak wasn't fixed to your sati…"
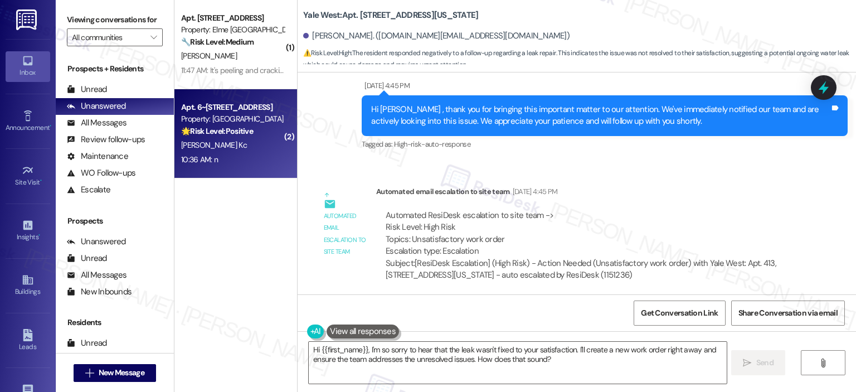
click at [222, 147] on div "[PERSON_NAME] Kc" at bounding box center [232, 145] width 105 height 14
type textarea "Fetching suggested responses. Please feel free to read through the conversation…"
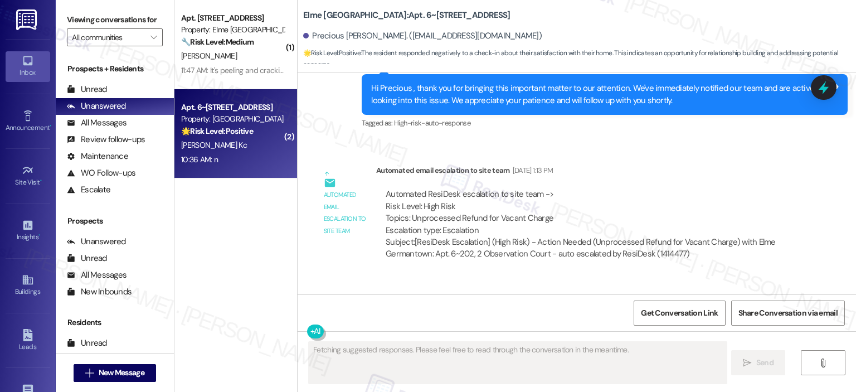
scroll to position [3044, 0]
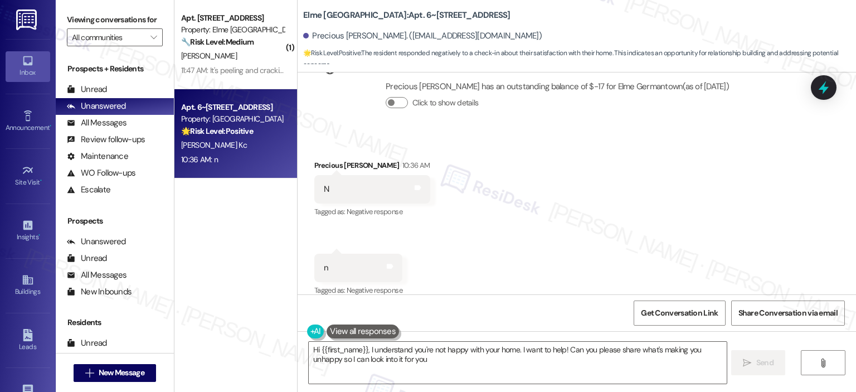
type textarea "Hi {{first_name}}, I understand you're not happy with your home. I want to help…"
